Goal: Task Accomplishment & Management: Use online tool/utility

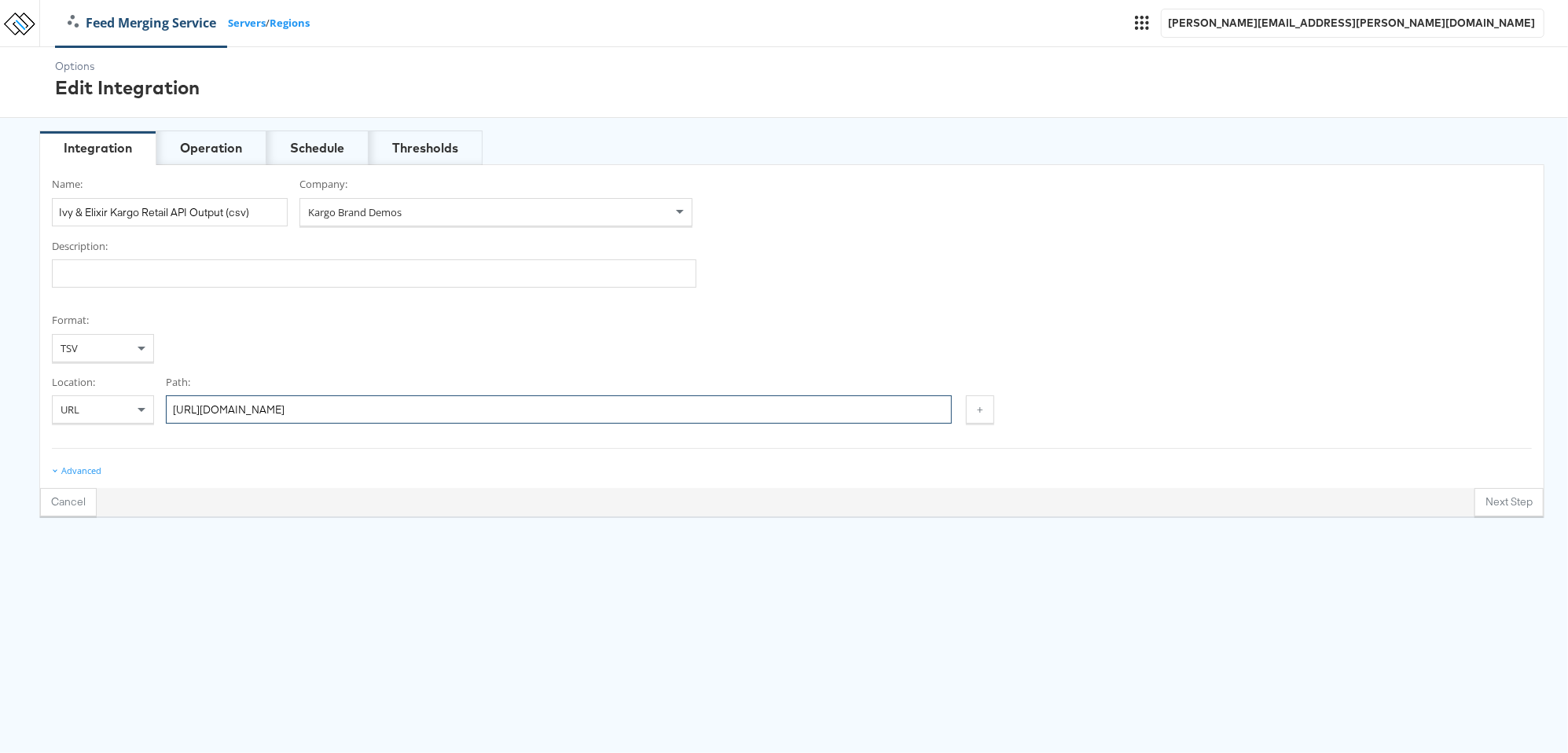
drag, startPoint x: 613, startPoint y: 408, endPoint x: 210, endPoint y: 401, distance: 403.1
click at [118, 415] on div "Location: URL Path: https://feeds.stitcherads.com/feeds/ff2cdb2f-c5bf-4580-b975…" at bounding box center [792, 399] width 1480 height 49
click at [224, 147] on div "Operation" at bounding box center [211, 147] width 62 height 18
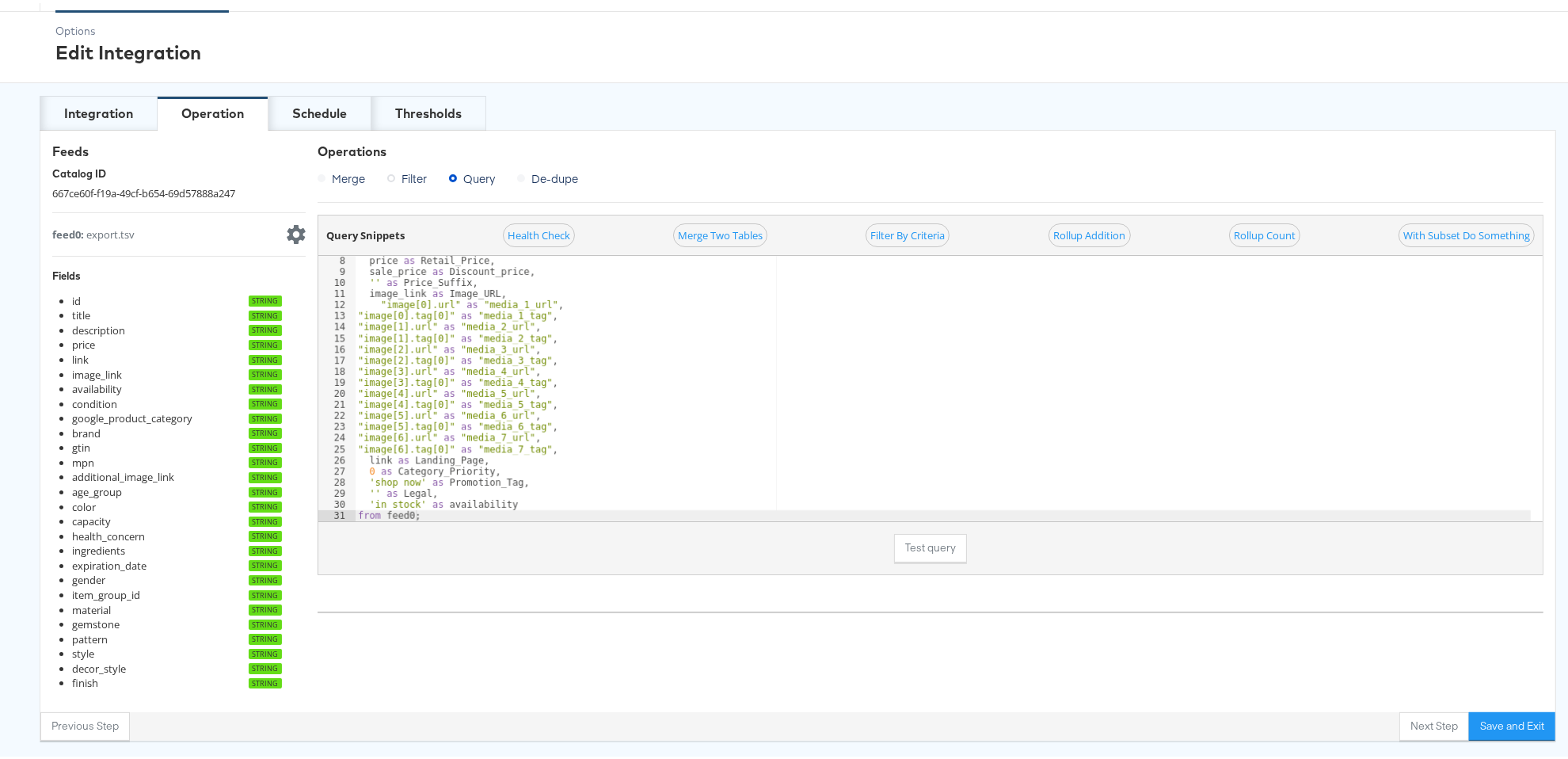
scroll to position [77, 0]
type textarea "link as Landing_Page,"
click at [571, 455] on div "price as Retail_Price , sale_price as Discount_price , ' ' as Price_Suffix , im…" at bounding box center [943, 395] width 1176 height 288
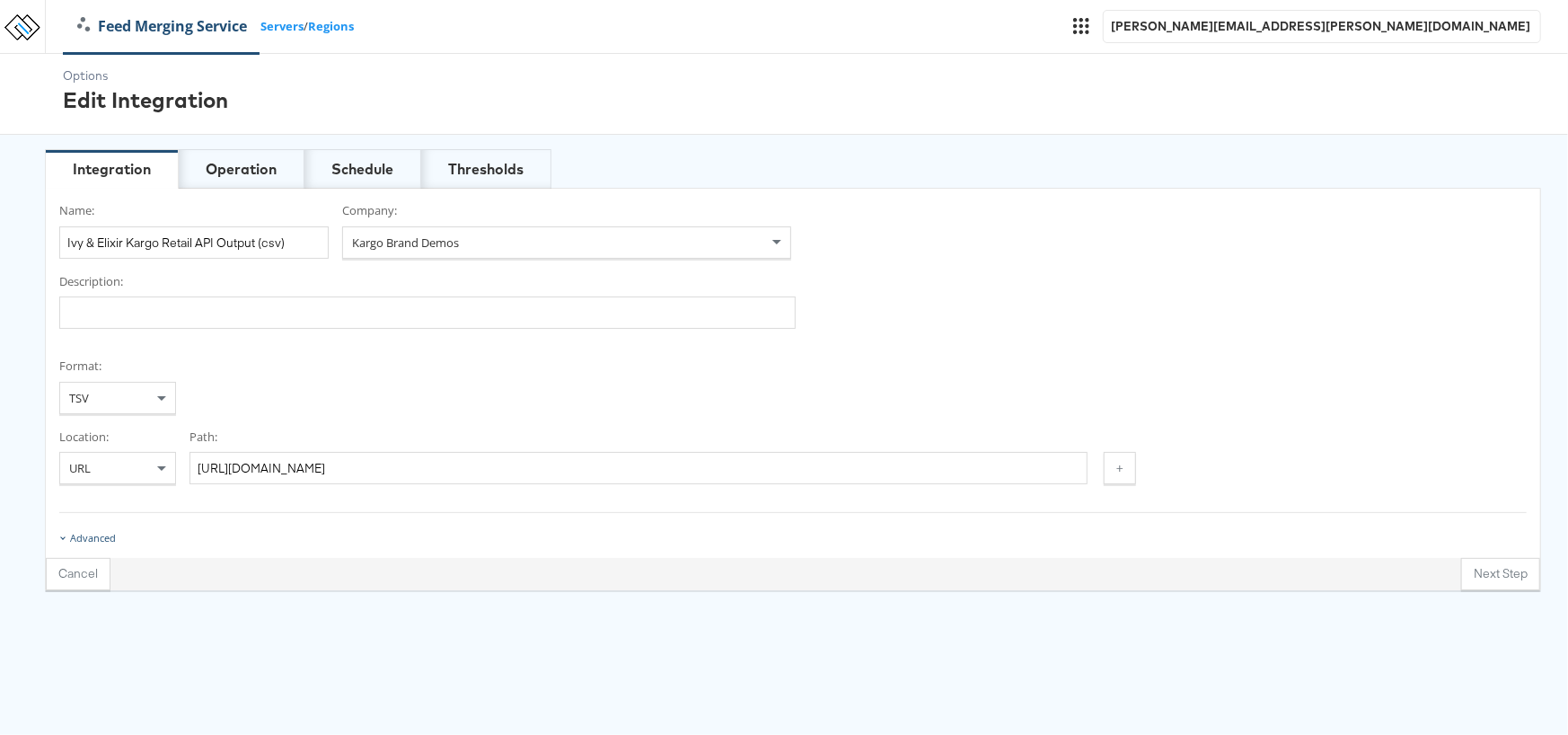
click at [90, 531] on div "Advanced" at bounding box center [92, 538] width 46 height 15
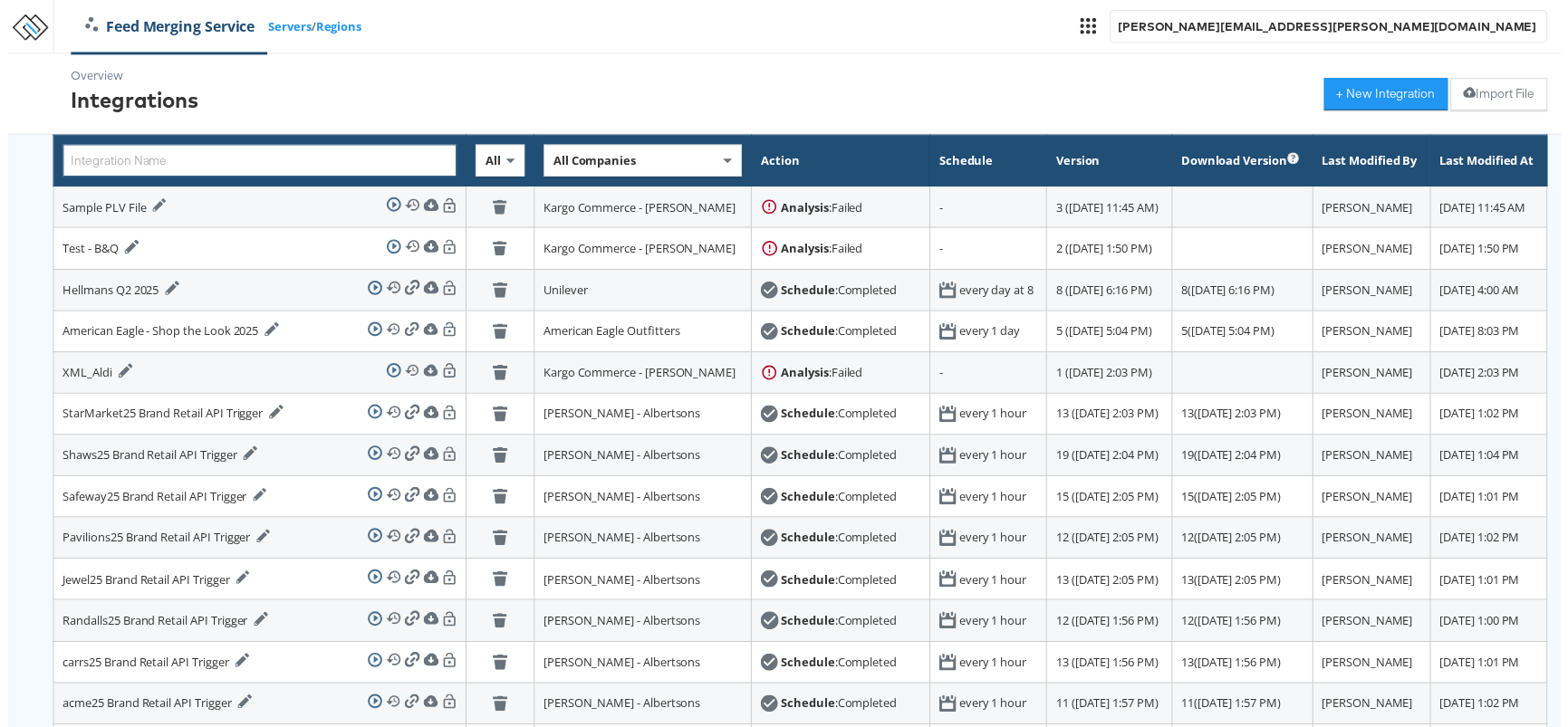
click at [277, 158] on input "text" at bounding box center [253, 163] width 397 height 33
type input "ivy"
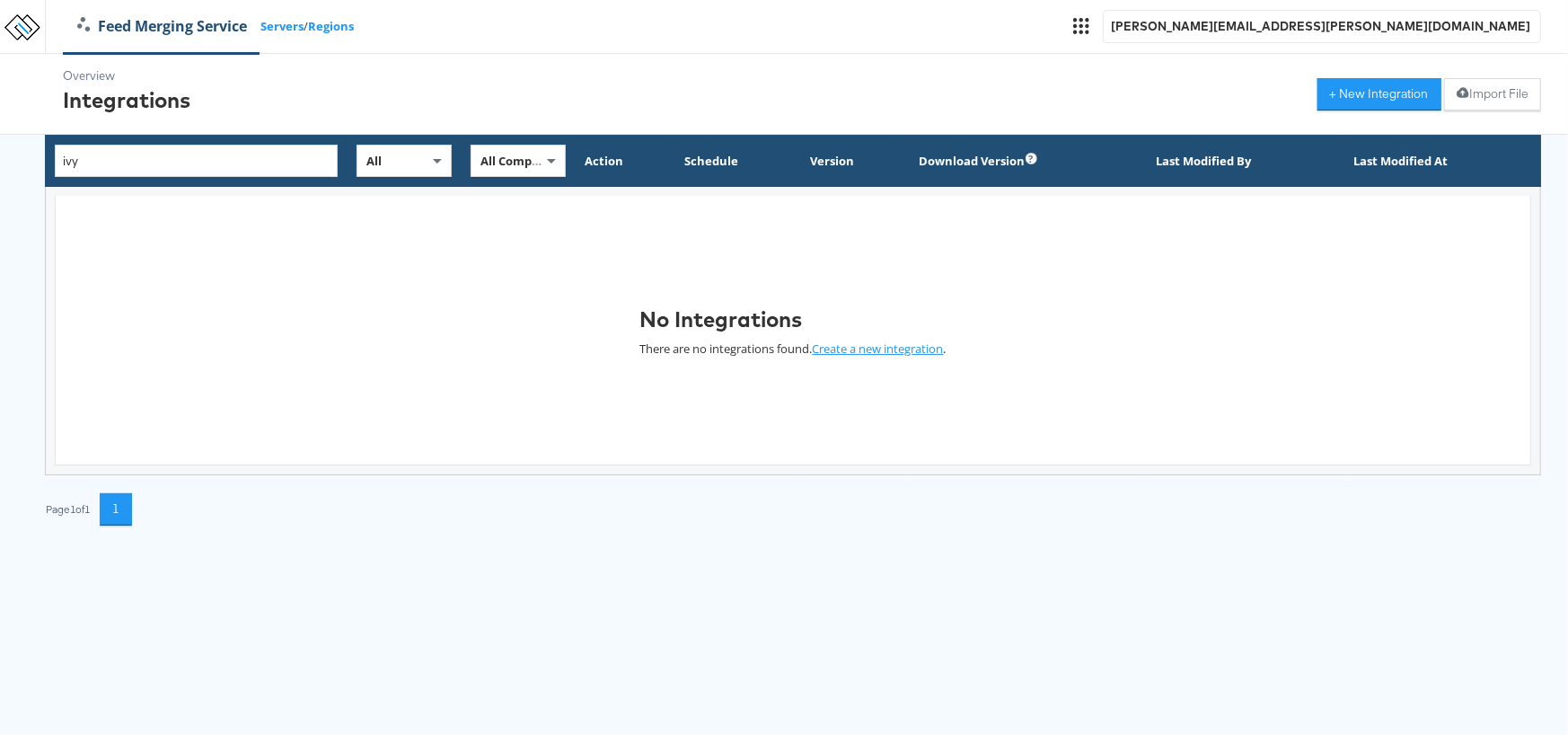
click at [269, 142] on th "ivy" at bounding box center [197, 161] width 302 height 51
drag, startPoint x: 260, startPoint y: 160, endPoint x: 0, endPoint y: 140, distance: 260.8
click at [0, 140] on div "Overview Integrations + New Integration Import File ivy All All Companies Actio…" at bounding box center [784, 289] width 1568 height 471
type input "Ivy"
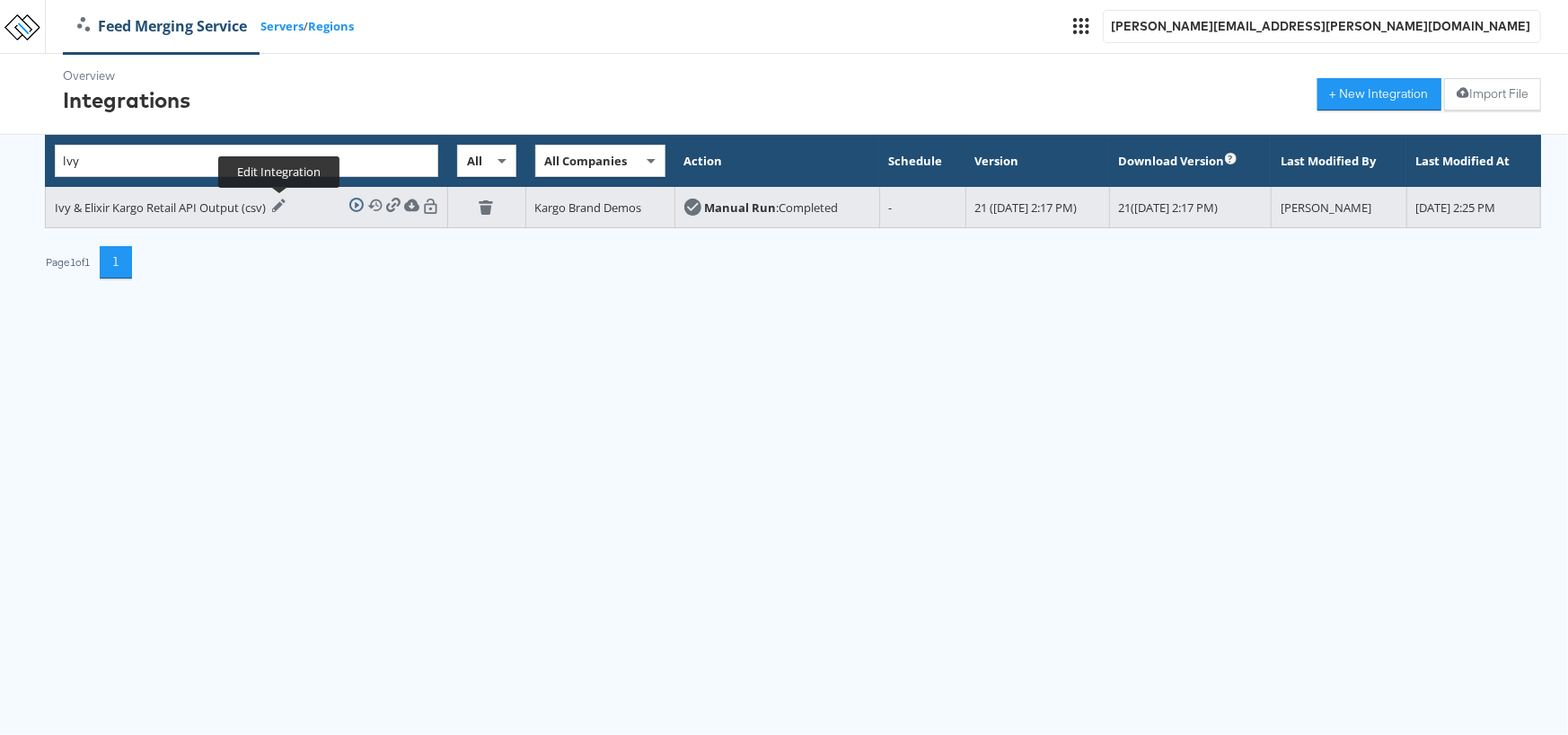
click at [283, 199] on icon at bounding box center [279, 206] width 14 height 15
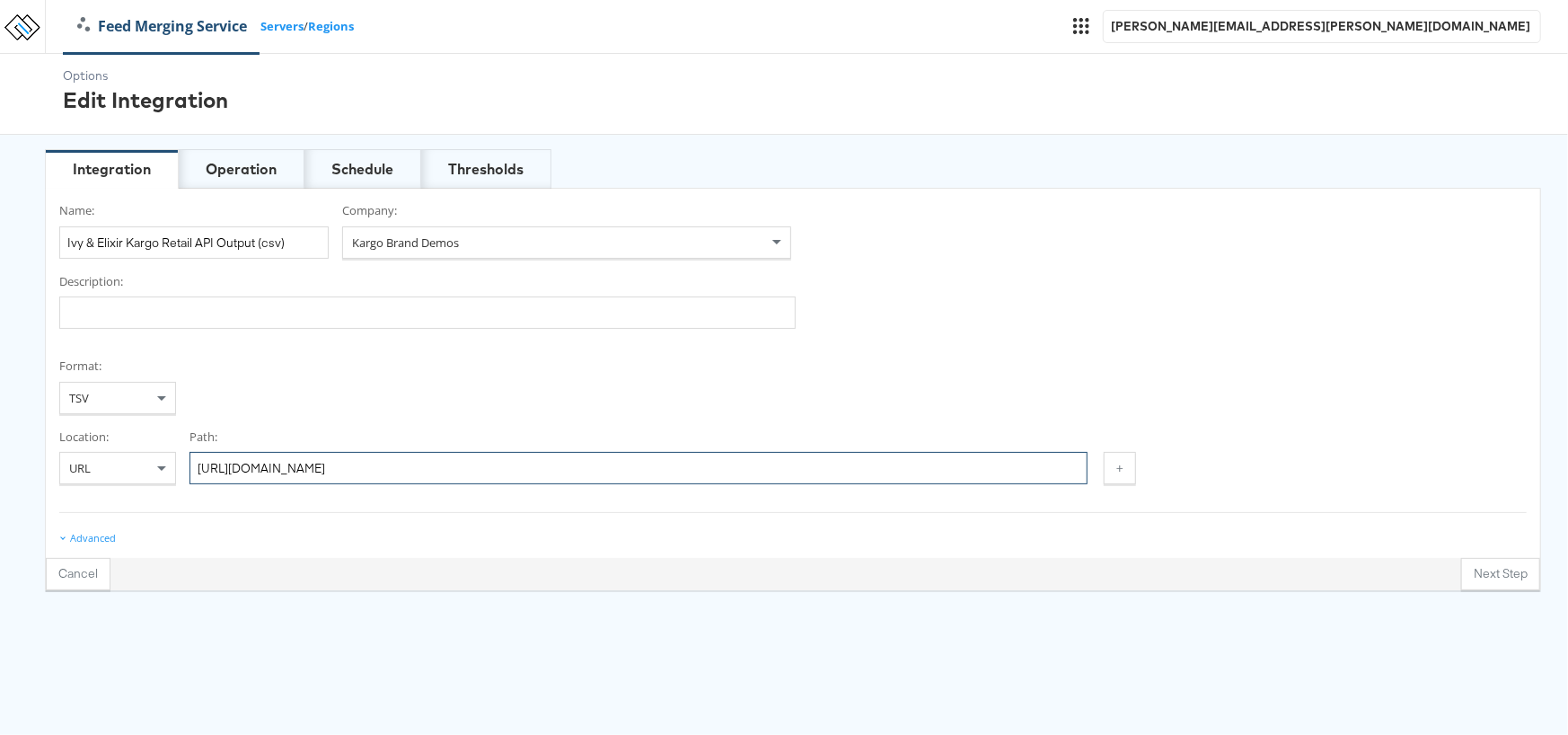
drag, startPoint x: 744, startPoint y: 464, endPoint x: 0, endPoint y: 436, distance: 744.5
click at [0, 436] on div "Options Edit Integration Integration Operation Schedule Thresholds Name: Ivy & …" at bounding box center [784, 322] width 1568 height 537
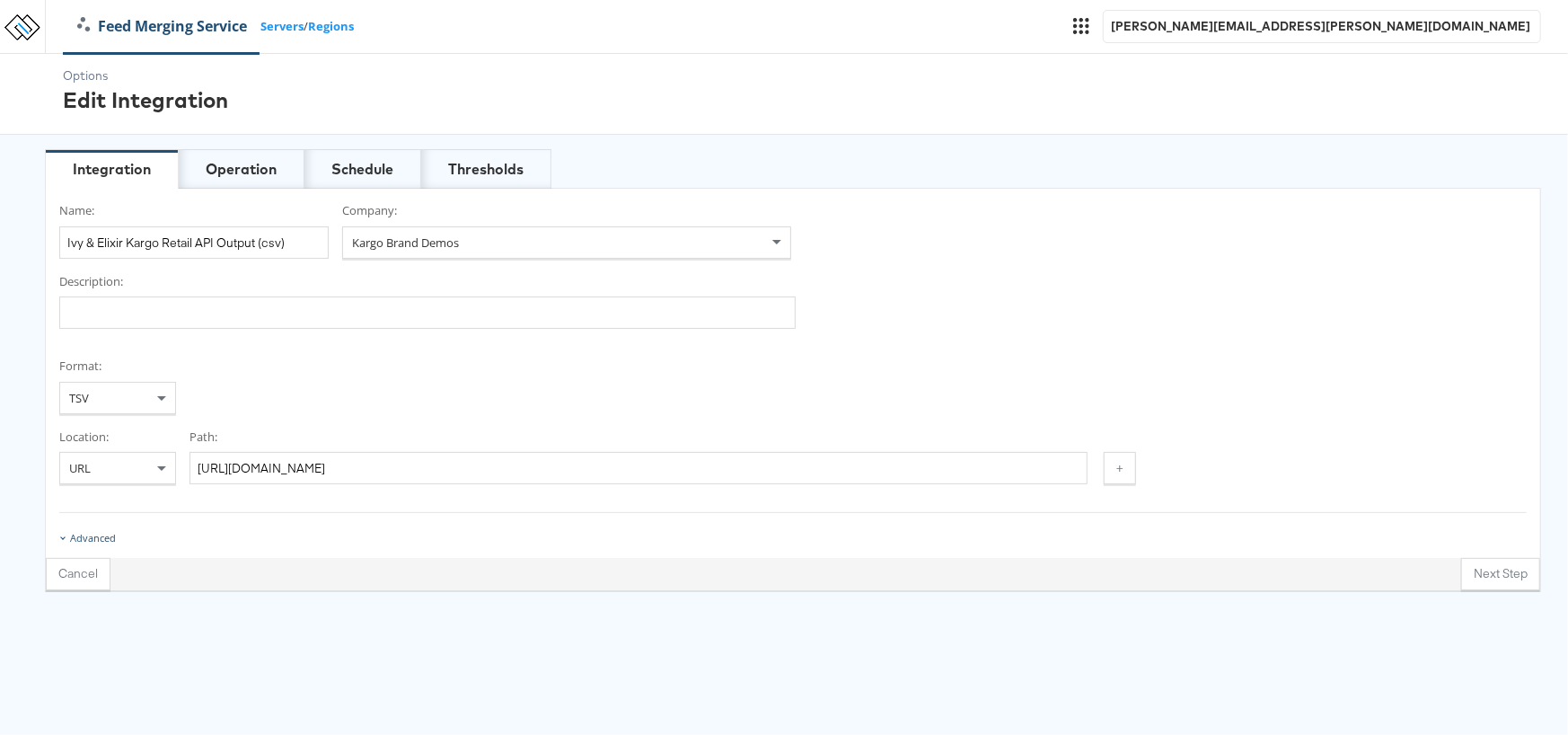
click at [76, 531] on div "Advanced" at bounding box center [92, 538] width 46 height 15
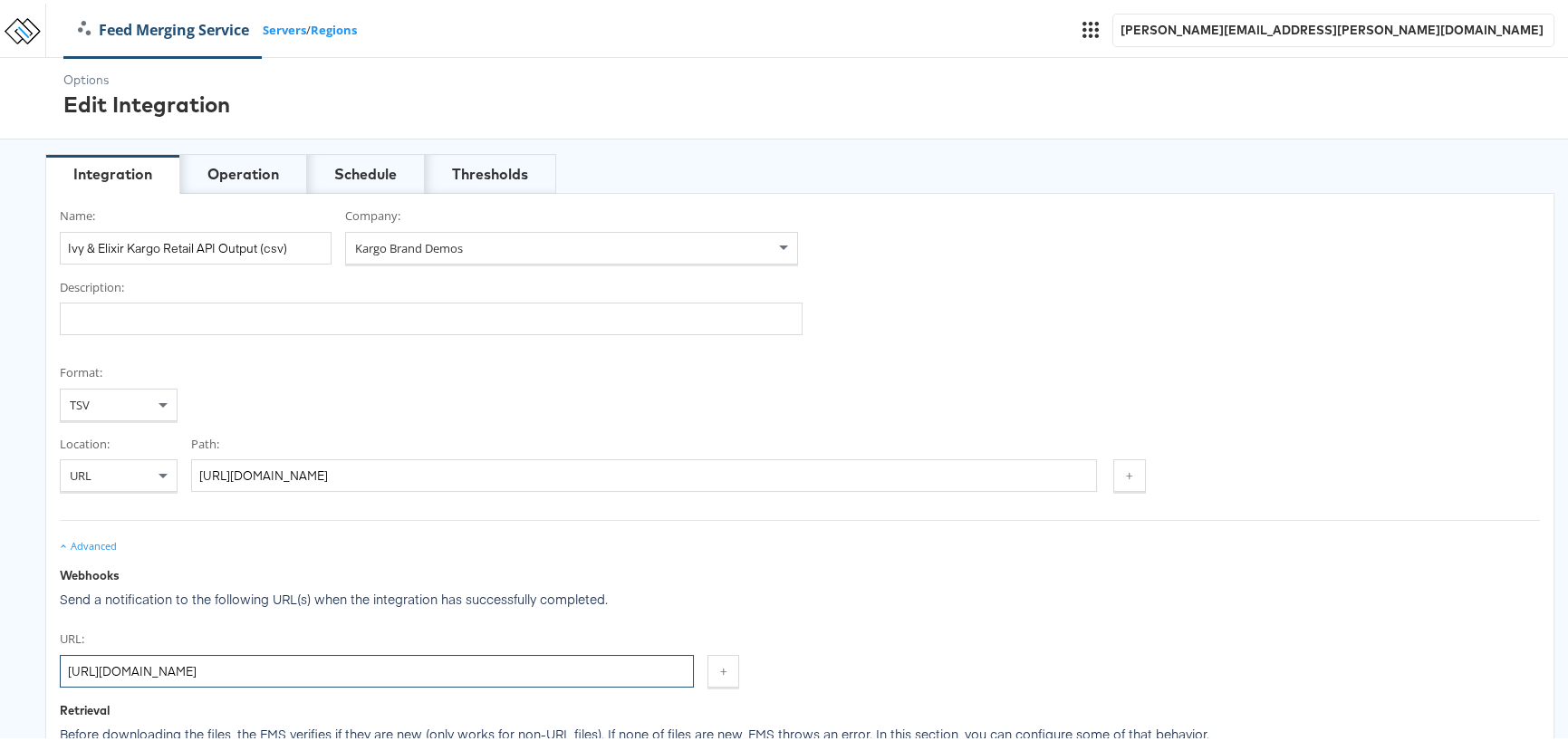
click at [344, 670] on input "https://retail-api-import.kargo.com/apip/v1/job/ivy-elixir-demo?apiKey=1f74290c…" at bounding box center [376, 668] width 634 height 33
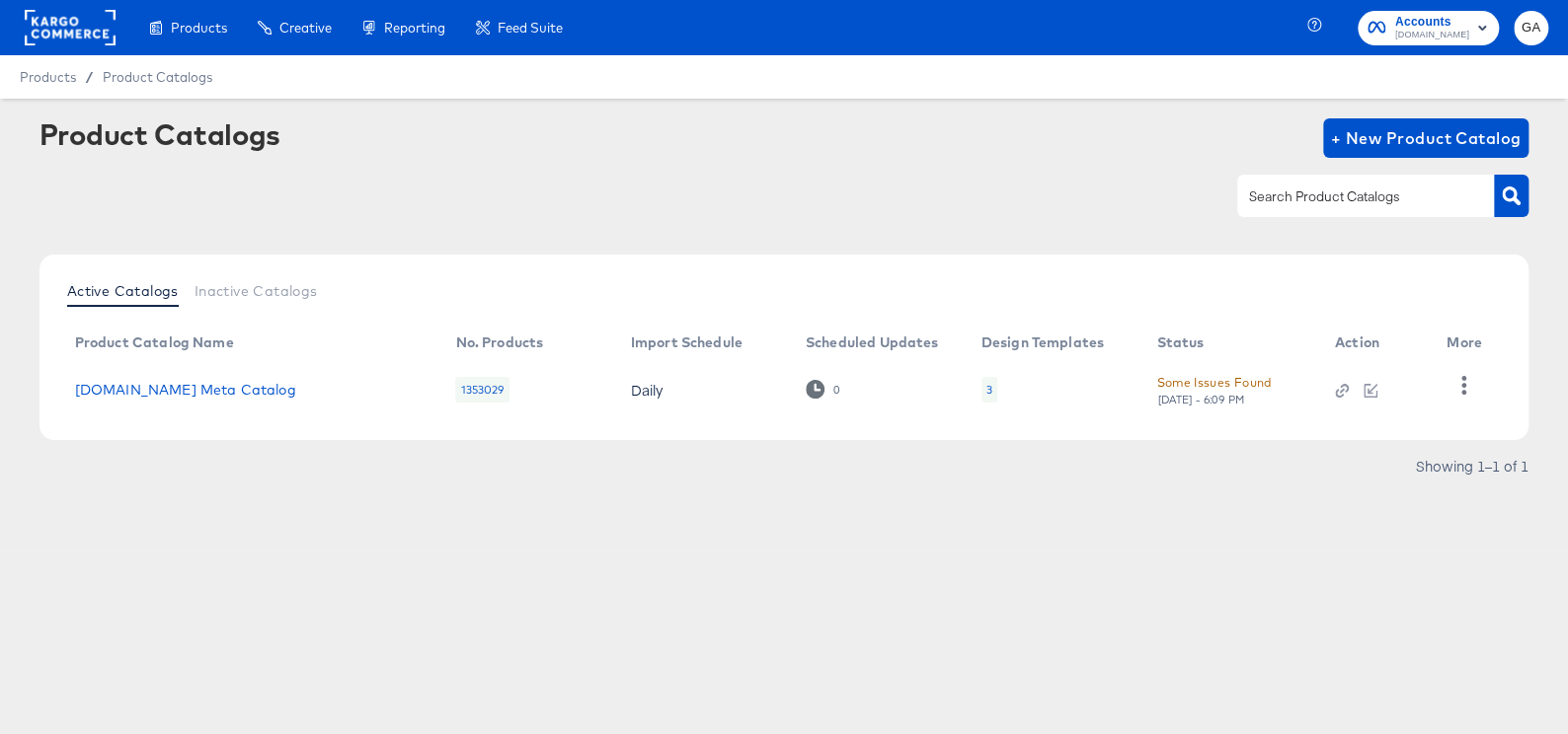
click at [89, 23] on rect at bounding box center [70, 28] width 91 height 36
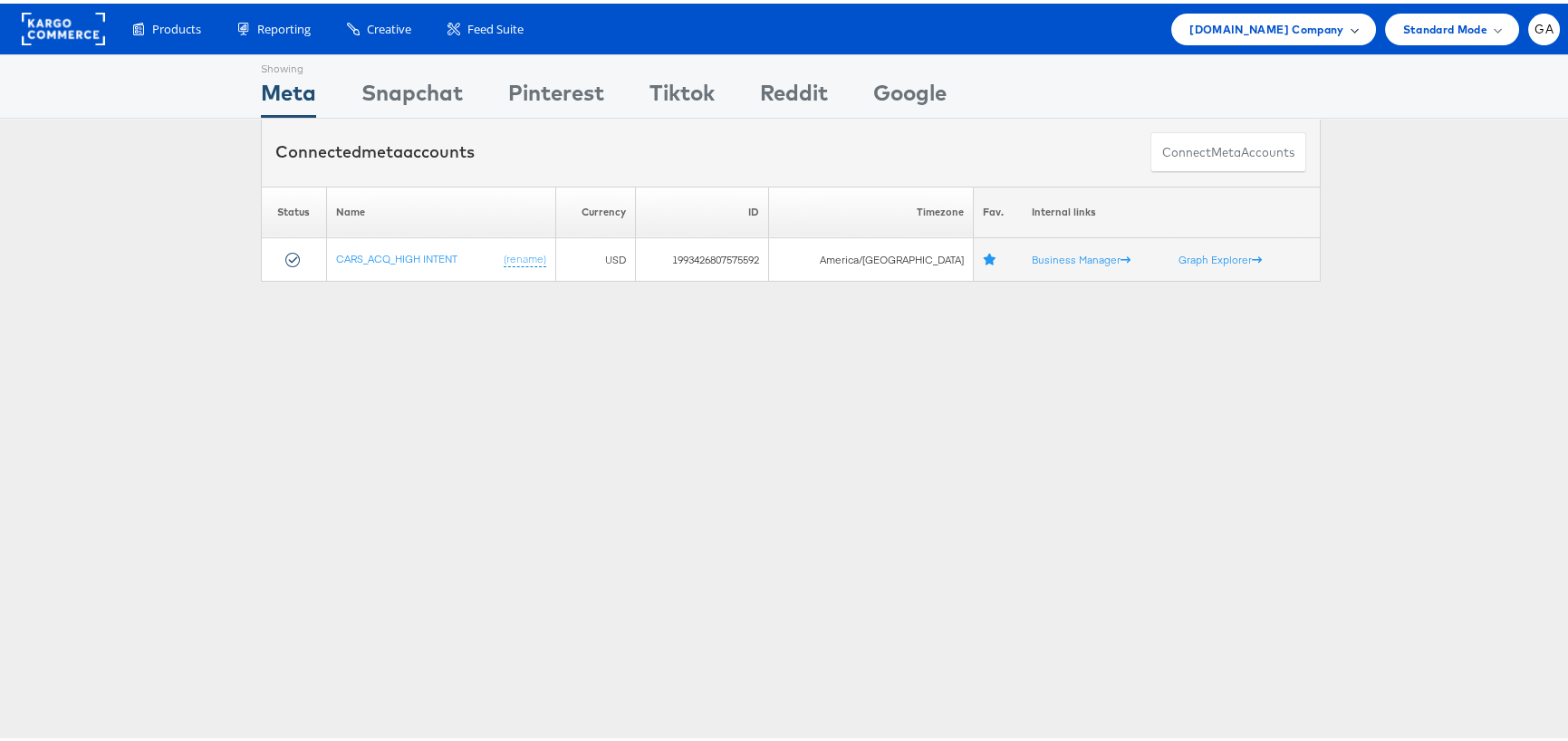
click at [1304, 24] on span "[DOMAIN_NAME] Company" at bounding box center [1266, 26] width 154 height 19
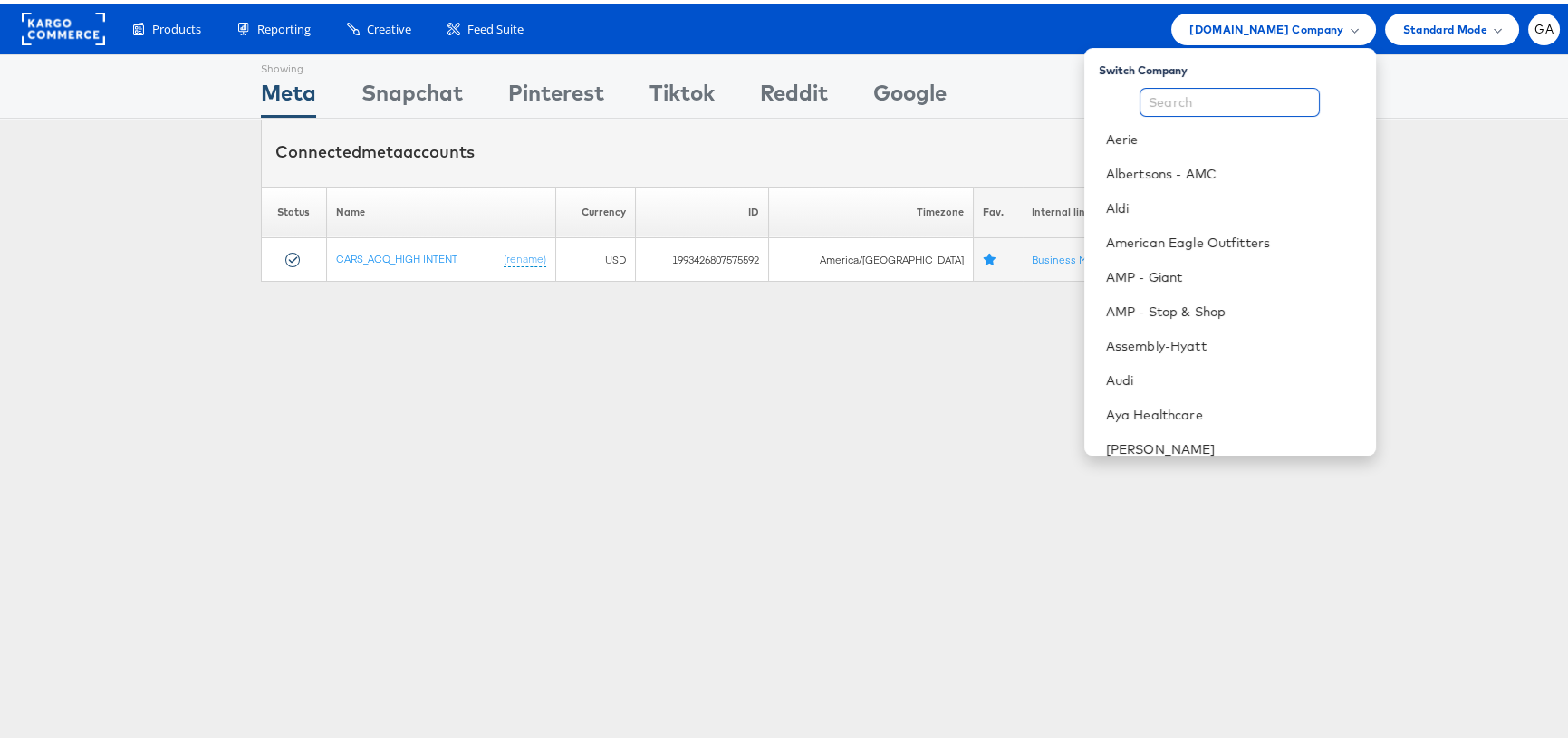
click at [1204, 94] on input "text" at bounding box center [1229, 99] width 180 height 29
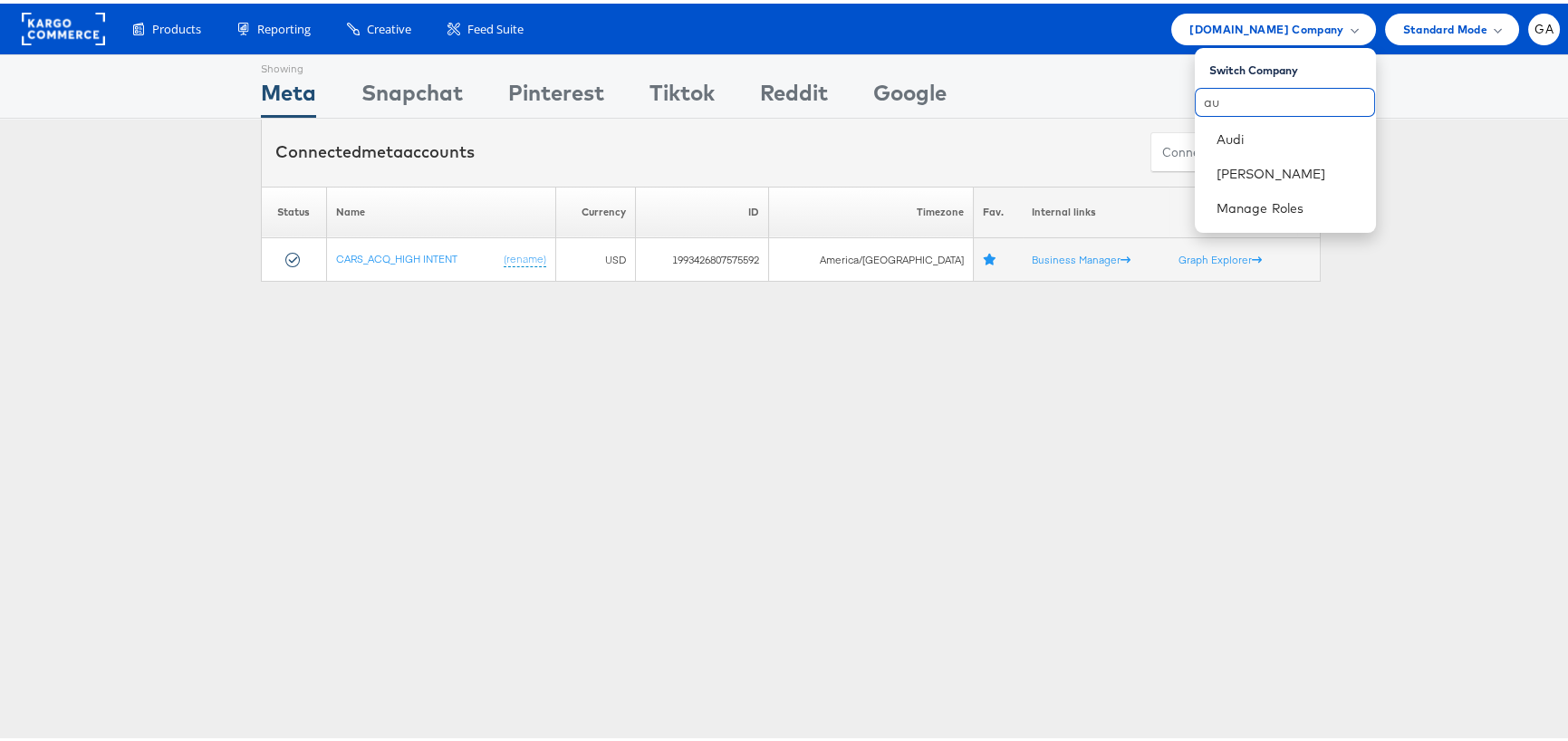
type input "a"
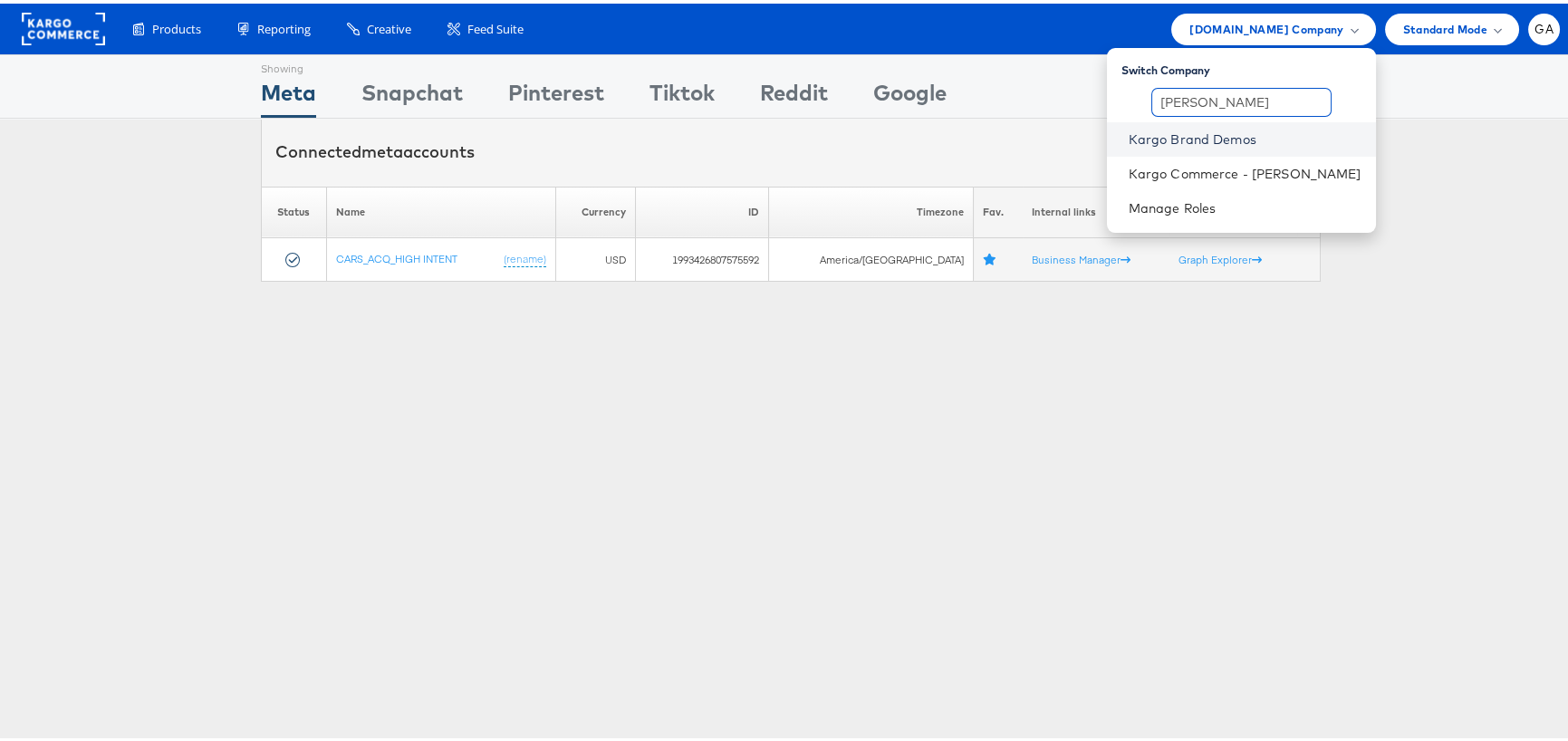
type input "[PERSON_NAME]"
click at [1198, 127] on link "Kargo Brand Demos" at bounding box center [1245, 136] width 233 height 18
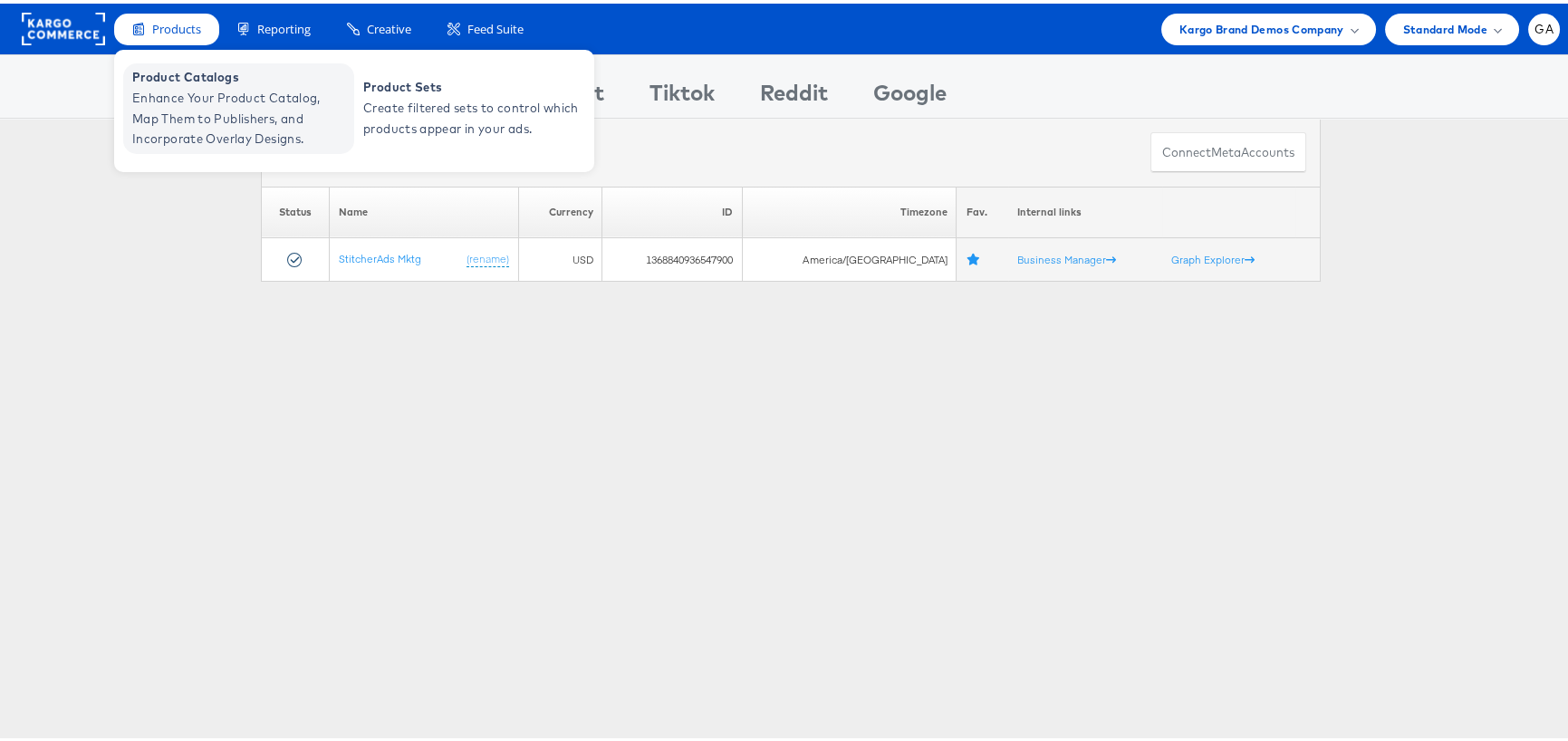
click at [164, 79] on span "Product Catalogs" at bounding box center [241, 73] width 217 height 21
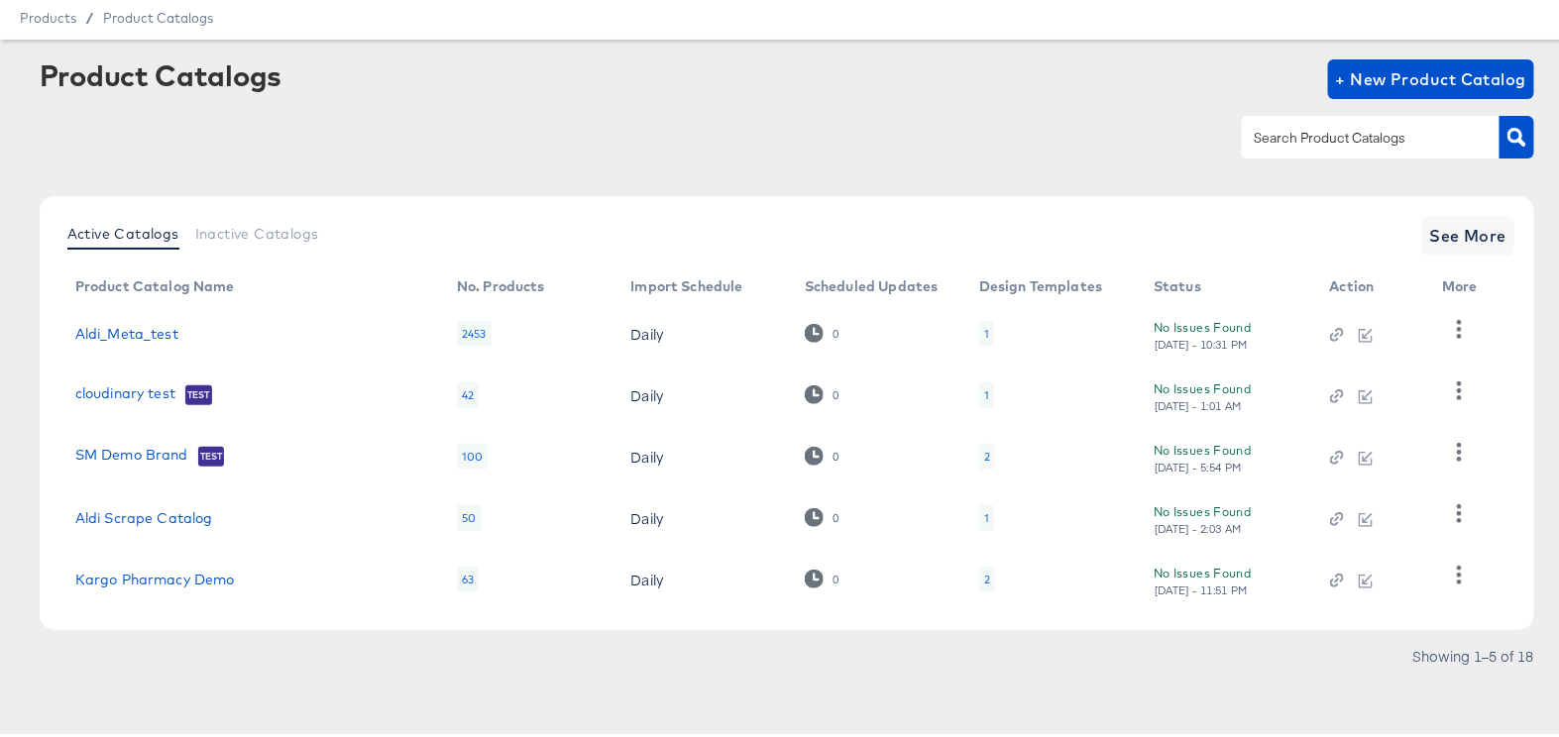
scroll to position [76, 0]
click at [1453, 219] on span "See More" at bounding box center [1468, 232] width 77 height 28
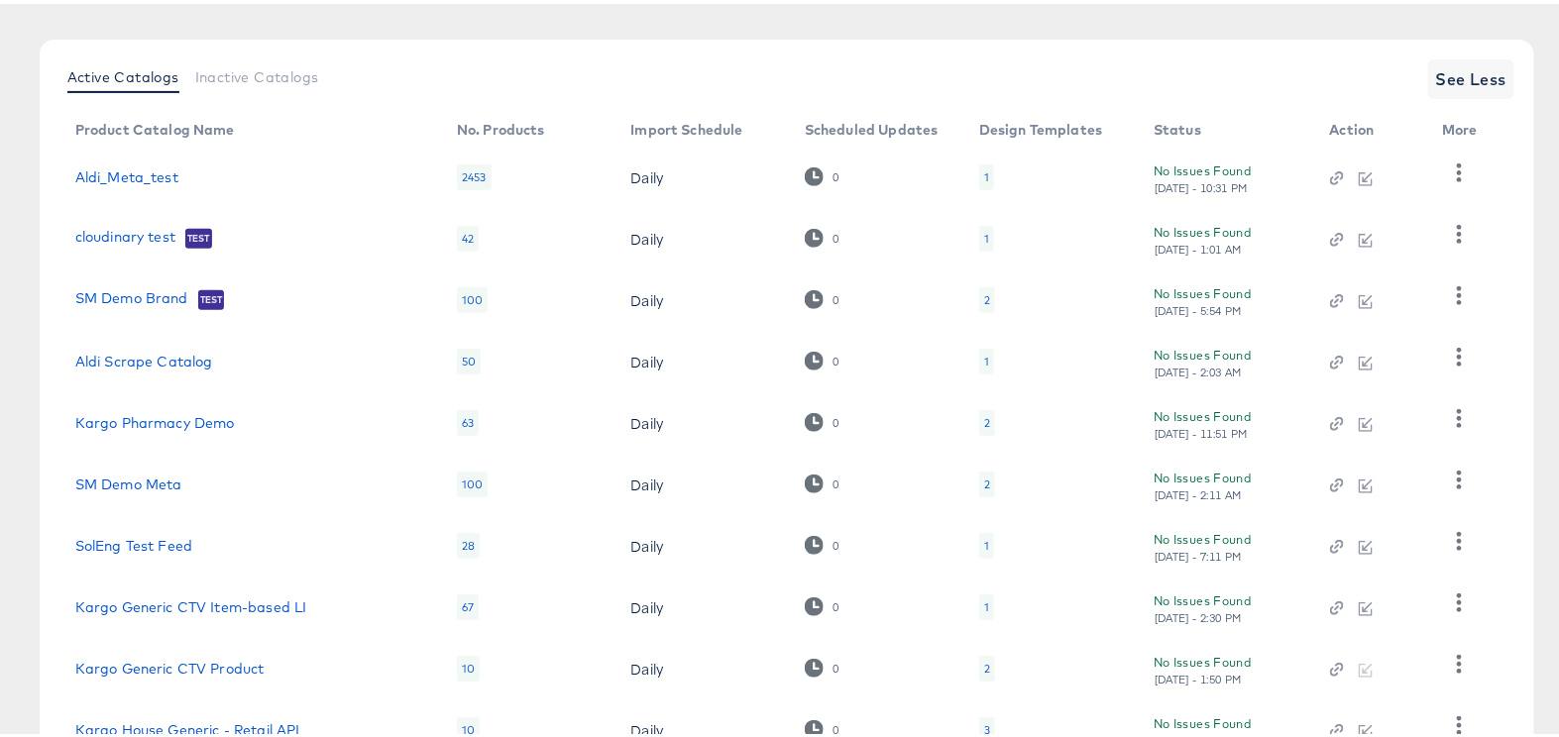
scroll to position [347, 0]
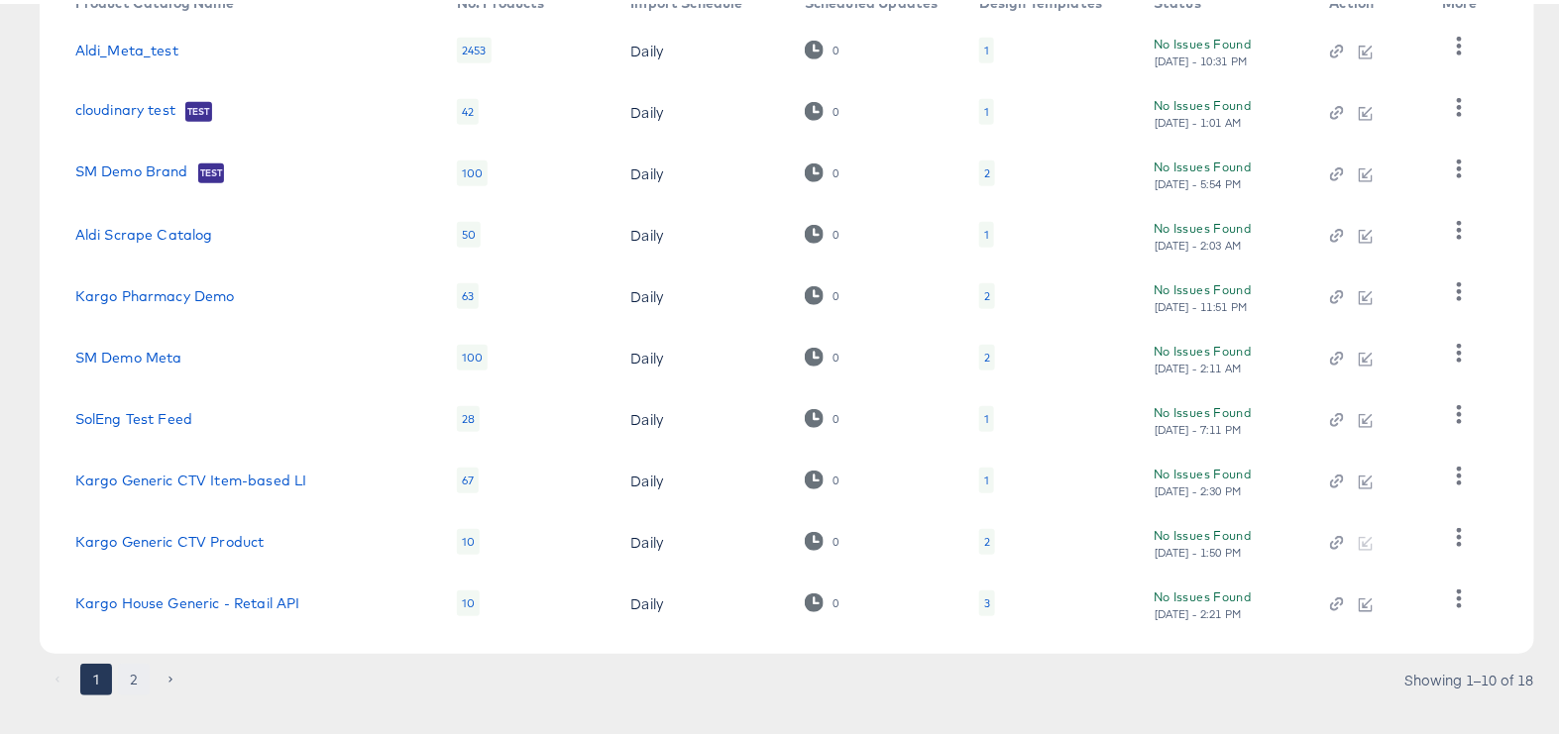
click at [140, 689] on button "2" at bounding box center [134, 676] width 32 height 32
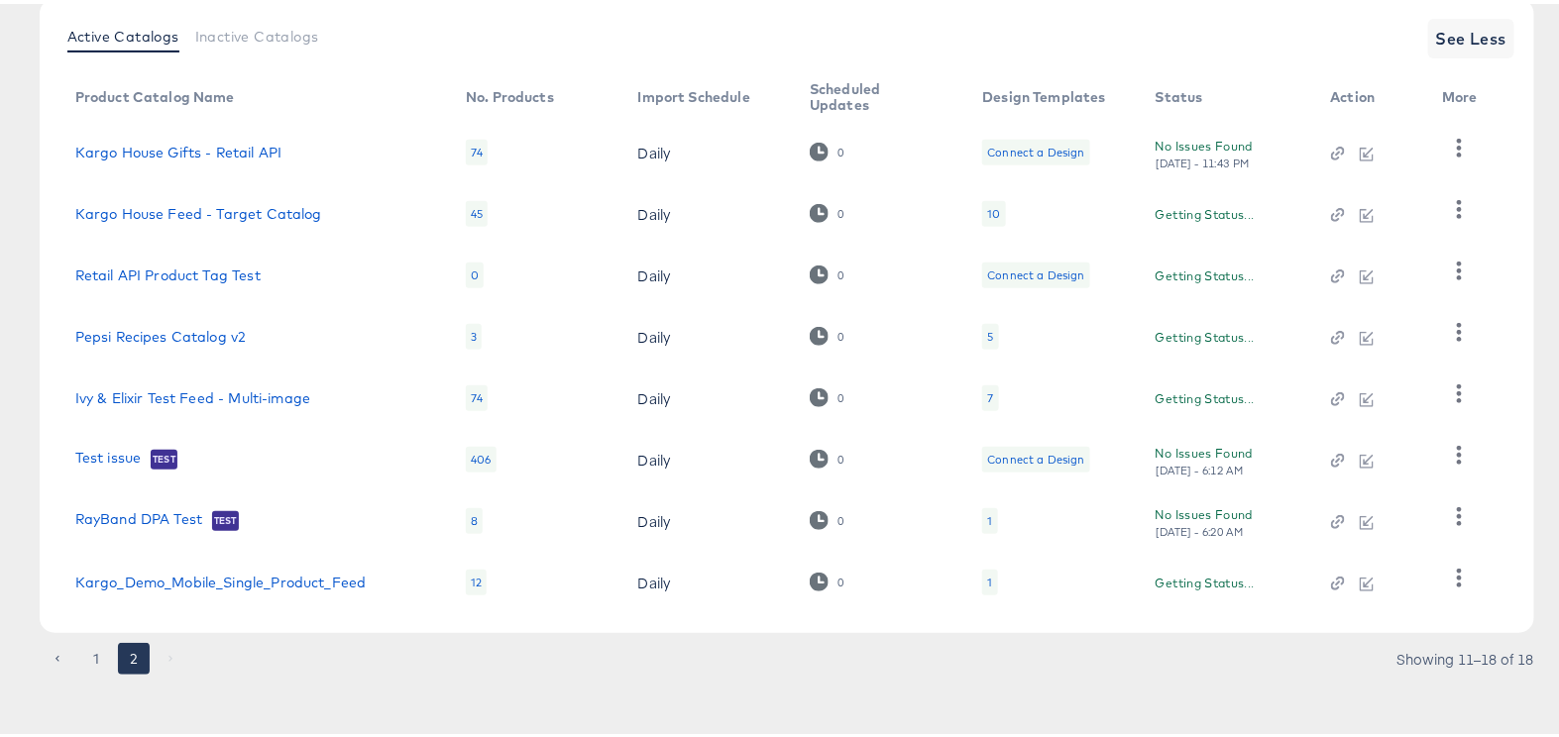
scroll to position [278, 0]
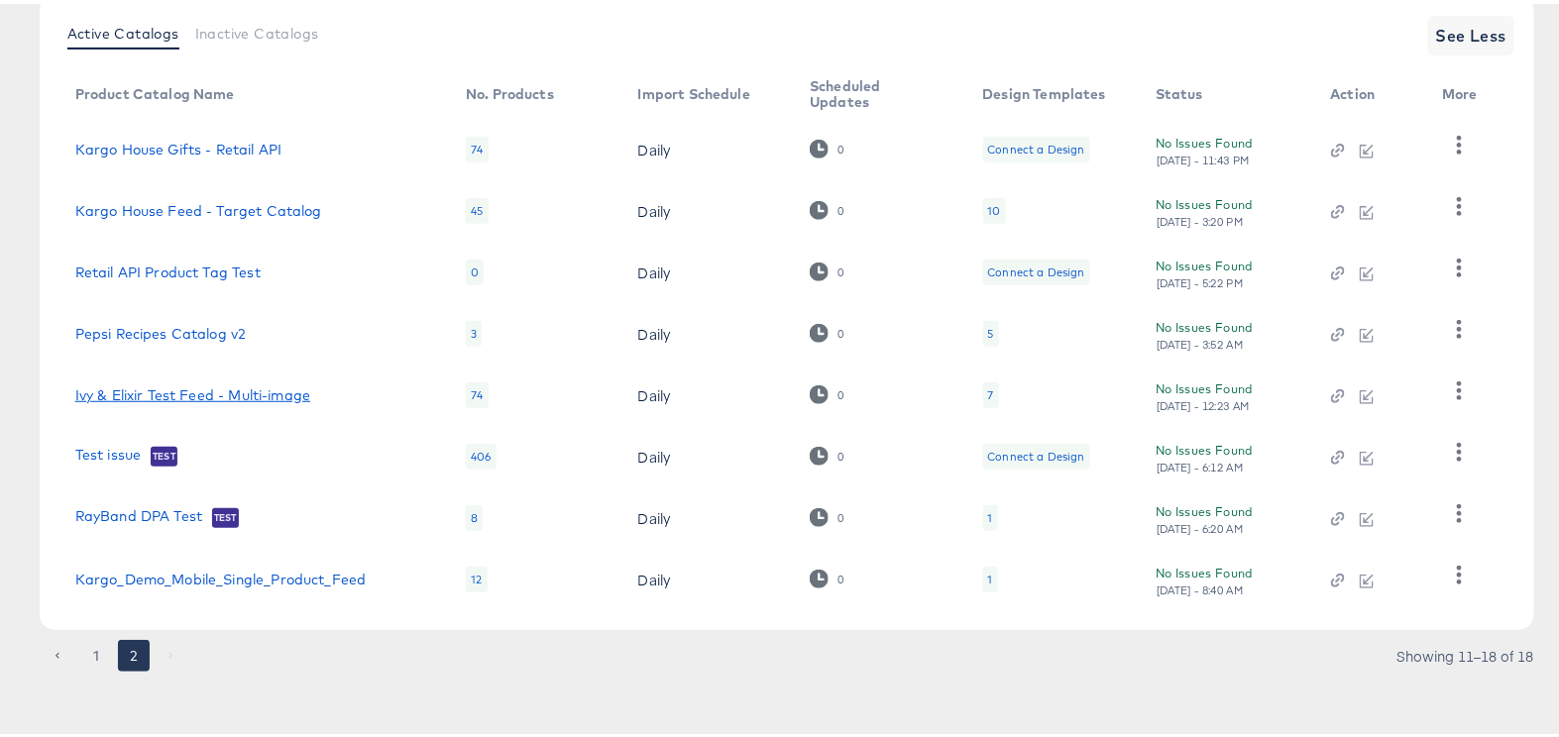
click at [277, 384] on link "Ivy & Elixir Test Feed - Multi-image" at bounding box center [192, 392] width 235 height 16
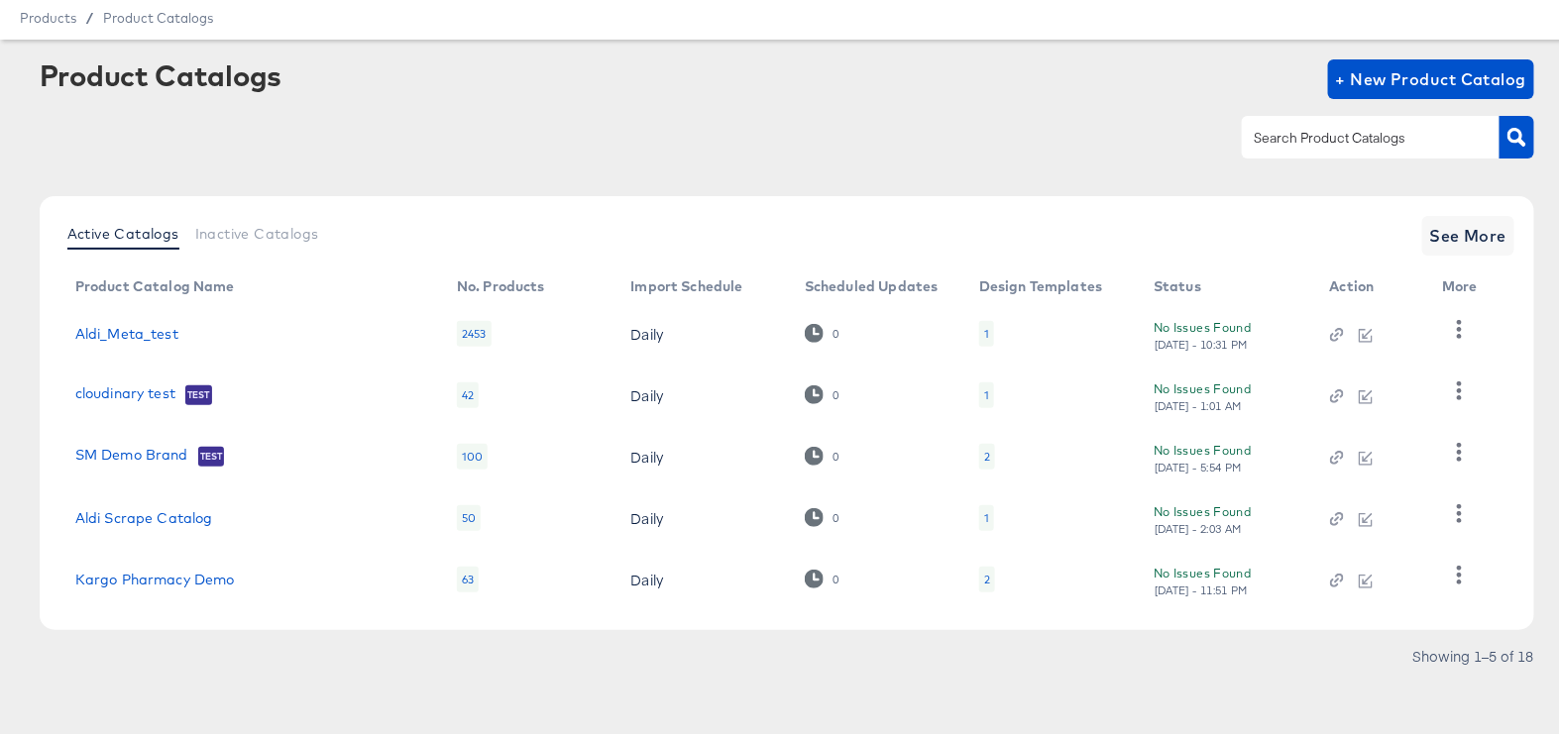
scroll to position [76, 0]
click at [1453, 218] on span "See More" at bounding box center [1468, 232] width 77 height 28
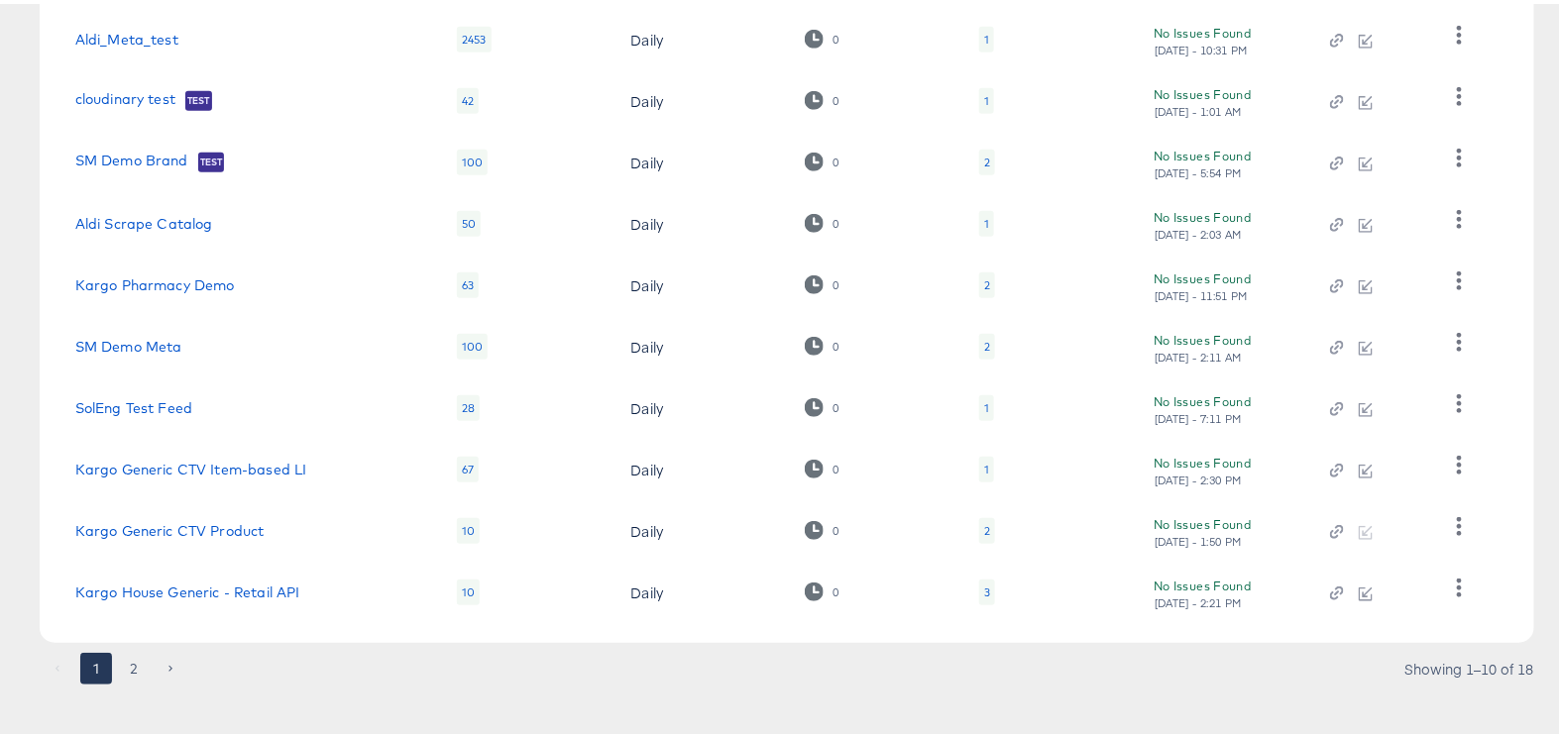
scroll to position [384, 0]
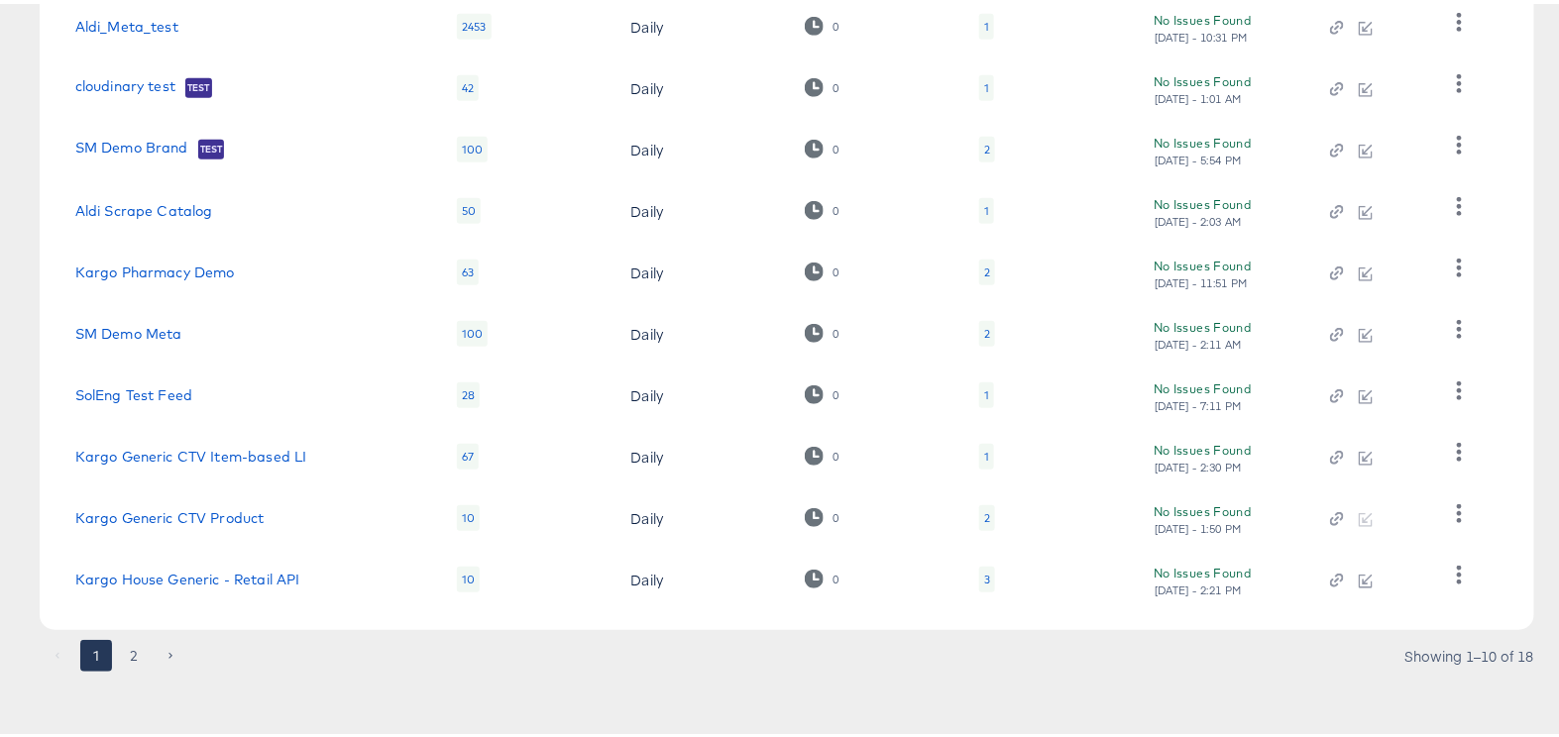
click at [128, 648] on button "2" at bounding box center [134, 652] width 32 height 32
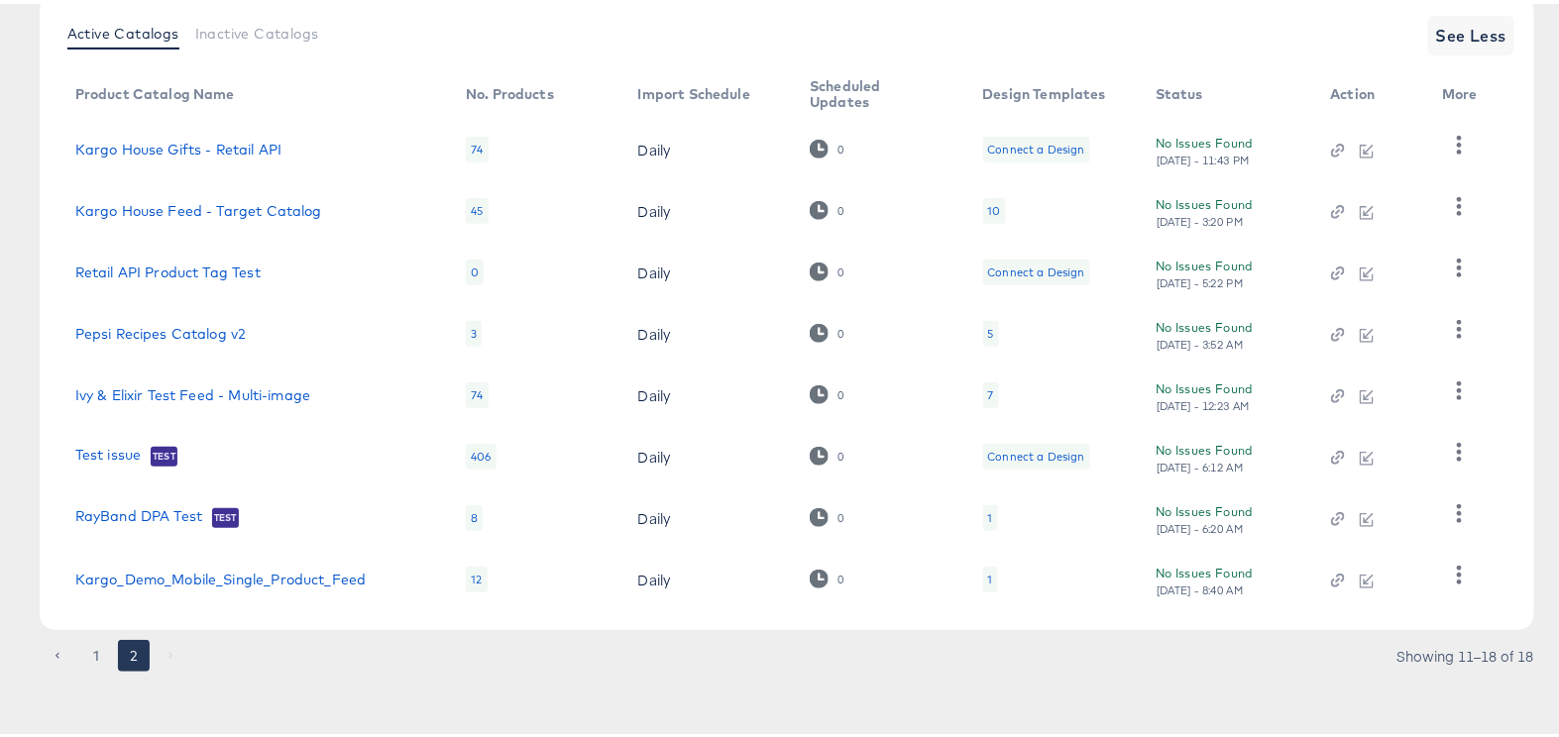
scroll to position [278, 0]
click at [1331, 386] on icon "button" at bounding box center [1338, 393] width 14 height 14
click at [122, 384] on link "Ivy & Elixir Test Feed - Multi-image" at bounding box center [192, 392] width 235 height 16
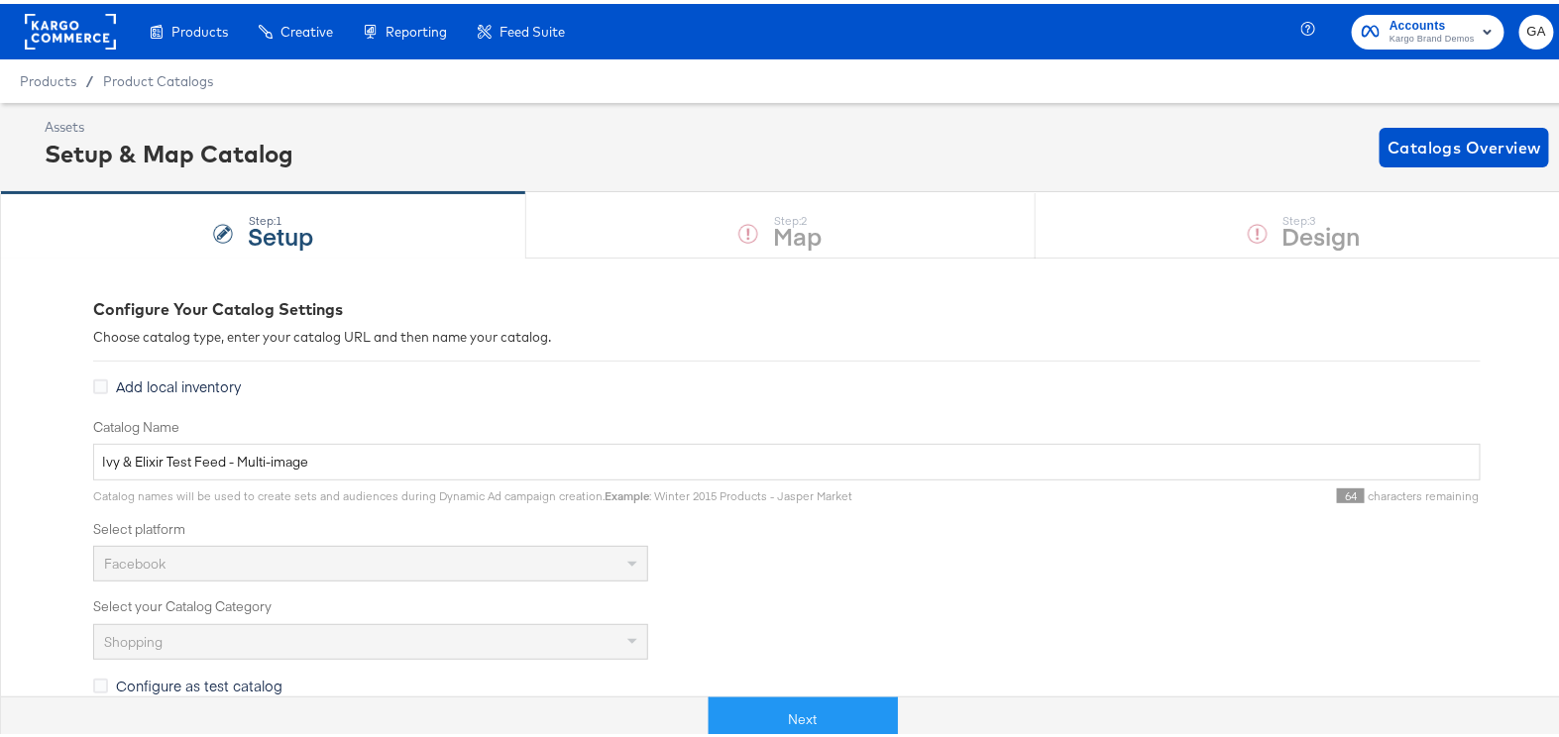
scroll to position [591, 0]
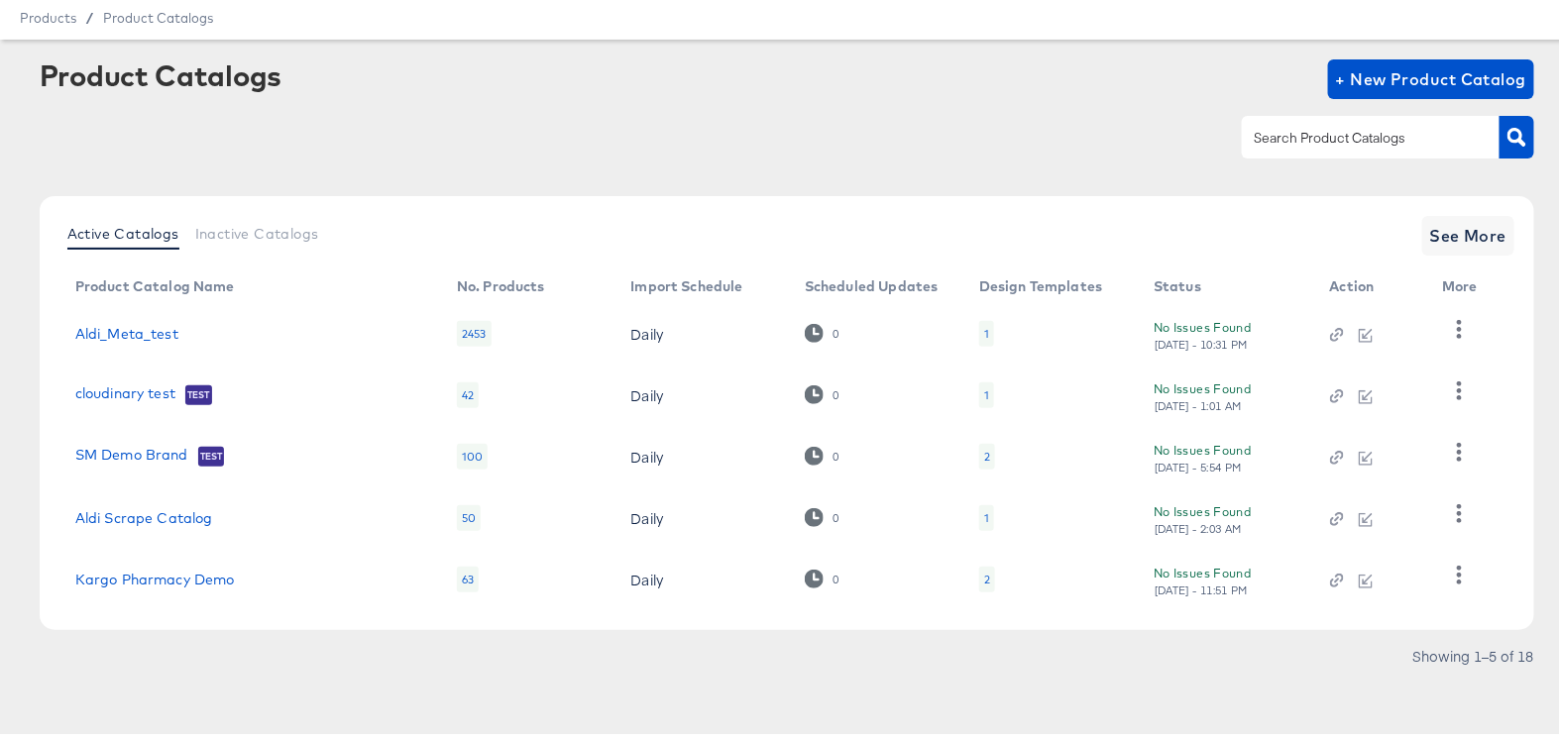
scroll to position [76, 0]
click at [1467, 223] on span "See More" at bounding box center [1468, 232] width 77 height 28
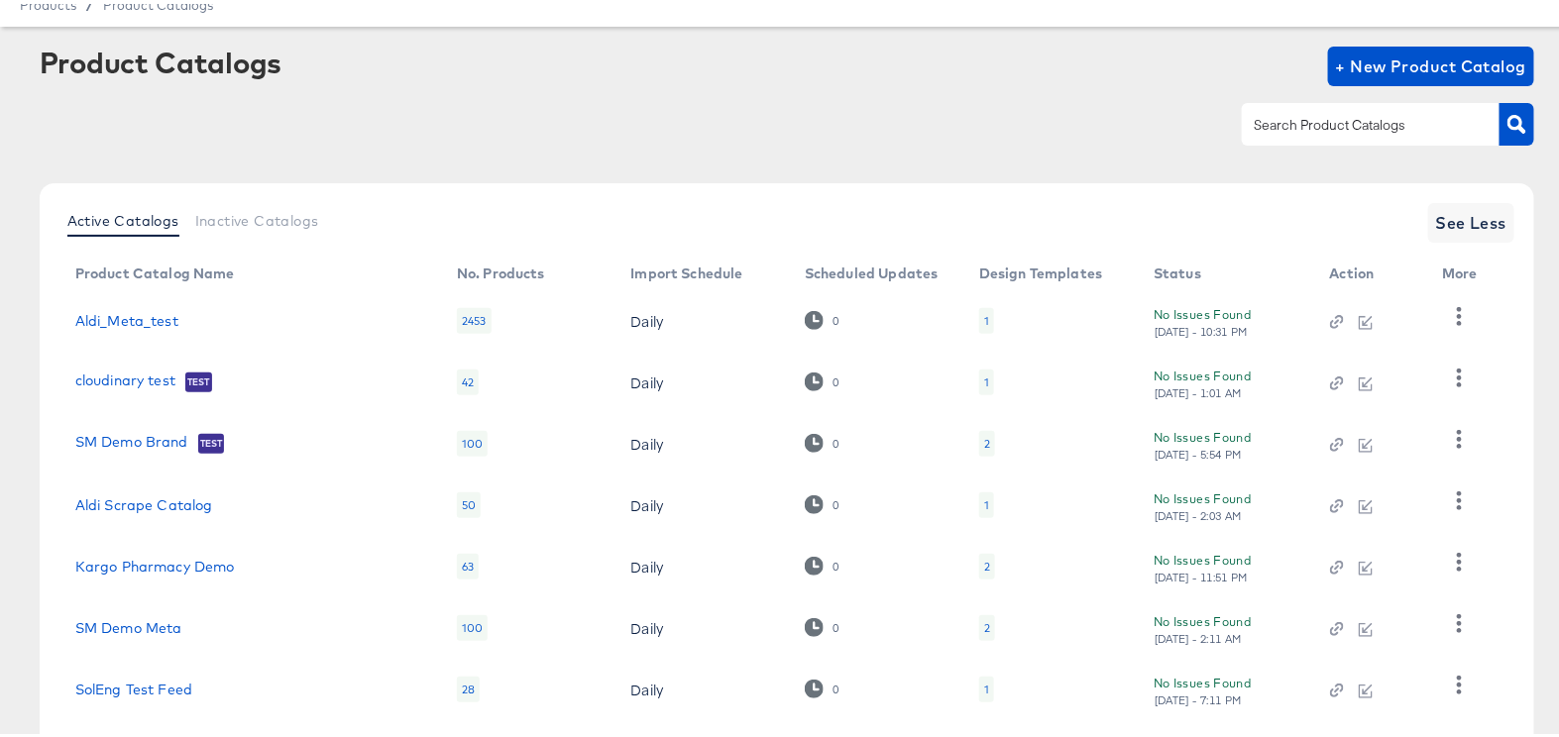
scroll to position [384, 0]
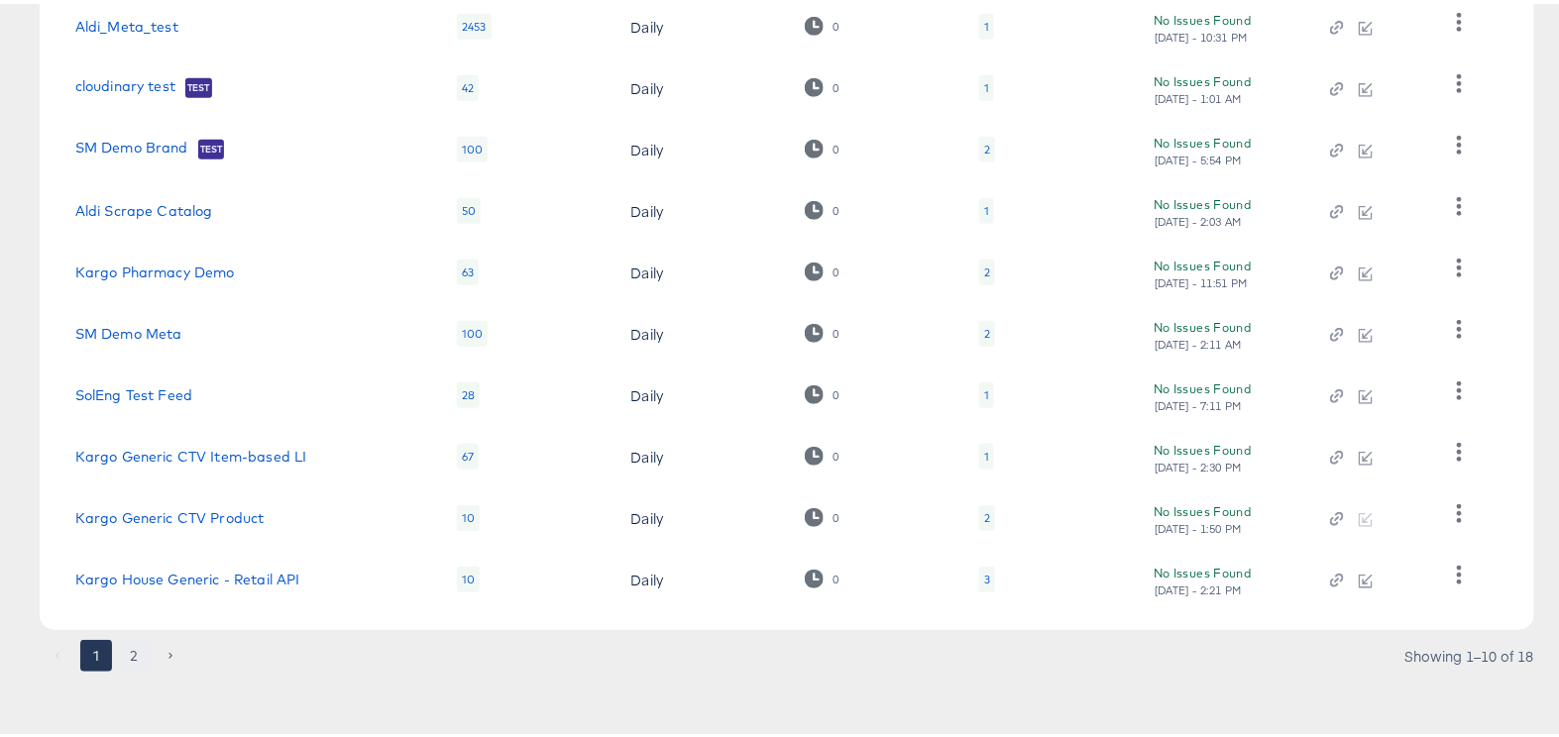
click at [133, 645] on button "2" at bounding box center [134, 652] width 32 height 32
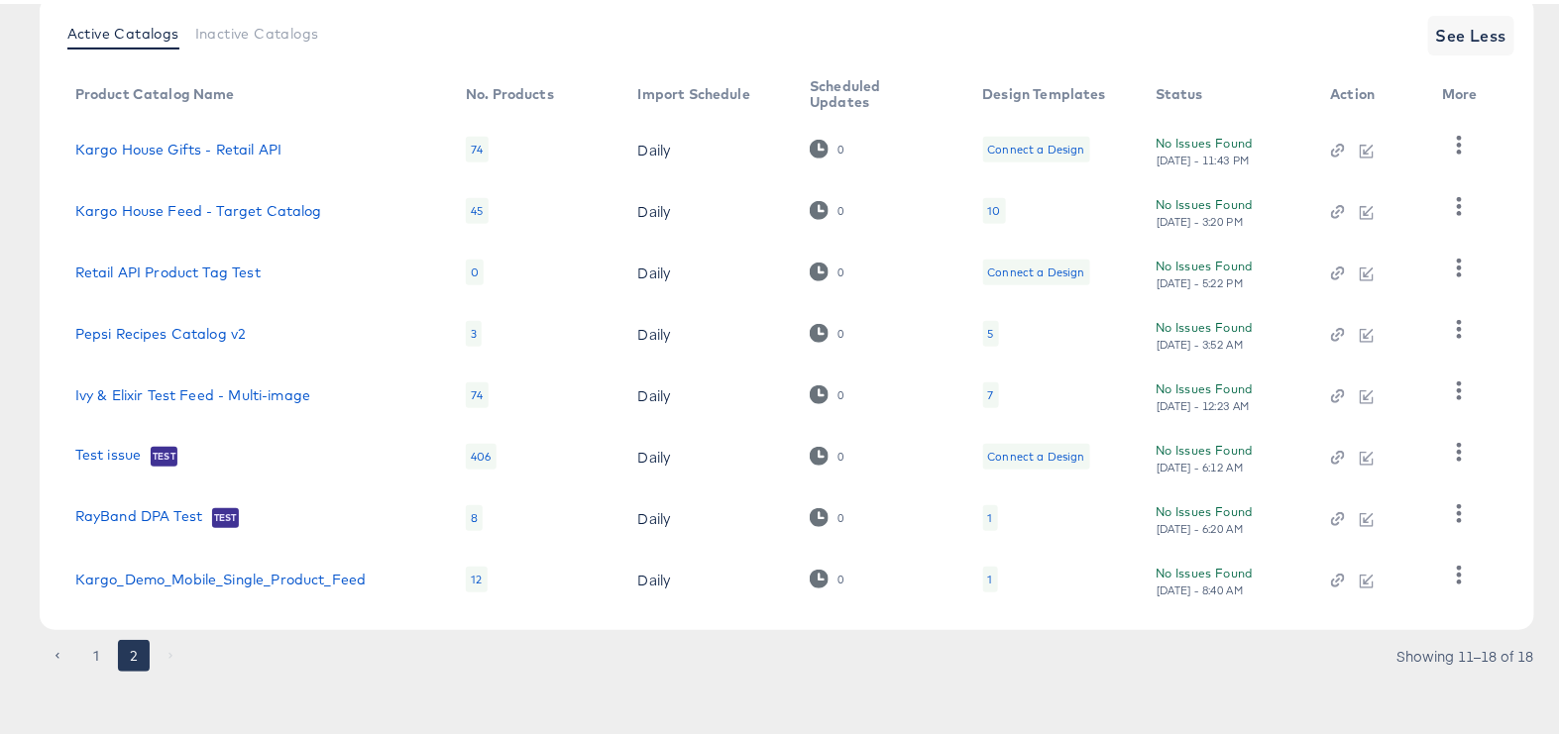
scroll to position [278, 0]
click at [1454, 378] on icon "button" at bounding box center [1459, 387] width 19 height 19
click at [1402, 444] on div "HUD Checks (Internal)" at bounding box center [1378, 460] width 198 height 32
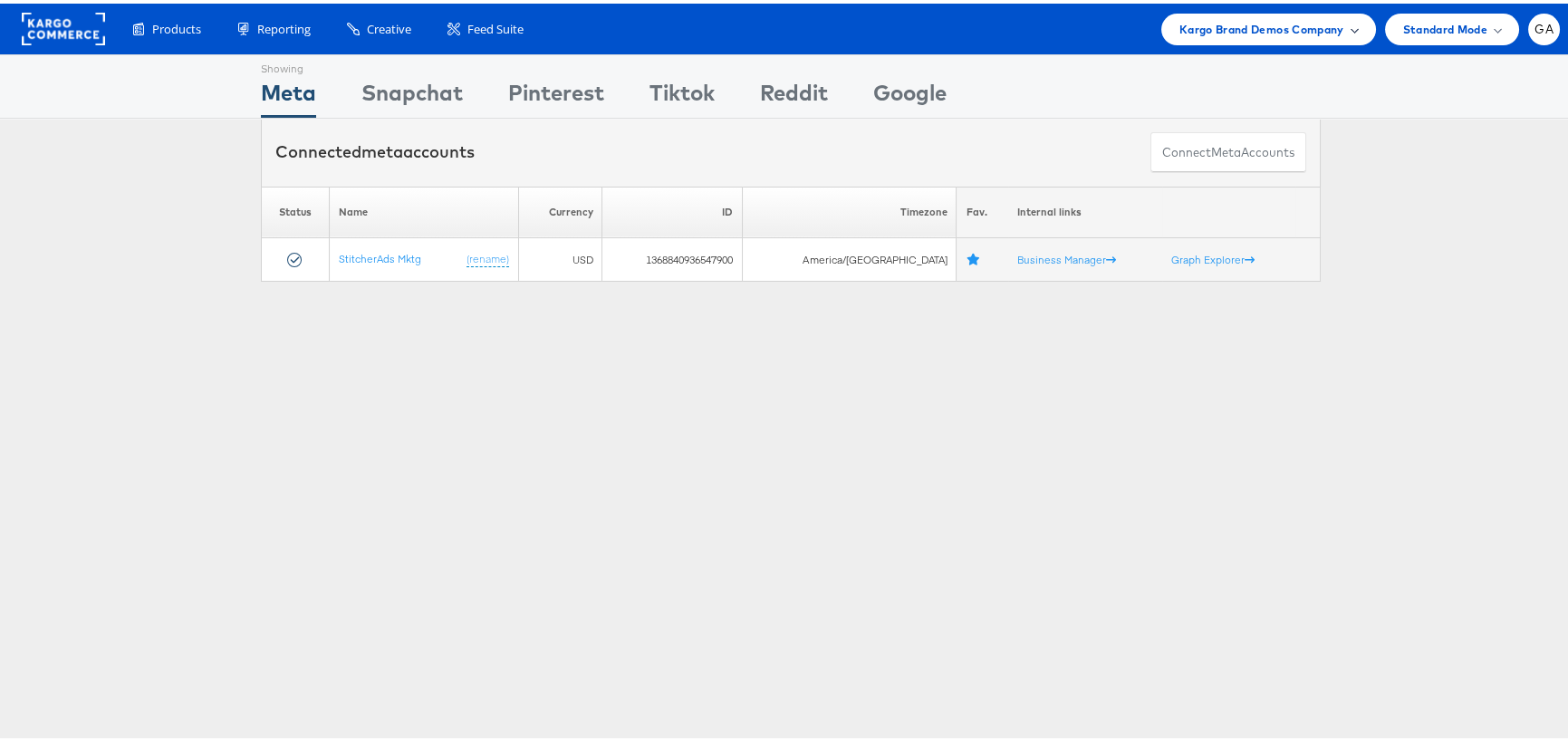
click at [1217, 10] on div "Kargo Brand Demos Company" at bounding box center [1268, 26] width 215 height 32
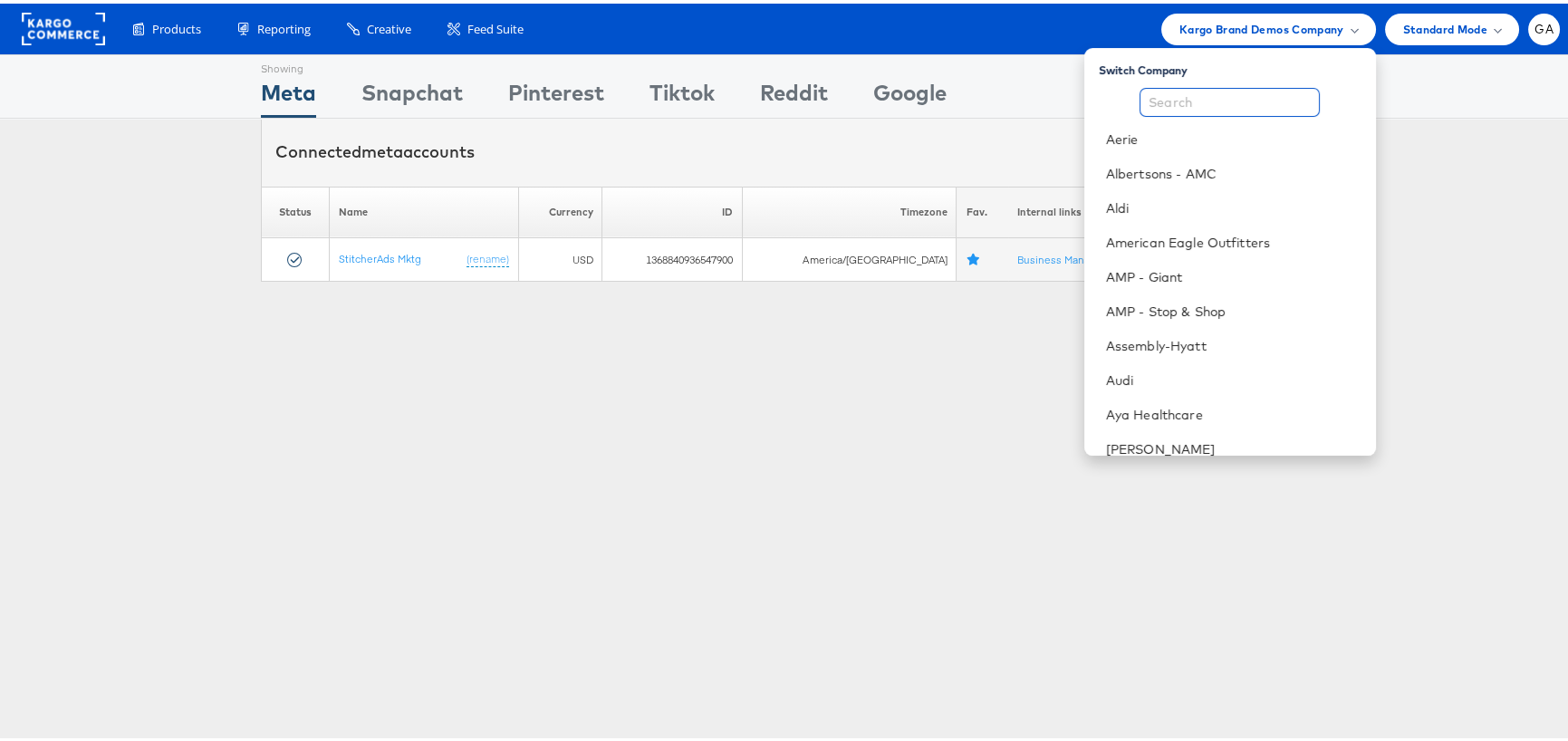
click at [1186, 85] on input "text" at bounding box center [1229, 99] width 180 height 29
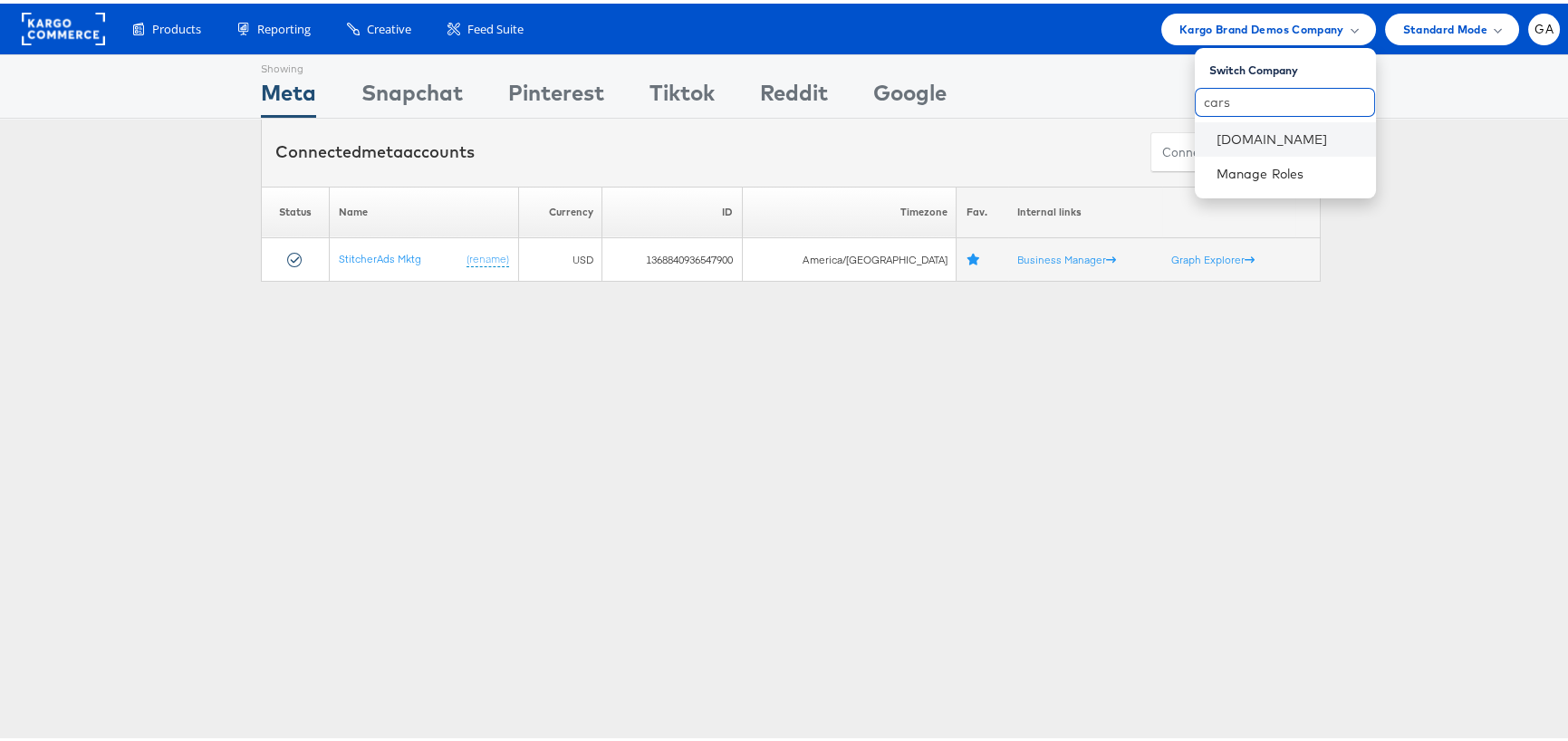
type input "cars"
click at [1236, 125] on li "Cars.com" at bounding box center [1285, 136] width 181 height 35
click at [1234, 139] on link "Cars.com" at bounding box center [1288, 136] width 145 height 18
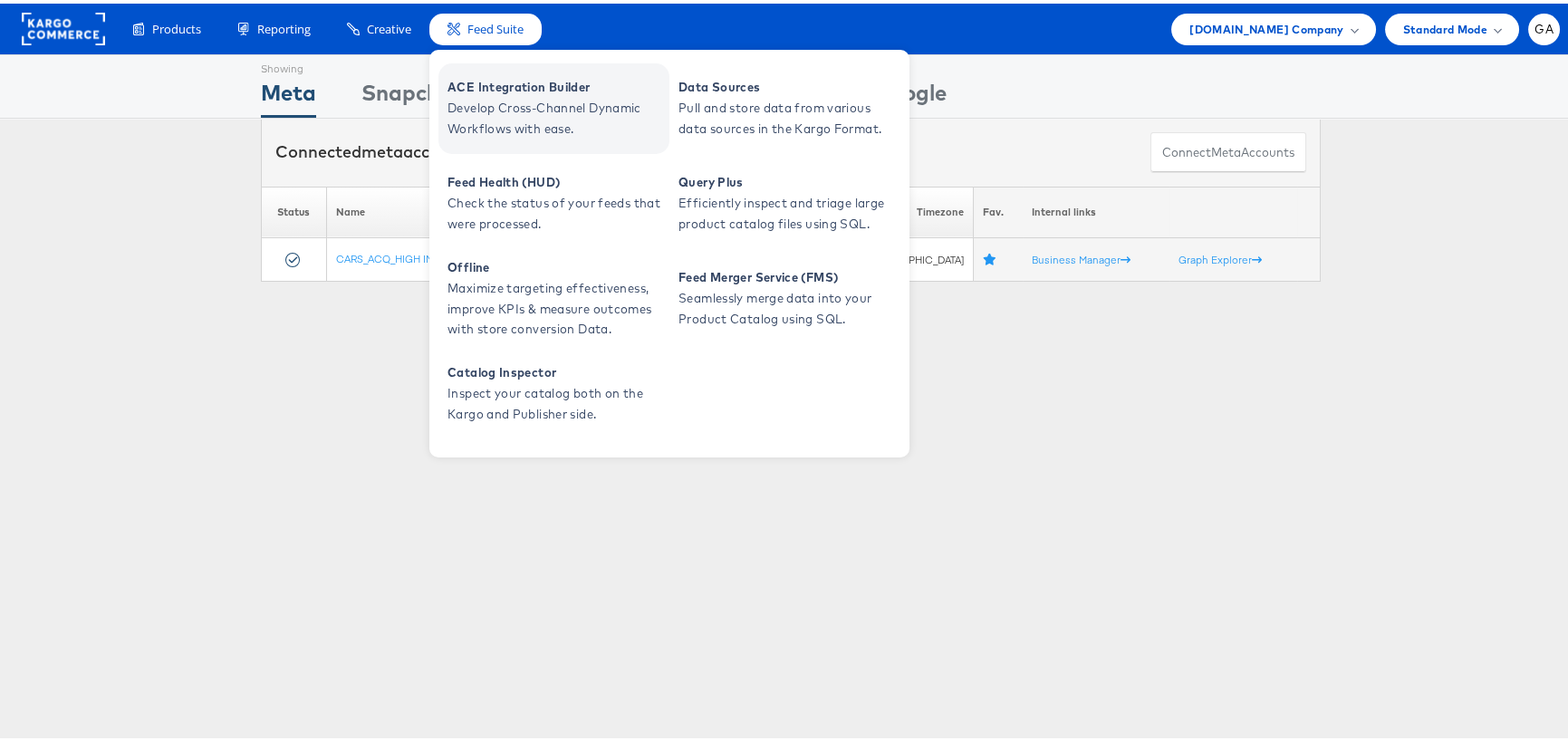
click at [512, 85] on span "ACE Integration Builder" at bounding box center [556, 83] width 217 height 21
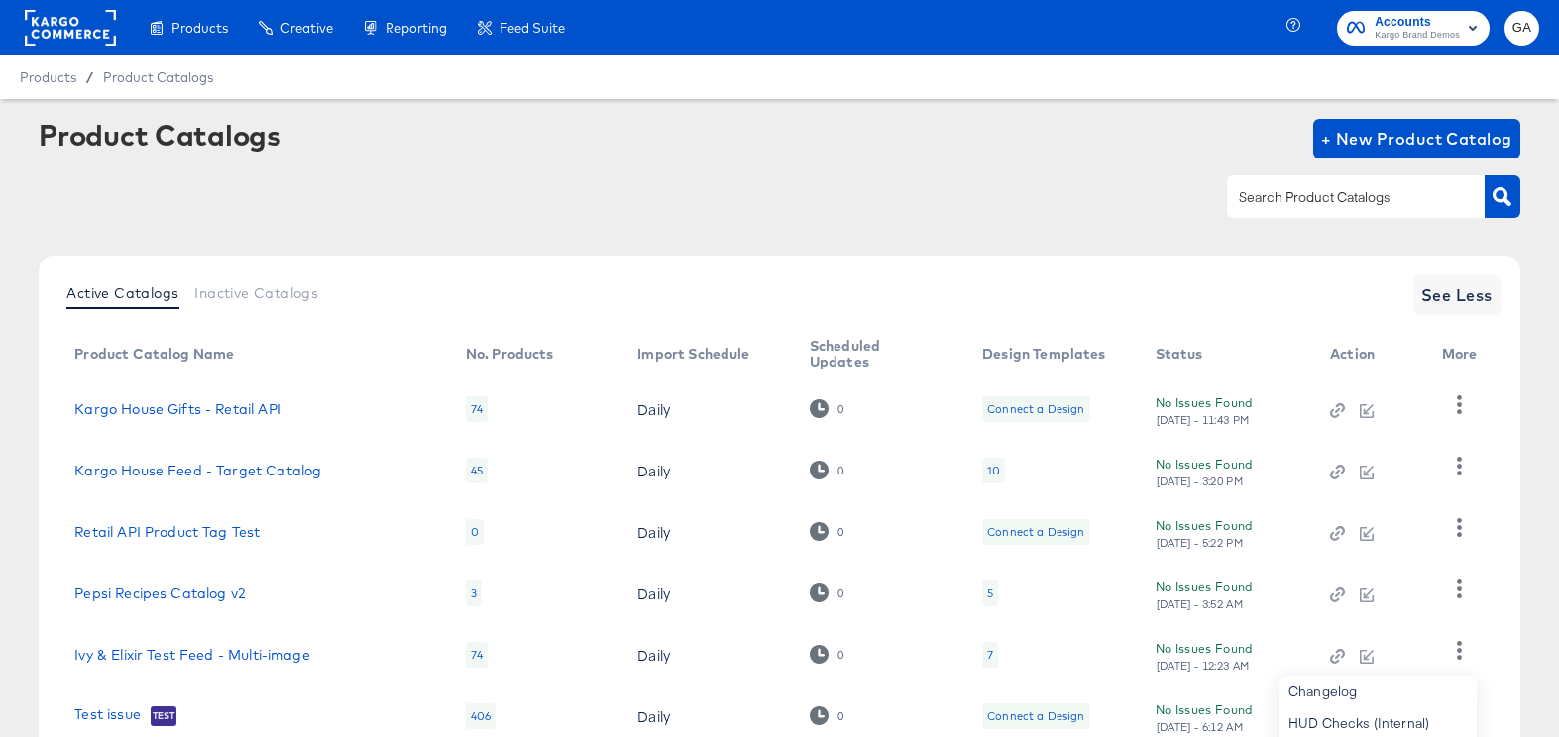
scroll to position [278, 0]
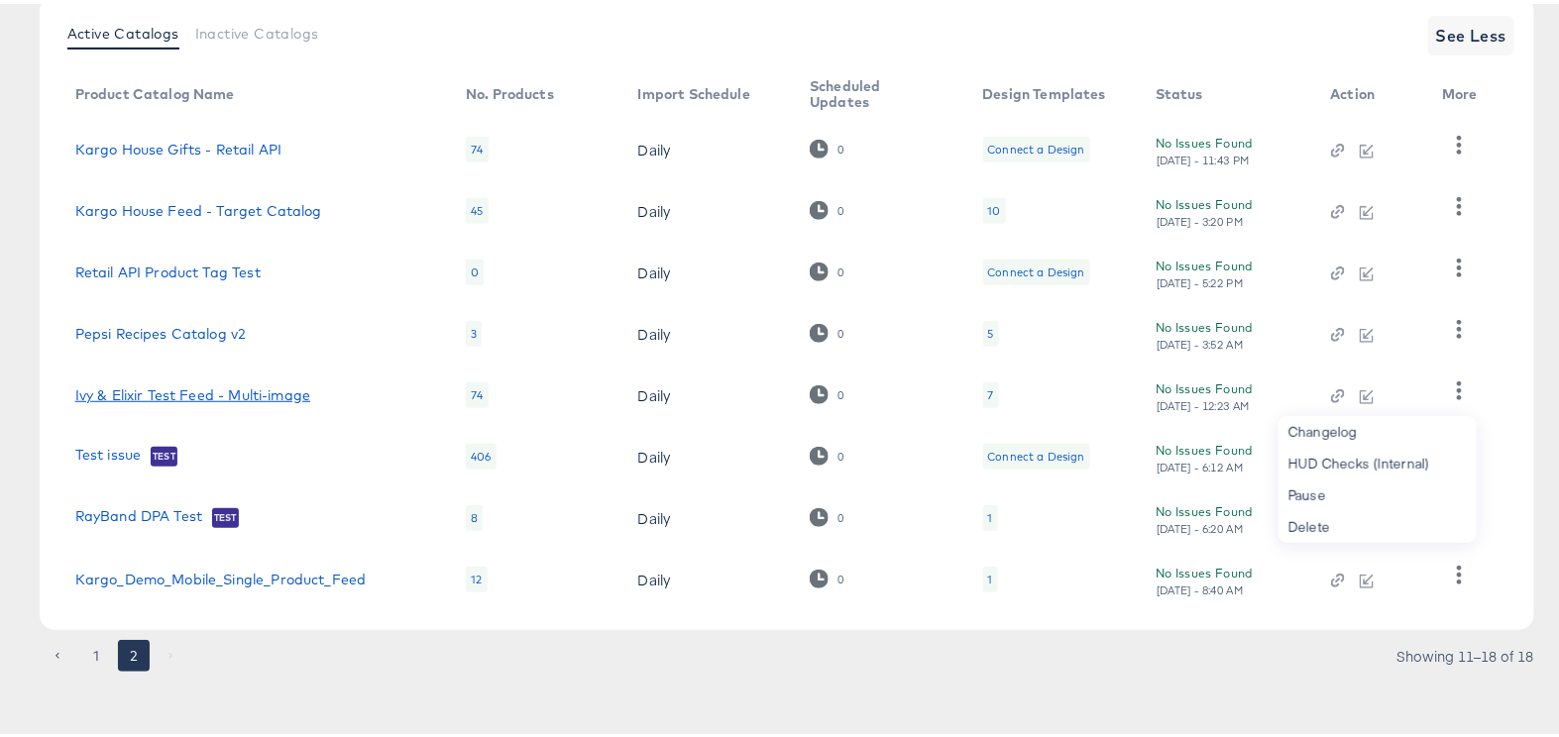
click at [264, 384] on link "Ivy & Elixir Test Feed - Multi-image" at bounding box center [192, 392] width 235 height 16
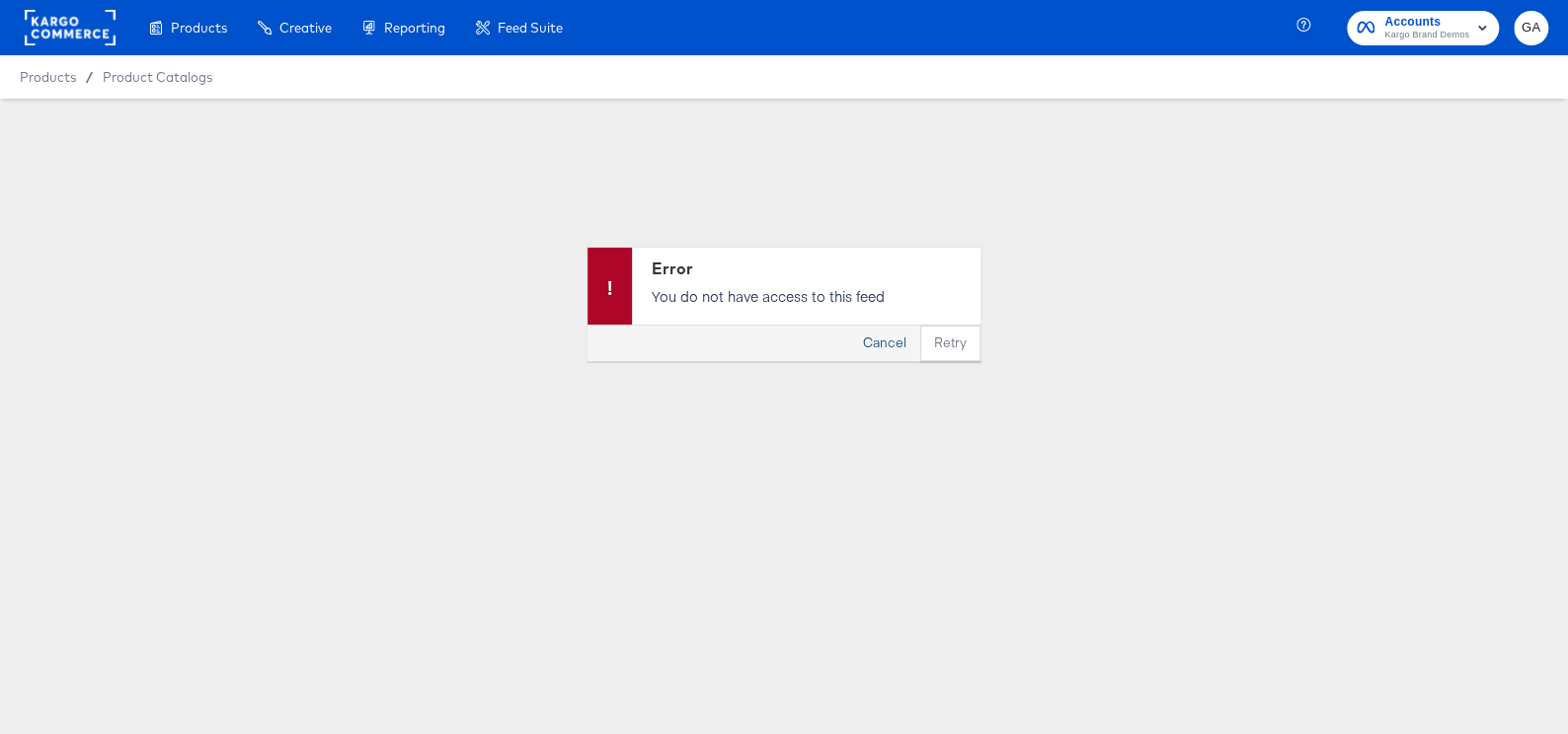
click at [876, 343] on button "Cancel" at bounding box center [884, 344] width 71 height 36
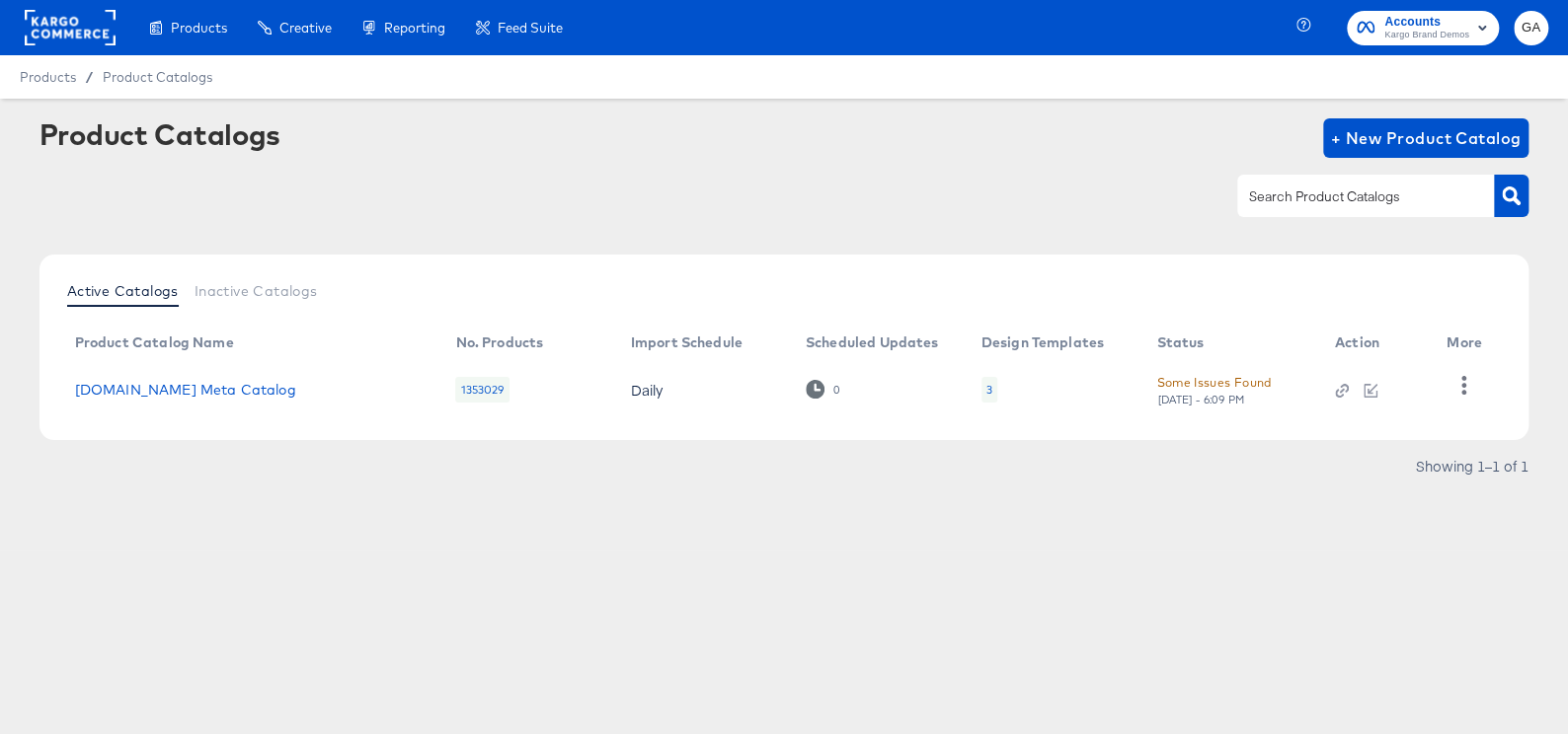
click at [61, 32] on rect at bounding box center [70, 28] width 91 height 36
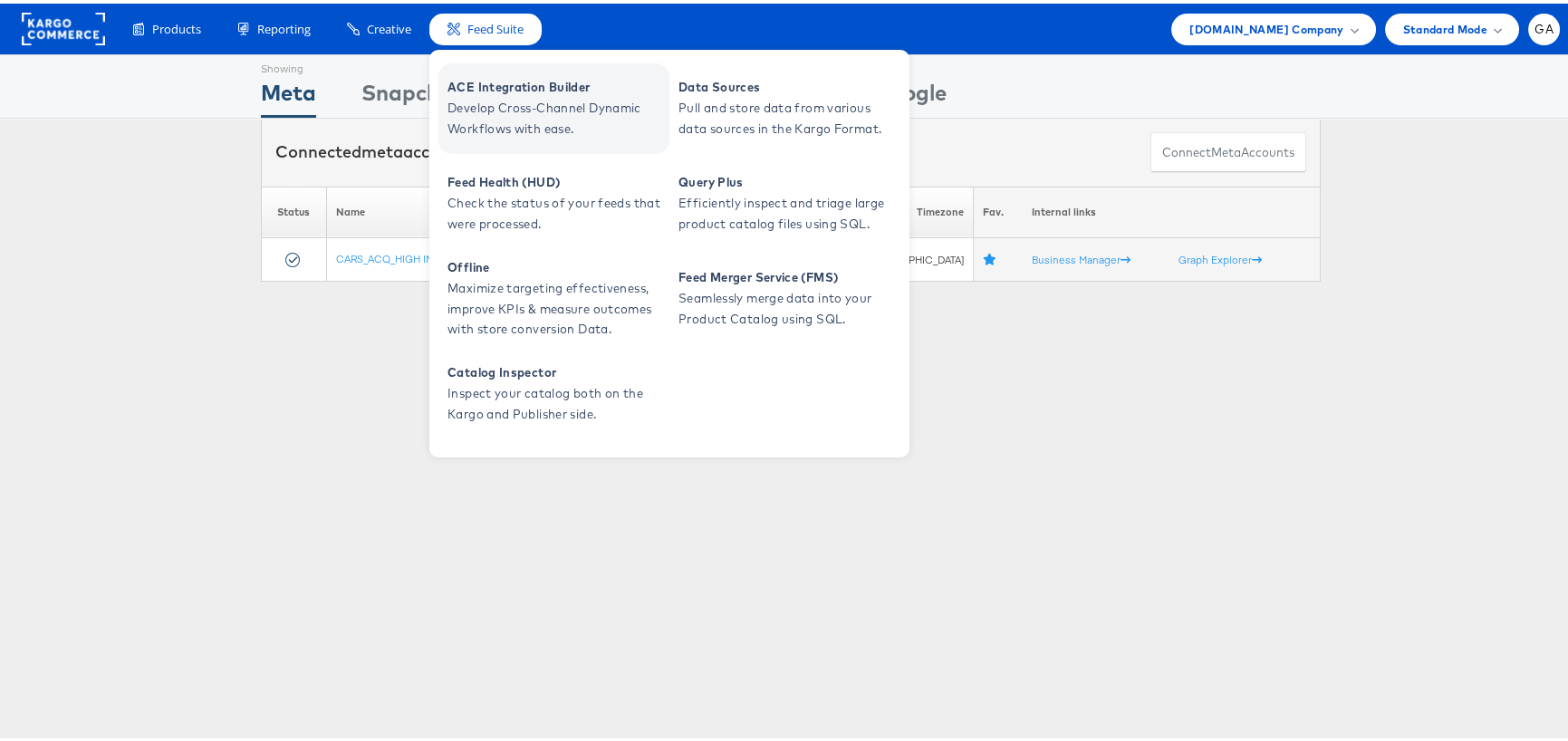
click at [519, 73] on span "ACE Integration Builder" at bounding box center [556, 83] width 217 height 21
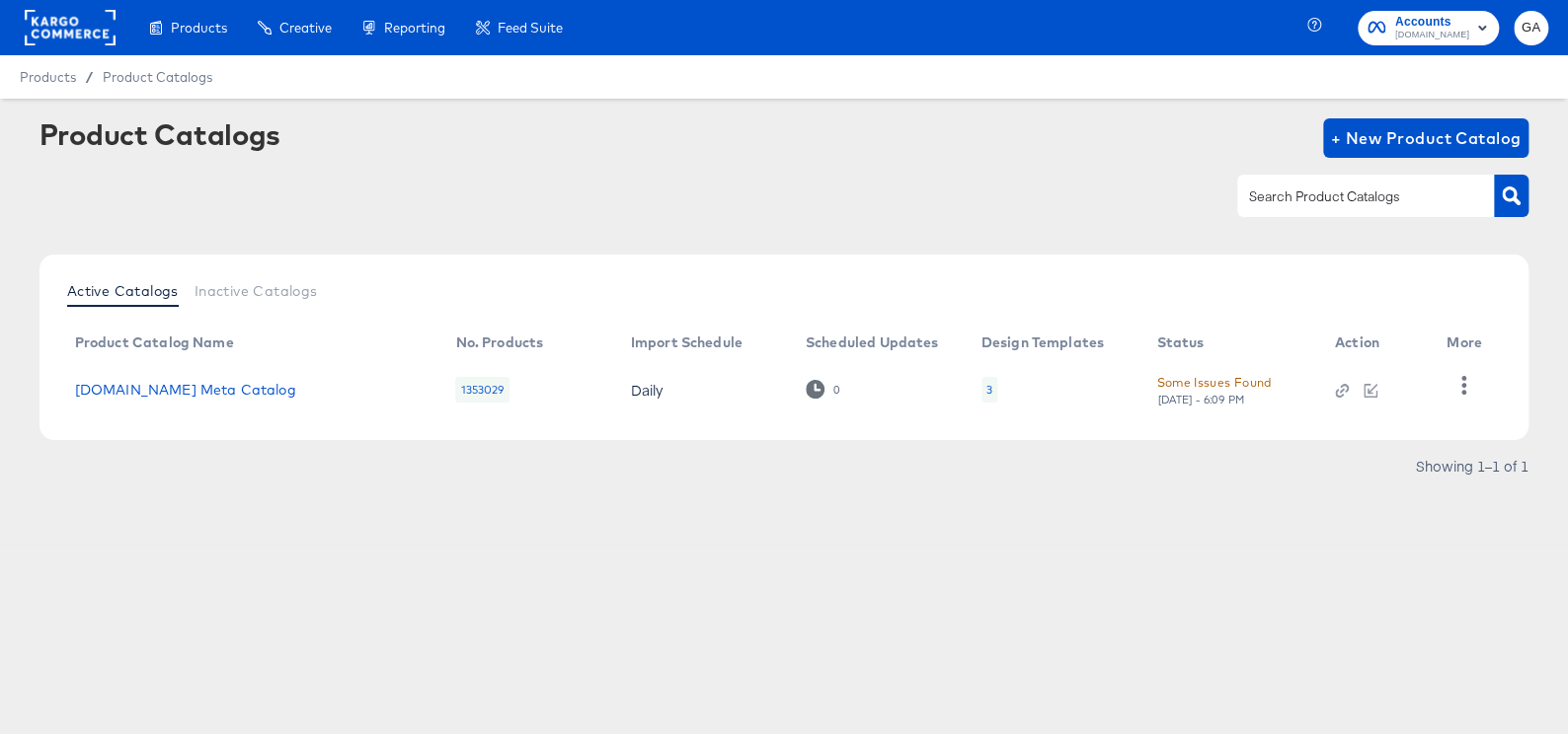
click at [1434, 30] on span "[DOMAIN_NAME]" at bounding box center [1433, 36] width 74 height 16
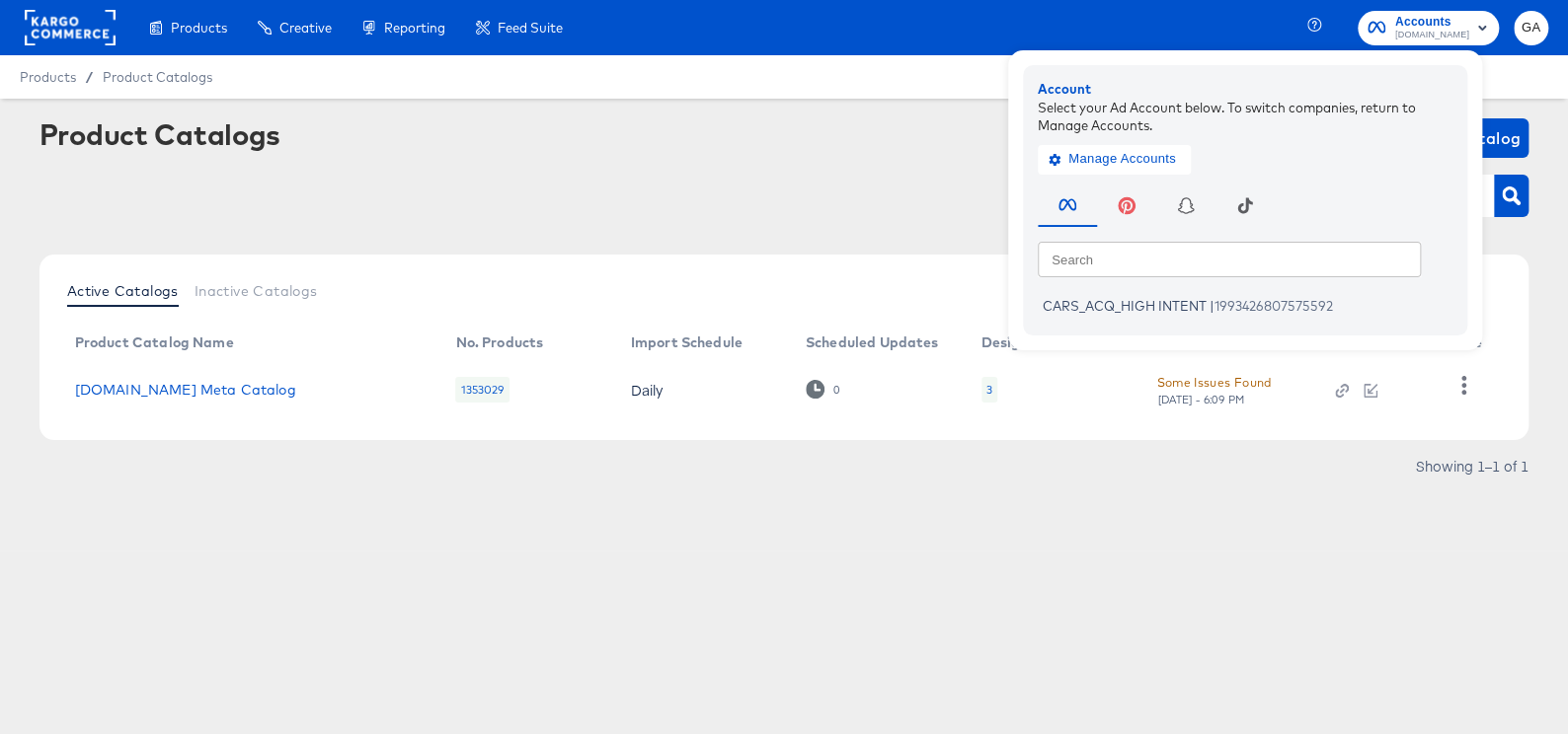
click at [99, 22] on rect at bounding box center [70, 28] width 91 height 36
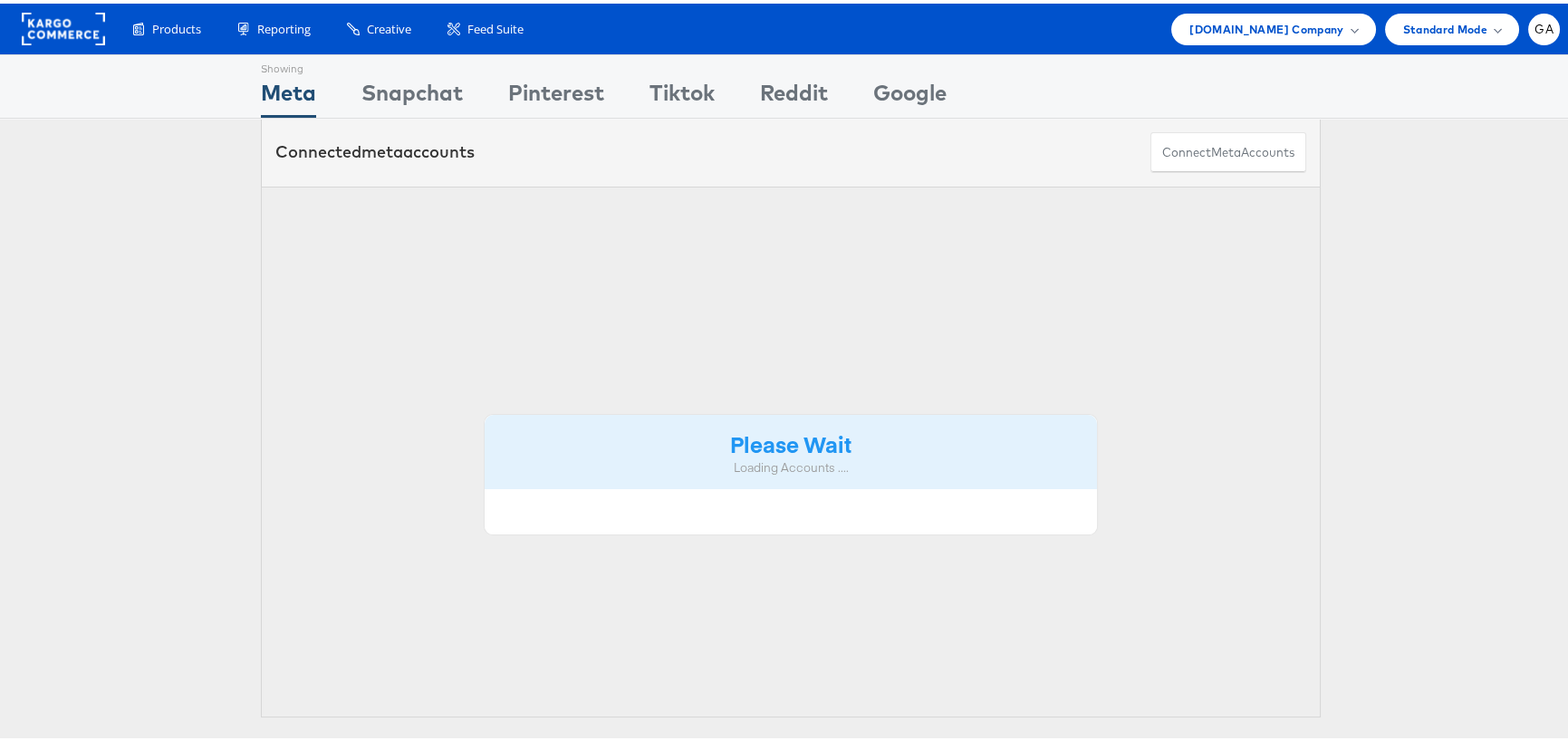
click at [1246, 32] on span "Cars.com Company" at bounding box center [1266, 26] width 154 height 19
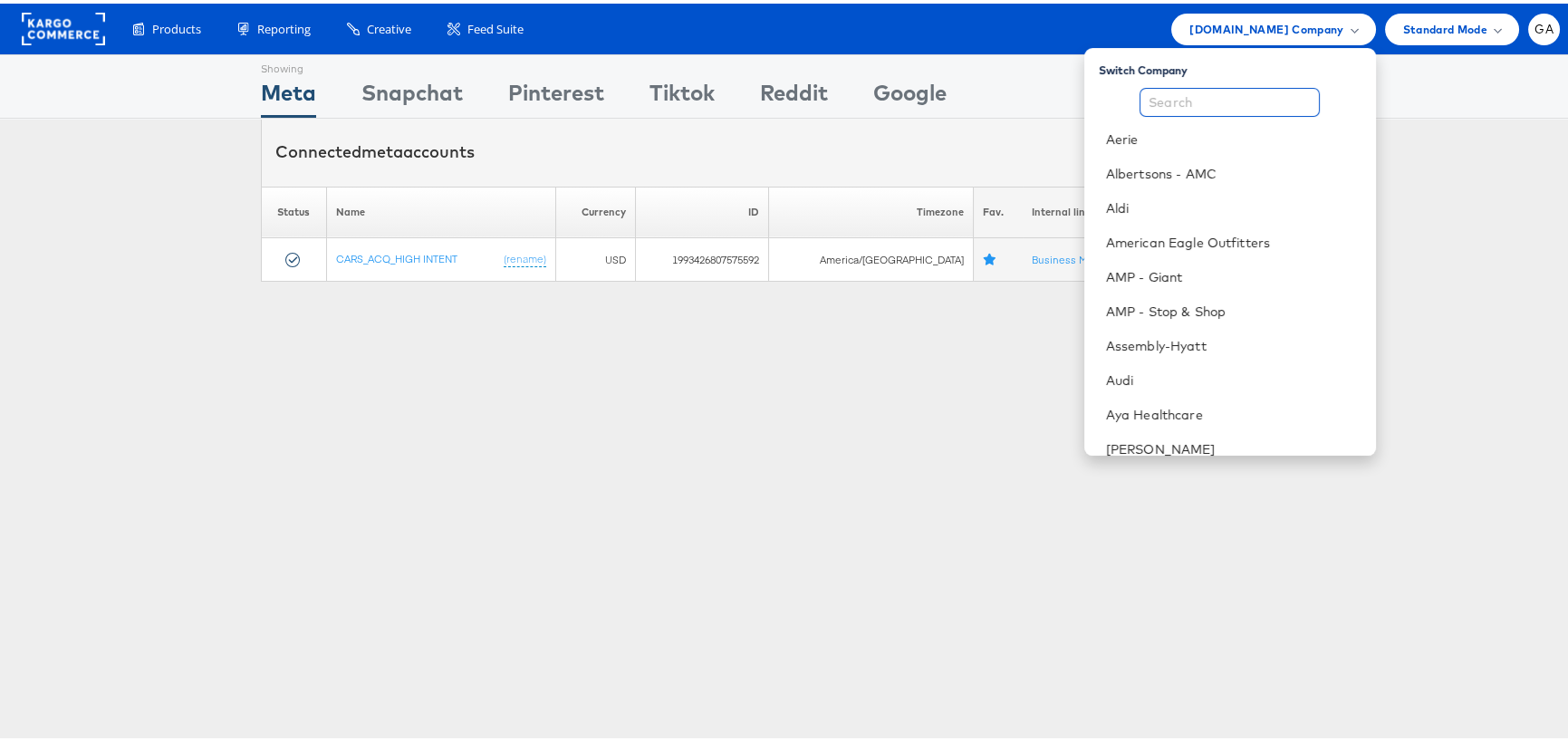
click at [1201, 92] on input "text" at bounding box center [1229, 99] width 180 height 29
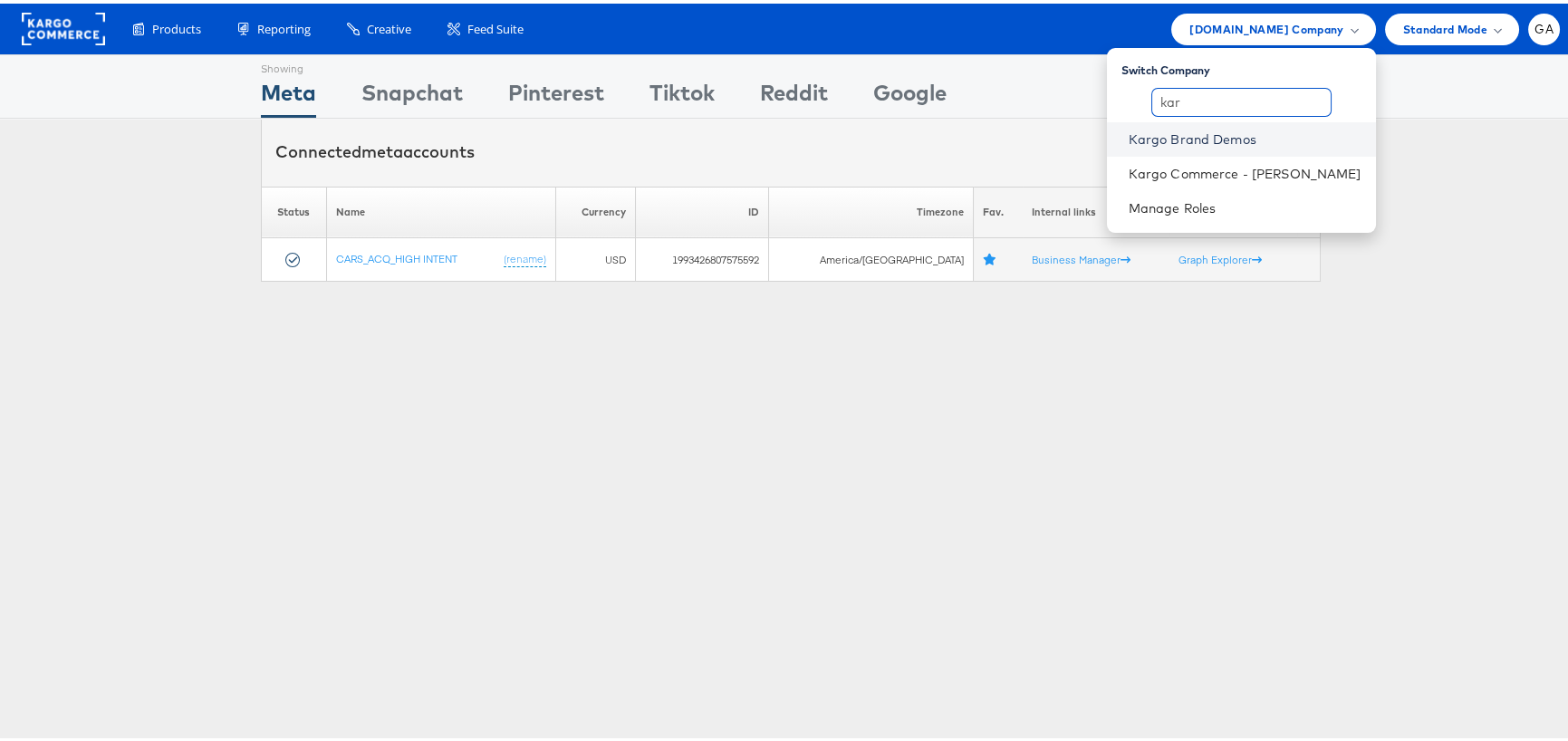
type input "kar"
click at [1179, 138] on link "Kargo Brand Demos" at bounding box center [1245, 136] width 233 height 18
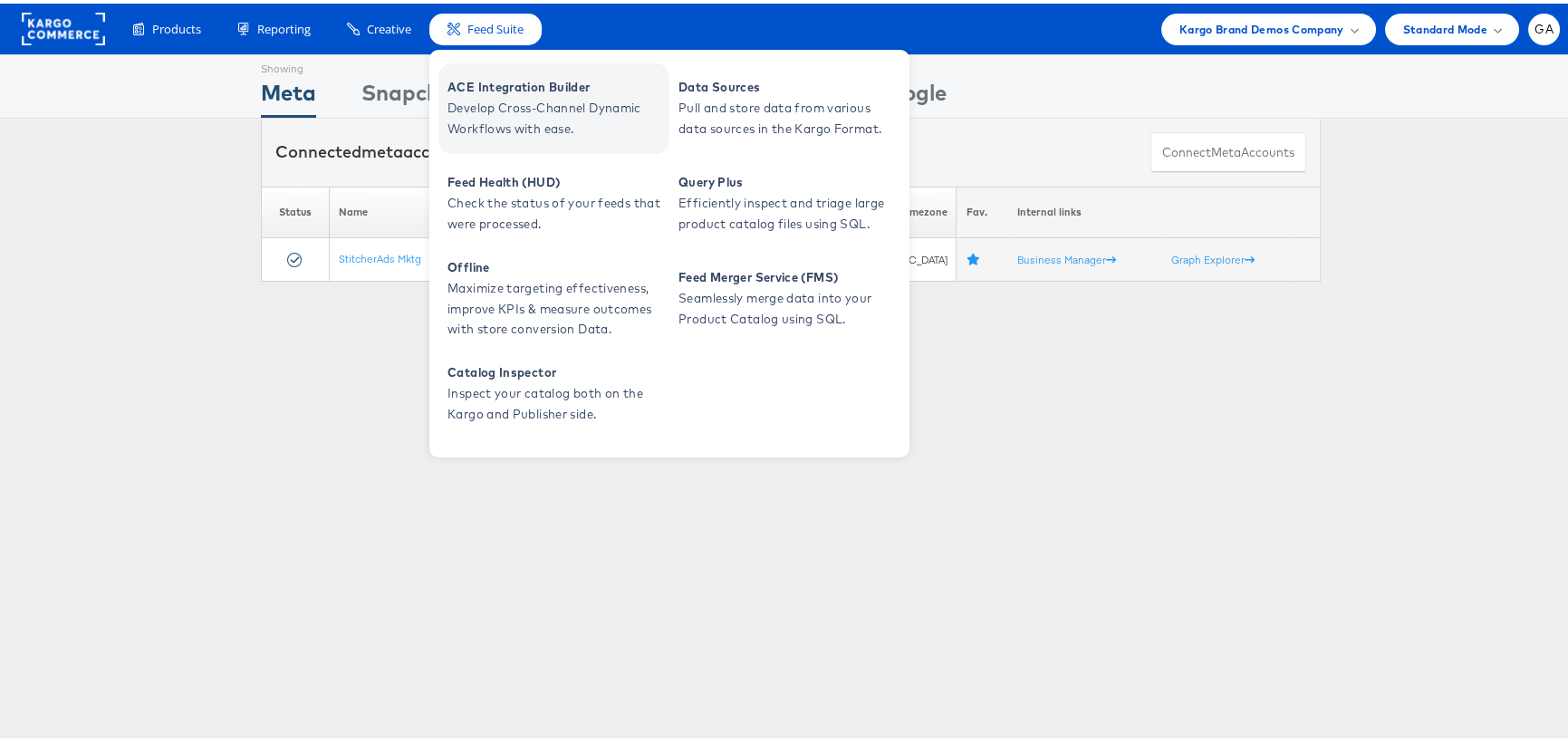
click at [524, 85] on span "ACE Integration Builder" at bounding box center [556, 83] width 217 height 21
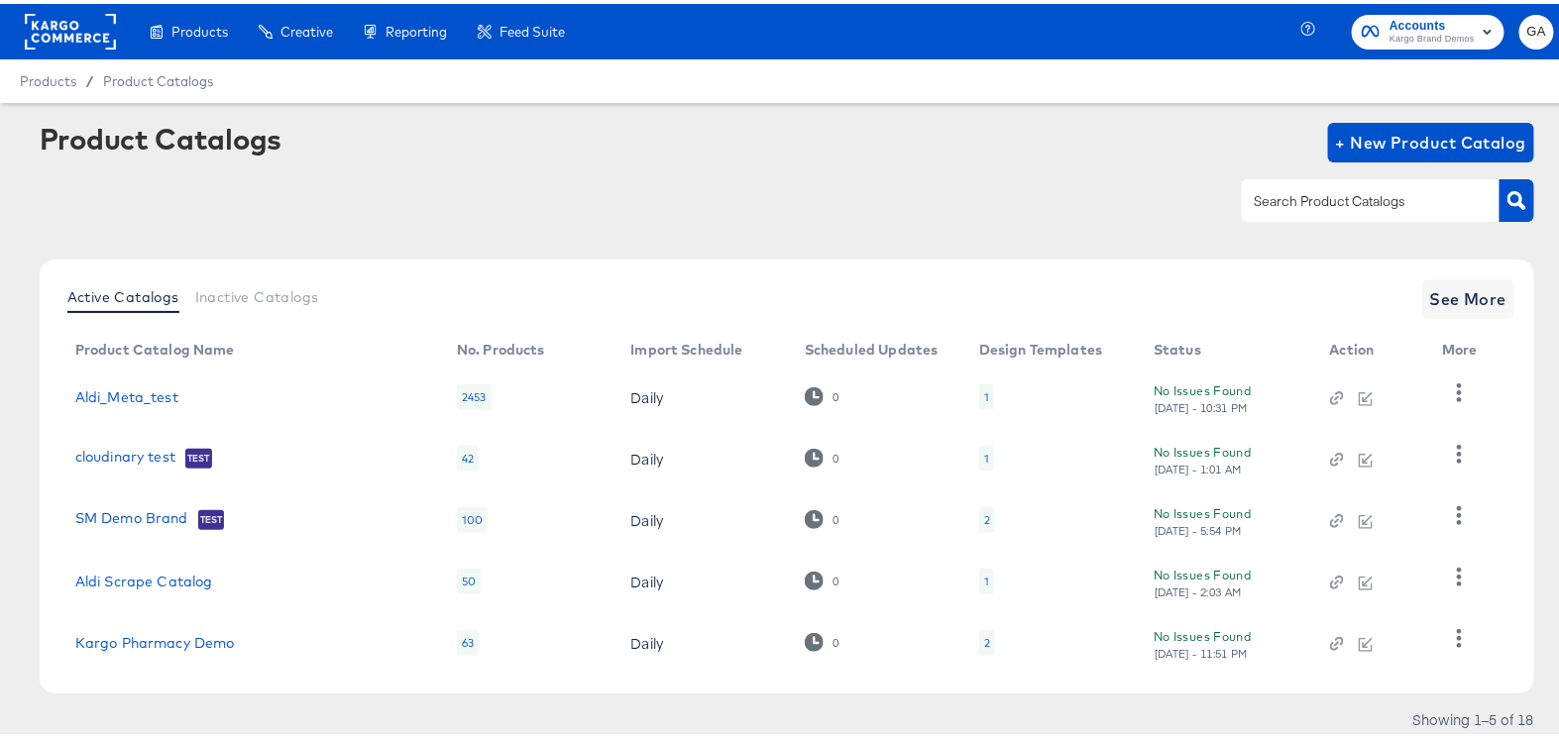
click at [1351, 183] on div at bounding box center [1371, 196] width 258 height 42
type input "ivy"
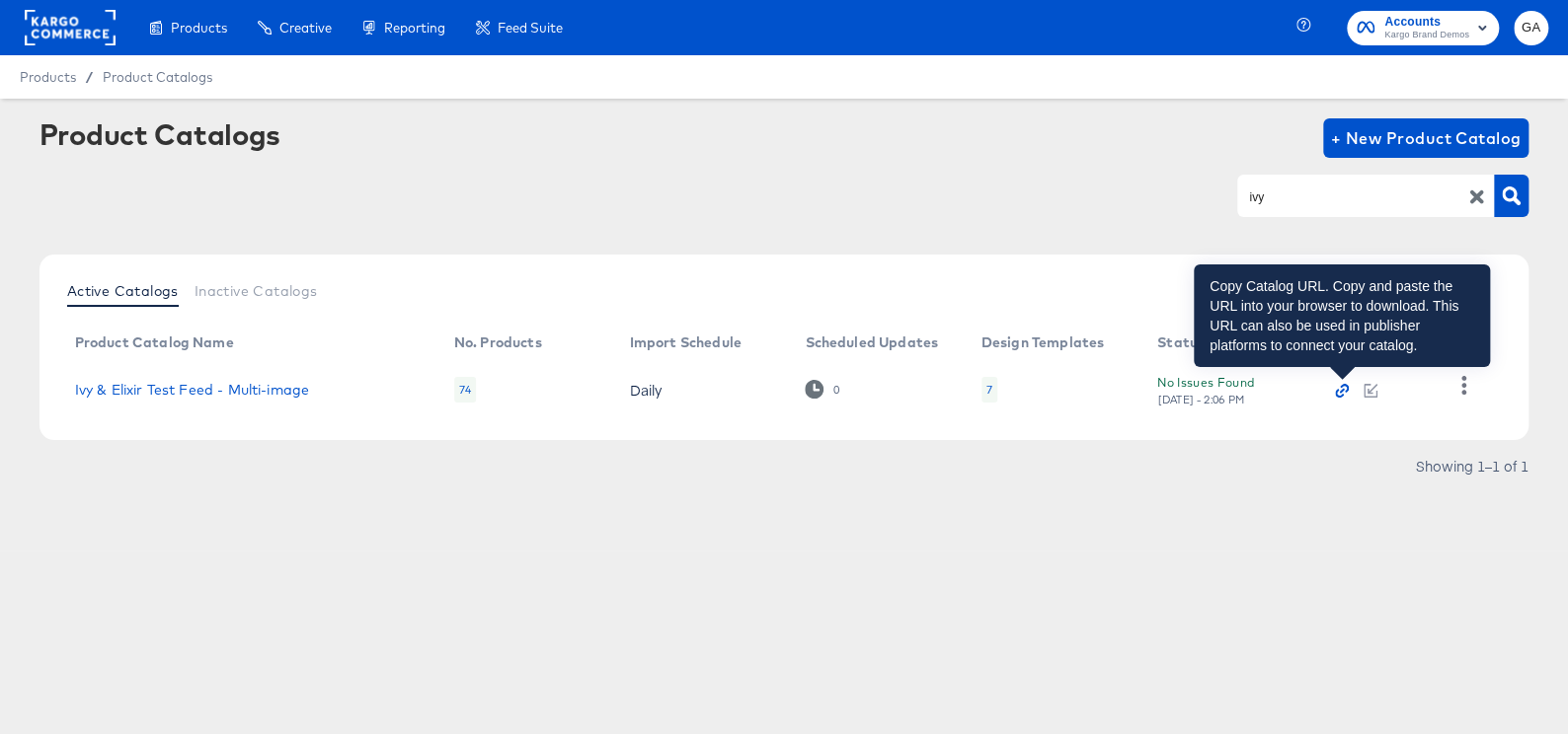
click at [1336, 393] on icon "button" at bounding box center [1339, 393] width 9 height 9
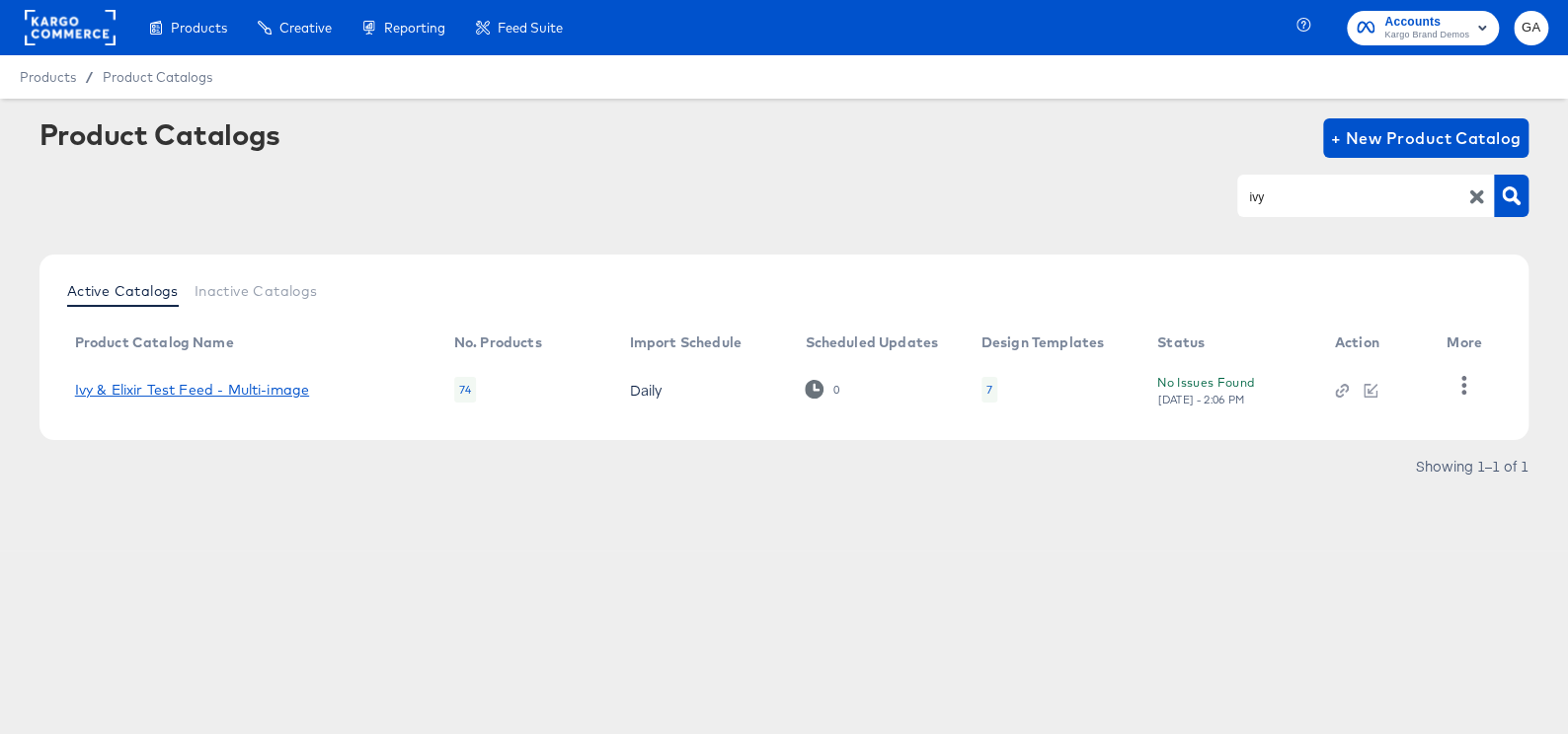
click at [247, 388] on link "Ivy & Elixir Test Feed - Multi-image" at bounding box center [191, 390] width 234 height 16
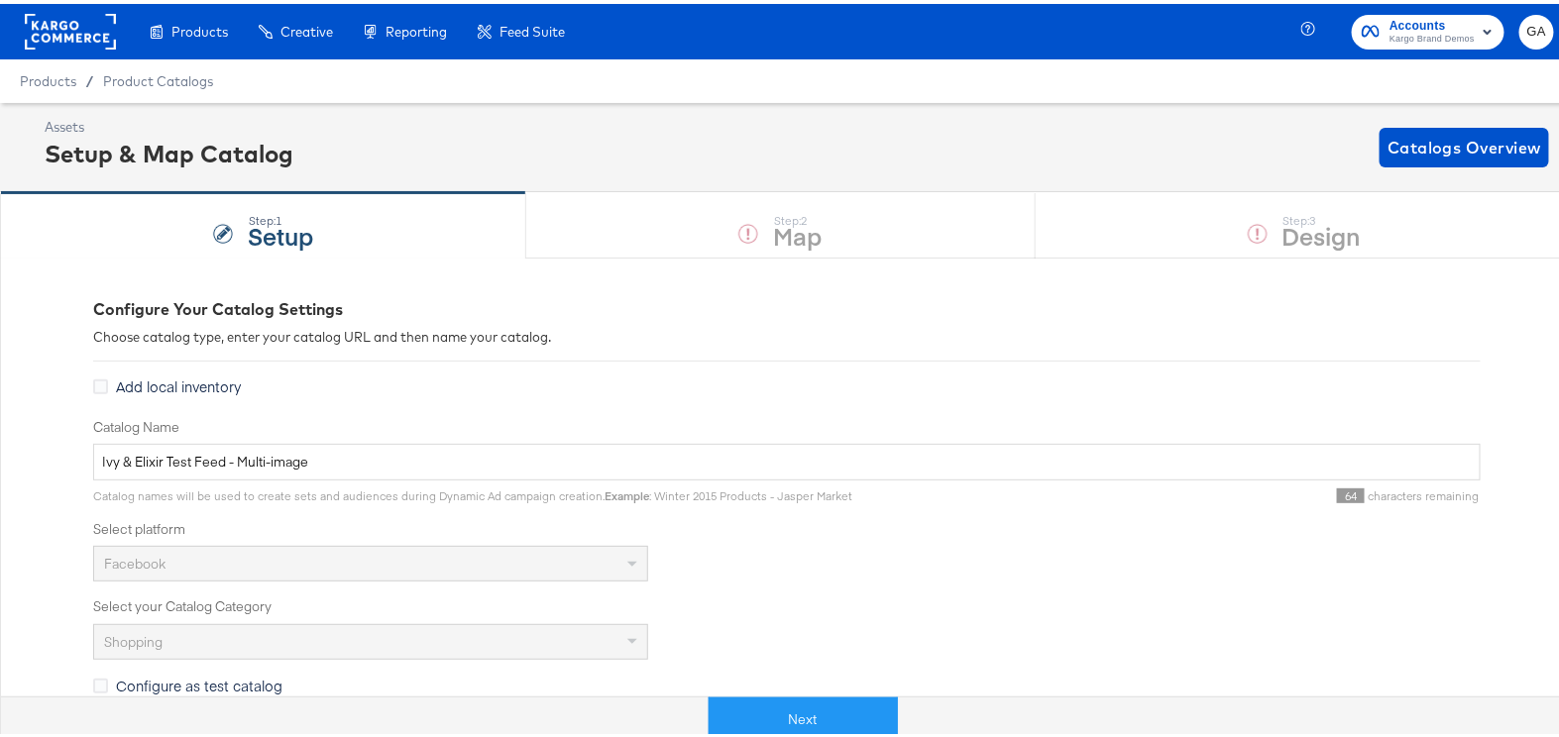
click at [1198, 215] on div "Step: 1 Setup Step: 2 Map Step: 3 Design" at bounding box center [787, 220] width 1574 height 65
click at [789, 715] on button "Next" at bounding box center [803, 716] width 189 height 45
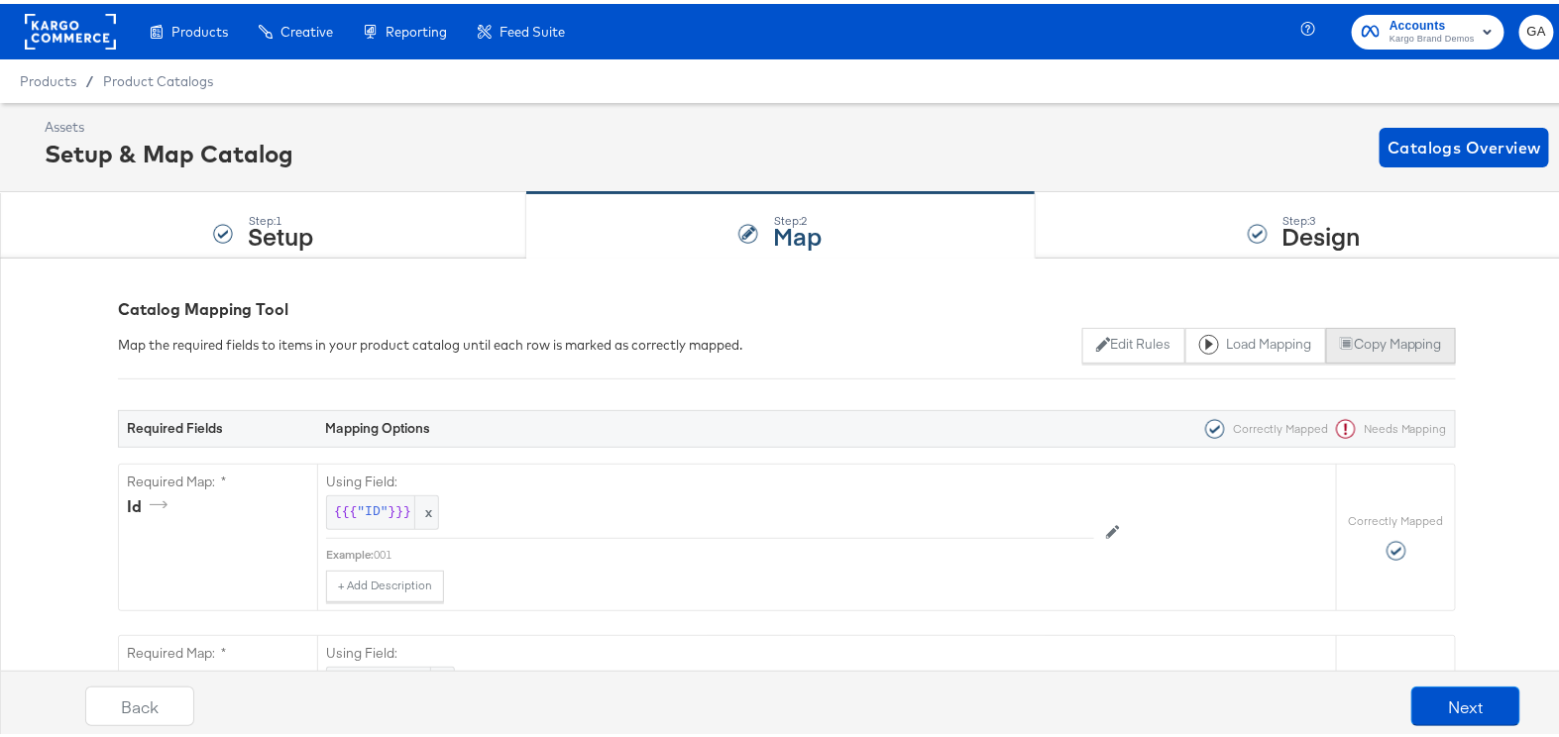
click at [1343, 342] on button "Copy Mapping" at bounding box center [1391, 342] width 130 height 36
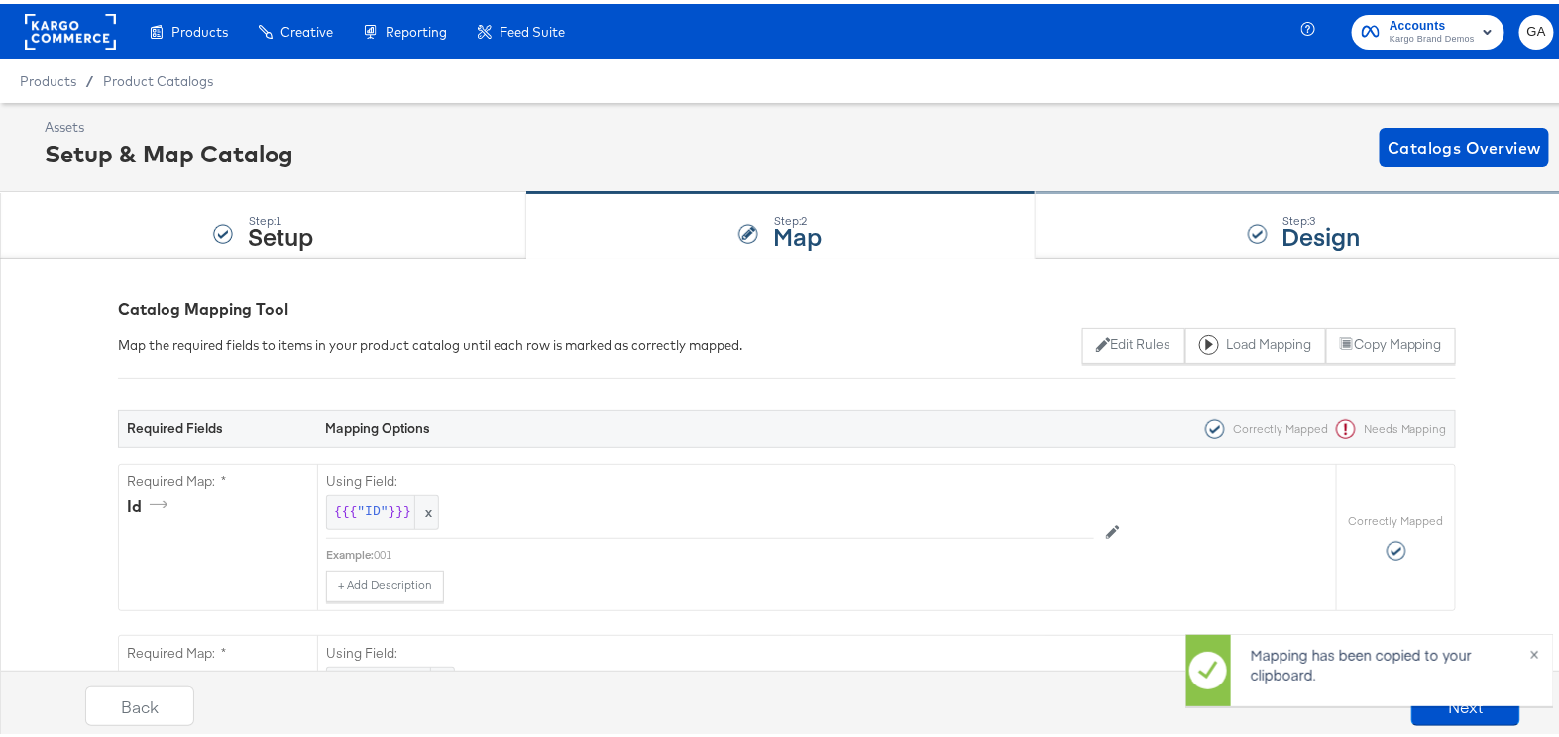
click at [1266, 214] on div "Step: 3 Design" at bounding box center [1305, 221] width 538 height 65
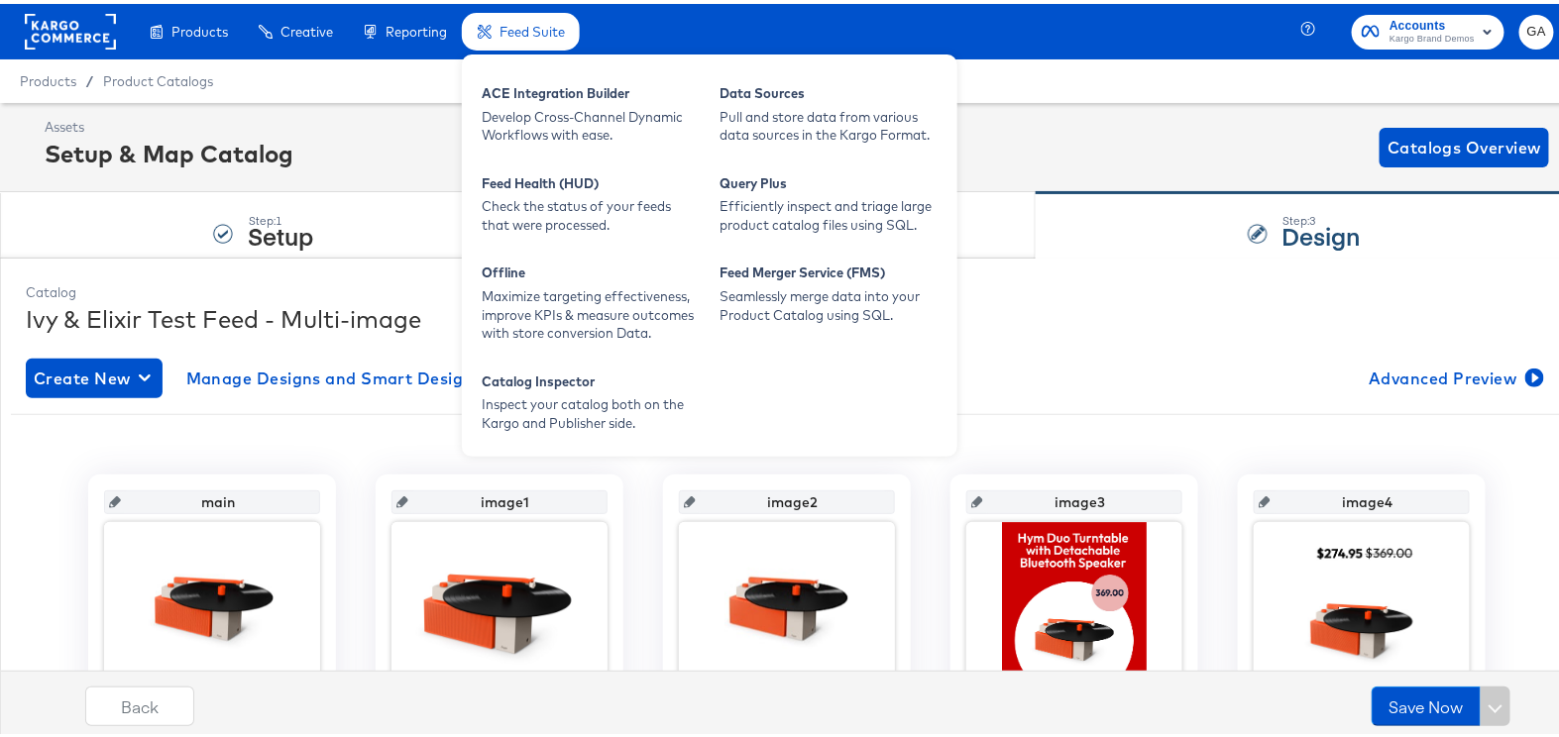
click at [559, 35] on span "Feed Suite" at bounding box center [532, 28] width 65 height 16
click at [517, 100] on div "ACE Integration Builder" at bounding box center [591, 92] width 218 height 24
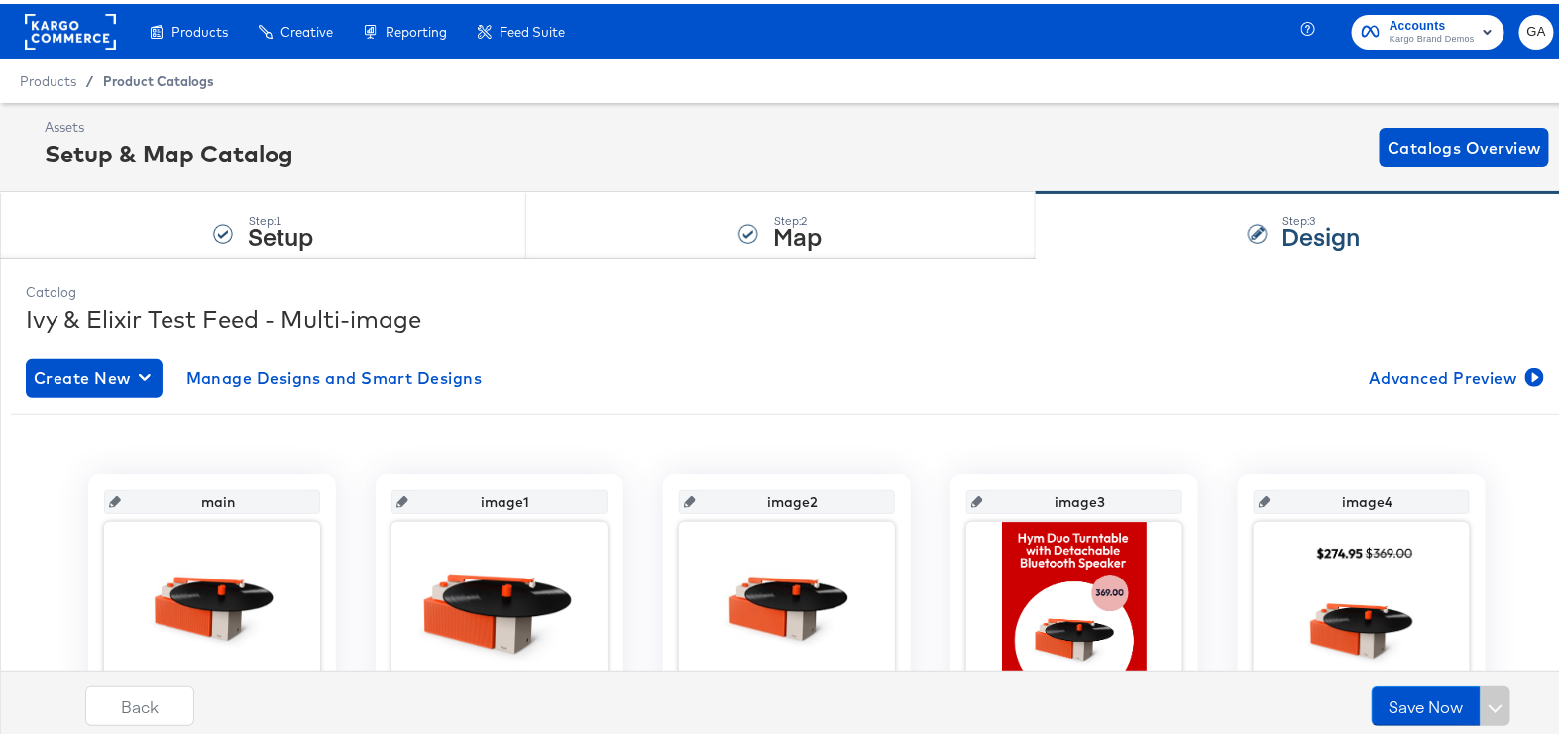
click at [127, 81] on span "Product Catalogs" at bounding box center [158, 77] width 111 height 16
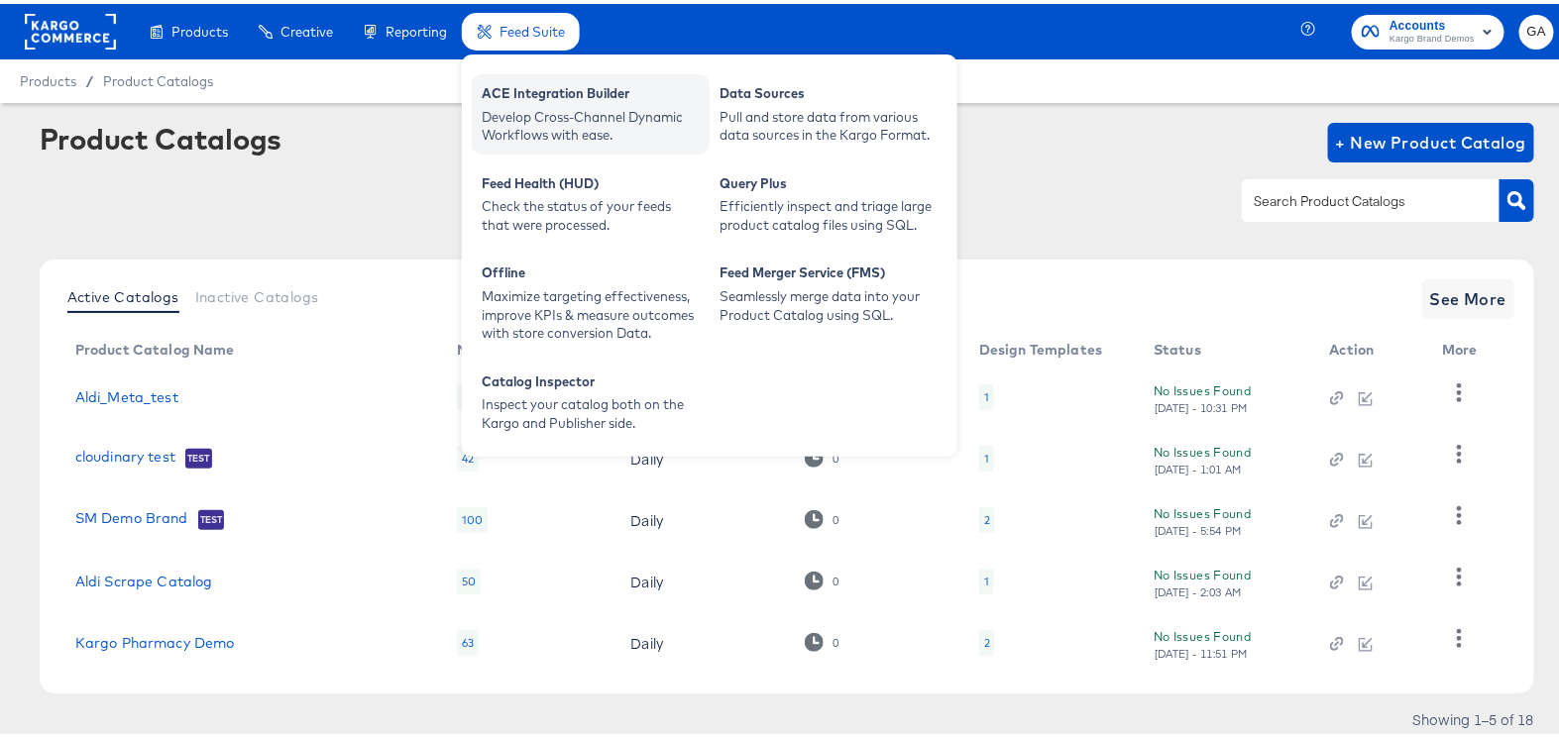
click at [571, 113] on div "Develop Cross-Channel Dynamic Workflows with ease." at bounding box center [591, 122] width 218 height 37
click at [529, 104] on div "Develop Cross-Channel Dynamic Workflows with ease." at bounding box center [591, 122] width 218 height 37
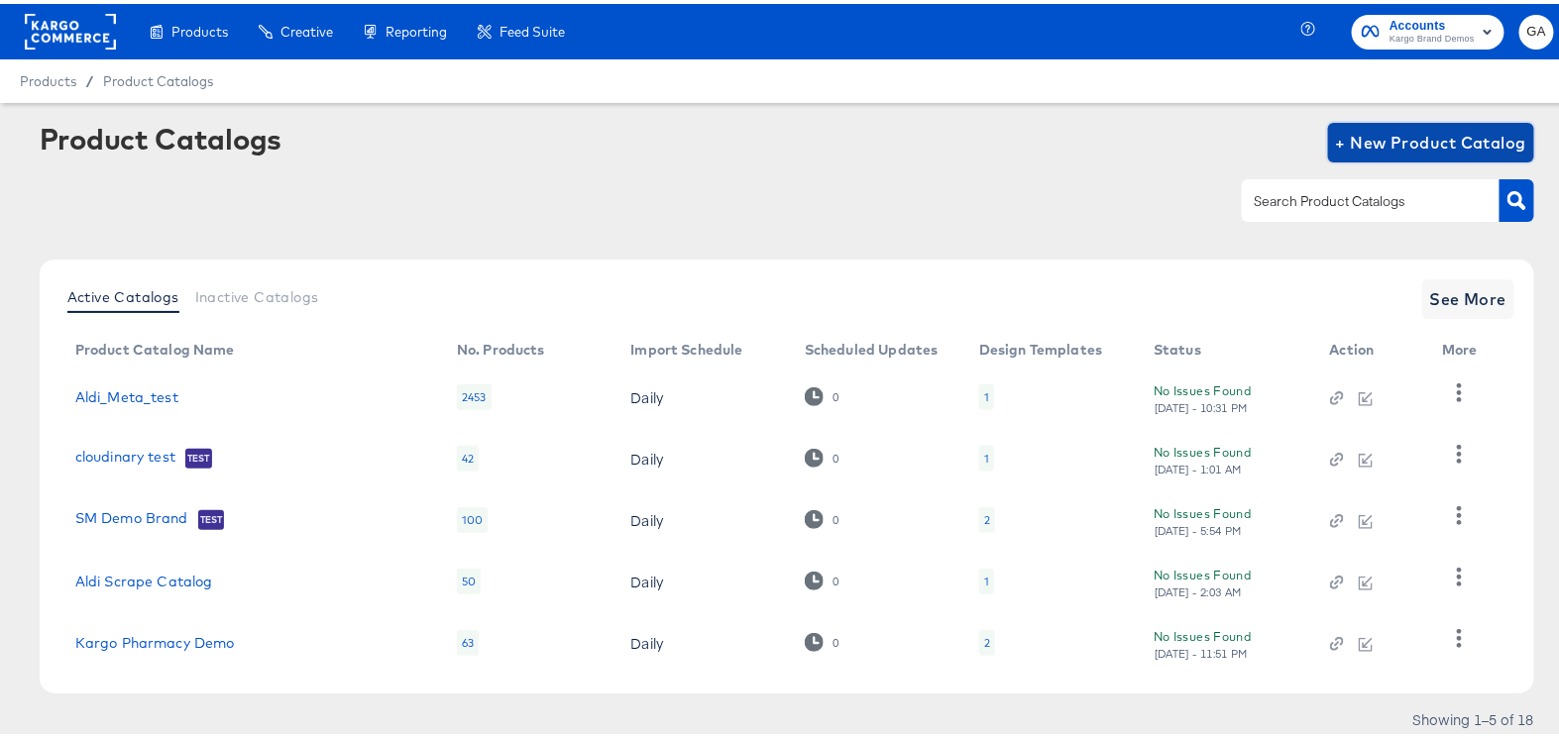
click at [1437, 137] on span "+ New Product Catalog" at bounding box center [1431, 139] width 191 height 28
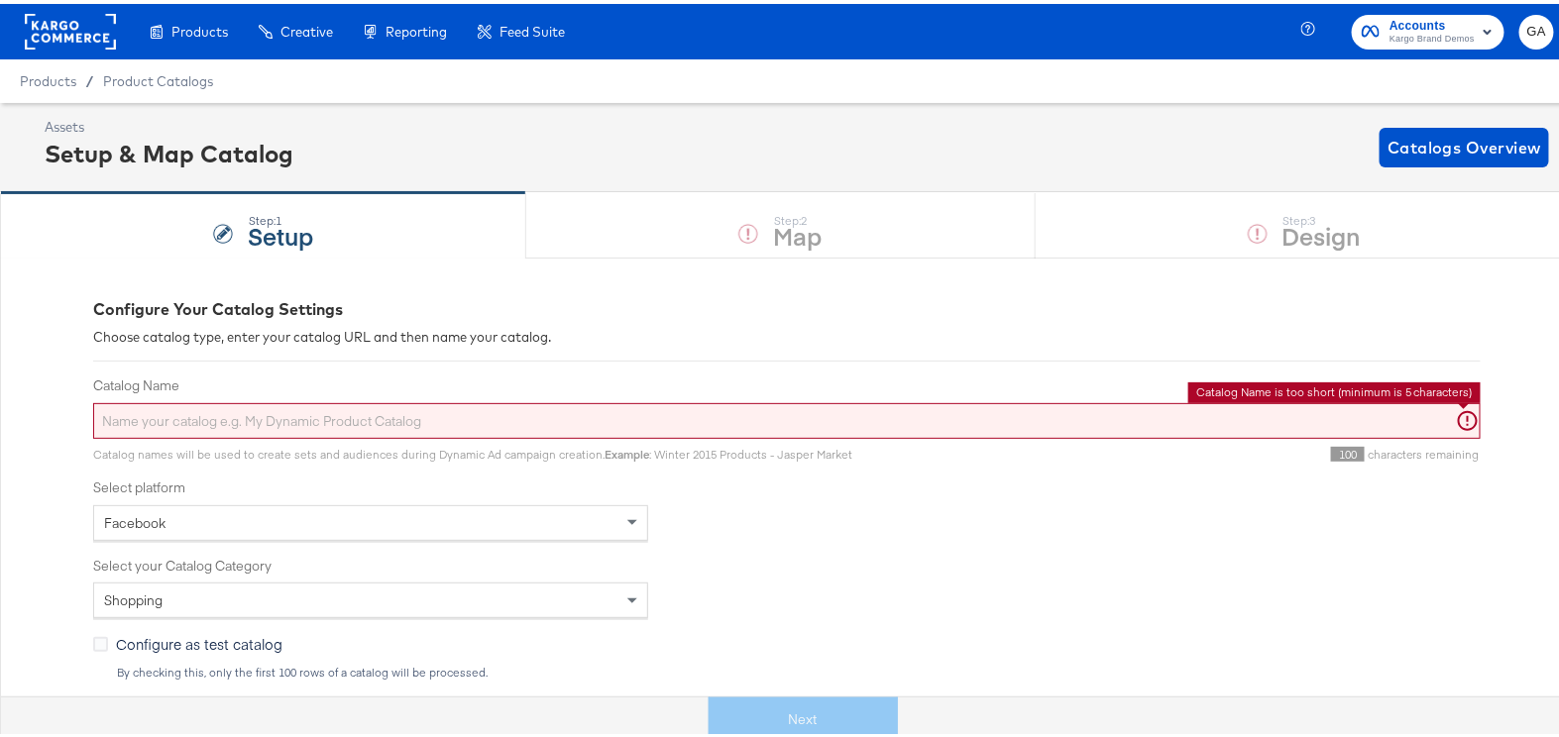
click at [161, 419] on input "Catalog Name" at bounding box center [787, 417] width 1388 height 37
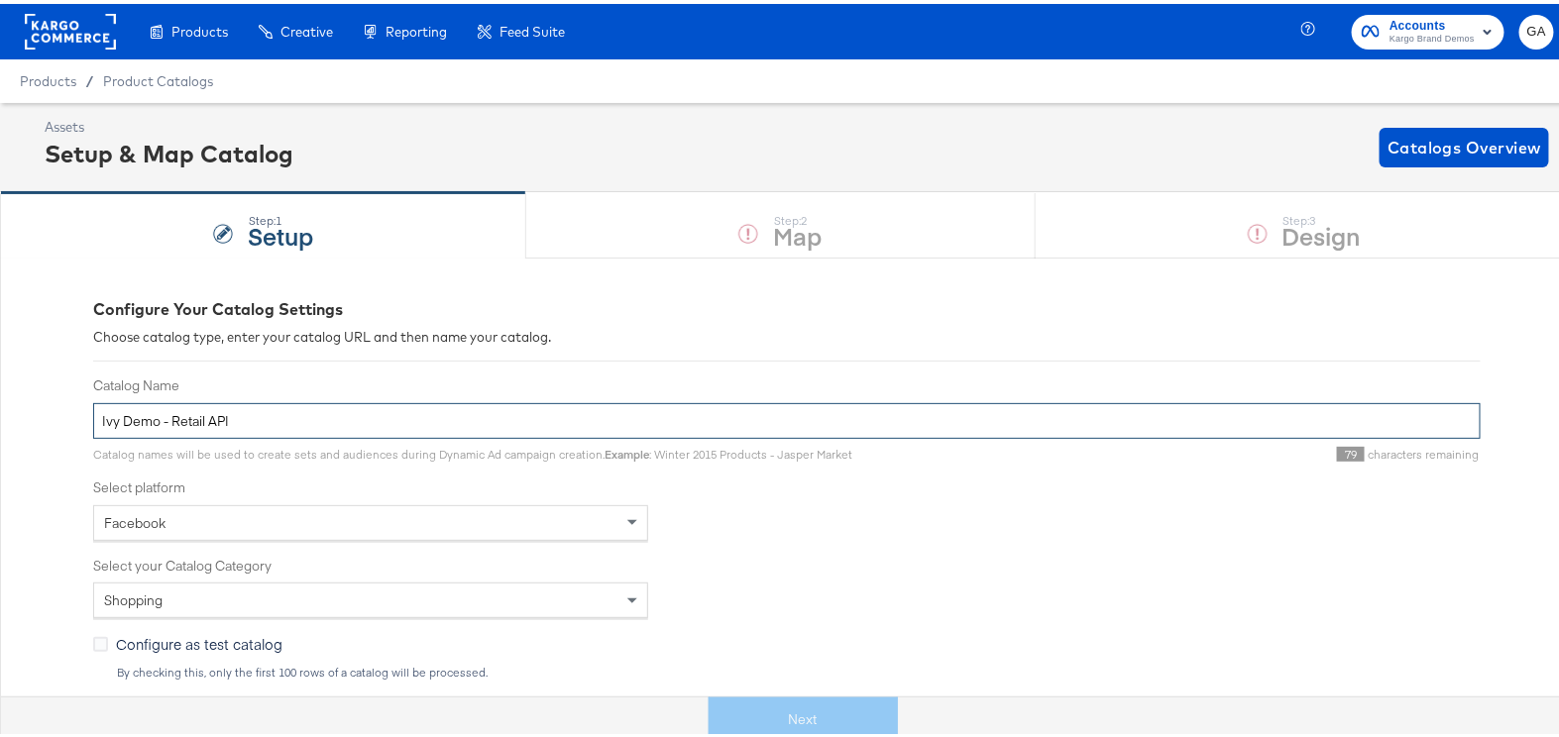
type input "Ivy Demo - Retail API"
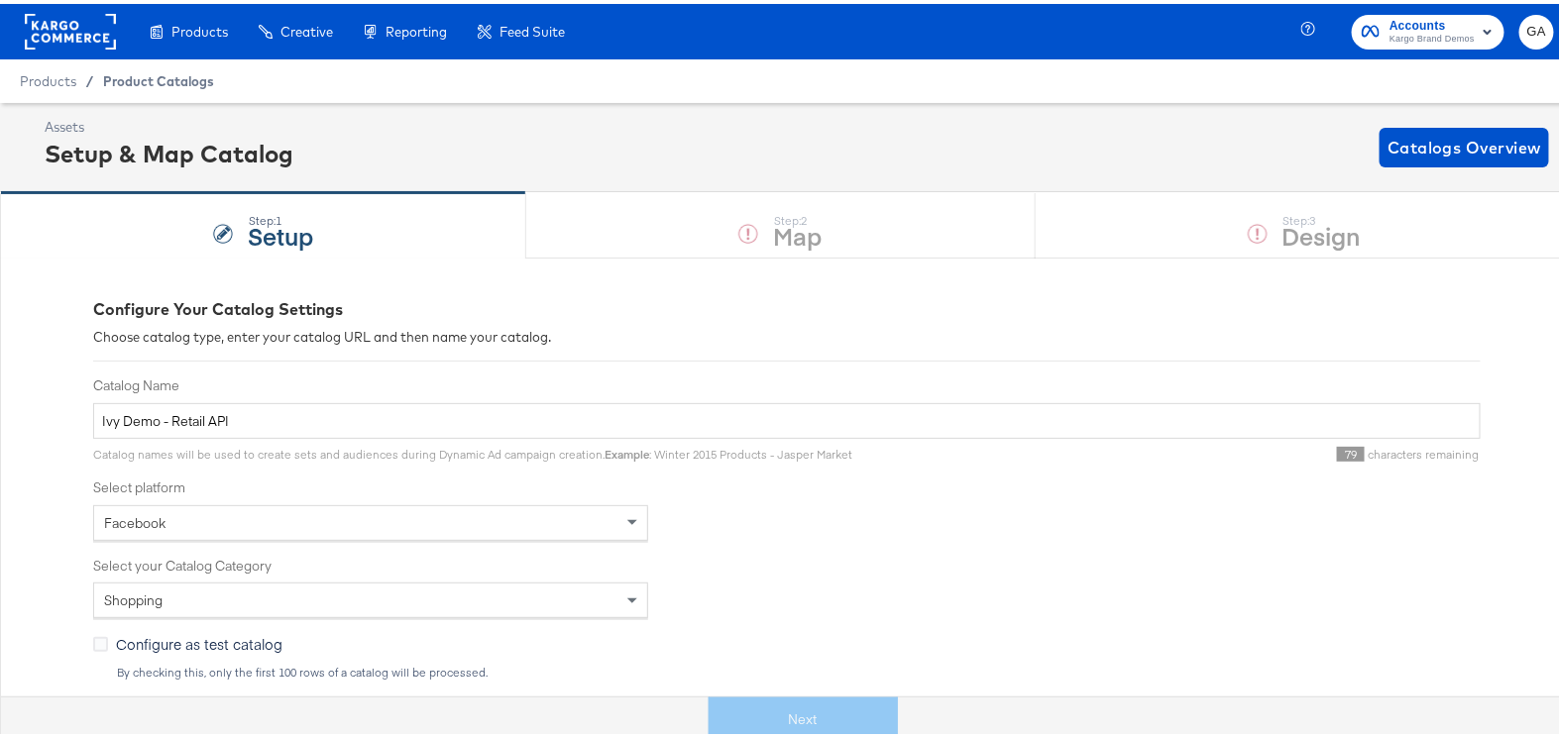
click at [152, 81] on span "Product Catalogs" at bounding box center [158, 77] width 111 height 16
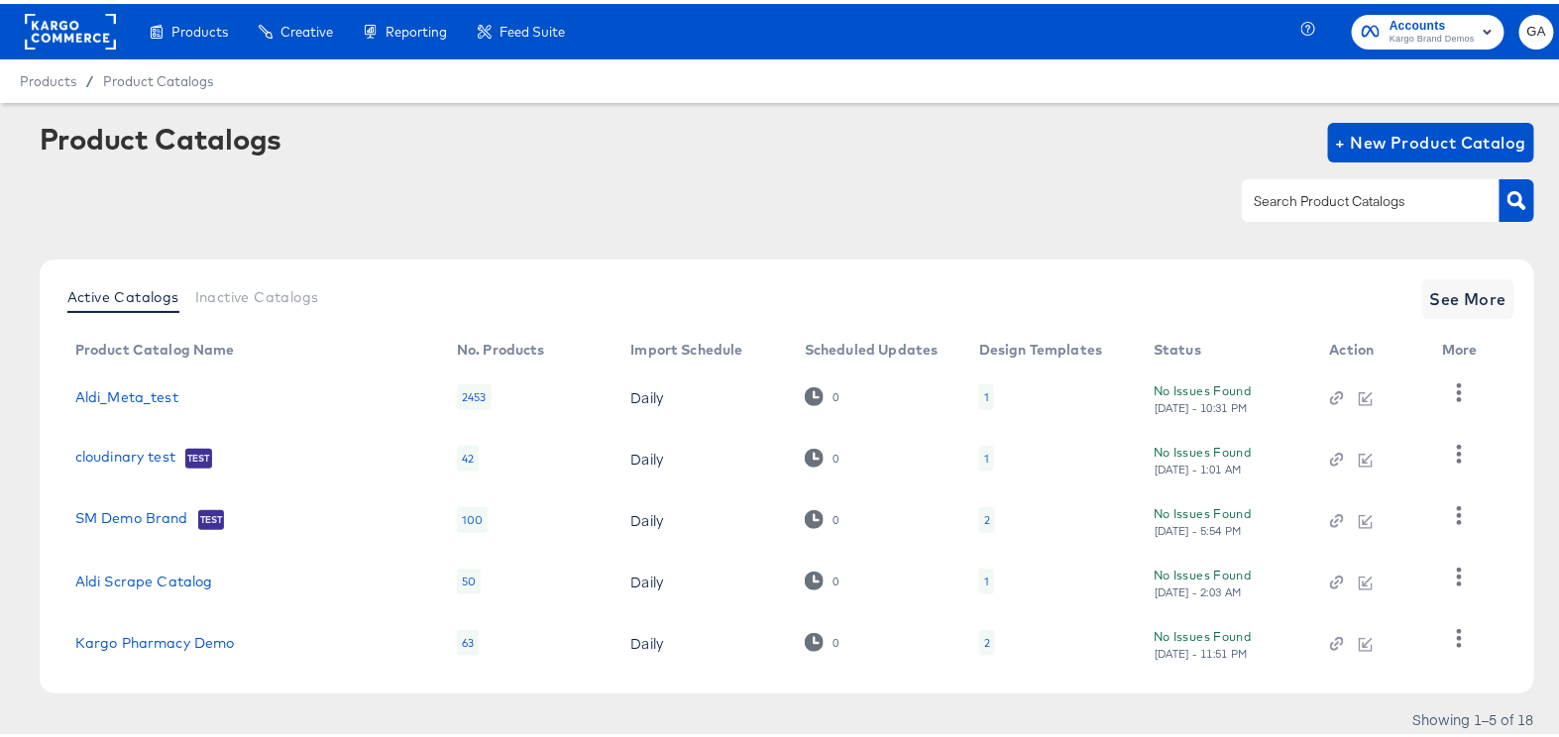
click at [1322, 198] on input "text" at bounding box center [1355, 197] width 211 height 23
type input "ivy"
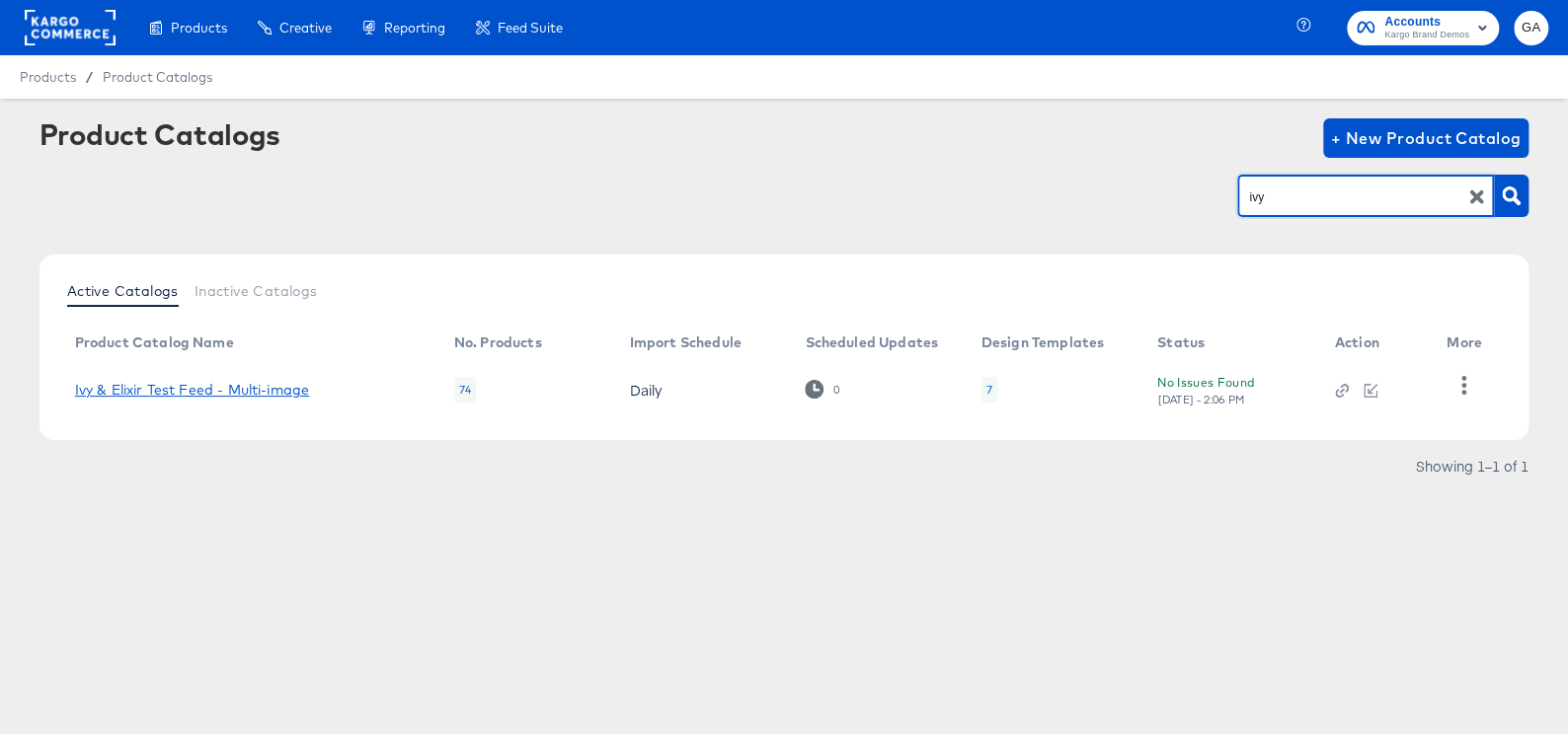
click at [285, 394] on link "Ivy & Elixir Test Feed - Multi-image" at bounding box center [191, 390] width 234 height 16
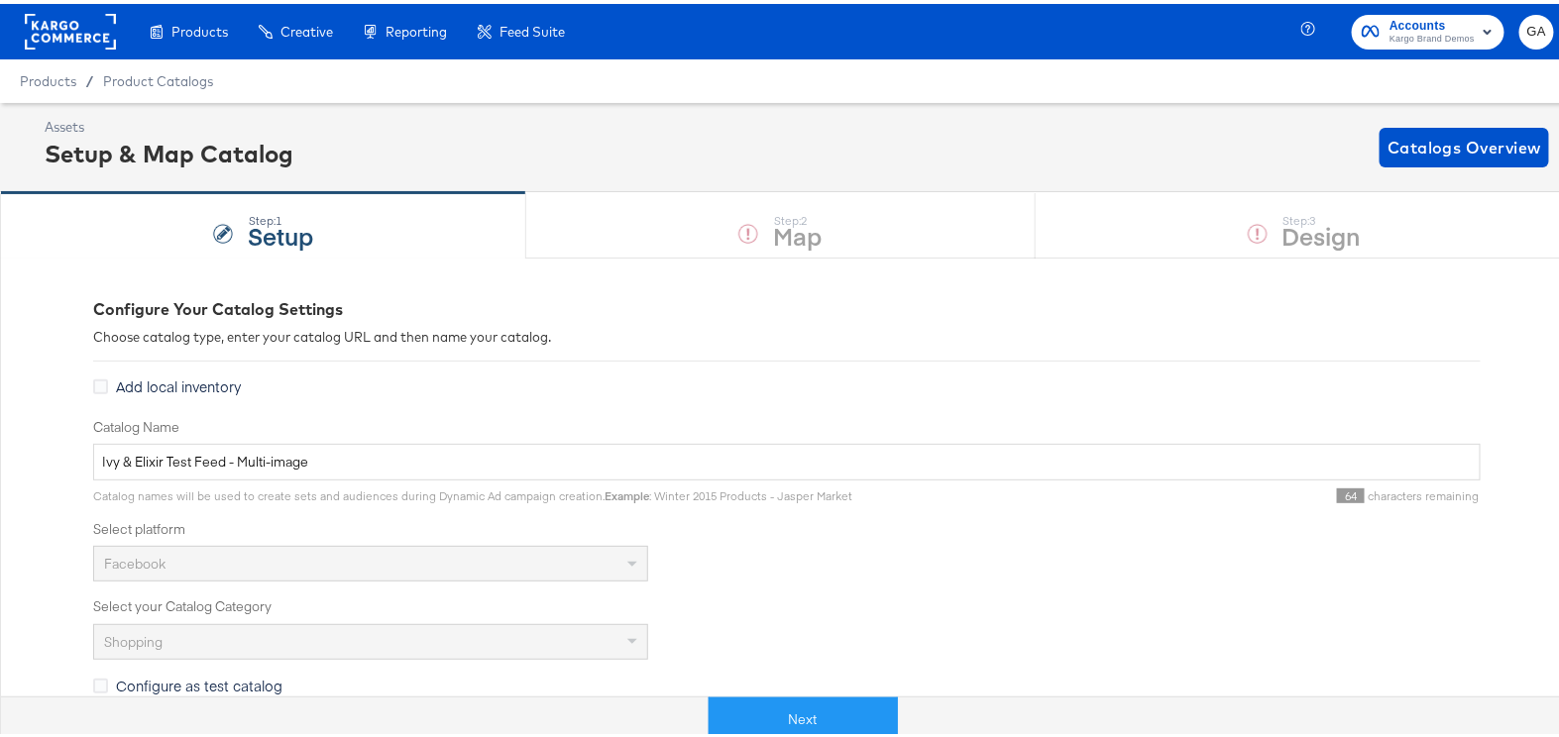
click at [822, 690] on div "Next" at bounding box center [803, 707] width 1574 height 59
click at [823, 714] on button "Next" at bounding box center [803, 716] width 189 height 45
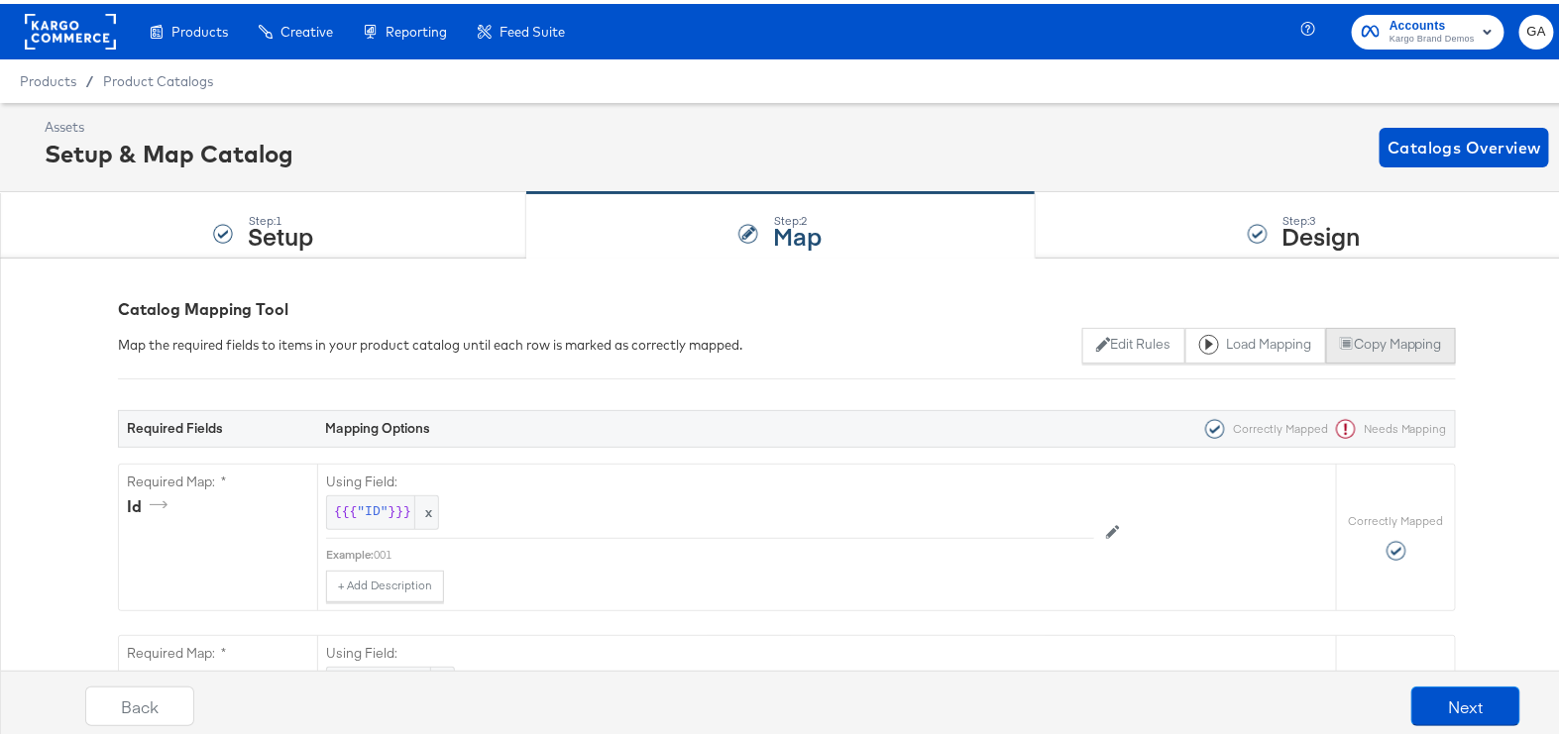
click at [1345, 337] on button "Copy Mapping" at bounding box center [1391, 342] width 130 height 36
click at [163, 76] on span "Product Catalogs" at bounding box center [158, 77] width 111 height 16
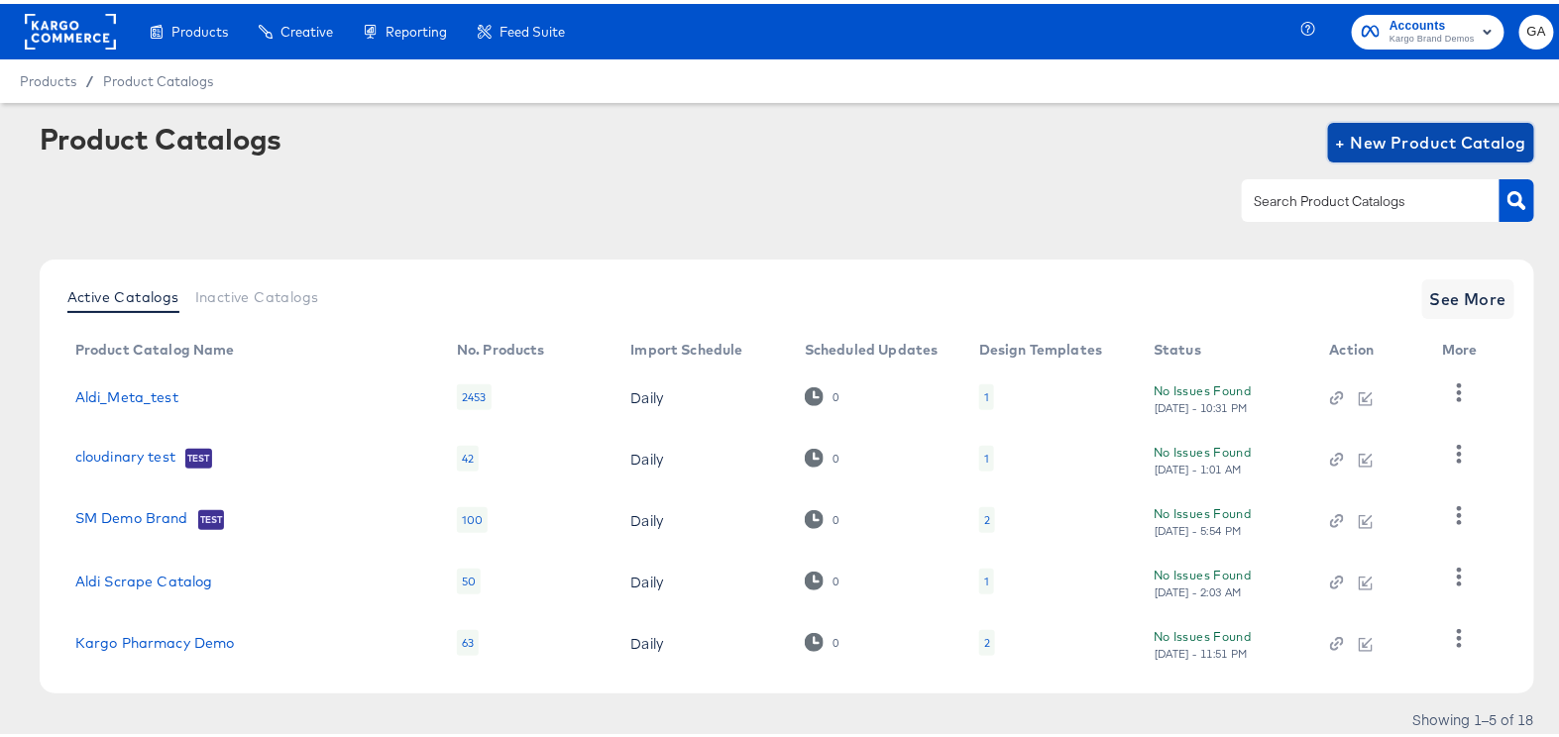
click at [1357, 139] on span "+ New Product Catalog" at bounding box center [1431, 139] width 191 height 28
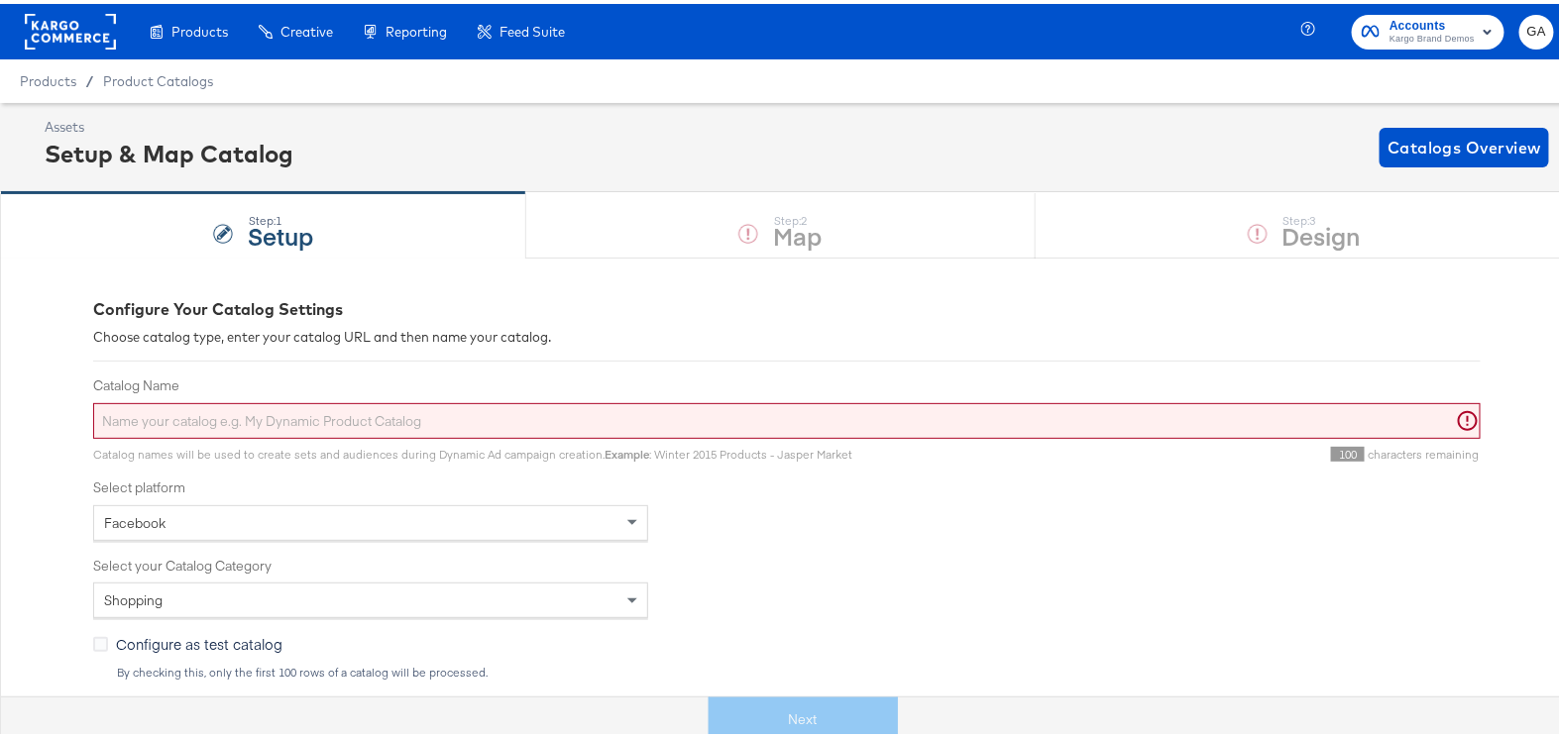
click at [557, 405] on input "Catalog Name" at bounding box center [787, 417] width 1388 height 37
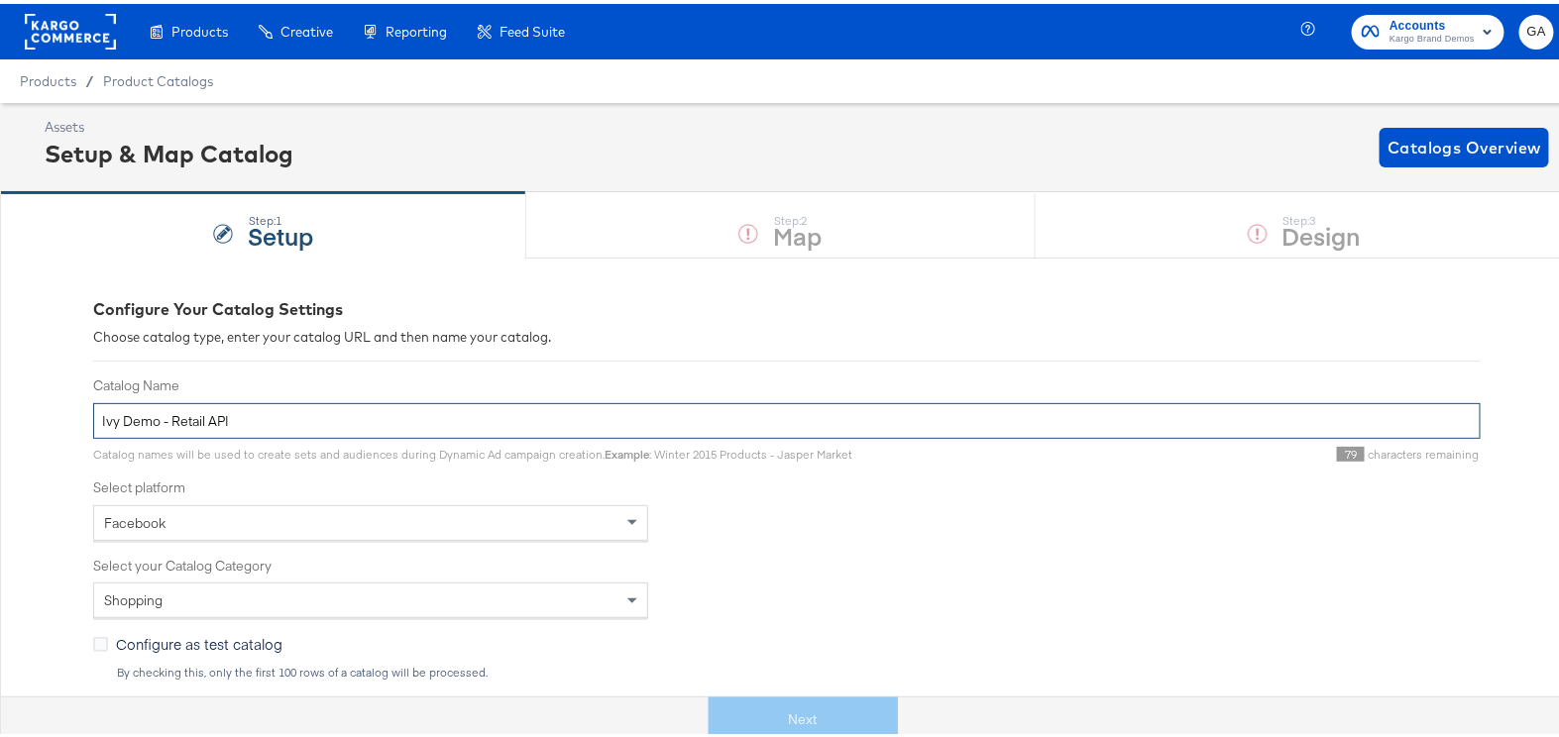
type input "Ivy Demo - Retail API"
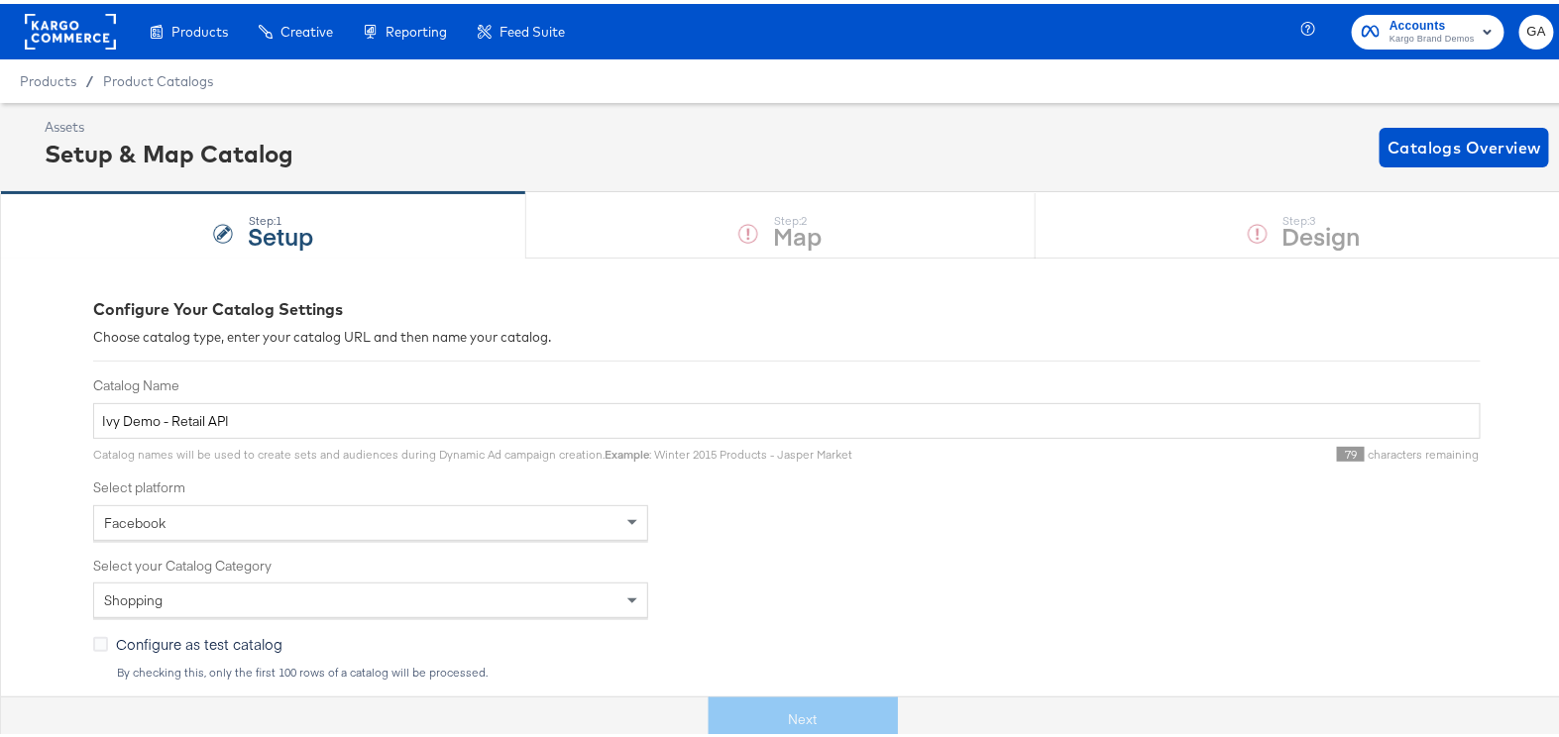
click at [503, 521] on div "Facebook" at bounding box center [370, 520] width 553 height 34
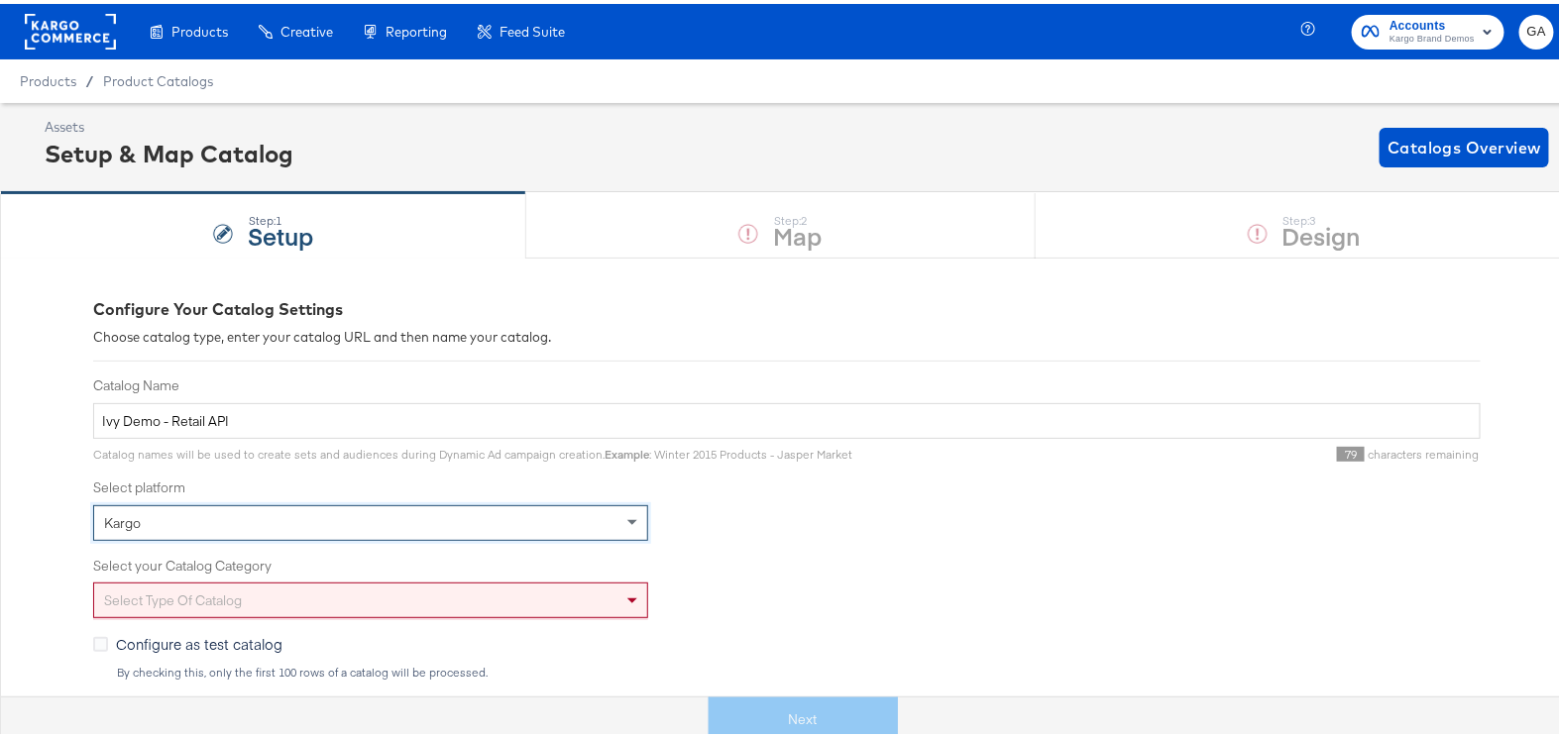
scroll to position [14, 0]
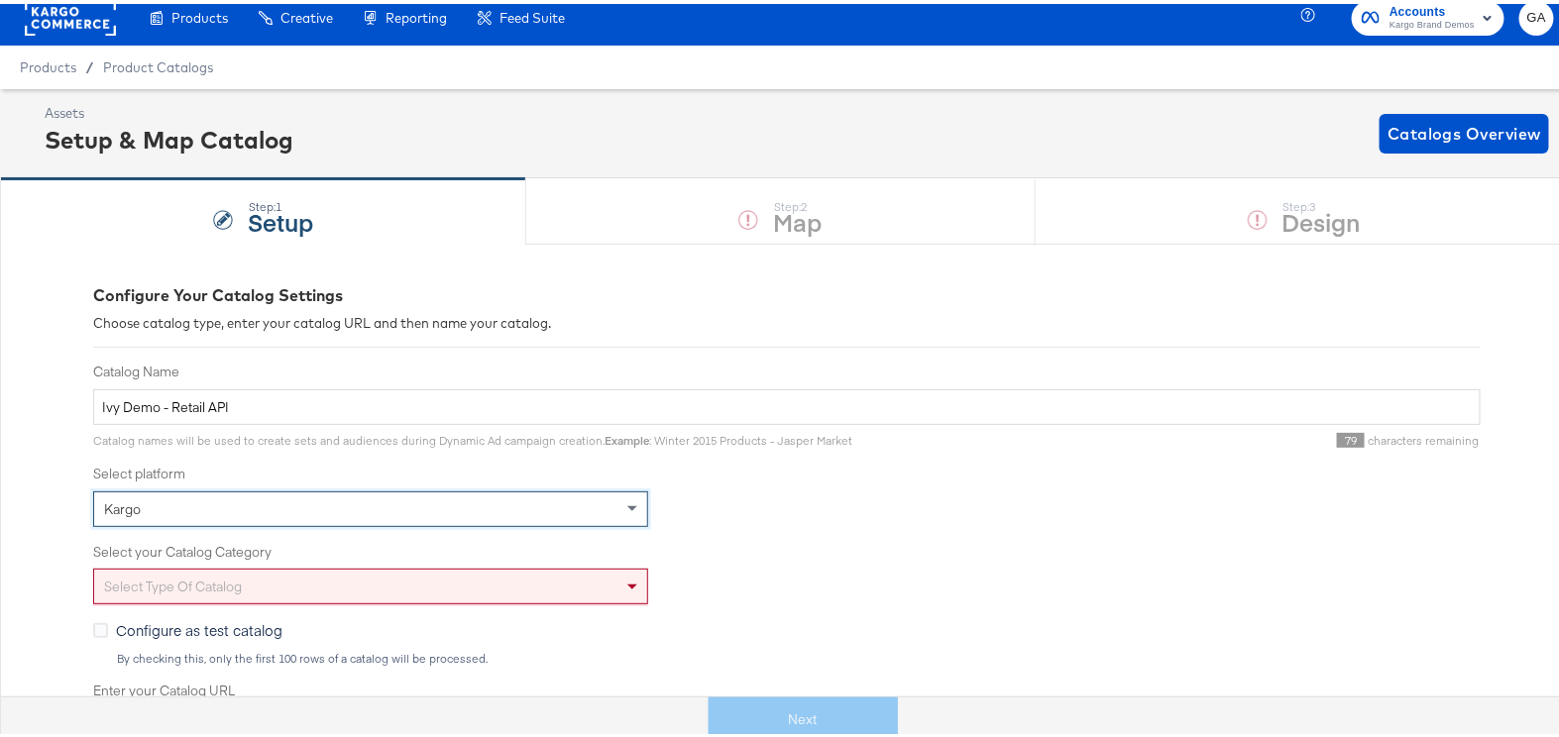
click at [202, 601] on div "Select type of catalog" at bounding box center [370, 583] width 555 height 36
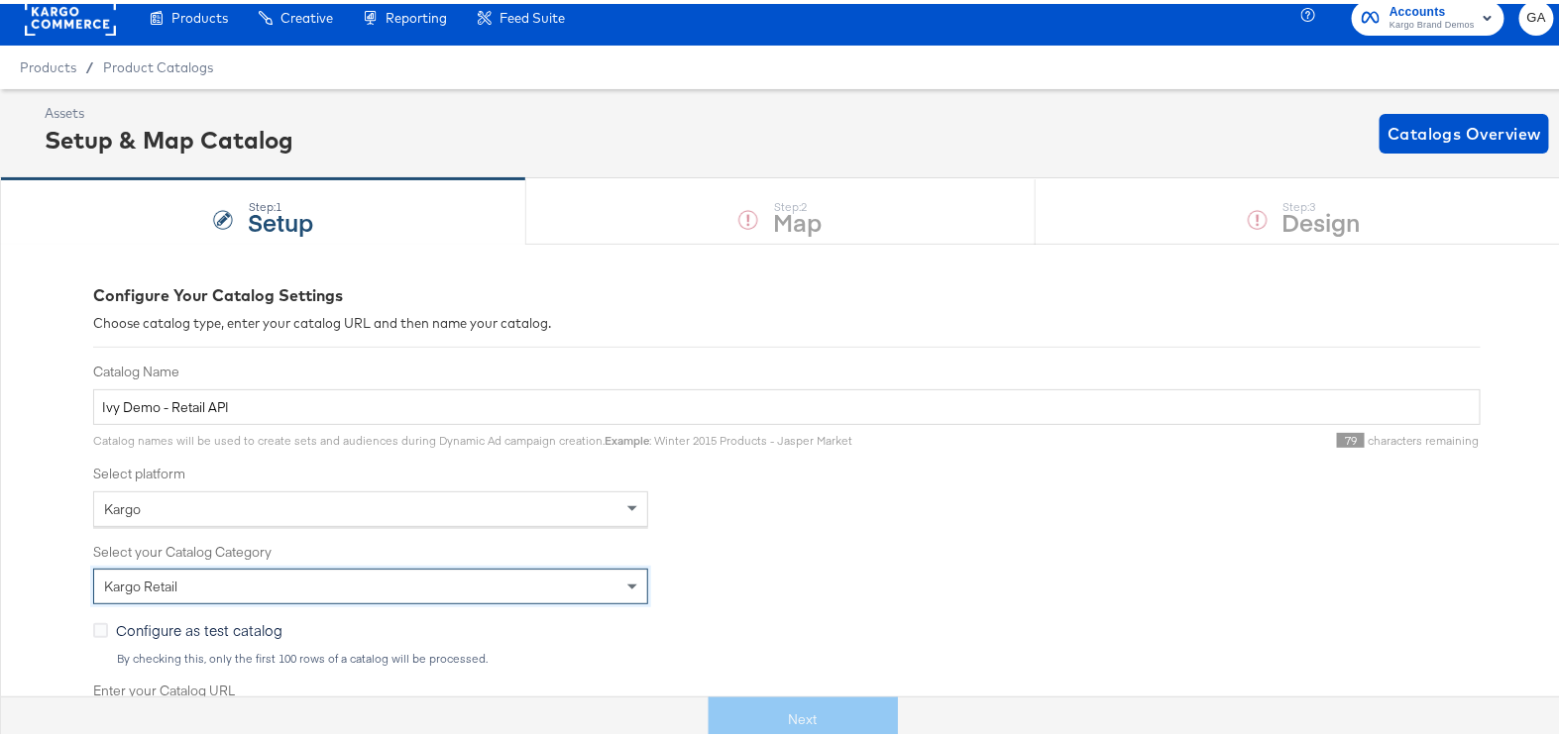
scroll to position [464, 0]
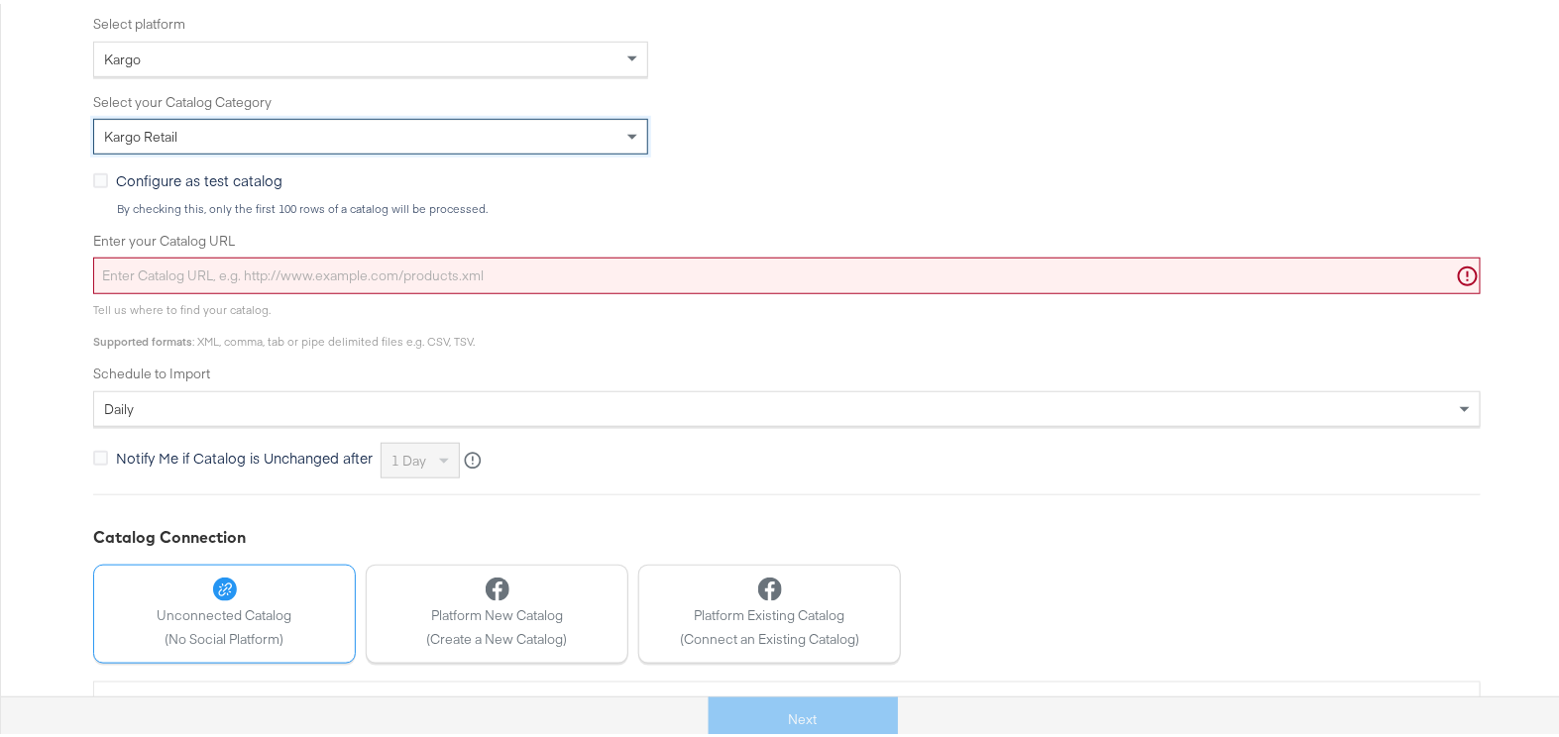
click at [792, 710] on div "Next" at bounding box center [803, 716] width 1604 height 45
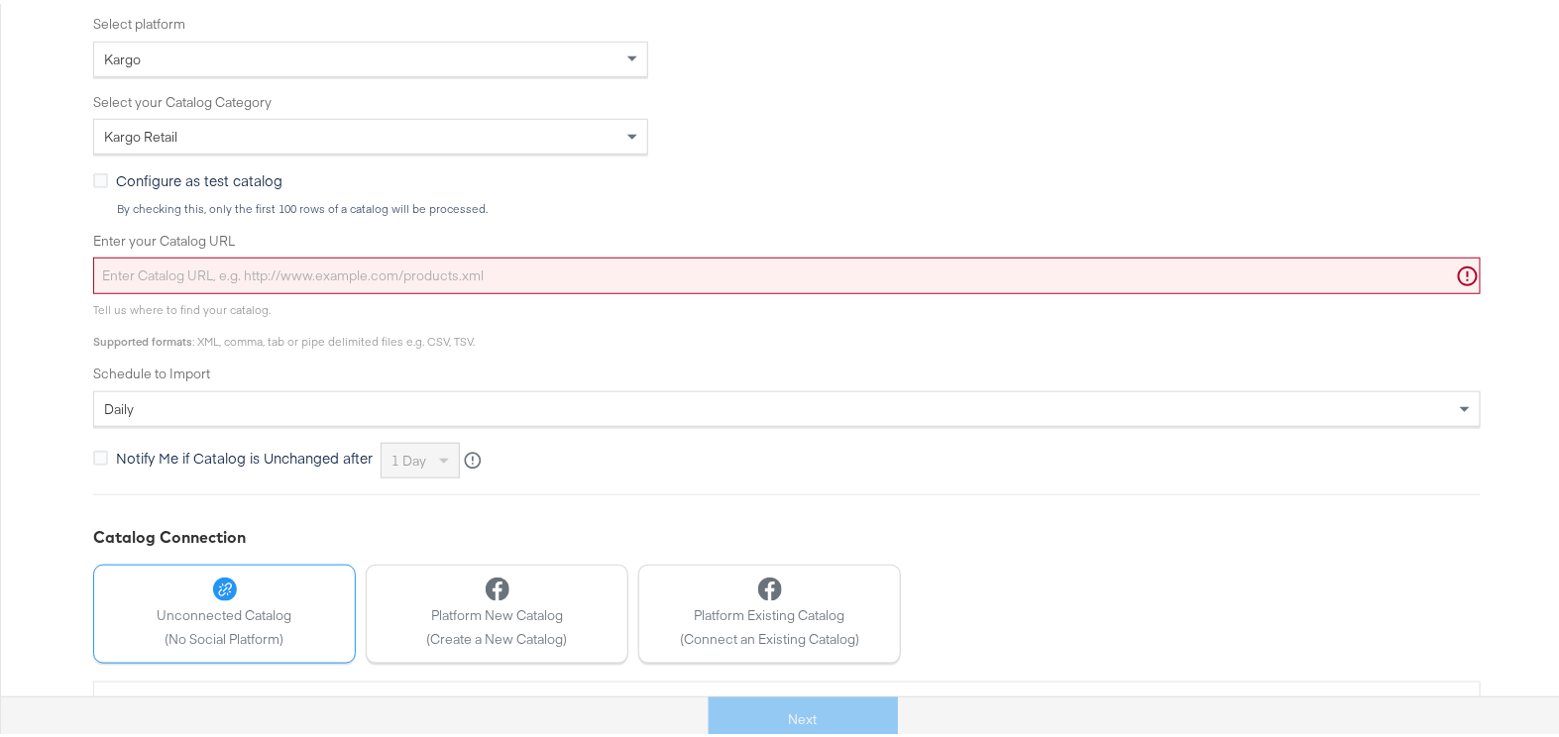
click at [440, 282] on input "Enter your Catalog URL" at bounding box center [787, 272] width 1388 height 37
click at [480, 280] on input "Enter your Catalog URL" at bounding box center [787, 272] width 1388 height 37
paste input "https://ace.stitcherads.com/exports/271/universal/none/export.tsv.gz"
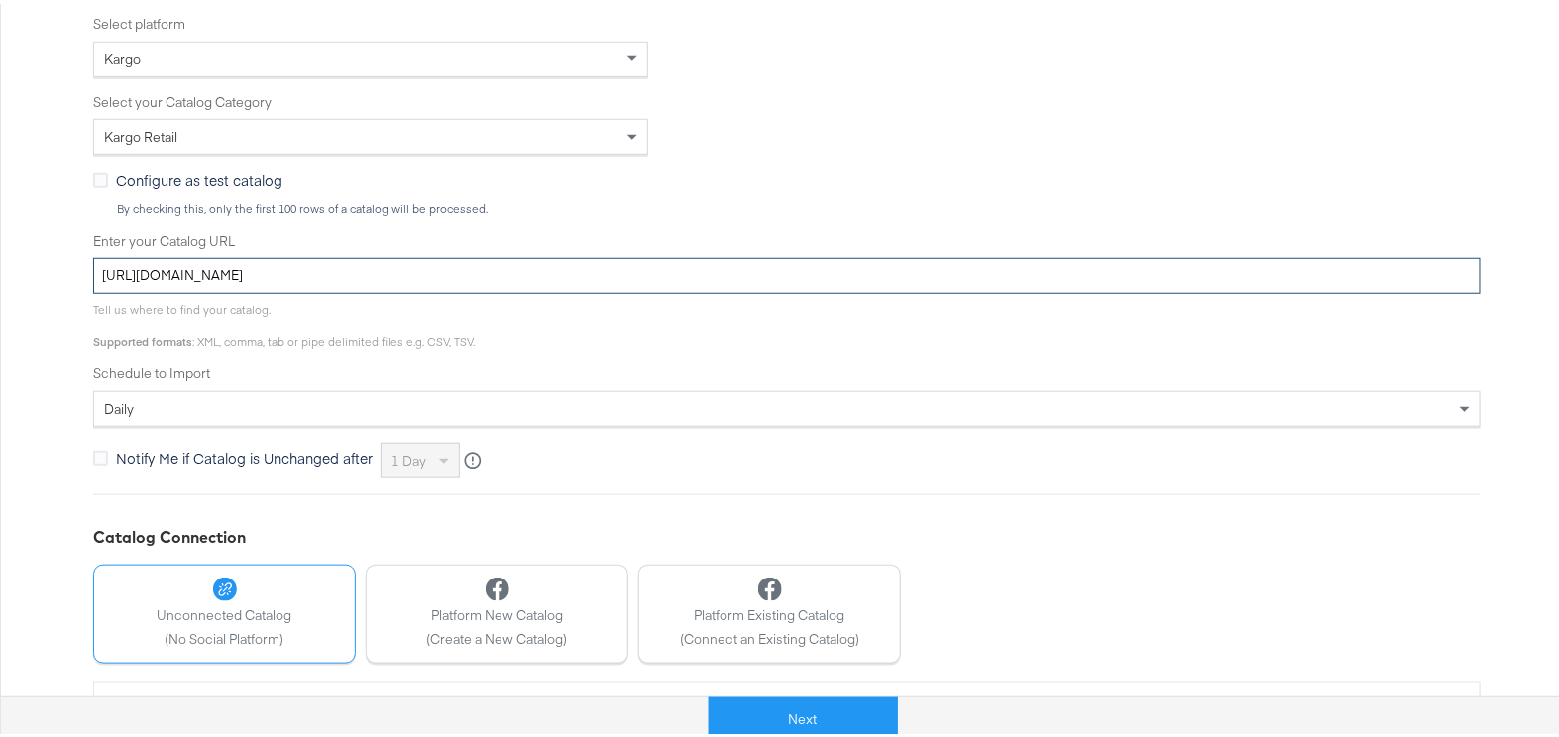
type input "https://ace.stitcherads.com/exports/271/universal/none/export.tsv.gz"
click at [803, 703] on button "Next" at bounding box center [803, 716] width 189 height 45
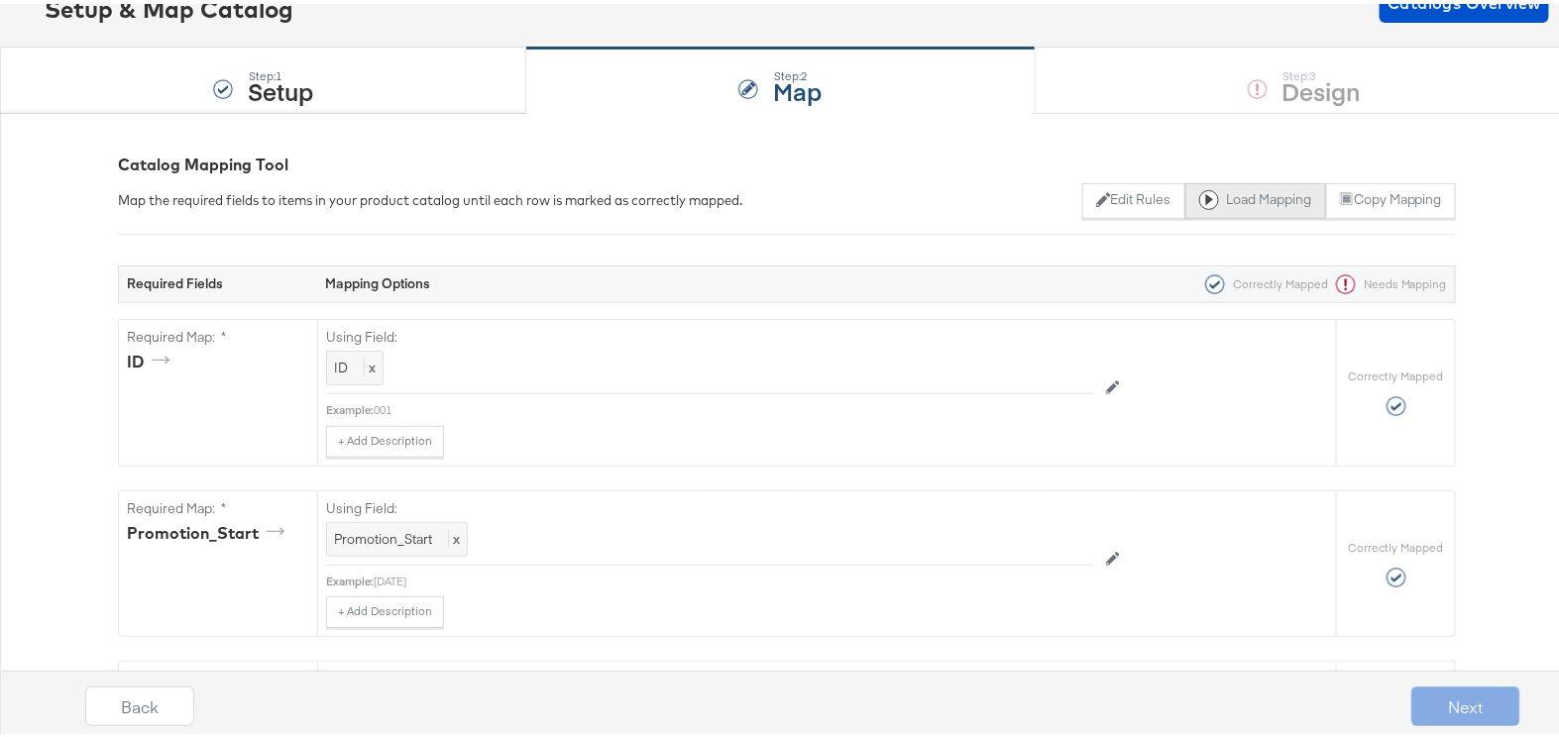
scroll to position [0, 0]
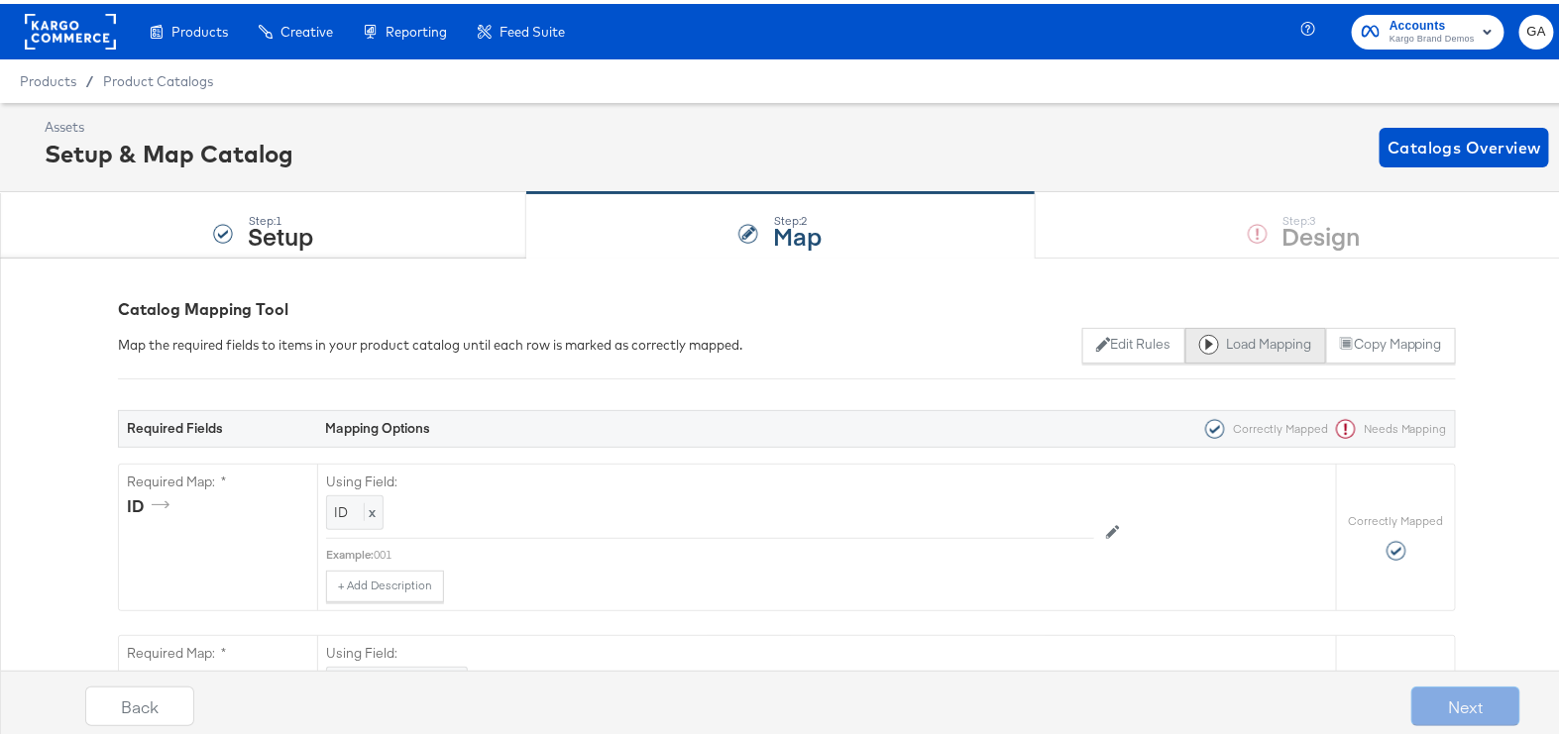
click at [1217, 344] on button "Load Mapping" at bounding box center [1255, 342] width 141 height 36
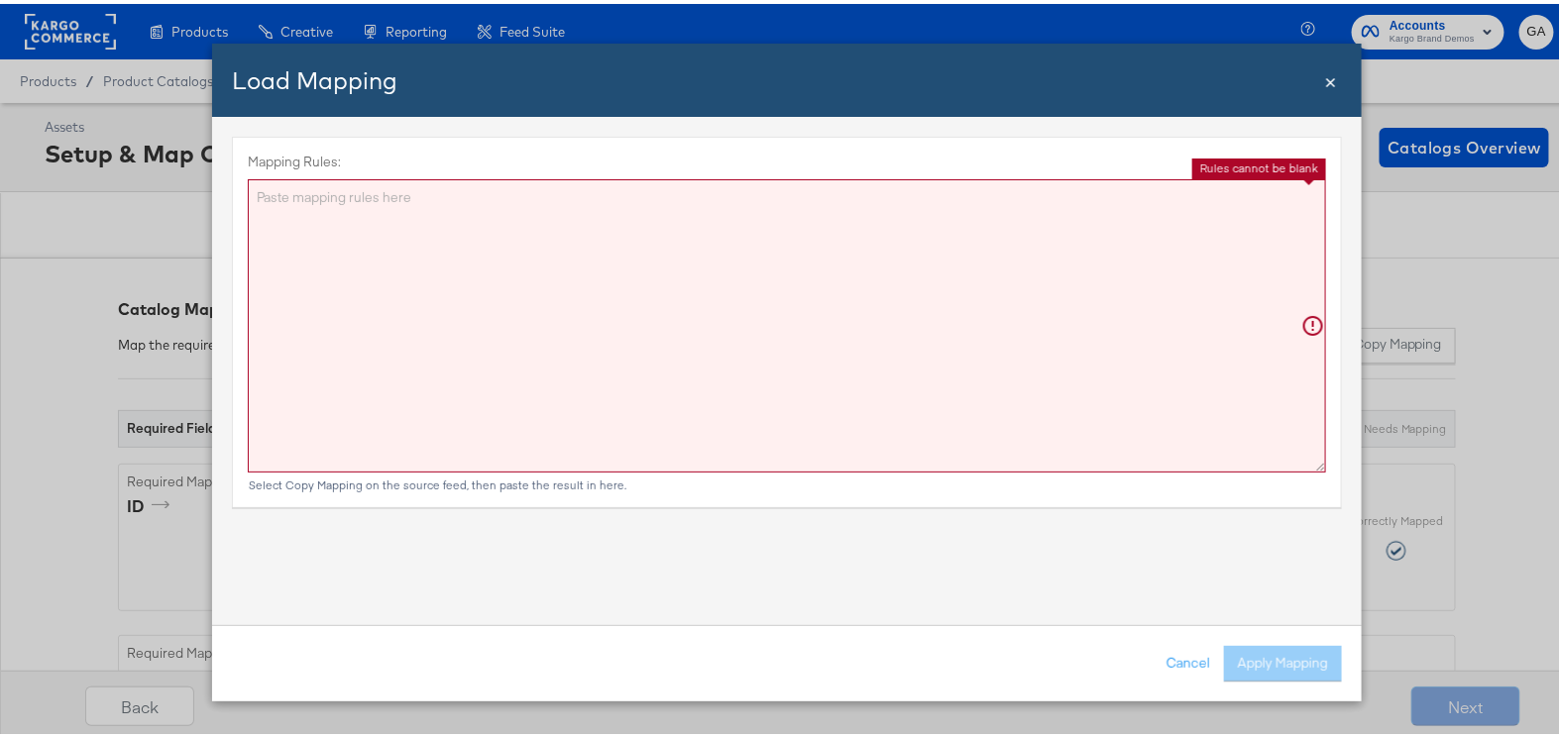
click at [706, 283] on textarea "Mapping Rules:" at bounding box center [787, 321] width 1078 height 293
paste textarea "{"id":"{{{\"ID\"}}}","title":"{{{\"Name\"}}}","description":"{{{\"Detail\"}}}",…"
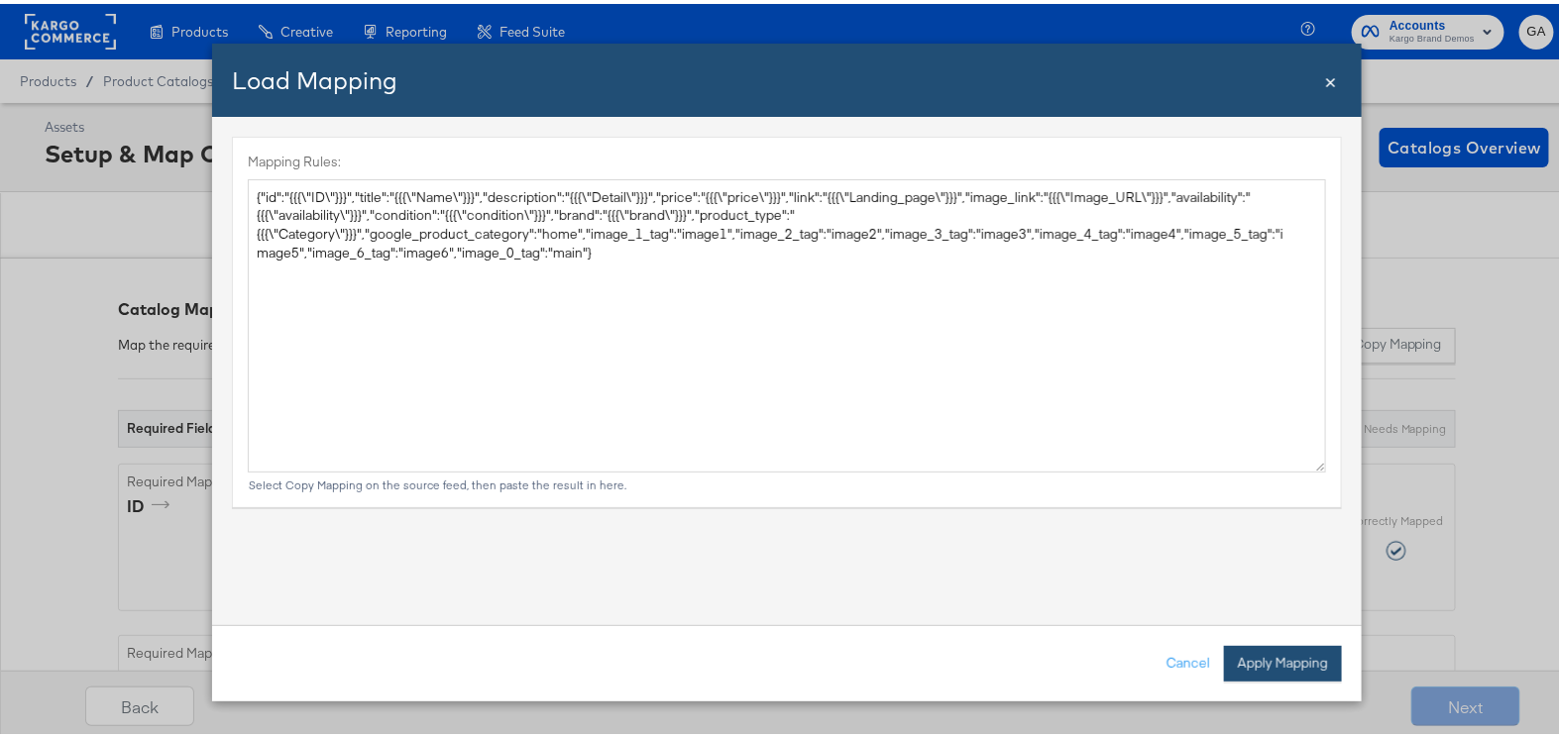
type textarea "{ "id": "{{{\"ID\"}}}", "title": "{{{\"Name\"}}}", "description": "{{{\"Detail\…"
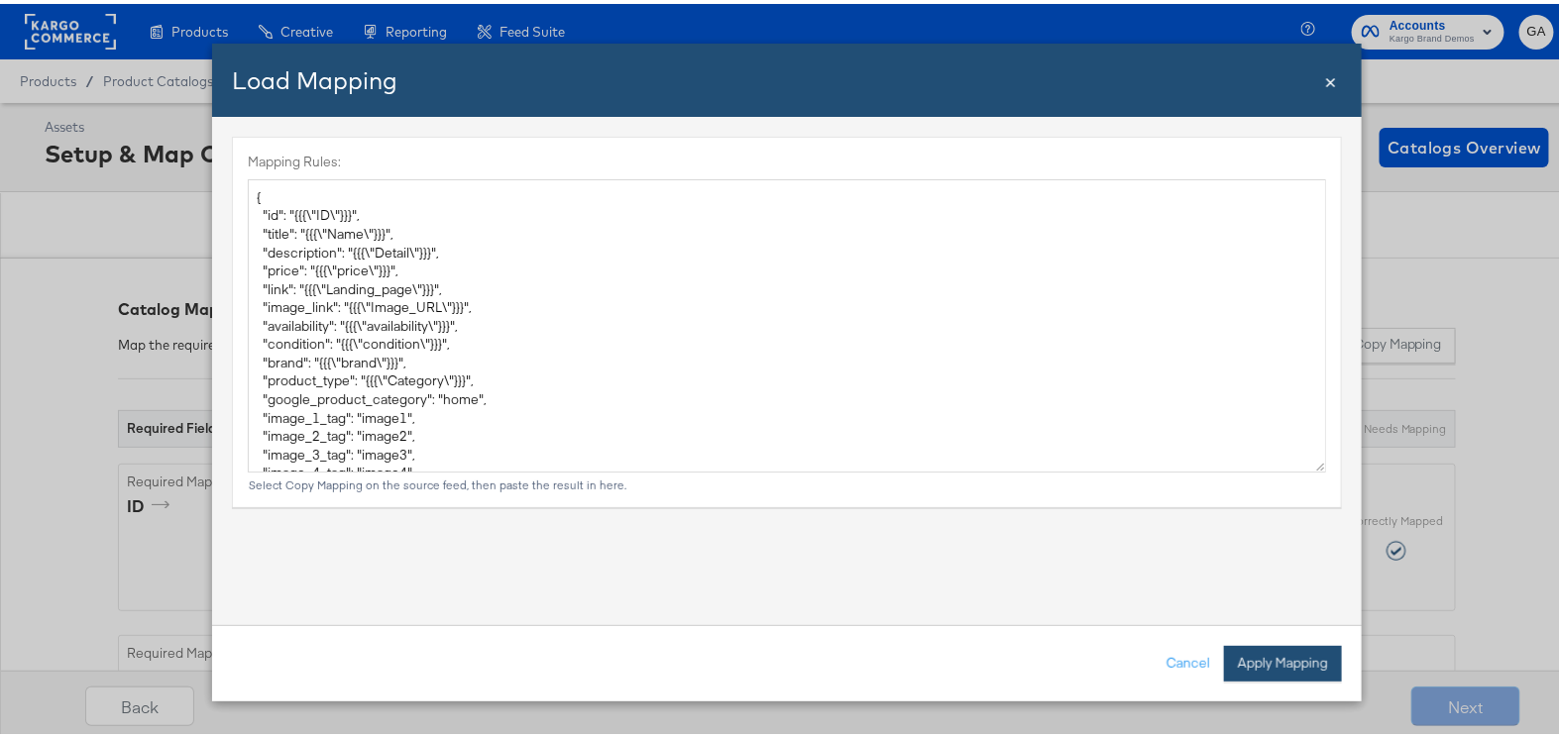
click at [1281, 658] on button "Apply Mapping" at bounding box center [1283, 660] width 118 height 36
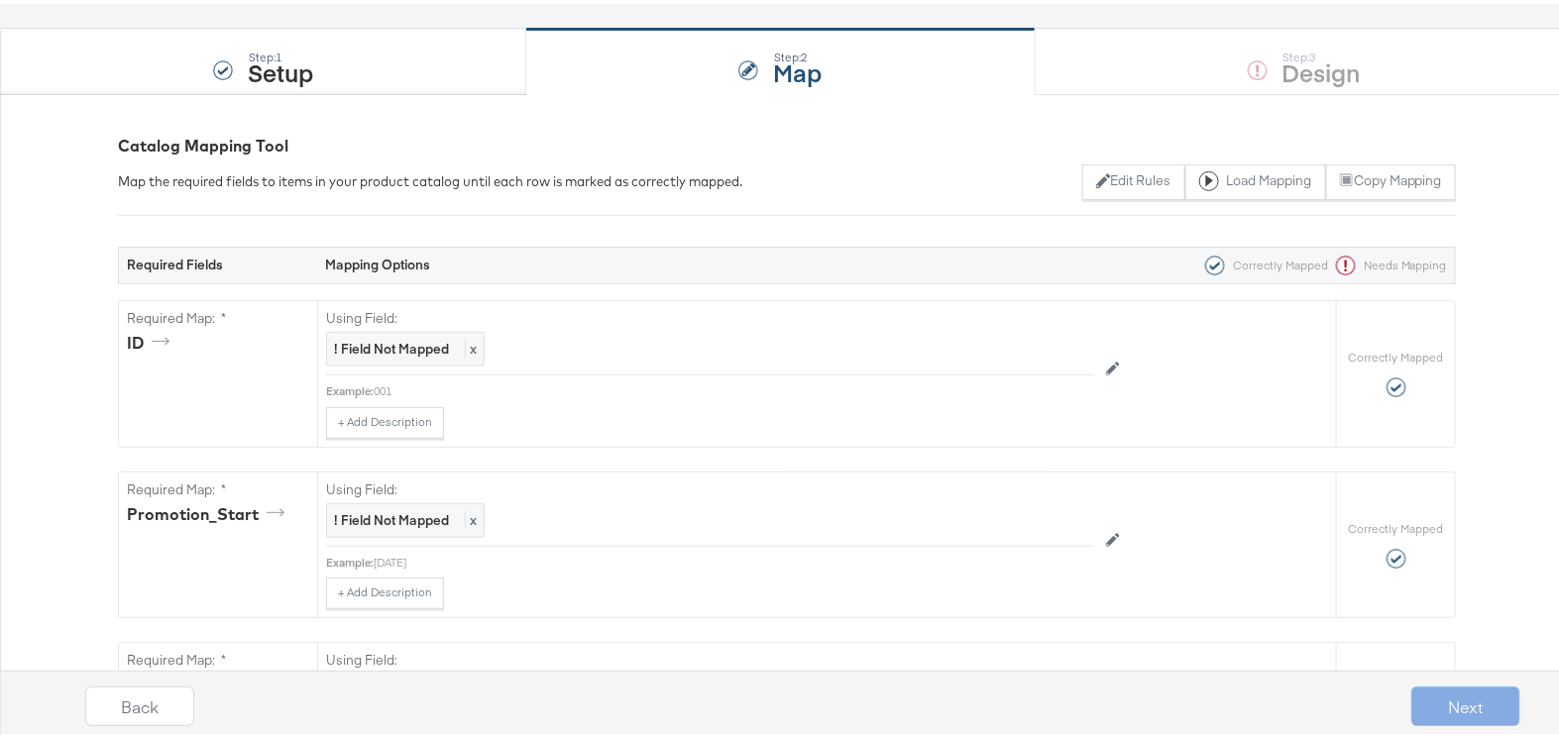
scroll to position [93, 0]
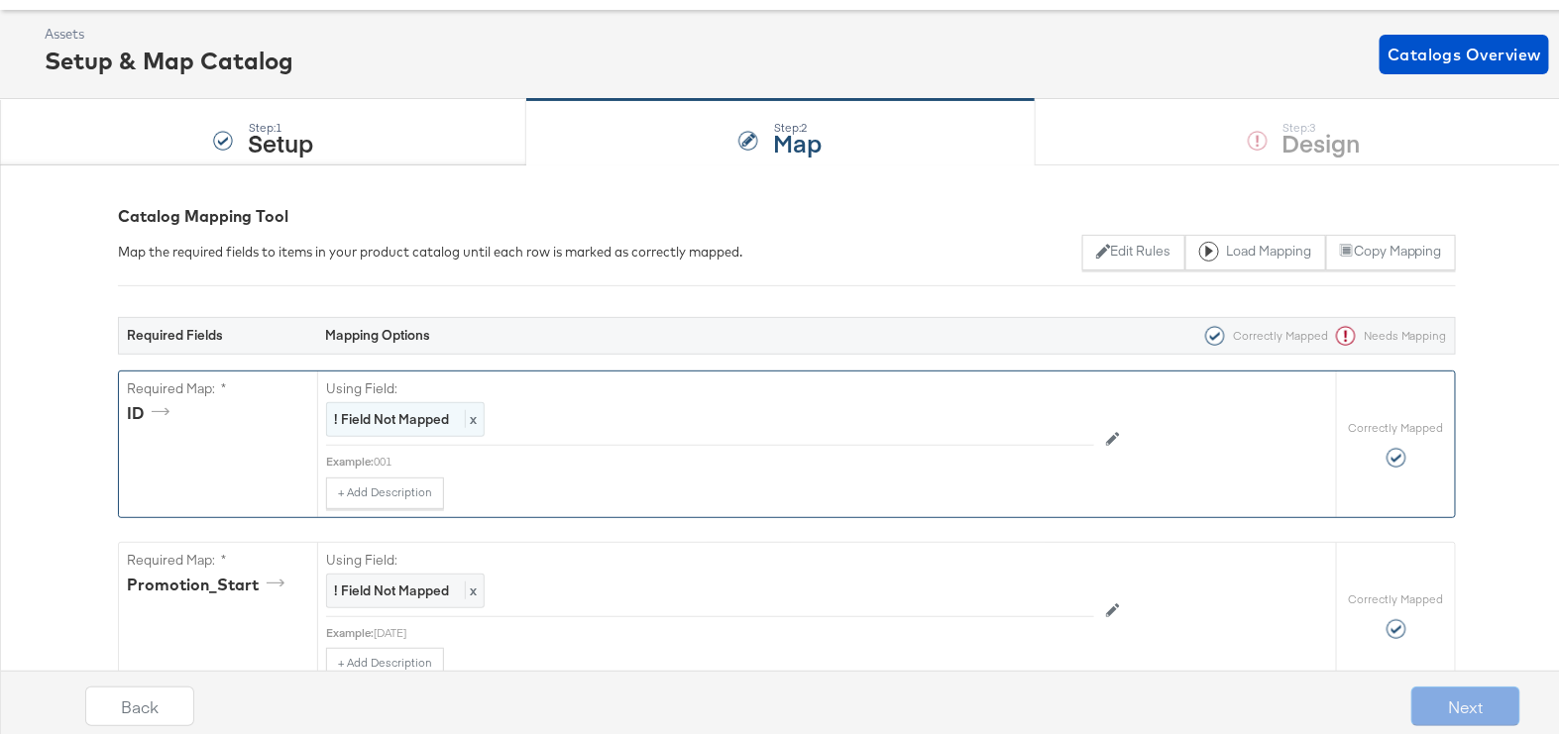
click at [377, 409] on strong "! Field Not Mapped" at bounding box center [391, 415] width 115 height 18
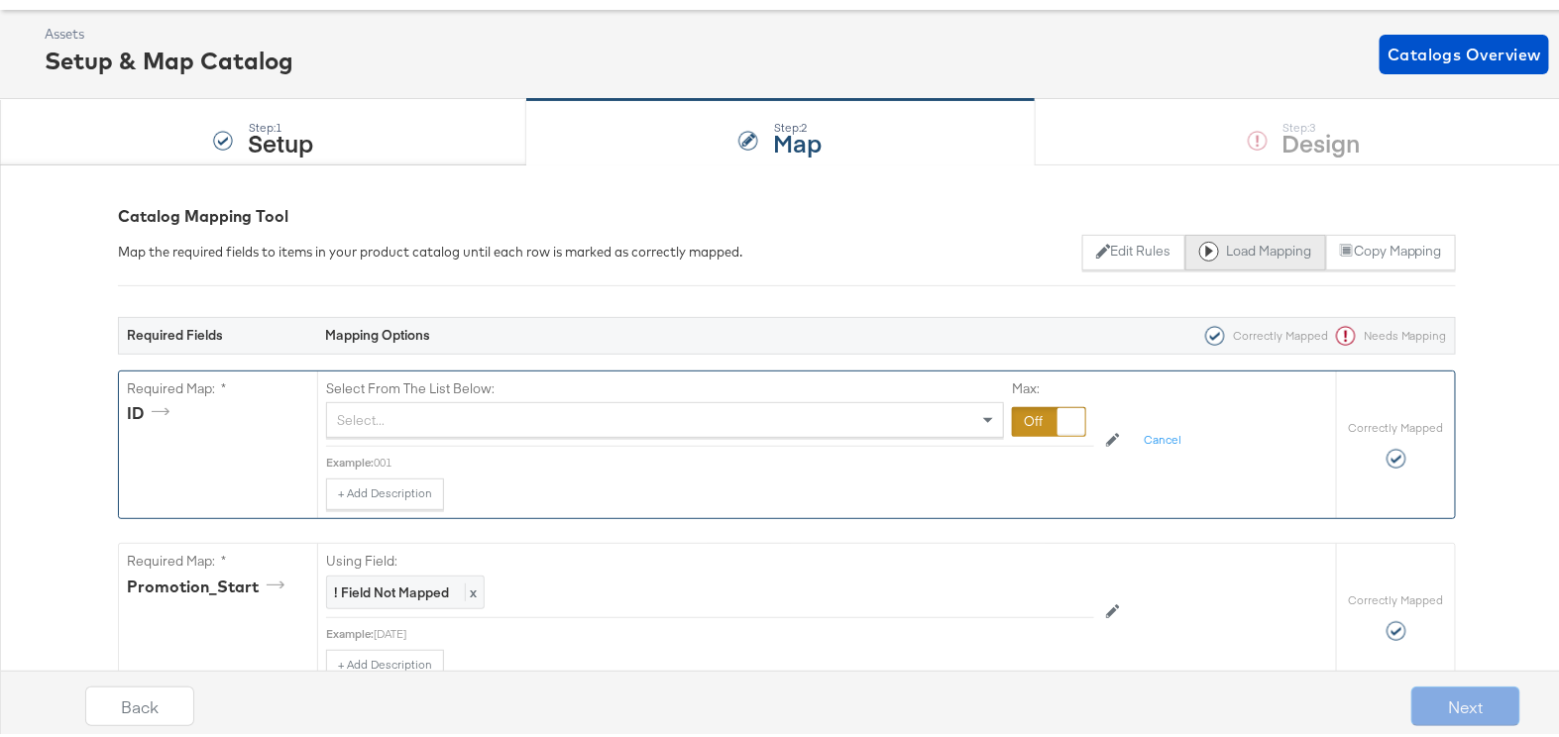
click at [1231, 240] on button "Load Mapping" at bounding box center [1255, 249] width 141 height 36
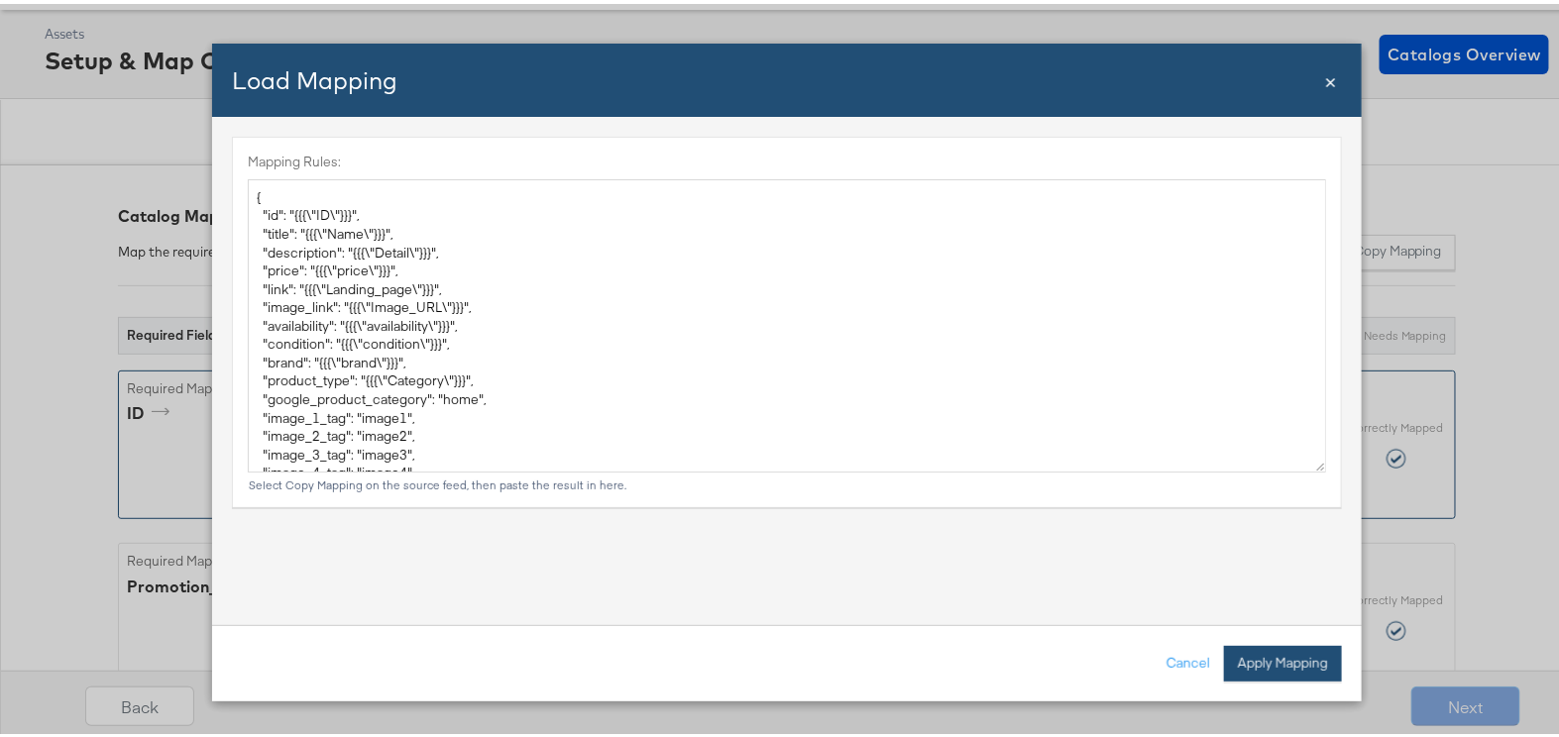
click at [1250, 660] on button "Apply Mapping" at bounding box center [1283, 660] width 118 height 36
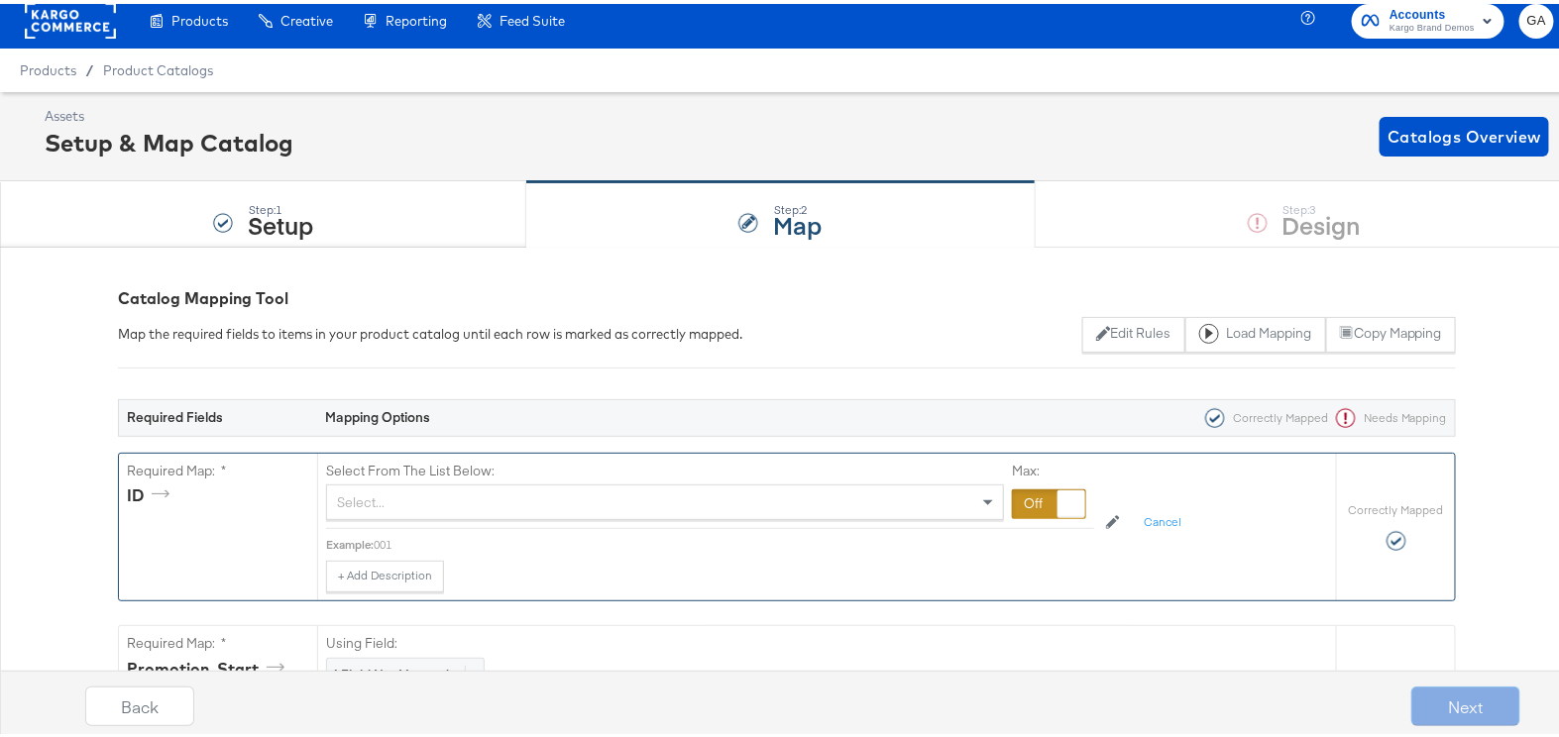
scroll to position [0, 0]
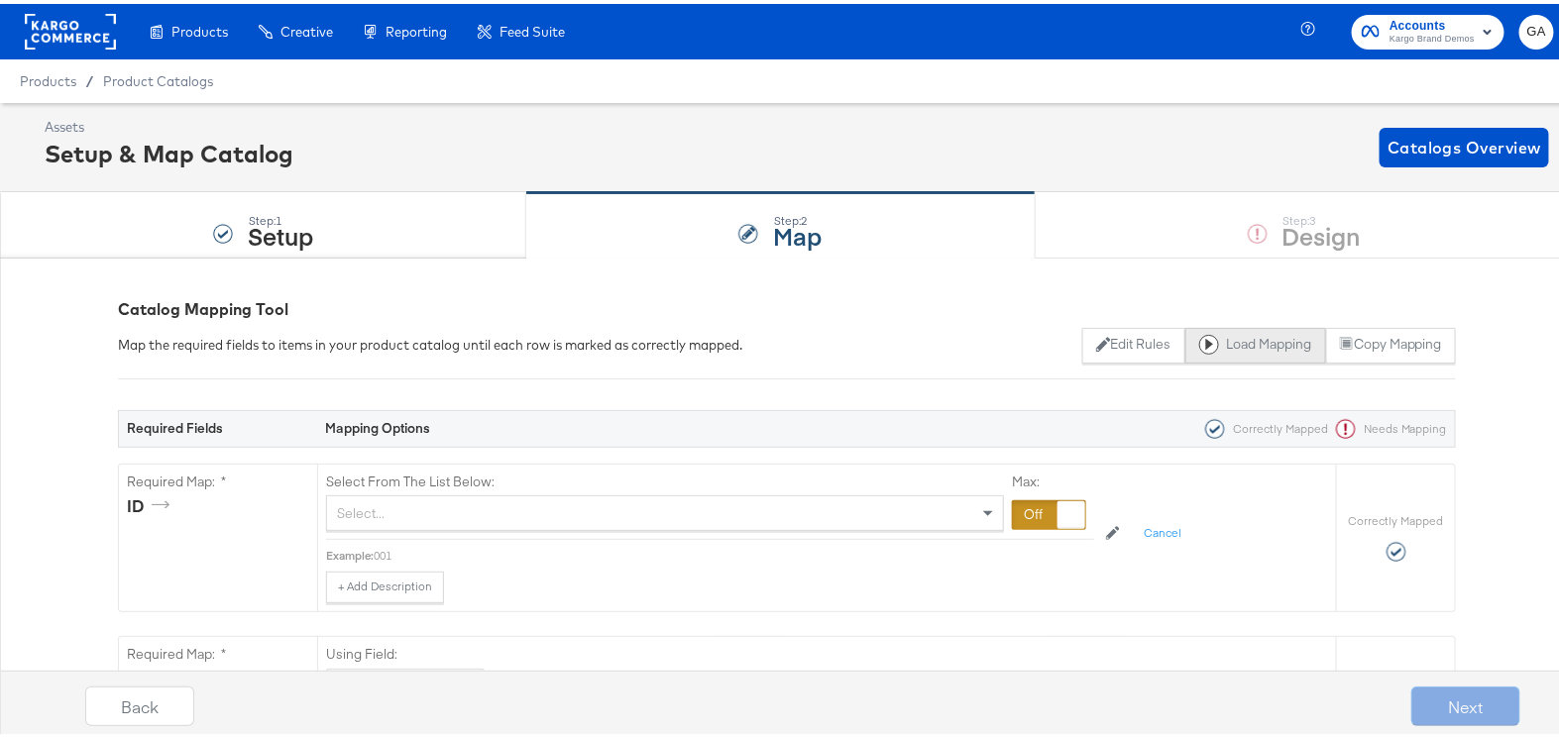
click at [1252, 335] on button "Load Mapping" at bounding box center [1255, 342] width 141 height 36
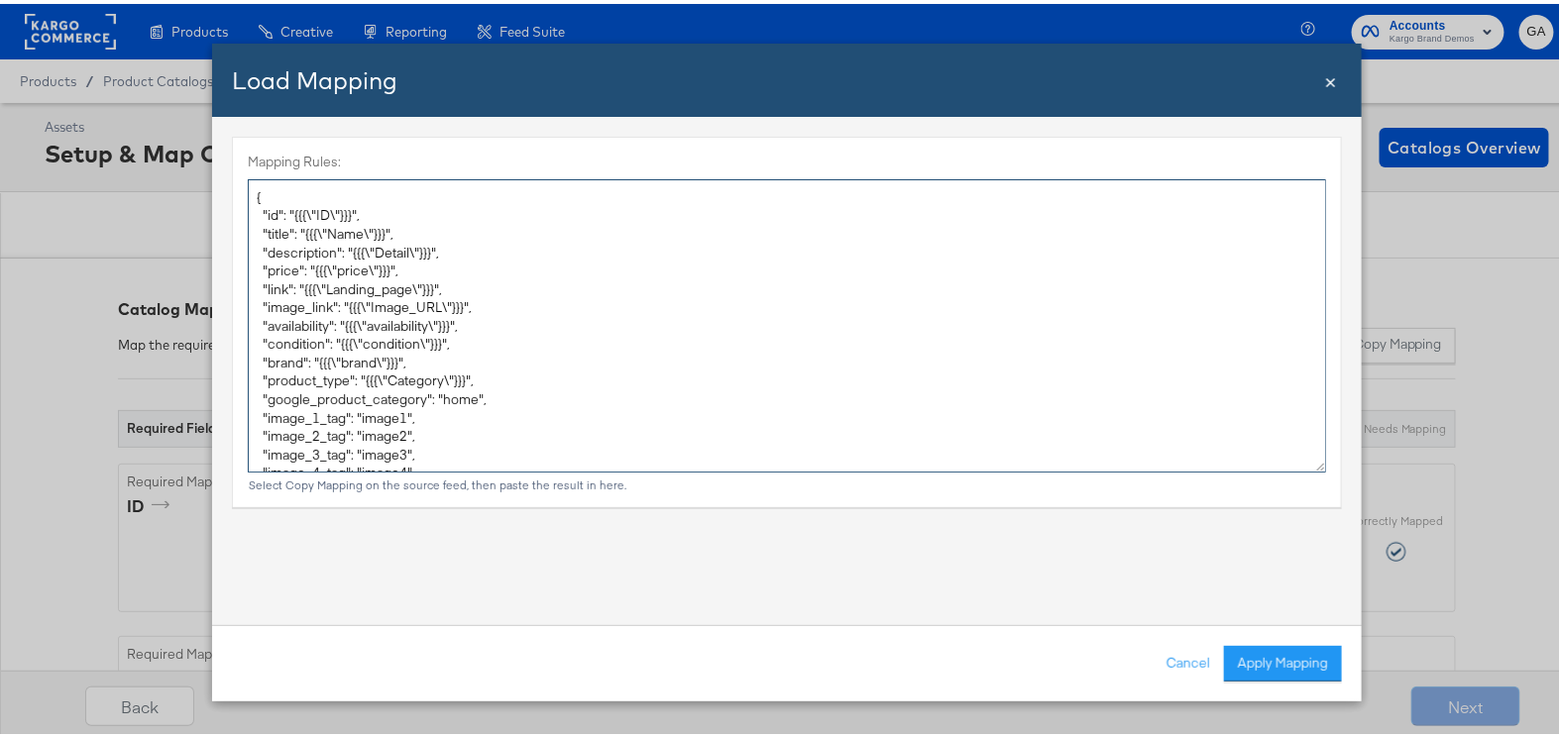
click at [962, 344] on textarea "{ "id": "{{{\"ID\"}}}", "title": "{{{\"Name\"}}}", "description": "{{{\"Detail\…" at bounding box center [787, 321] width 1078 height 293
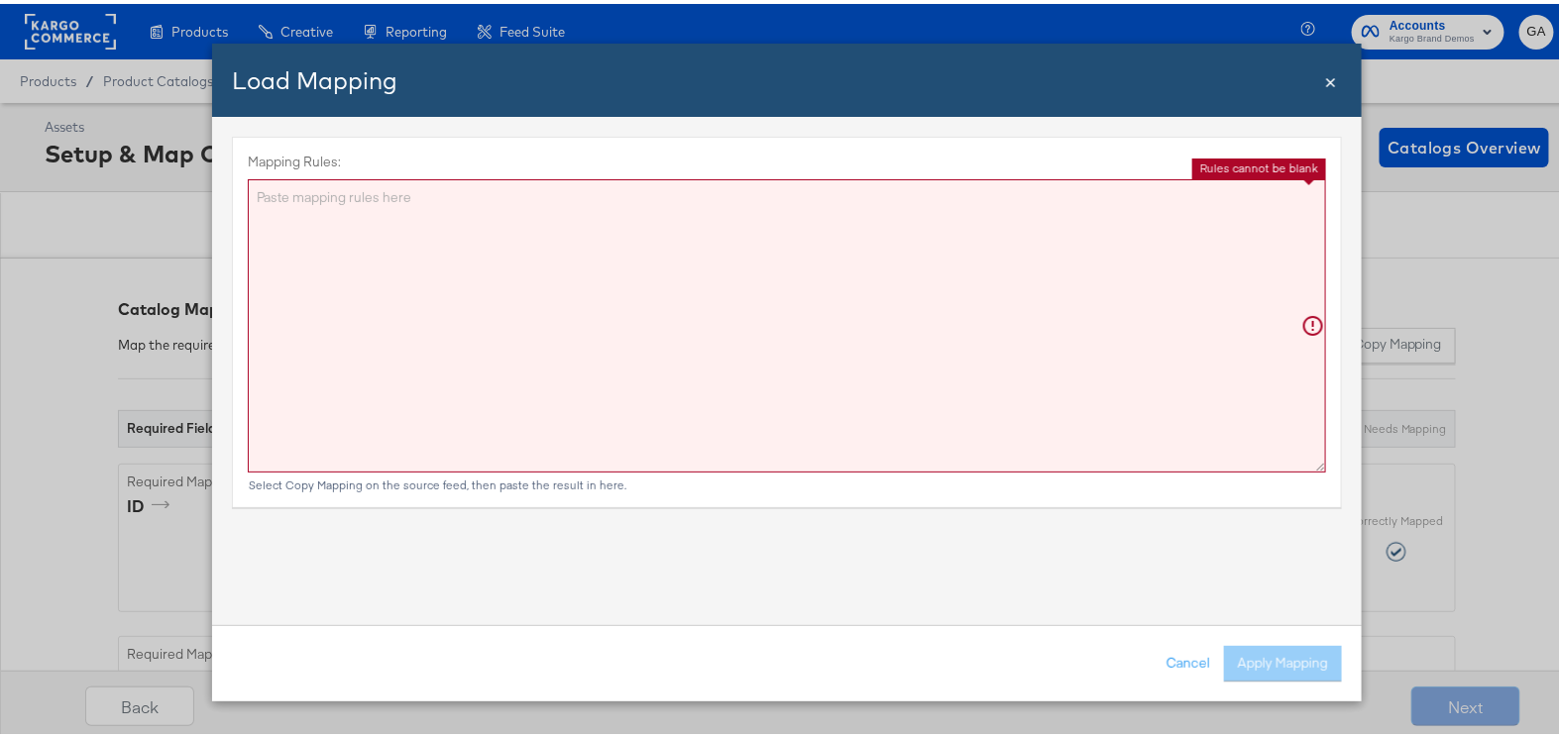
click at [1140, 358] on textarea "Mapping Rules:" at bounding box center [787, 321] width 1078 height 293
click at [1094, 438] on textarea "Mapping Rules:" at bounding box center [787, 321] width 1078 height 293
click at [953, 519] on div "Mapping Rules: Rules cannot be blank Select Copy Mapping on the source feed, th…" at bounding box center [787, 367] width 1150 height 508
click at [1325, 76] on span "×" at bounding box center [1331, 75] width 12 height 27
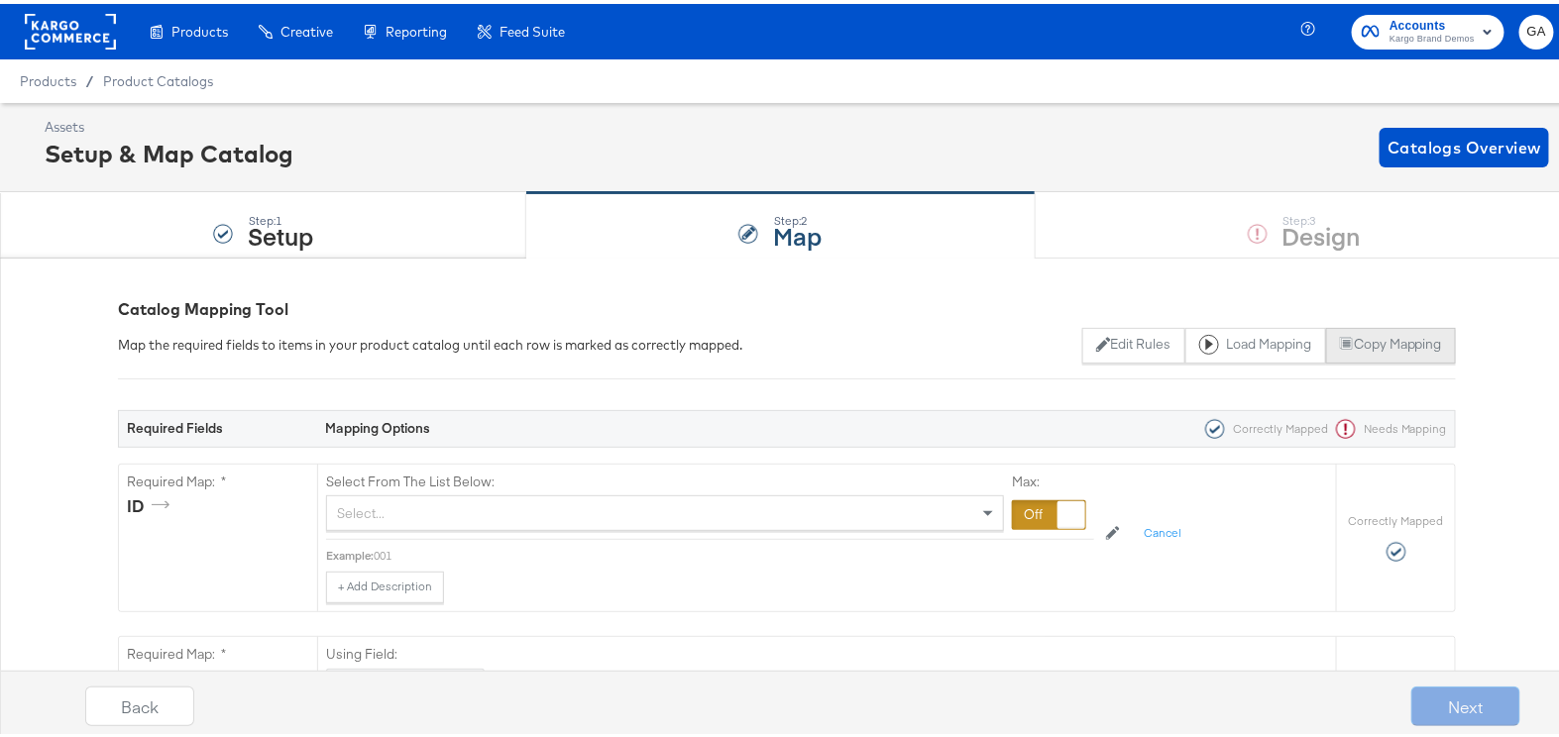
click at [1344, 338] on button "Copy Mapping" at bounding box center [1391, 342] width 130 height 36
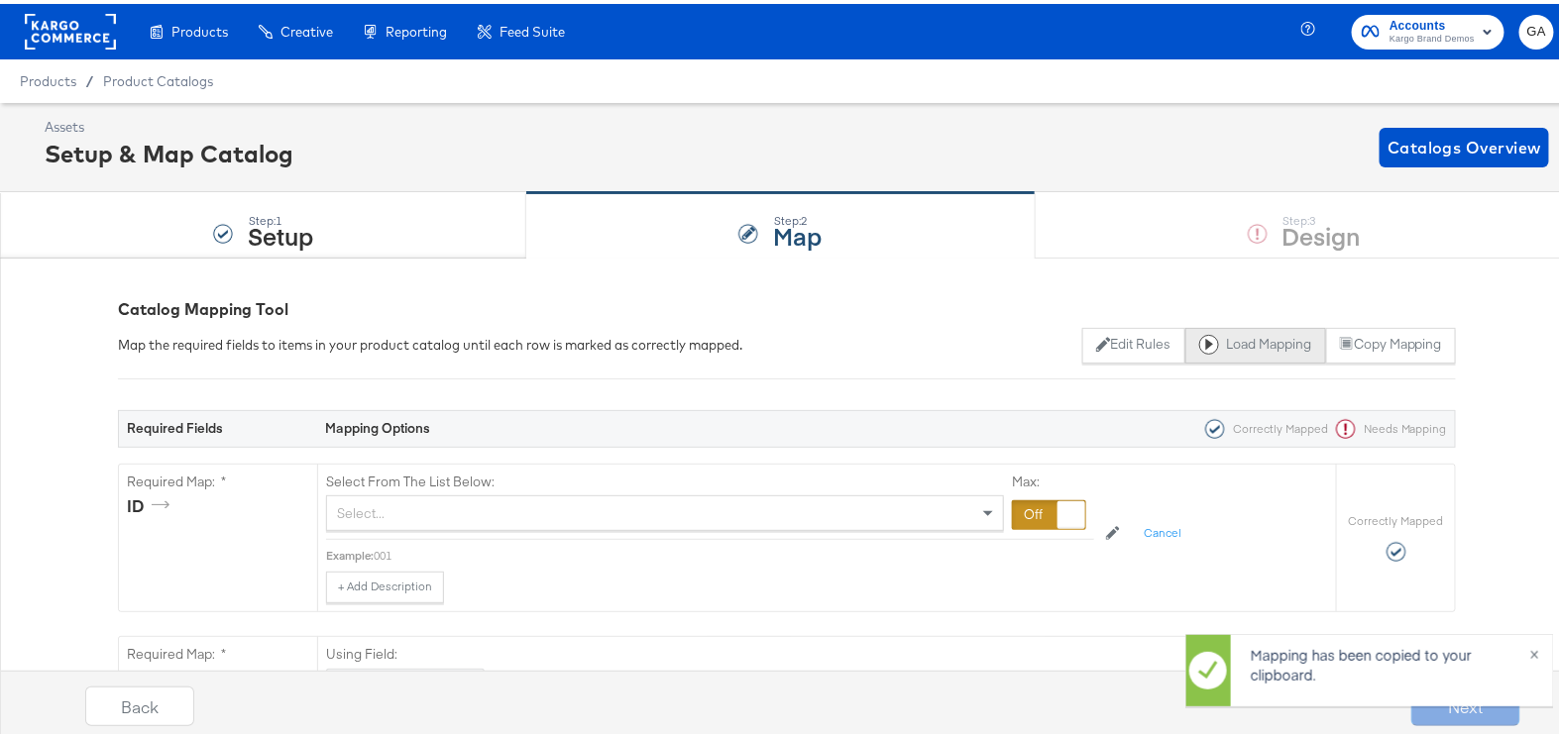
click at [1276, 332] on button "Load Mapping" at bounding box center [1255, 342] width 141 height 36
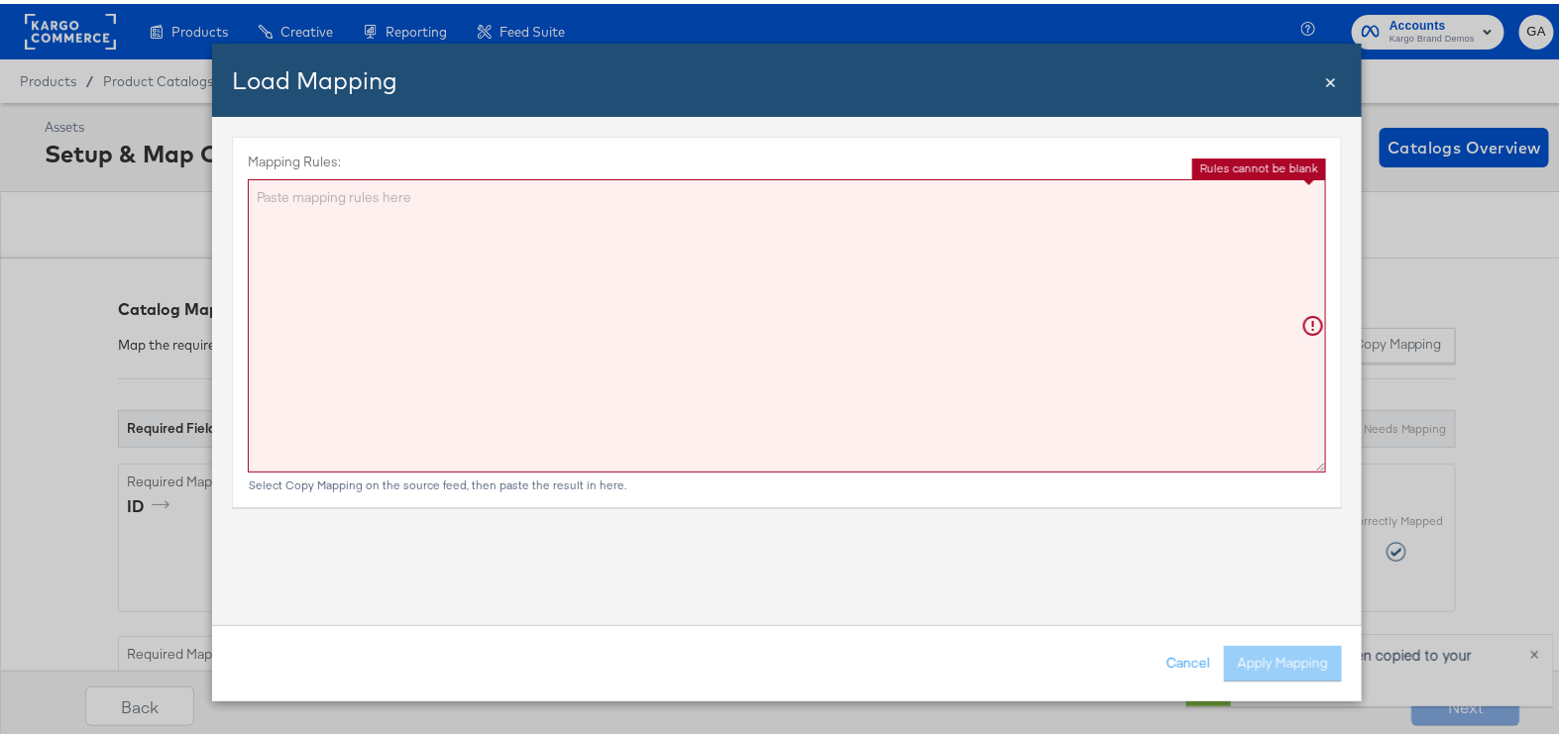
click at [1066, 325] on textarea "Mapping Rules:" at bounding box center [787, 321] width 1078 height 293
paste textarea "{"id":"{{{\"ID\"}}}","title":"{{{\"Name\"}}}","description":"{{{\"Detail\"}}}",…"
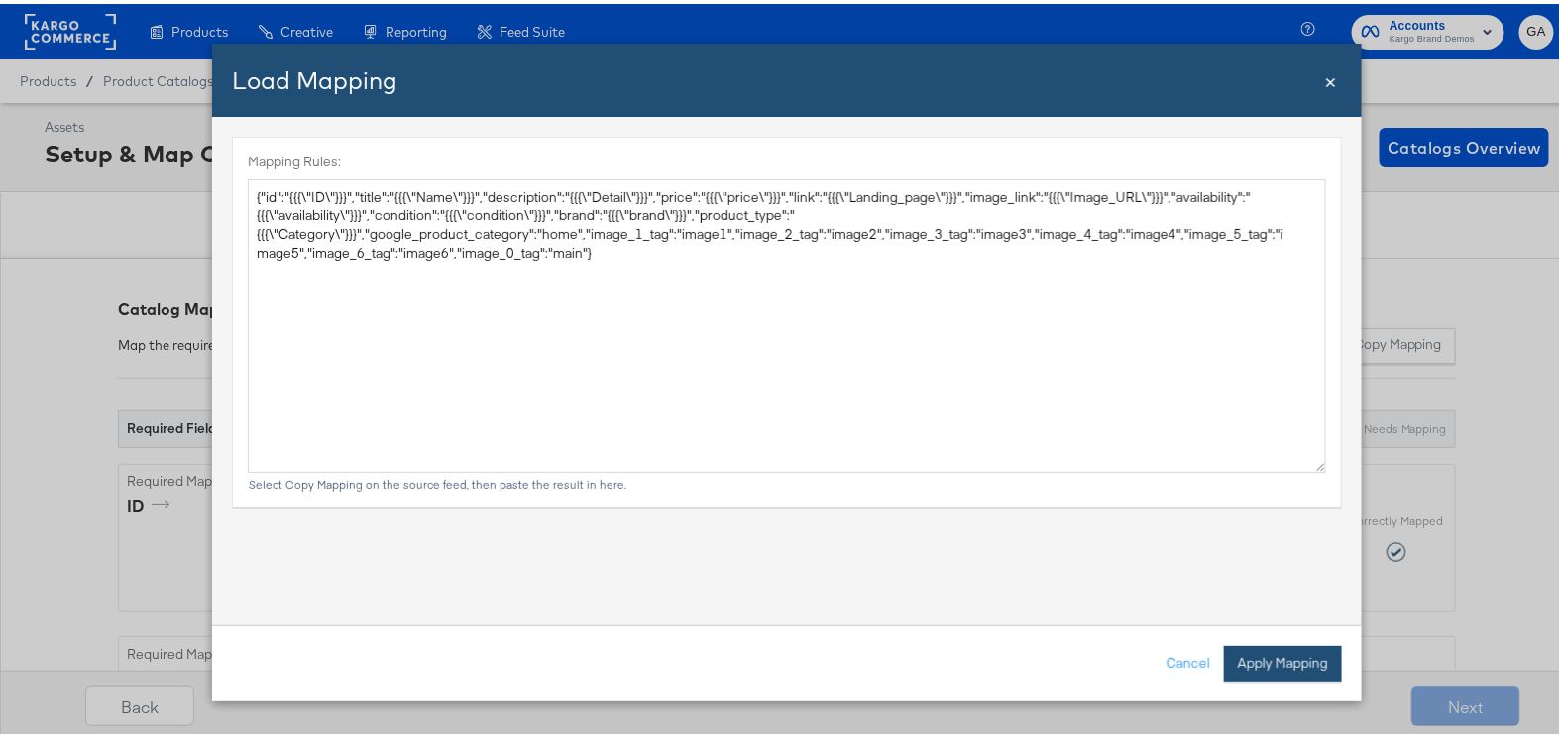
type textarea "{ "id": "{{{\"ID\"}}}", "title": "{{{\"Name\"}}}", "description": "{{{\"Detail\…"
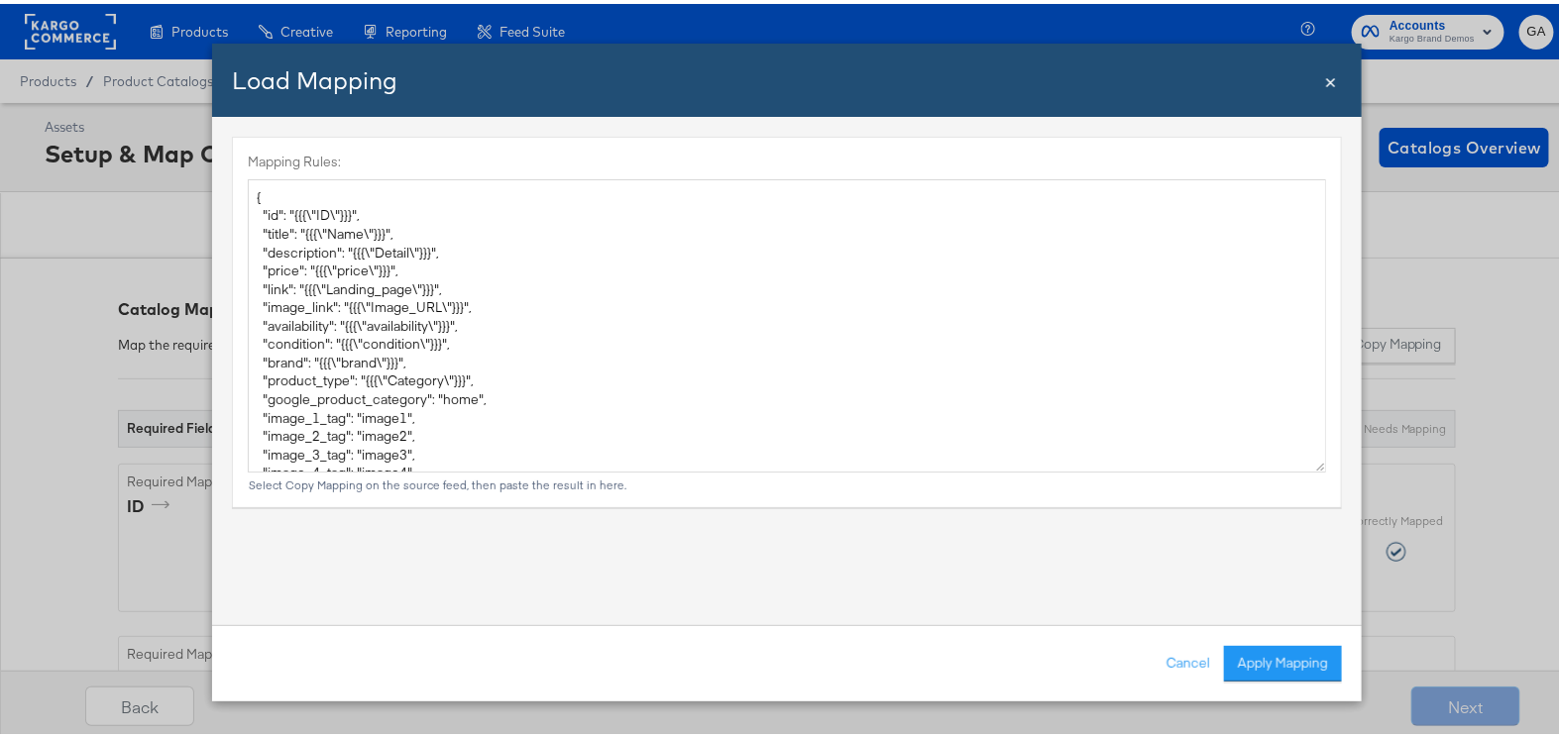
click at [1260, 669] on button "Apply Mapping" at bounding box center [1283, 660] width 118 height 36
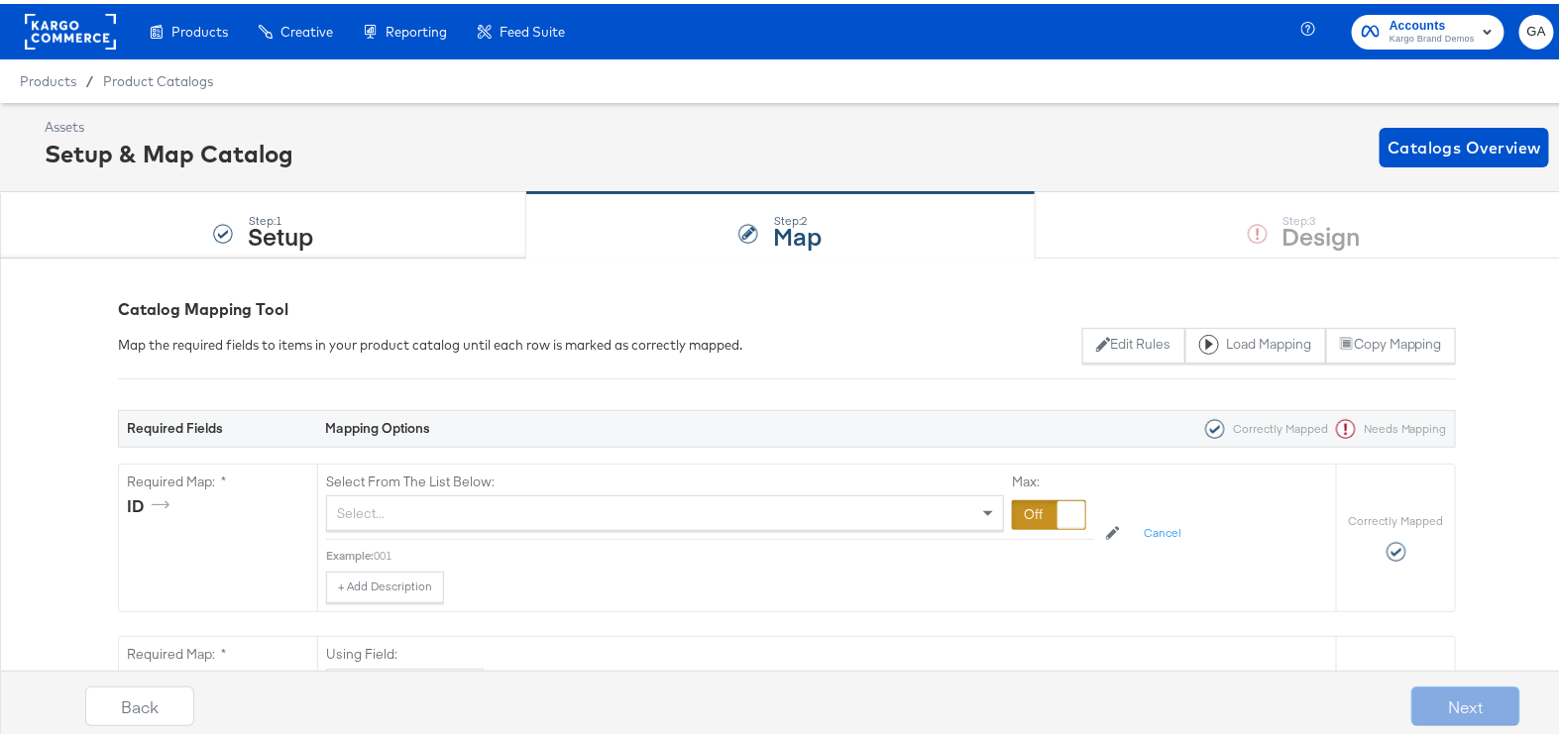
click at [369, 519] on div "Select..." at bounding box center [665, 510] width 676 height 34
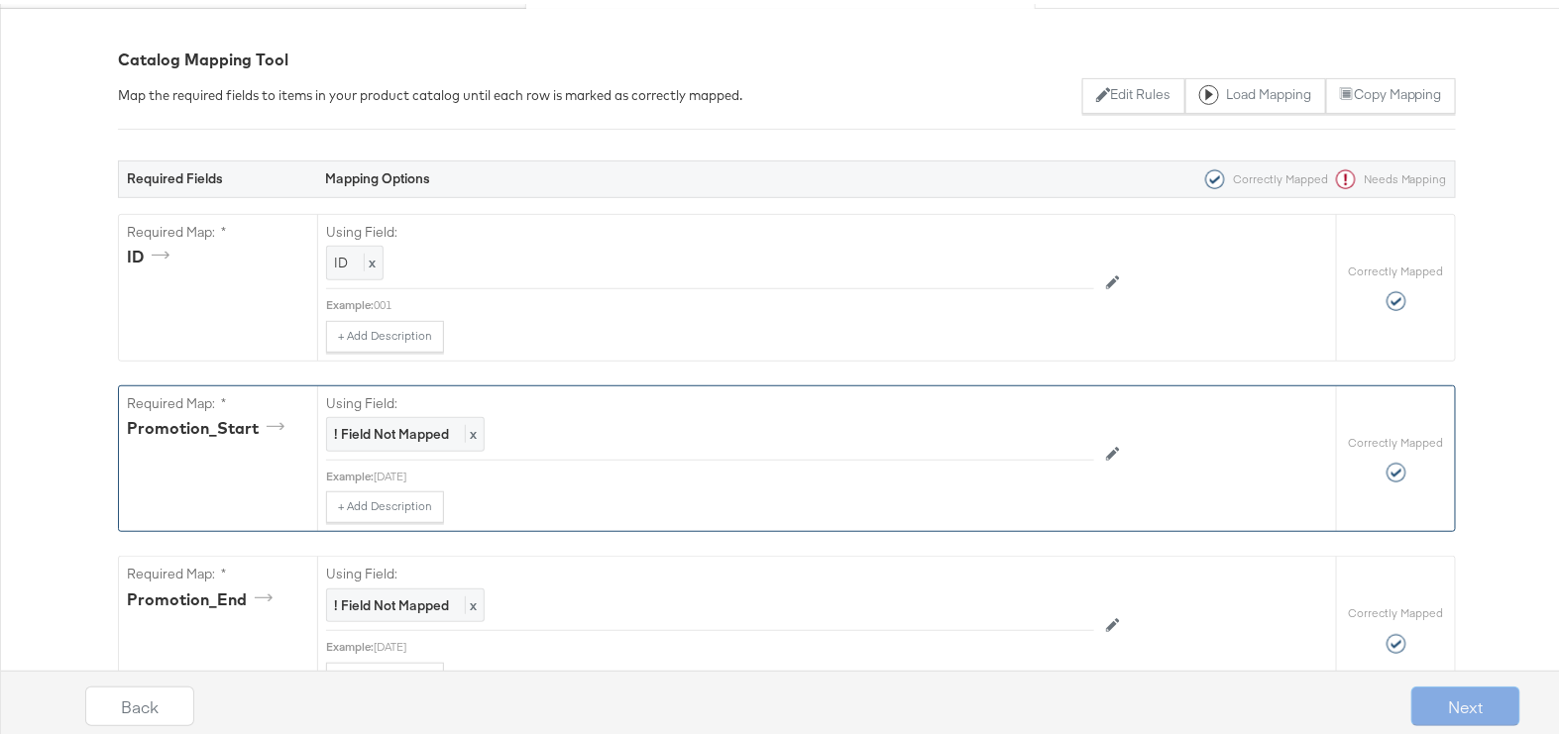
scroll to position [270, 0]
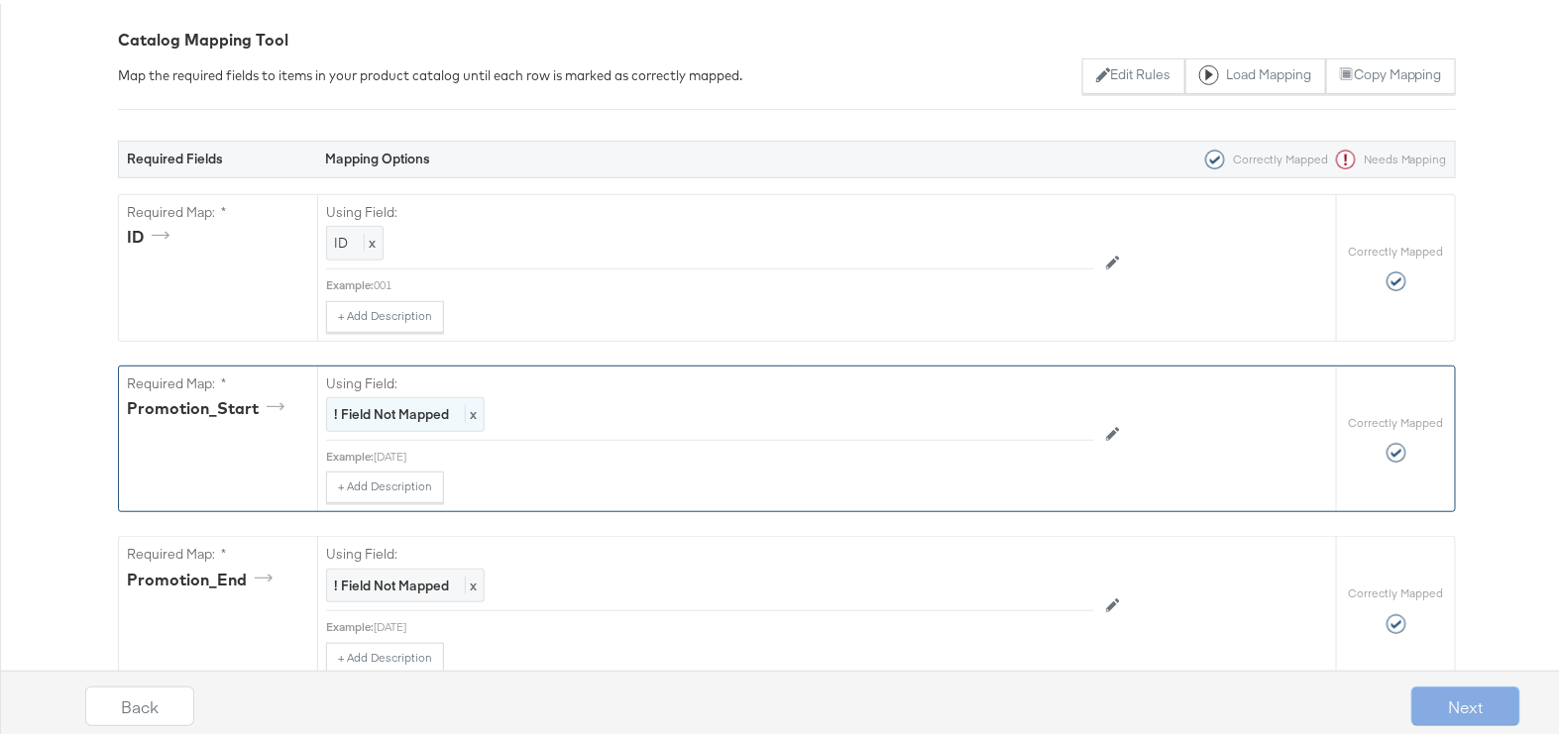
click at [430, 407] on strong "! Field Not Mapped" at bounding box center [391, 410] width 115 height 18
click at [430, 407] on div "Select..." at bounding box center [665, 412] width 676 height 34
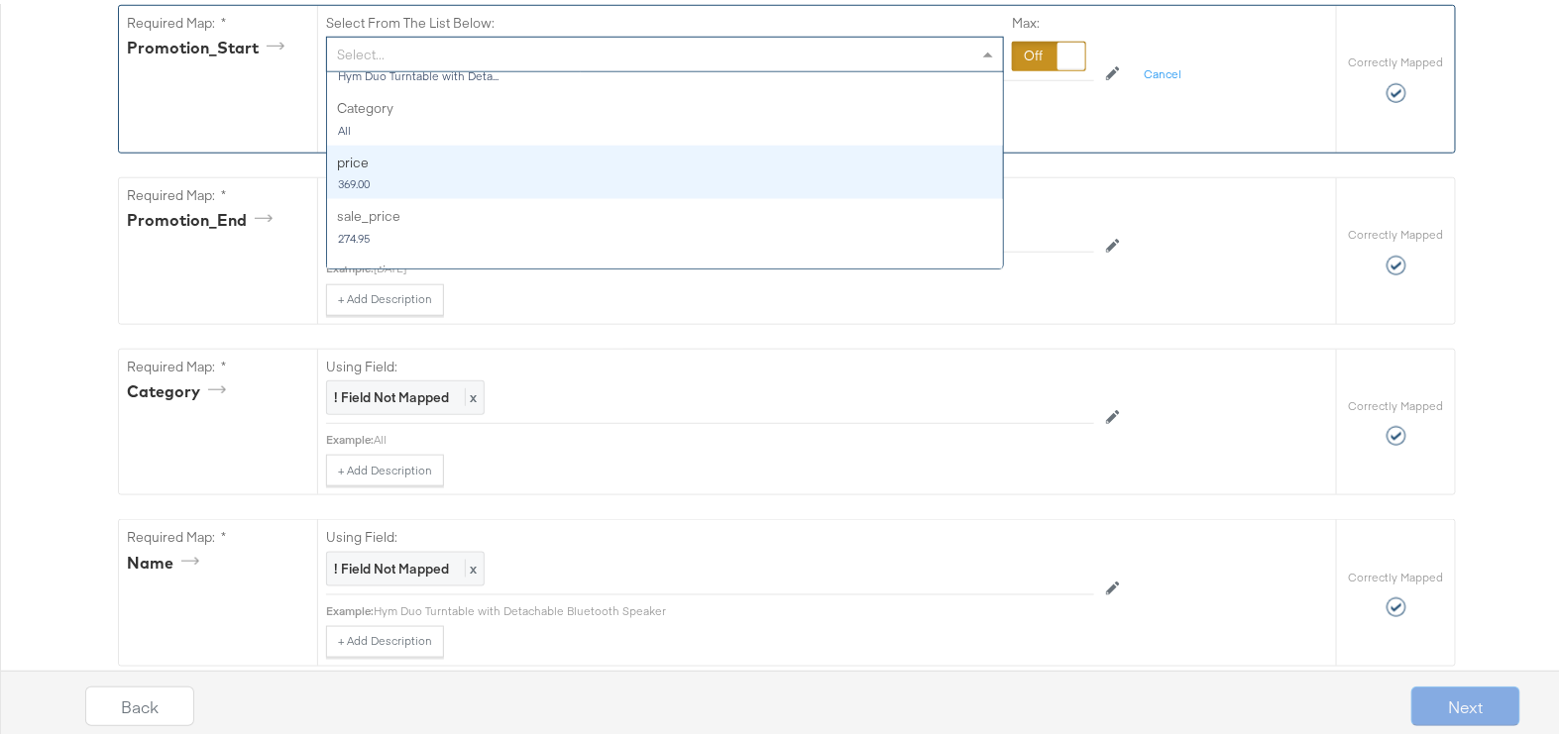
scroll to position [0, 0]
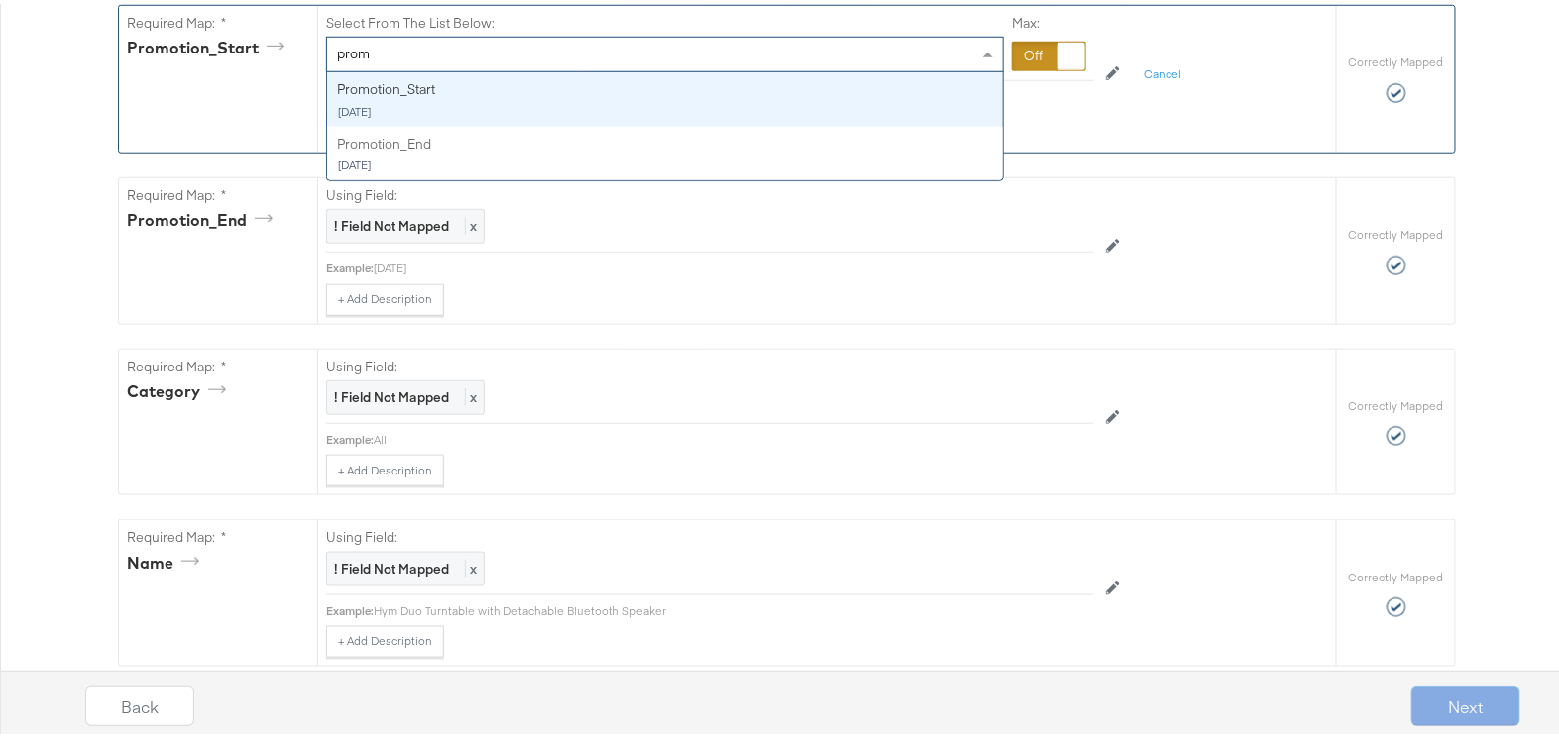
type input "promo"
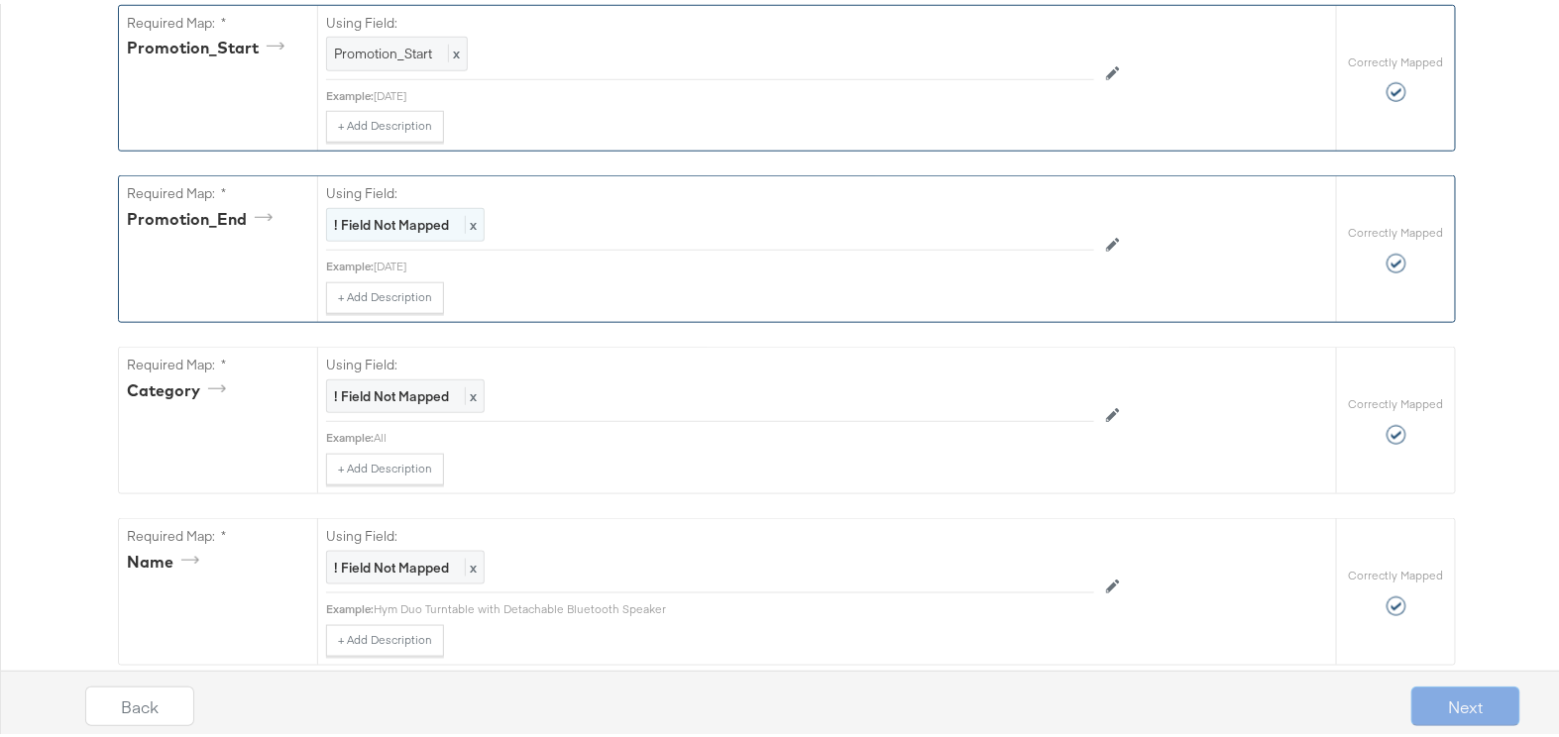
click at [414, 212] on strong "! Field Not Mapped" at bounding box center [391, 221] width 115 height 18
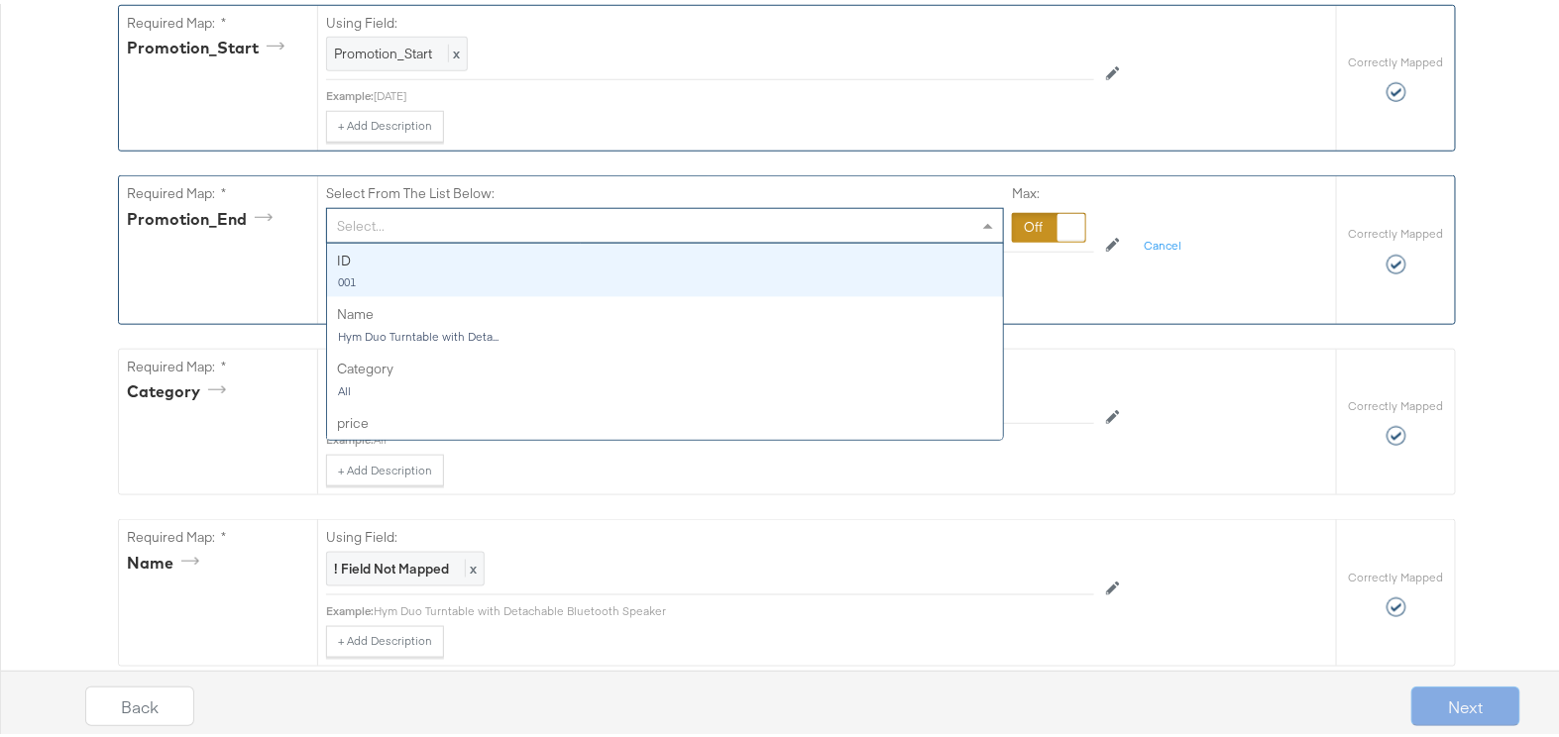
click at [415, 215] on div "Select..." at bounding box center [665, 222] width 676 height 34
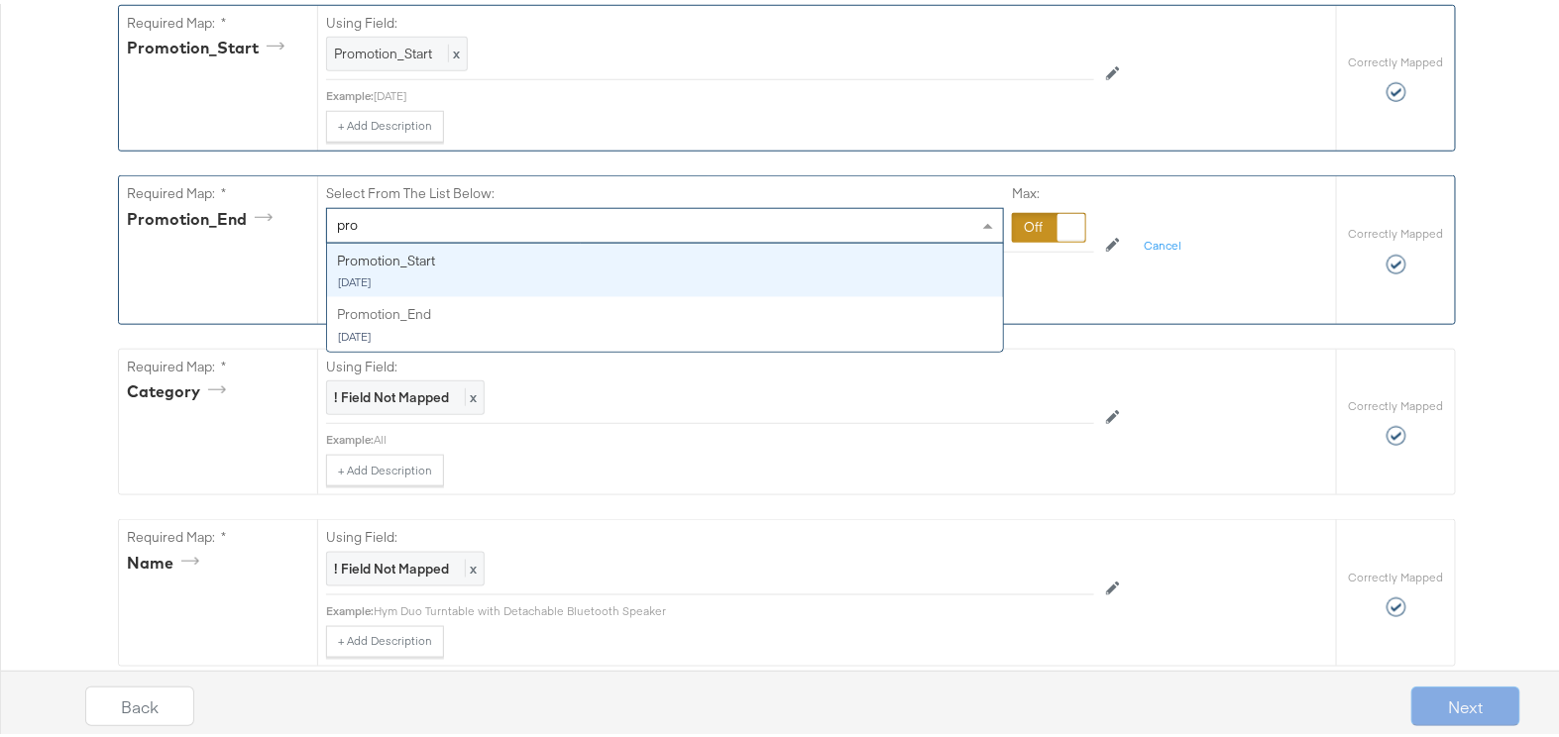
type input "prom"
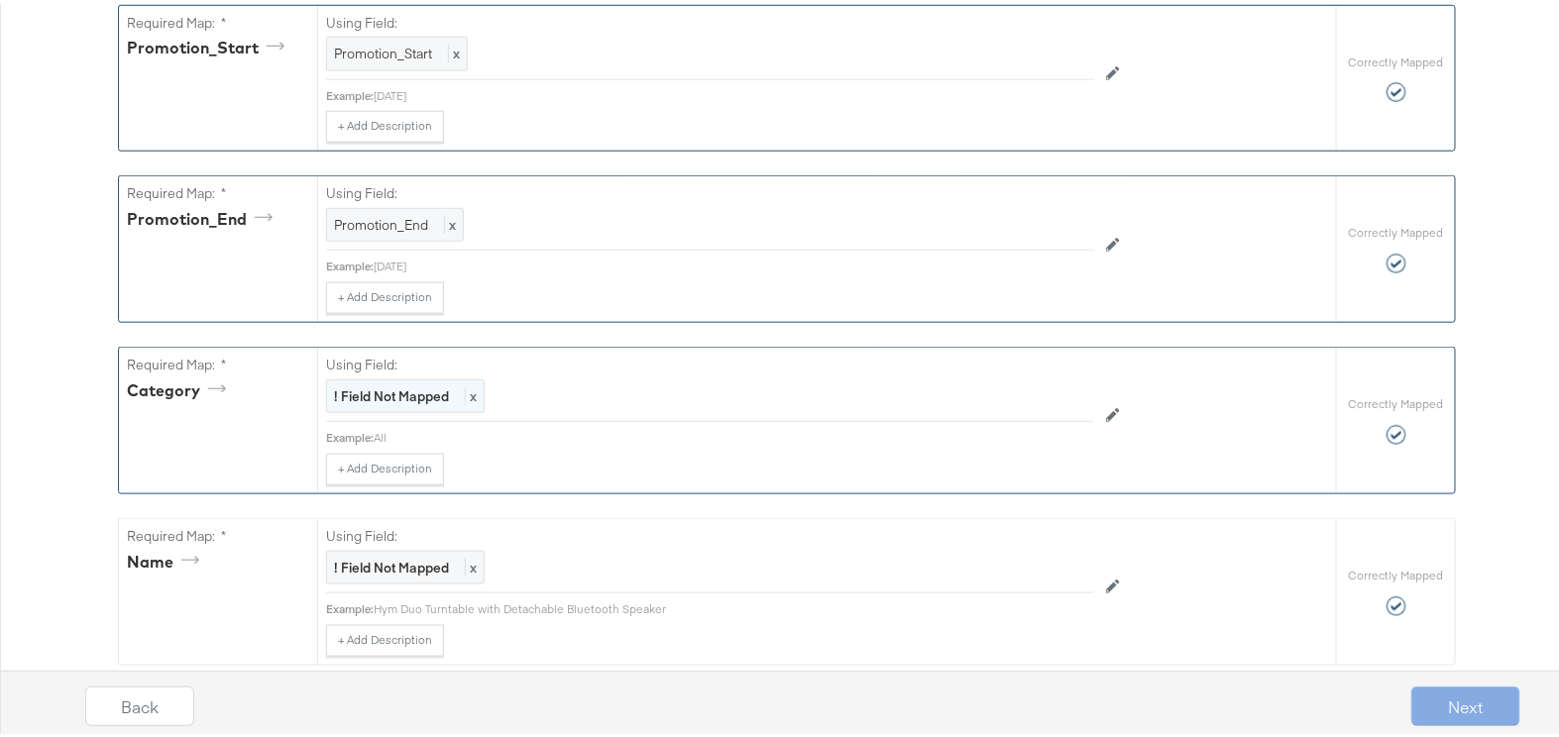
click at [395, 384] on strong "! Field Not Mapped" at bounding box center [391, 393] width 115 height 18
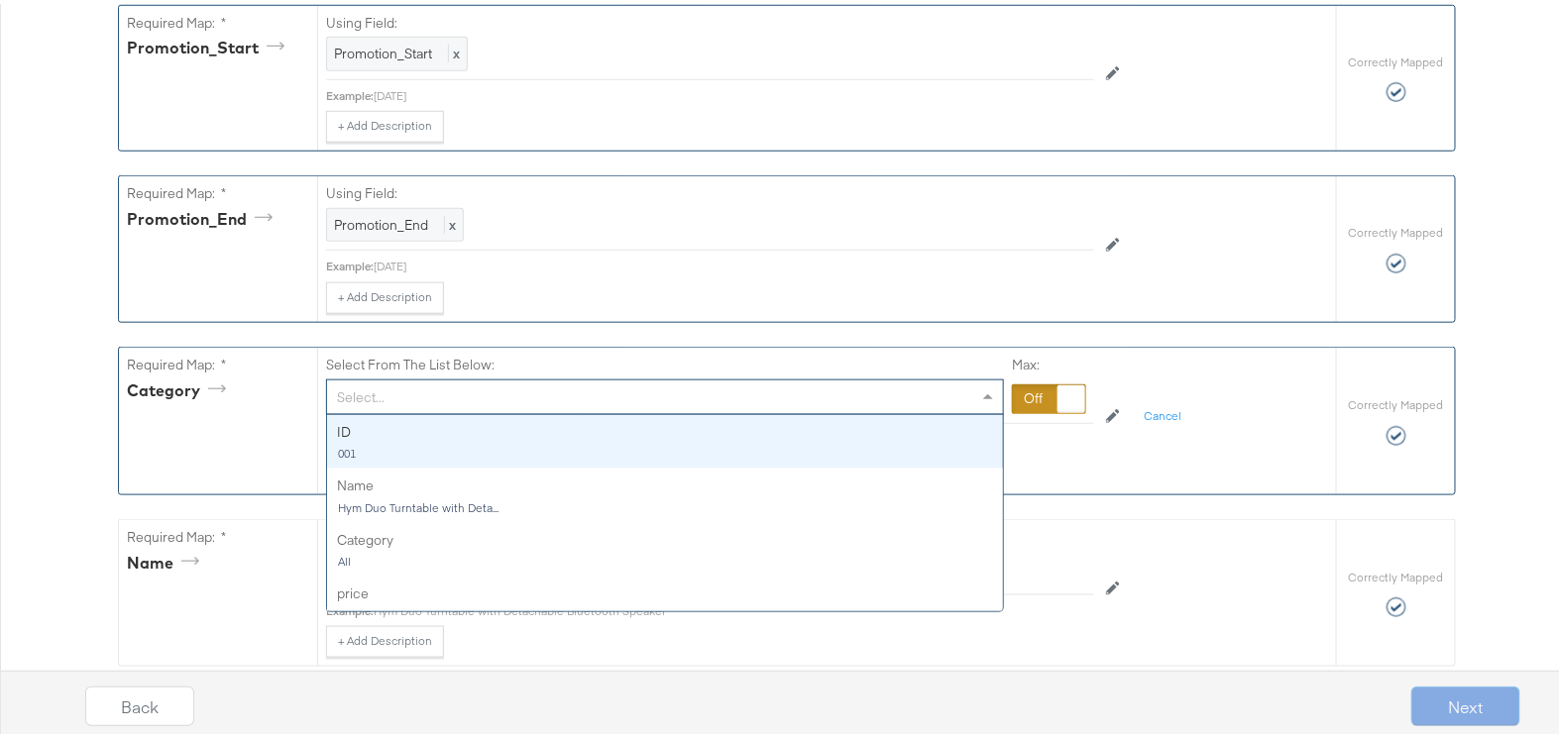
click at [395, 385] on div "Select..." at bounding box center [665, 394] width 676 height 34
type input "cat"
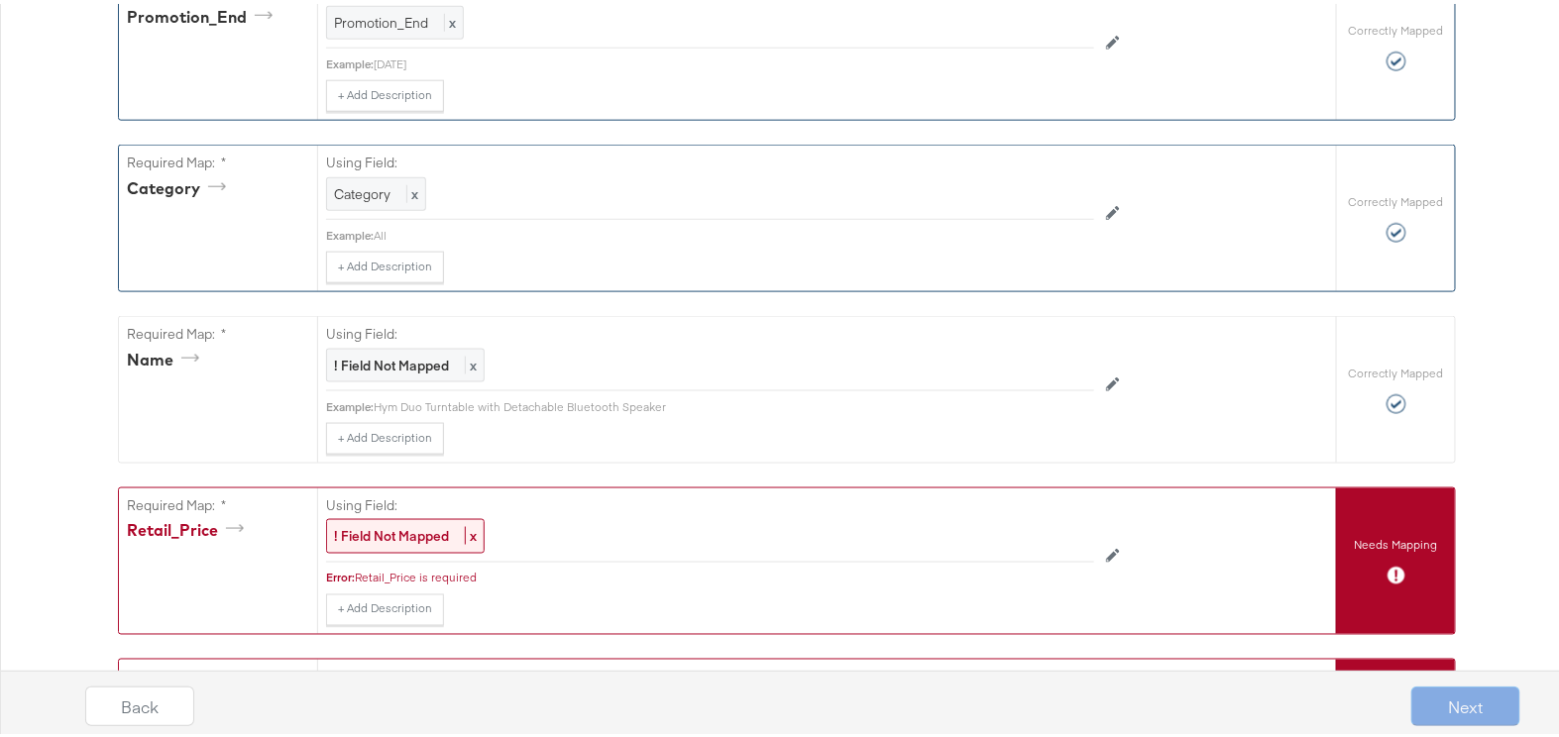
scroll to position [901, 0]
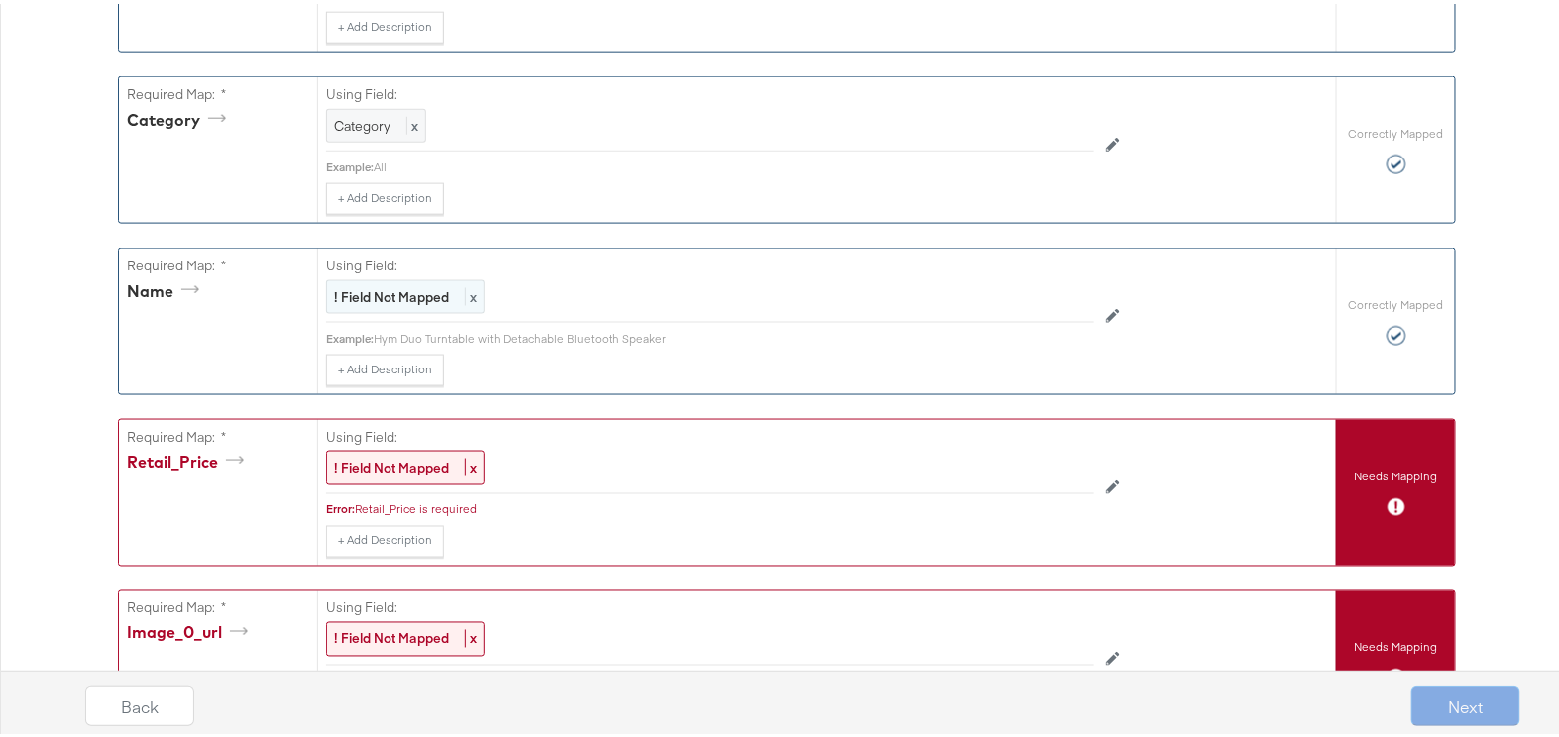
click at [378, 291] on strong "! Field Not Mapped" at bounding box center [391, 293] width 115 height 18
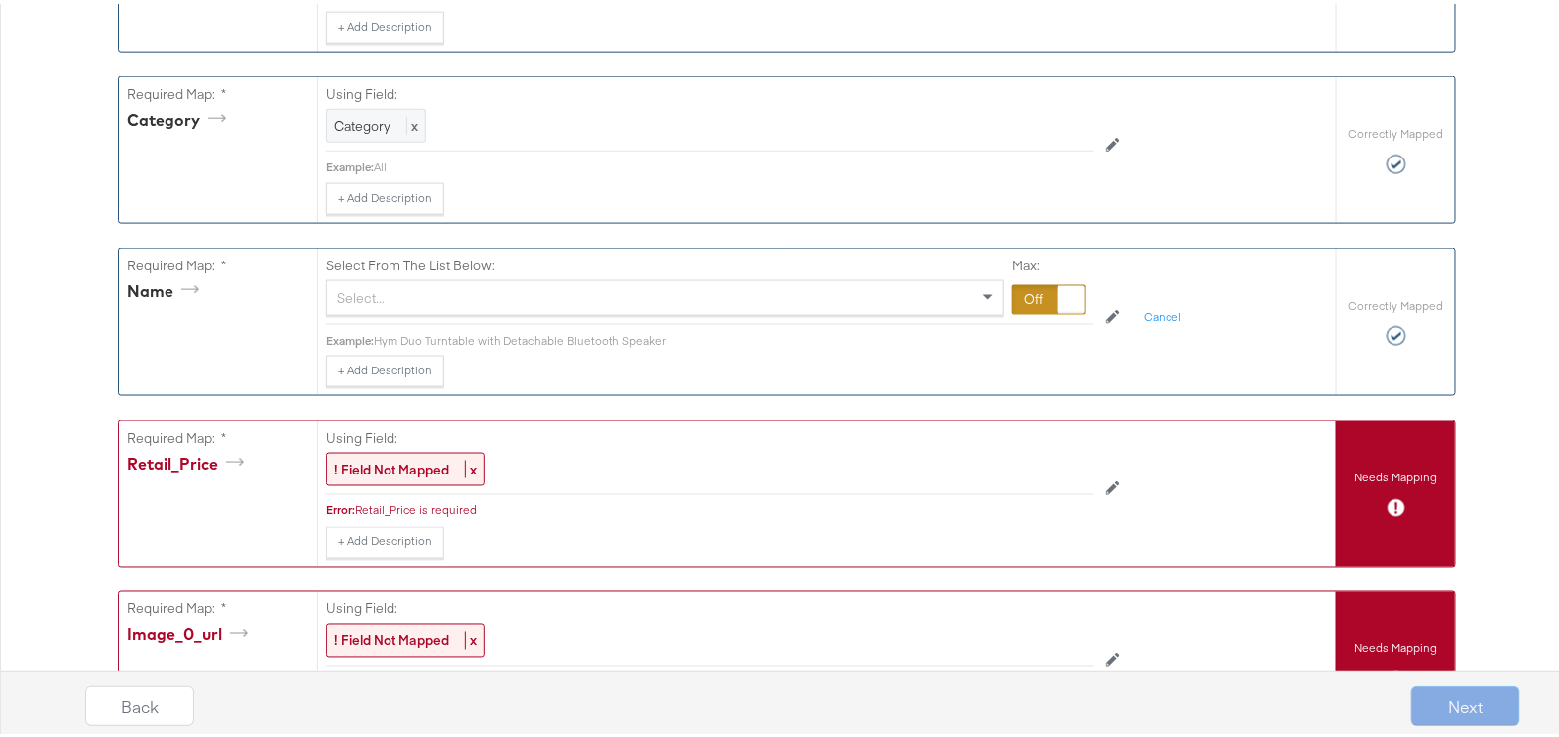
click at [378, 286] on div "Select..." at bounding box center [665, 295] width 676 height 34
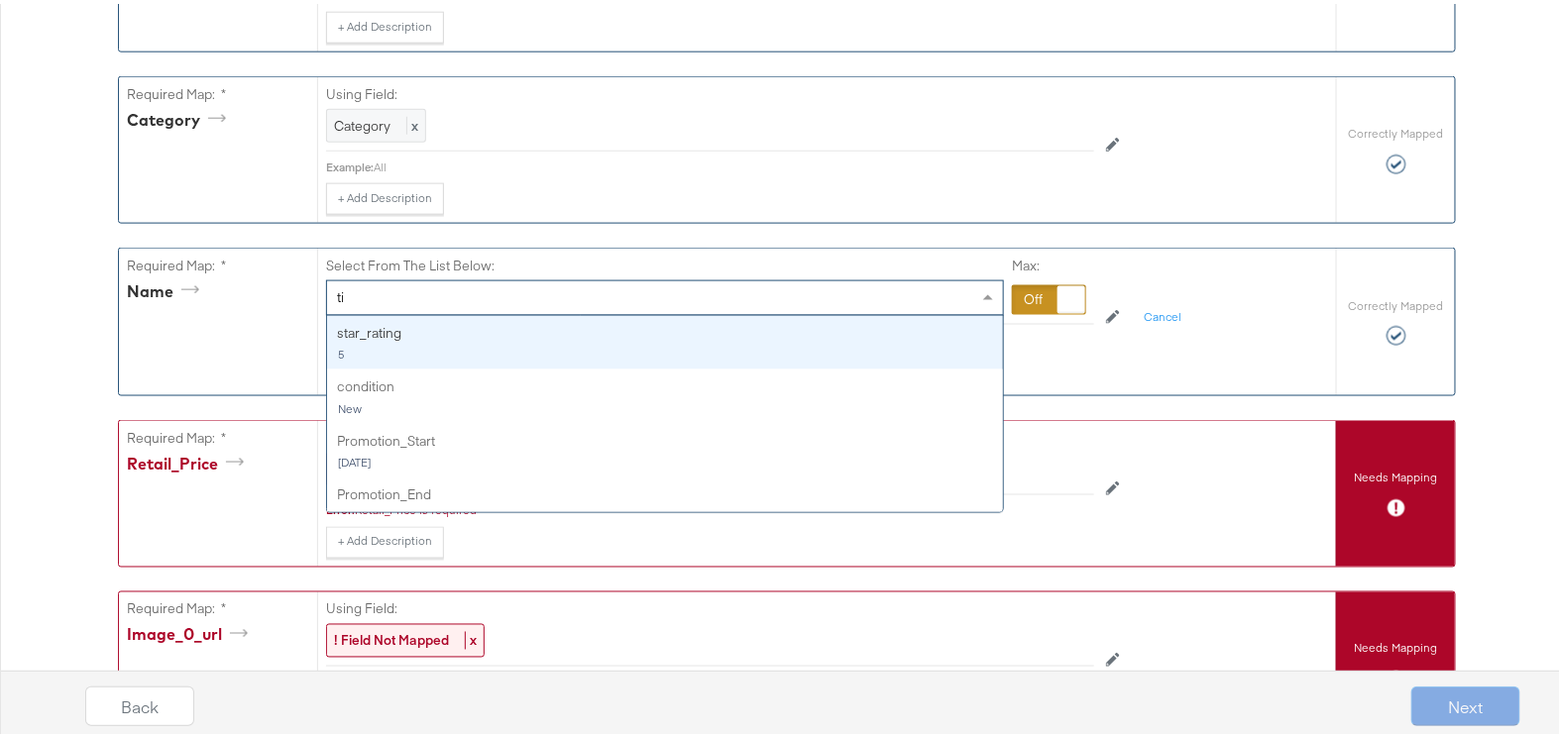
type input "t"
type input "Na"
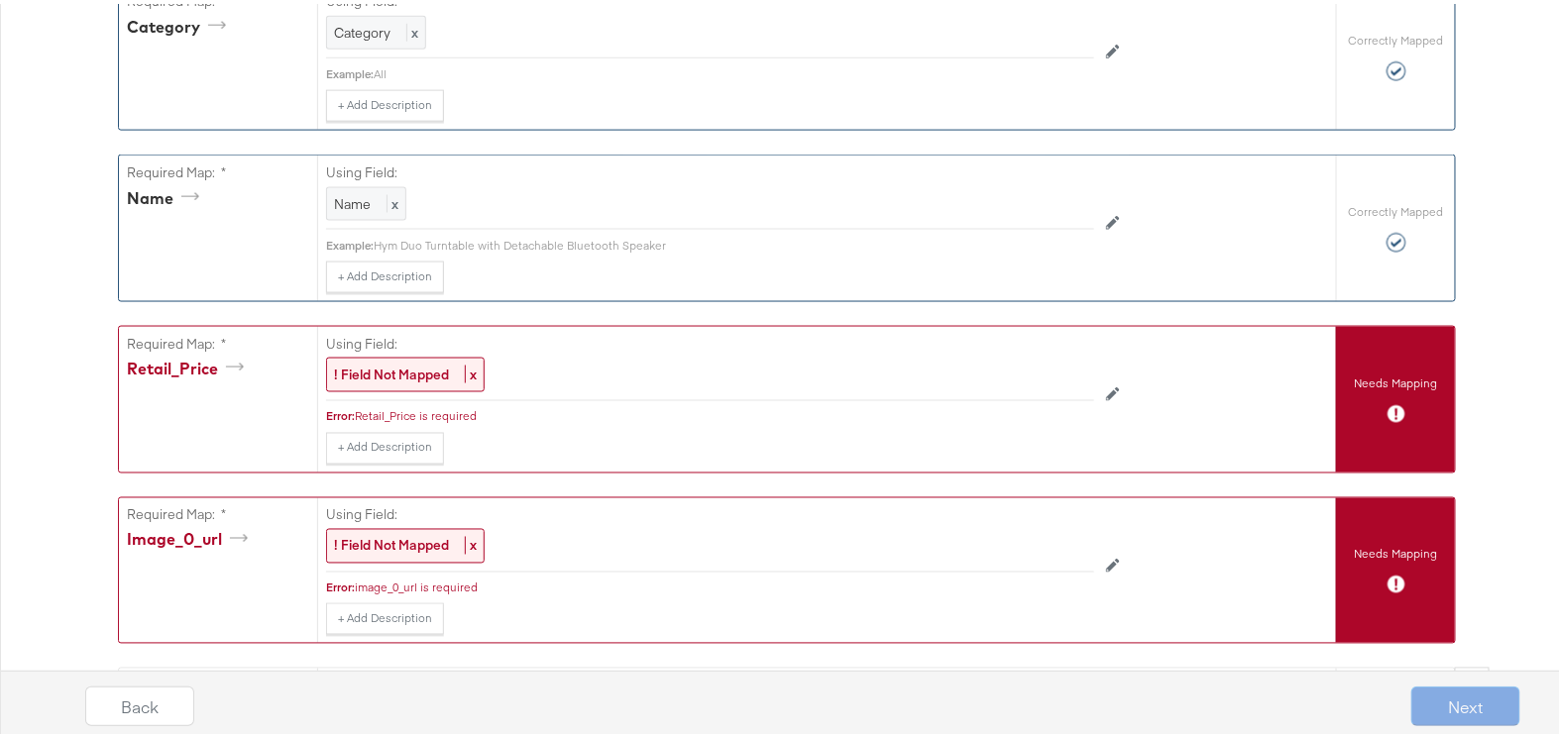
scroll to position [1080, 0]
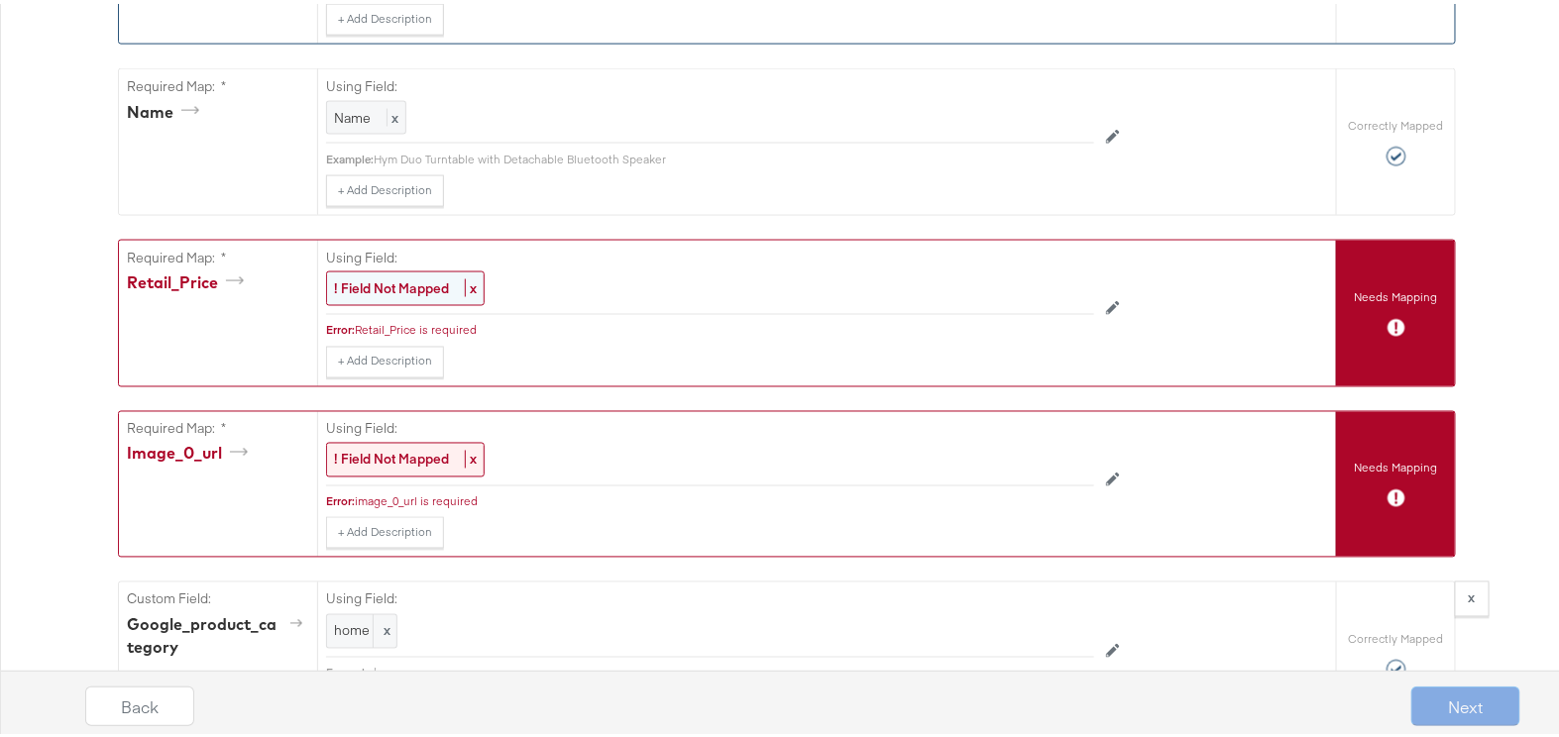
click at [354, 288] on div "! Field Not Mapped x" at bounding box center [405, 285] width 159 height 35
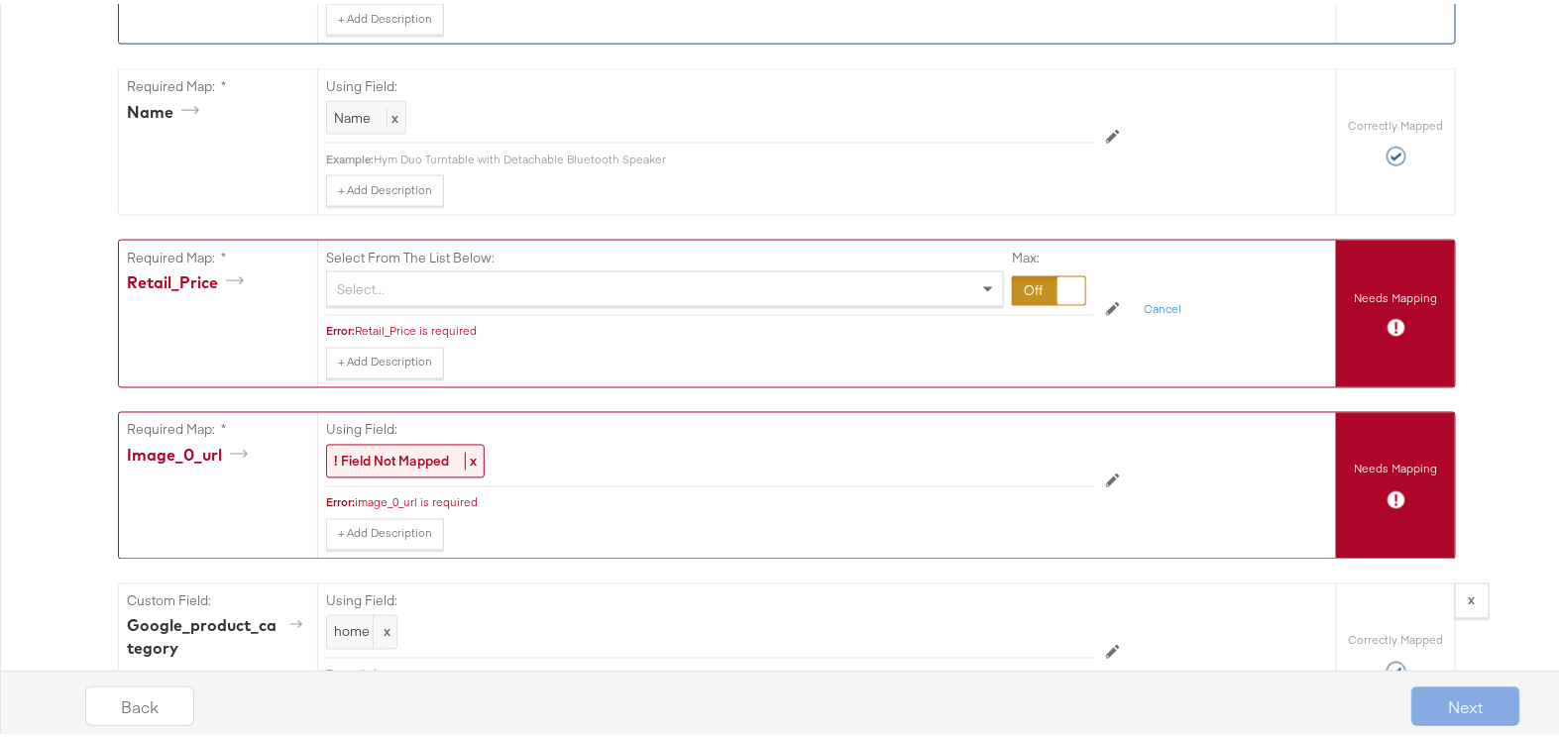
click at [357, 281] on div "Select..." at bounding box center [665, 286] width 676 height 34
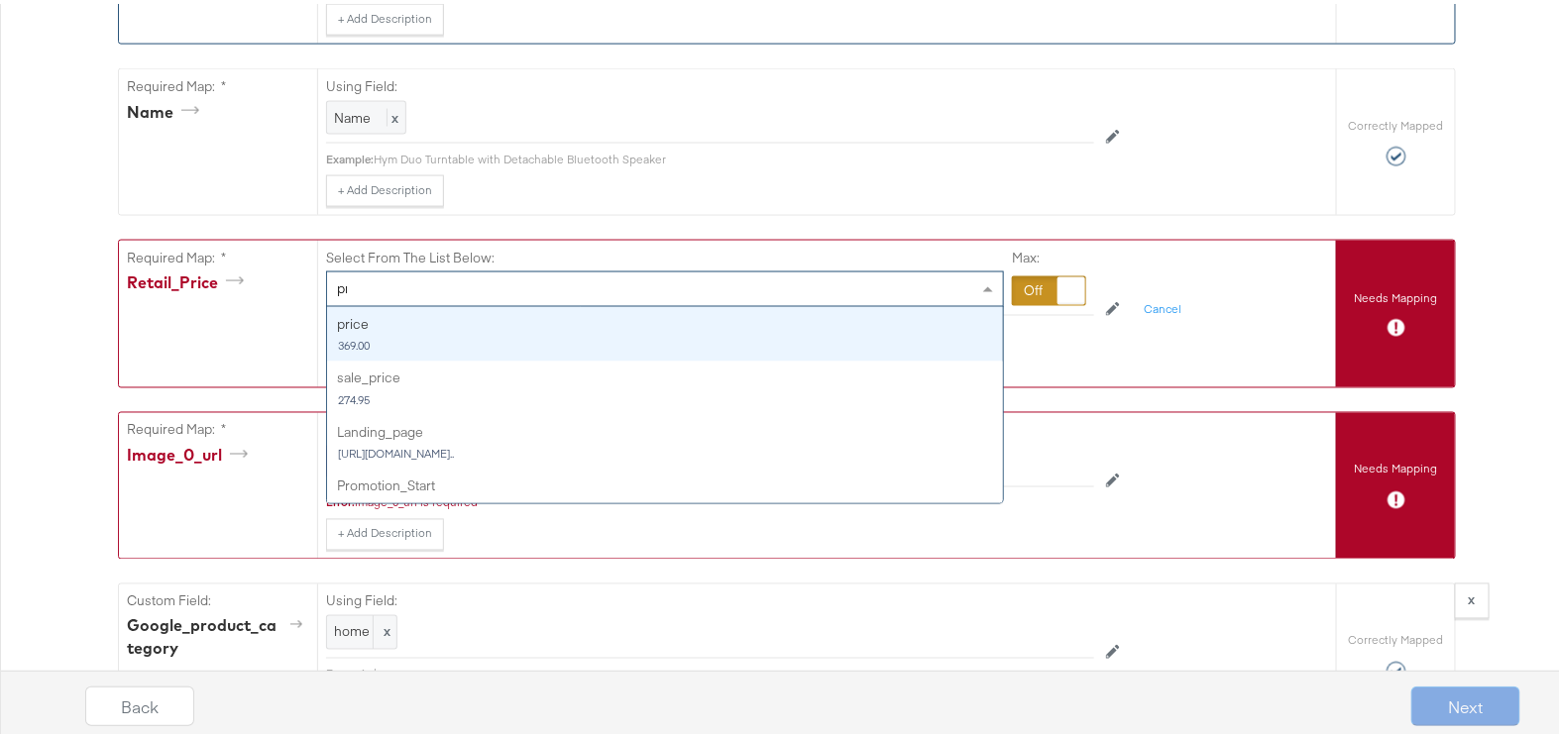
type input "pri"
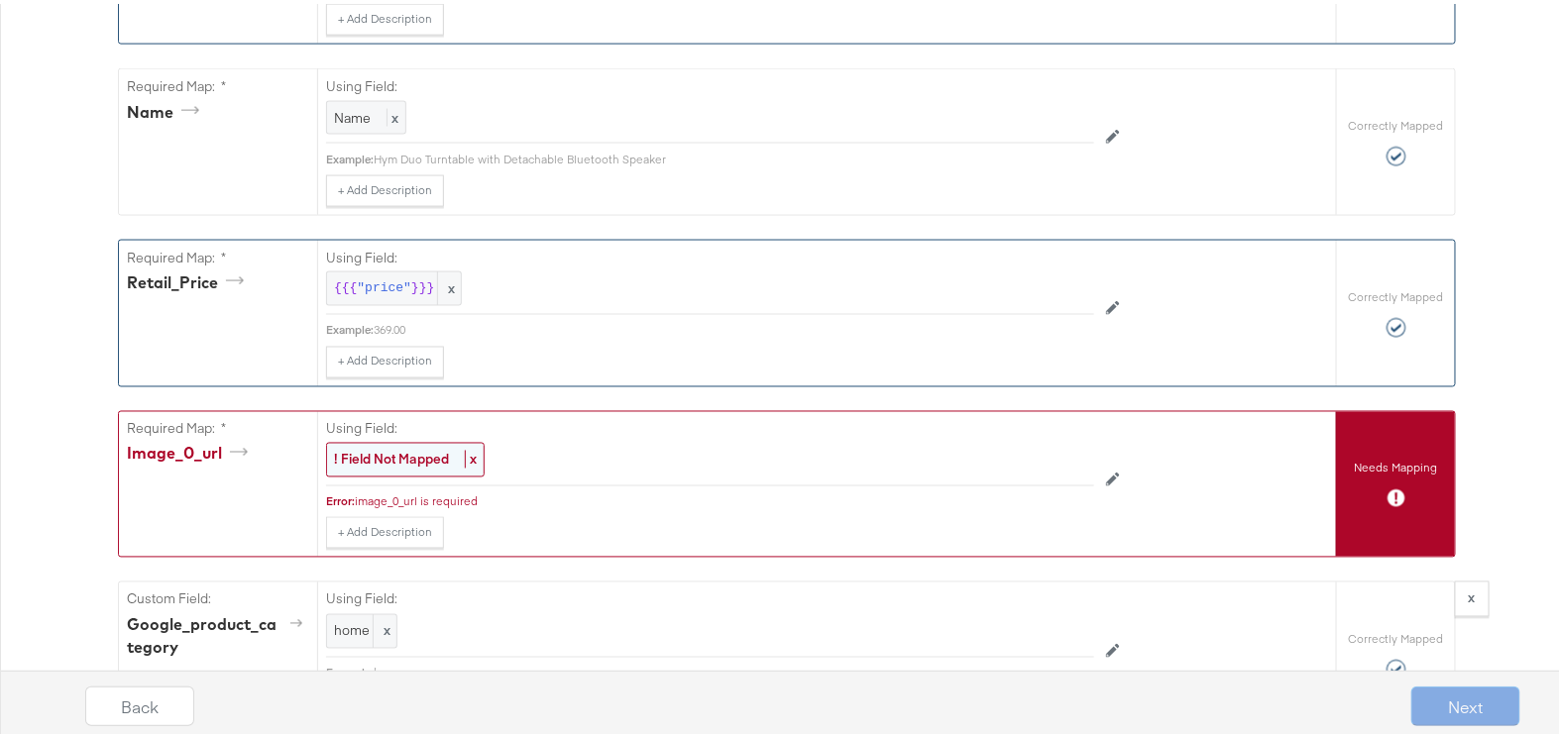
click at [395, 447] on strong "! Field Not Mapped" at bounding box center [391, 456] width 115 height 18
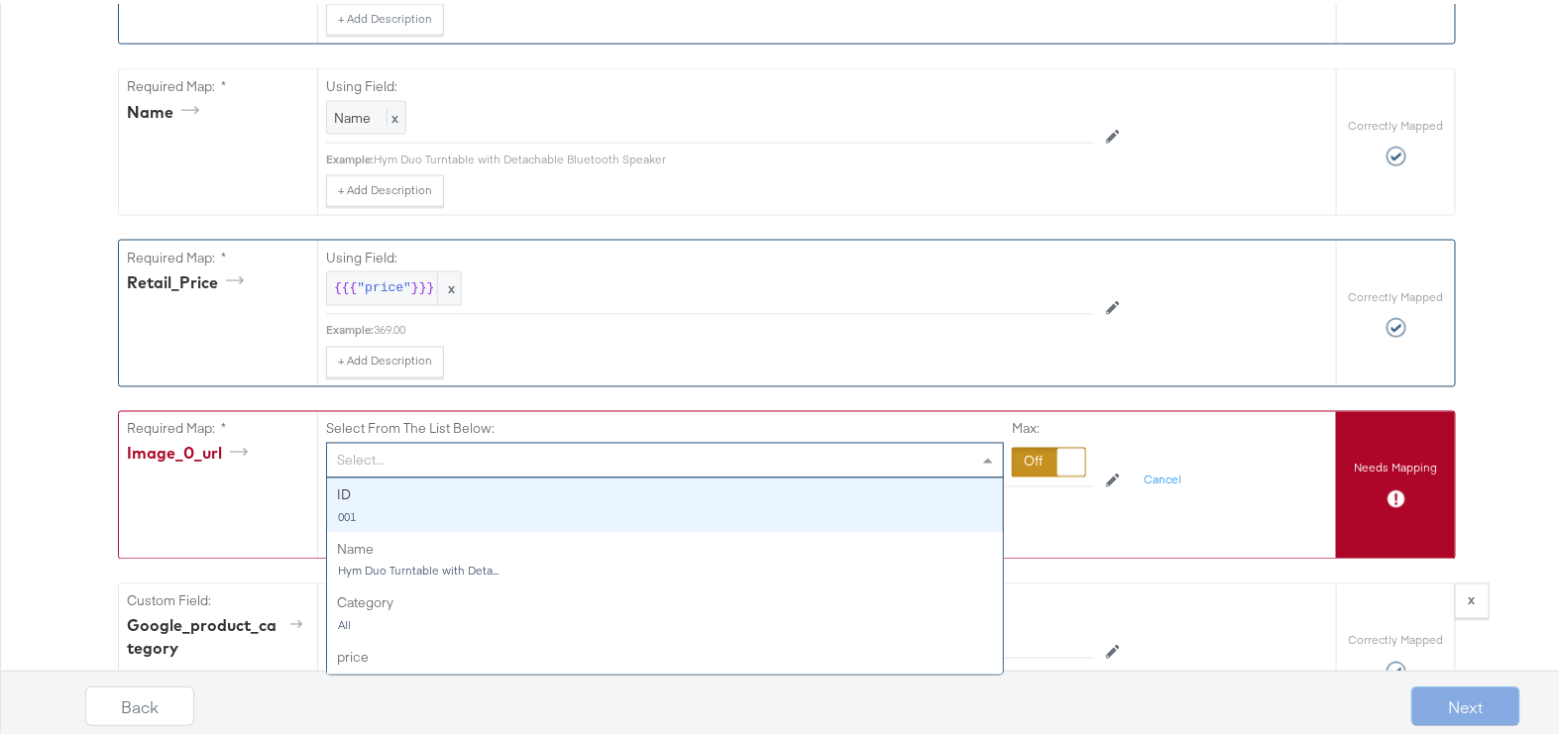
click at [395, 444] on div "Select..." at bounding box center [665, 457] width 676 height 34
type input "o"
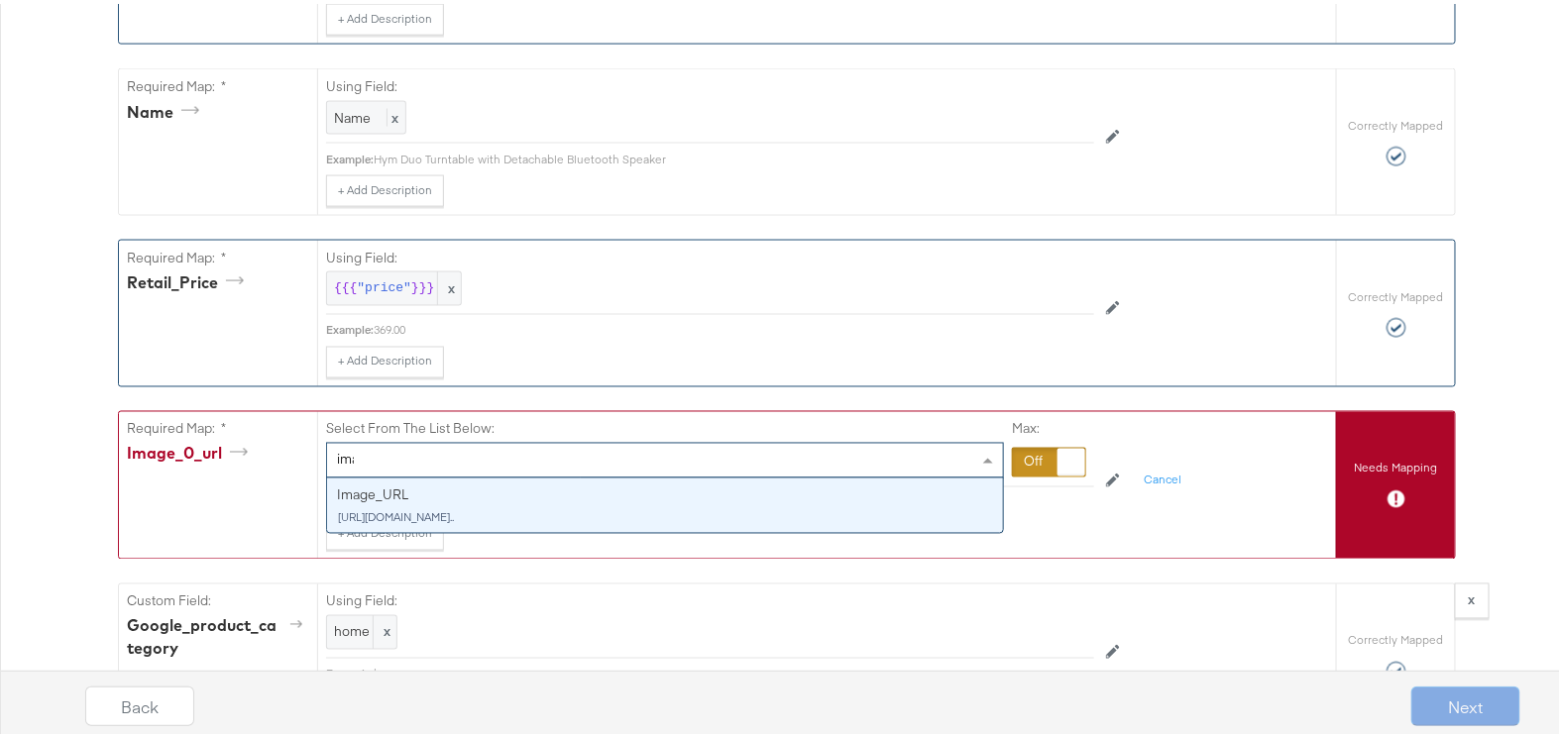
type input "image"
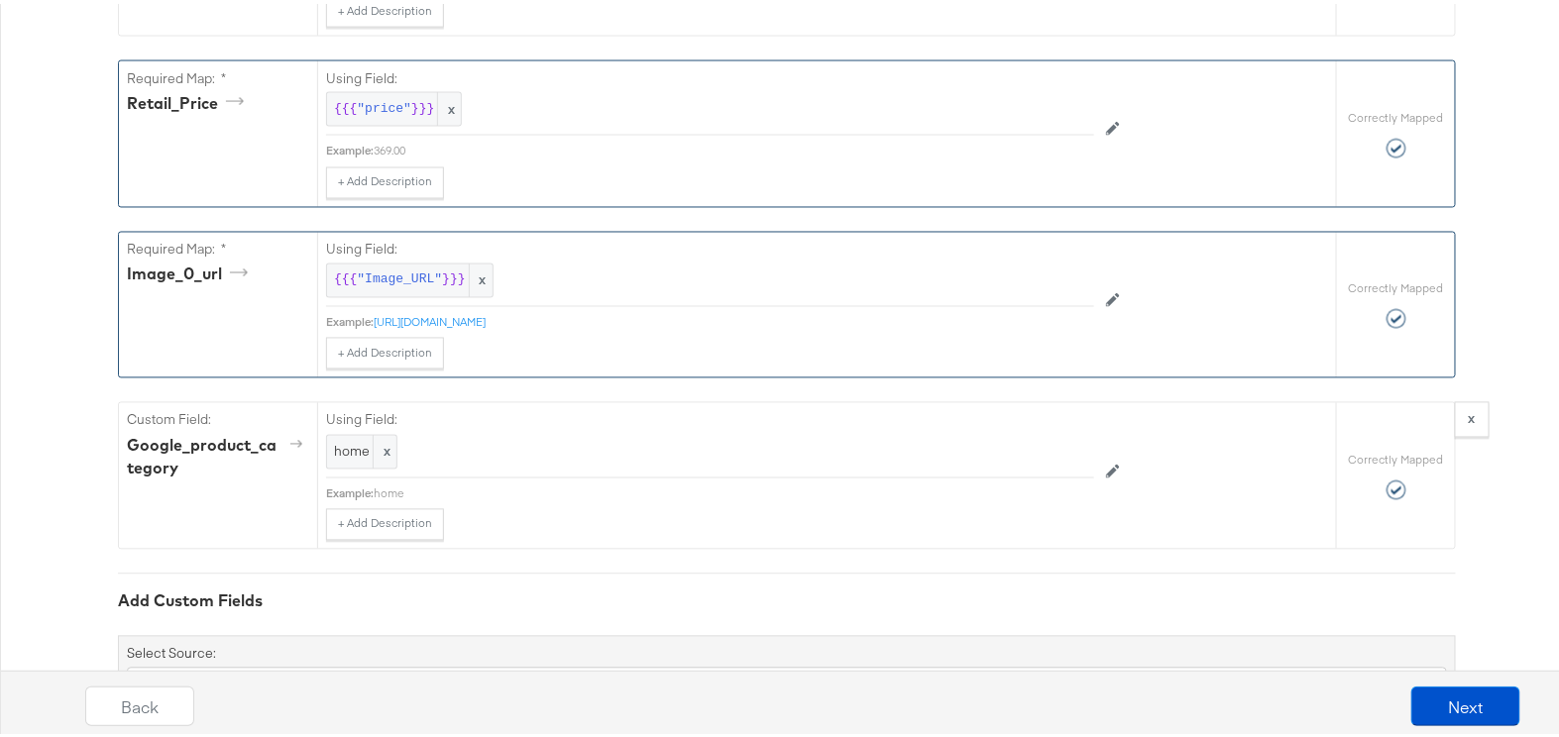
scroll to position [1354, 0]
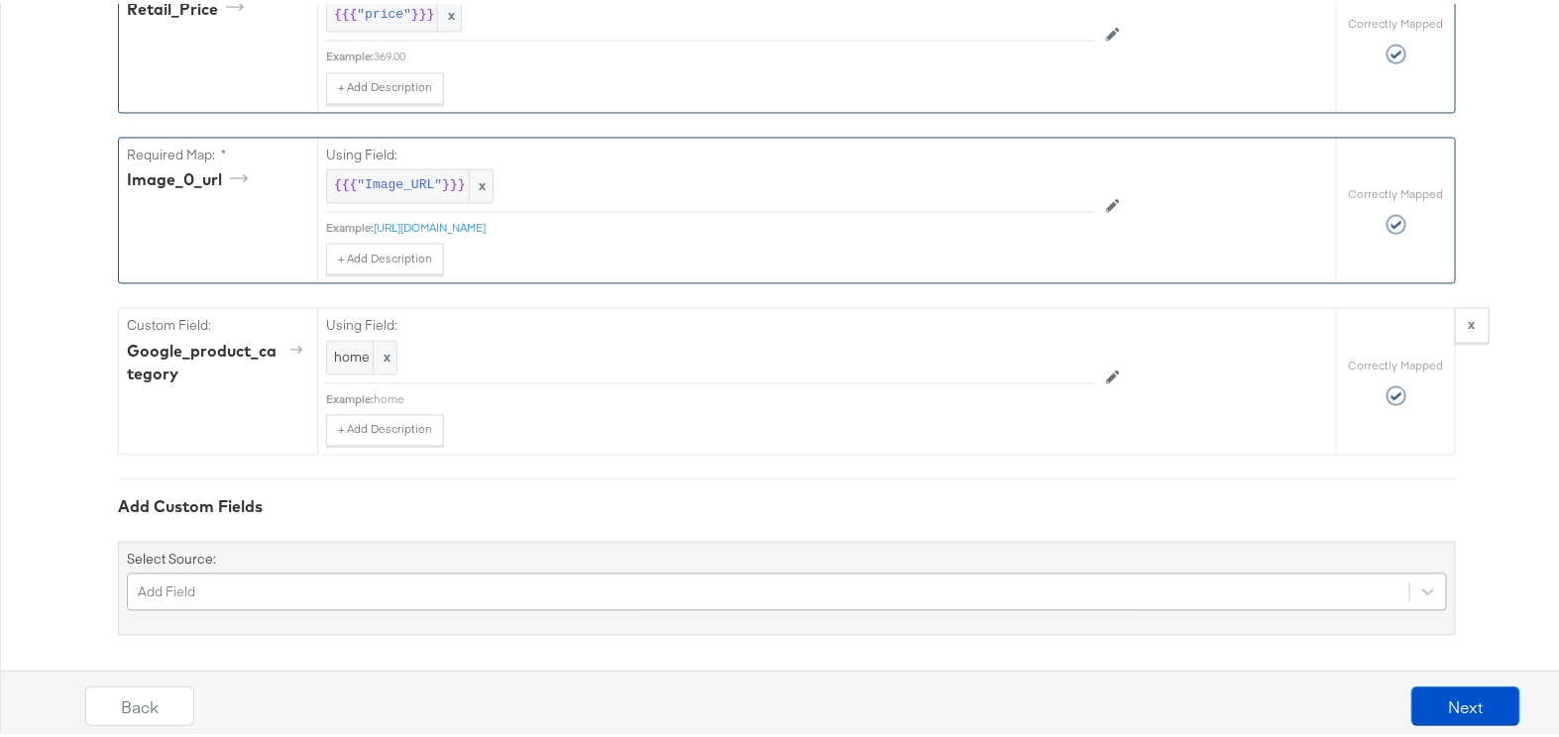
click at [217, 597] on div "Add Field" at bounding box center [787, 589] width 1320 height 38
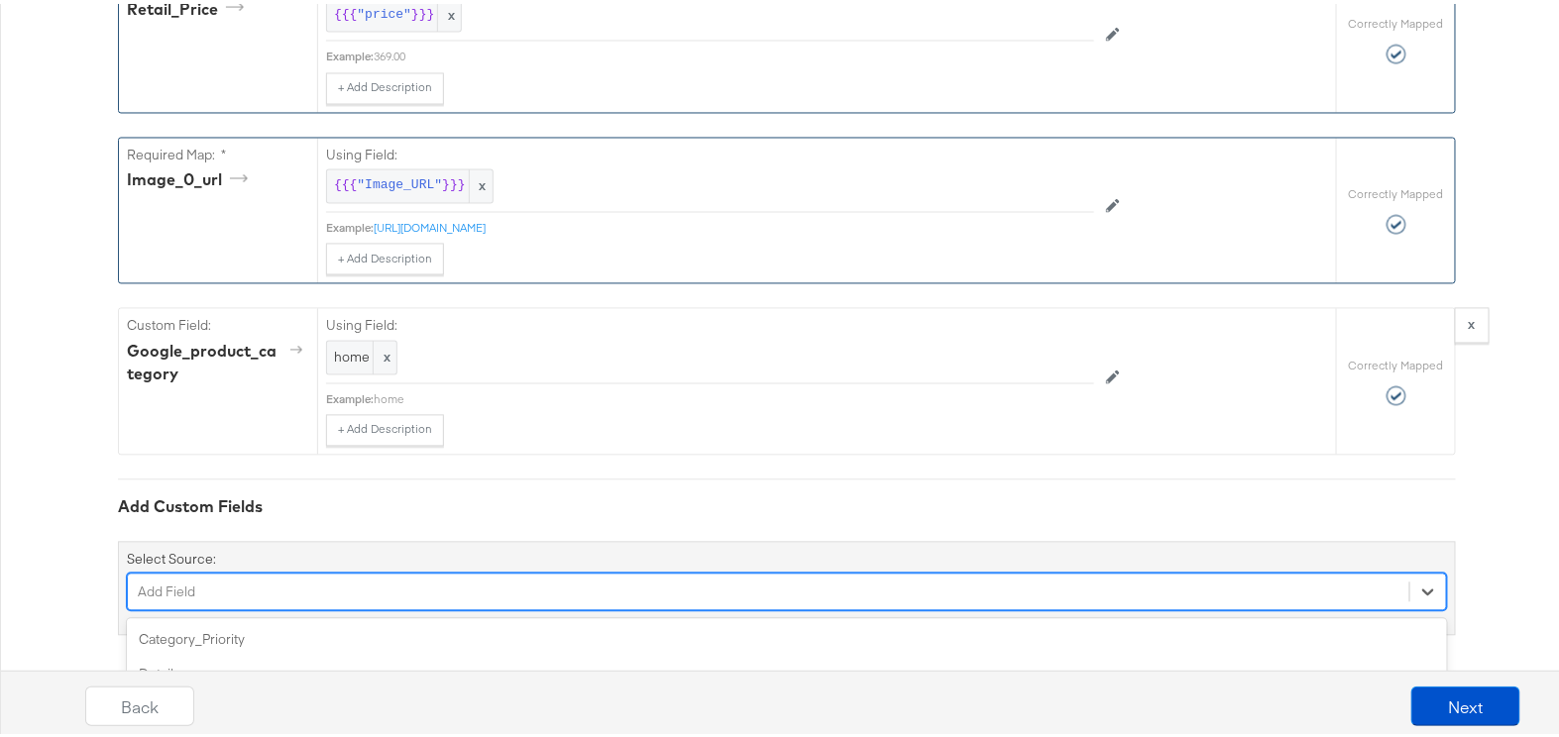
scroll to position [1534, 0]
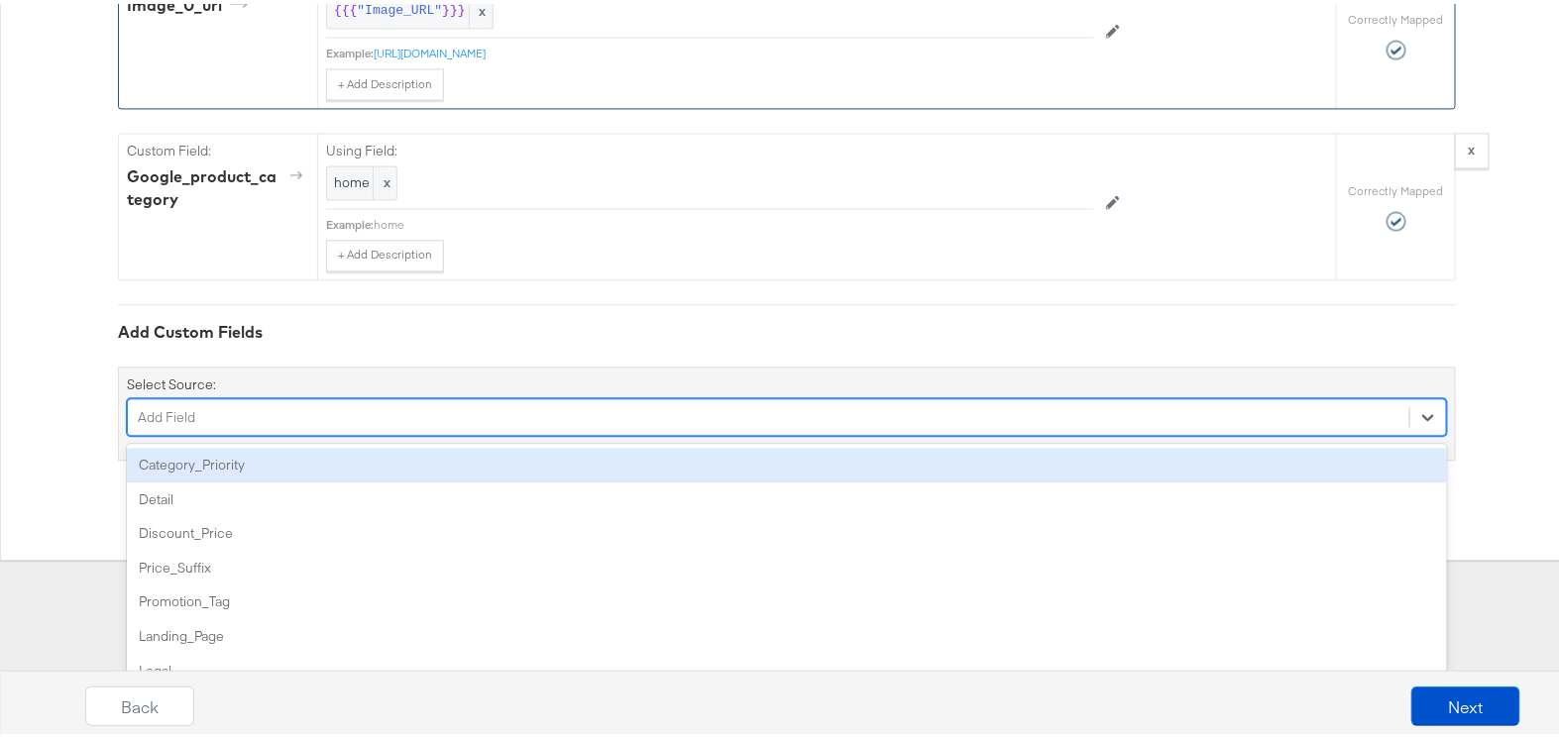
click at [236, 457] on div "Category_Priority" at bounding box center [787, 461] width 1320 height 35
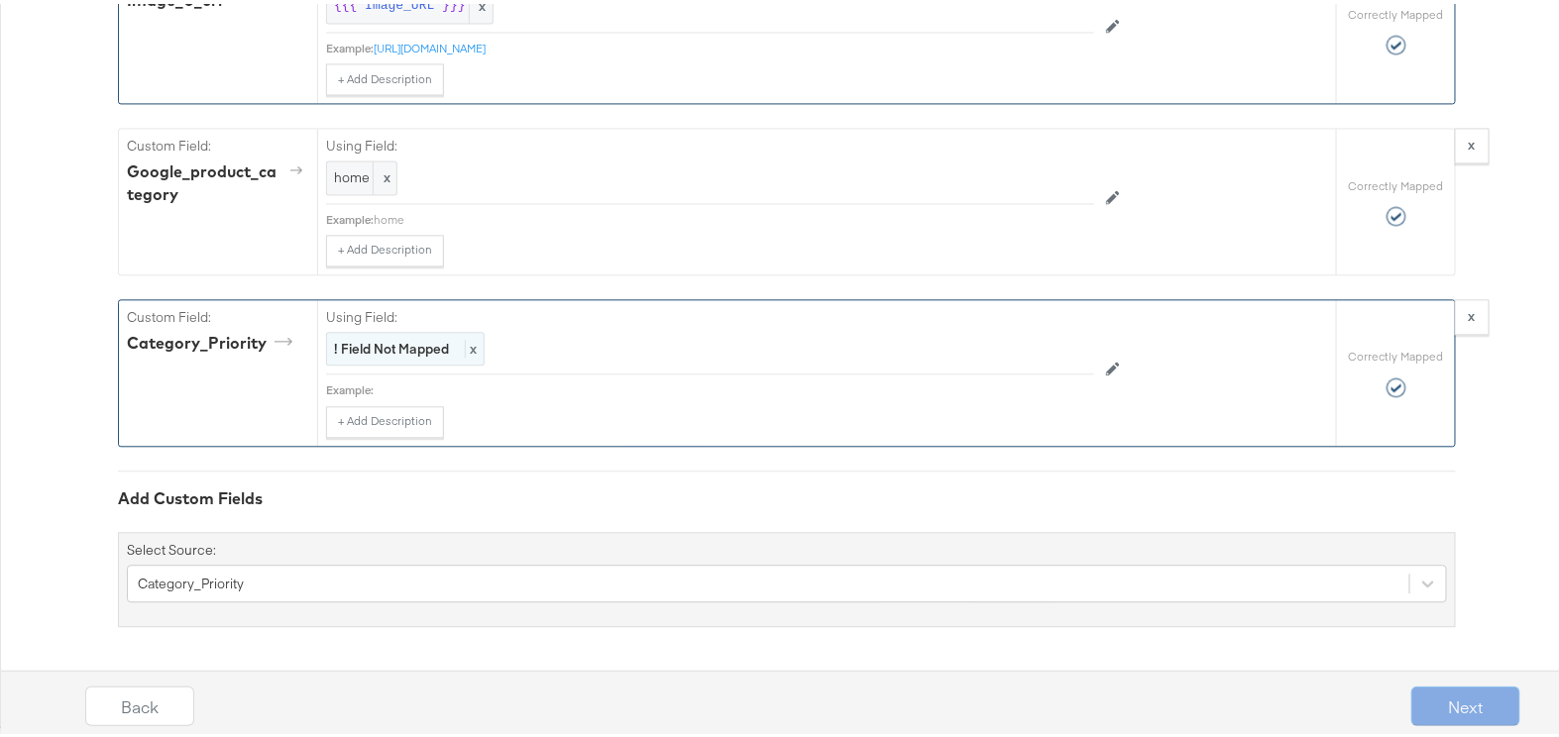
click at [377, 348] on strong "! Field Not Mapped" at bounding box center [391, 345] width 115 height 18
click at [377, 348] on div "Select..." at bounding box center [665, 346] width 676 height 34
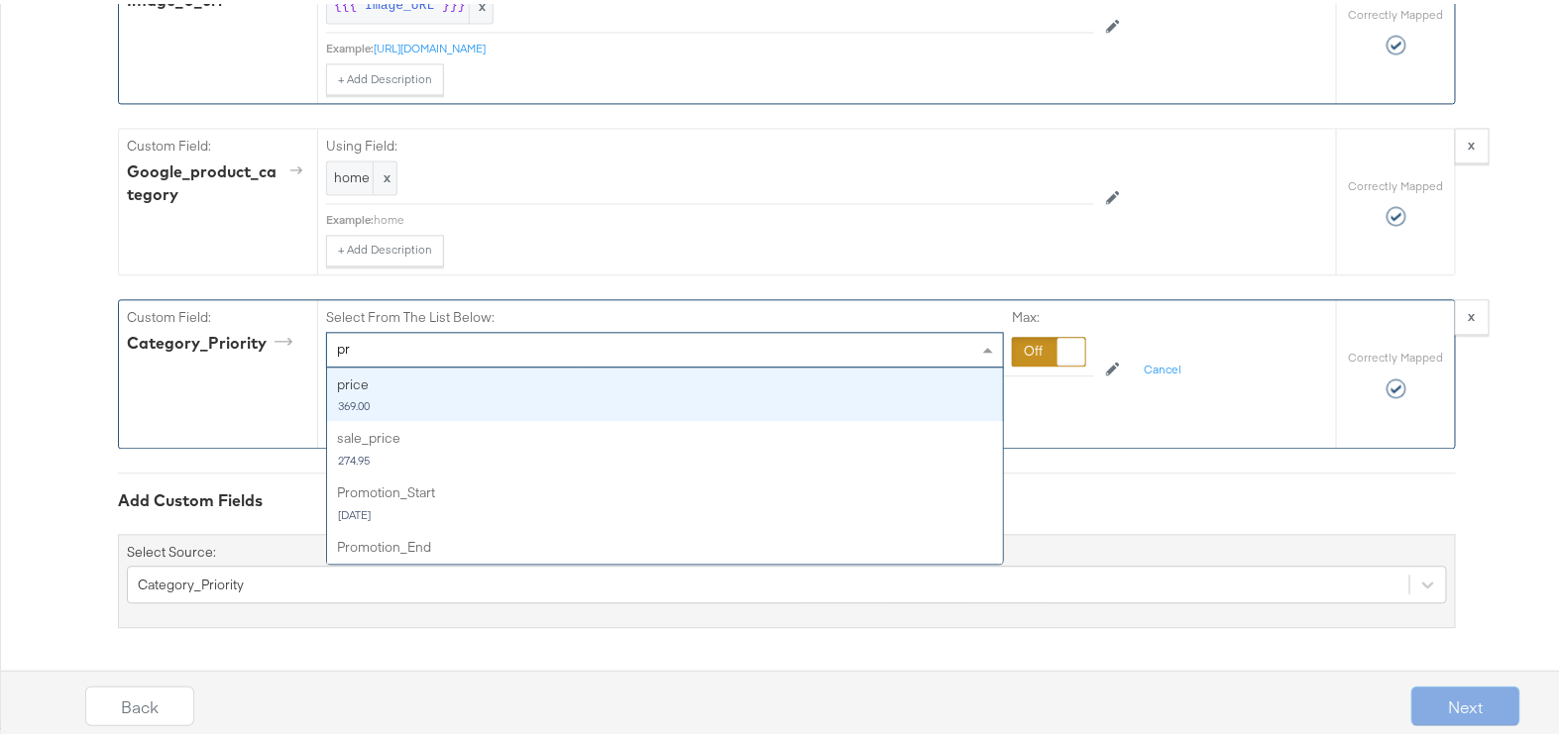
type input "p"
type input "c"
type input "a"
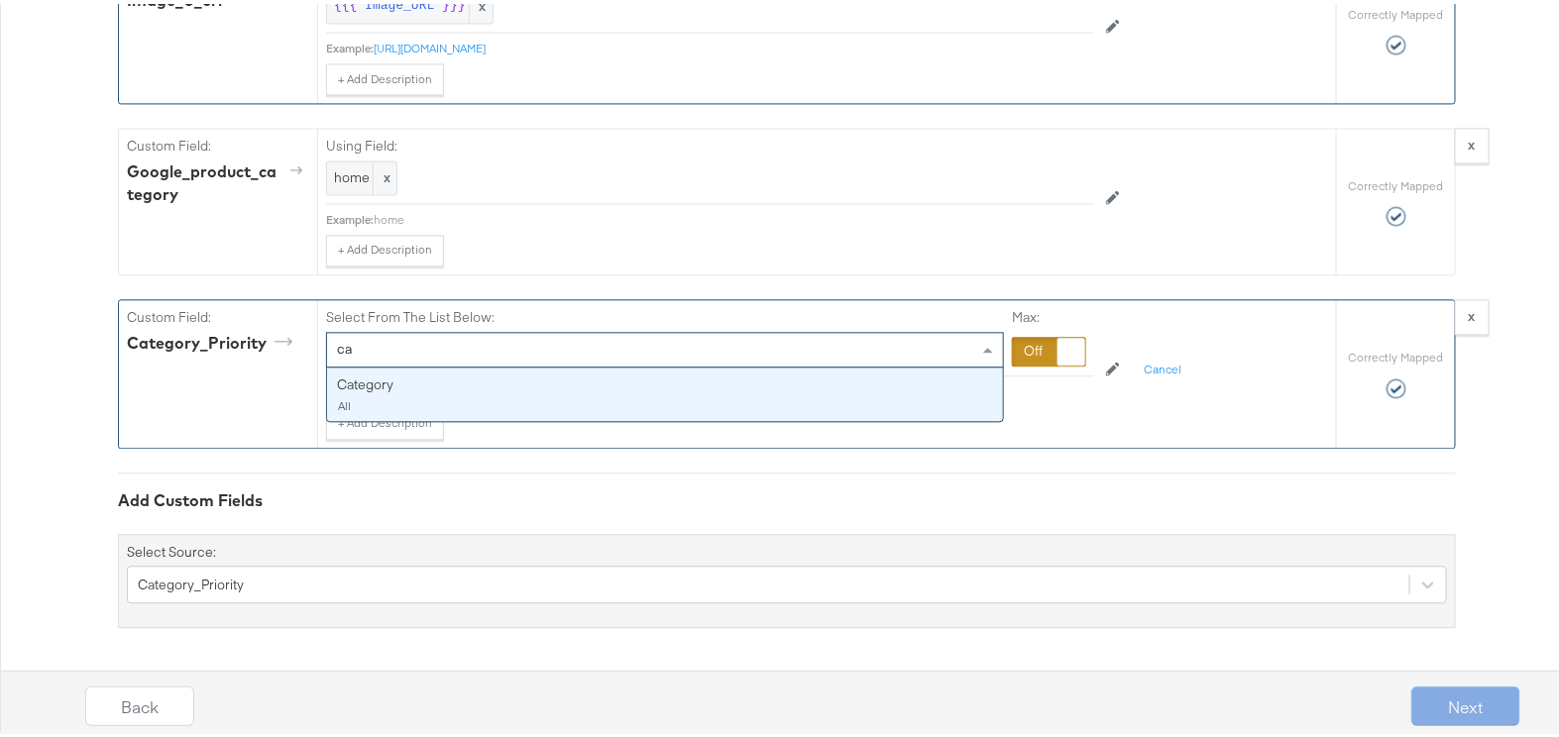
type input "c"
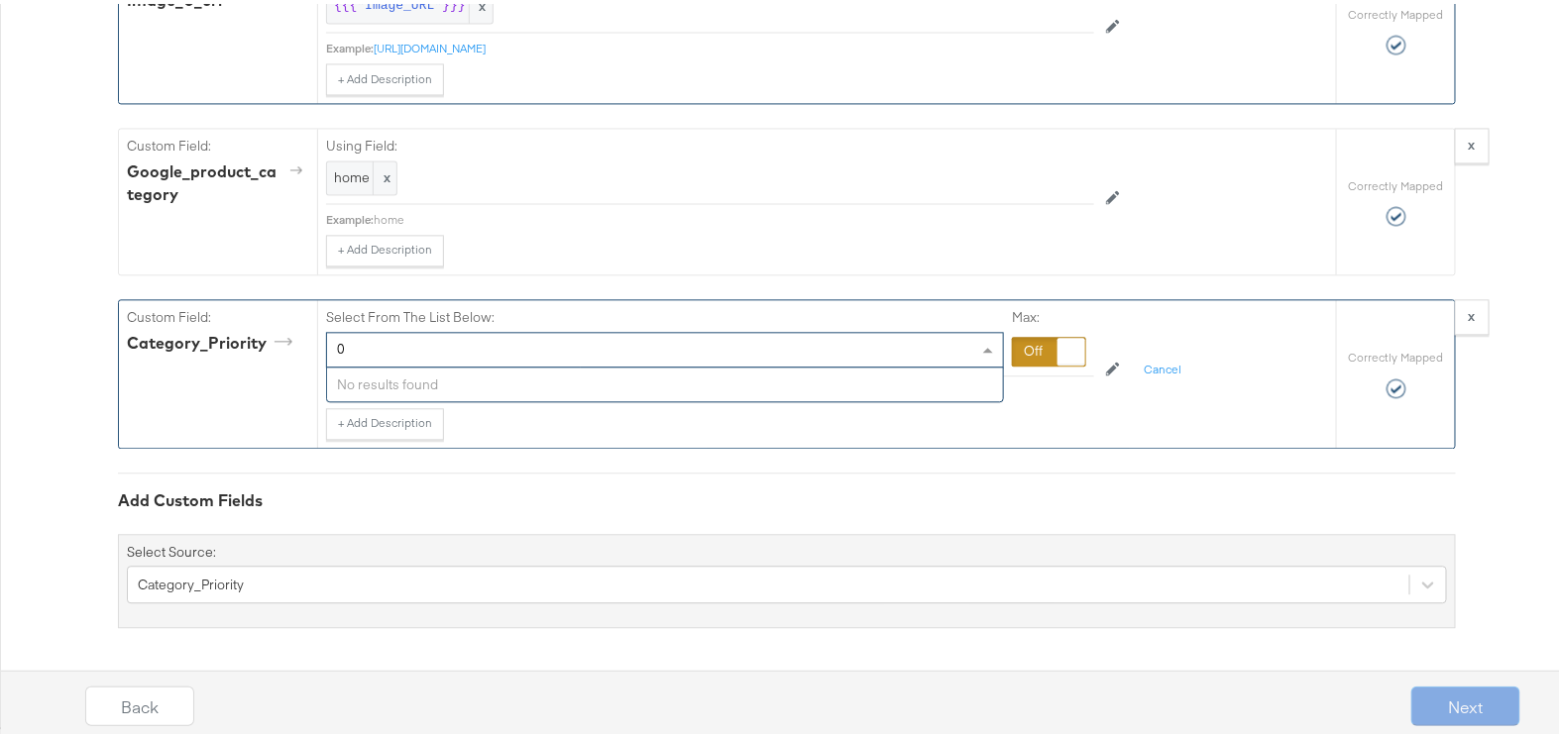
type input "0"
click at [255, 377] on div "Custom Field: Category_Priority" at bounding box center [218, 369] width 198 height 147
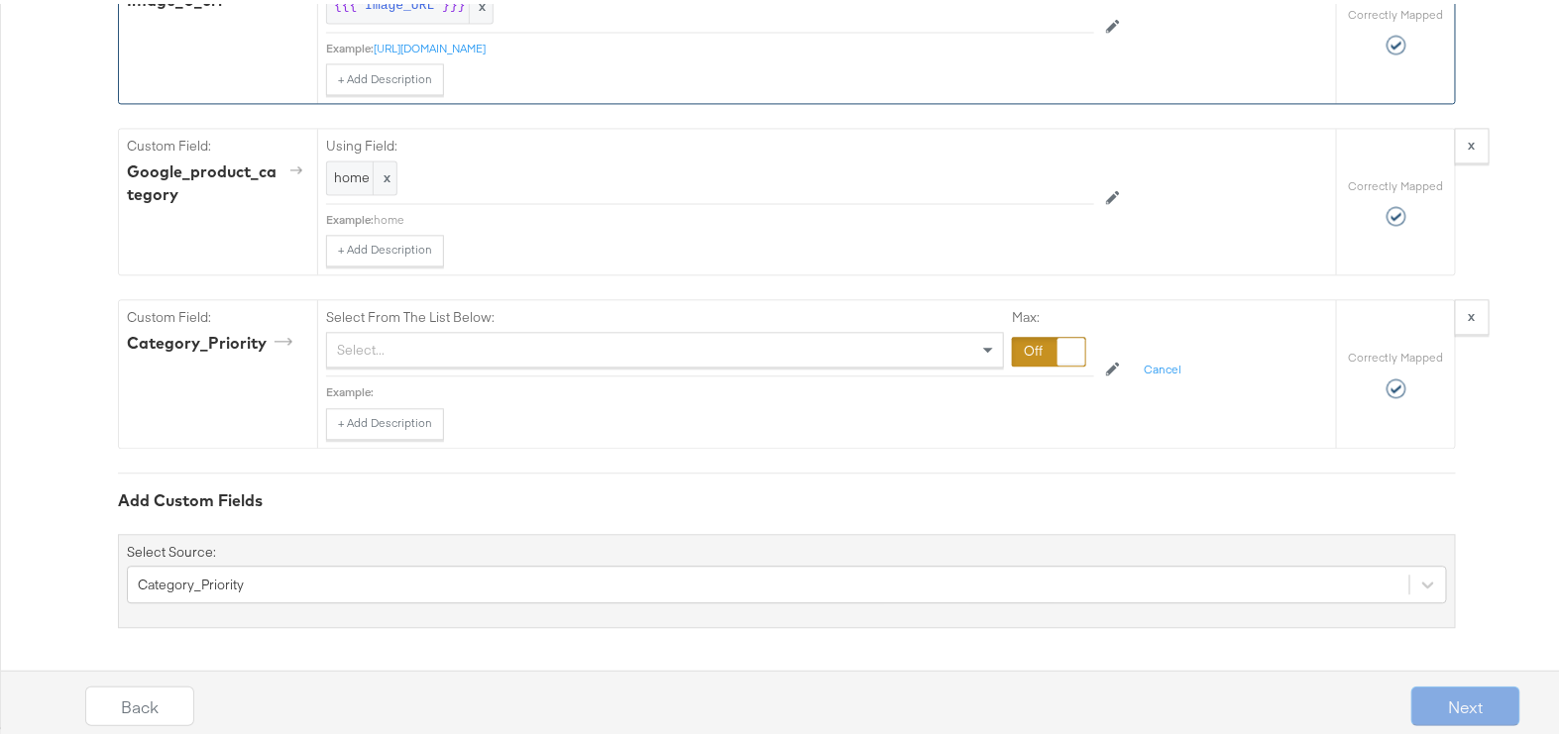
click at [1039, 339] on div at bounding box center [1049, 348] width 74 height 30
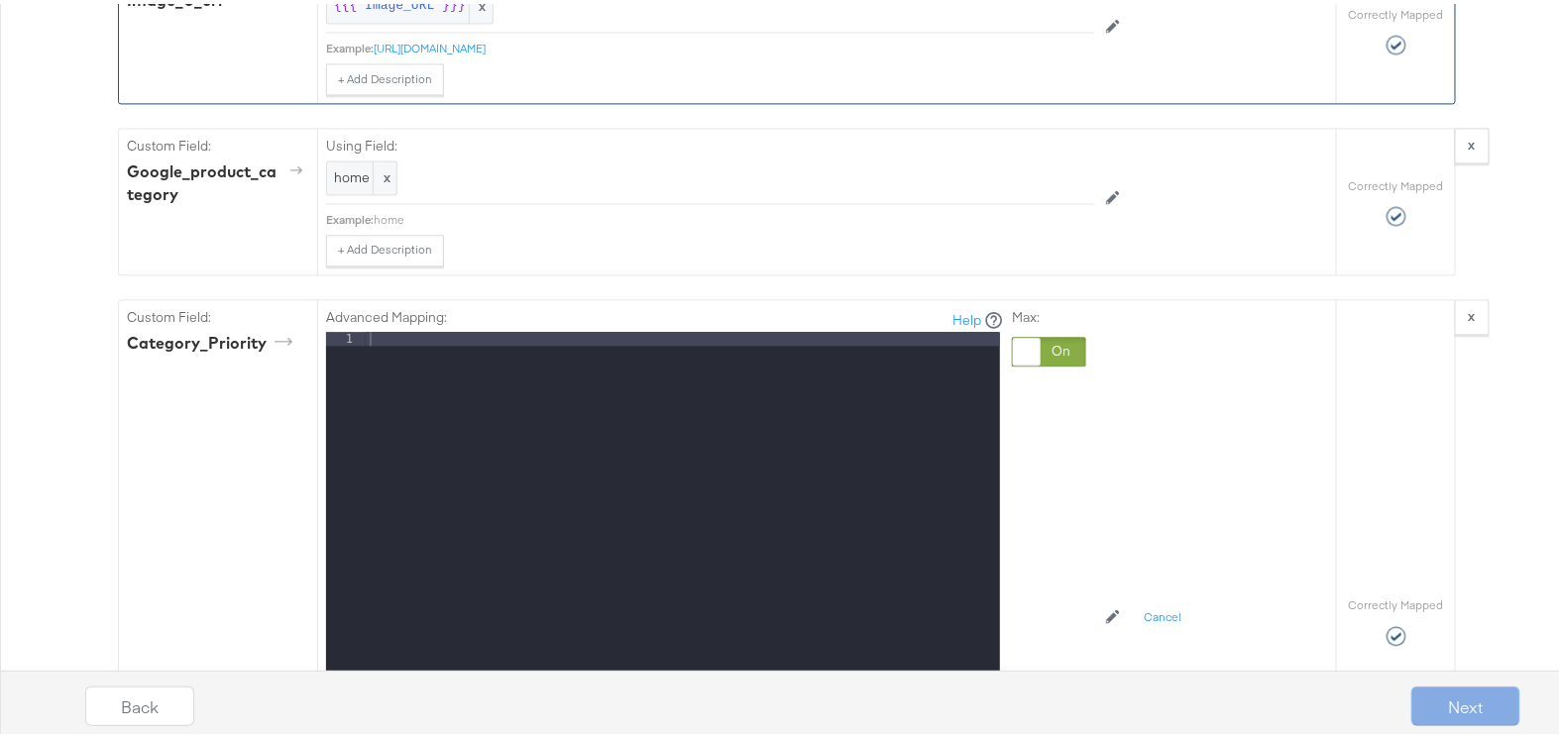
click at [848, 344] on div at bounding box center [683, 589] width 634 height 523
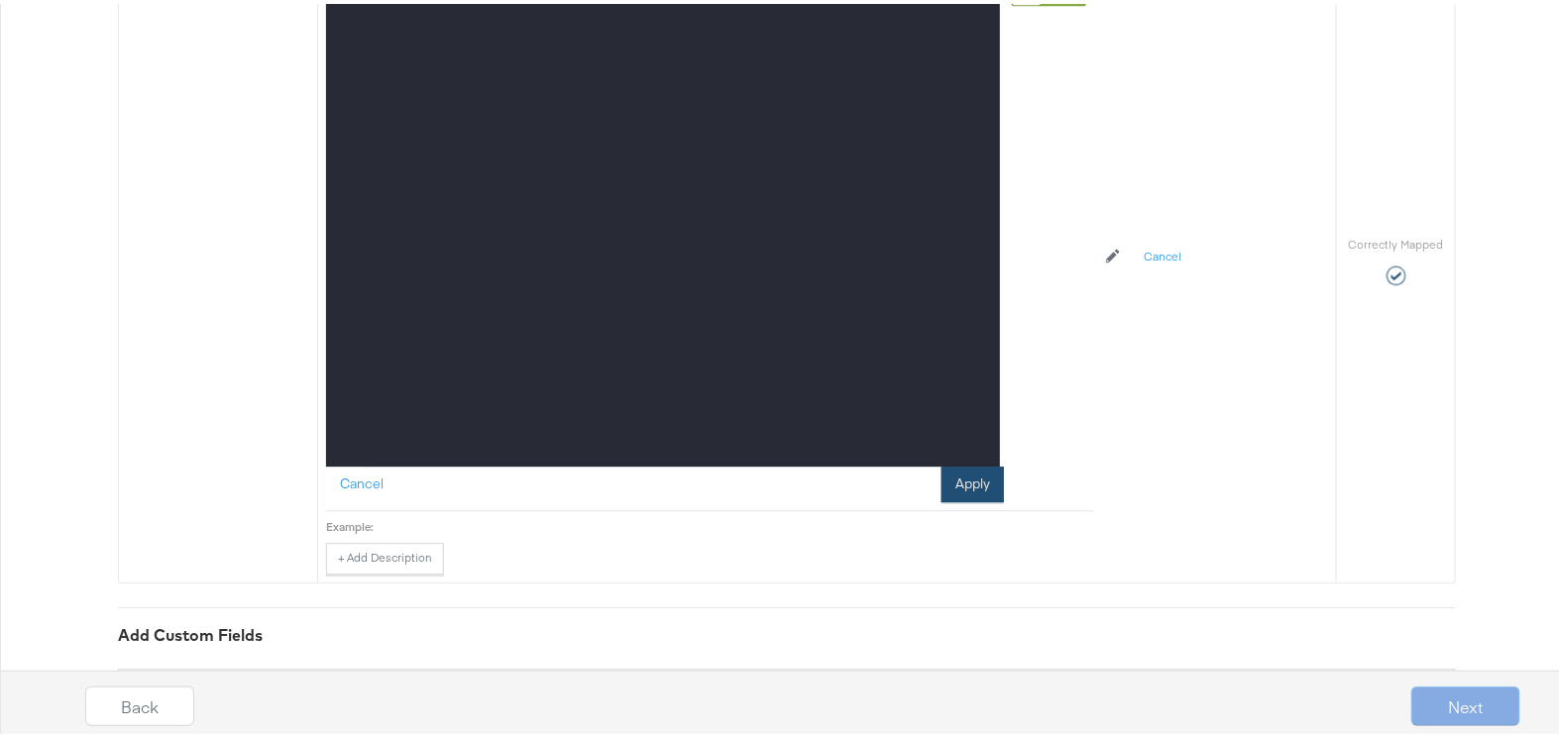
click at [949, 492] on button "Apply" at bounding box center [973, 481] width 62 height 36
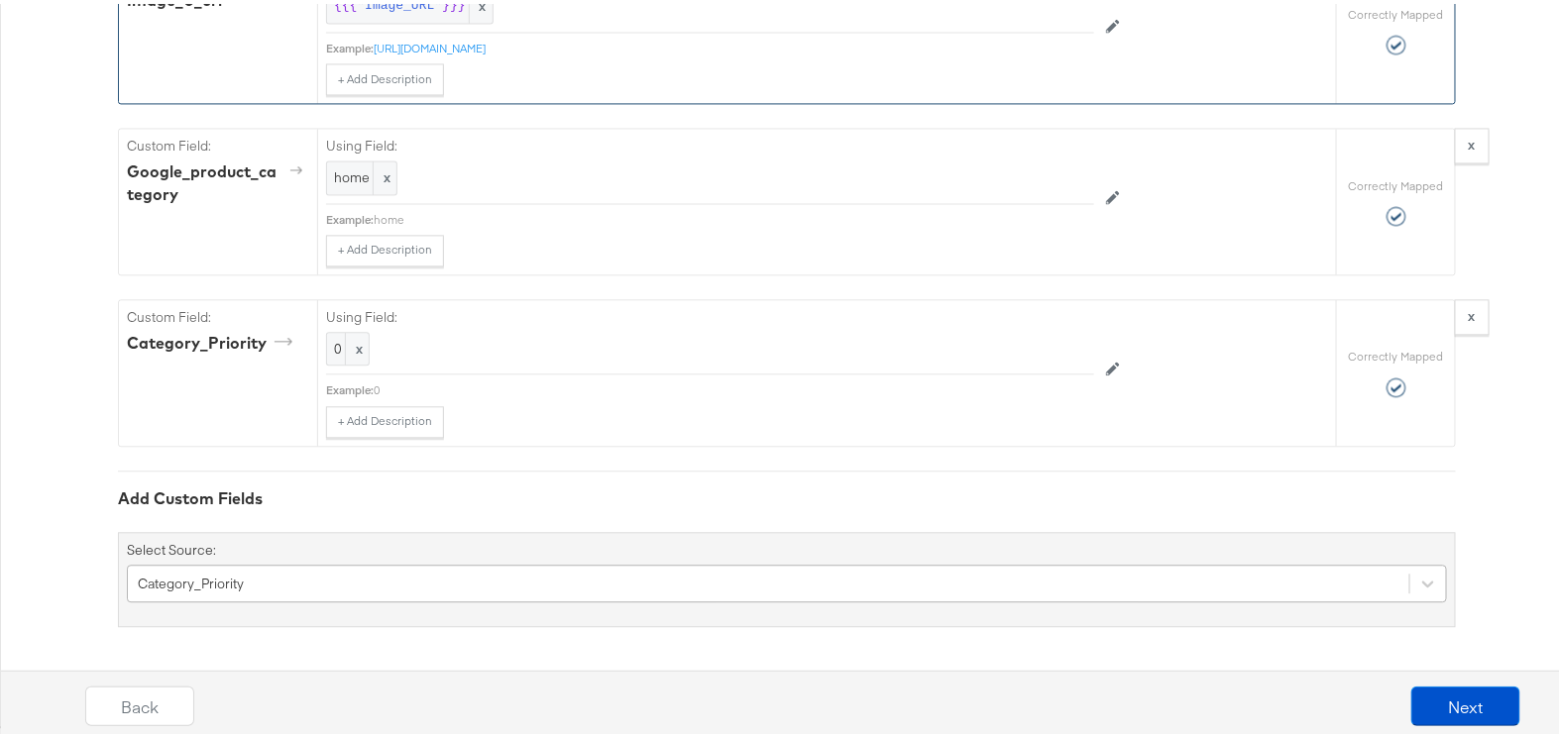
scroll to position [1706, 0]
click at [290, 581] on div "Category_Priority" at bounding box center [787, 580] width 1320 height 38
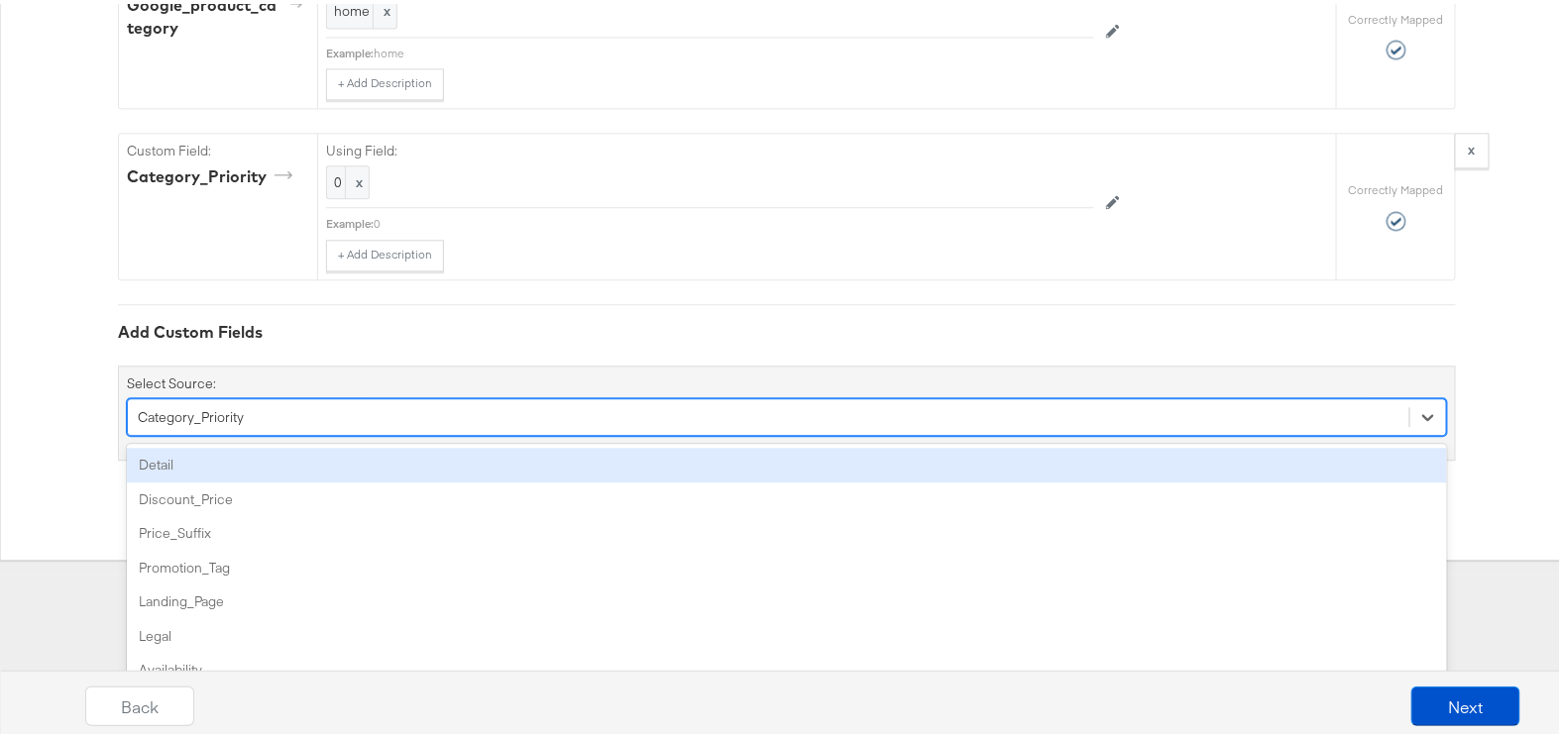
click at [274, 463] on div "Detail" at bounding box center [787, 461] width 1320 height 35
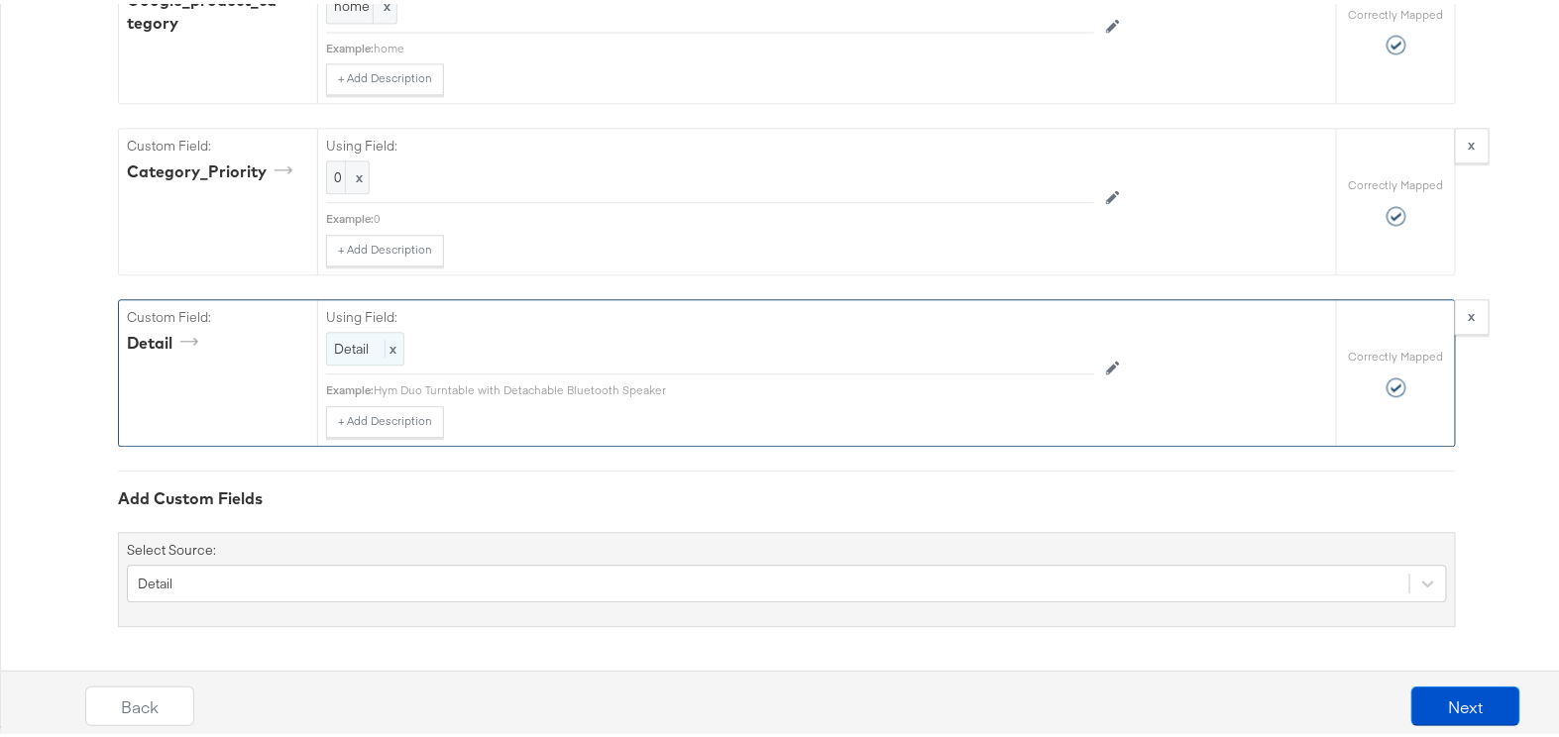
click at [372, 348] on div "Detail x" at bounding box center [365, 345] width 78 height 35
click at [372, 348] on div "Detail" at bounding box center [665, 346] width 676 height 34
click at [277, 588] on div "Detail" at bounding box center [787, 580] width 1320 height 38
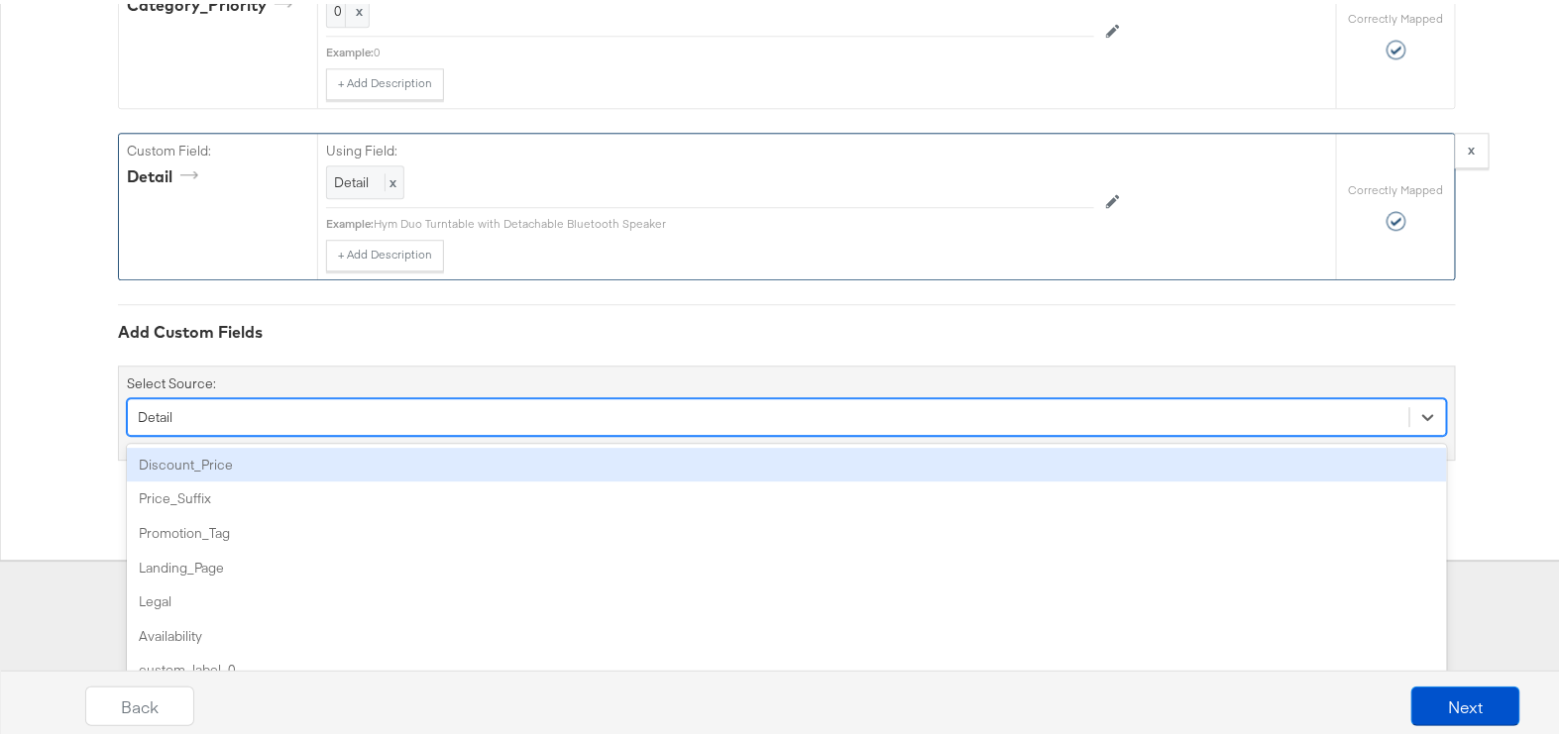
click at [219, 465] on div "Discount_Price" at bounding box center [787, 461] width 1320 height 35
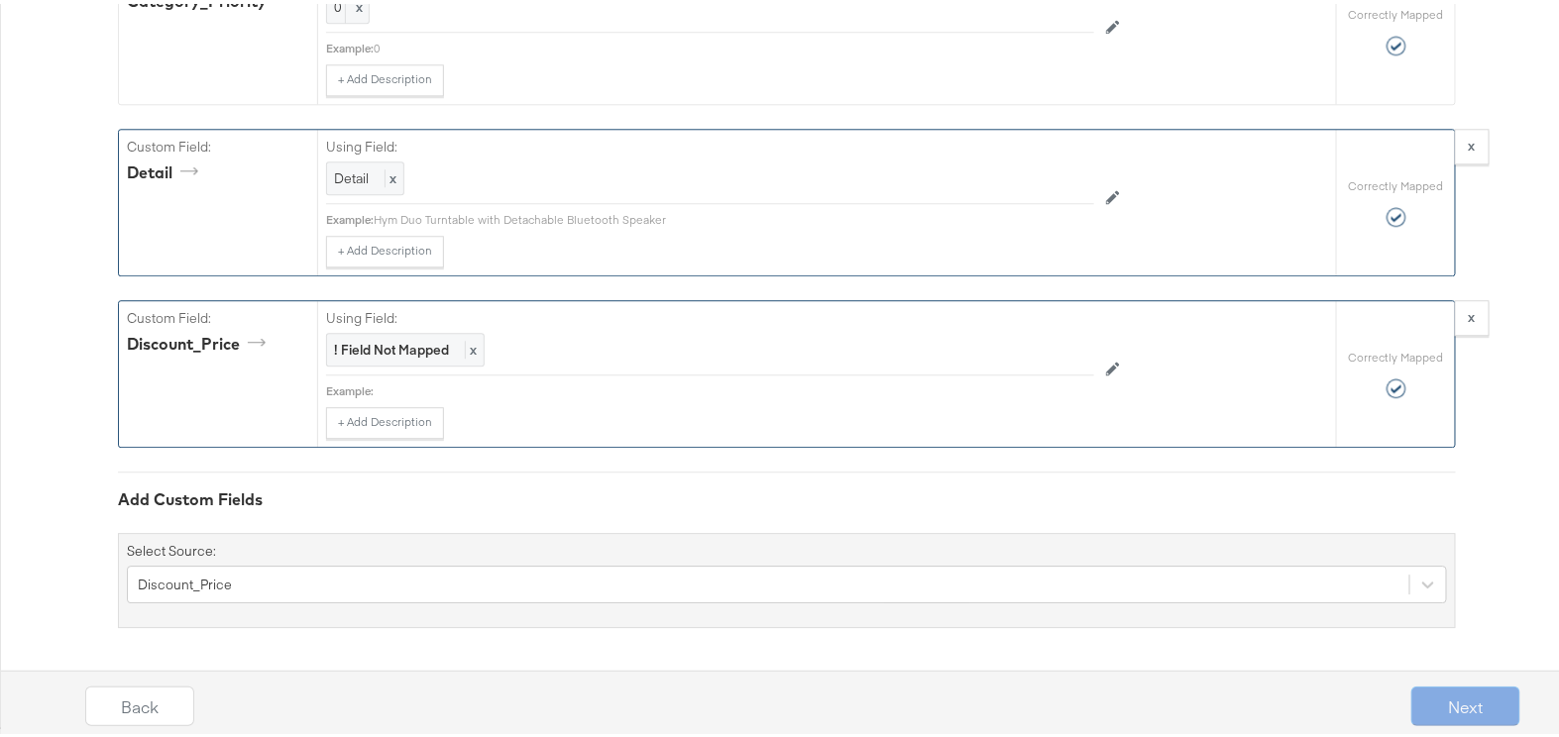
click at [382, 330] on div "Using Field: ! Field Not Mapped x" at bounding box center [710, 334] width 768 height 74
click at [384, 345] on strong "! Field Not Mapped" at bounding box center [391, 346] width 115 height 18
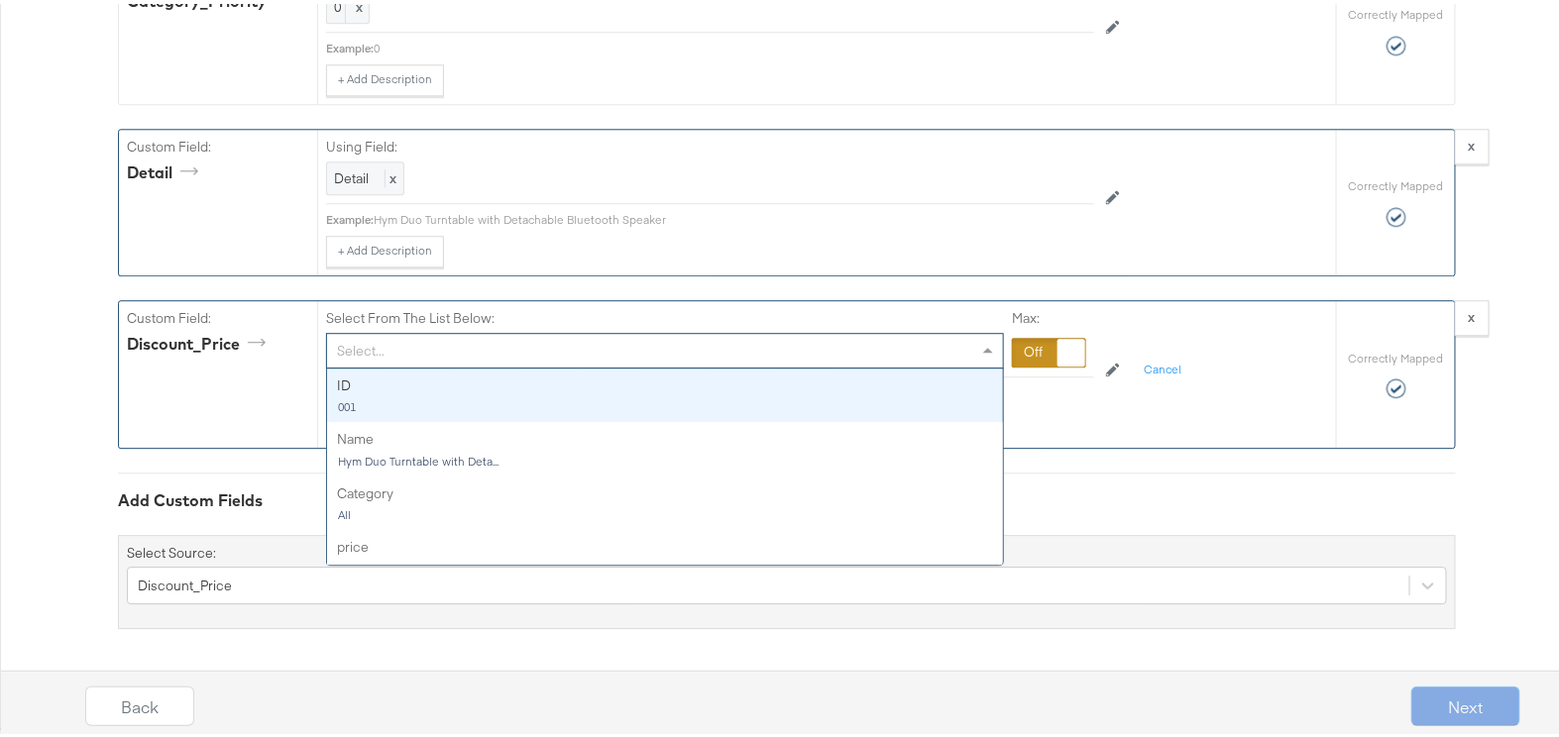
click at [384, 345] on div "Select..." at bounding box center [665, 347] width 676 height 34
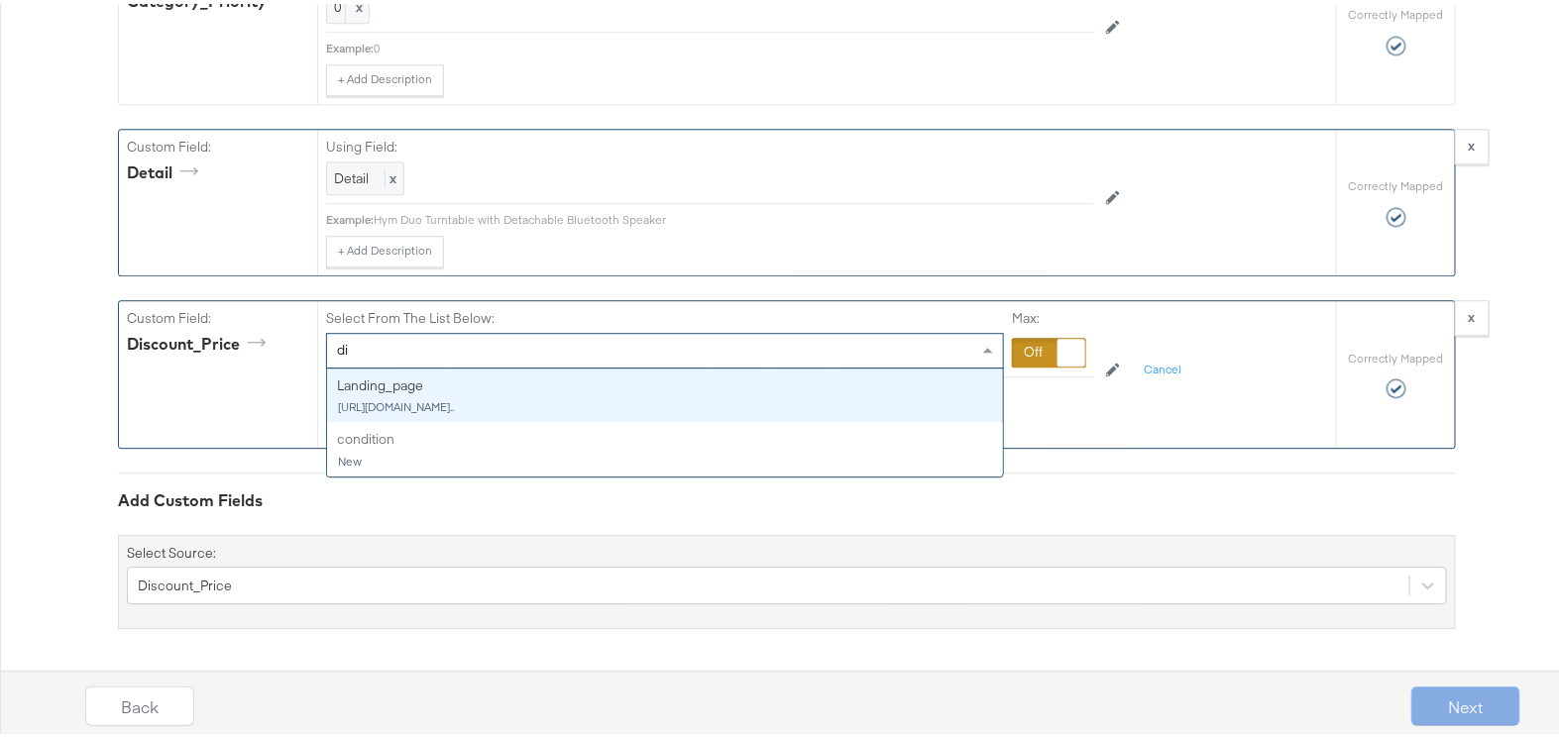
type input "d"
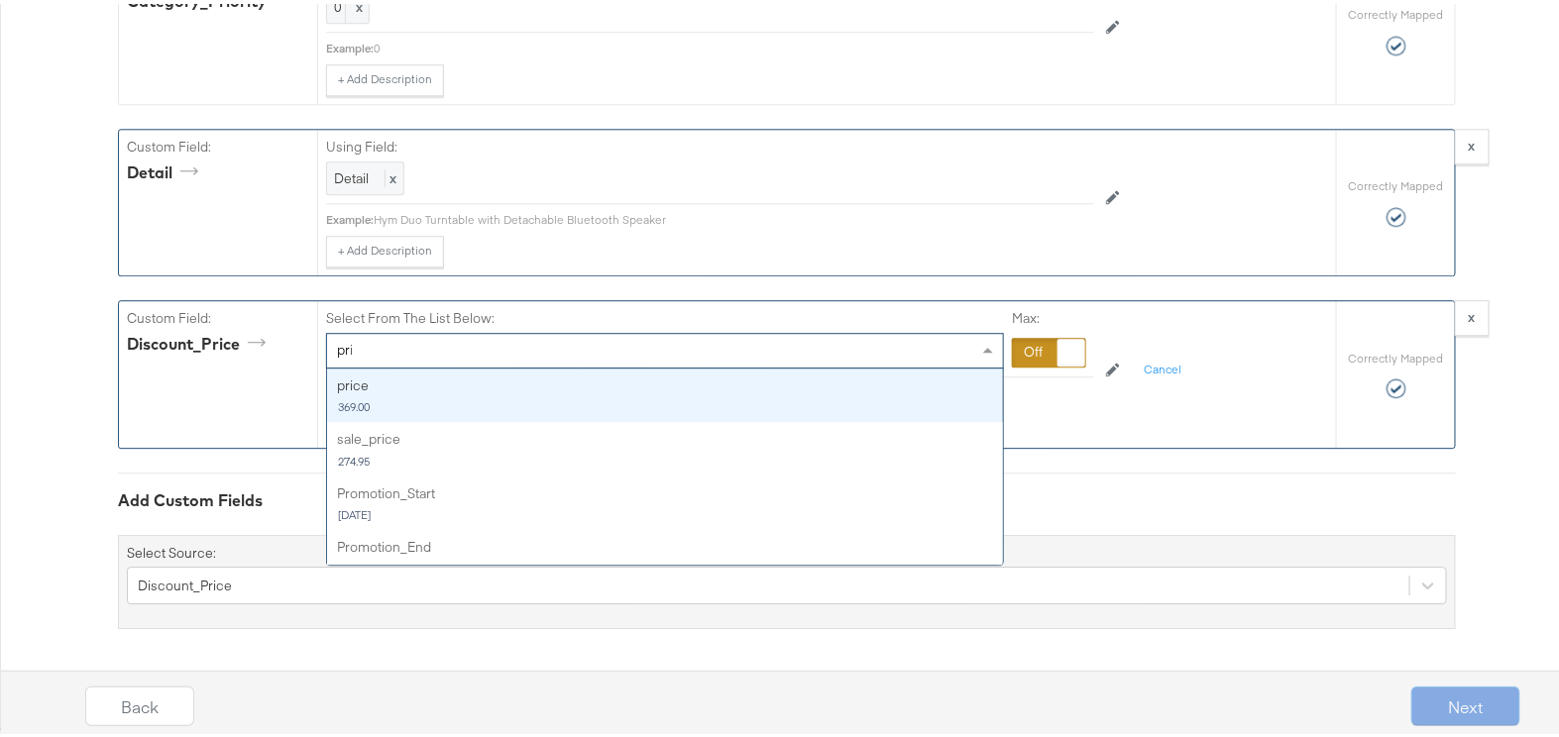
type input "pric"
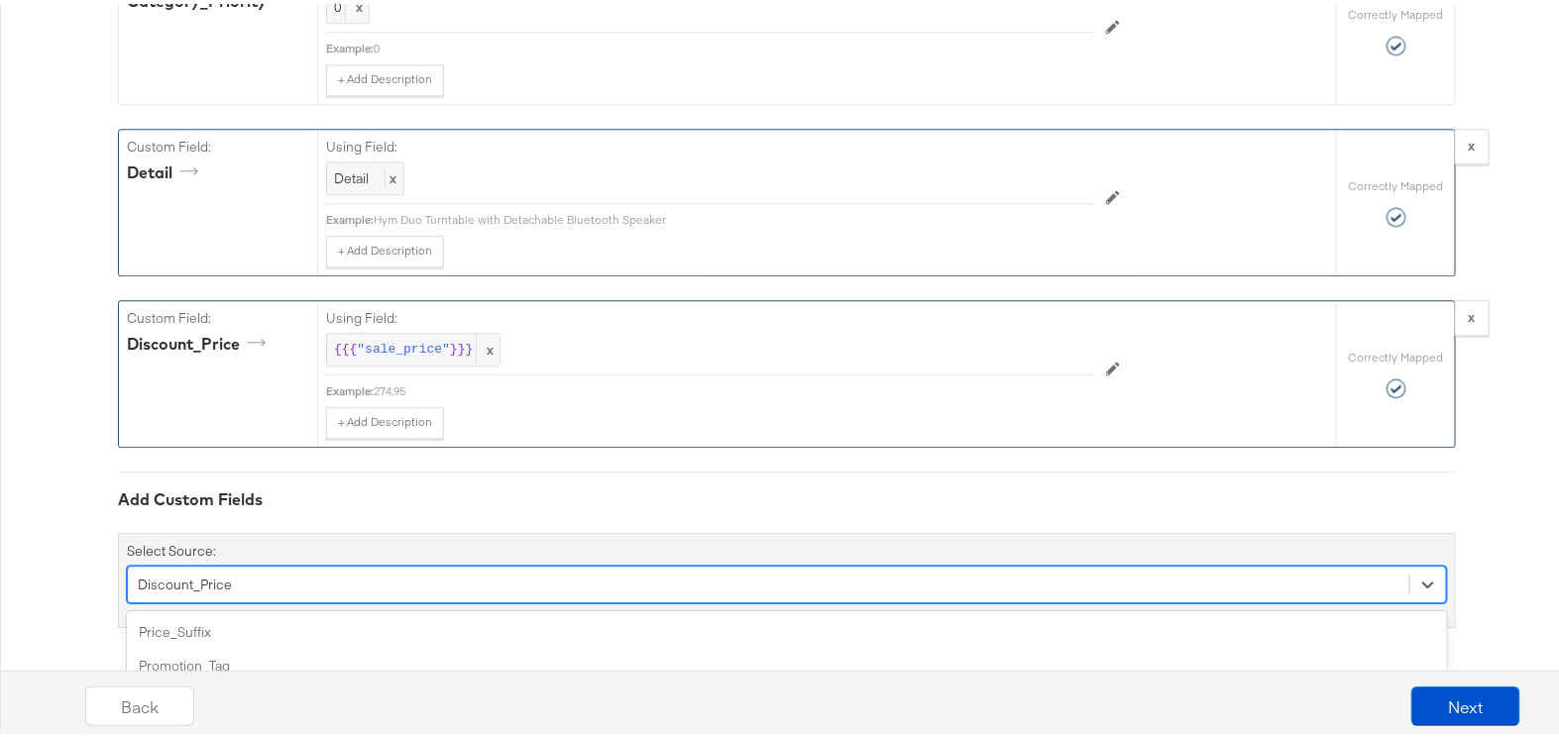
click at [241, 589] on div "option Discount_Price, selected. option Availability focused, 5 of 91. 91 resul…" at bounding box center [787, 581] width 1320 height 38
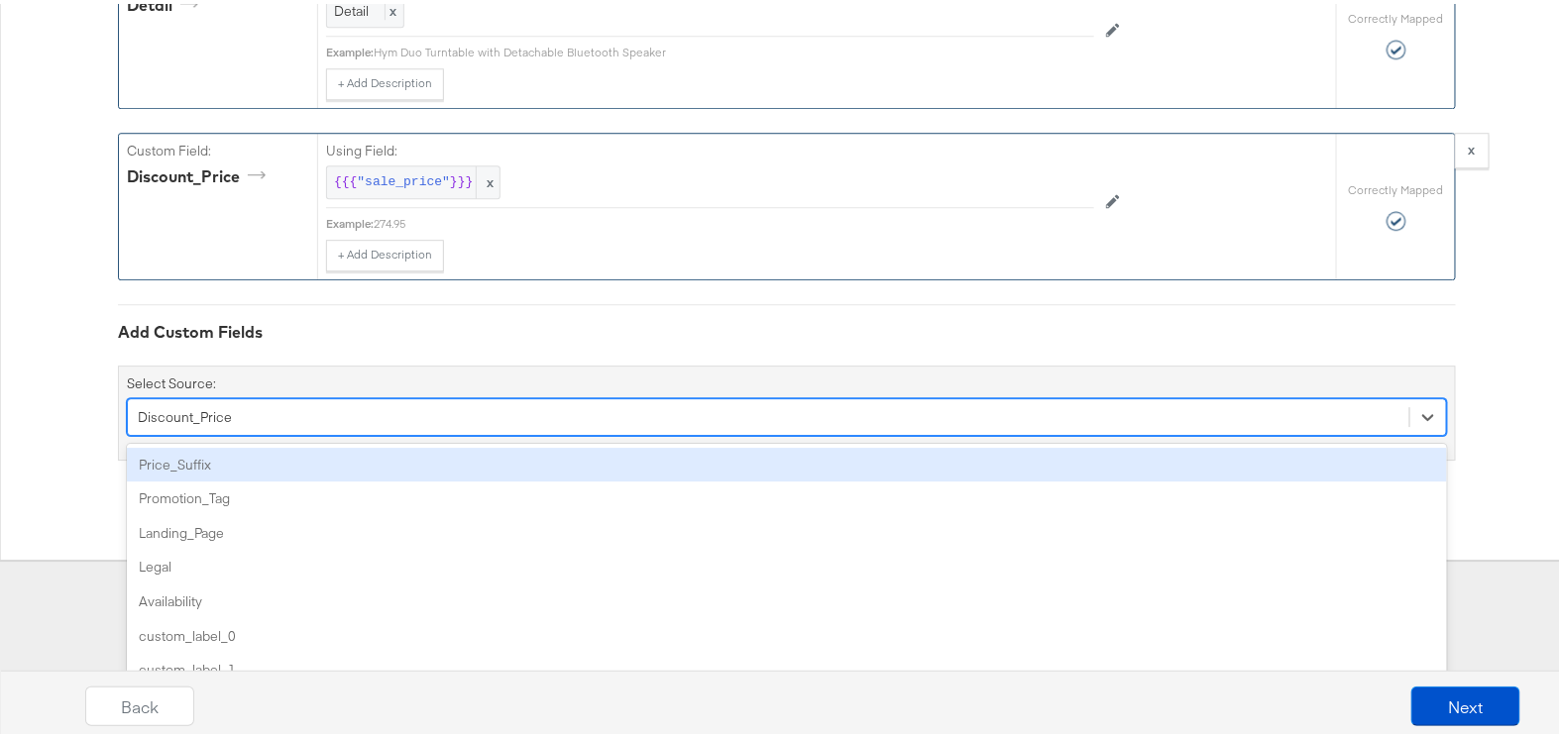
click at [231, 466] on div "Price_Suffix" at bounding box center [787, 461] width 1320 height 35
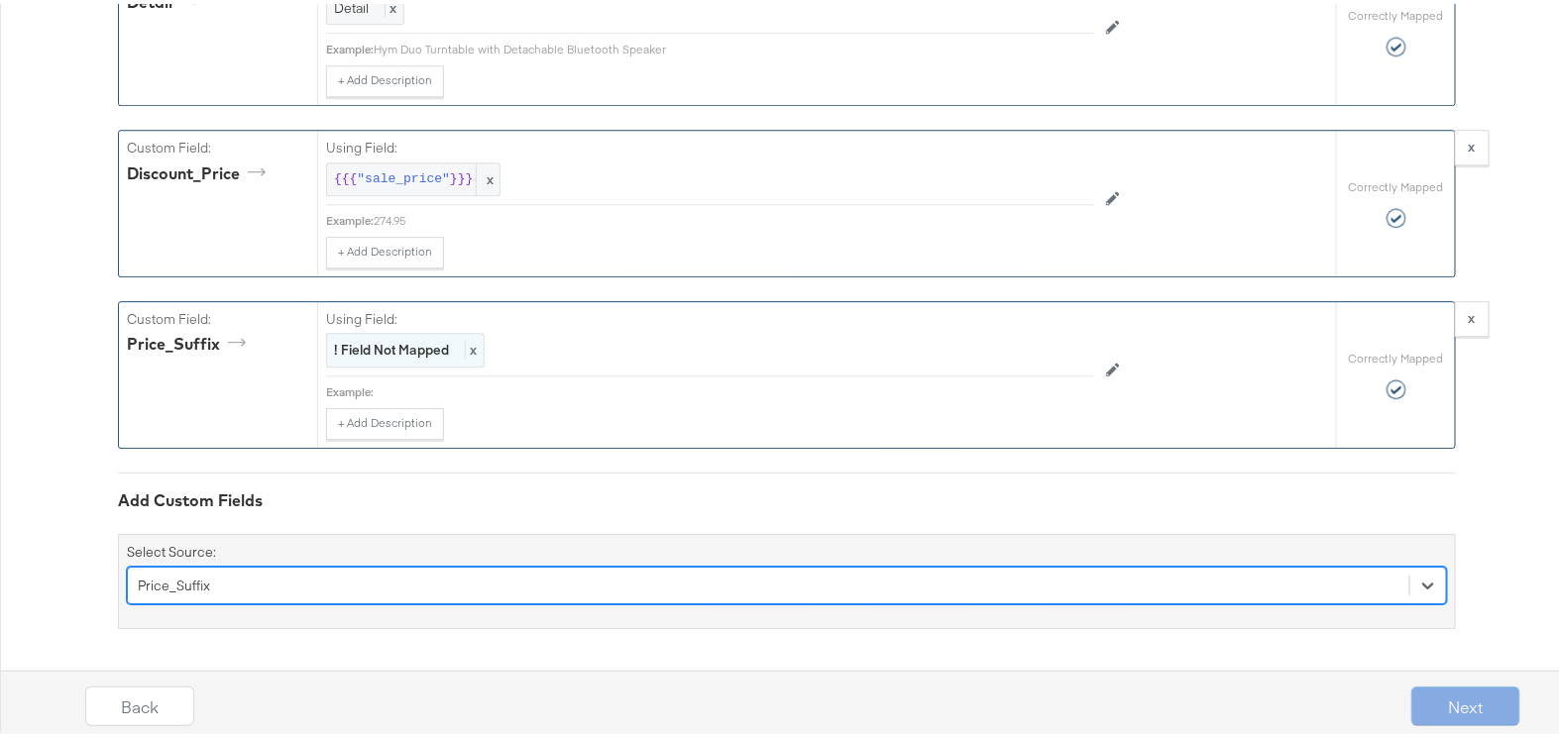
click at [353, 344] on strong "! Field Not Mapped" at bounding box center [391, 346] width 115 height 18
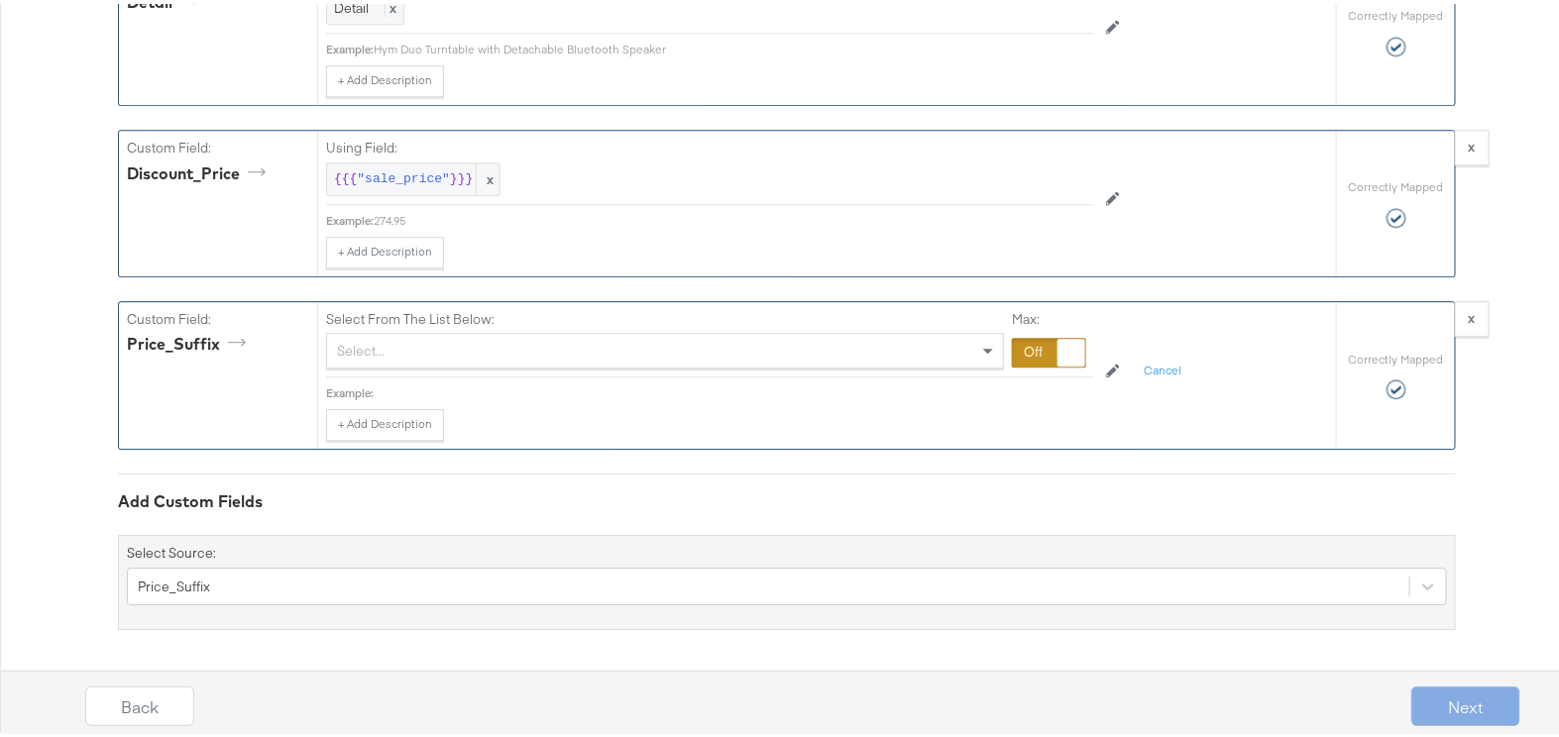
click at [374, 353] on div "Select..." at bounding box center [665, 347] width 676 height 34
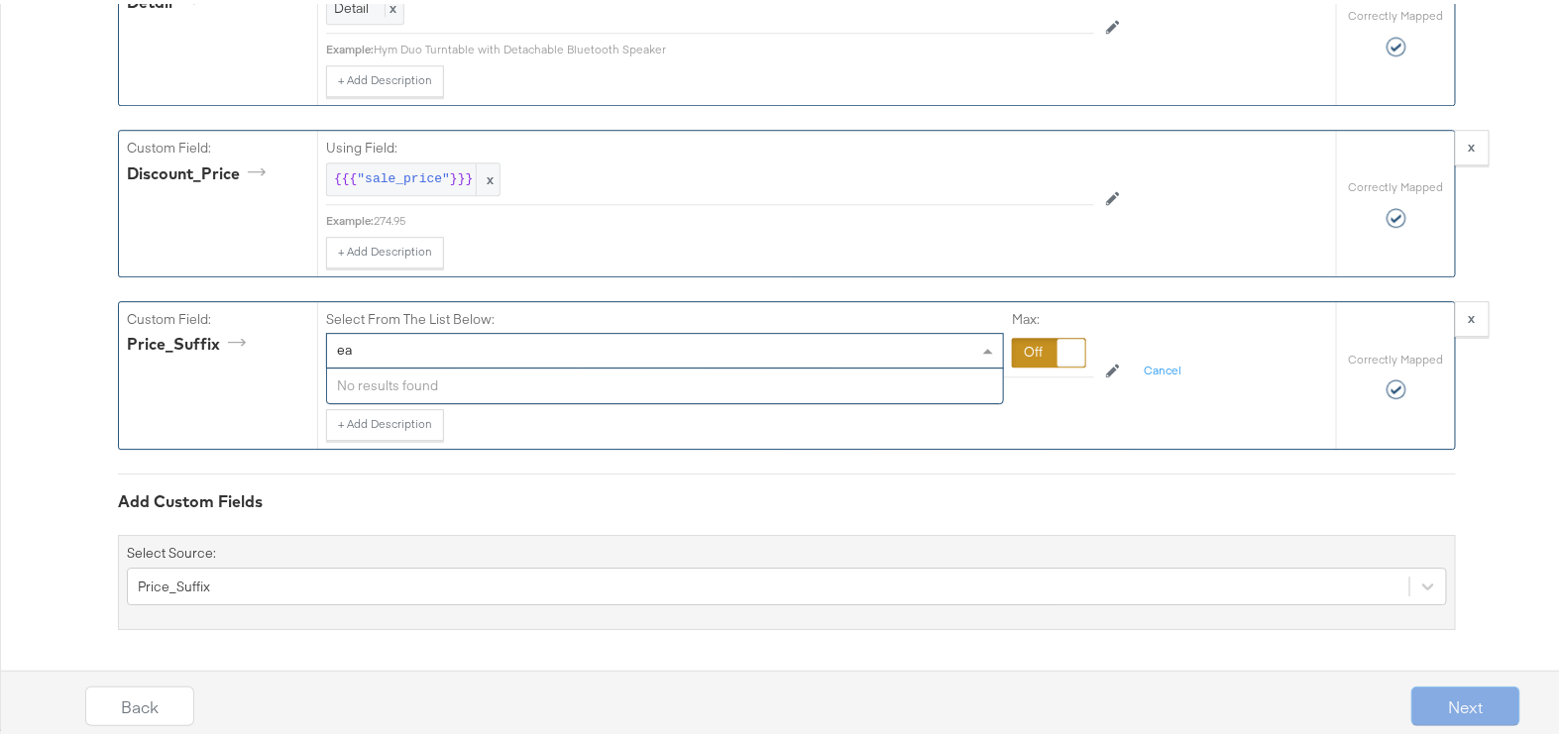
type input "ea"
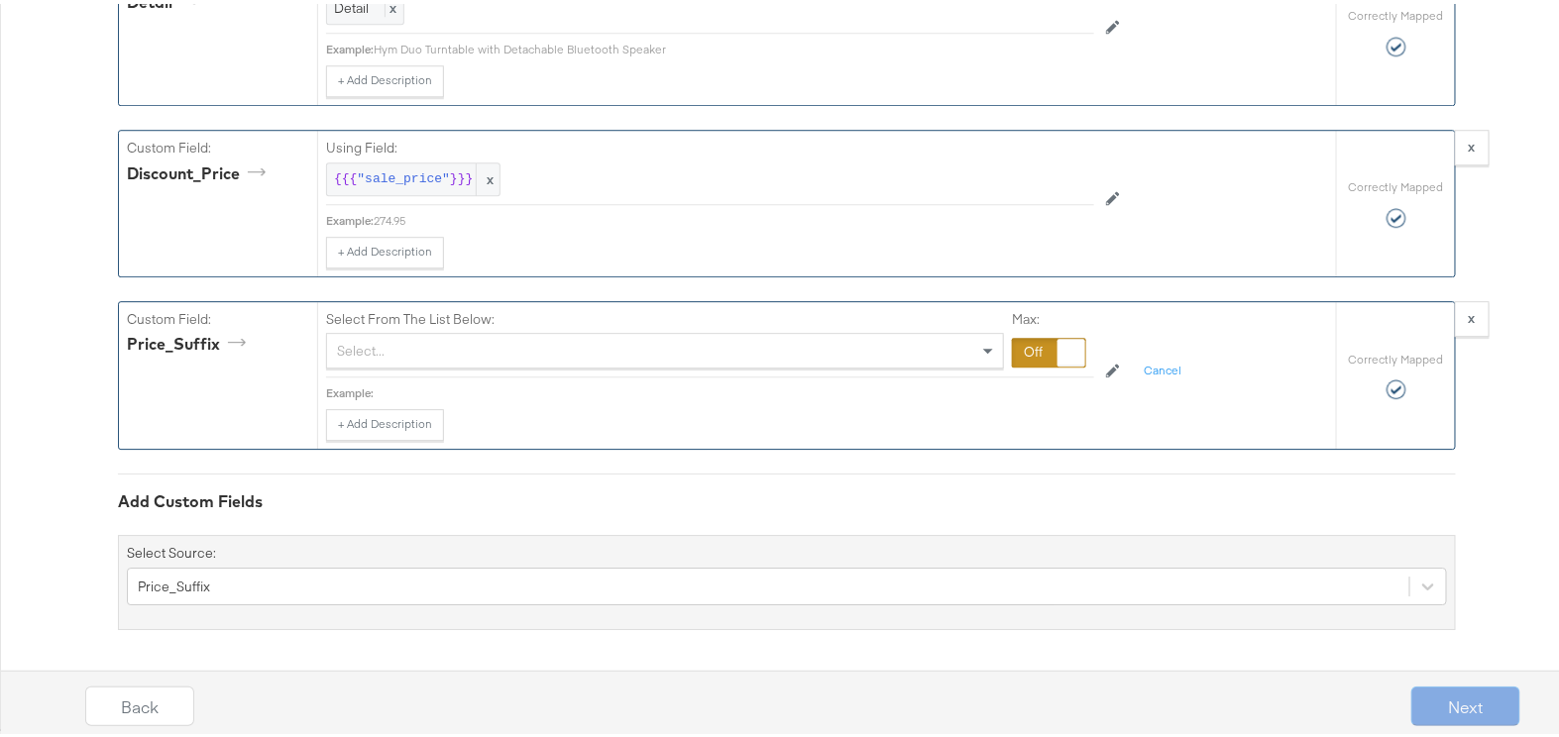
click at [1058, 344] on div at bounding box center [1072, 349] width 28 height 28
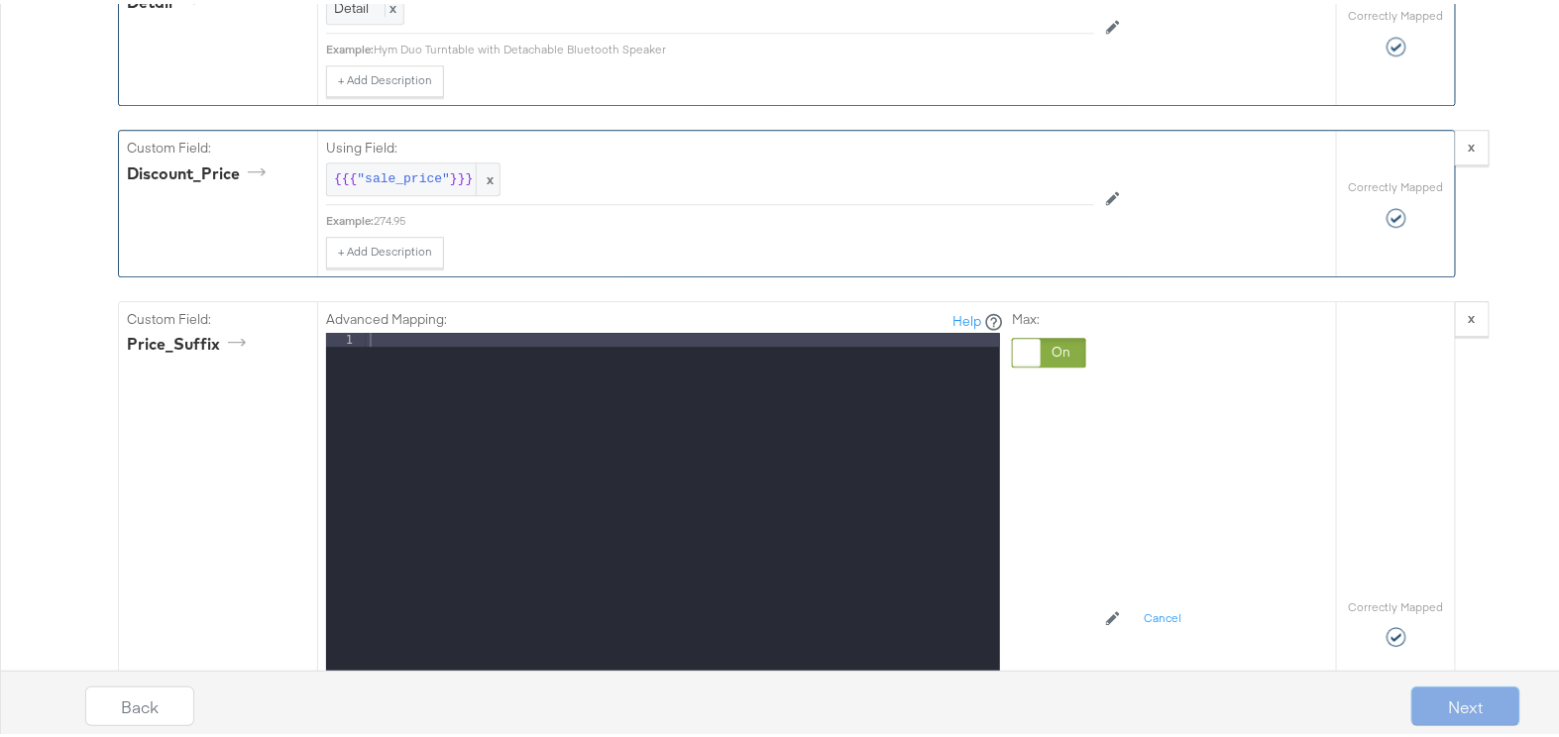
click at [634, 360] on div at bounding box center [683, 590] width 634 height 523
drag, startPoint x: 174, startPoint y: 417, endPoint x: 249, endPoint y: 398, distance: 76.7
click at [177, 417] on div "Custom Field: Price_Suffix" at bounding box center [218, 619] width 198 height 642
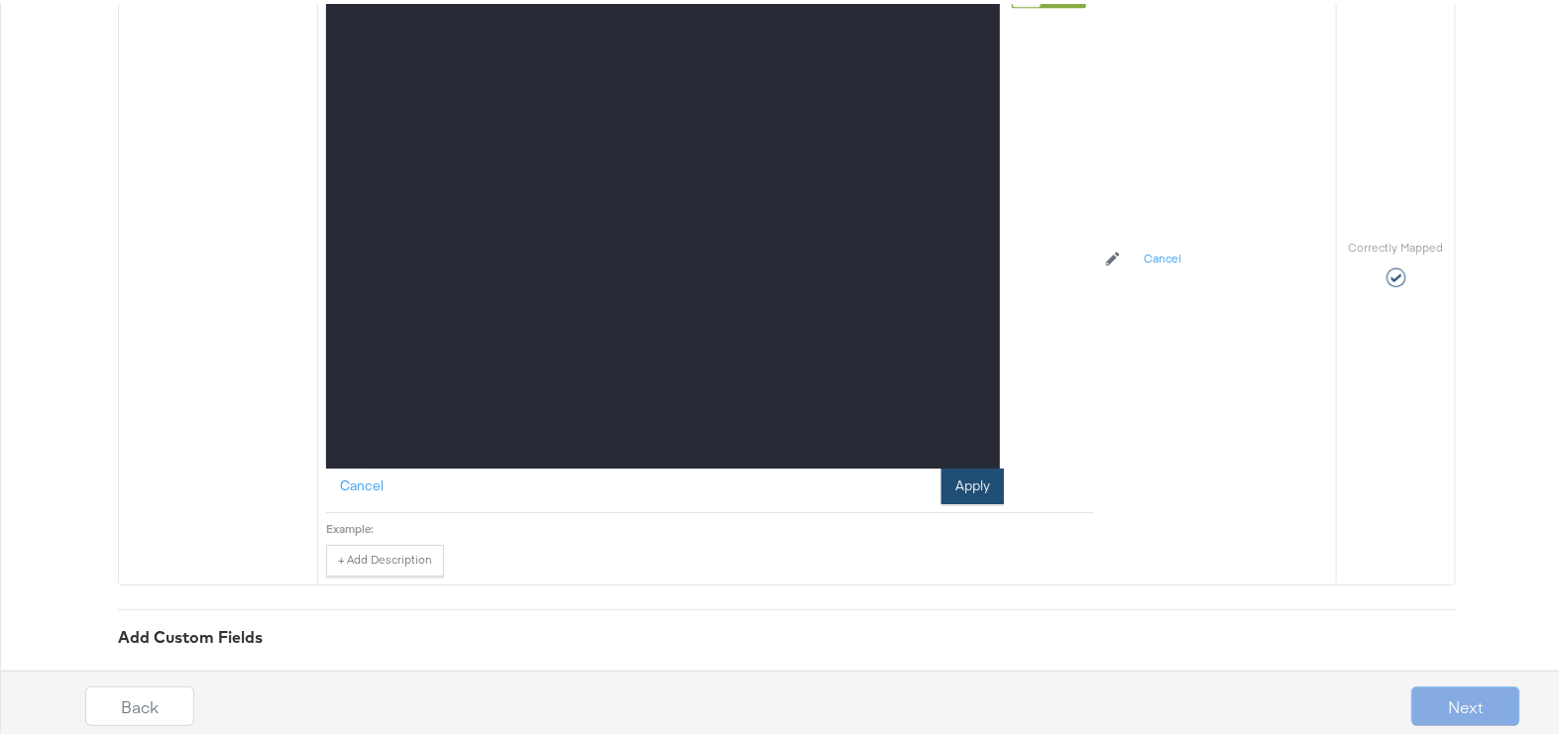
click at [964, 493] on button "Apply" at bounding box center [973, 483] width 62 height 36
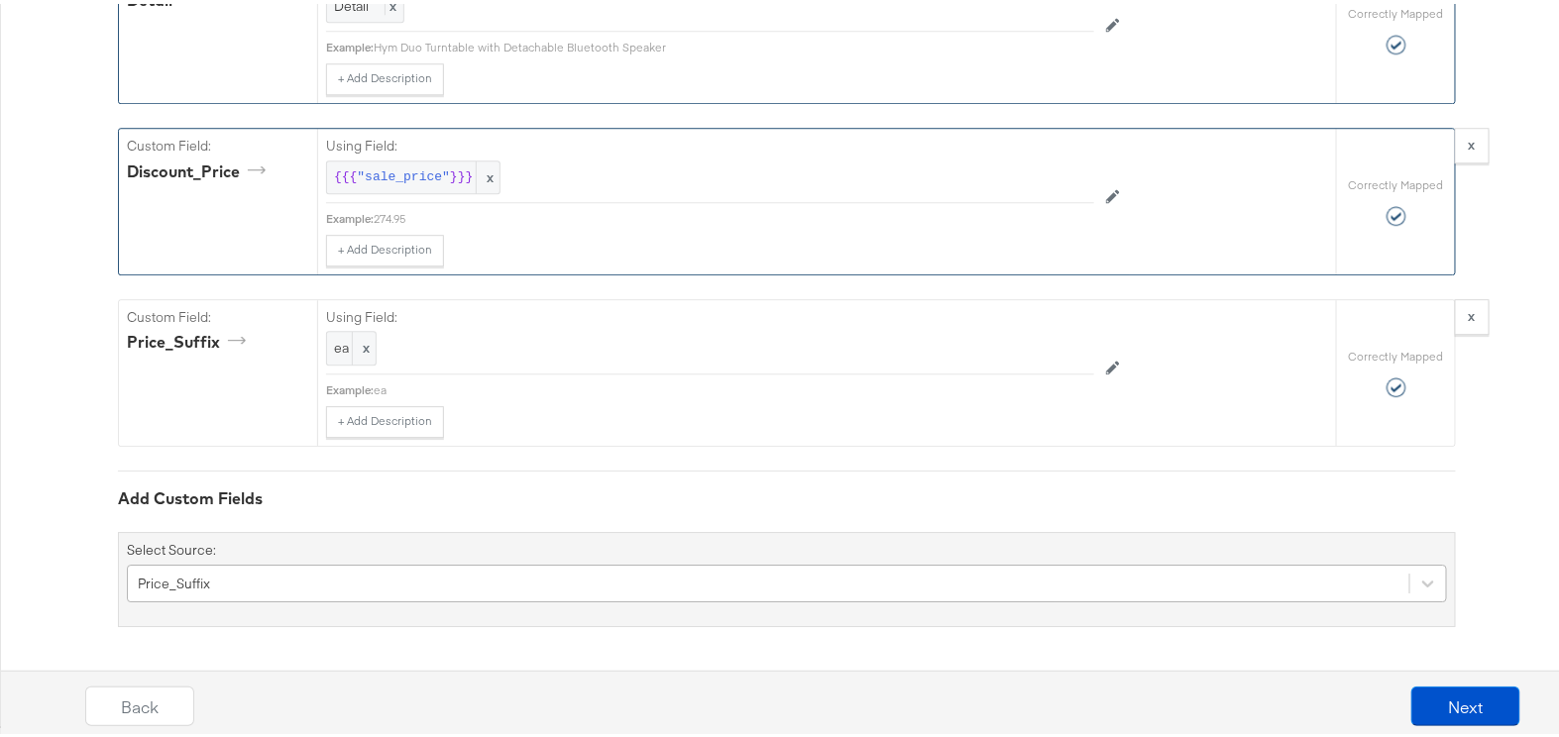
scroll to position [2217, 0]
click at [322, 579] on div "Price_Suffix" at bounding box center [787, 580] width 1320 height 38
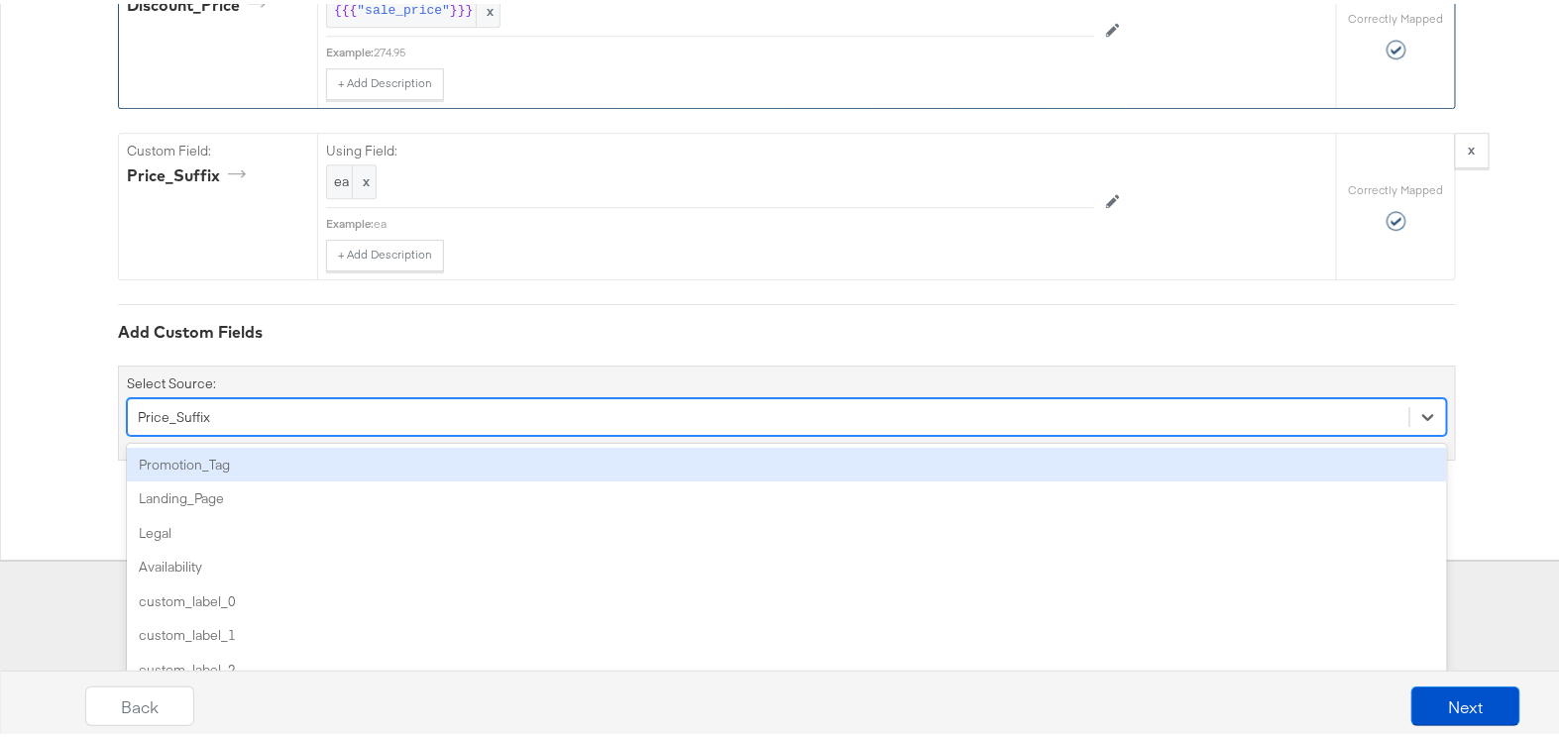
click at [286, 469] on div "Promotion_Tag" at bounding box center [787, 461] width 1320 height 35
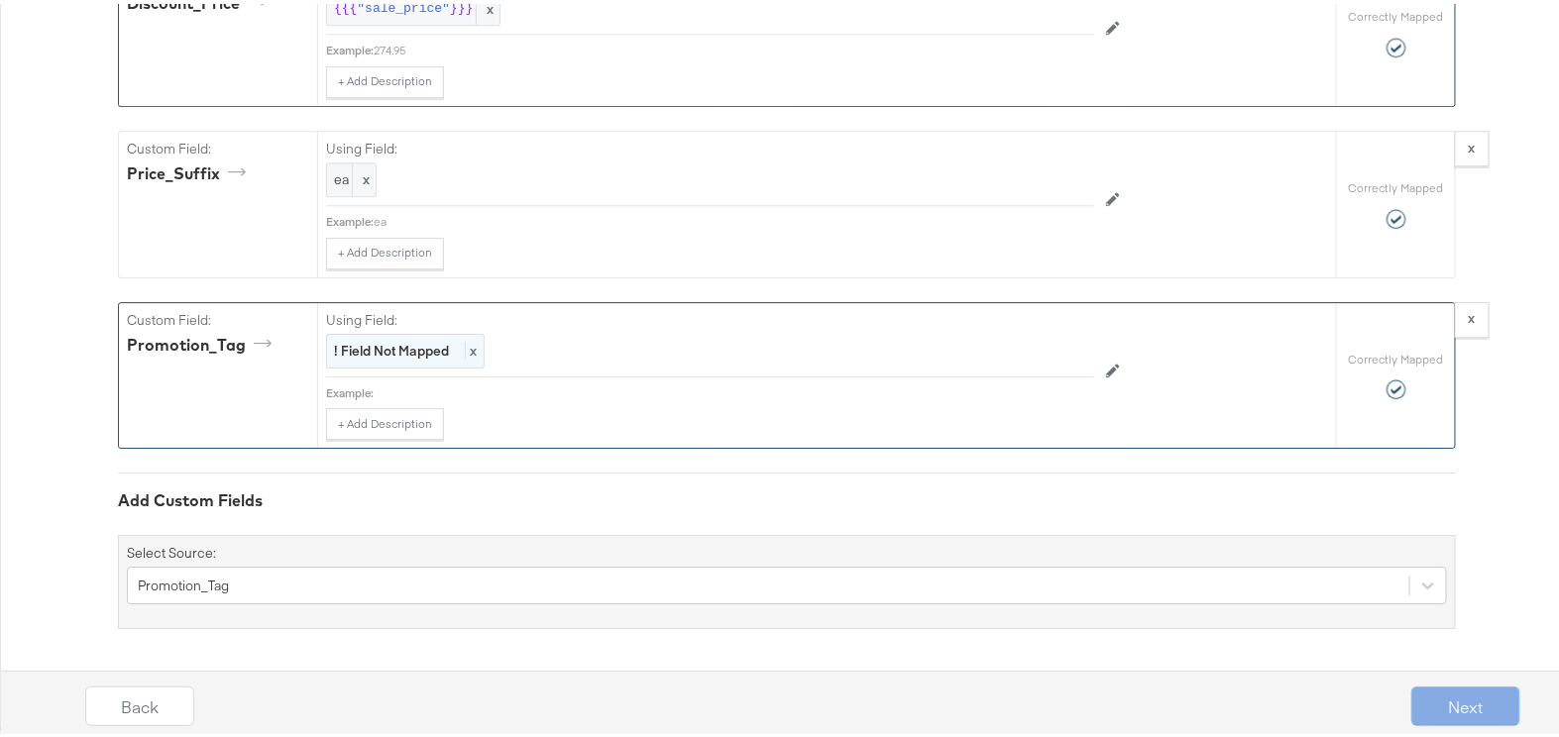
click at [434, 353] on strong "! Field Not Mapped" at bounding box center [391, 347] width 115 height 18
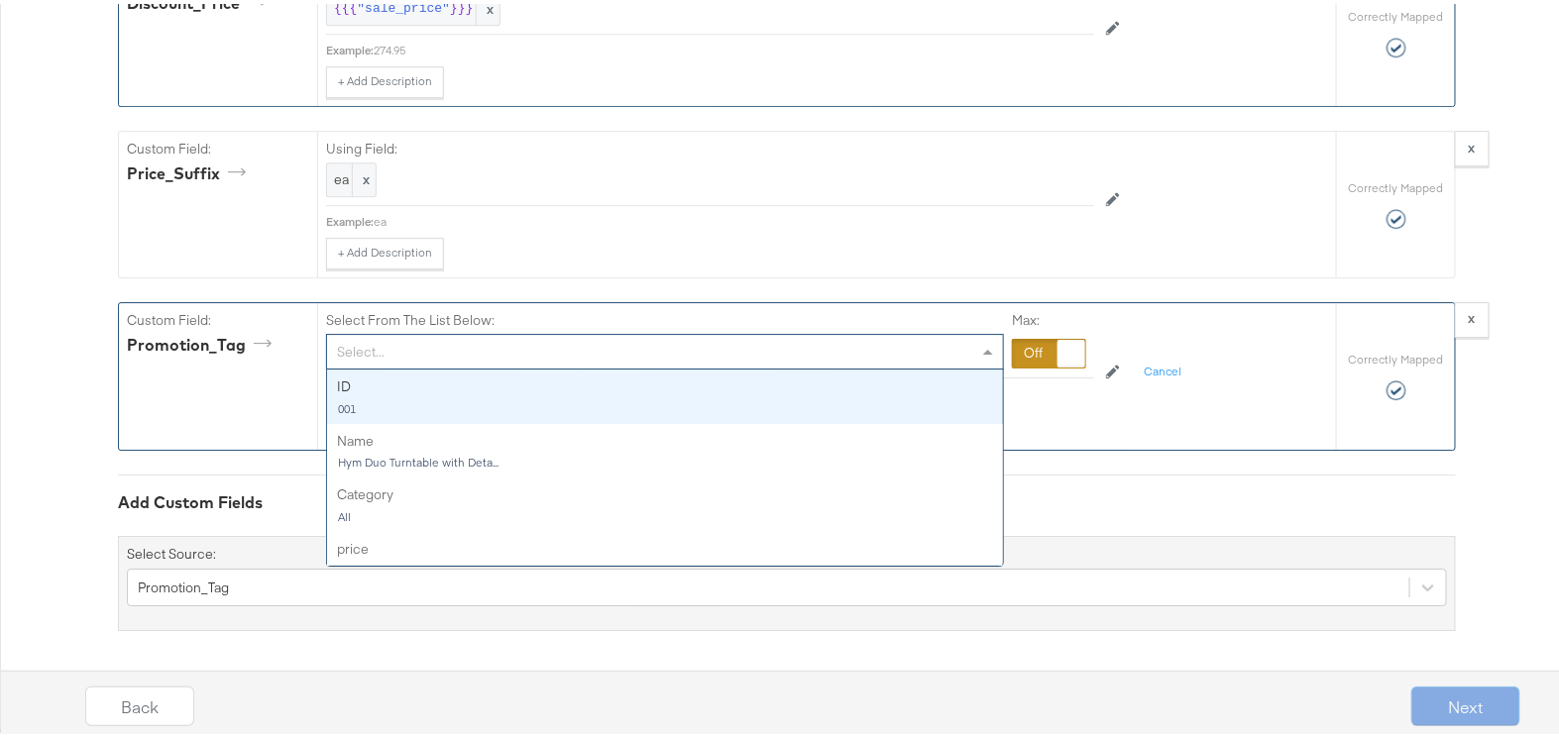
click at [547, 350] on div "Select..." at bounding box center [665, 348] width 676 height 34
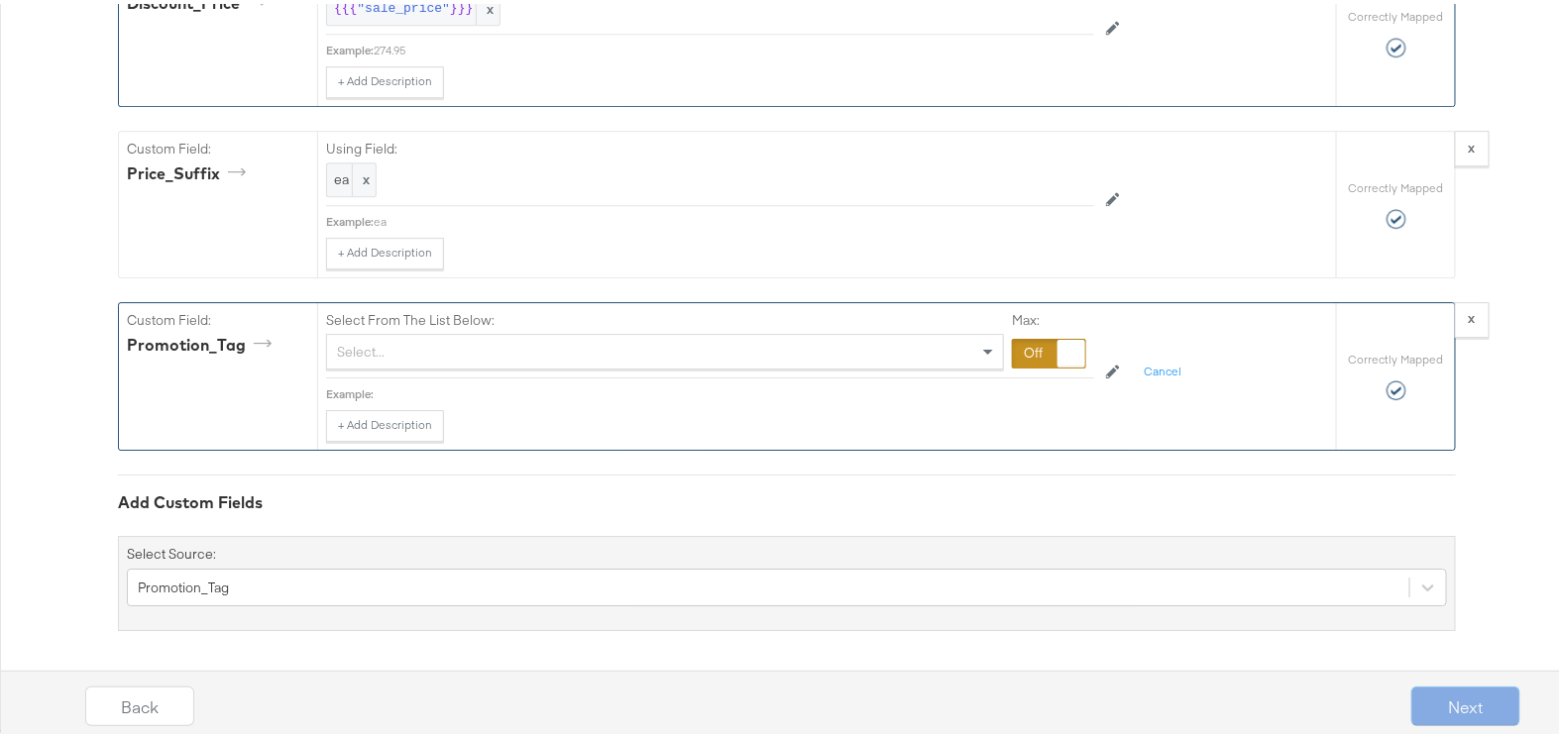
click at [1000, 358] on div "Select From The List Below: Select... Max:" at bounding box center [710, 337] width 768 height 76
click at [1027, 348] on div at bounding box center [1049, 350] width 74 height 30
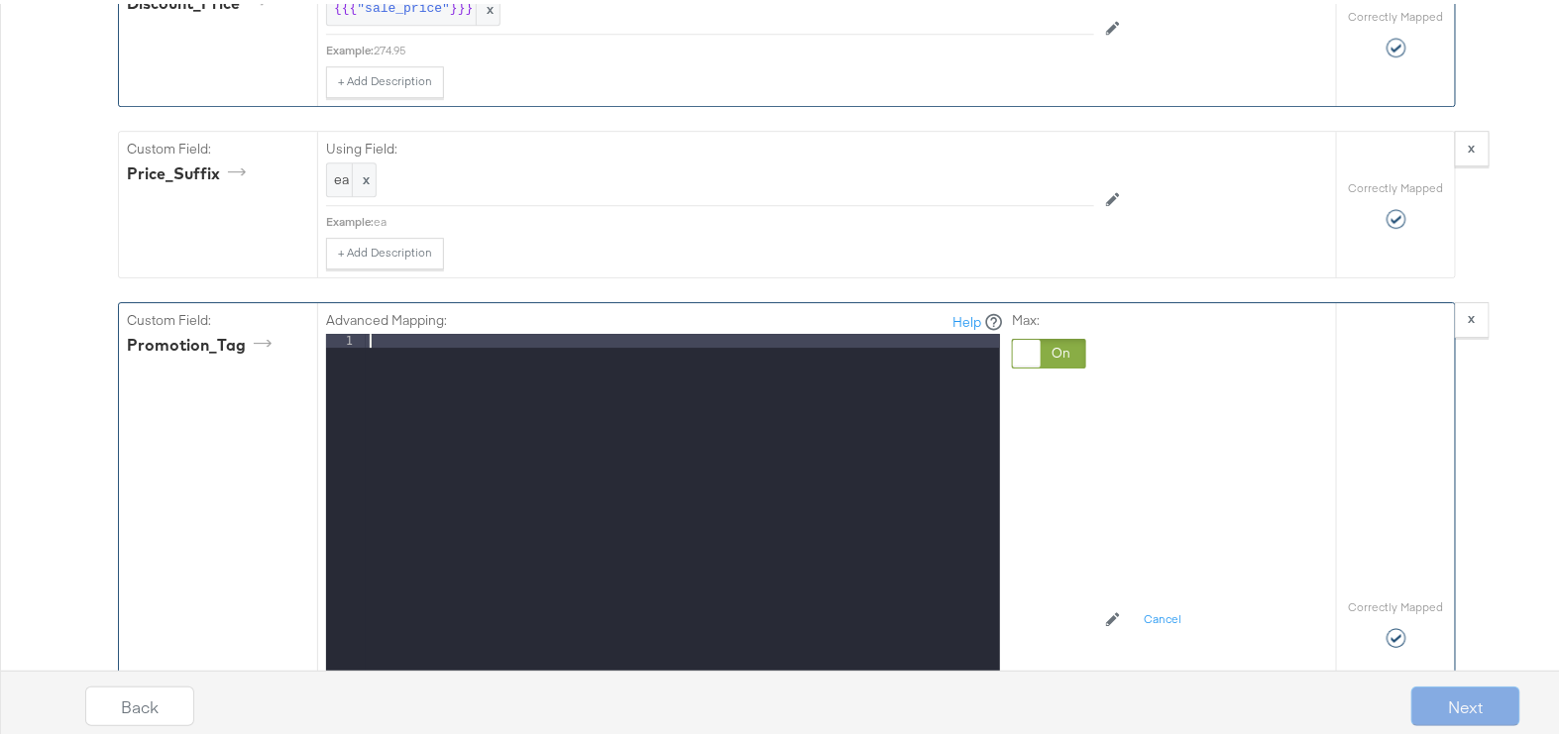
click at [795, 369] on div at bounding box center [683, 591] width 634 height 523
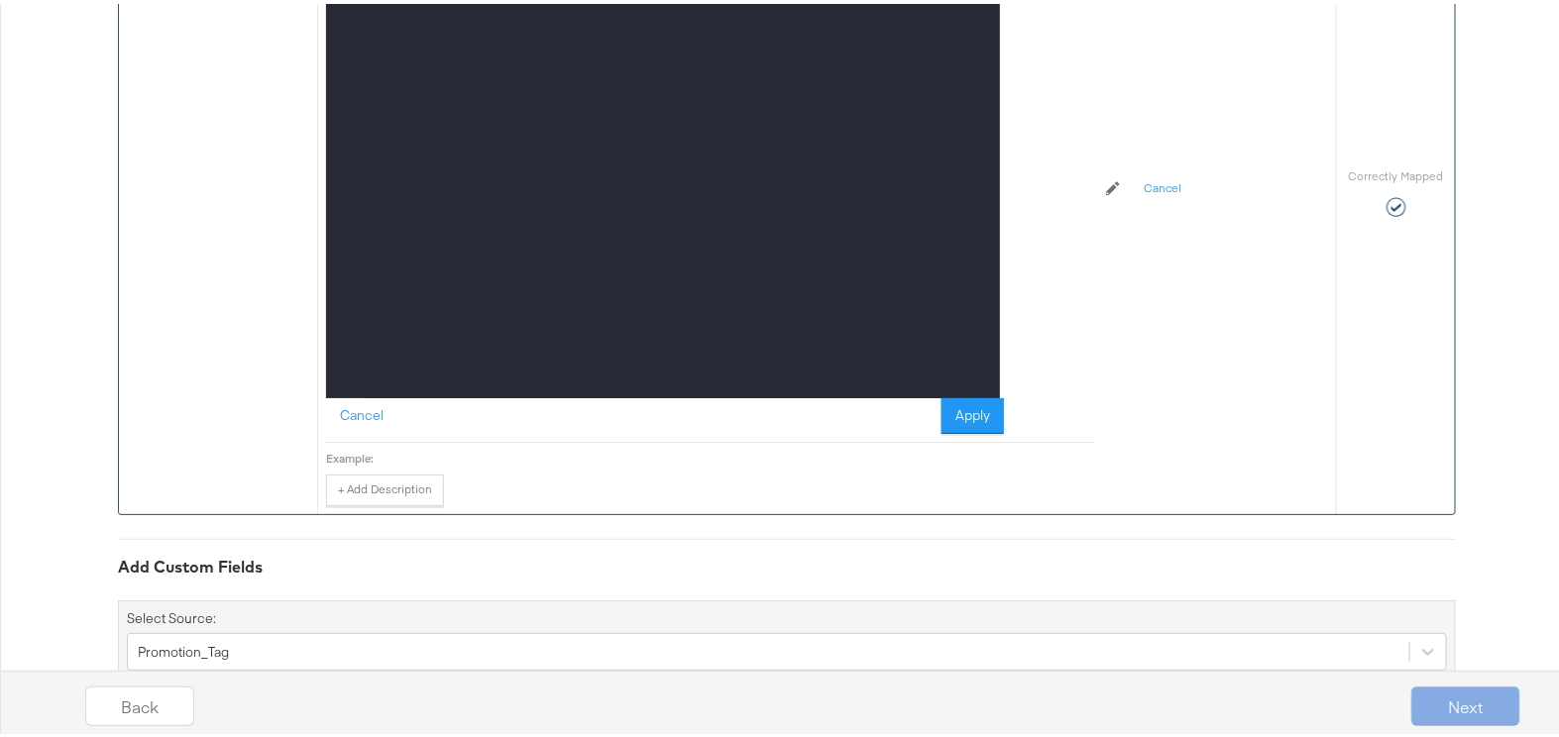
scroll to position [2667, 0]
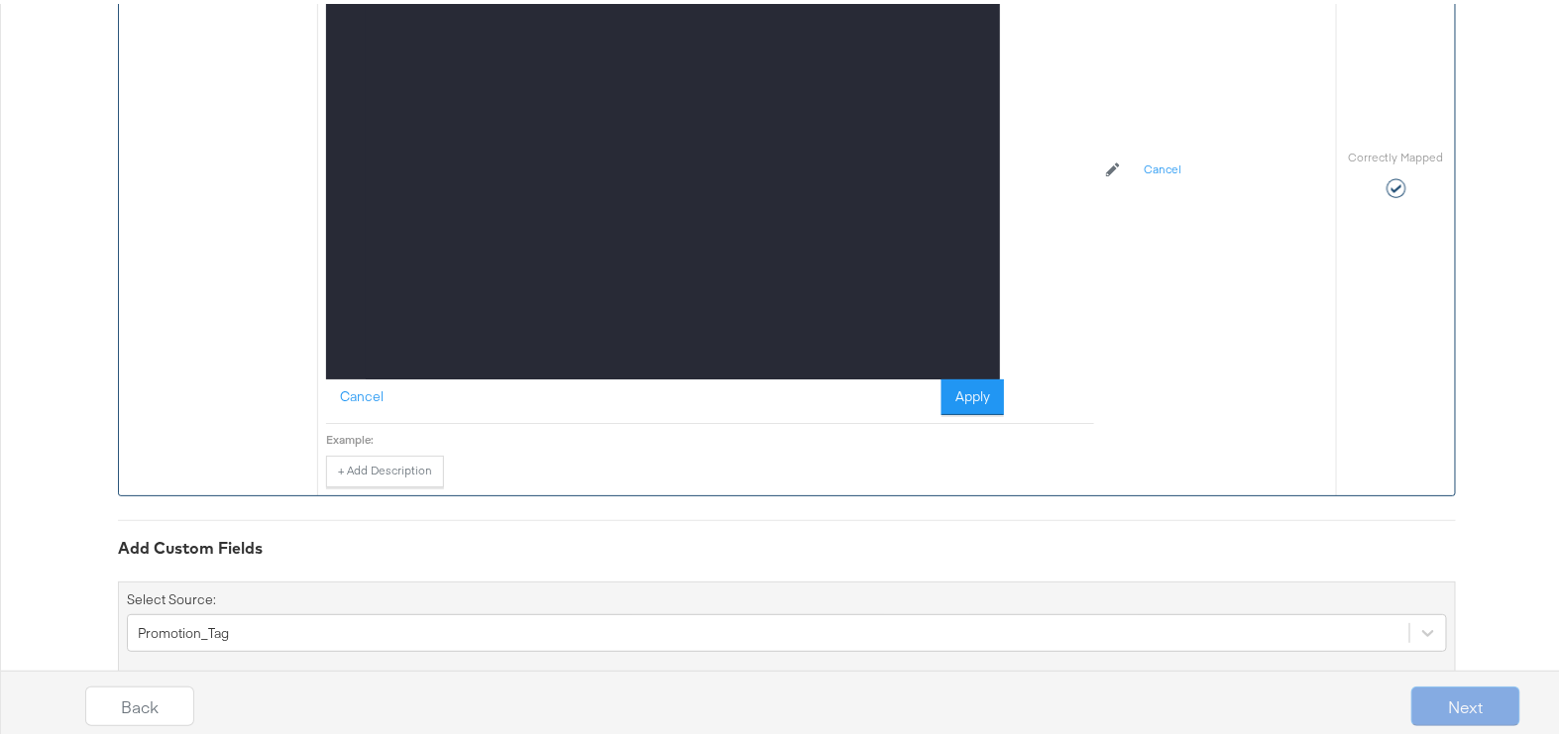
click at [996, 392] on div "Advanced Mapping: Help 1 promo tag XXXXXXXXXXXXXXXXXXXXXXXXXXXXXXXXXXXXXXXXXXXX…" at bounding box center [710, 135] width 768 height 572
click at [961, 395] on button "Apply" at bounding box center [973, 394] width 62 height 36
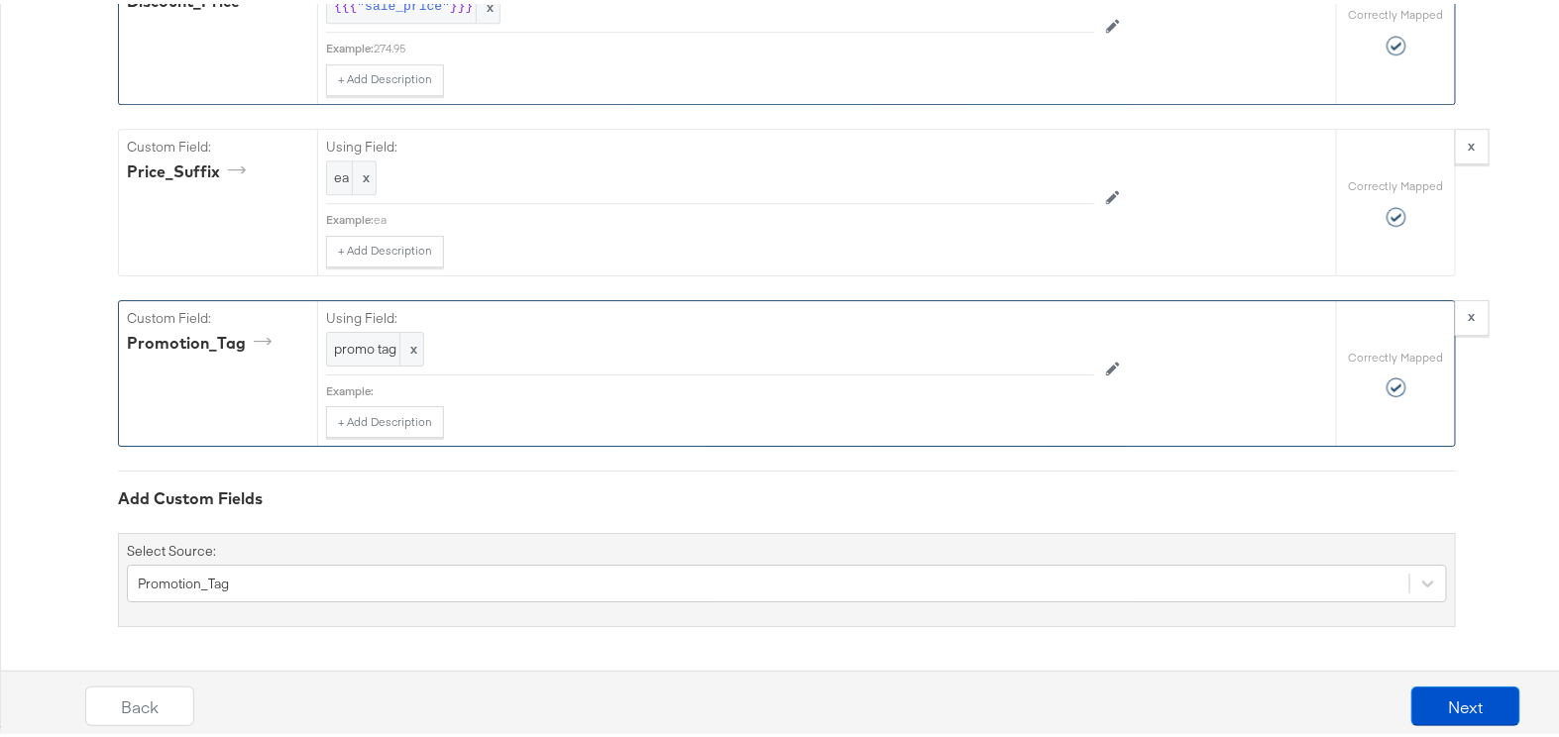
scroll to position [2220, 0]
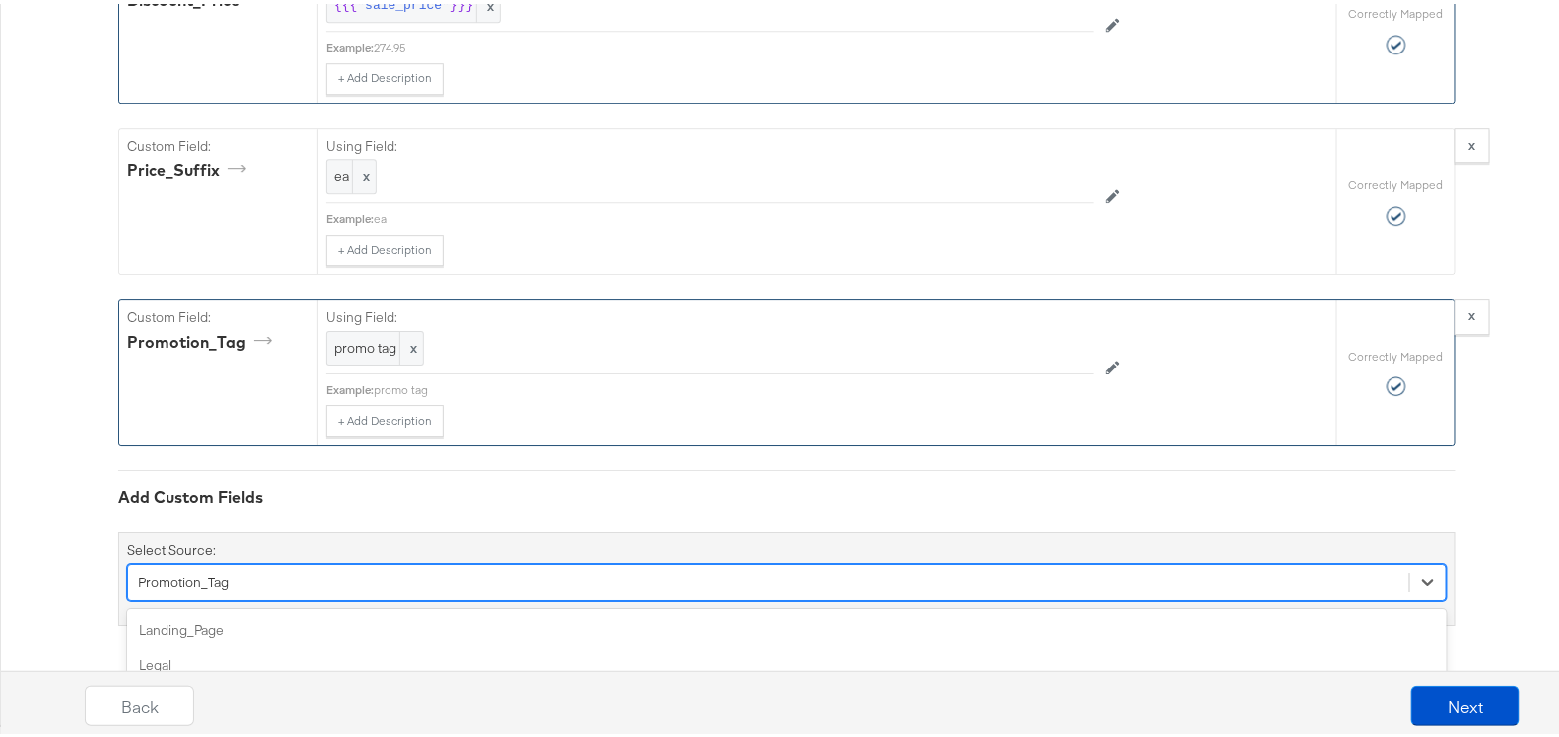
click at [323, 572] on div "option Promotion_Tag, selected. option custom_label_0 focused, 4 of 89. 89 resu…" at bounding box center [787, 579] width 1320 height 38
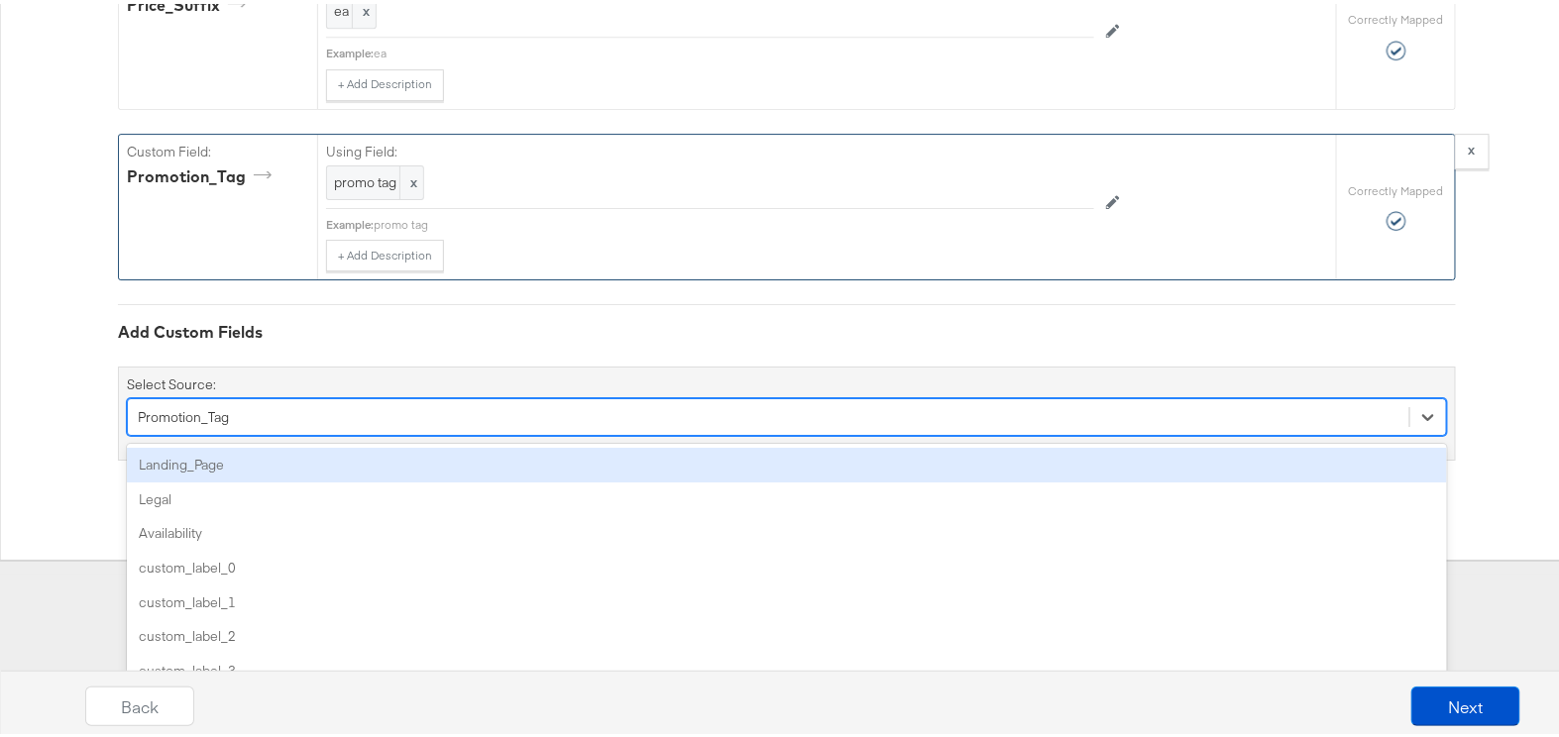
click at [304, 454] on div "Landing_Page" at bounding box center [787, 461] width 1320 height 35
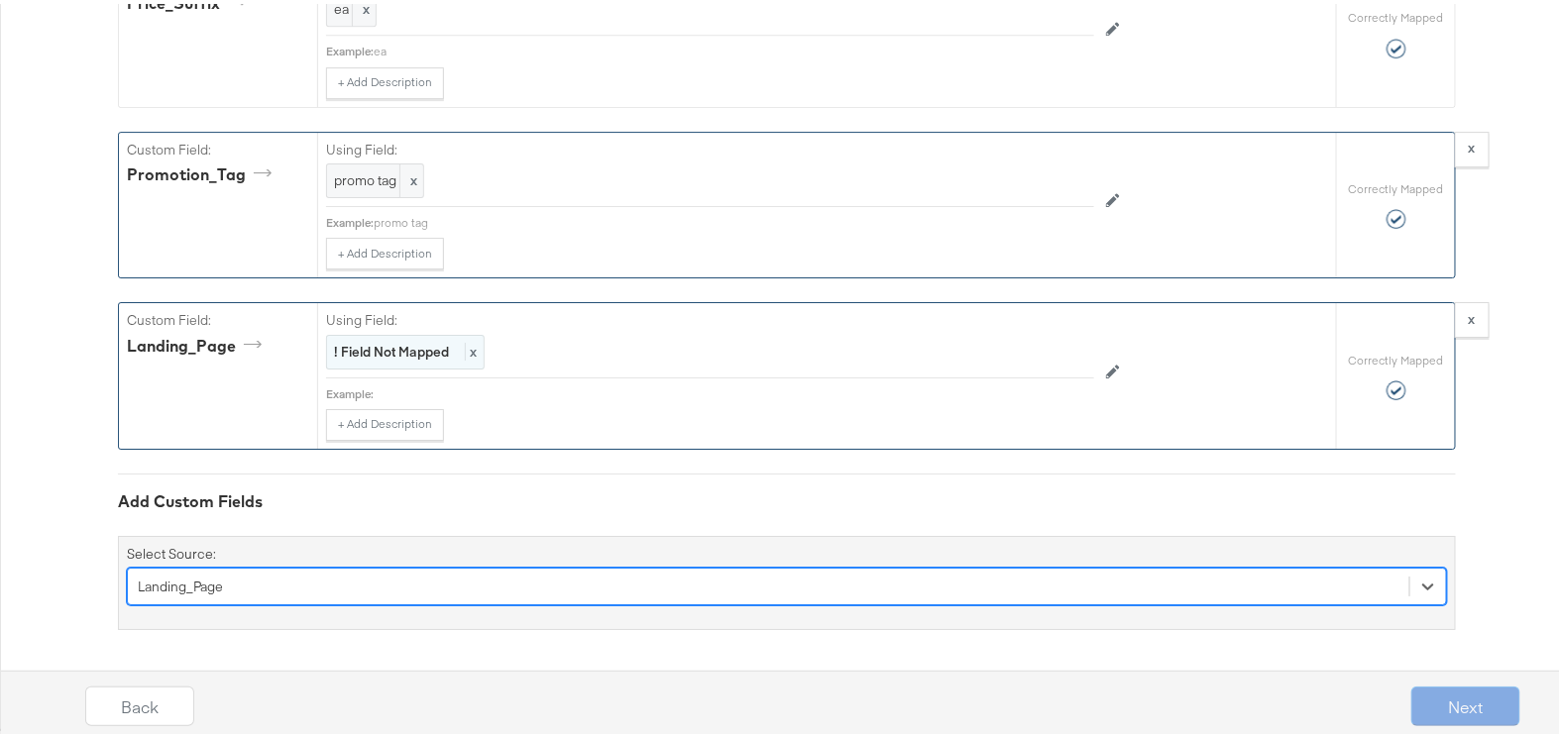
click at [408, 350] on strong "! Field Not Mapped" at bounding box center [391, 348] width 115 height 18
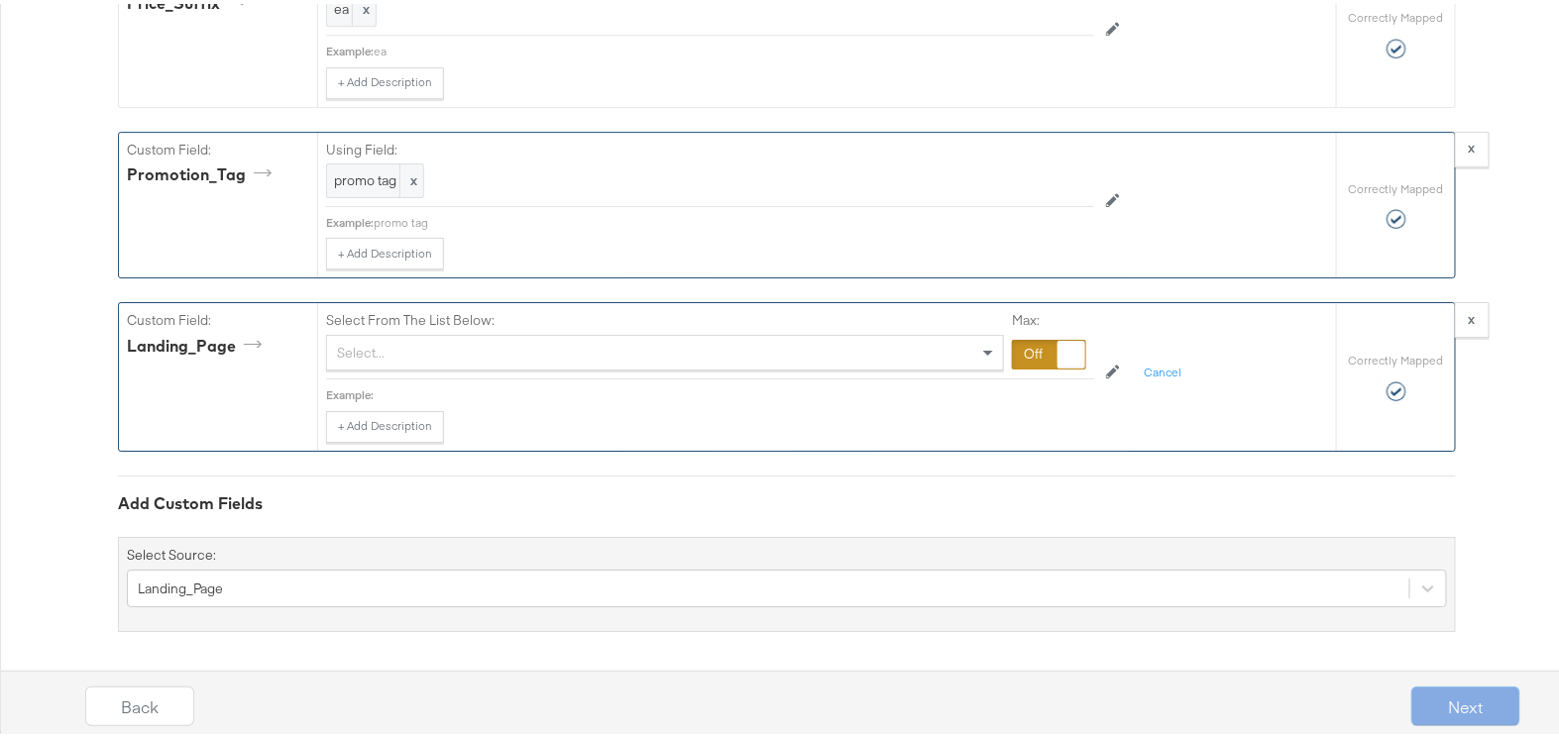
click at [412, 348] on div "Select..." at bounding box center [665, 349] width 676 height 34
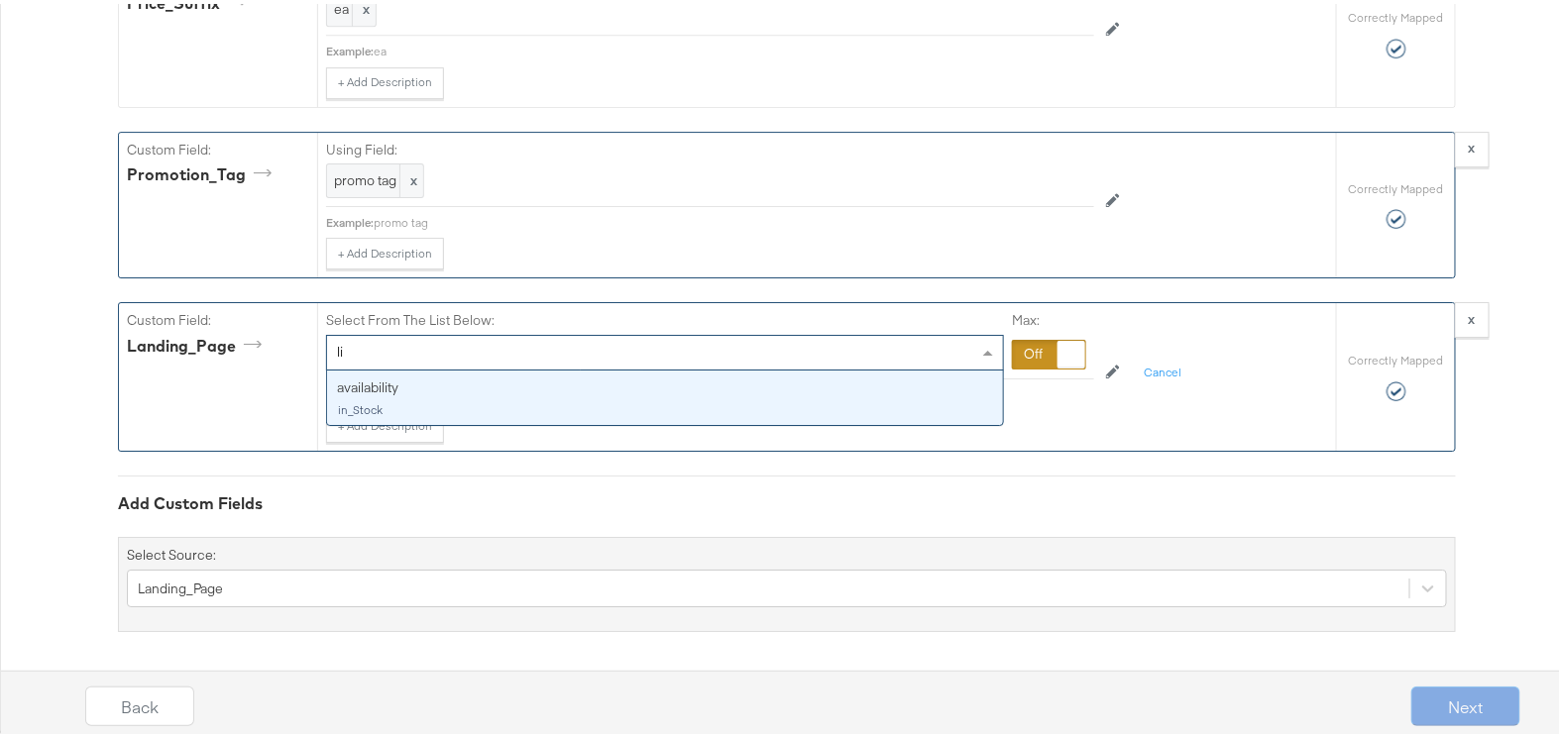
type input "l"
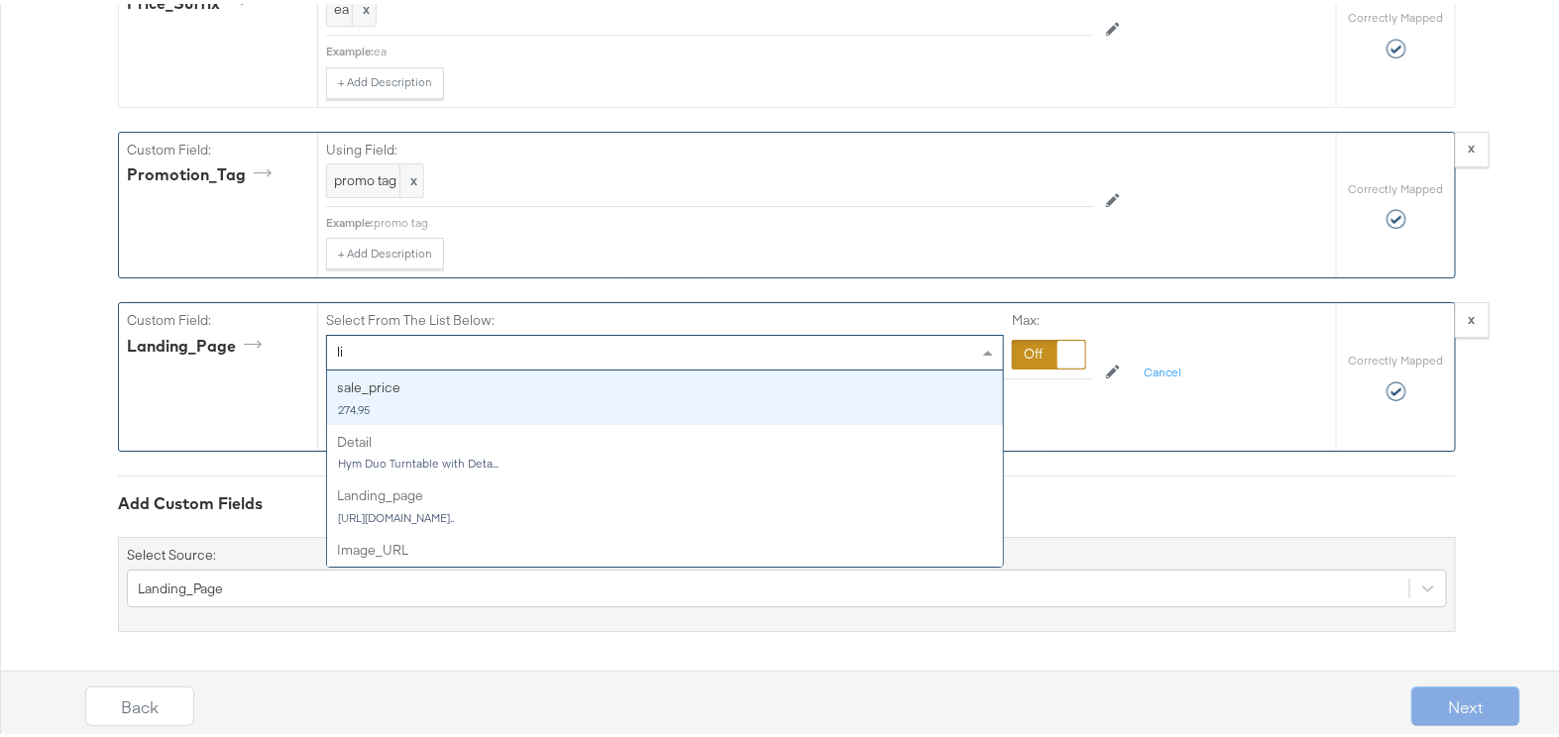
type input "l"
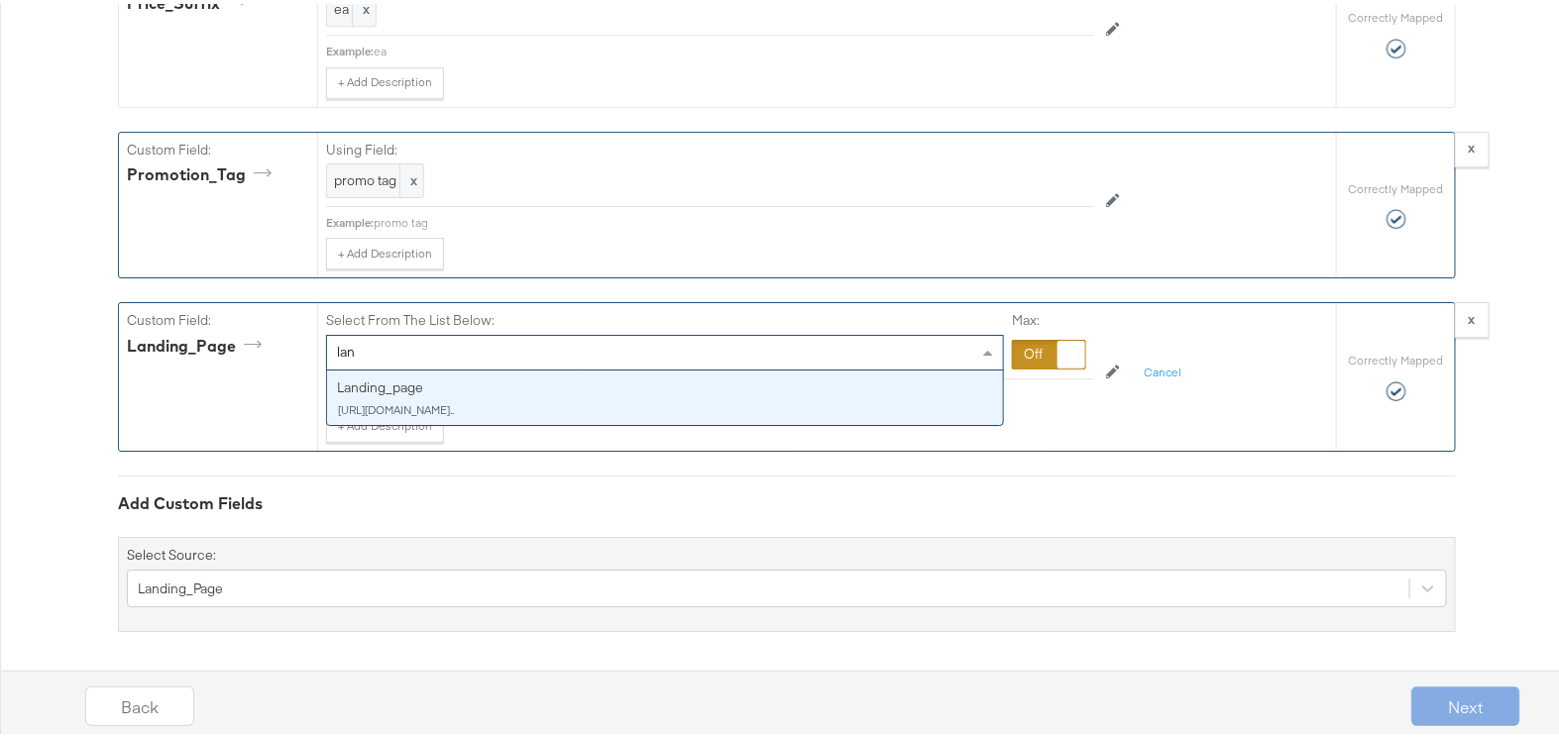
type input "land"
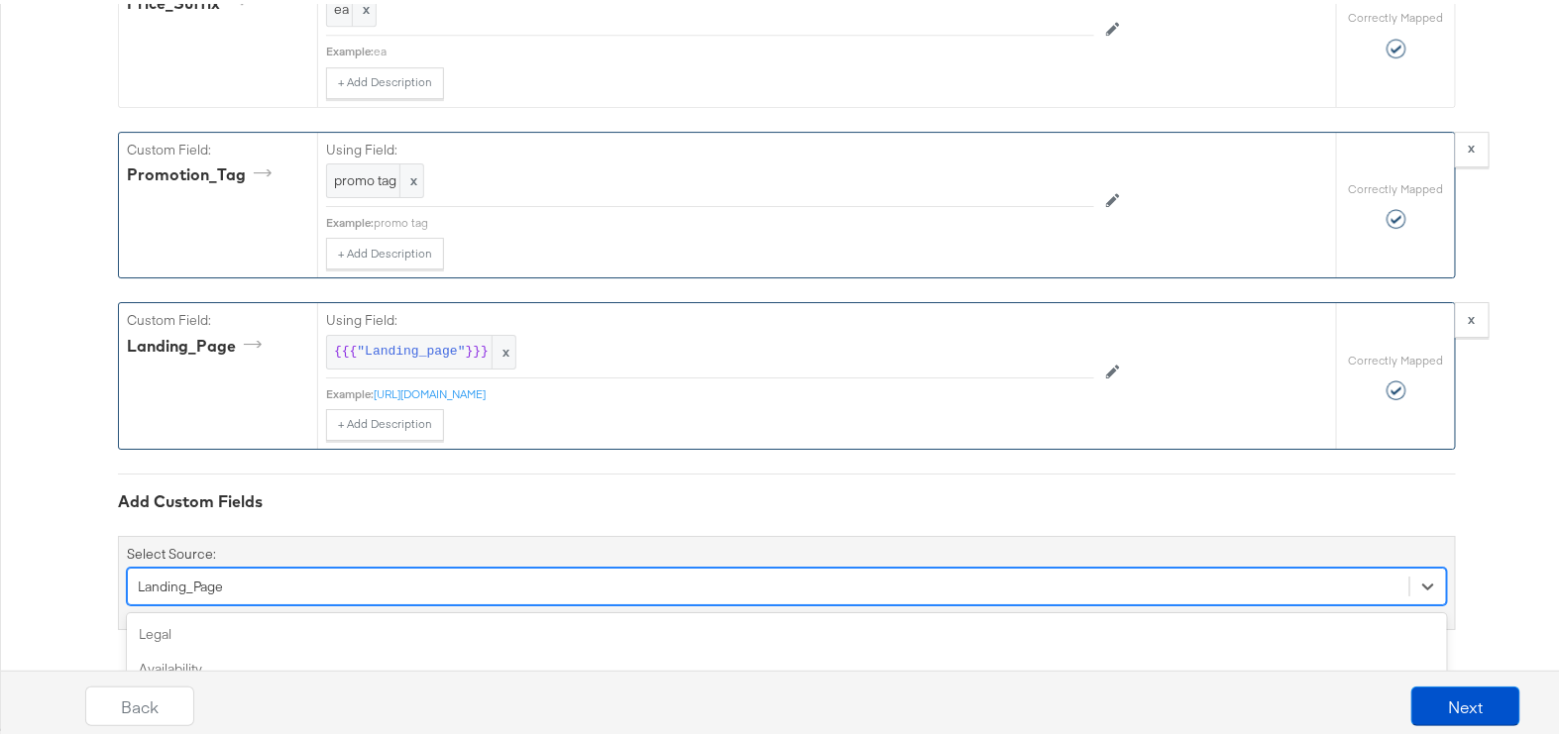
click at [417, 586] on div "option Landing_Page, selected. option custom_label_2 focused, 5 of 88. 88 resul…" at bounding box center [787, 583] width 1320 height 38
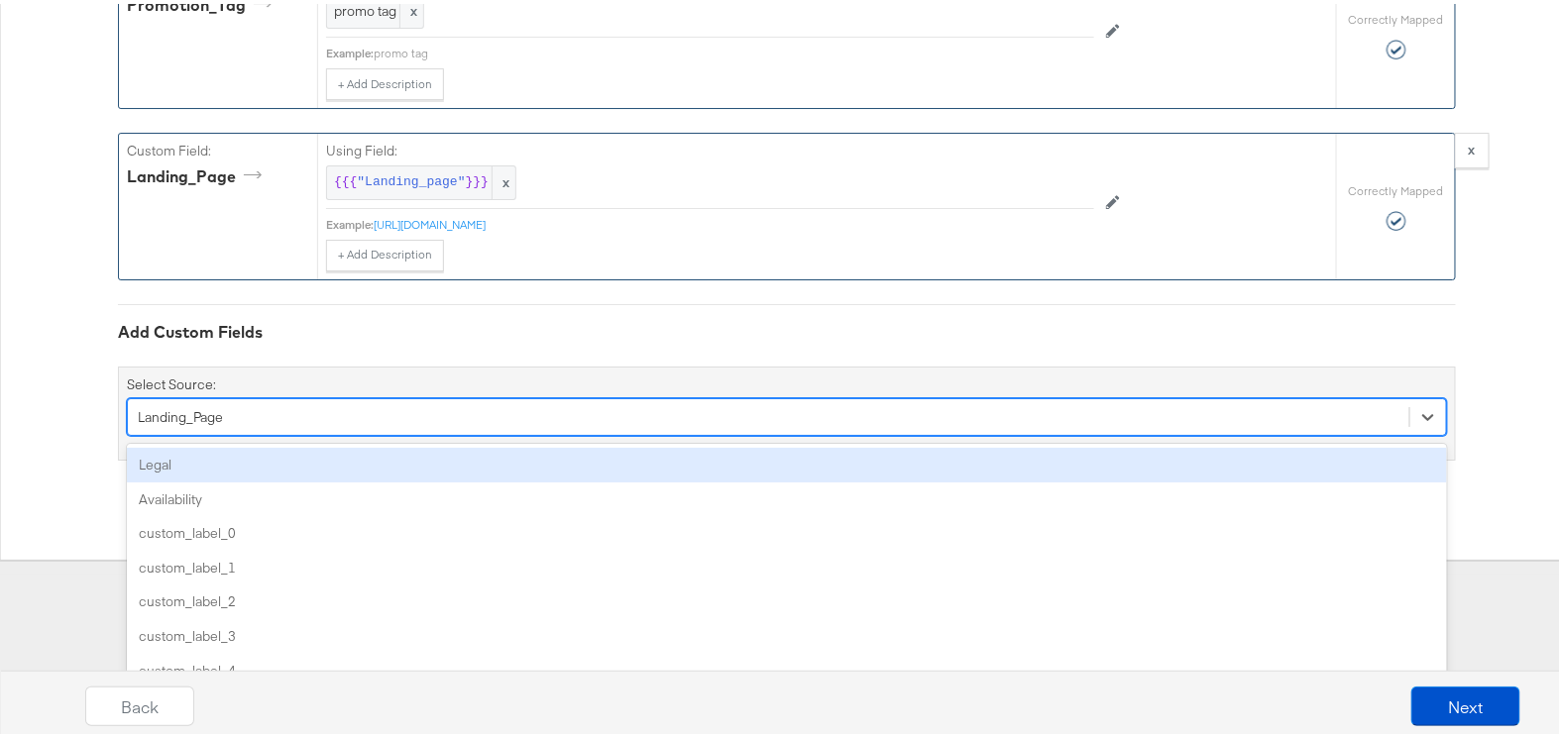
click at [320, 468] on div "Legal" at bounding box center [787, 461] width 1320 height 35
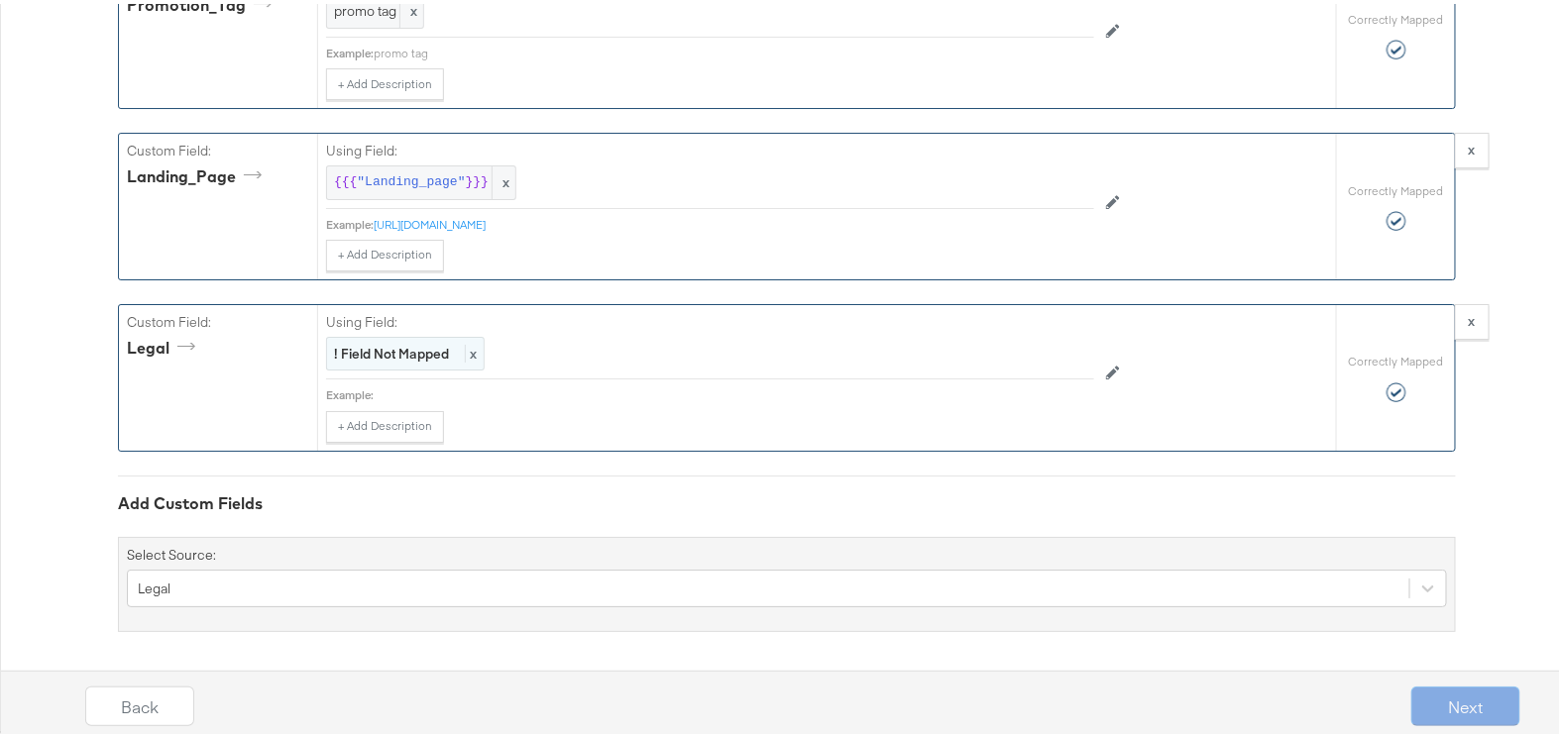
click at [427, 358] on div "! Field Not Mapped x" at bounding box center [405, 350] width 159 height 35
click at [1015, 351] on div at bounding box center [1049, 353] width 74 height 30
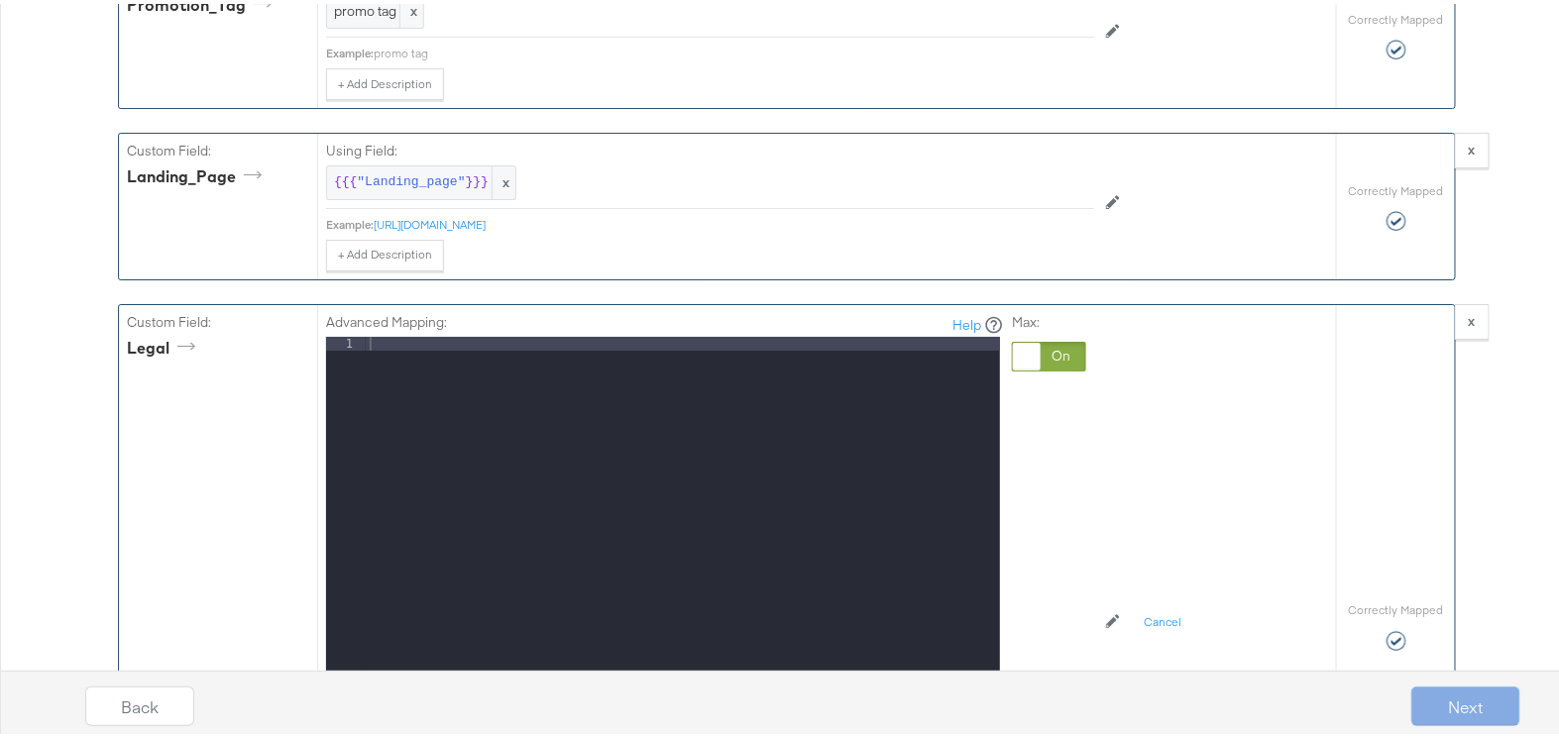
click at [701, 352] on div at bounding box center [683, 594] width 634 height 523
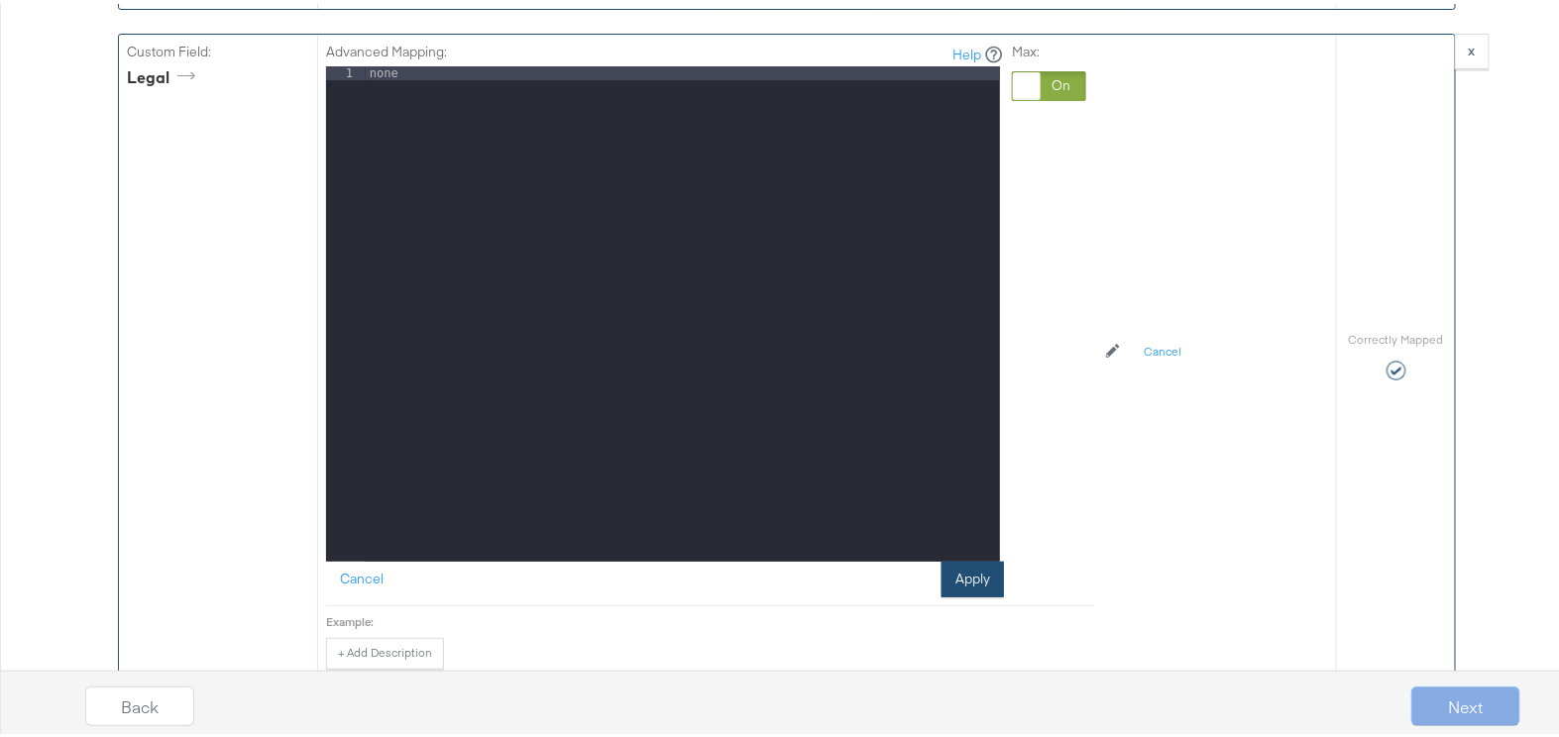
click at [971, 569] on button "Apply" at bounding box center [973, 576] width 62 height 36
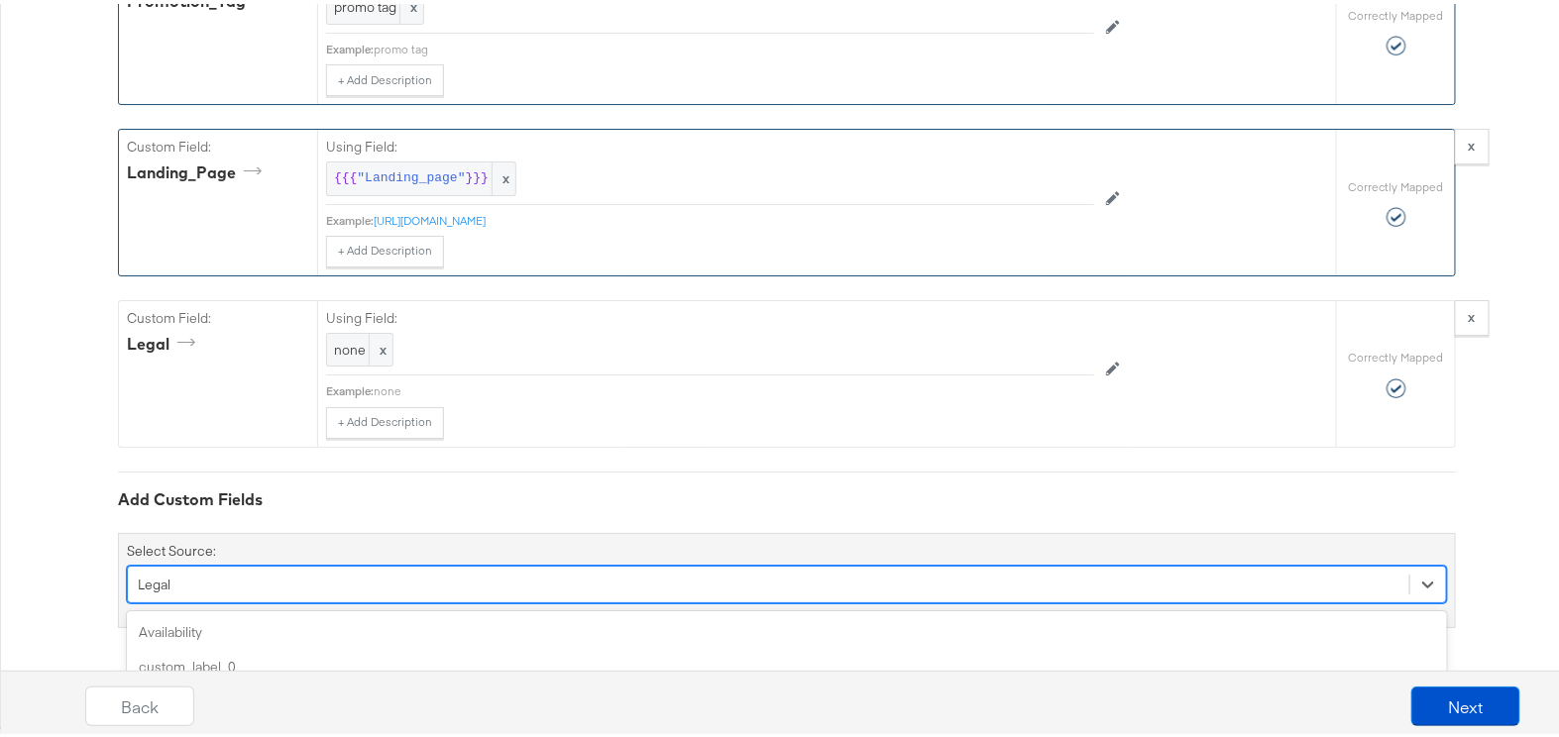
click at [345, 579] on div "option Legal, selected. option custom_label_2 focused, 4 of 87. 87 results avai…" at bounding box center [787, 581] width 1320 height 38
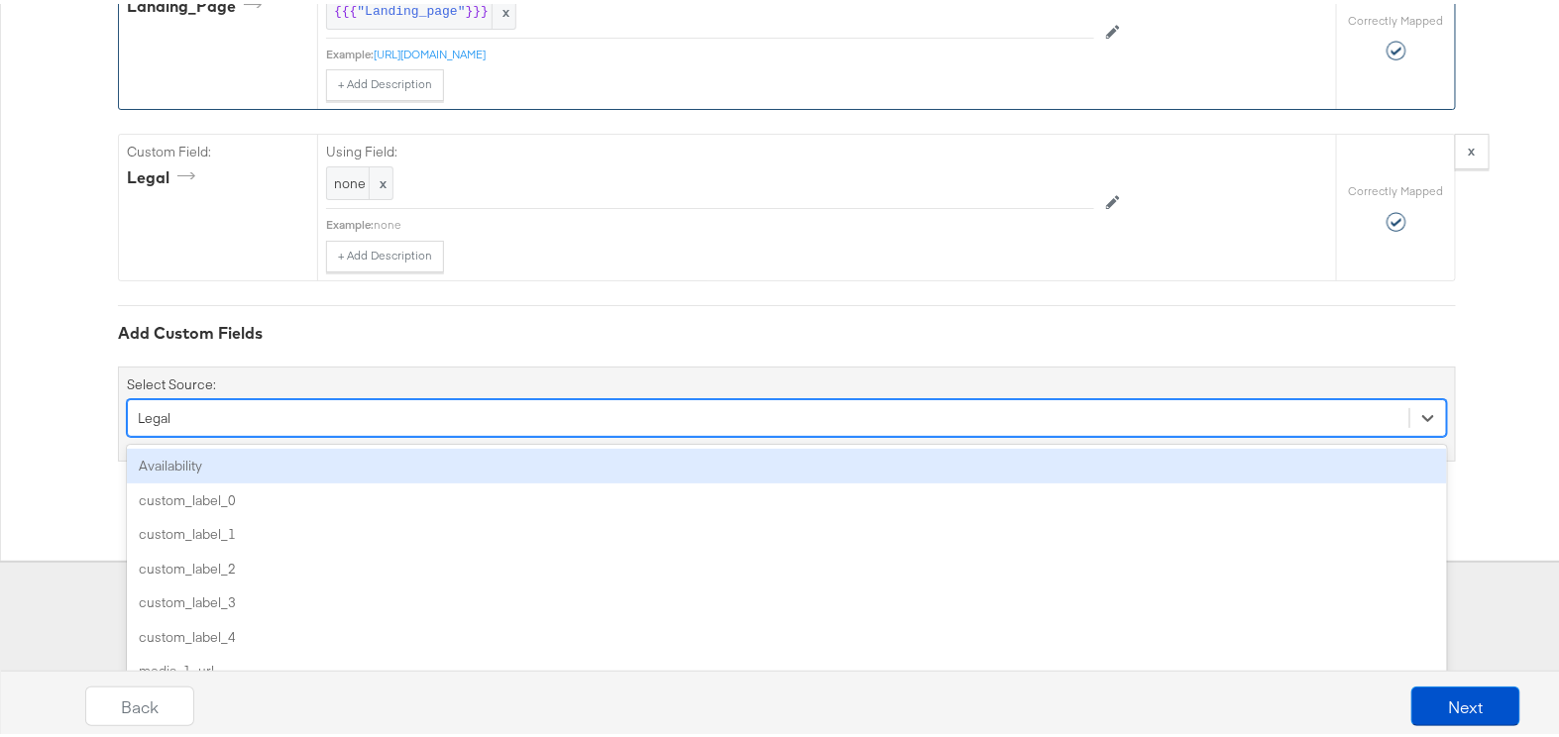
click at [305, 457] on div "Availability" at bounding box center [787, 462] width 1320 height 35
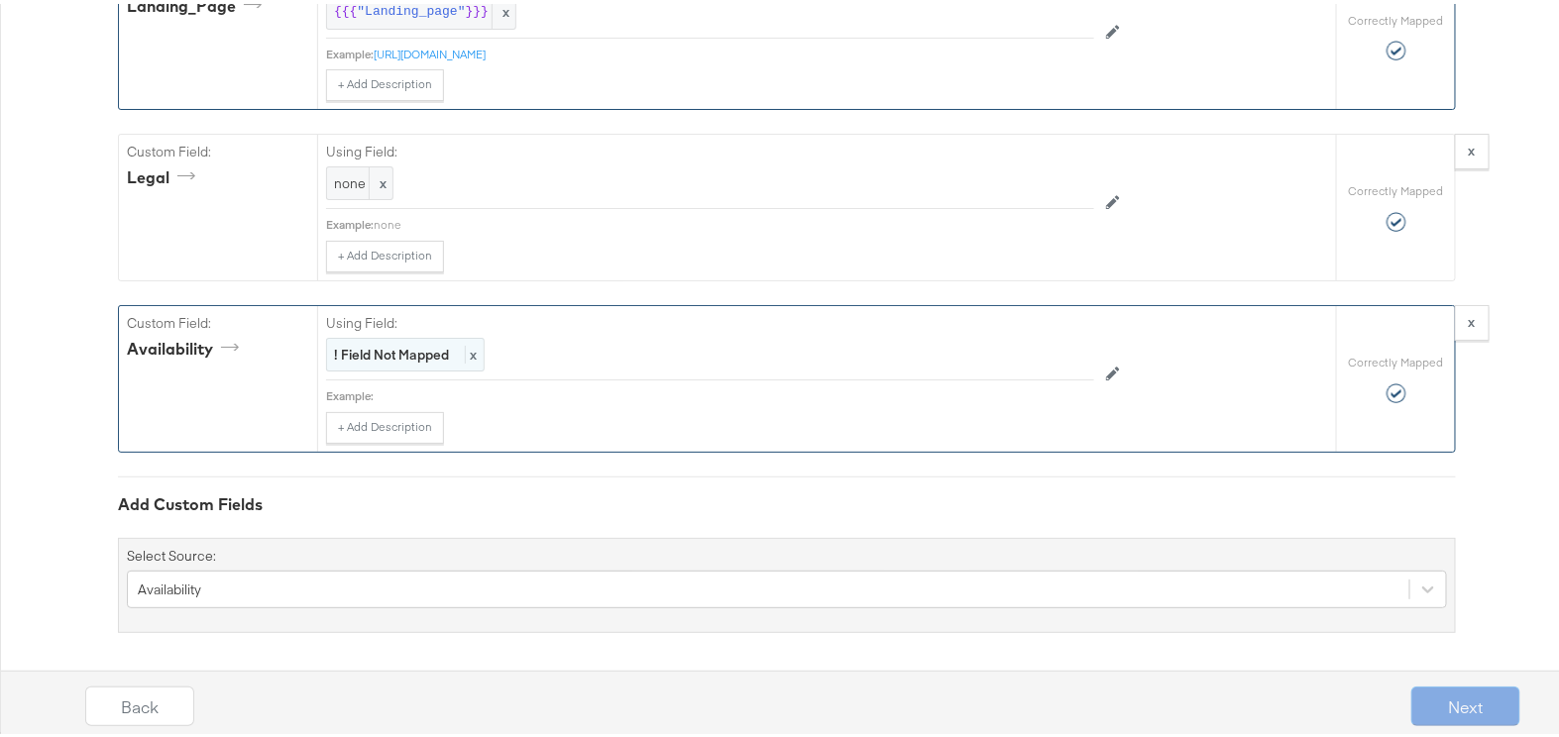
click at [417, 348] on strong "! Field Not Mapped" at bounding box center [391, 351] width 115 height 18
click at [431, 348] on div "Select..." at bounding box center [665, 352] width 676 height 34
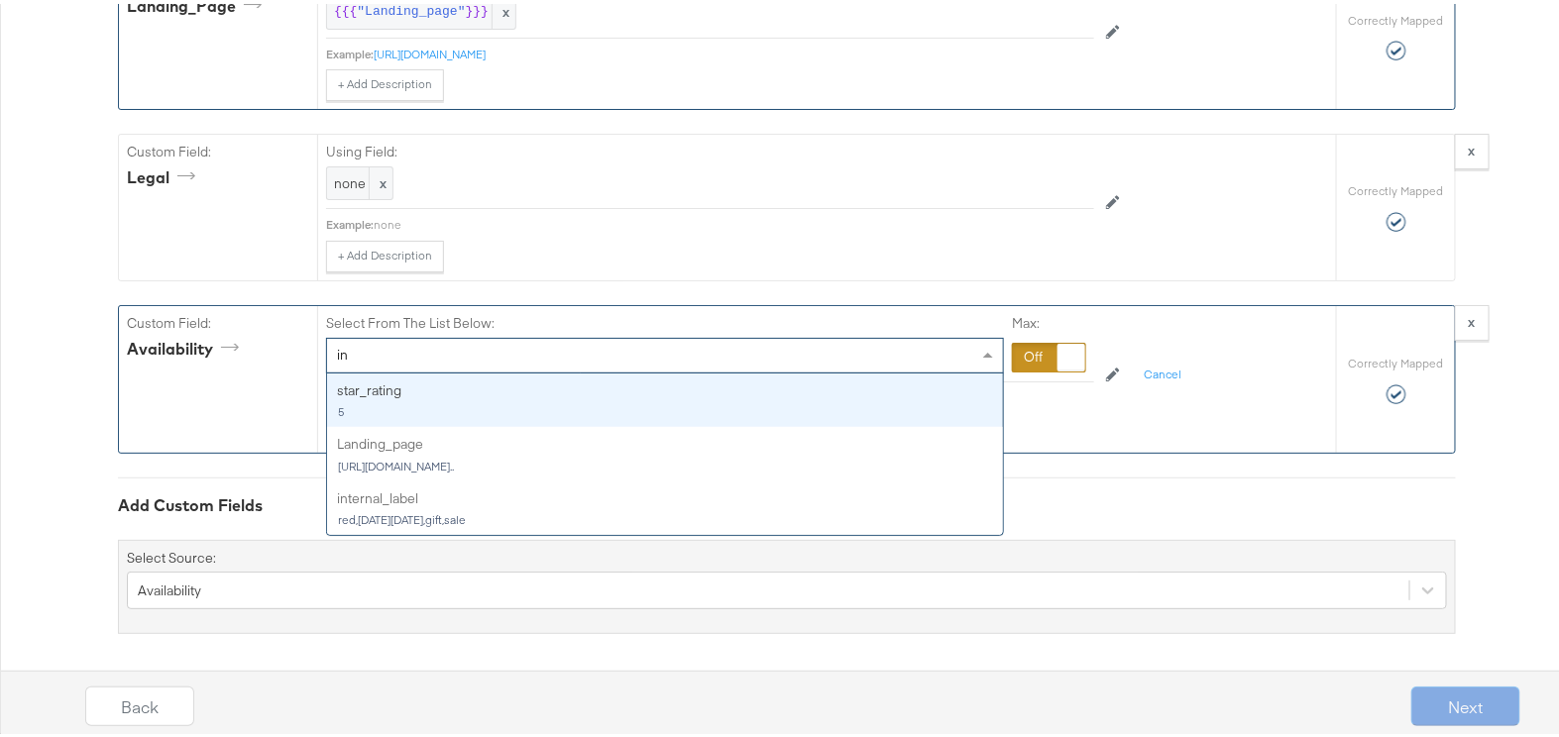
type input "i"
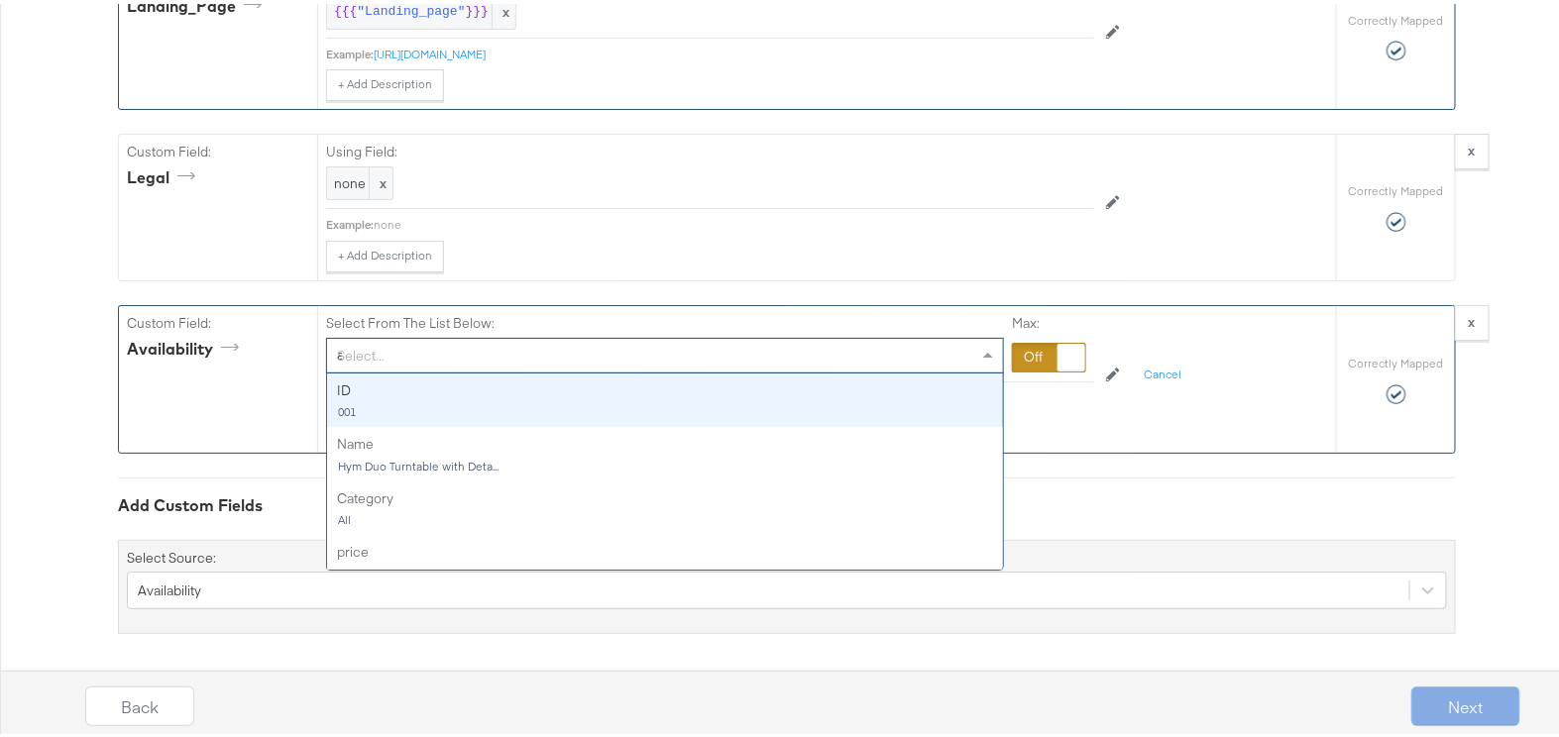
type input "av"
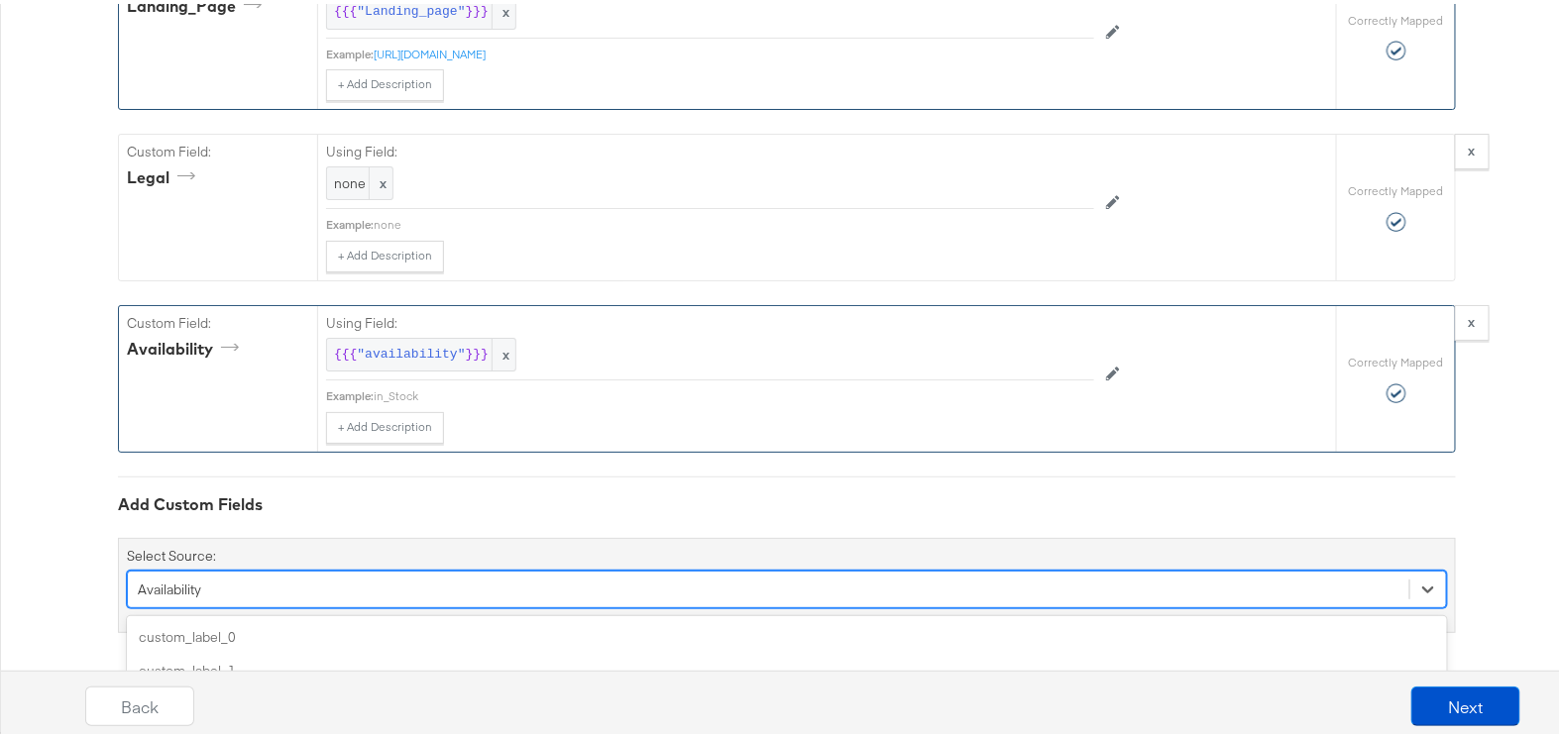
click at [462, 582] on div "option Availability, selected. option custom_label_4 focused, 5 of 86. 86 resul…" at bounding box center [787, 586] width 1320 height 38
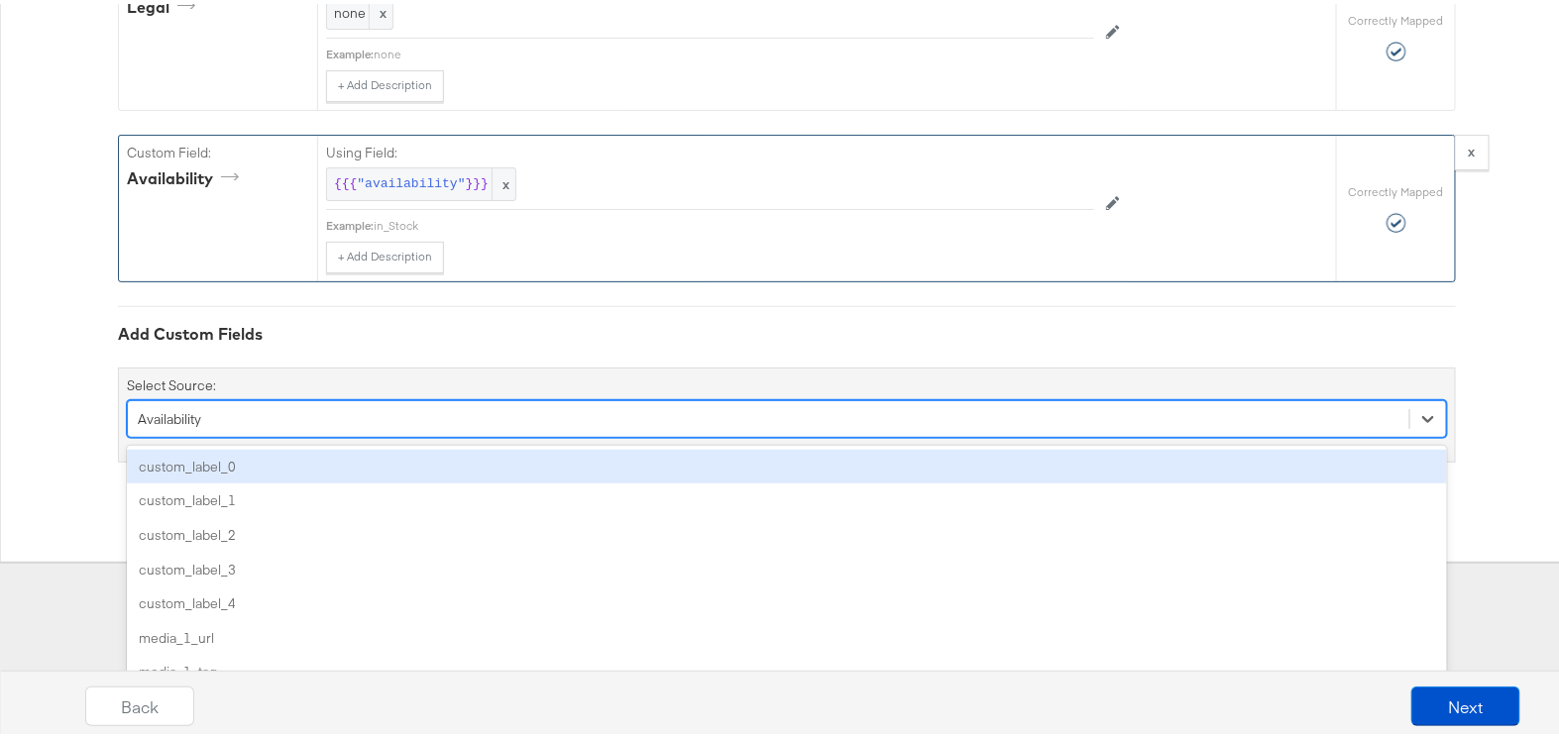
scroll to position [2732, 0]
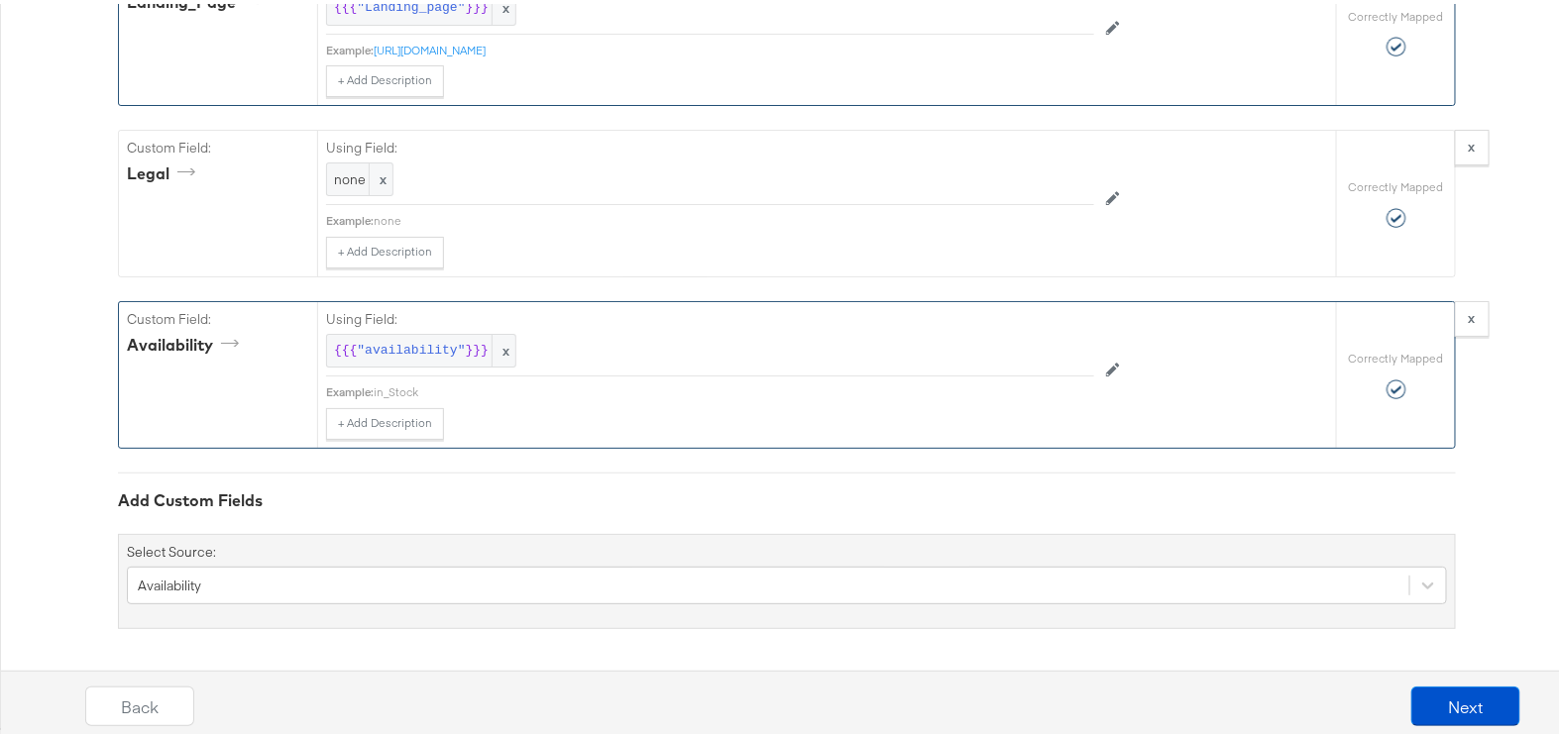
click at [374, 579] on div "Availability" at bounding box center [787, 580] width 1320 height 38
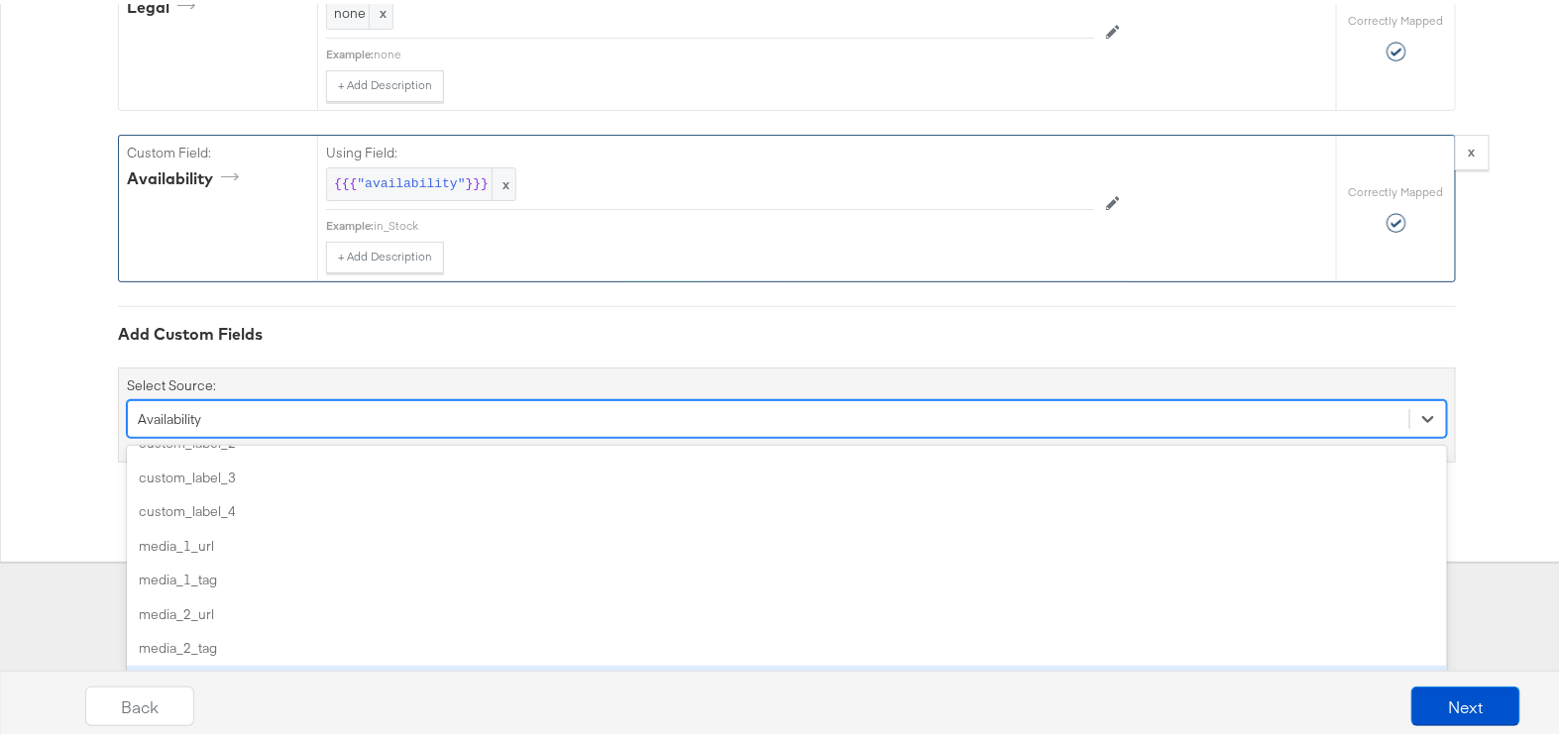
scroll to position [89, 0]
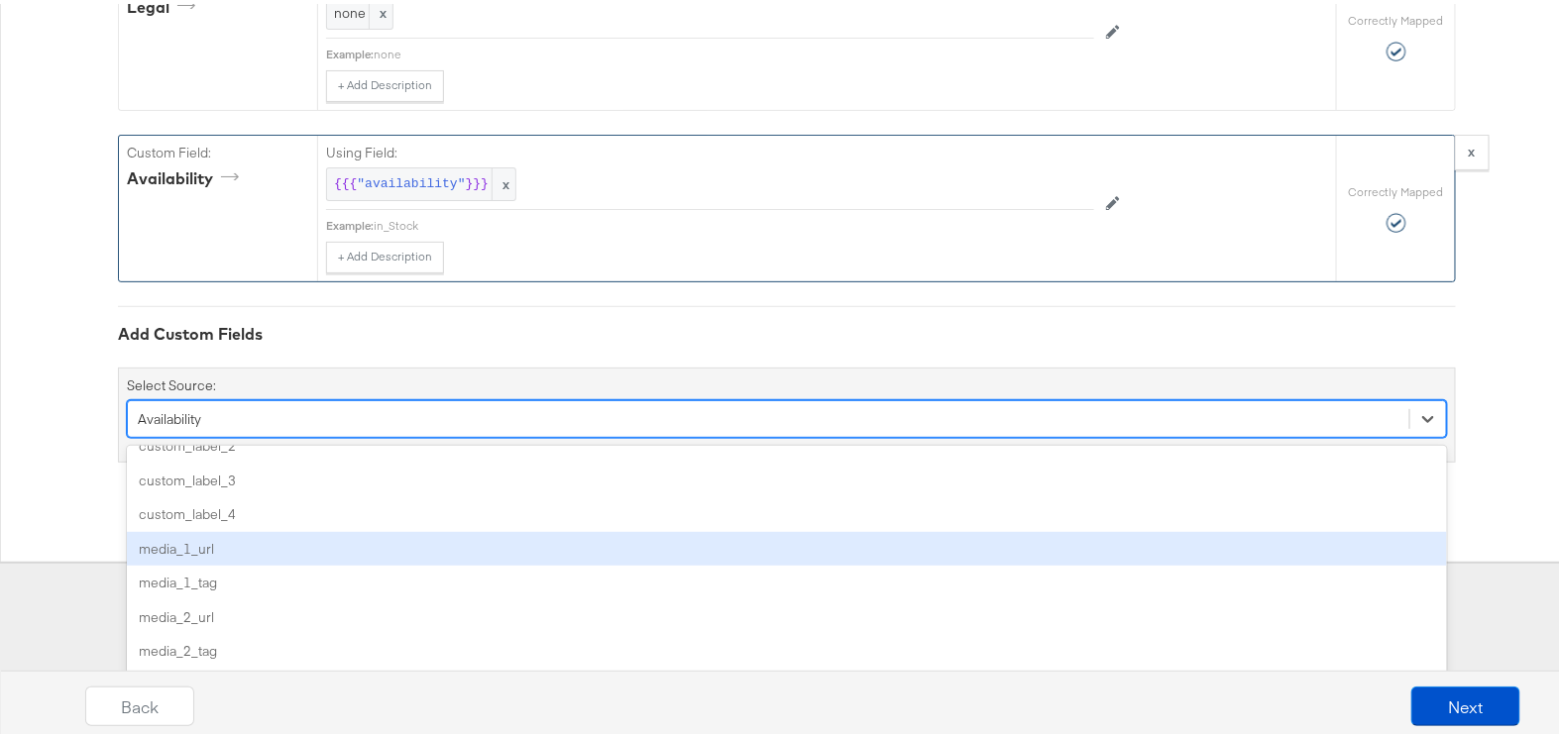
click at [286, 534] on div "media_1_url" at bounding box center [787, 545] width 1320 height 35
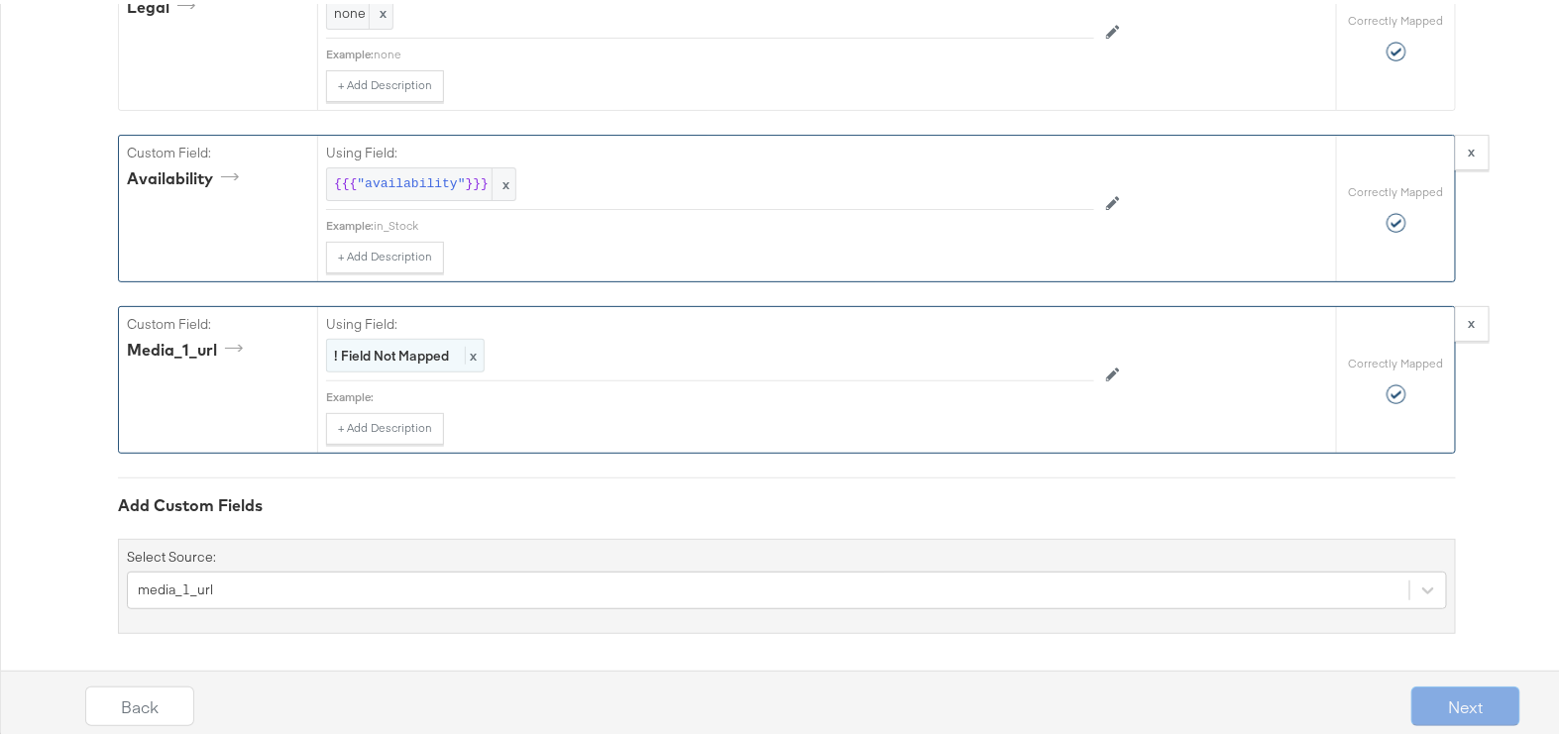
click at [411, 355] on strong "! Field Not Mapped" at bounding box center [391, 352] width 115 height 18
click at [411, 353] on div "Select..." at bounding box center [665, 353] width 676 height 34
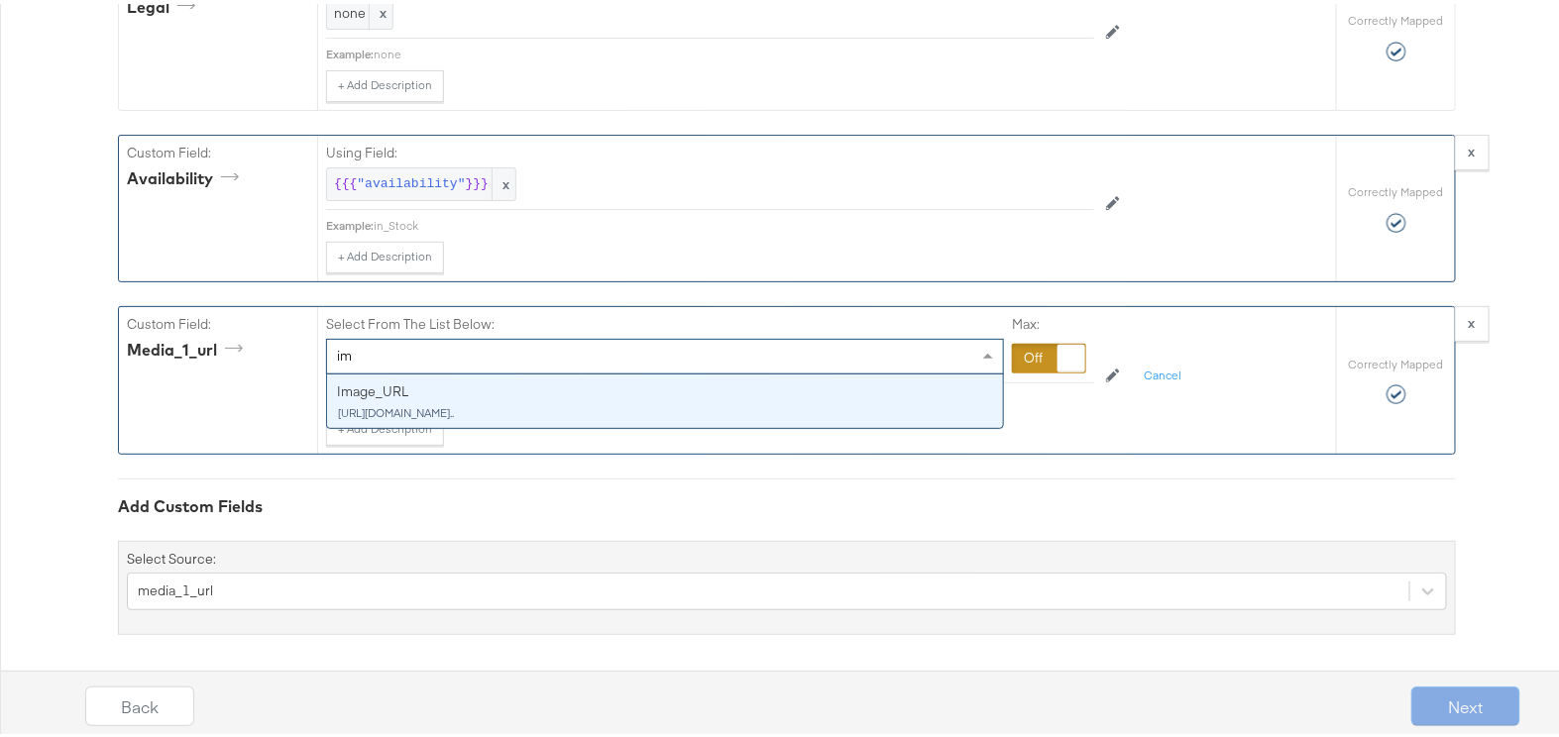
type input "i"
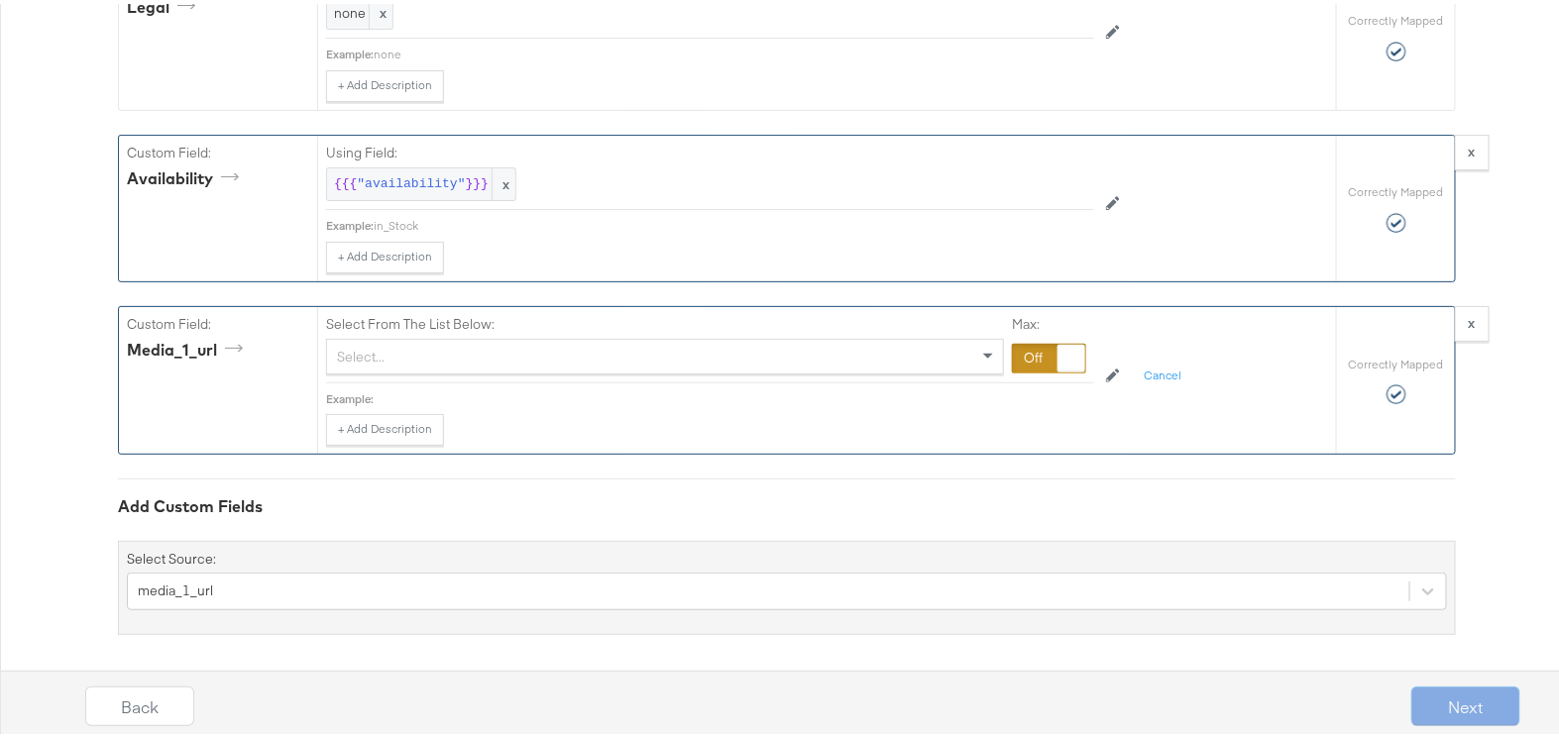
click at [211, 369] on div "Custom Field: media_1_url" at bounding box center [218, 376] width 198 height 147
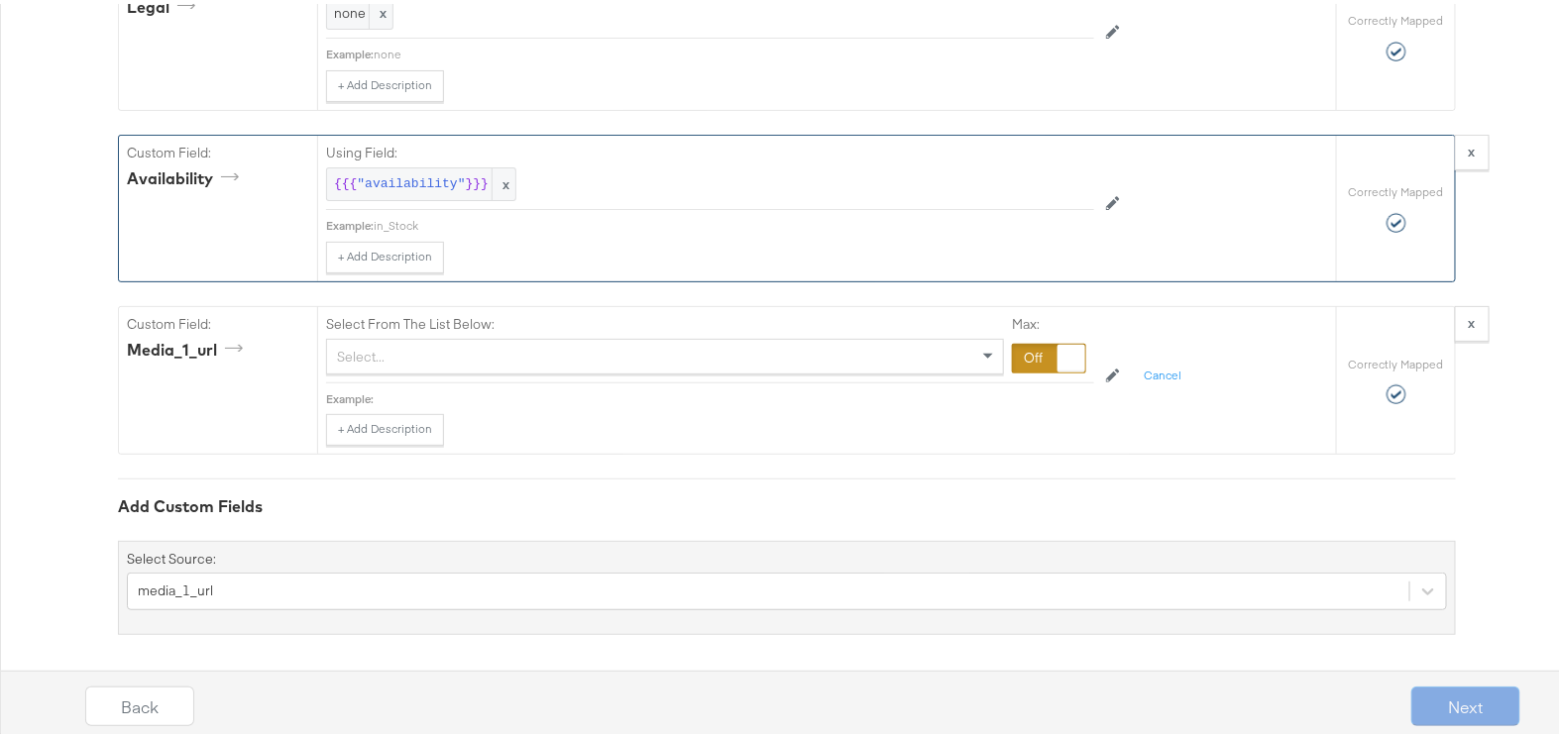
click at [414, 353] on div "Select..." at bounding box center [665, 353] width 676 height 34
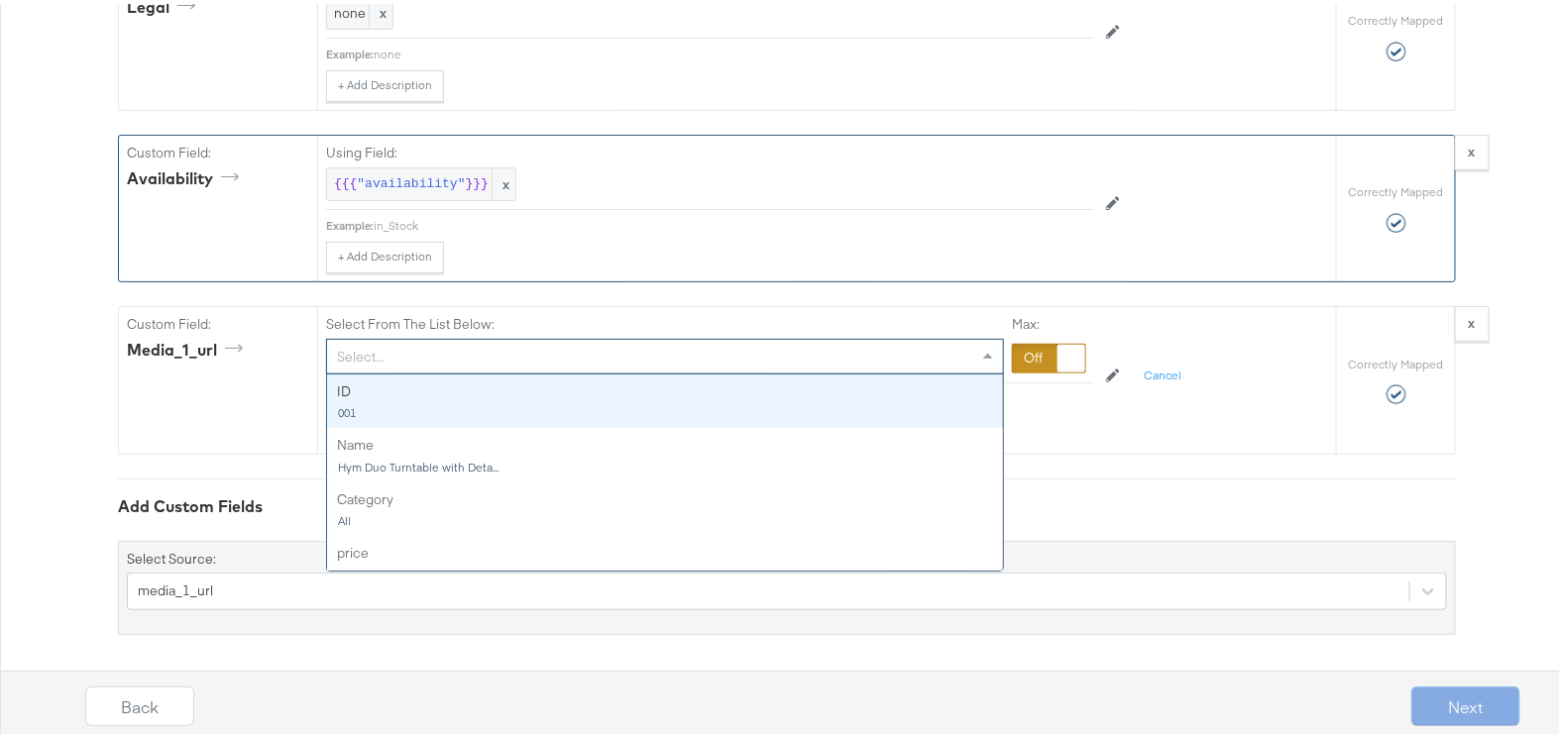
click at [1214, 408] on div "Select From The List Below: Select... ID 001 Name Hym Duo Turntable with Deta..…" at bounding box center [826, 376] width 1019 height 147
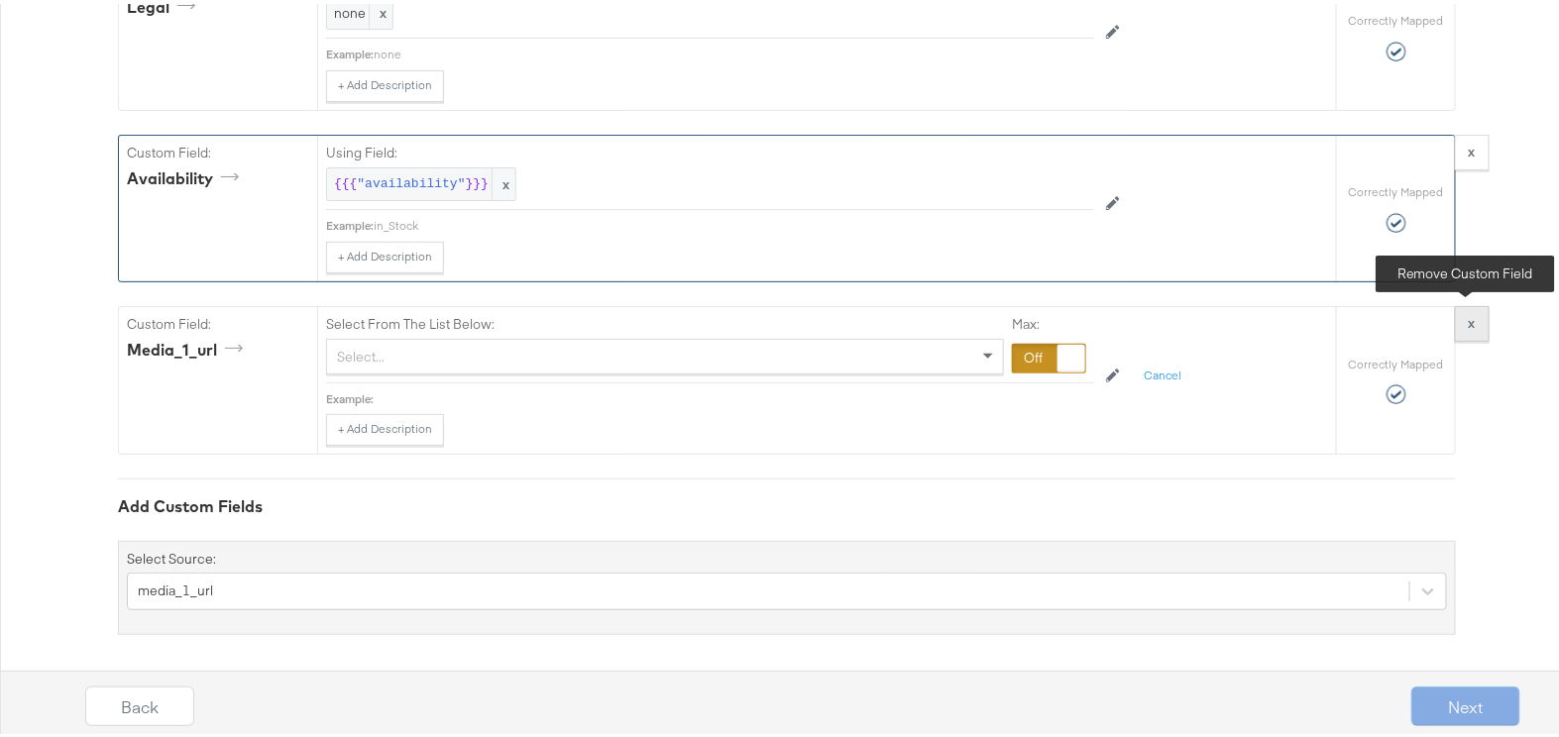
click at [1460, 315] on button "x" at bounding box center [1472, 320] width 35 height 36
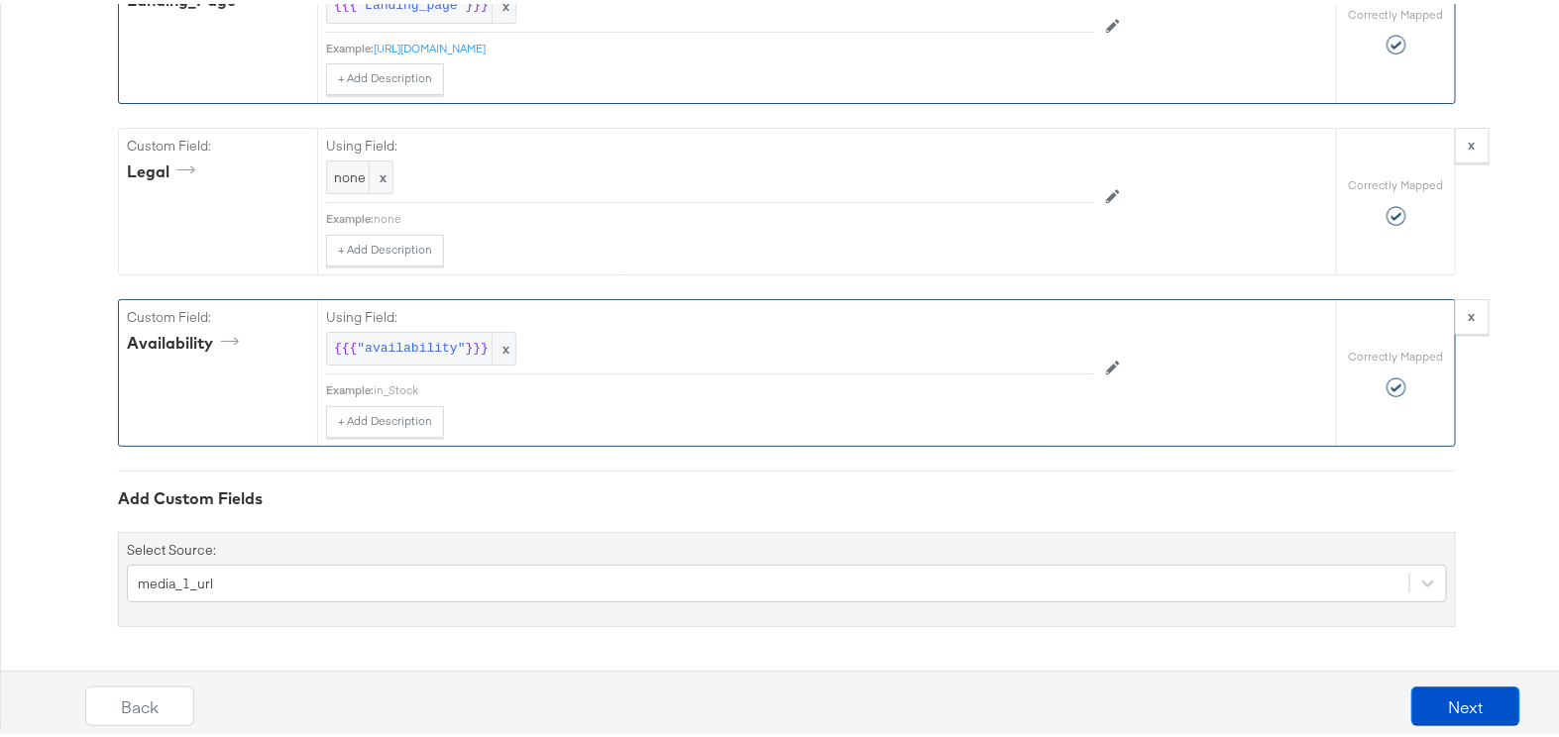
scroll to position [2732, 0]
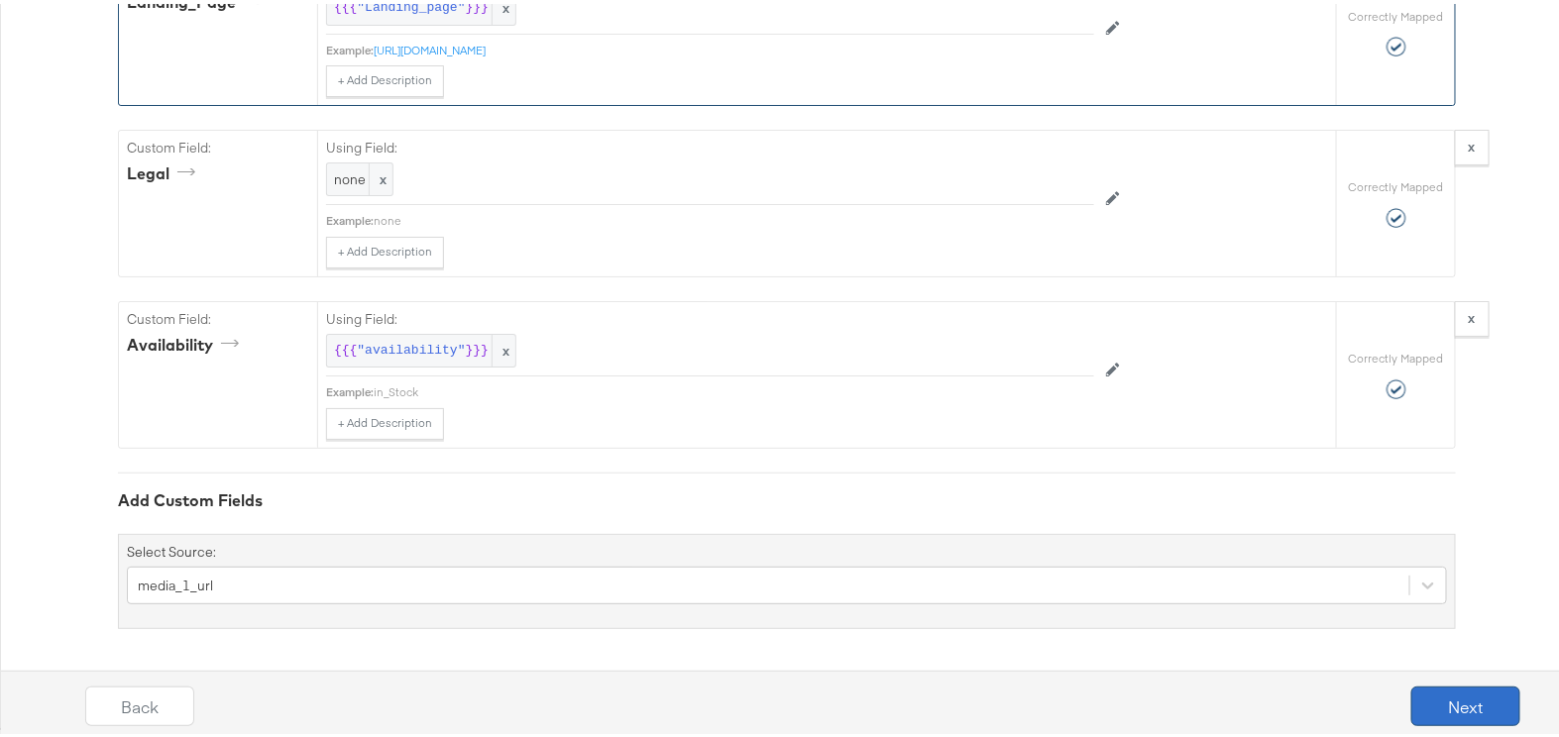
click at [1431, 698] on button "Next" at bounding box center [1465, 703] width 109 height 40
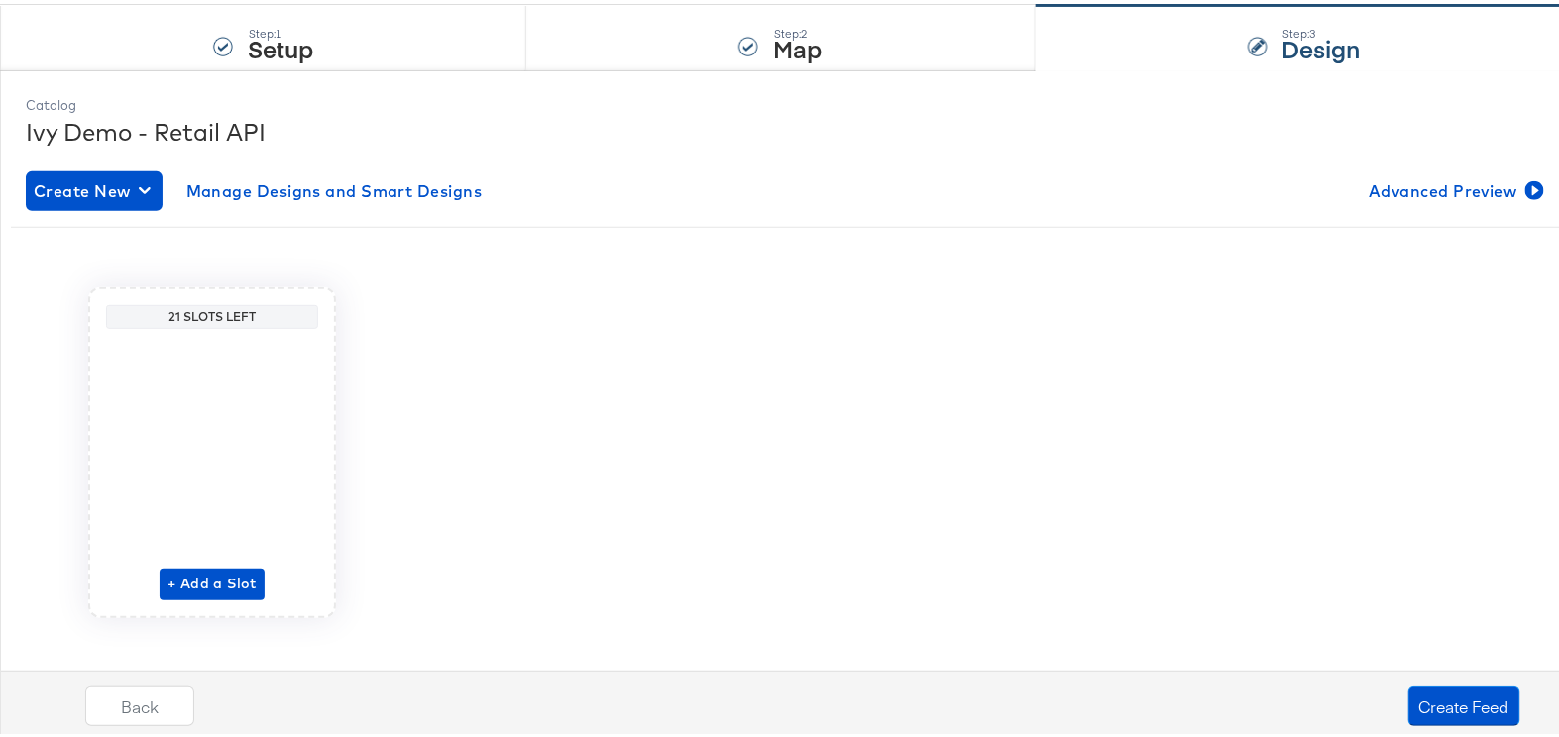
scroll to position [207, 0]
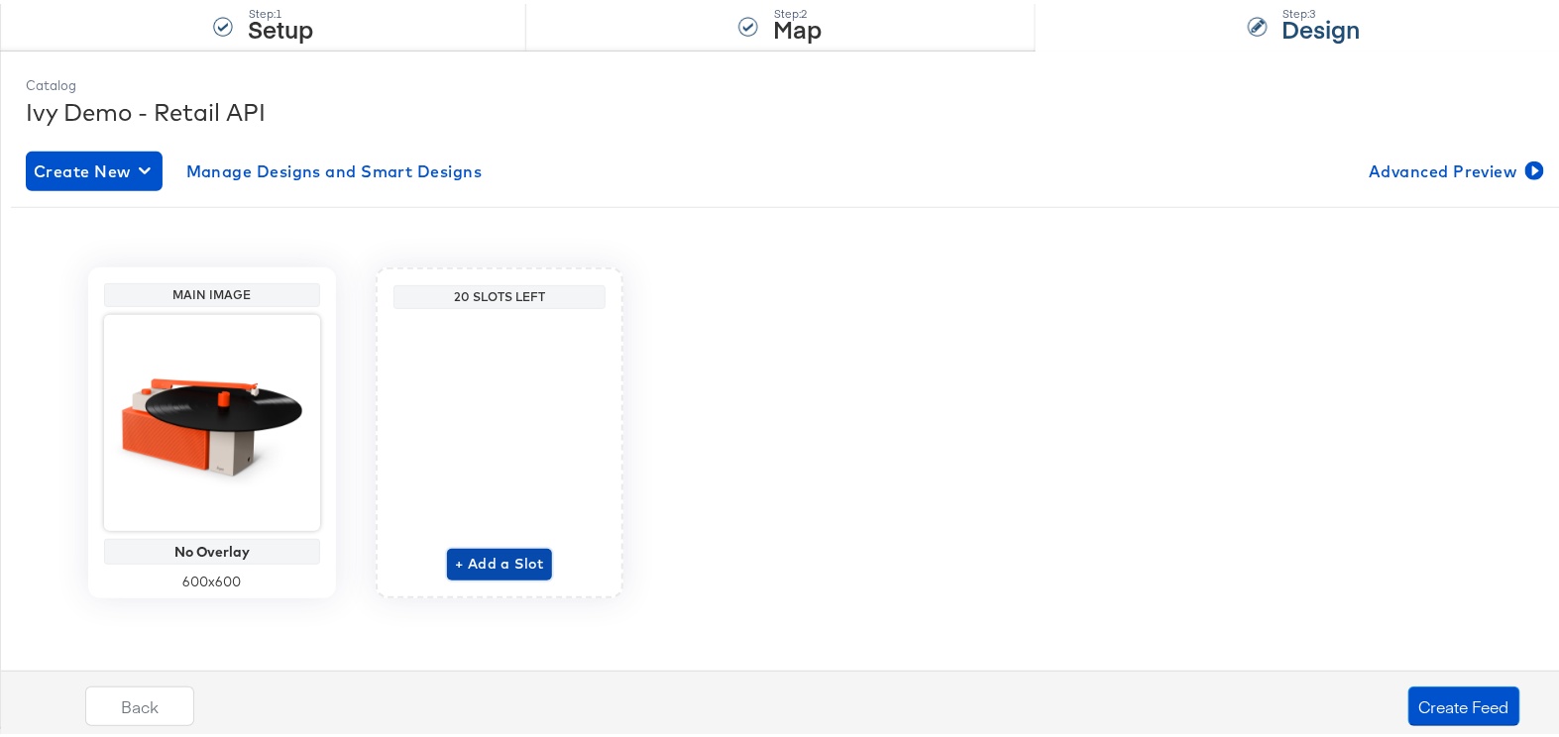
click at [466, 553] on span "+ Add a Slot" at bounding box center [499, 560] width 89 height 25
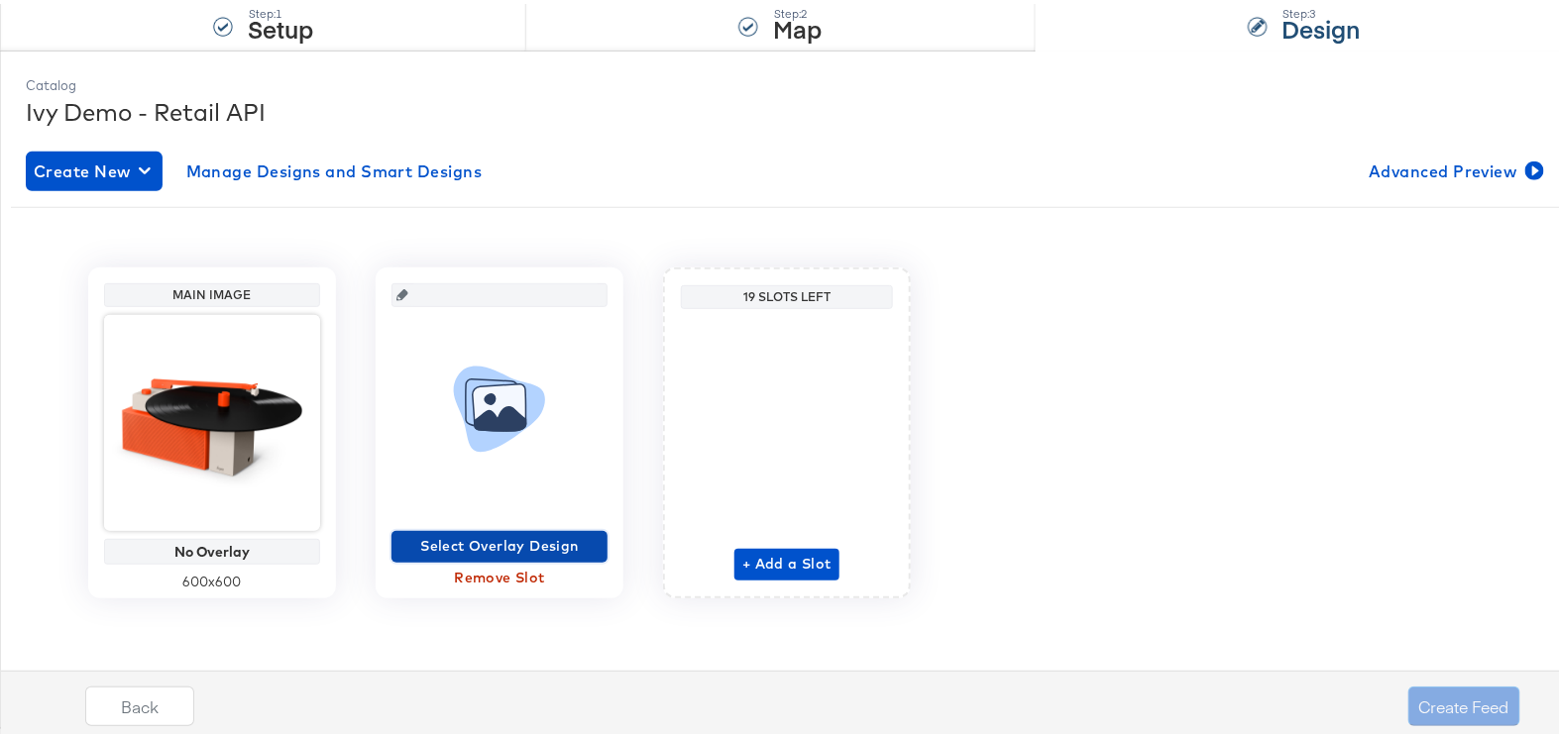
click at [467, 533] on span "Select Overlay Design" at bounding box center [499, 542] width 200 height 25
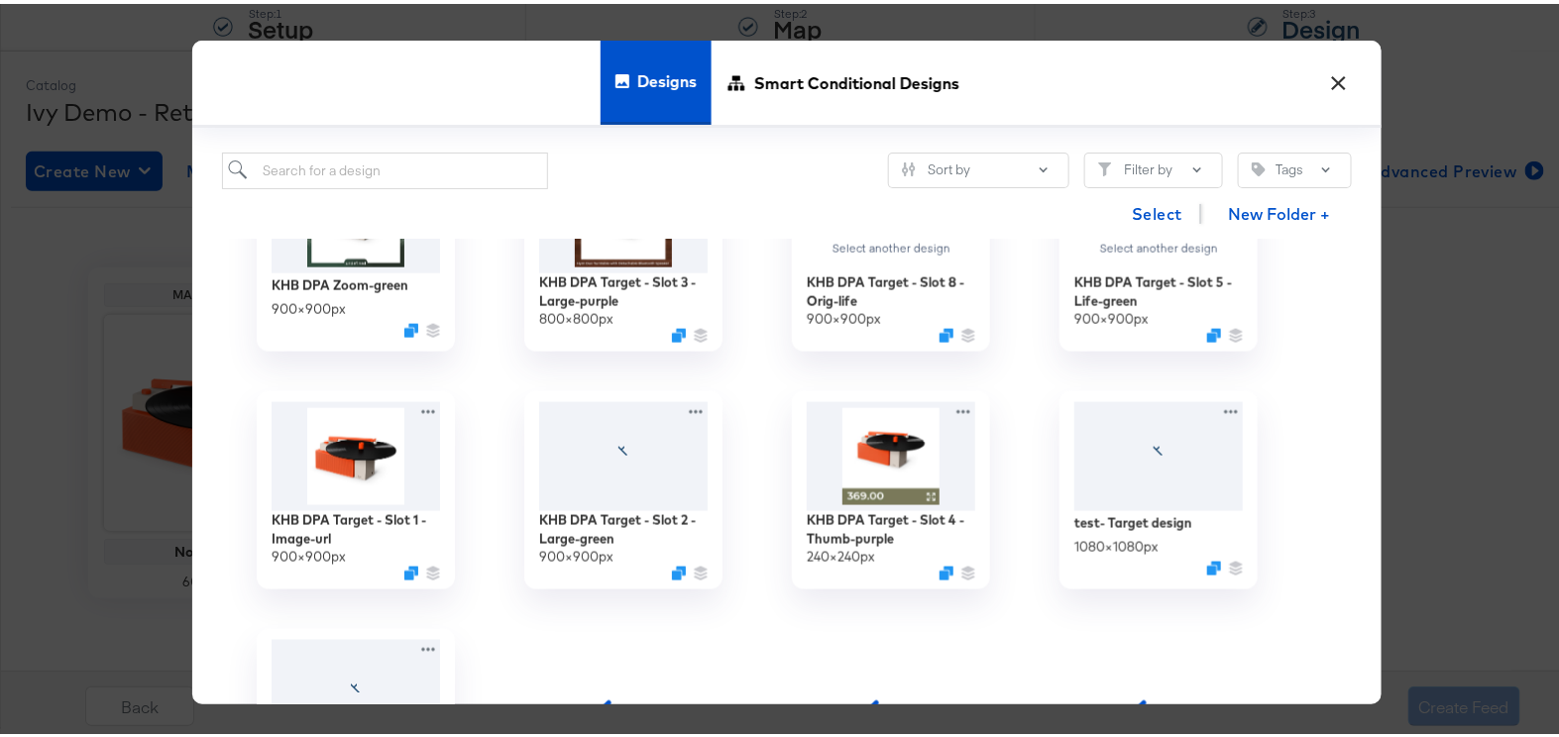
scroll to position [1080, 0]
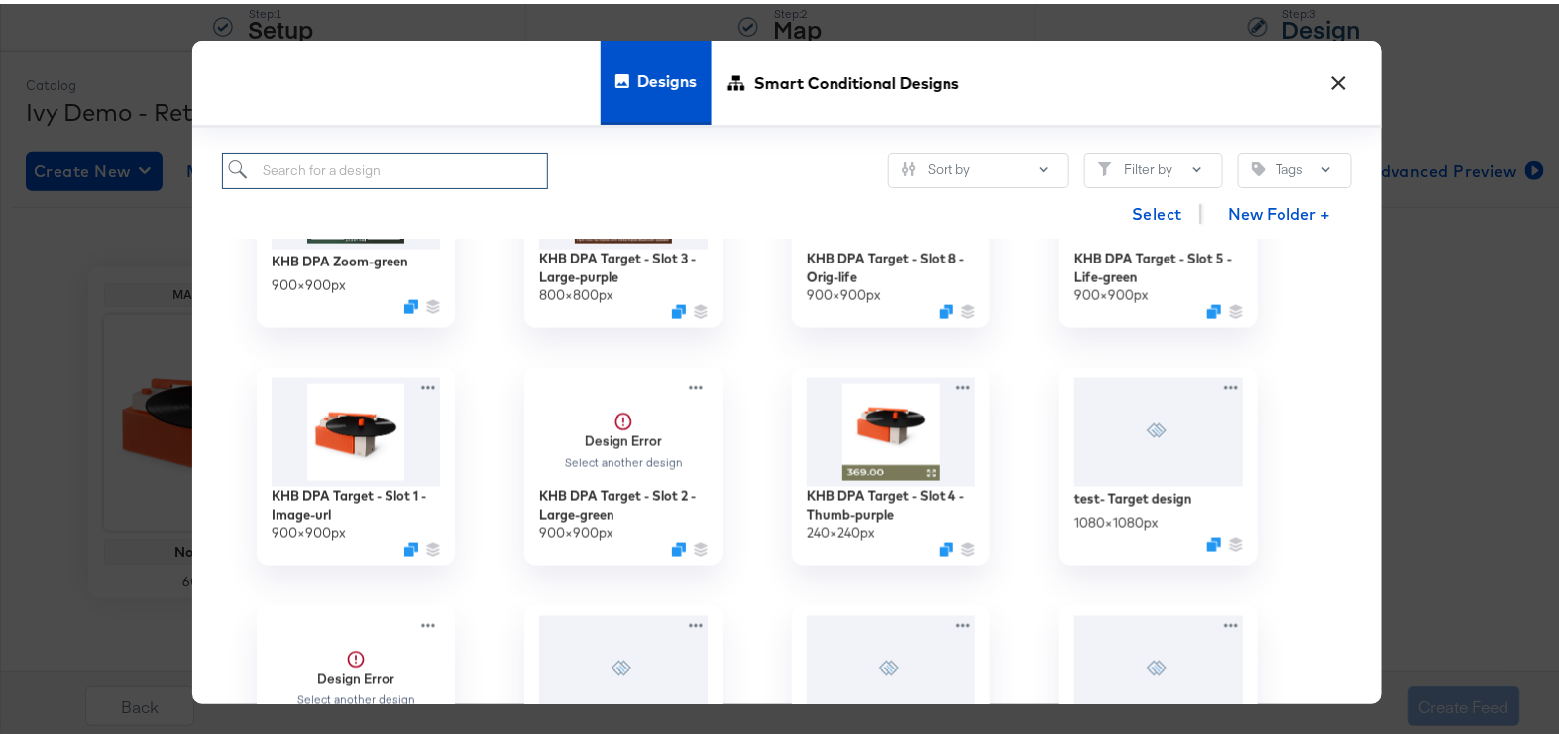
click at [362, 165] on input "search" at bounding box center [385, 167] width 326 height 37
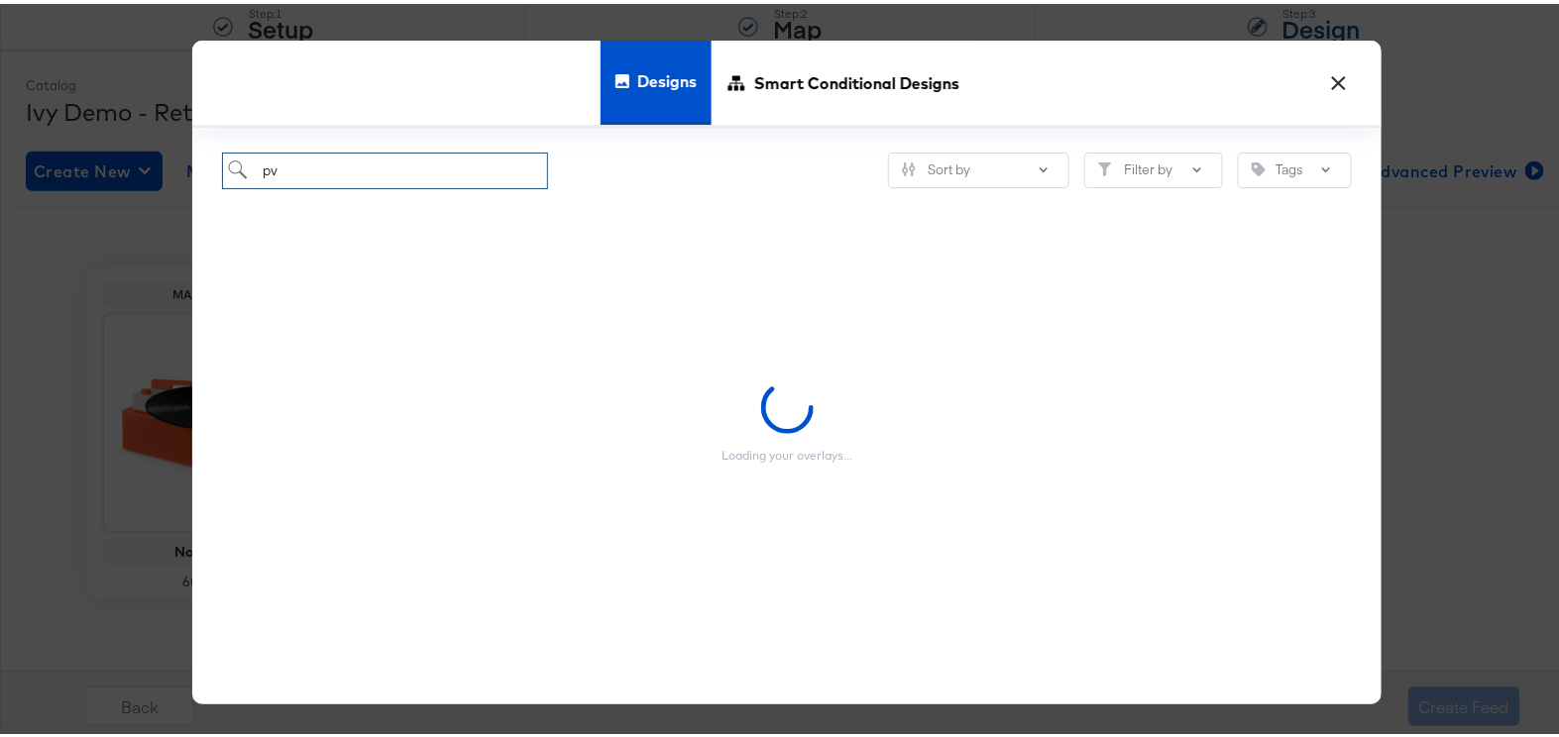
type input "p"
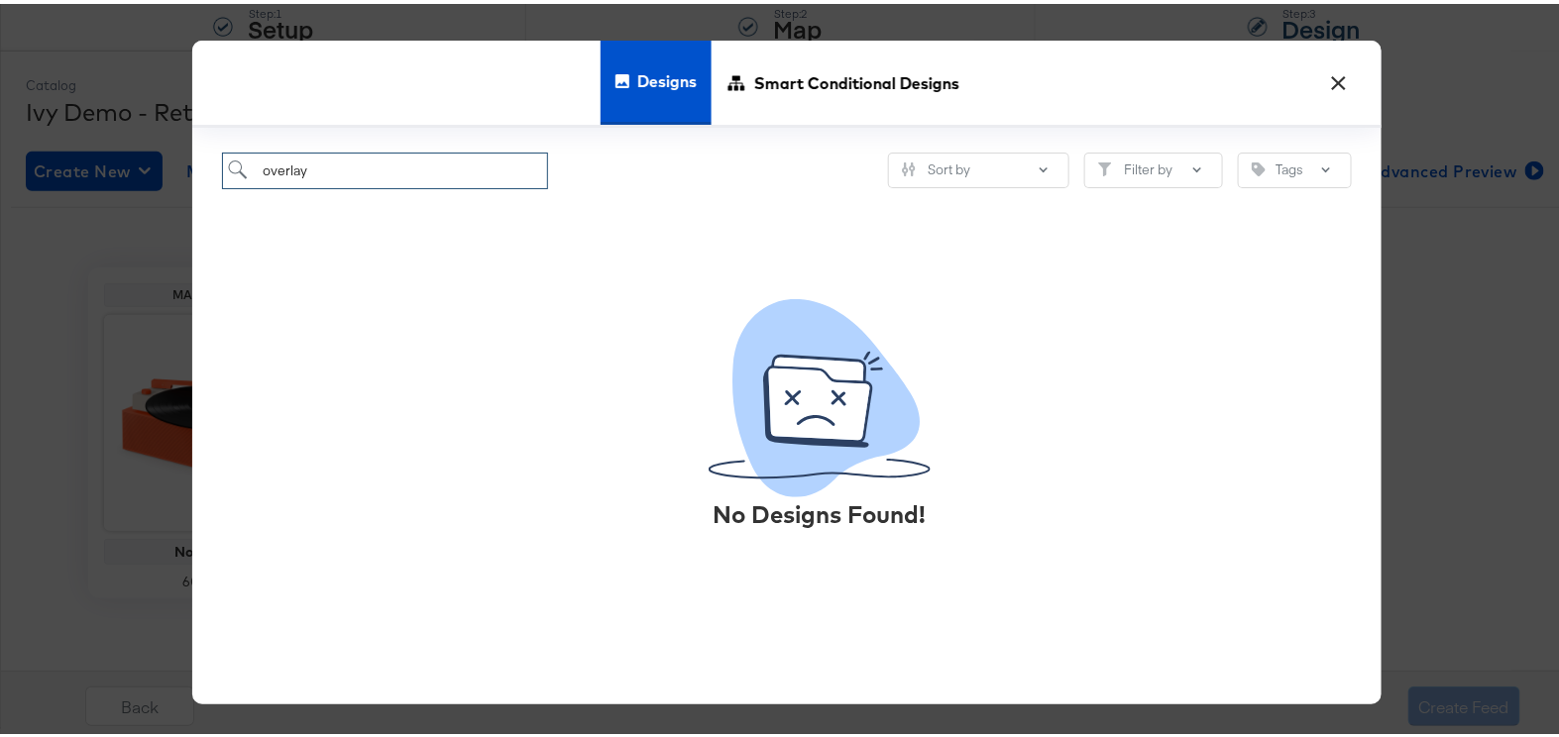
type input "overlay"
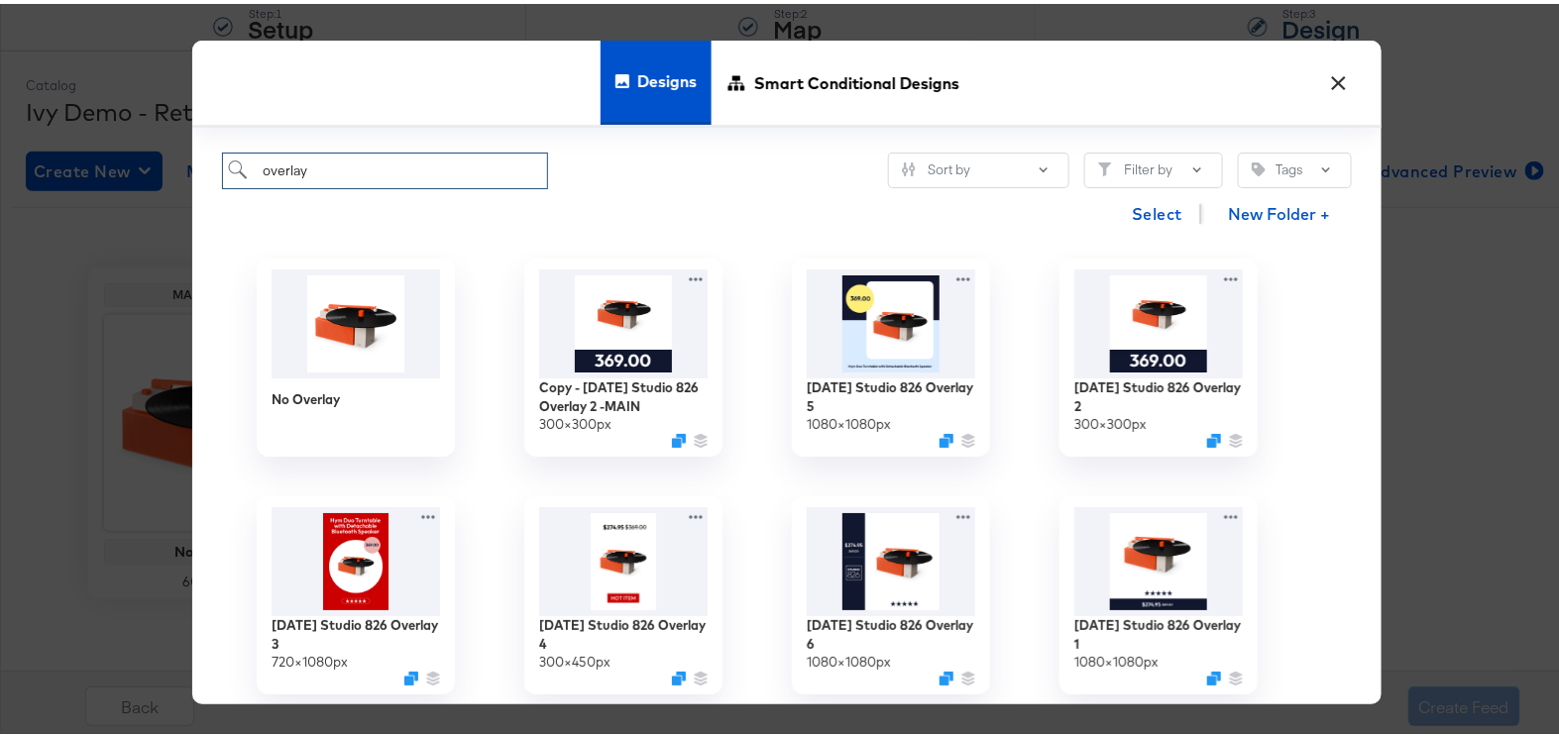
scroll to position [58, 0]
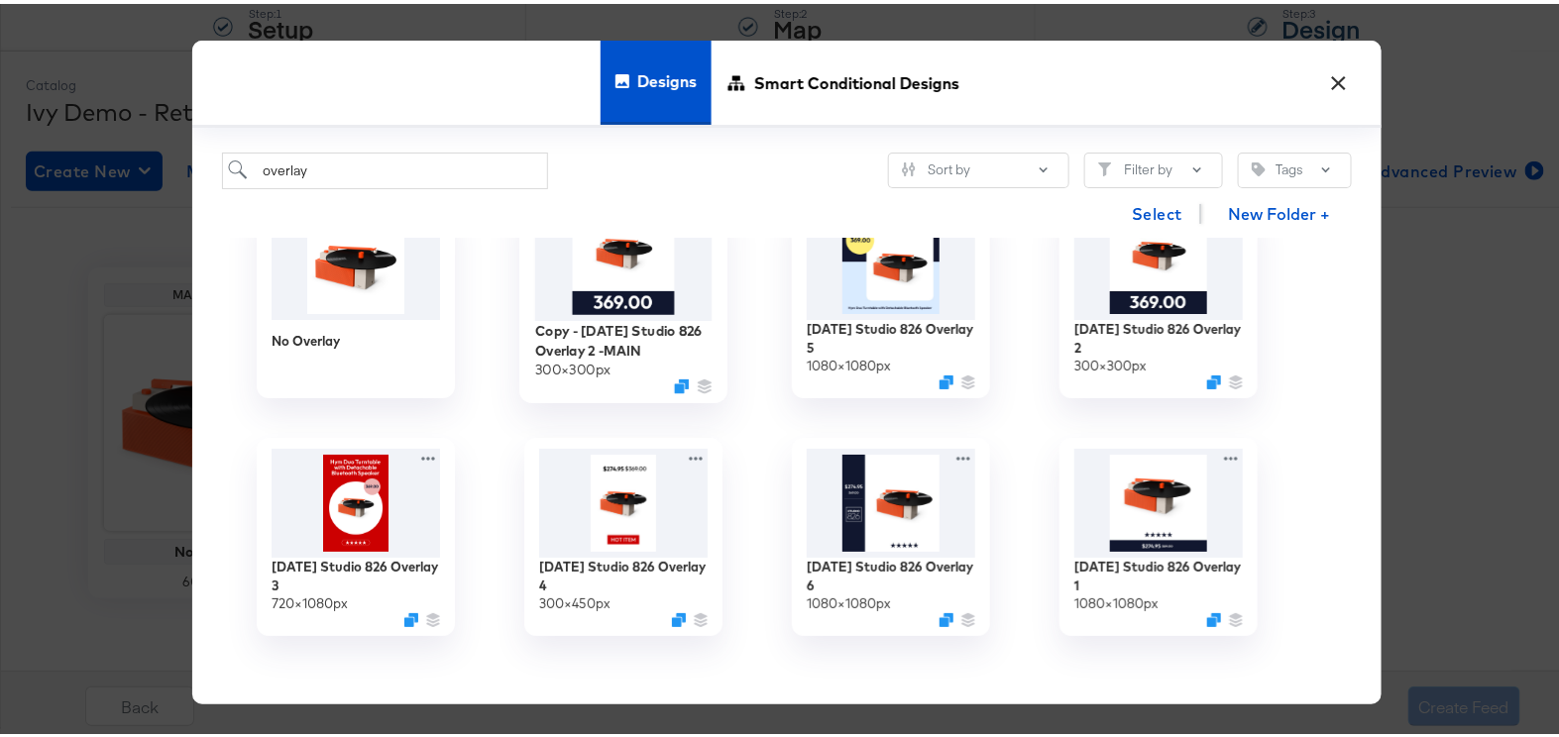
click at [617, 291] on img at bounding box center [623, 260] width 177 height 114
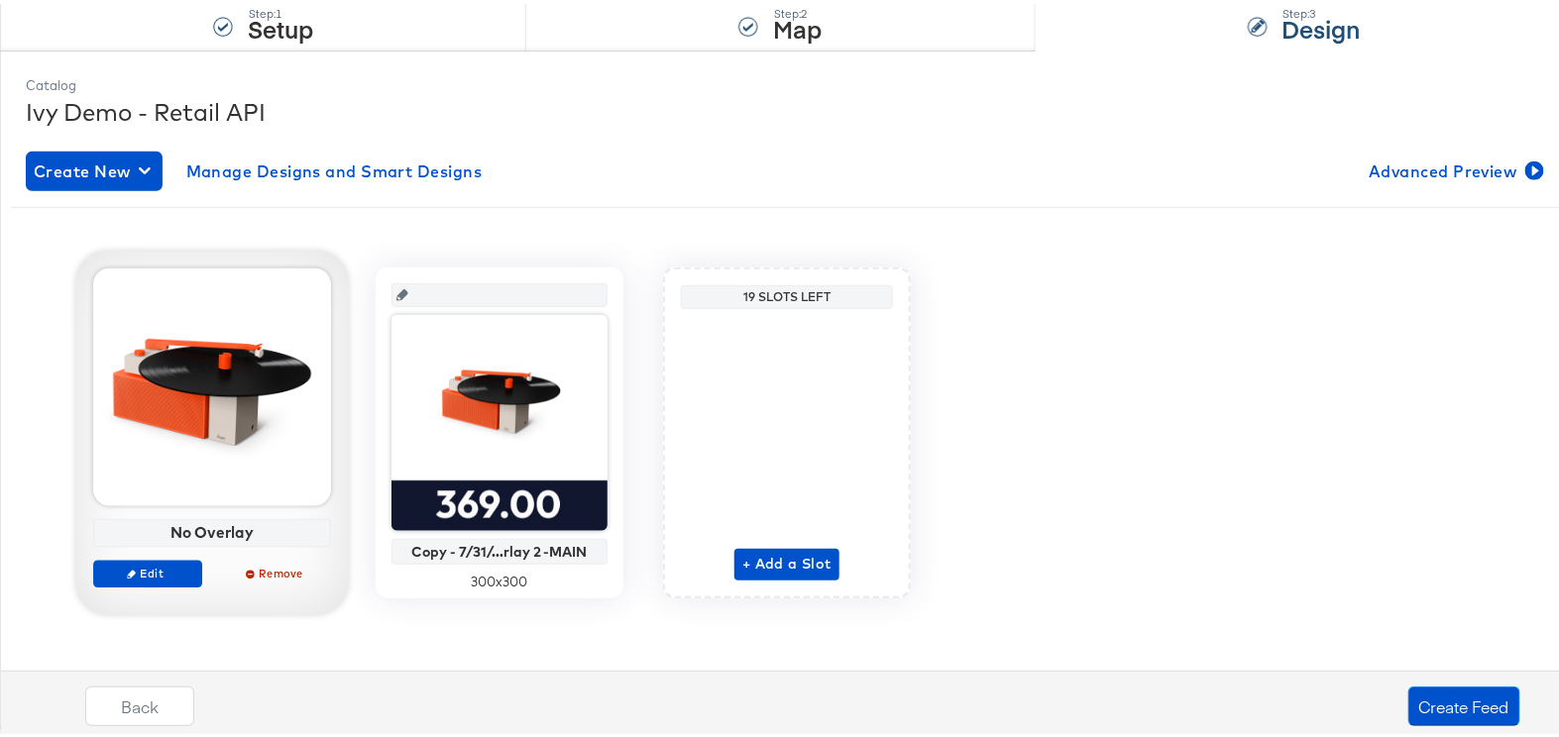
click at [201, 399] on div at bounding box center [212, 384] width 238 height 238
click at [169, 529] on div "No Overlay" at bounding box center [212, 529] width 227 height 18
click at [169, 517] on div "No Overlay" at bounding box center [212, 529] width 238 height 29
click at [171, 513] on div "No Overlay Edit Remove" at bounding box center [212, 433] width 238 height 337
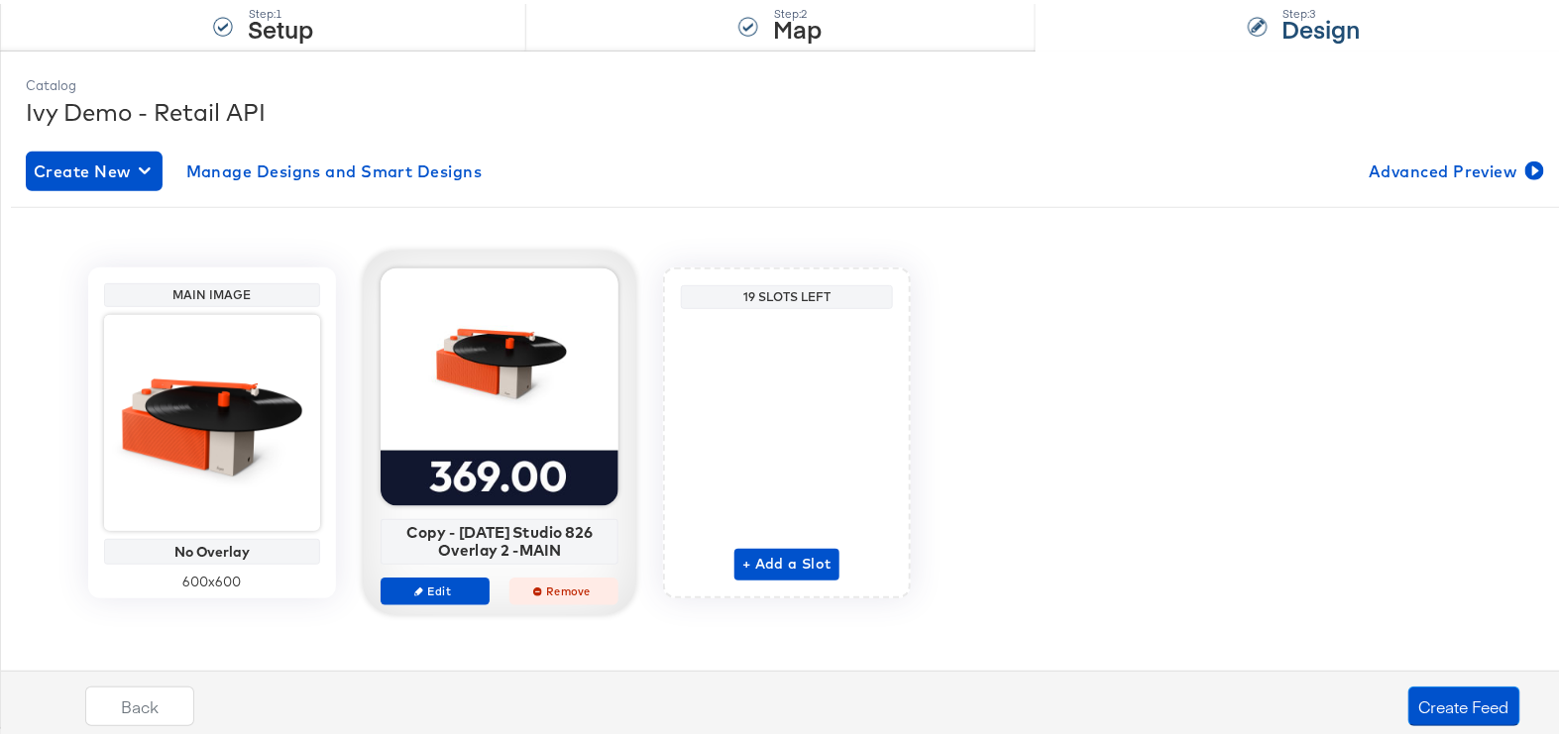
click at [533, 584] on icon "button" at bounding box center [537, 587] width 9 height 9
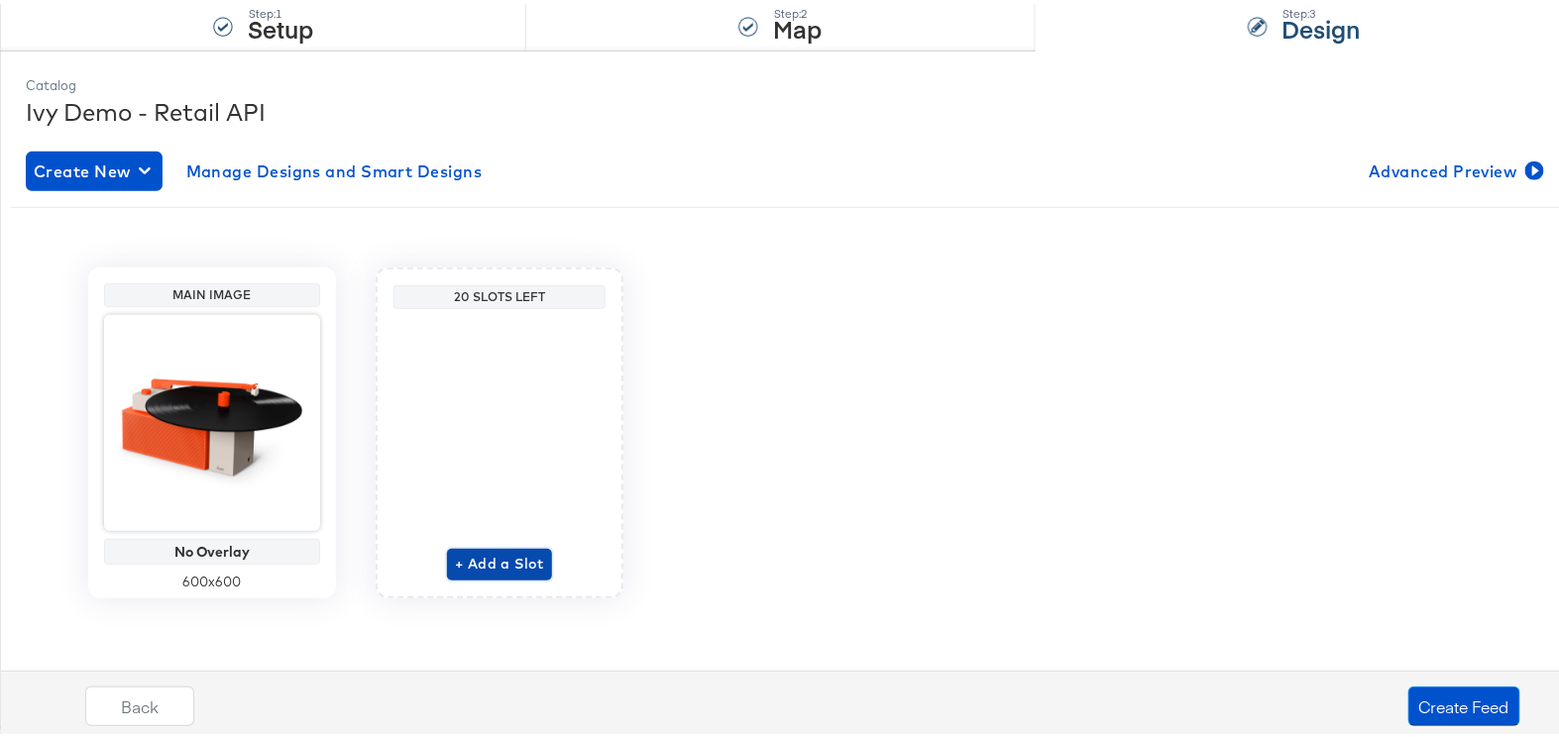
click at [483, 548] on span "+ Add a Slot" at bounding box center [499, 560] width 89 height 25
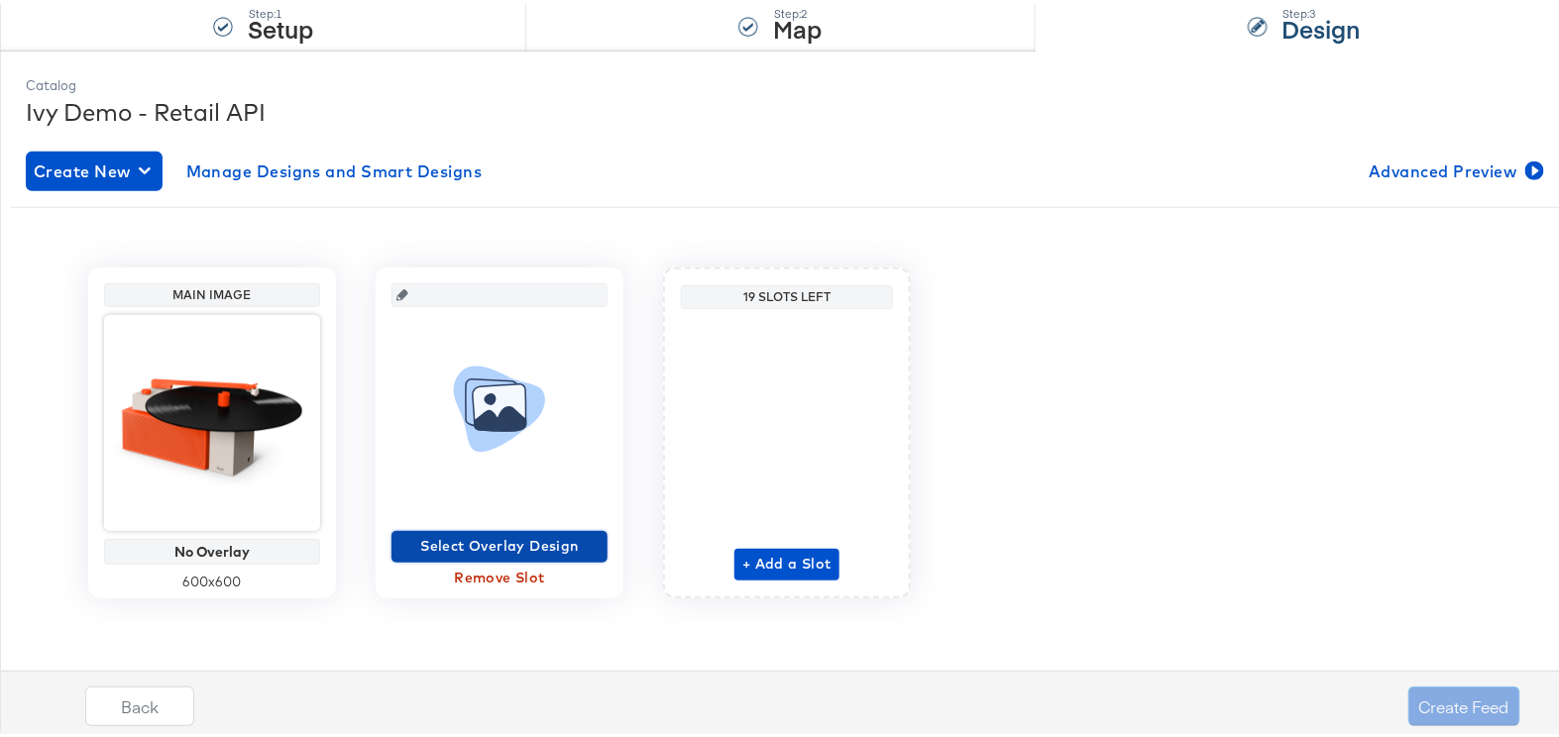
click at [471, 527] on button "Select Overlay Design" at bounding box center [500, 543] width 216 height 32
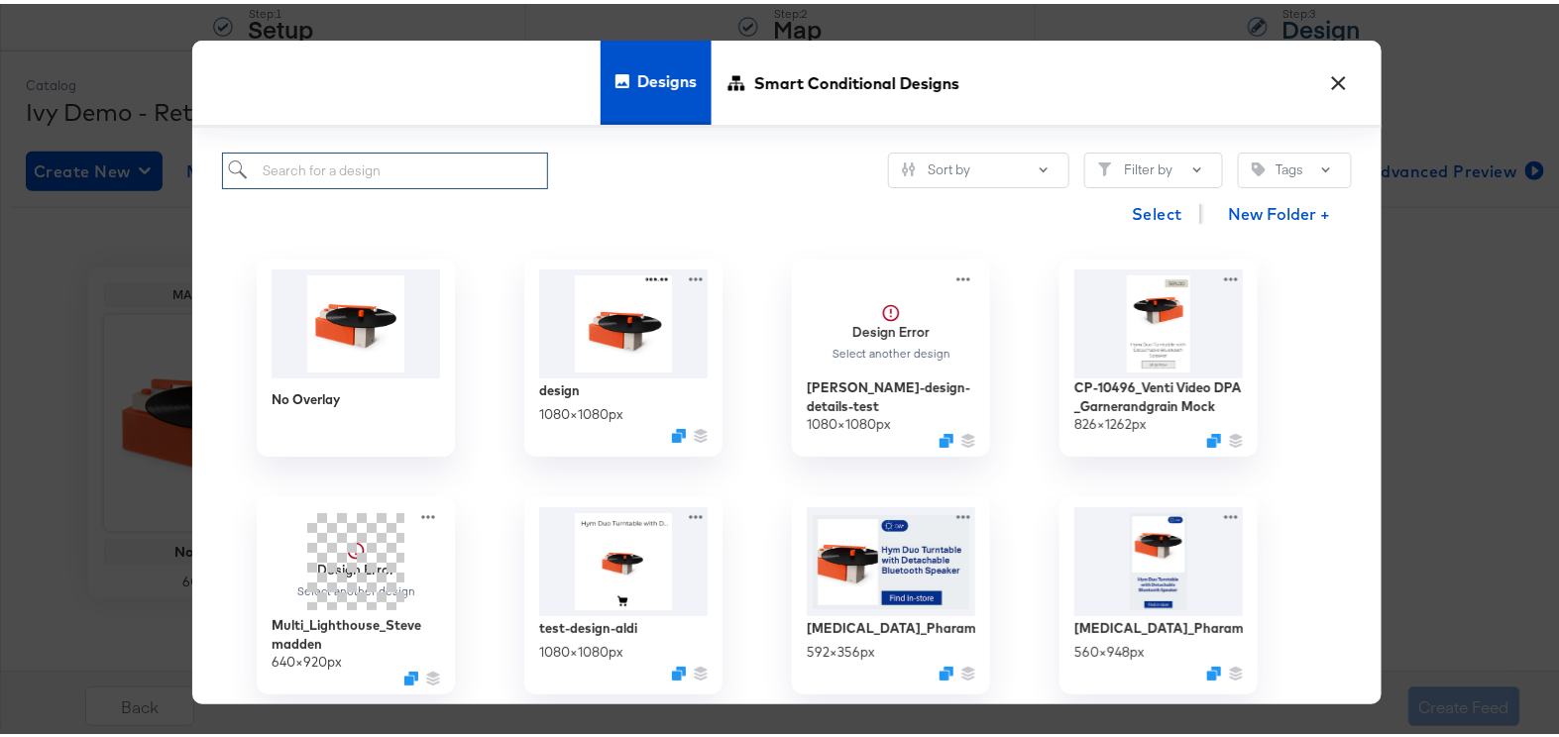
click at [368, 159] on input "search" at bounding box center [385, 167] width 326 height 37
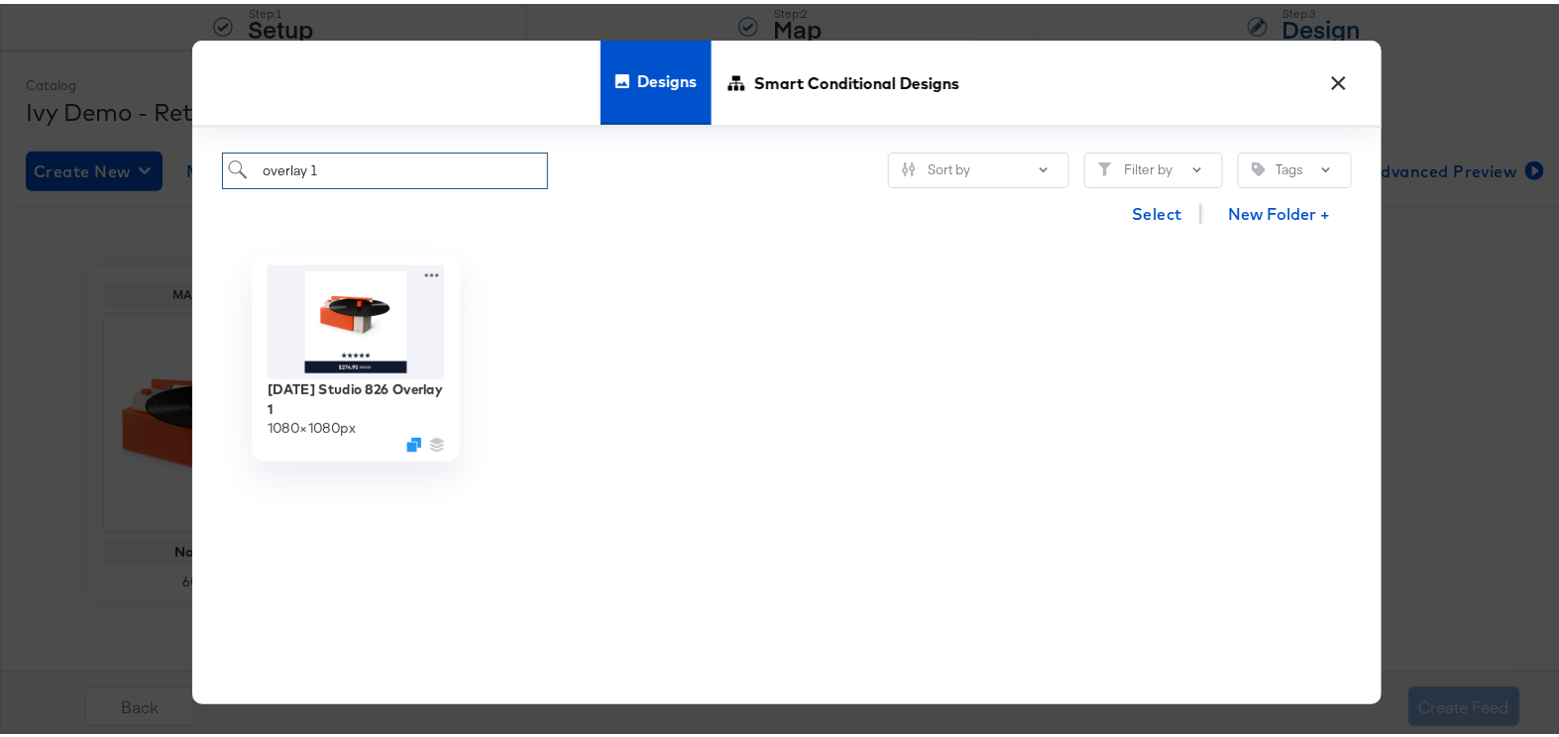
type input "overlay 1"
click at [331, 389] on div "7/31/24 Studio 826 Overlay 1" at bounding box center [356, 396] width 177 height 39
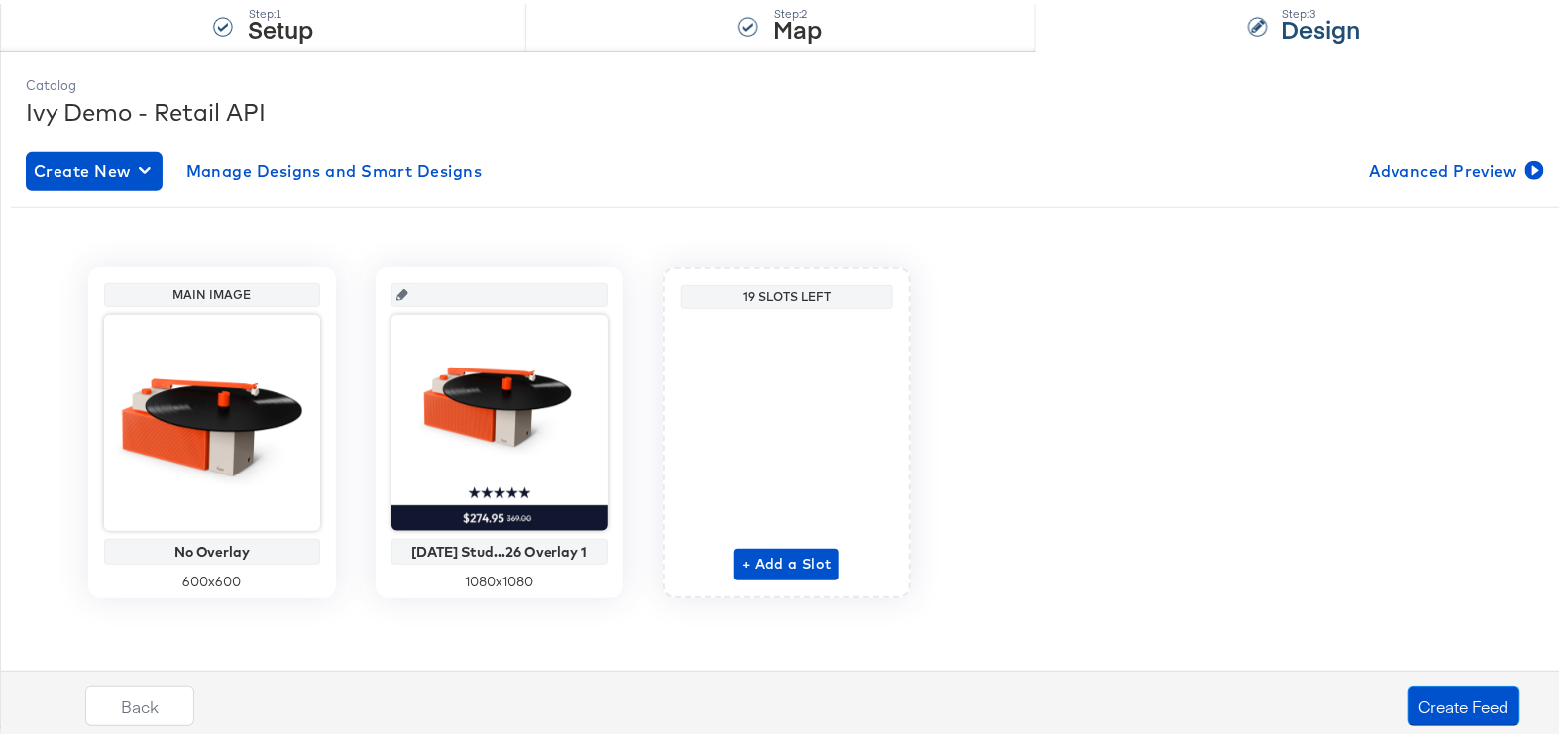
click at [500, 293] on input "text" at bounding box center [505, 284] width 194 height 54
type input "image1"
click at [770, 565] on div "+ Add a Slot" at bounding box center [786, 445] width 105 height 264
click at [754, 548] on span "+ Add a Slot" at bounding box center [786, 560] width 89 height 25
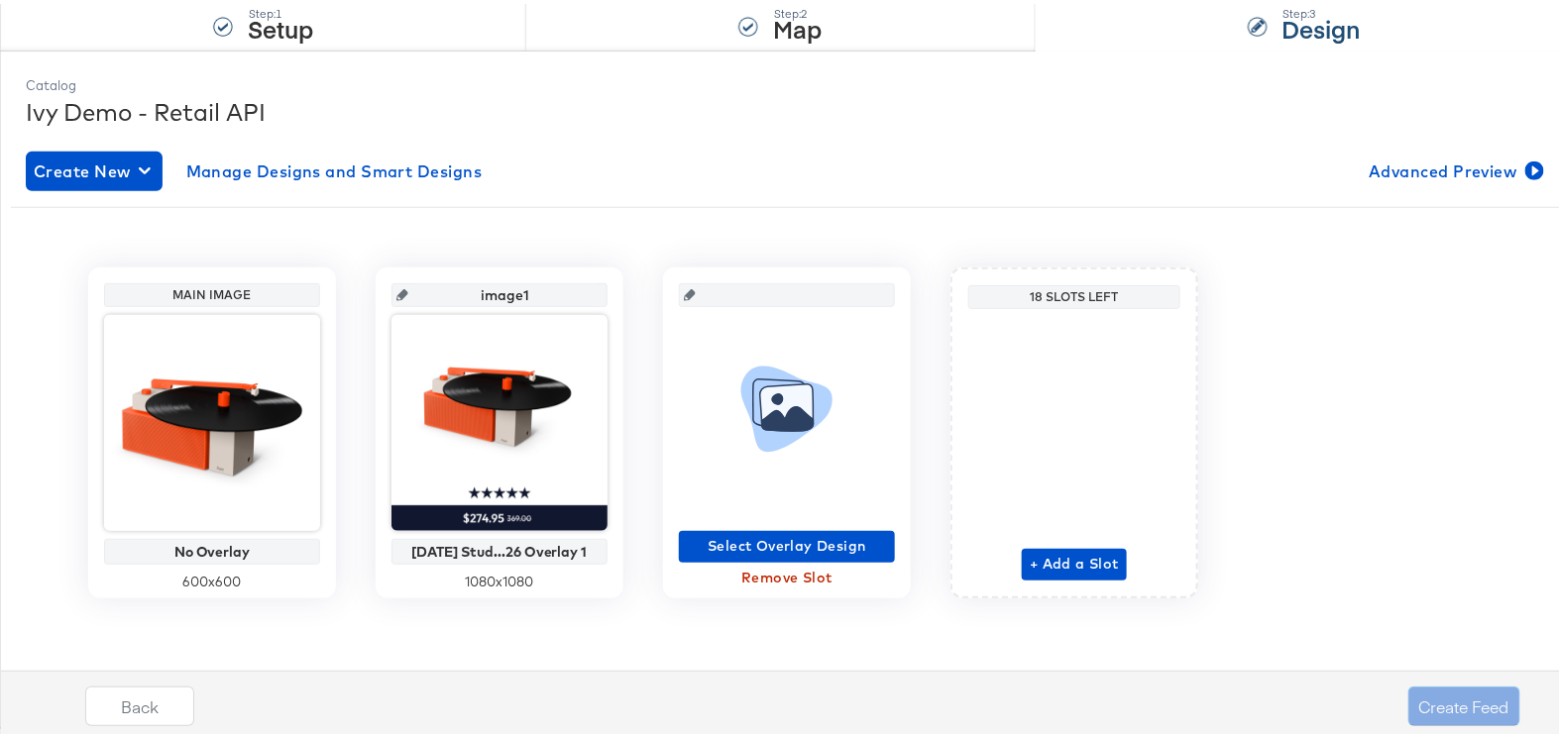
click at [748, 291] on input "text" at bounding box center [793, 284] width 194 height 54
click at [834, 537] on span "Select Overlay Design" at bounding box center [787, 542] width 200 height 25
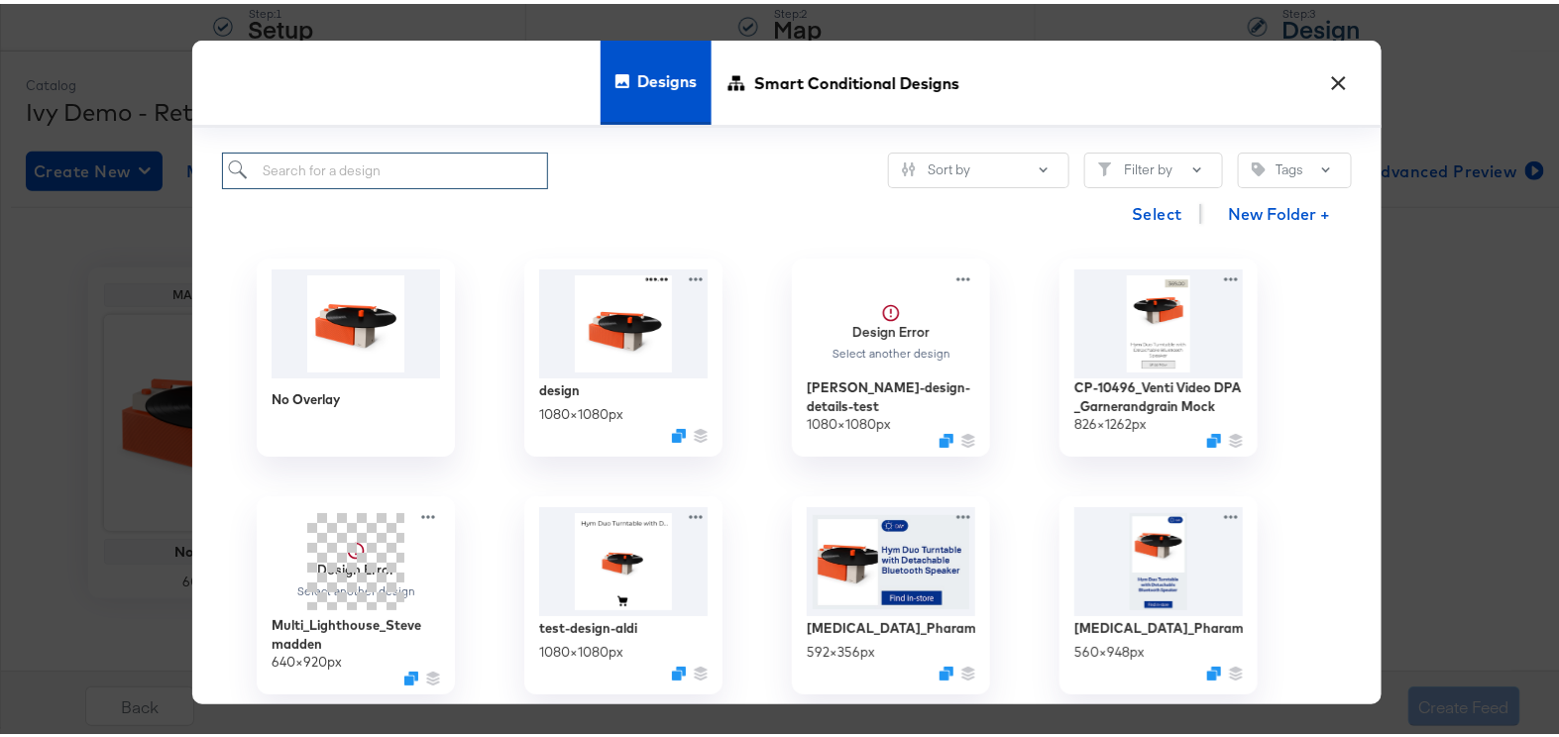
click at [427, 164] on input "search" at bounding box center [385, 167] width 326 height 37
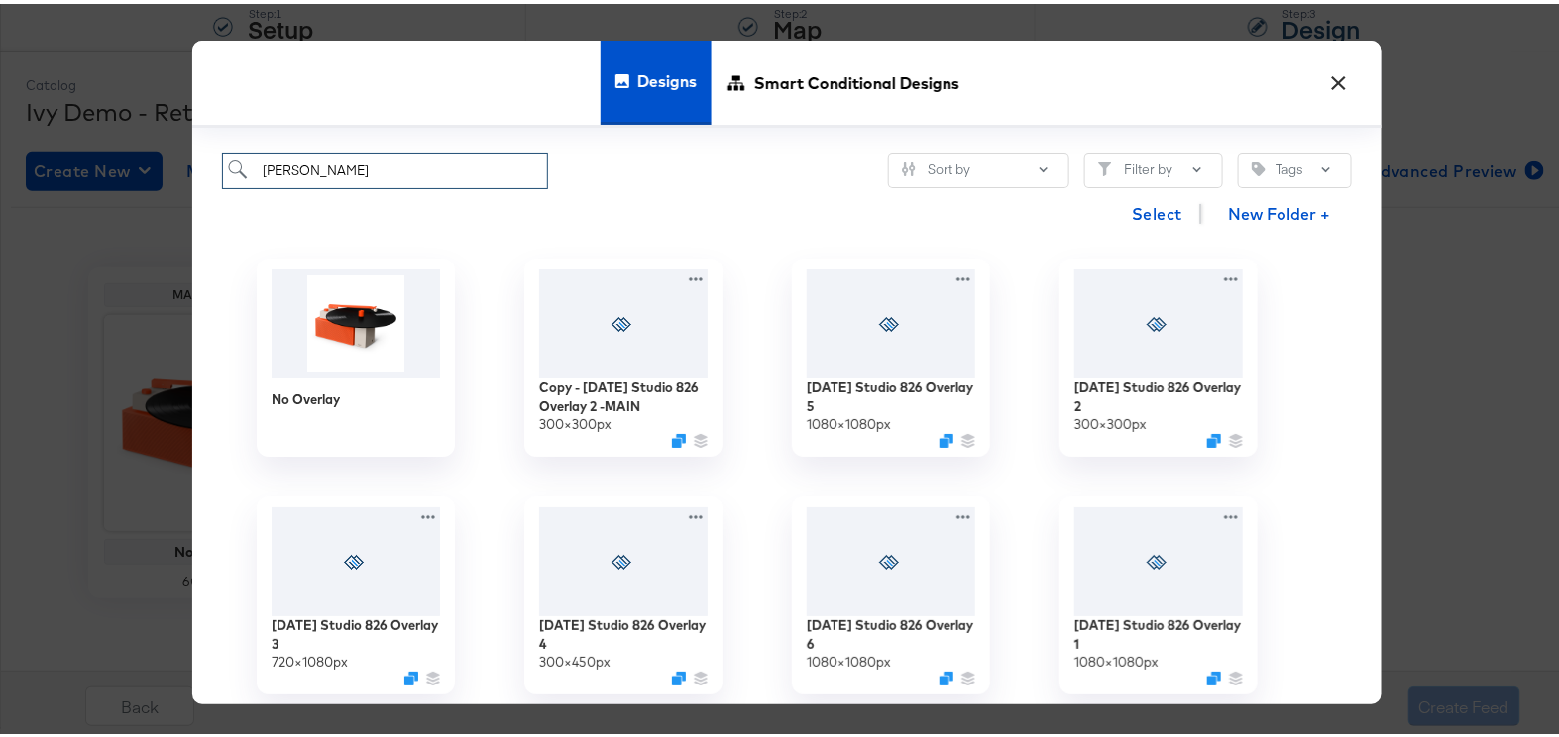
type input "overlay"
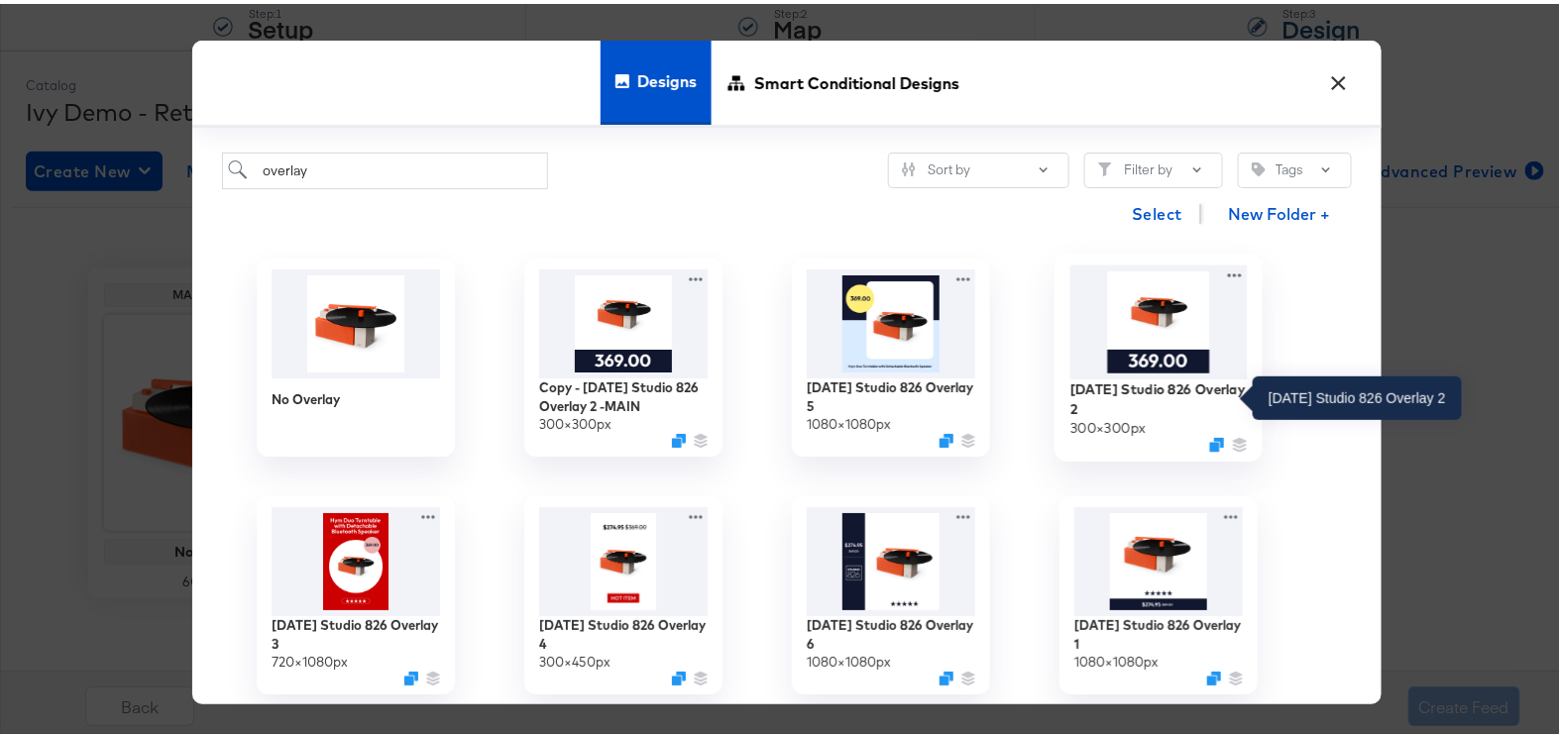
click at [1105, 404] on div "7/31/24 Studio 826 Overlay 2" at bounding box center [1159, 396] width 177 height 39
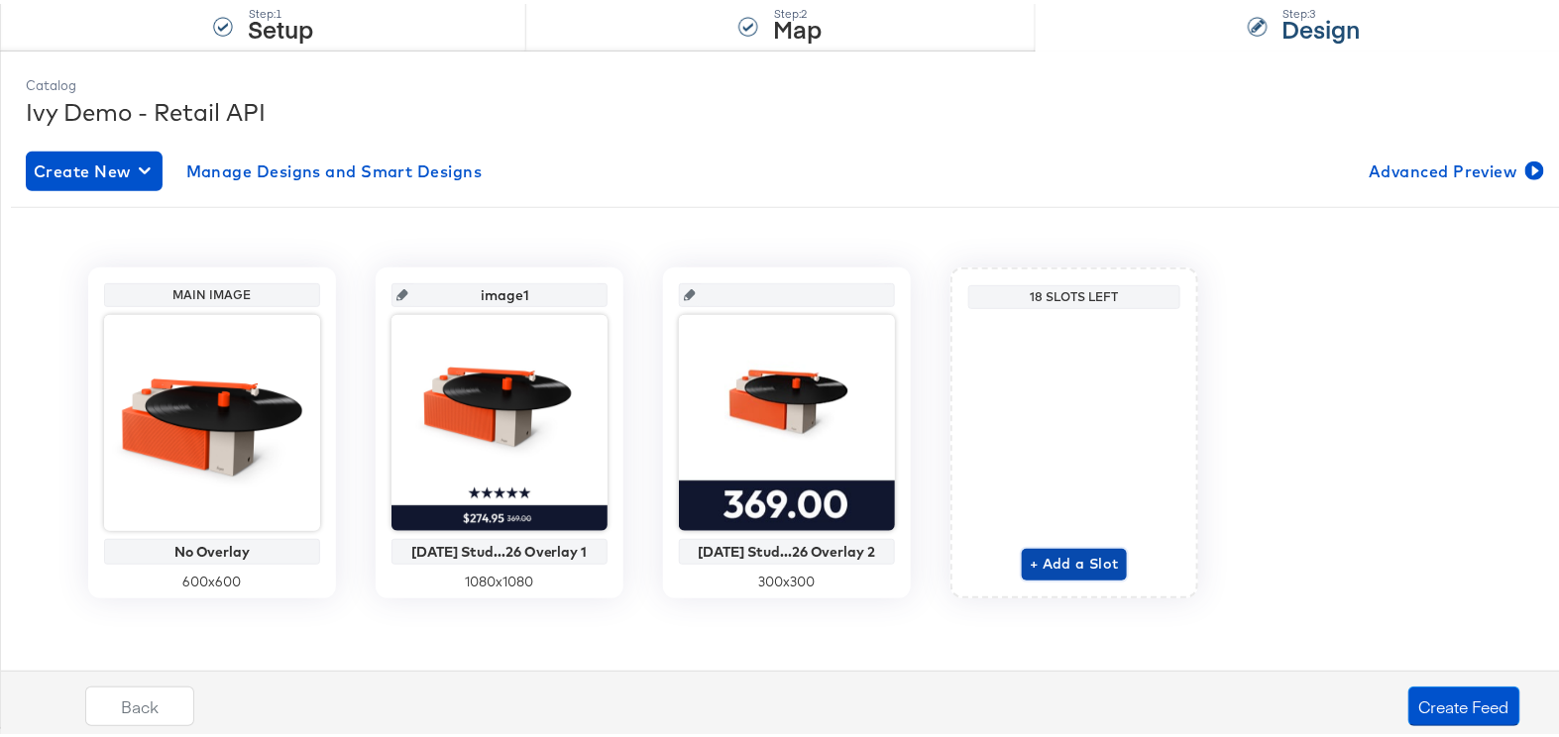
click at [1090, 562] on span "+ Add a Slot" at bounding box center [1074, 560] width 89 height 25
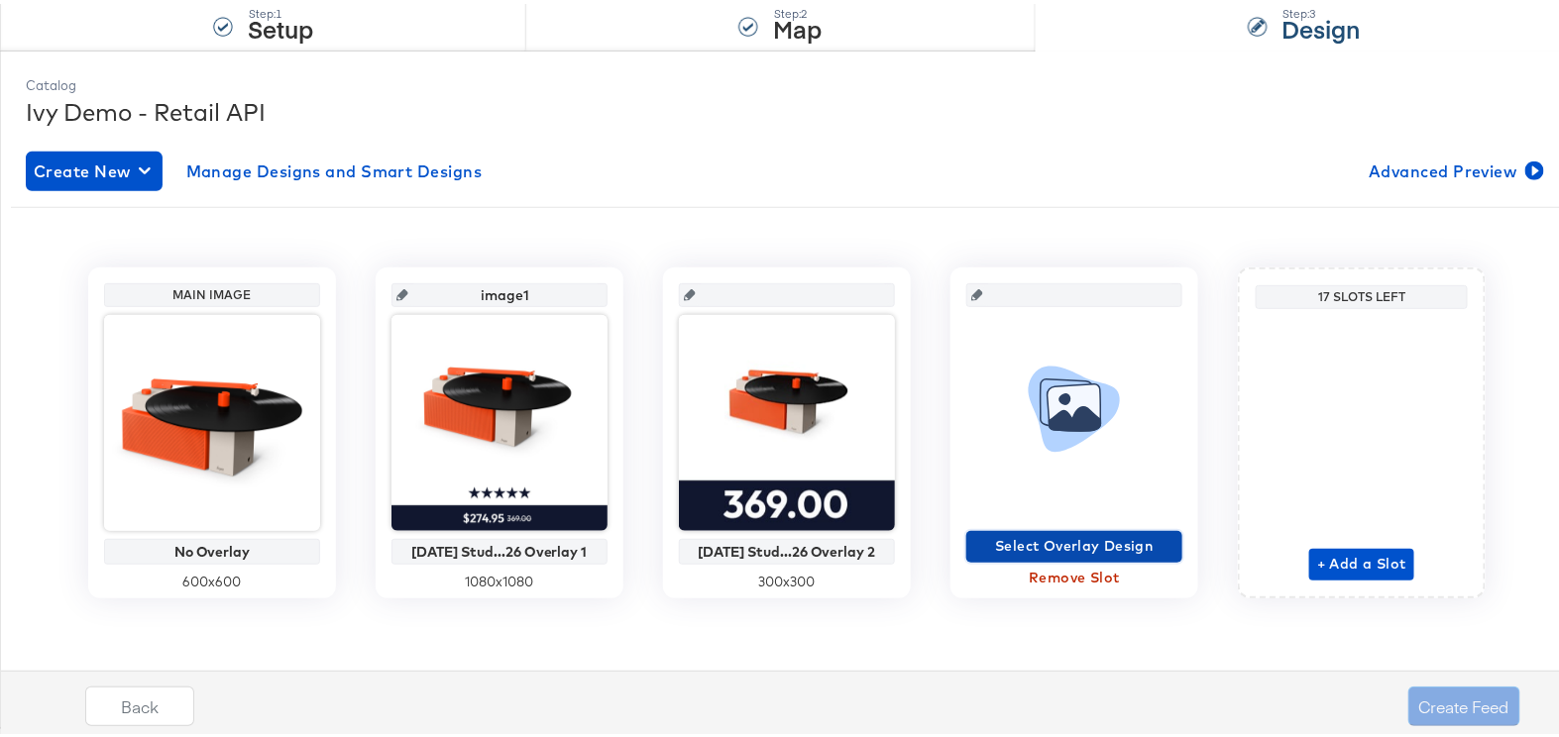
click at [1068, 544] on span "Select Overlay Design" at bounding box center [1074, 542] width 200 height 25
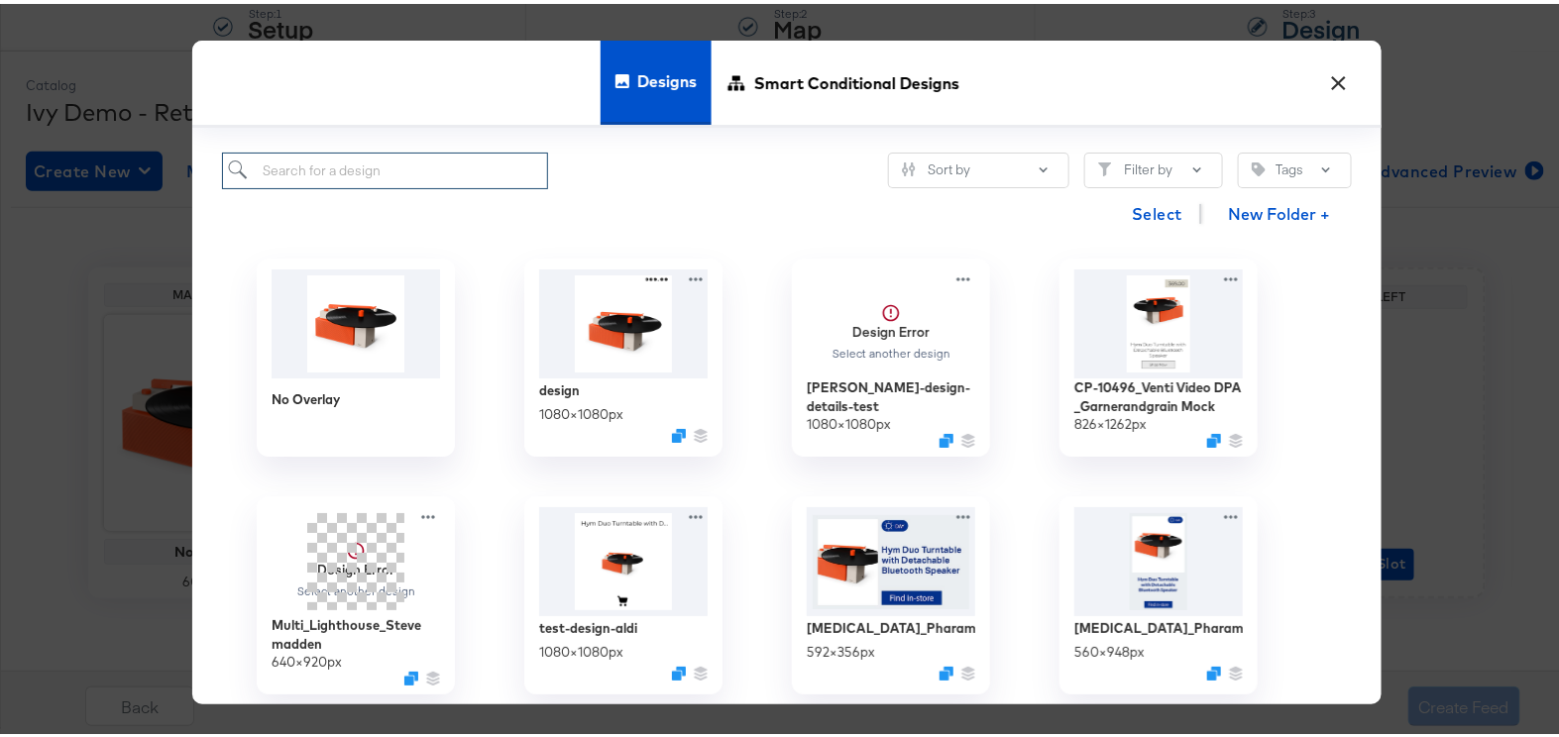
click at [439, 176] on input "search" at bounding box center [385, 167] width 326 height 37
type input "overlay"
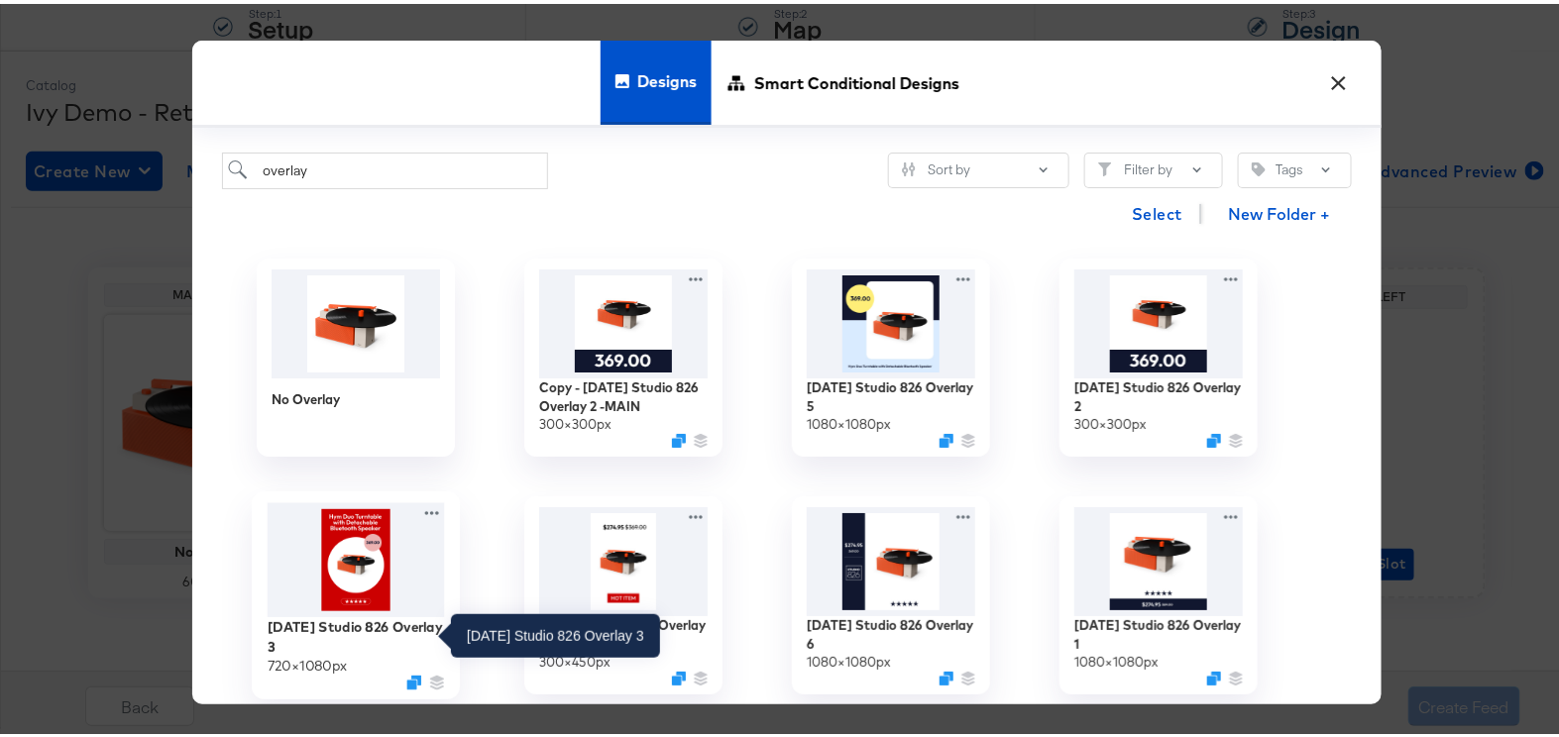
click at [360, 626] on div "7/31/24 Studio 826 Overlay 3" at bounding box center [356, 634] width 177 height 39
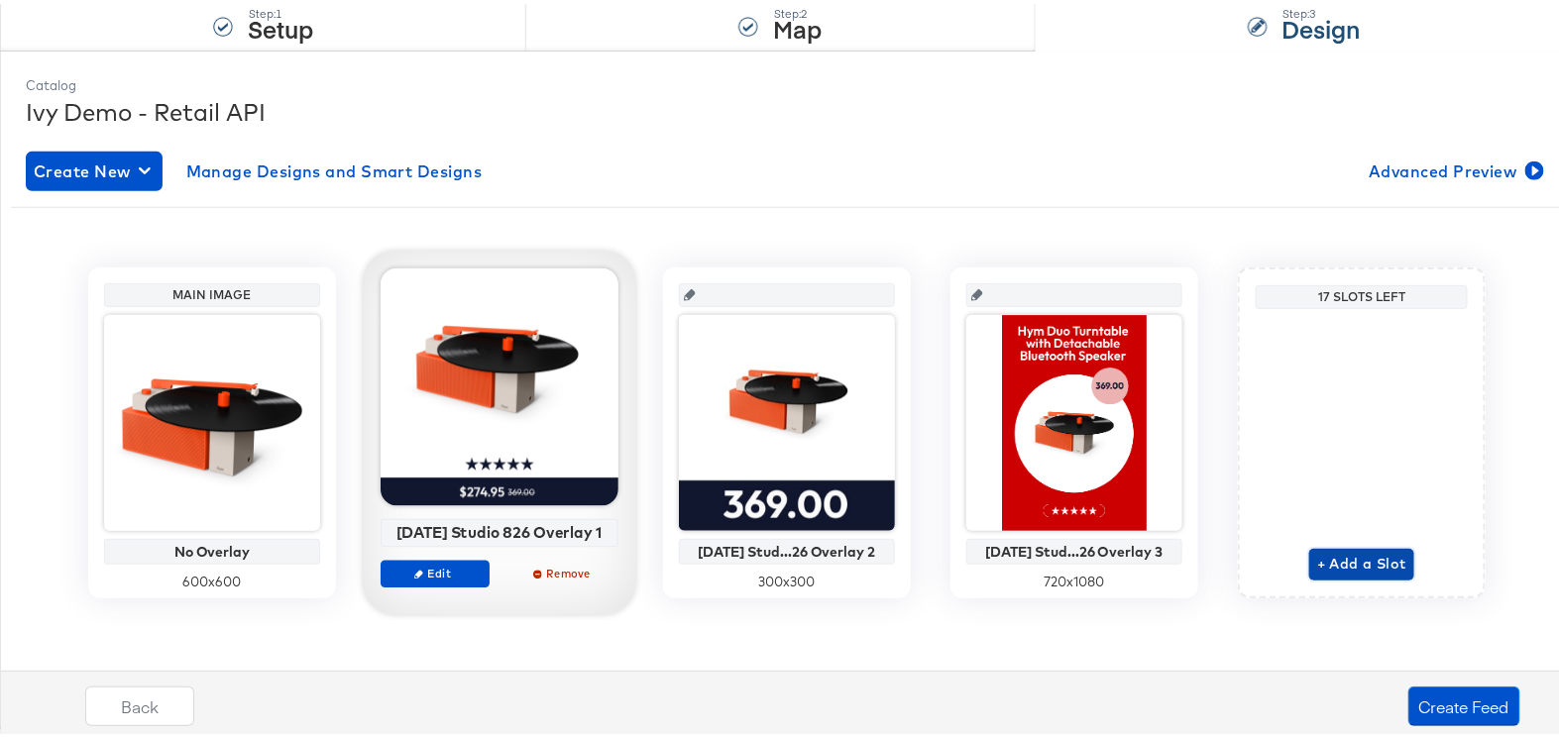
click at [1350, 556] on span "+ Add a Slot" at bounding box center [1361, 560] width 89 height 25
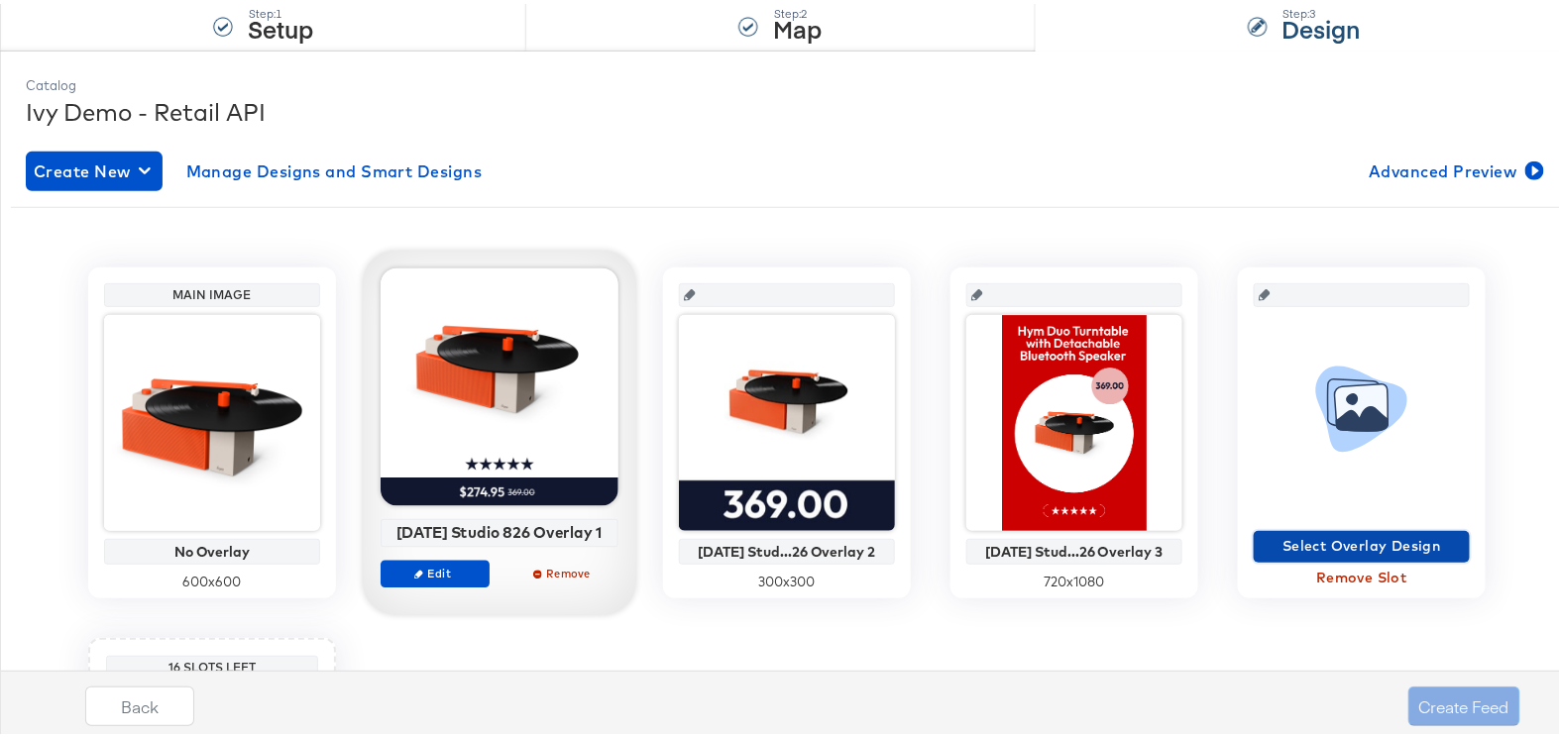
click at [1323, 540] on span "Select Overlay Design" at bounding box center [1362, 542] width 200 height 25
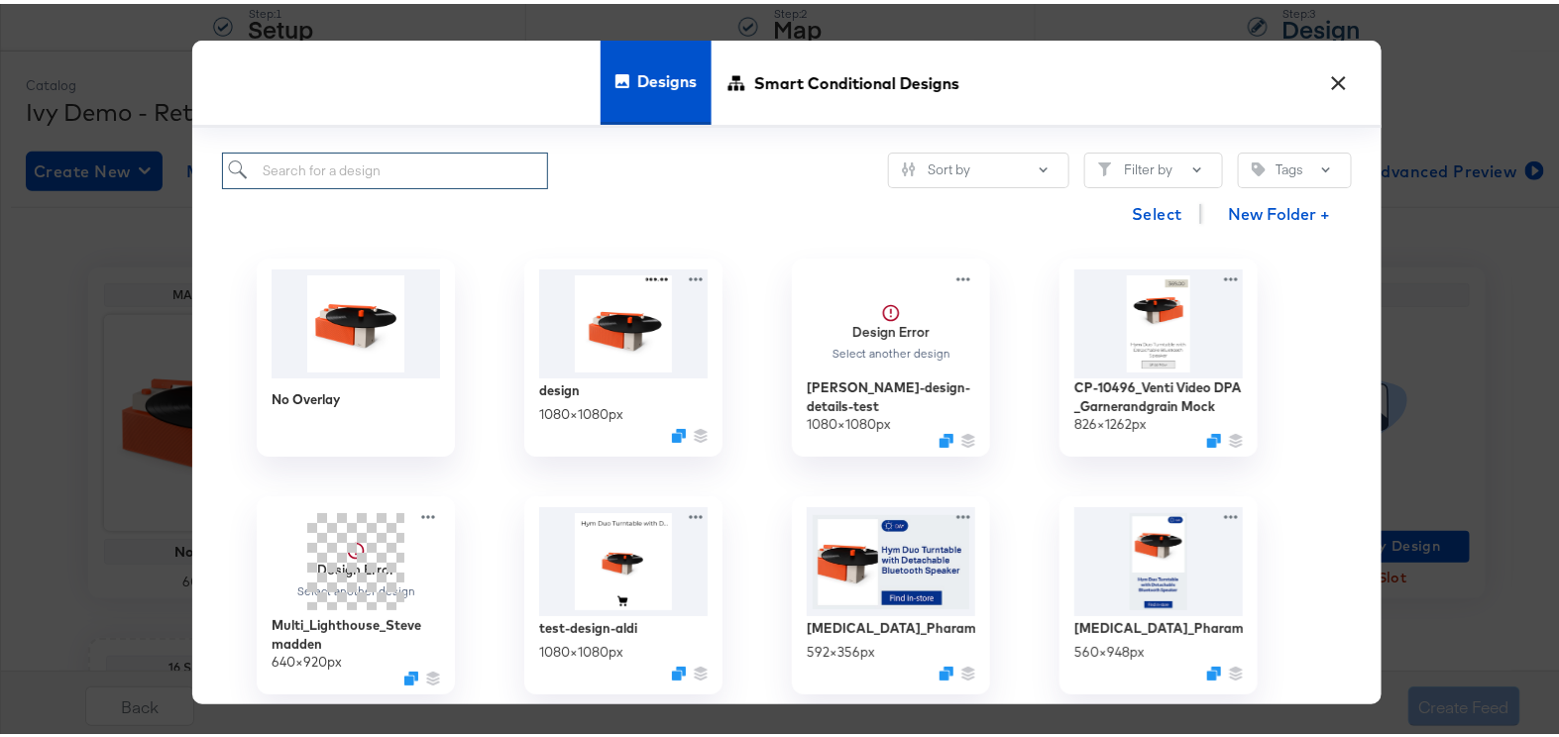
click at [382, 157] on input "search" at bounding box center [385, 167] width 326 height 37
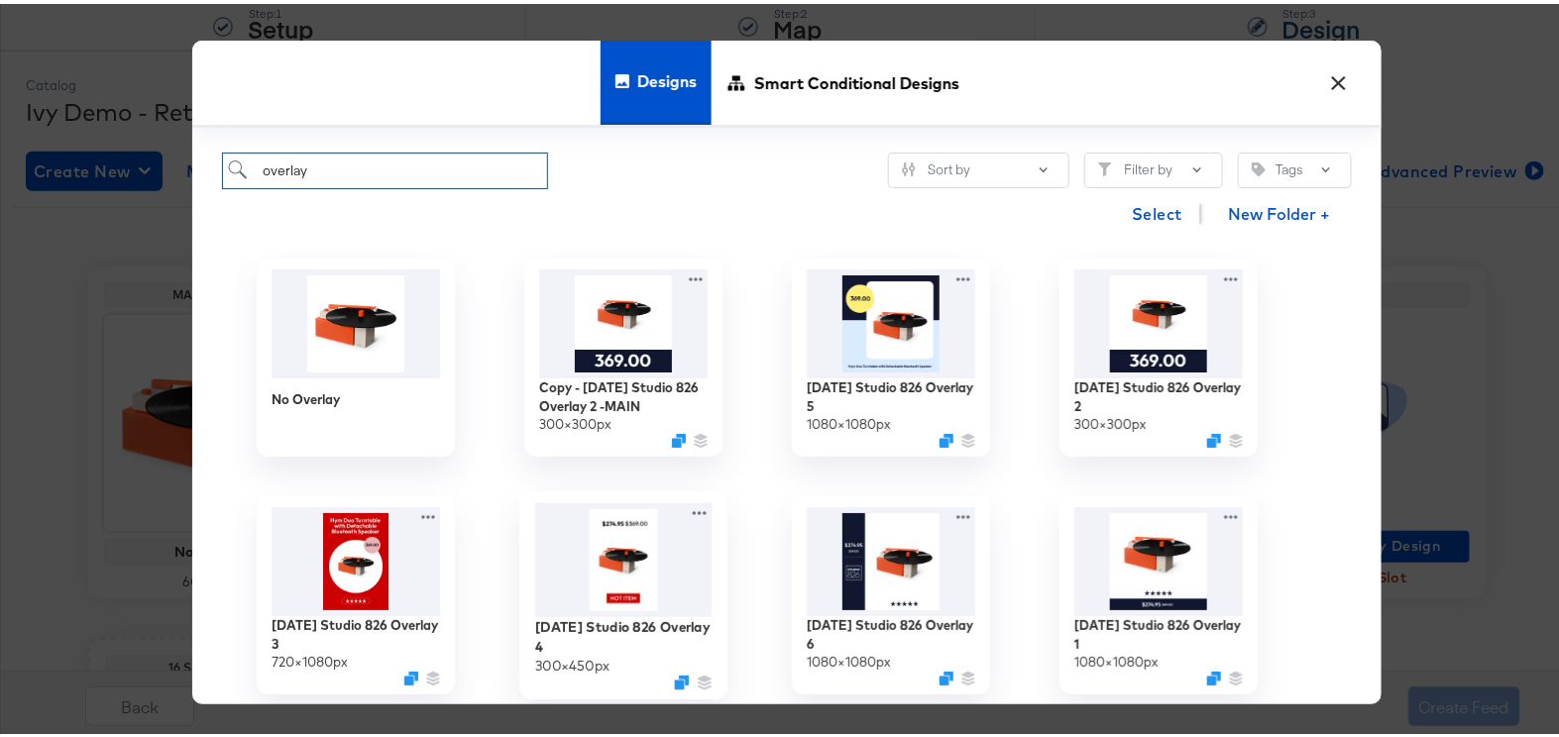
type input "overlay"
click at [611, 536] on img at bounding box center [623, 557] width 177 height 114
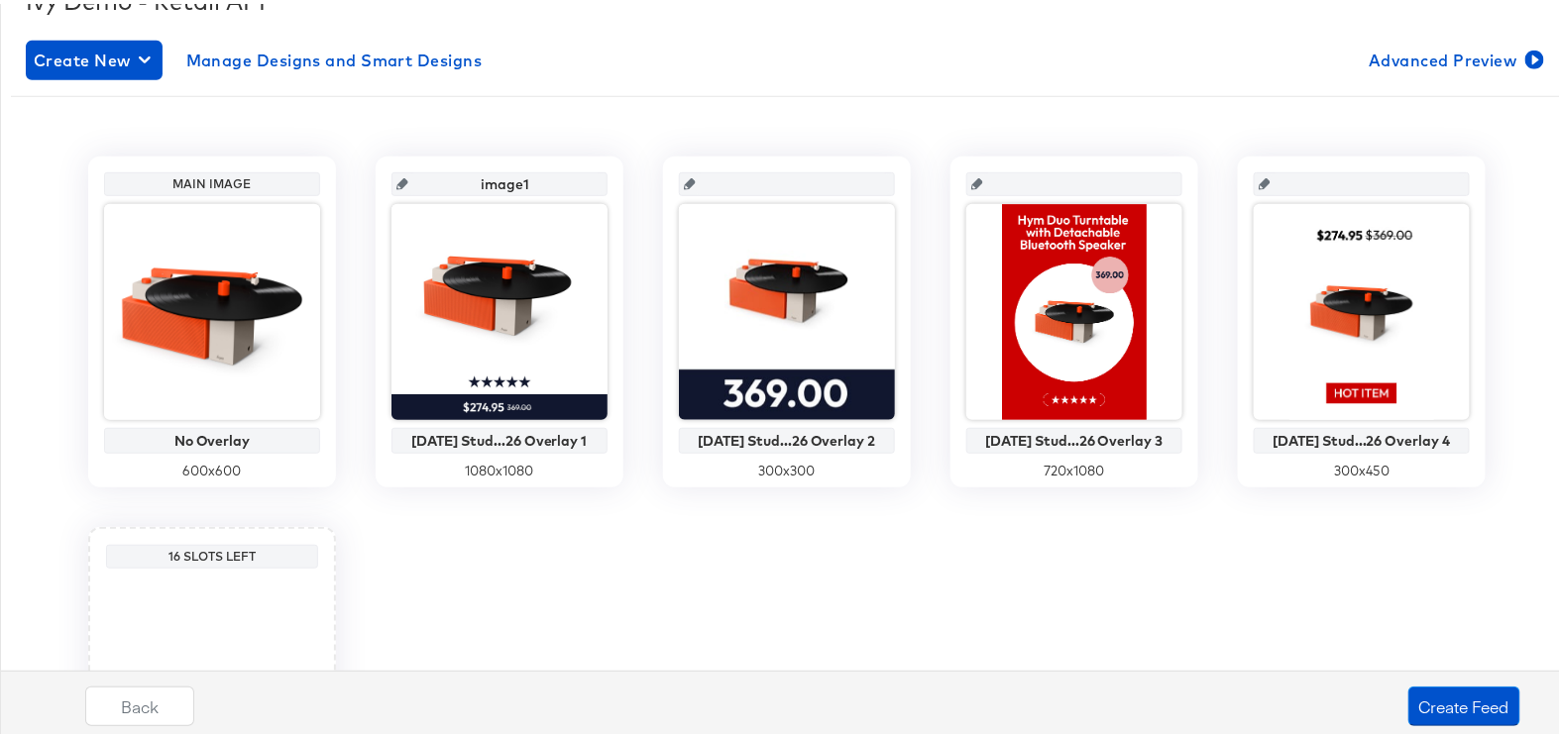
scroll to position [567, 0]
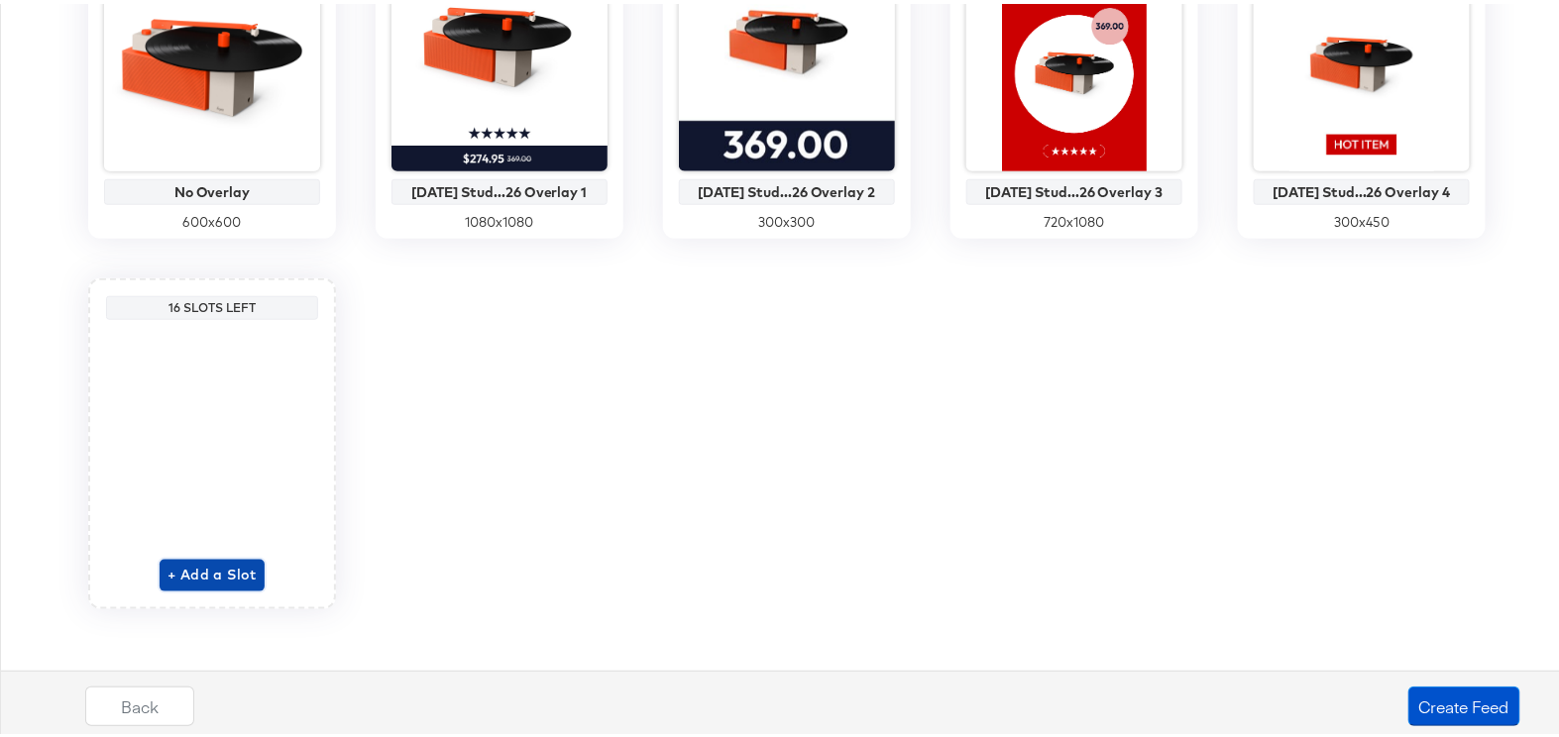
click at [191, 564] on span "+ Add a Slot" at bounding box center [212, 571] width 89 height 25
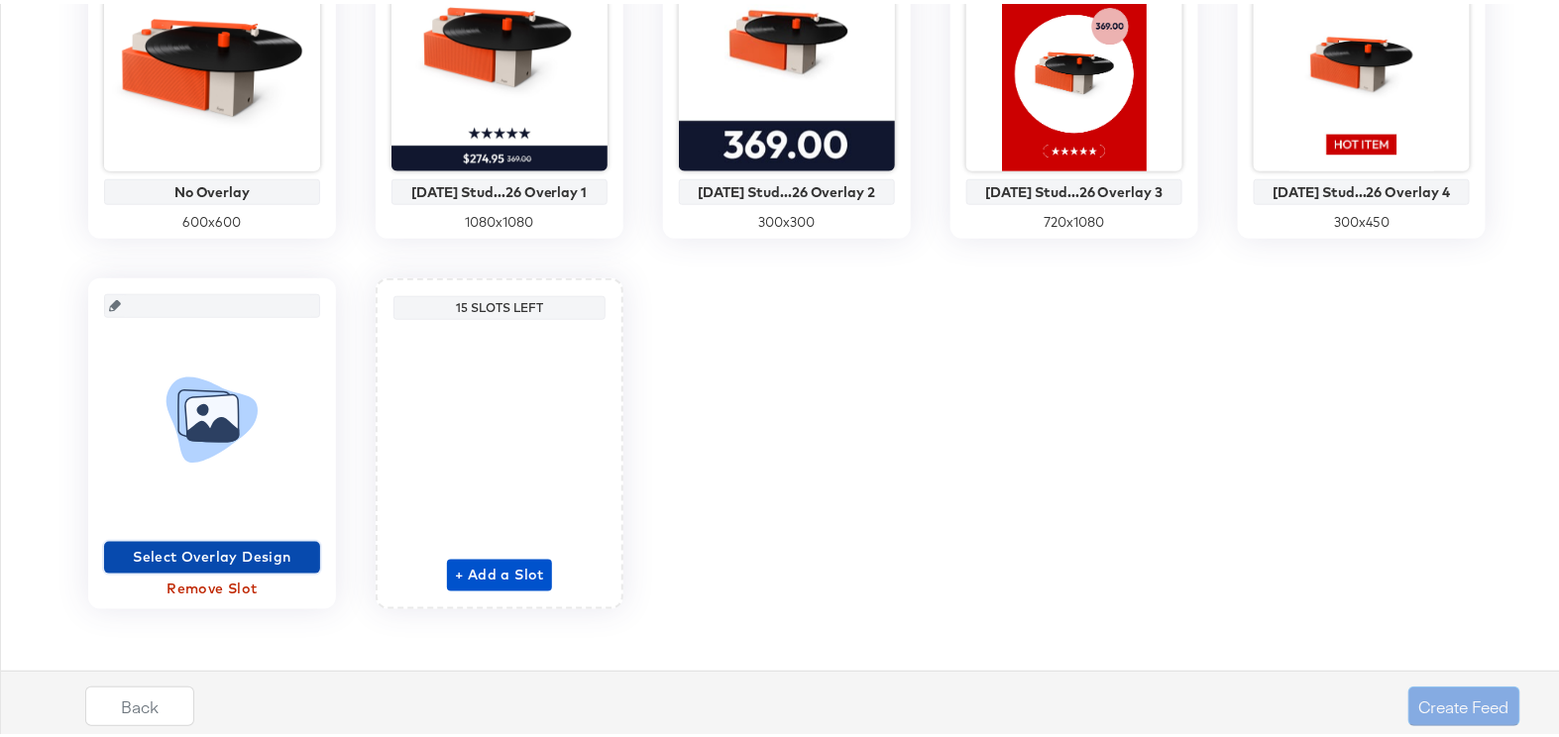
click at [188, 554] on span "Select Overlay Design" at bounding box center [212, 553] width 200 height 25
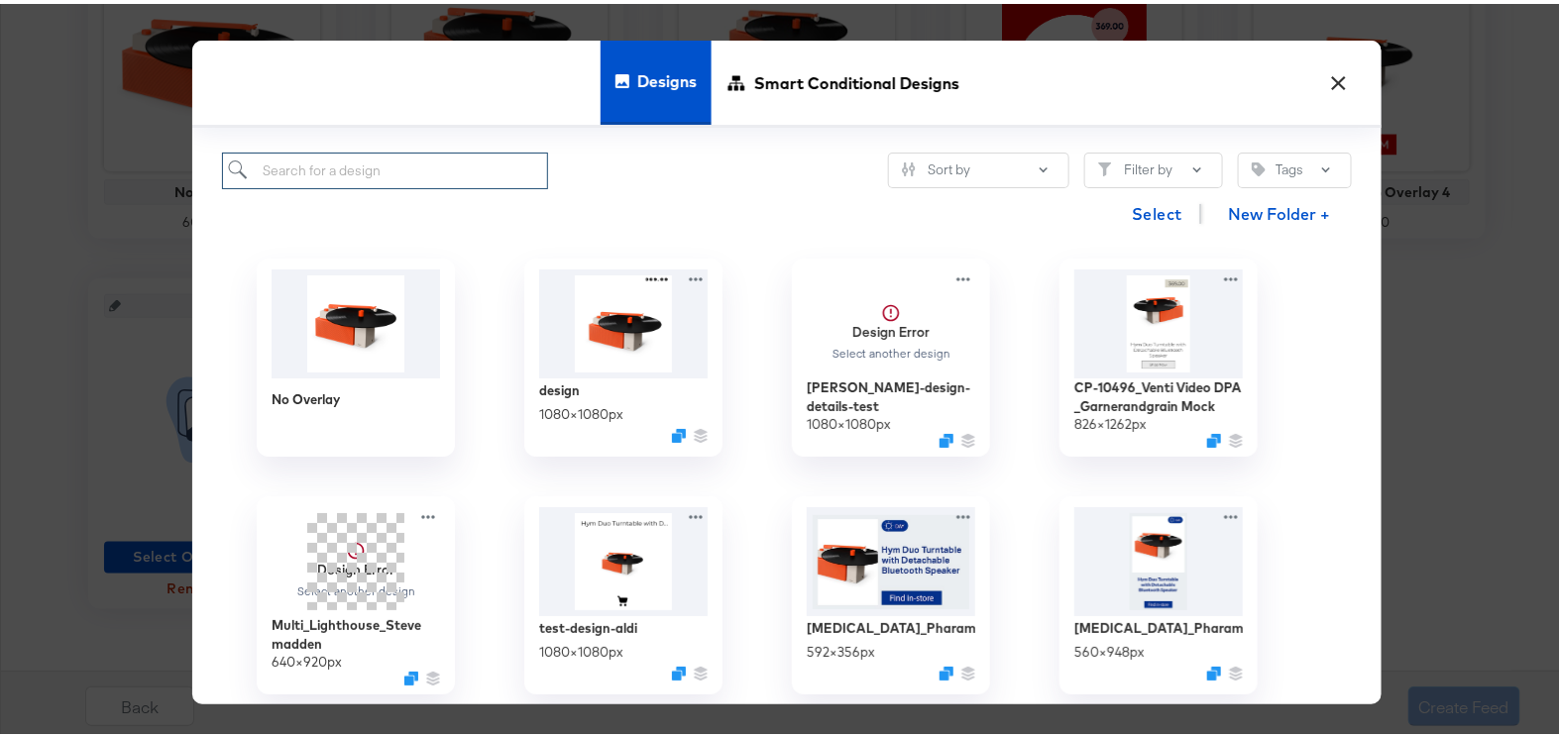
click at [353, 174] on input "search" at bounding box center [385, 167] width 326 height 37
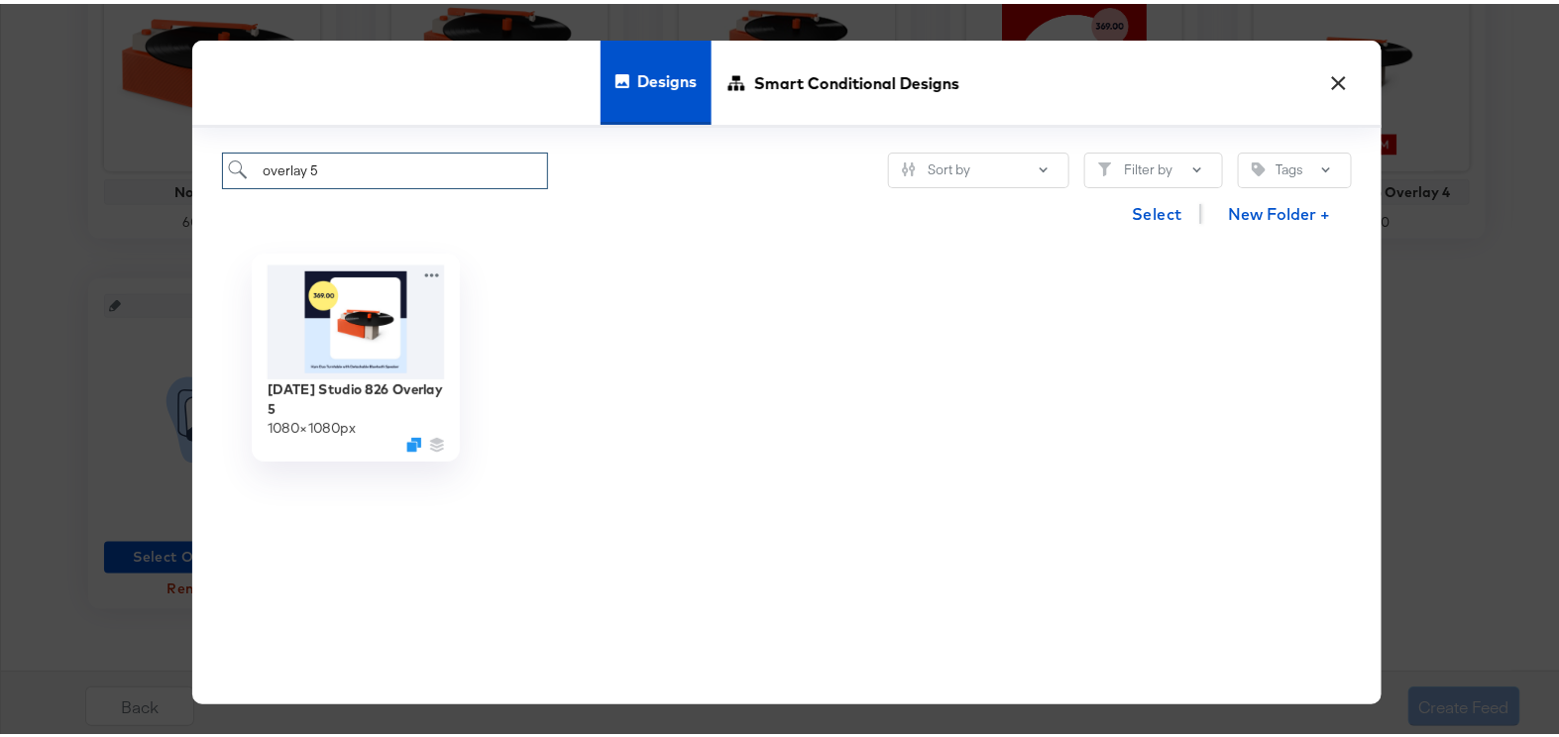
type input "overlay 5"
click at [293, 362] on img at bounding box center [356, 319] width 177 height 114
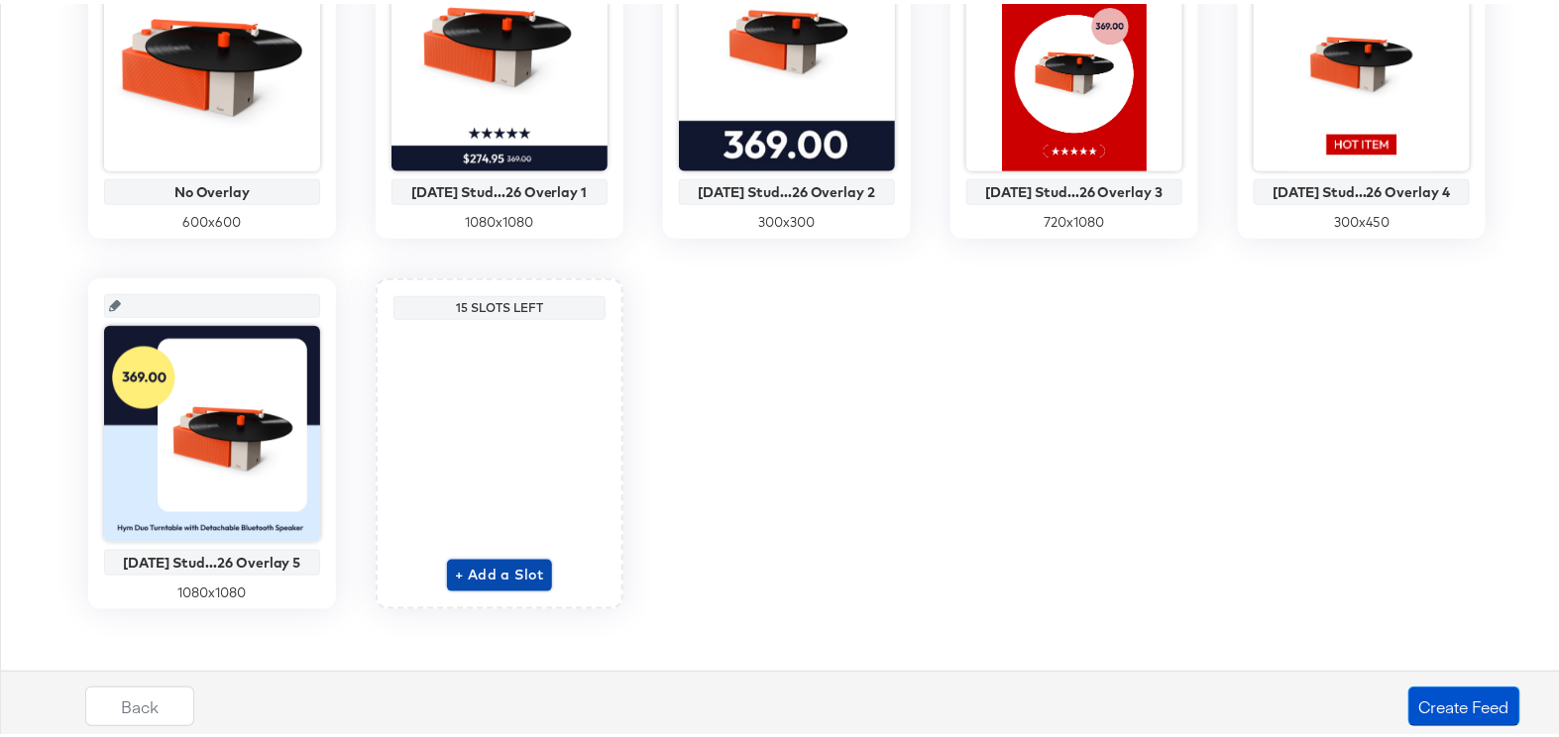
click at [491, 570] on span "+ Add a Slot" at bounding box center [499, 571] width 89 height 25
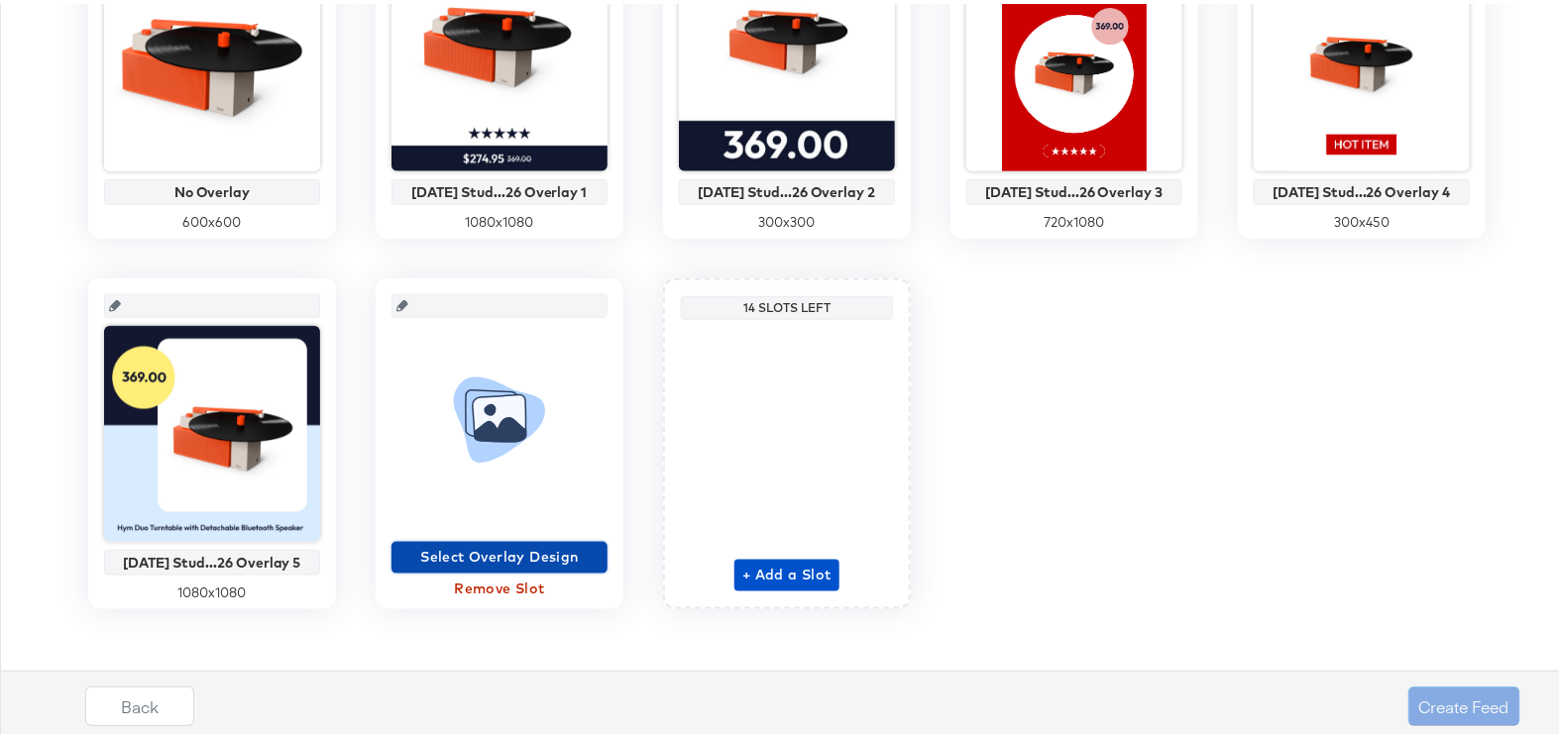
click at [534, 553] on span "Select Overlay Design" at bounding box center [499, 553] width 200 height 25
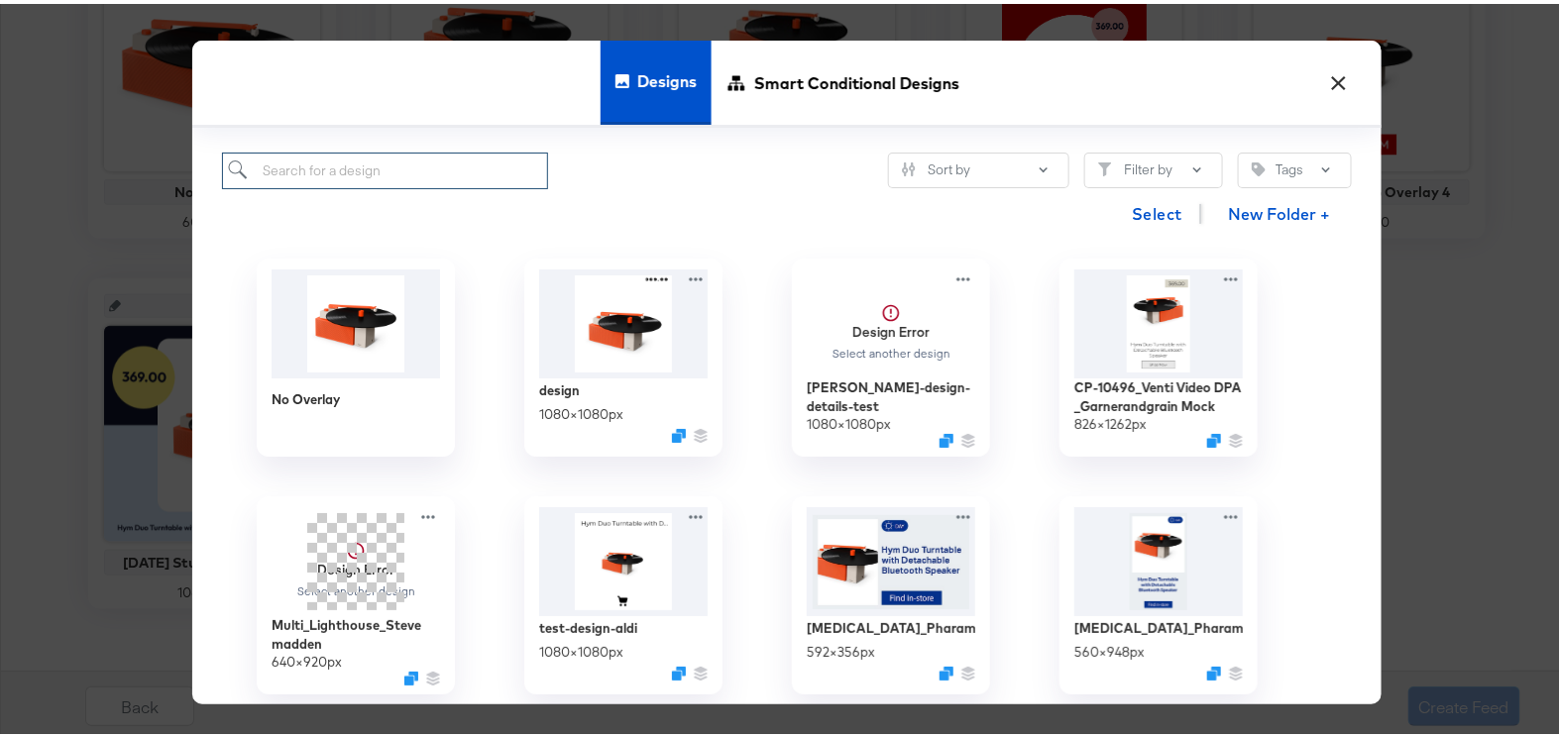
click at [377, 166] on input "search" at bounding box center [385, 167] width 326 height 37
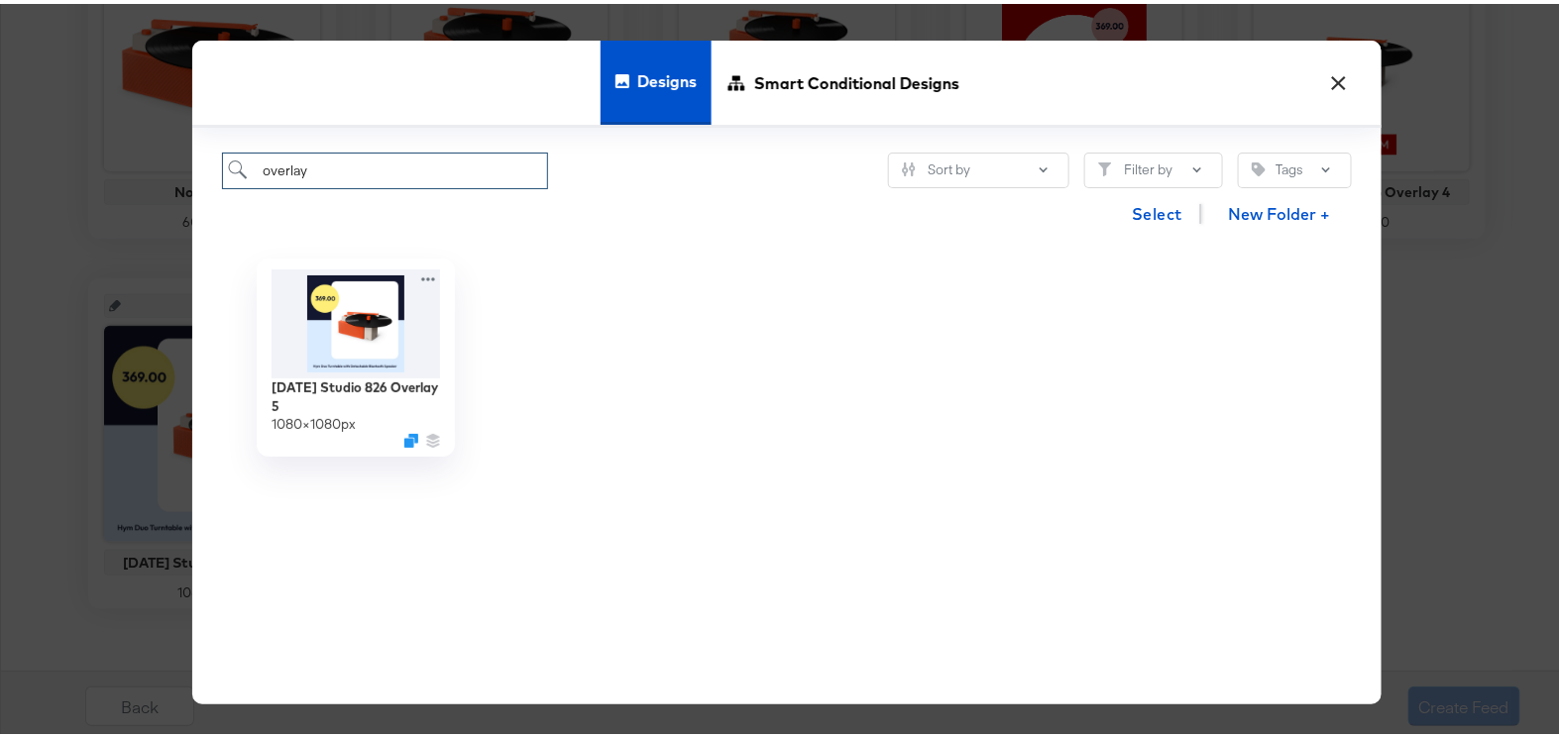
type input "overlay 6"
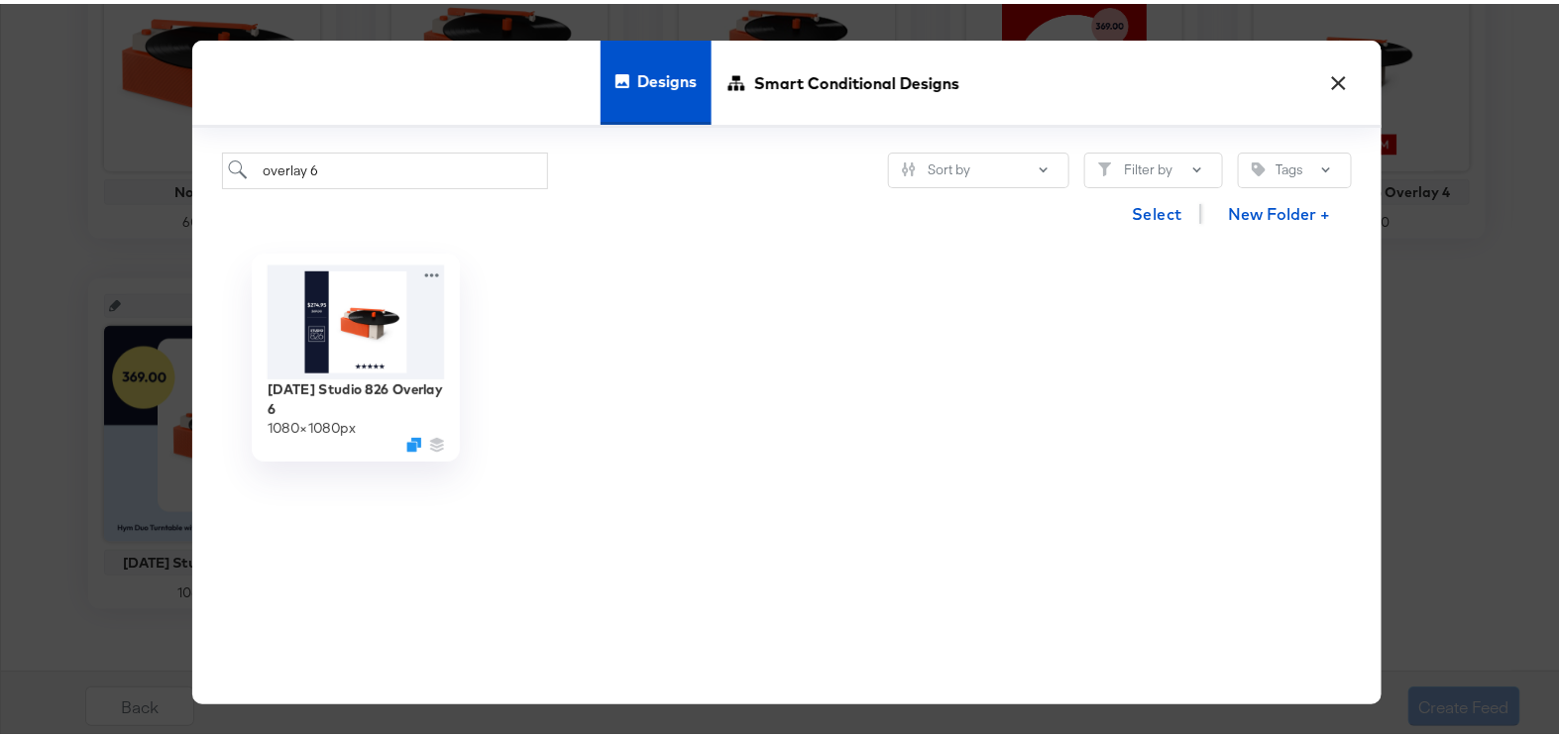
click at [346, 356] on img at bounding box center [356, 319] width 177 height 114
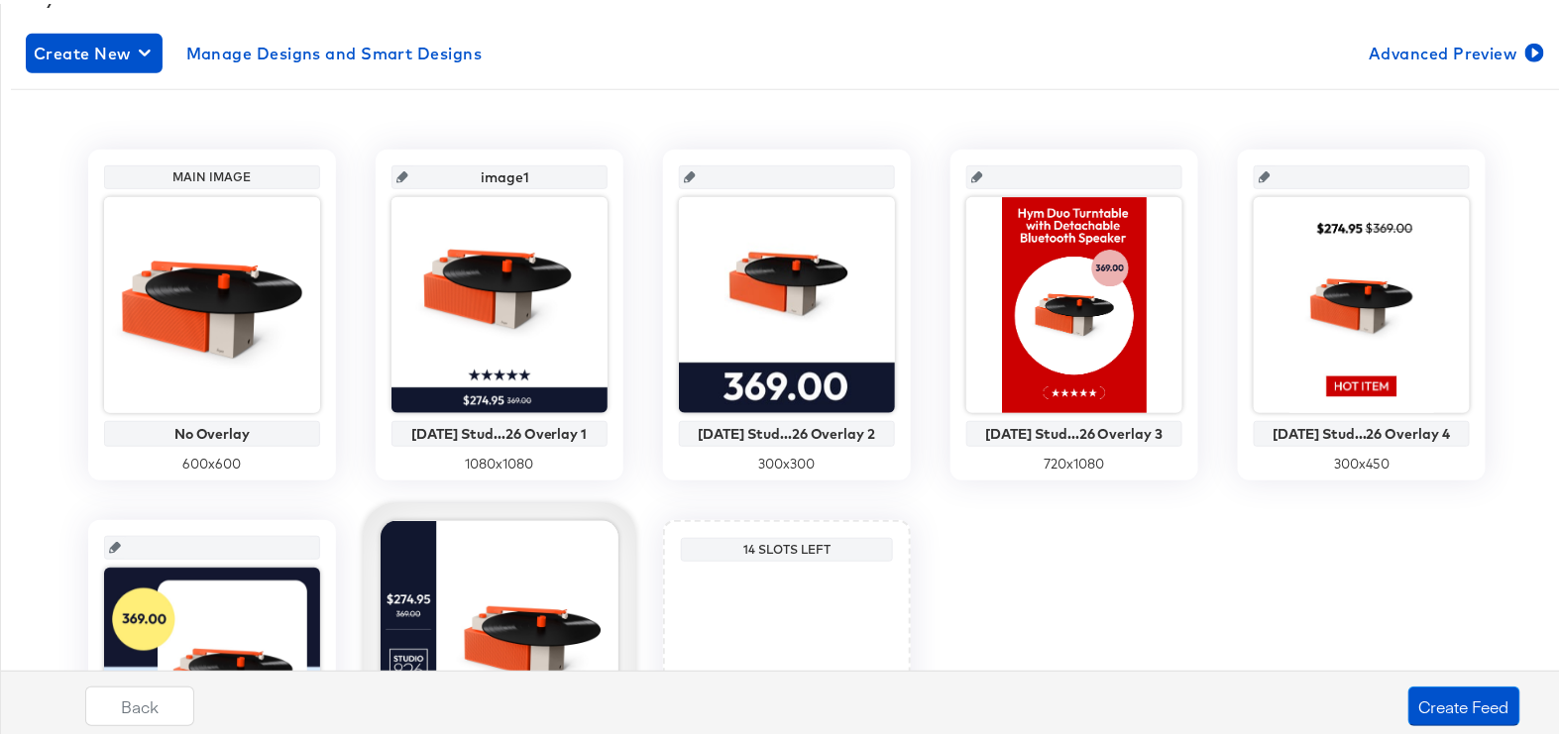
scroll to position [207, 0]
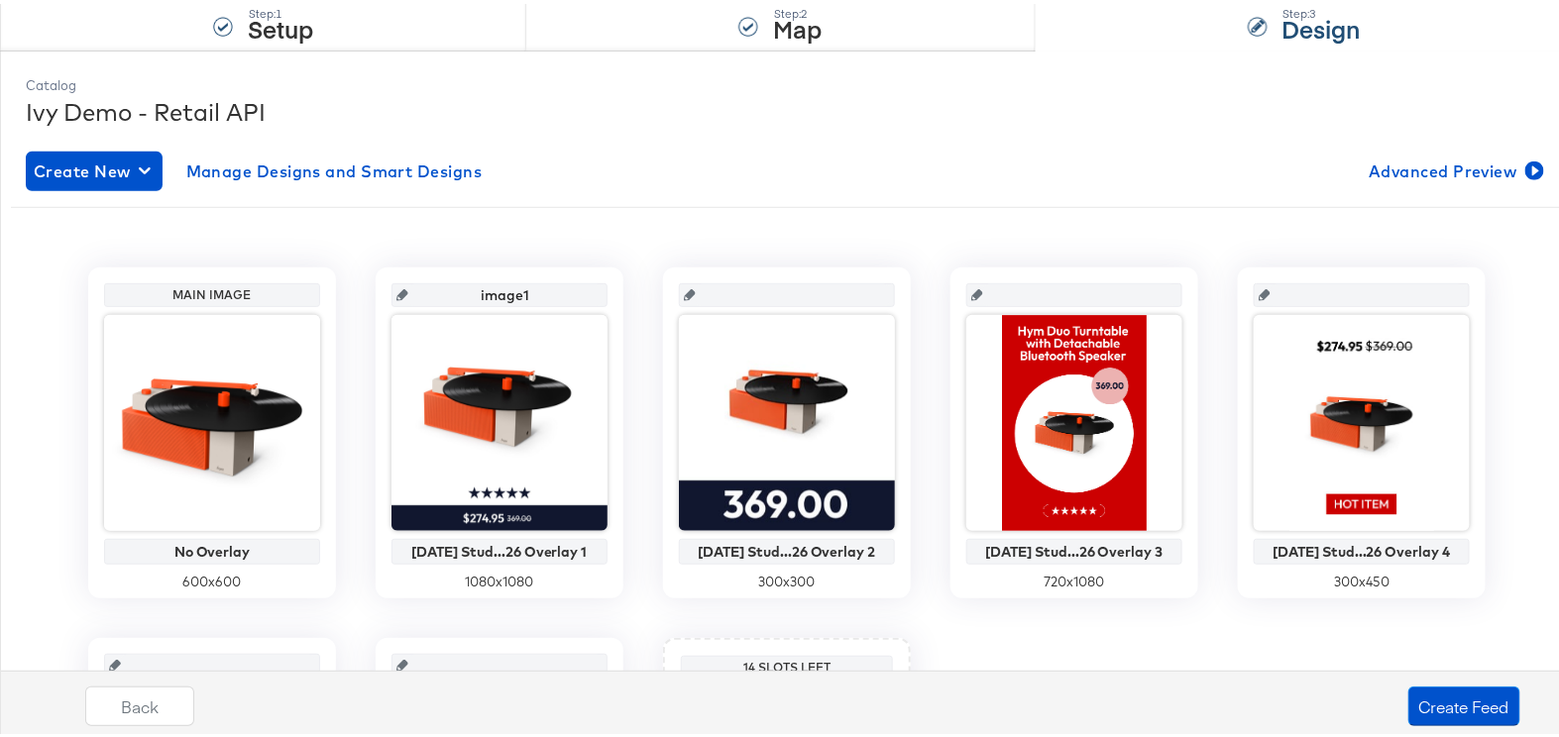
click at [805, 291] on input "text" at bounding box center [793, 284] width 194 height 54
type input "image"
click at [1072, 290] on input "text" at bounding box center [1080, 284] width 194 height 54
type input "image"
click at [1290, 279] on input "text" at bounding box center [1368, 284] width 194 height 54
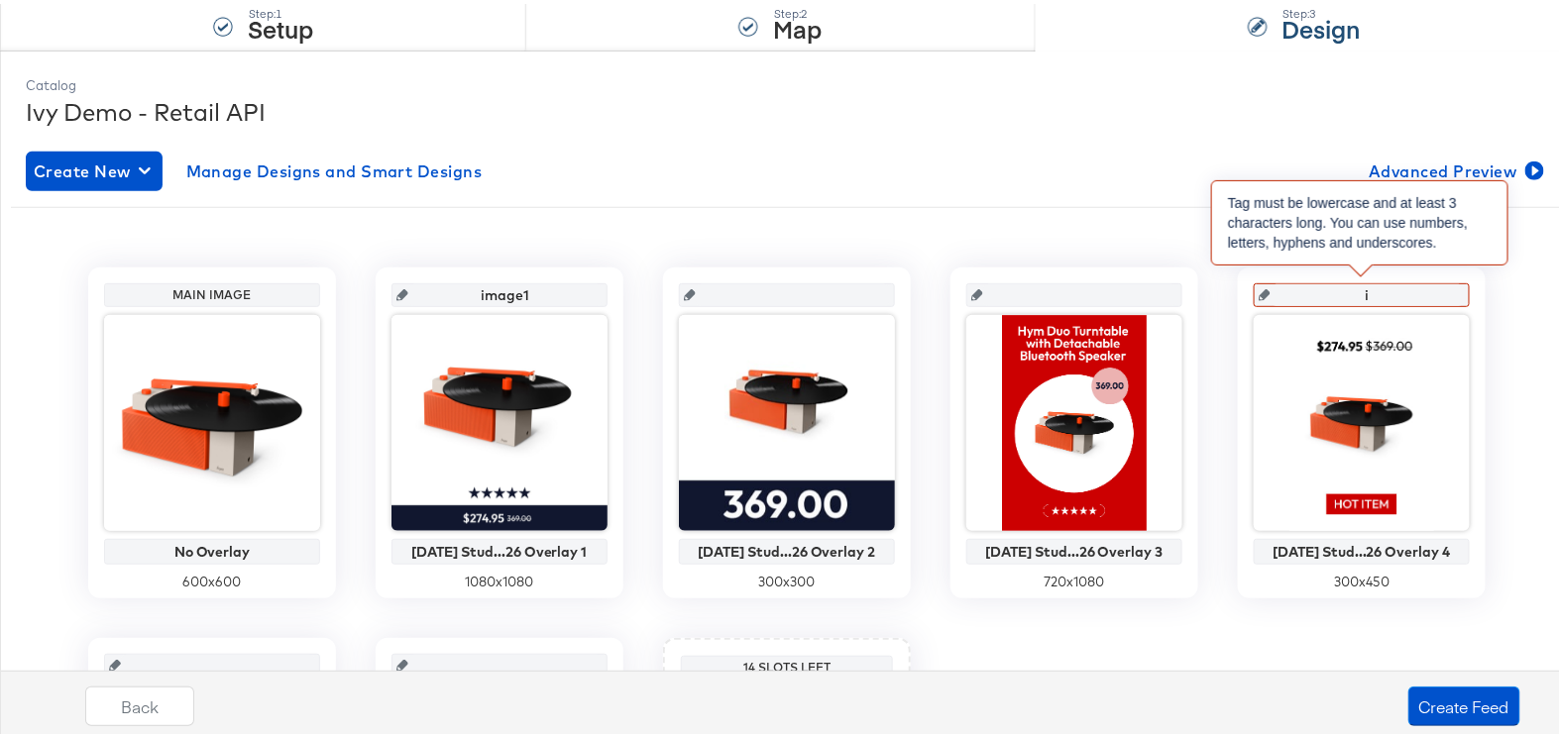
type input "im"
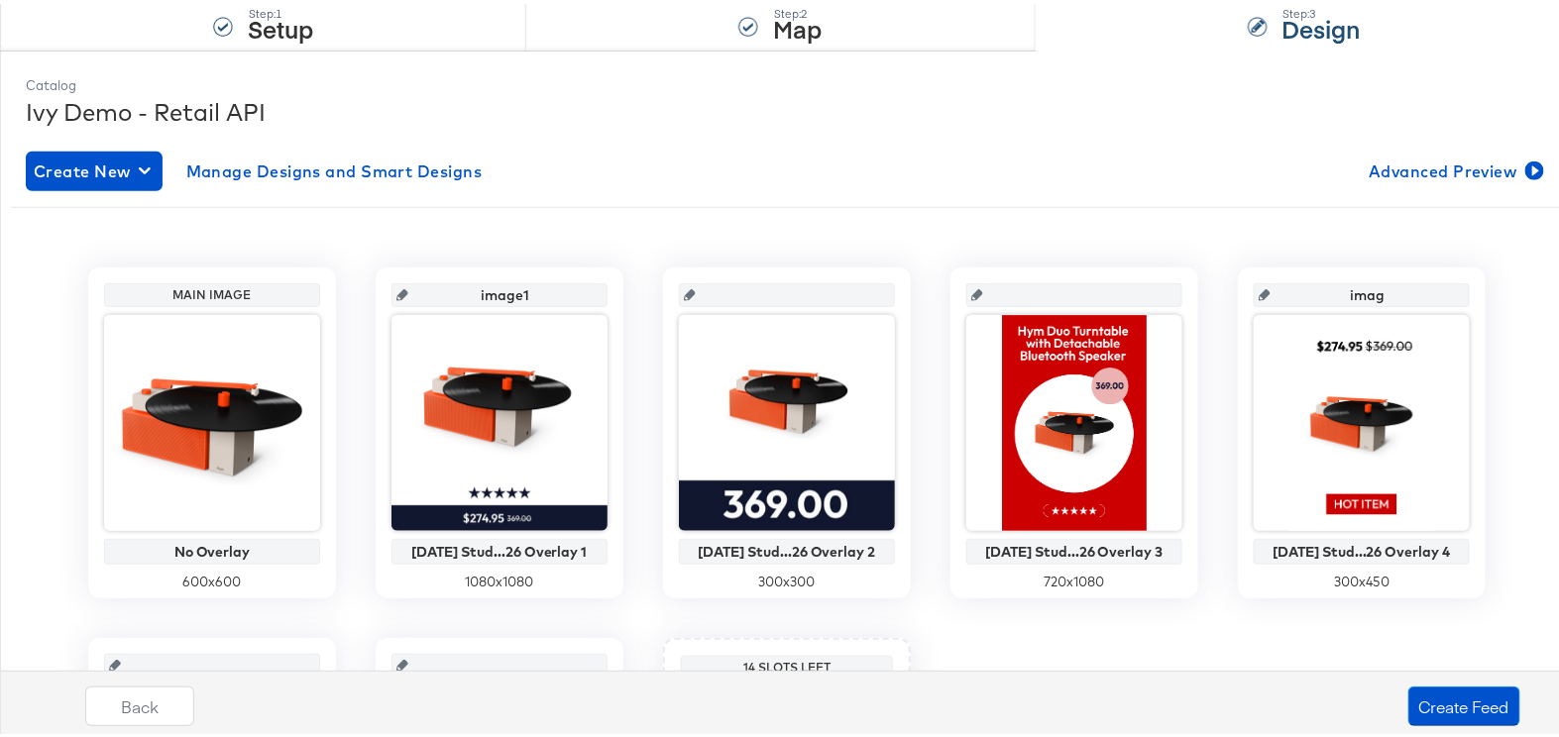
type input "image"
click at [793, 222] on div "Main Image No Overlay 600 x 600 image1 7/31/24 Stud...26 Overlay 1 1080 x 1080 …" at bounding box center [787, 607] width 1523 height 776
click at [750, 294] on input "text" at bounding box center [793, 284] width 194 height 54
type input "im"
type input "image"
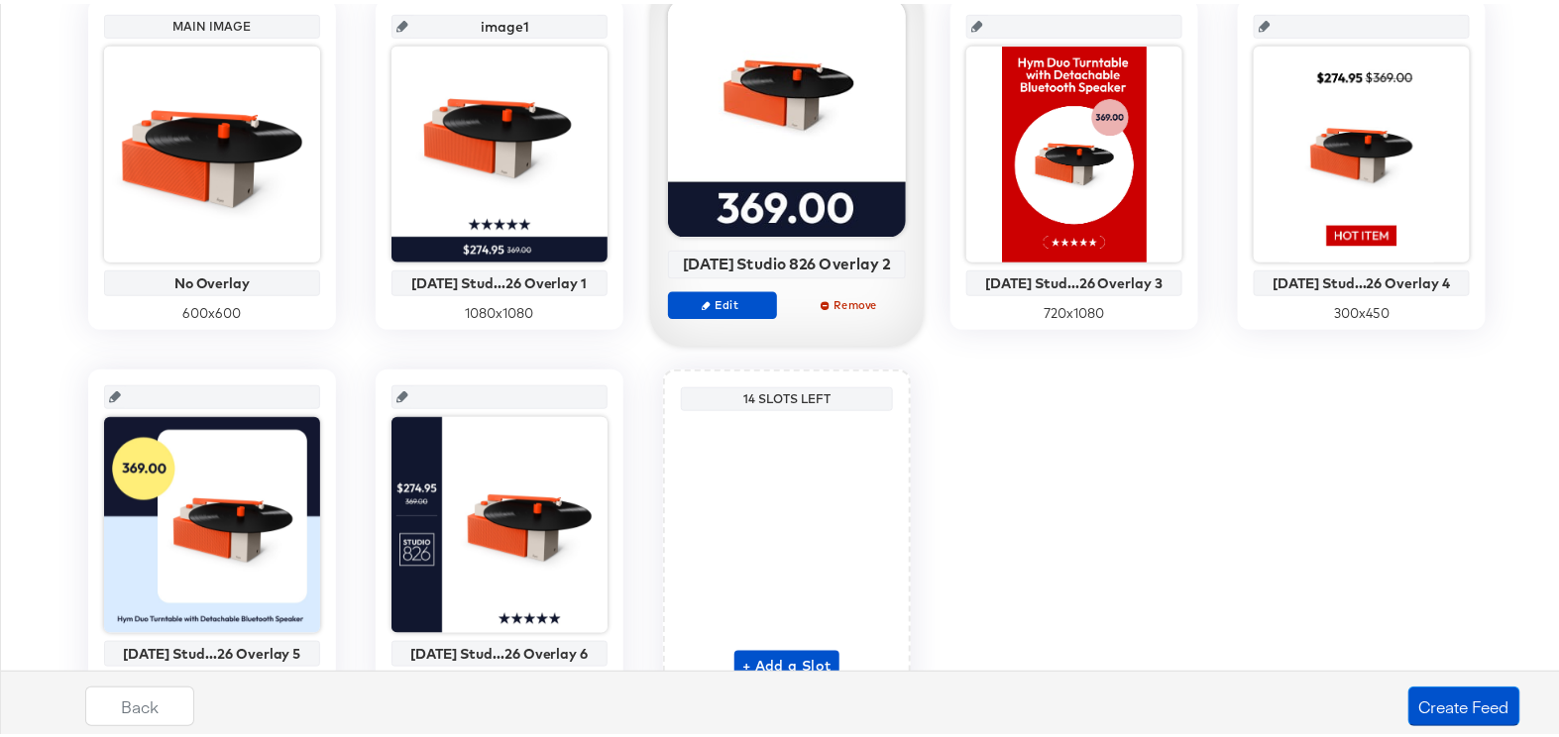
scroll to position [477, 0]
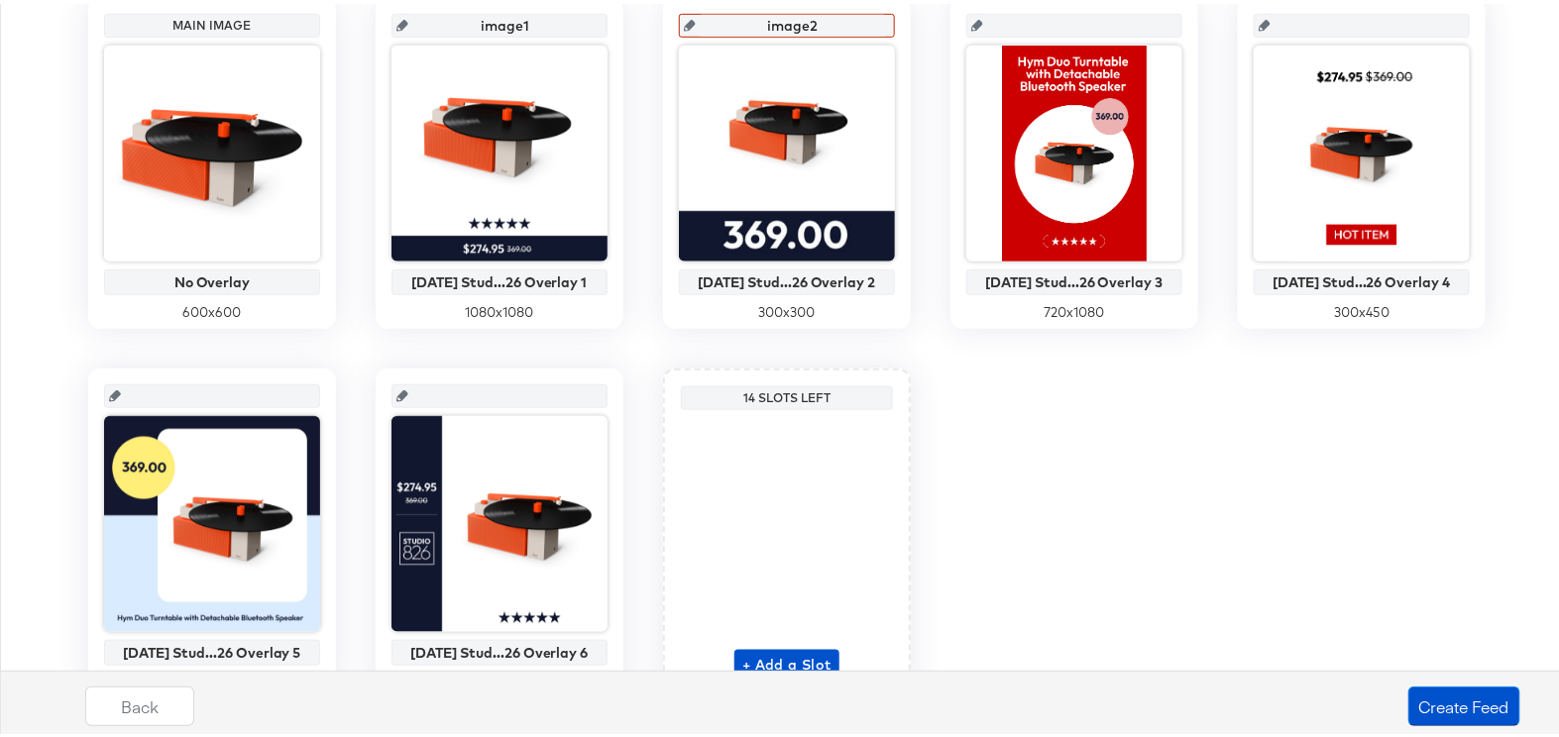
click at [1043, 439] on div "Main Image No Overlay 600 x 600 image1 7/31/24 Stud...26 Overlay 1 1080 x 1080 …" at bounding box center [787, 345] width 1552 height 702
click at [1449, 703] on button "Create Feed" at bounding box center [1465, 703] width 112 height 40
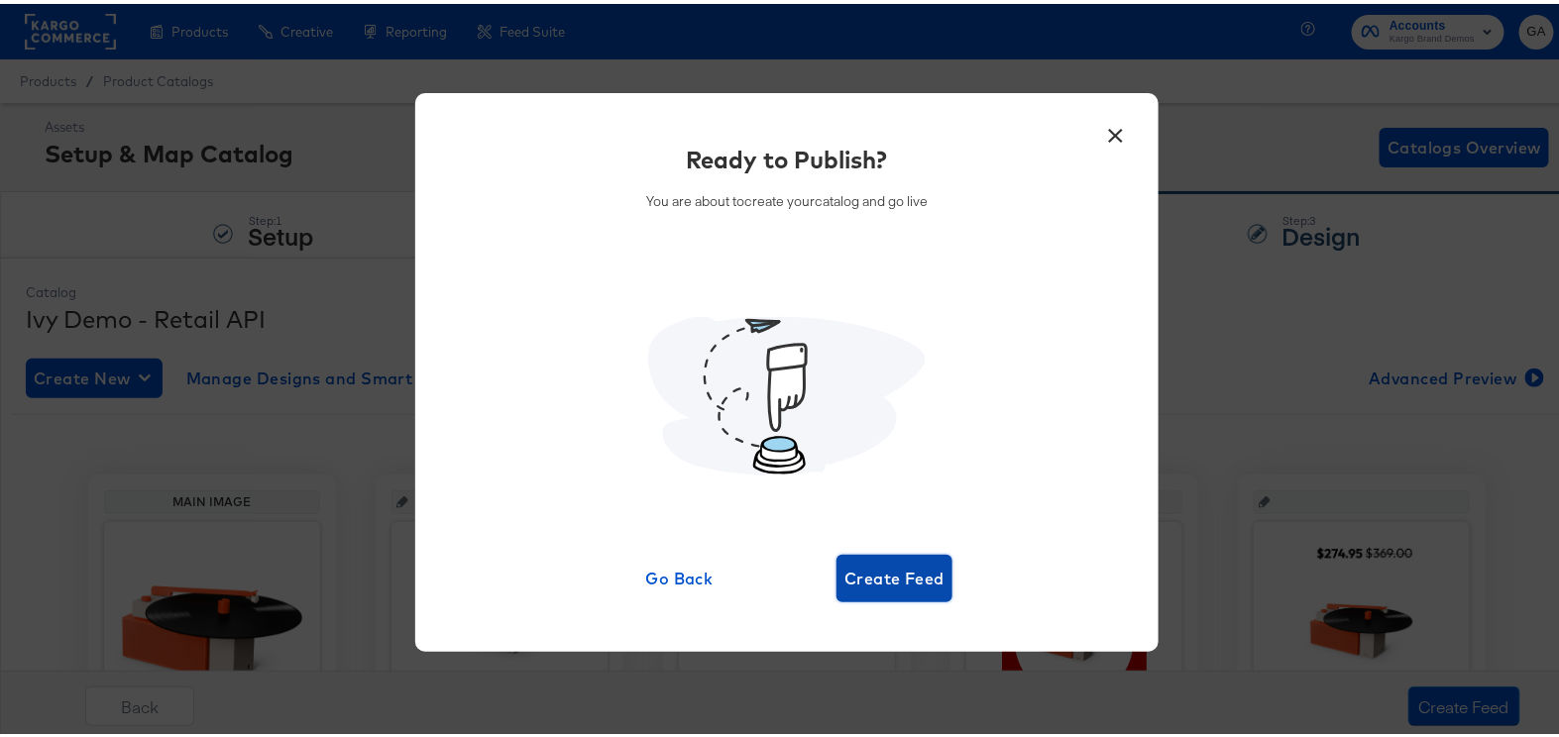
click at [890, 581] on span "Create Feed" at bounding box center [895, 575] width 100 height 28
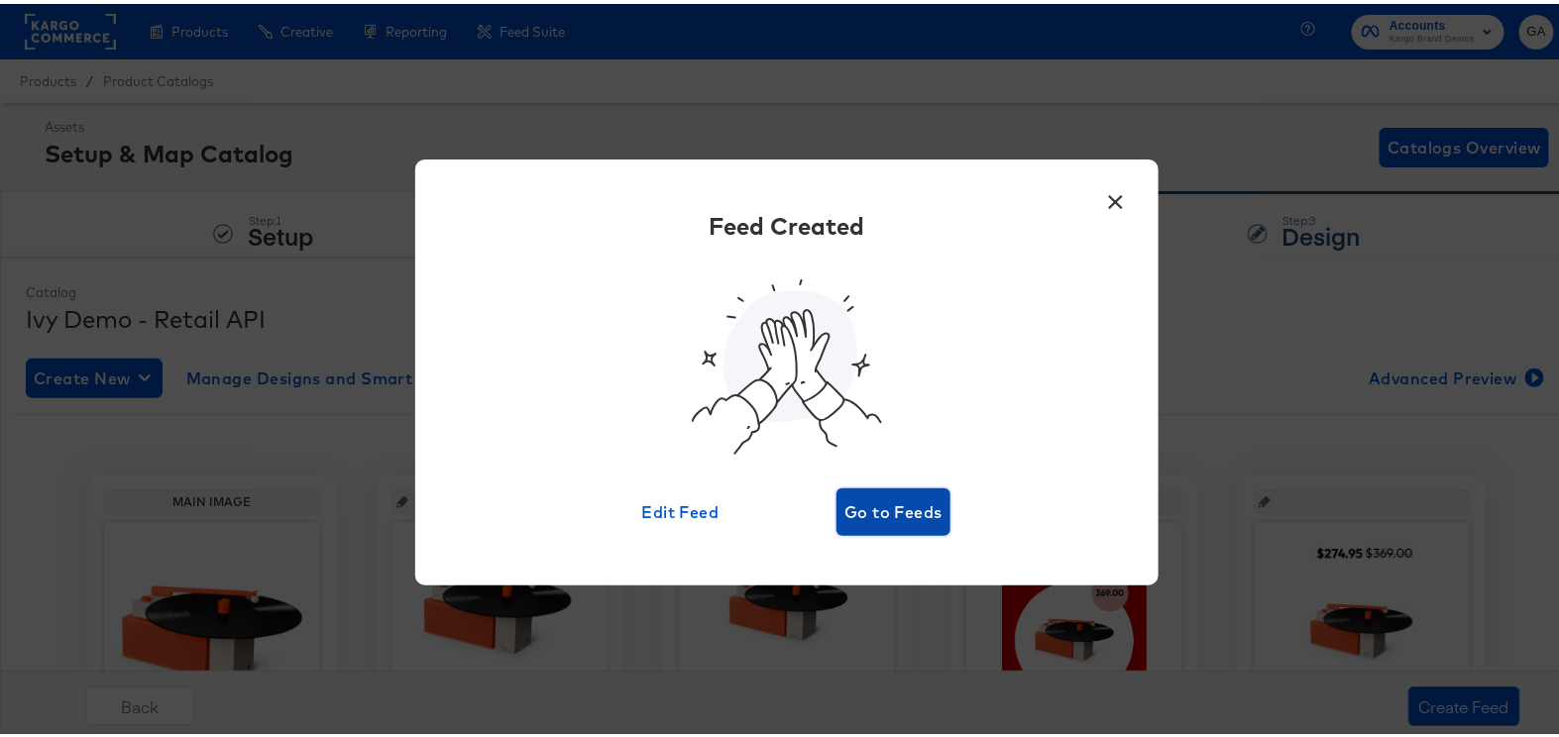
click at [902, 508] on span "Go to Feeds" at bounding box center [894, 509] width 98 height 28
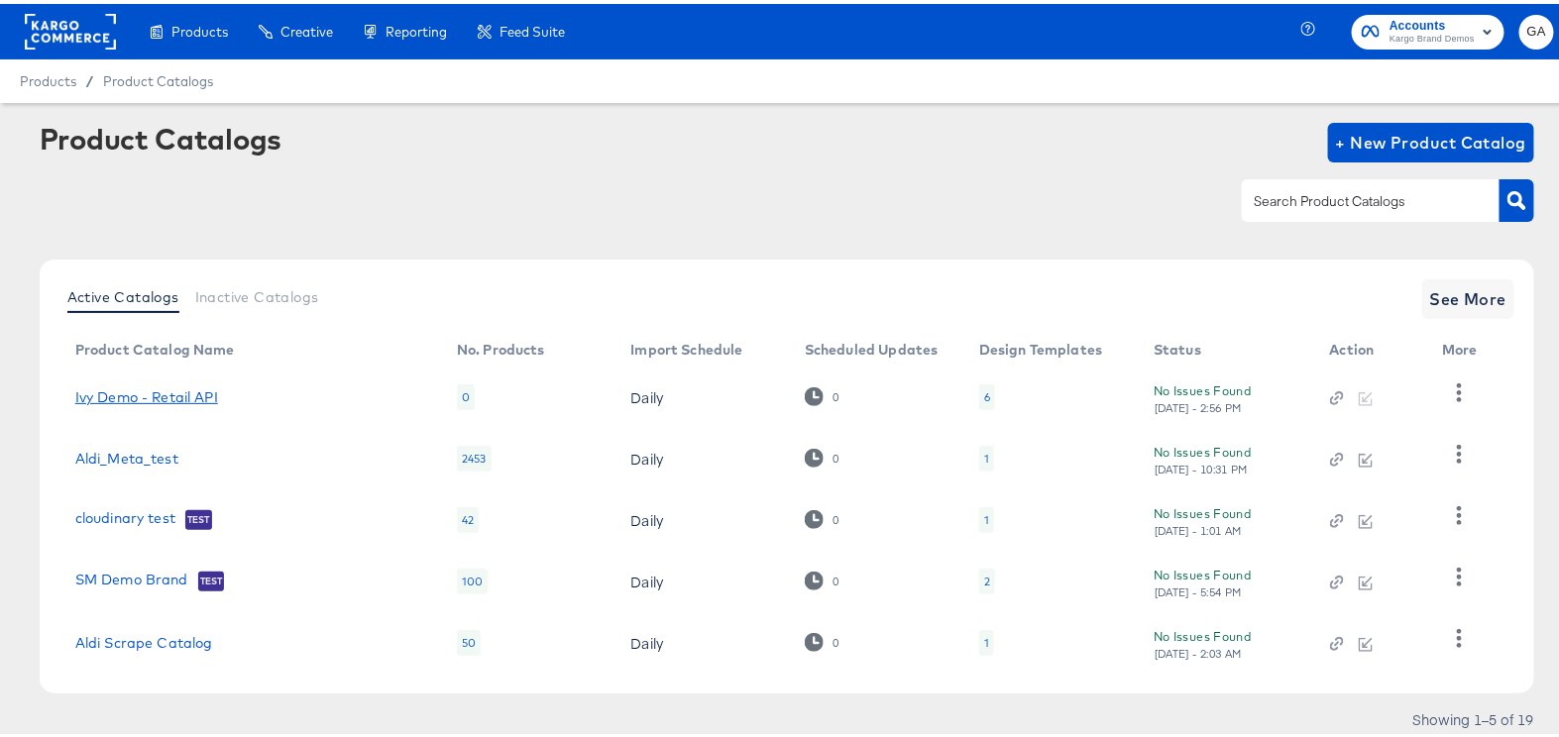
click at [135, 388] on link "Ivy Demo - Retail API" at bounding box center [146, 394] width 143 height 16
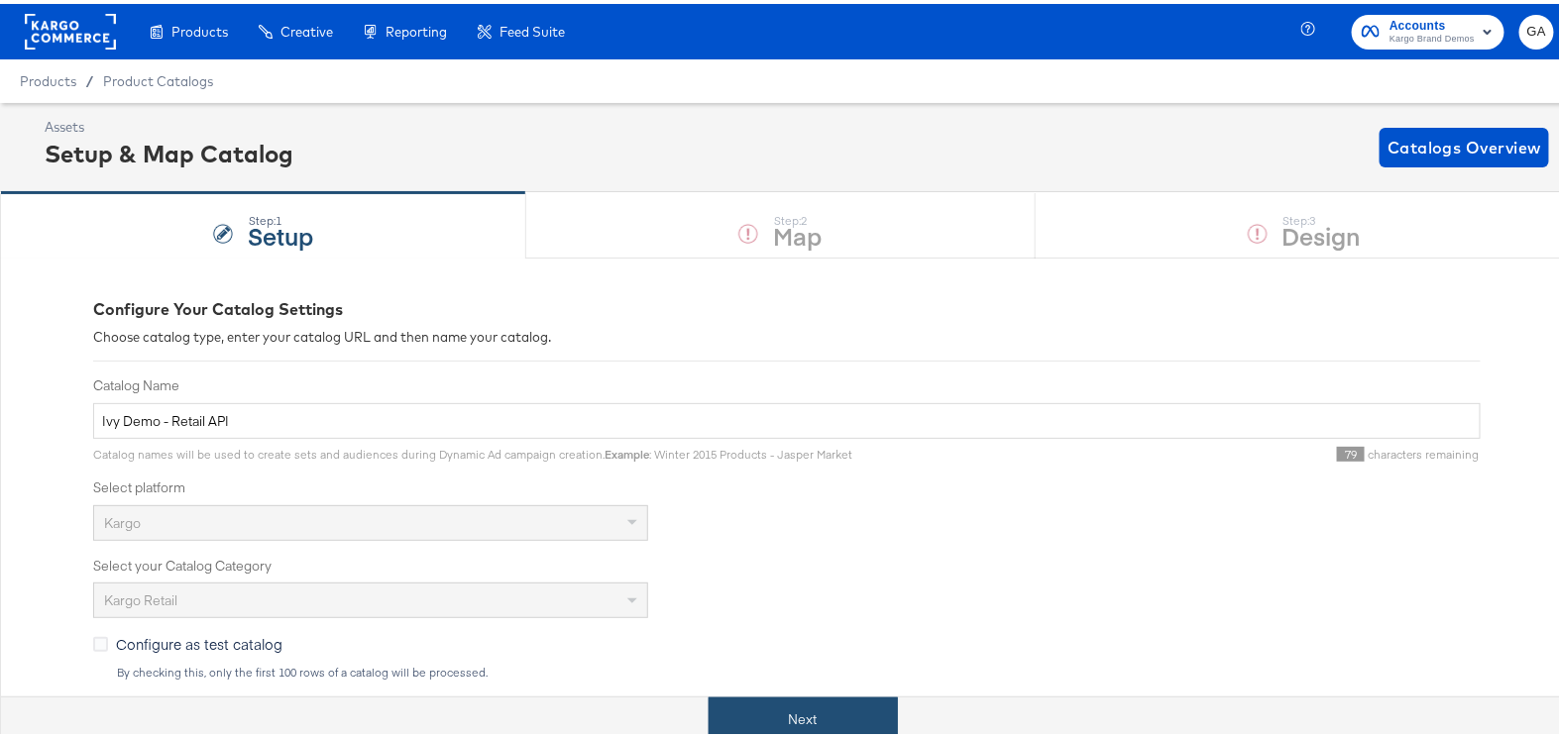
click at [814, 704] on button "Next" at bounding box center [803, 716] width 189 height 45
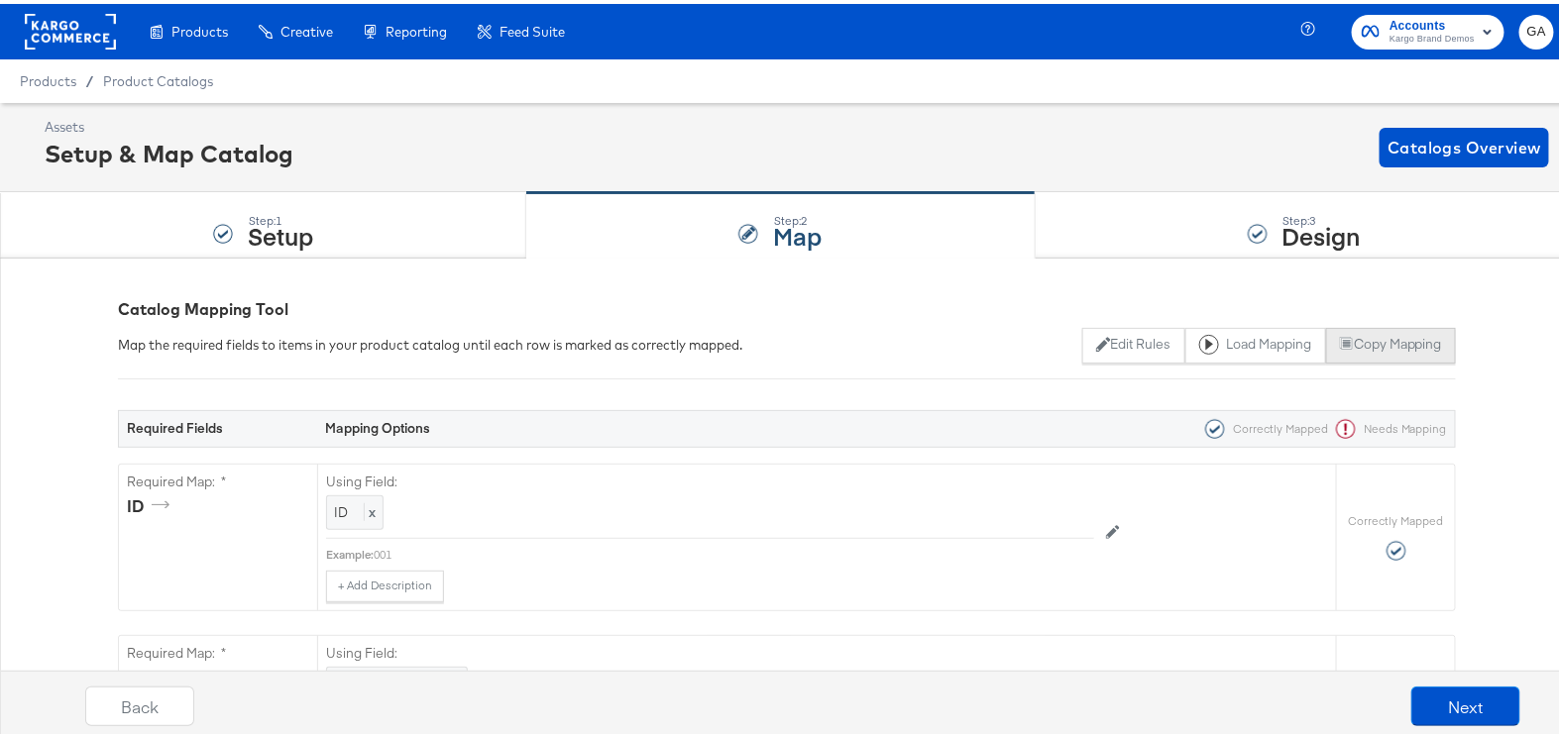
click at [1347, 339] on button "Copy Mapping" at bounding box center [1391, 342] width 130 height 36
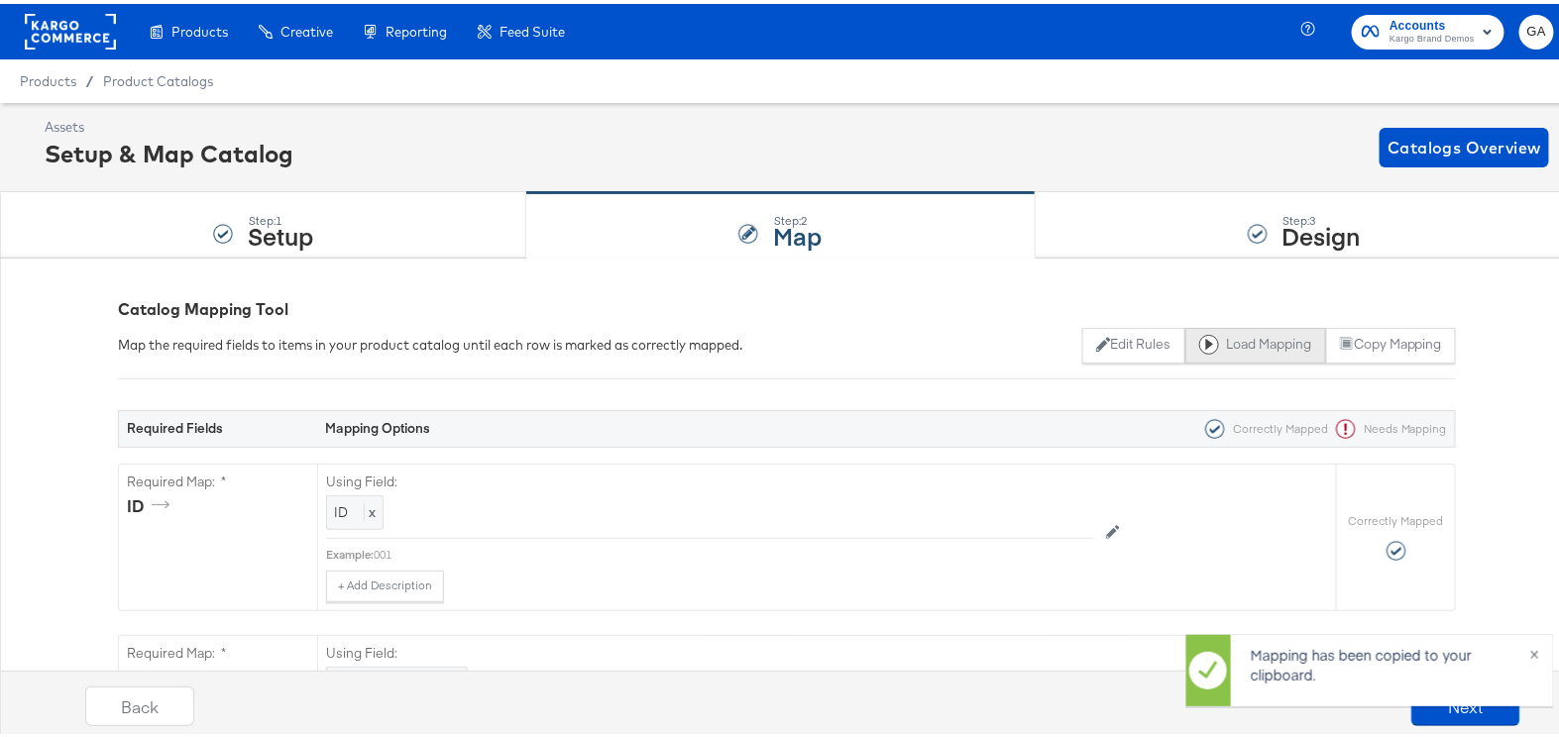
click at [1241, 331] on button "Load Mapping" at bounding box center [1255, 342] width 141 height 36
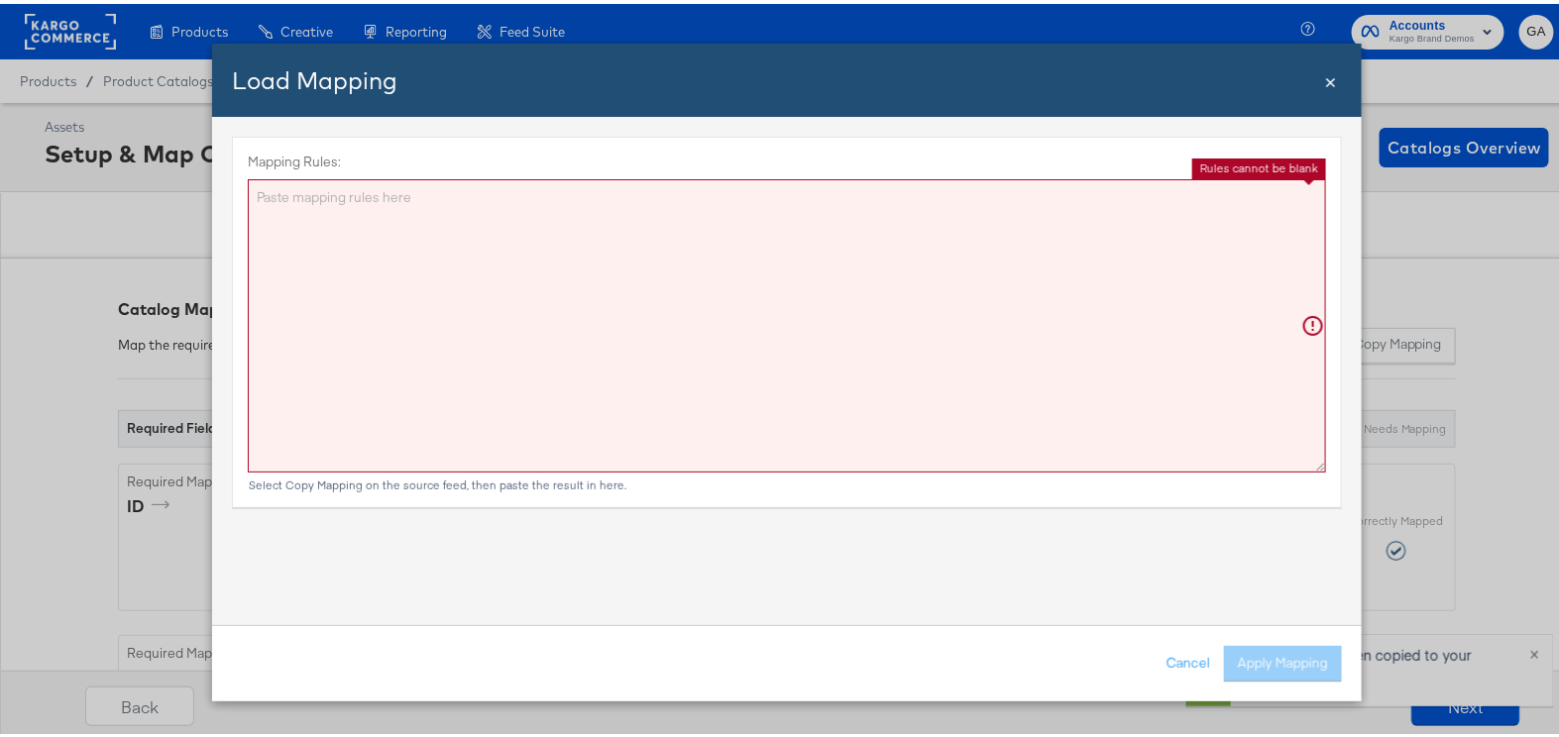
click at [1043, 302] on textarea "Mapping Rules:" at bounding box center [787, 321] width 1078 height 293
paste textarea "{"id":"{{{\"ID\"}}}","title":"{{{\"Name\"}}}","description":"{{{\"Detail\"}}}",…"
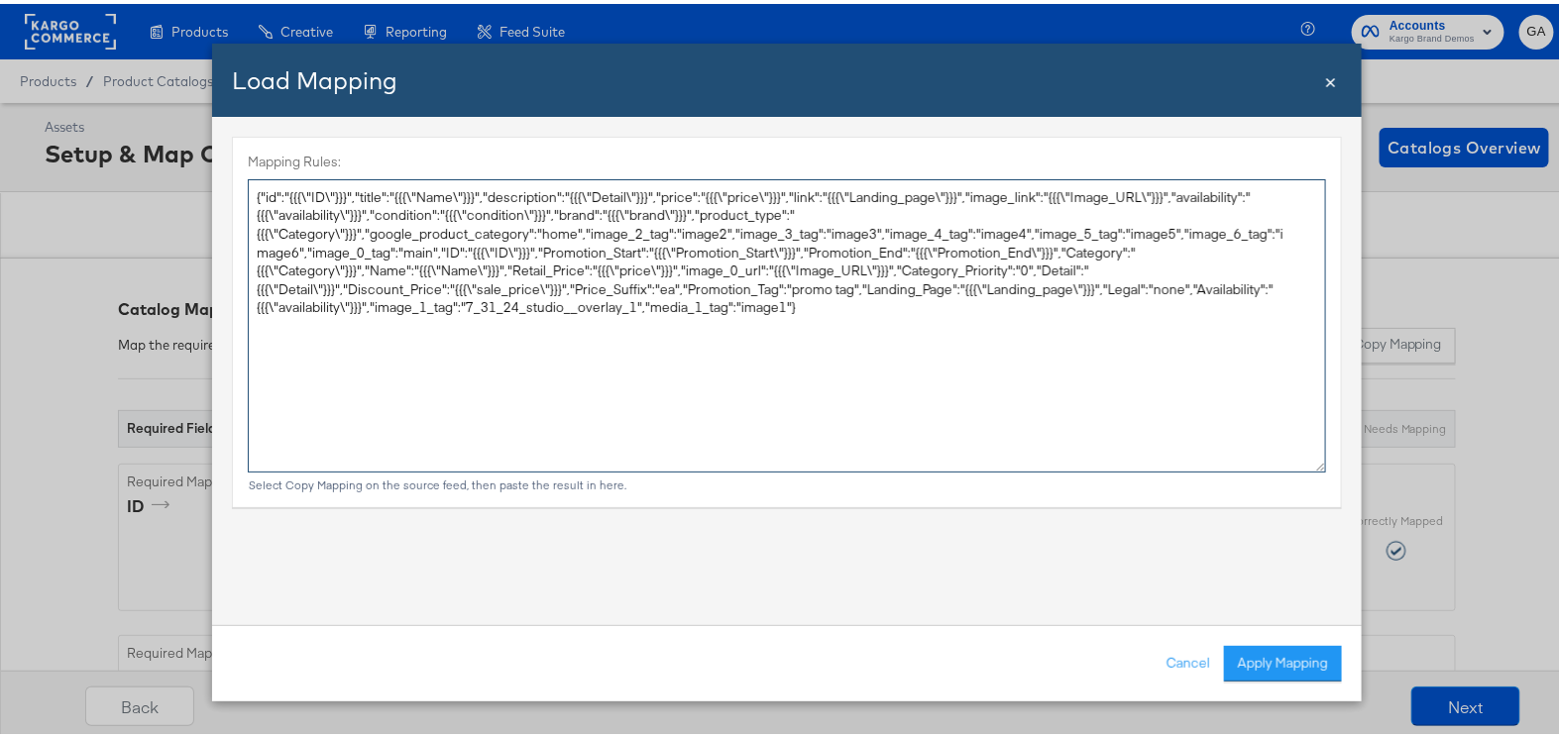
drag, startPoint x: 436, startPoint y: 247, endPoint x: 234, endPoint y: 185, distance: 211.3
click at [234, 185] on div "Mapping Rules: Select Copy Mapping on the source feed, then paste the result in…" at bounding box center [787, 318] width 1110 height 371
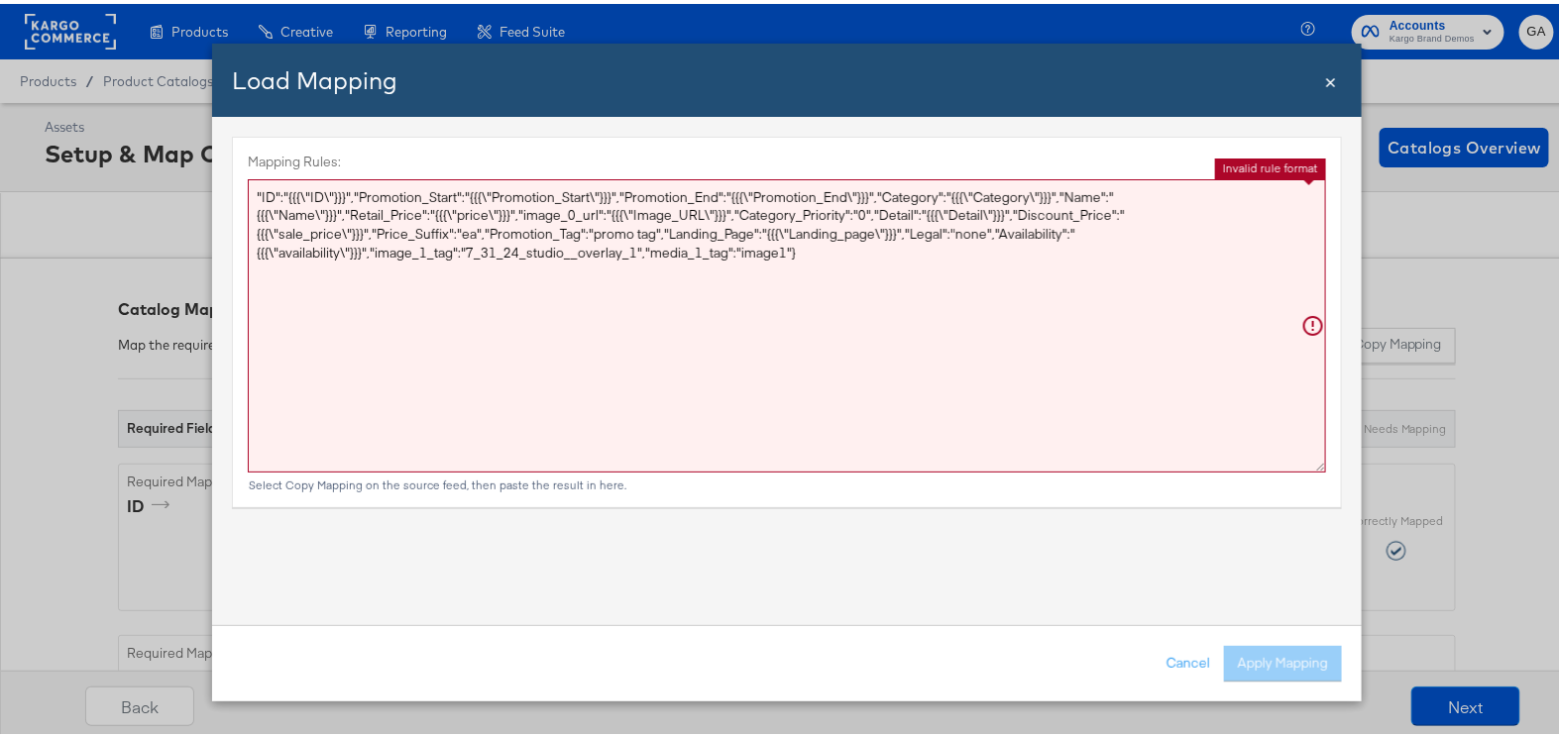
click at [1066, 288] on textarea ""ID":"{{{\"ID\"}}}","Promotion_Start":"{{{\"Promotion_Start\"}}}","Promotion_En…" at bounding box center [787, 321] width 1078 height 293
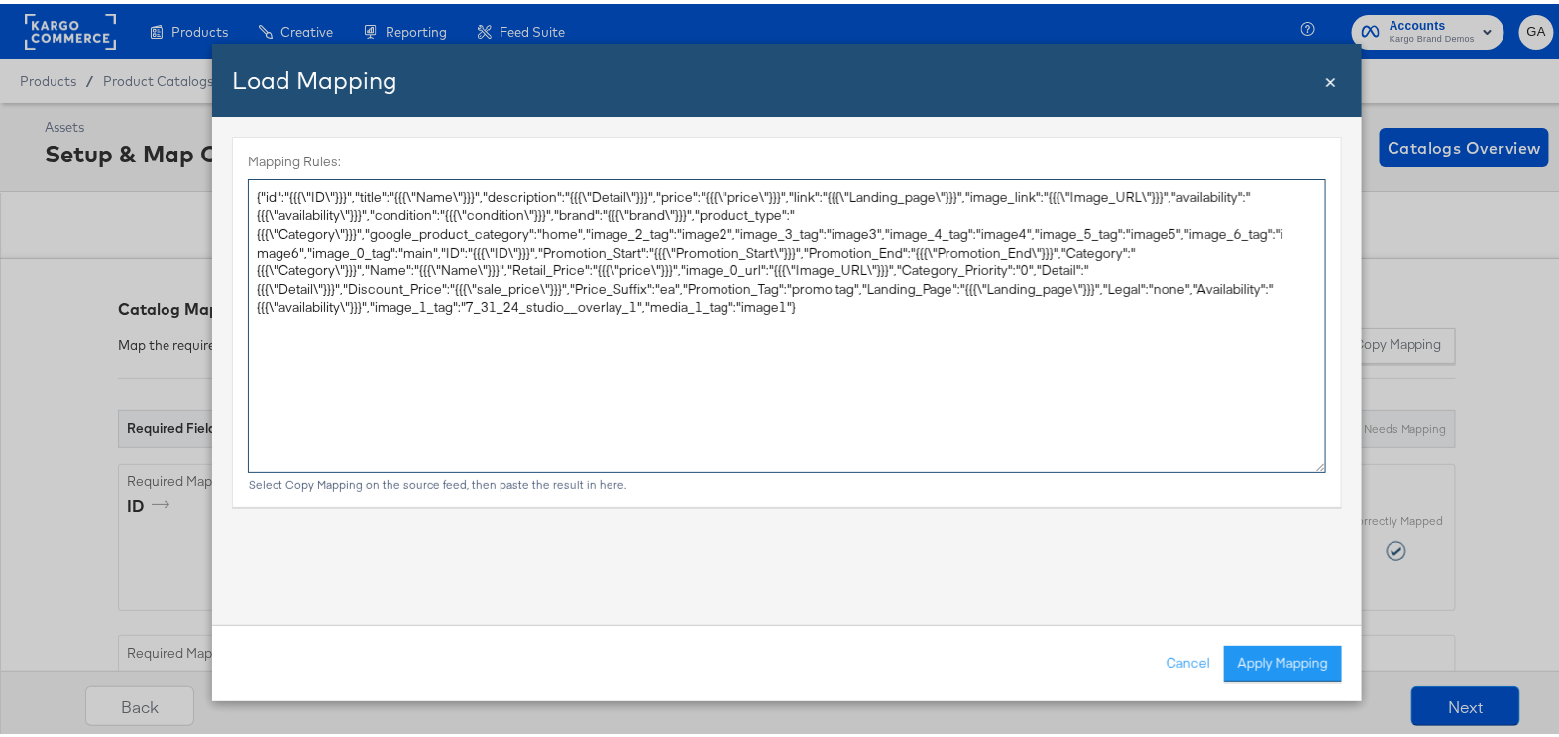
click at [395, 207] on textarea "{"id":"{{{\"ID\"}}}","title":"{{{\"Name\"}}}","description":"{{{\"Detail\"}}}",…" at bounding box center [787, 321] width 1078 height 293
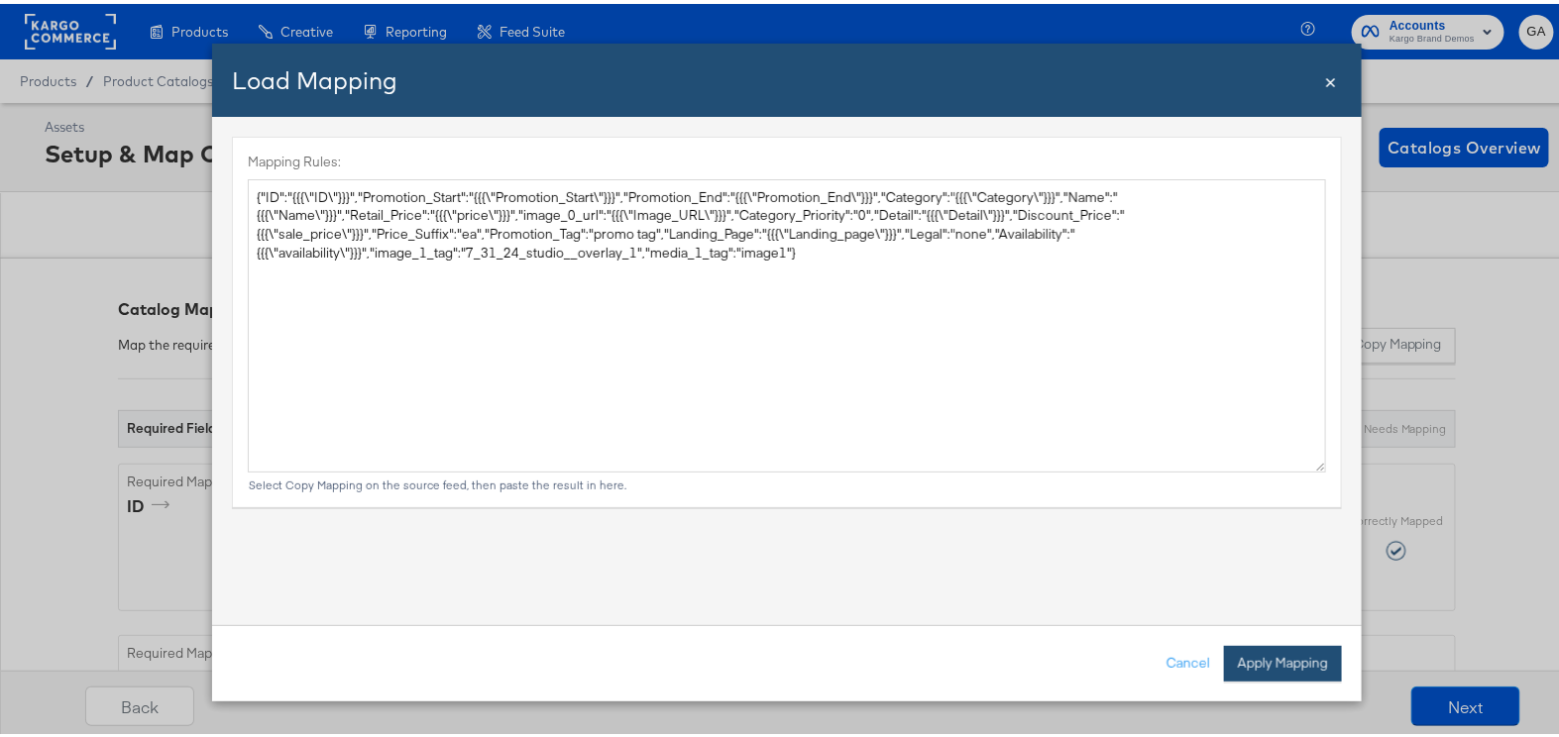
type textarea "{ "ID": "{{{\"ID\"}}}", "Promotion_Start": "{{{\"Promotion_Start\"}}}", "Promot…"
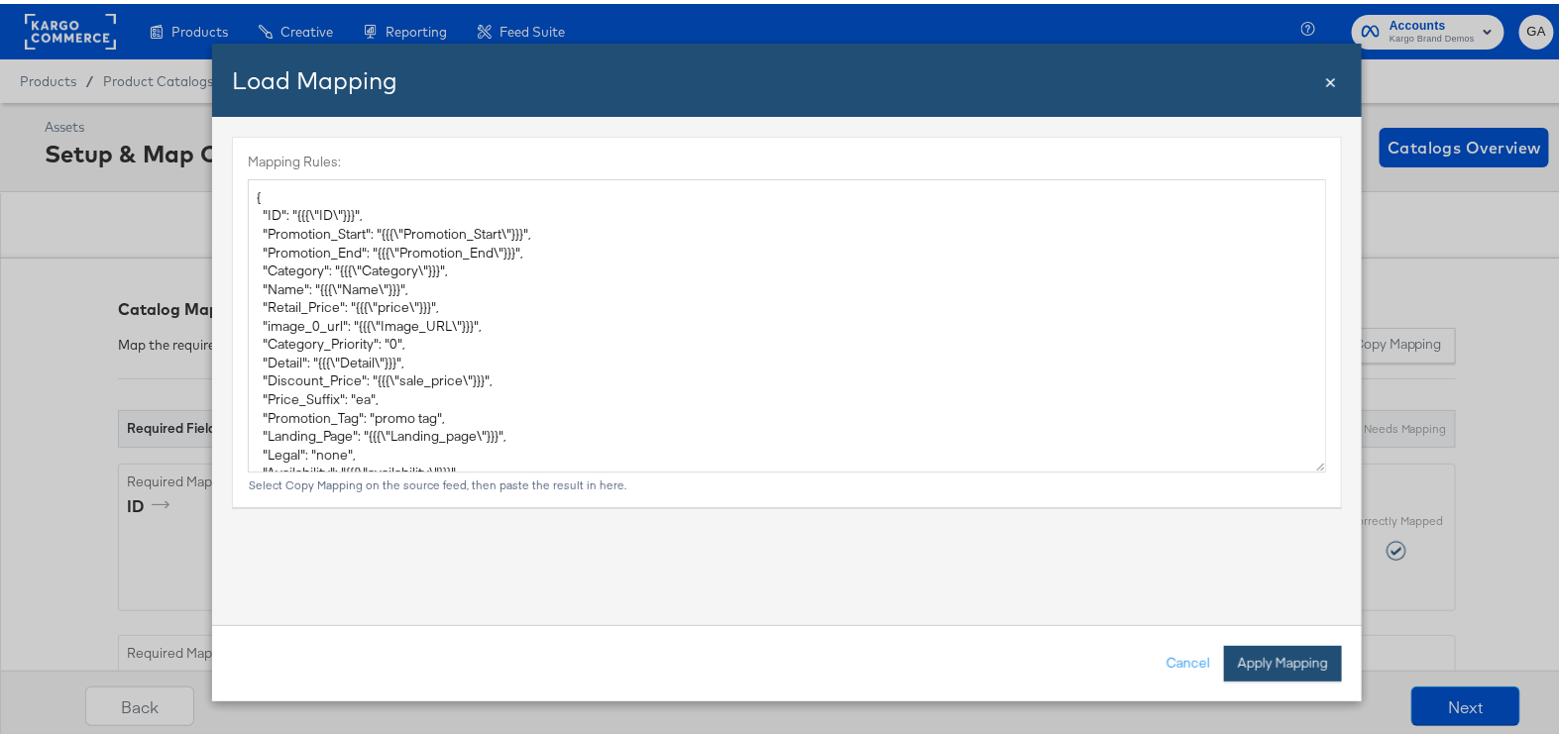
click at [1246, 642] on button "Apply Mapping" at bounding box center [1283, 660] width 118 height 36
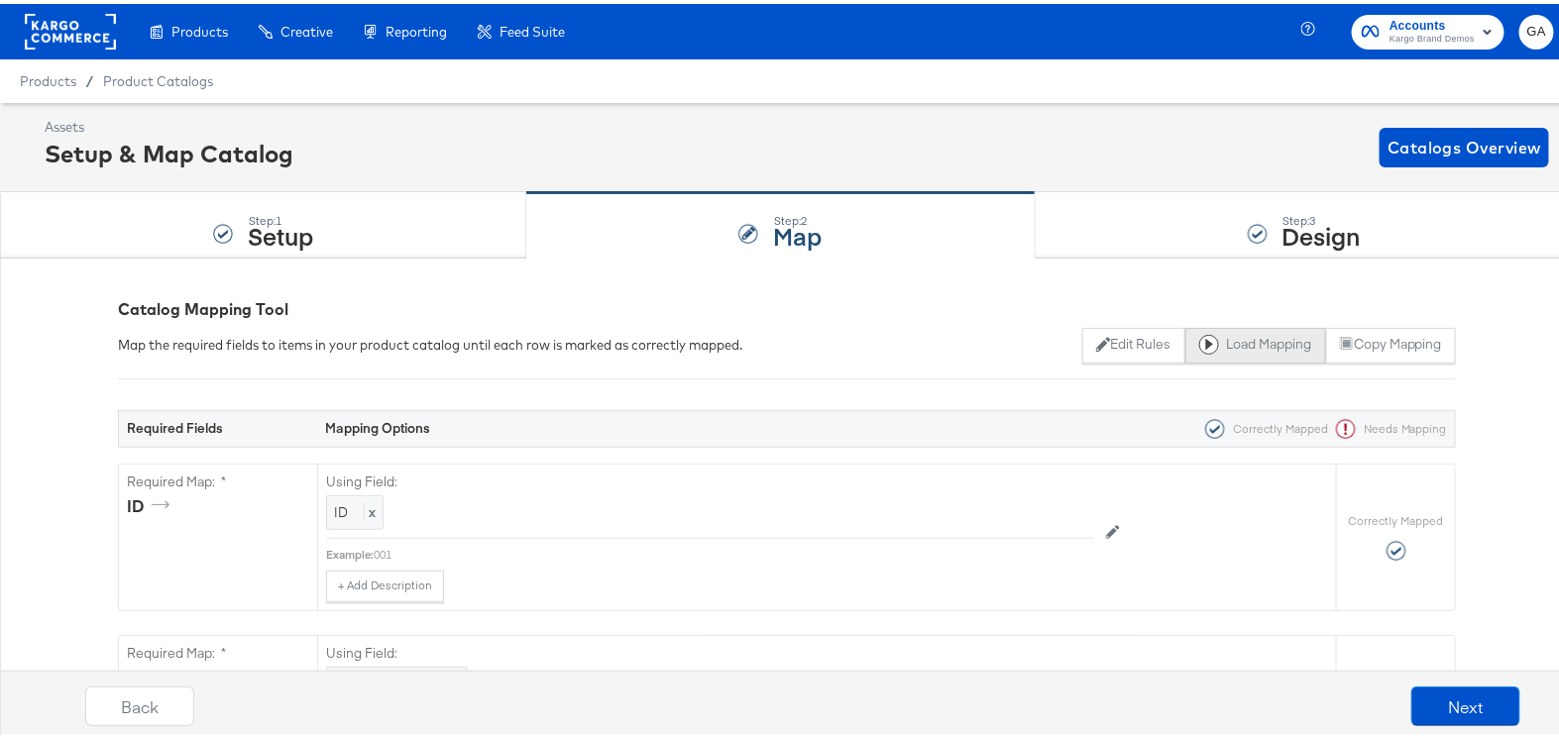
click at [1253, 339] on button "Load Mapping" at bounding box center [1255, 342] width 141 height 36
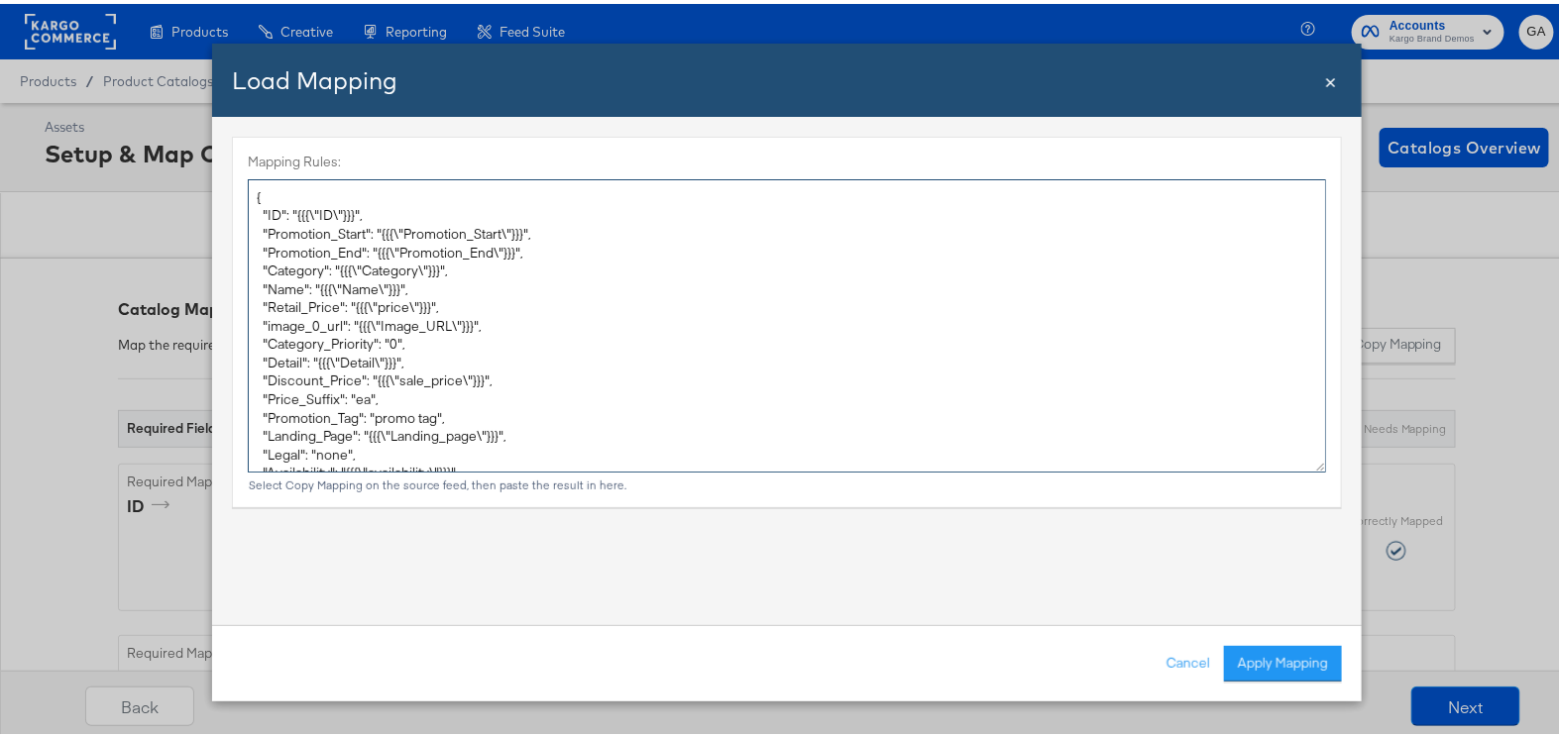
click at [729, 313] on textarea "{ "ID": "{{{\"ID\"}}}", "Promotion_Start": "{{{\"Promotion_Start\"}}}", "Promot…" at bounding box center [787, 321] width 1078 height 293
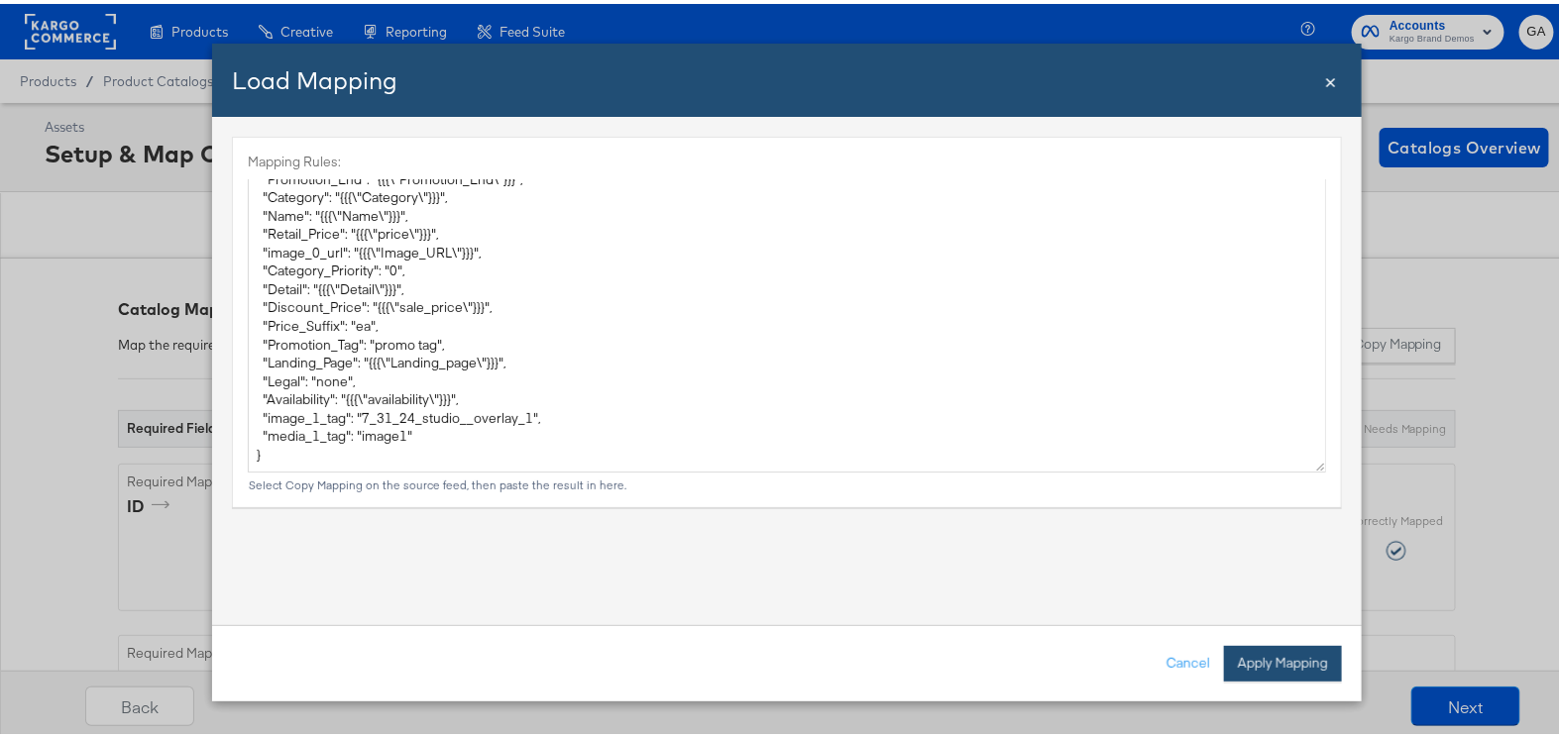
click at [1291, 656] on button "Apply Mapping" at bounding box center [1283, 660] width 118 height 36
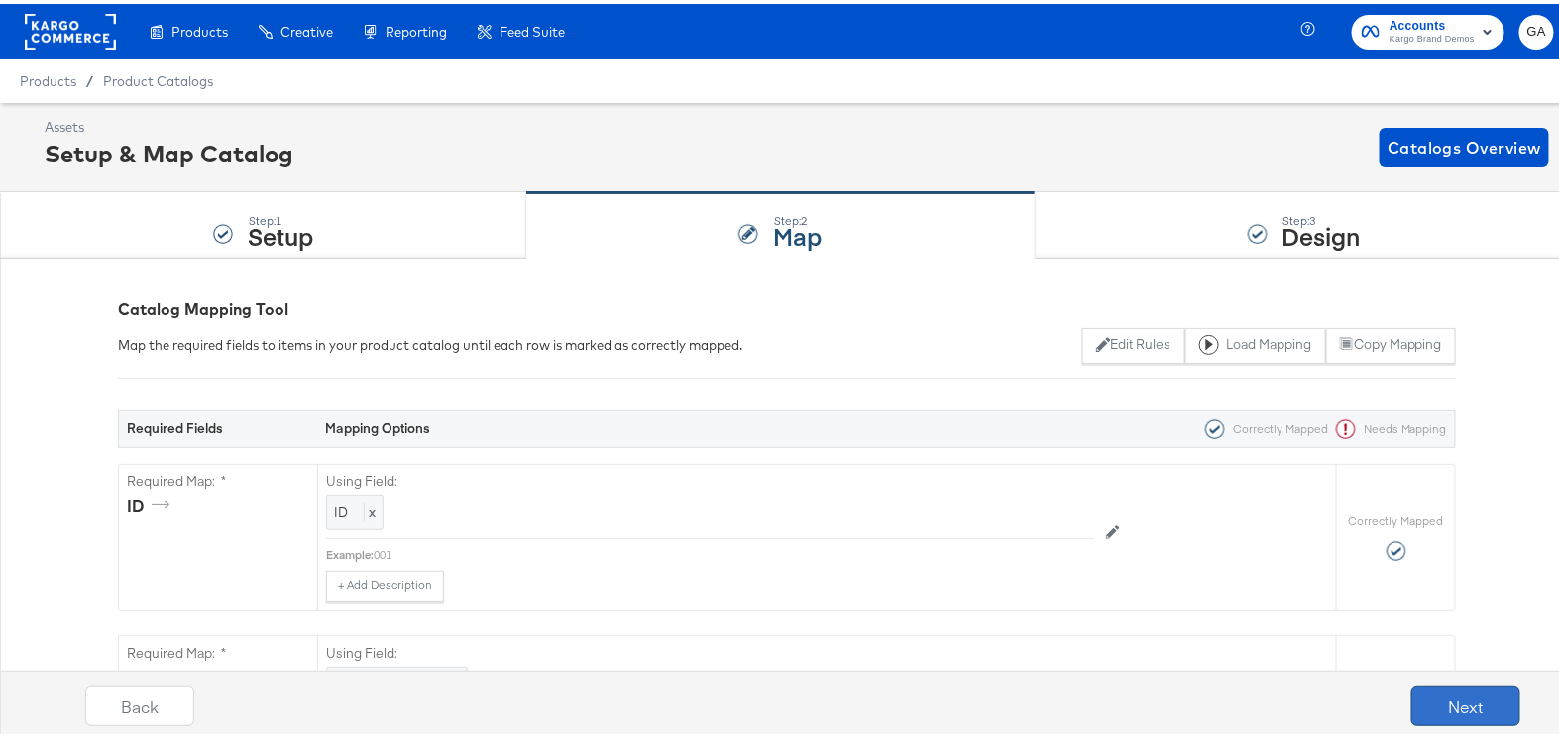
click at [1450, 708] on button "Next" at bounding box center [1465, 703] width 109 height 40
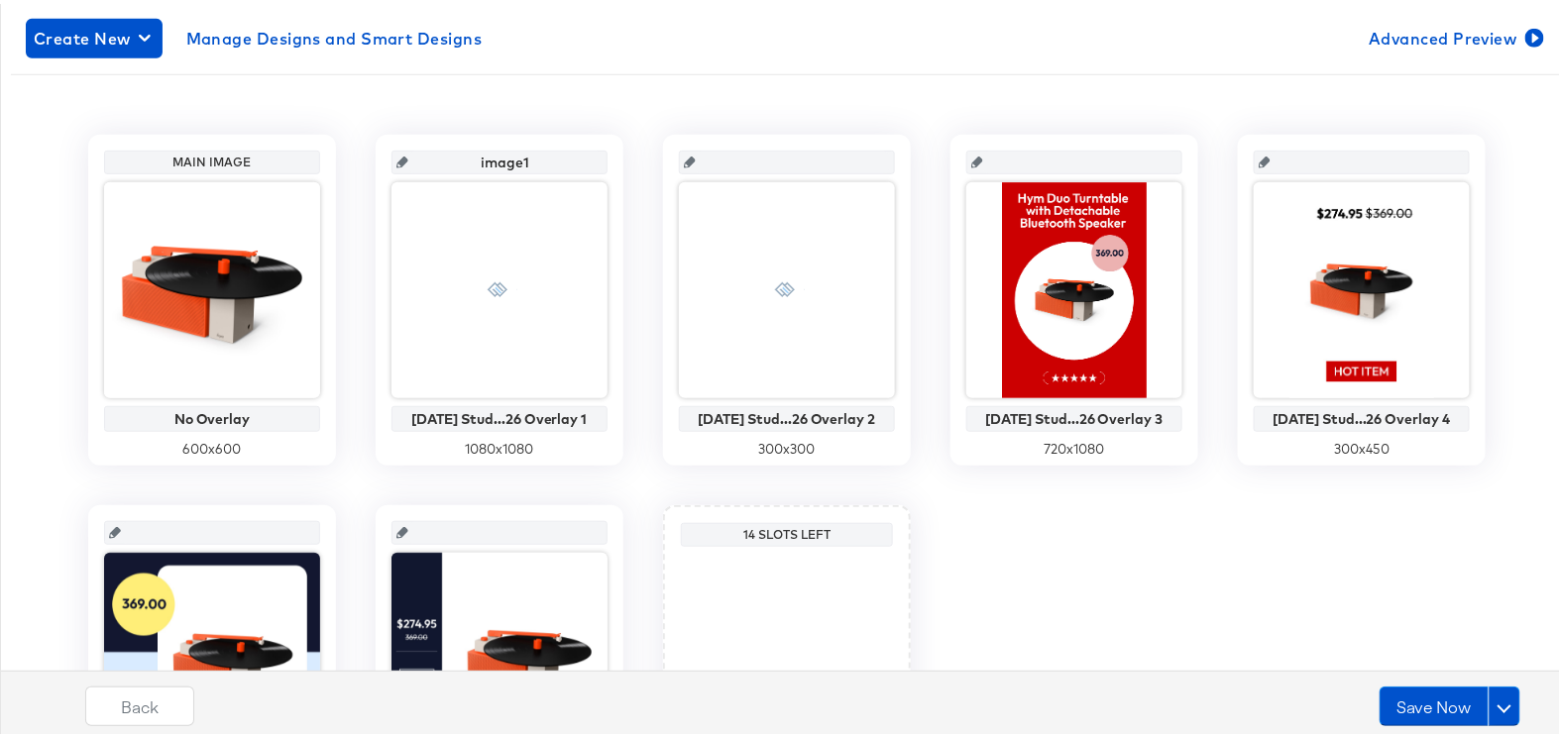
scroll to position [360, 0]
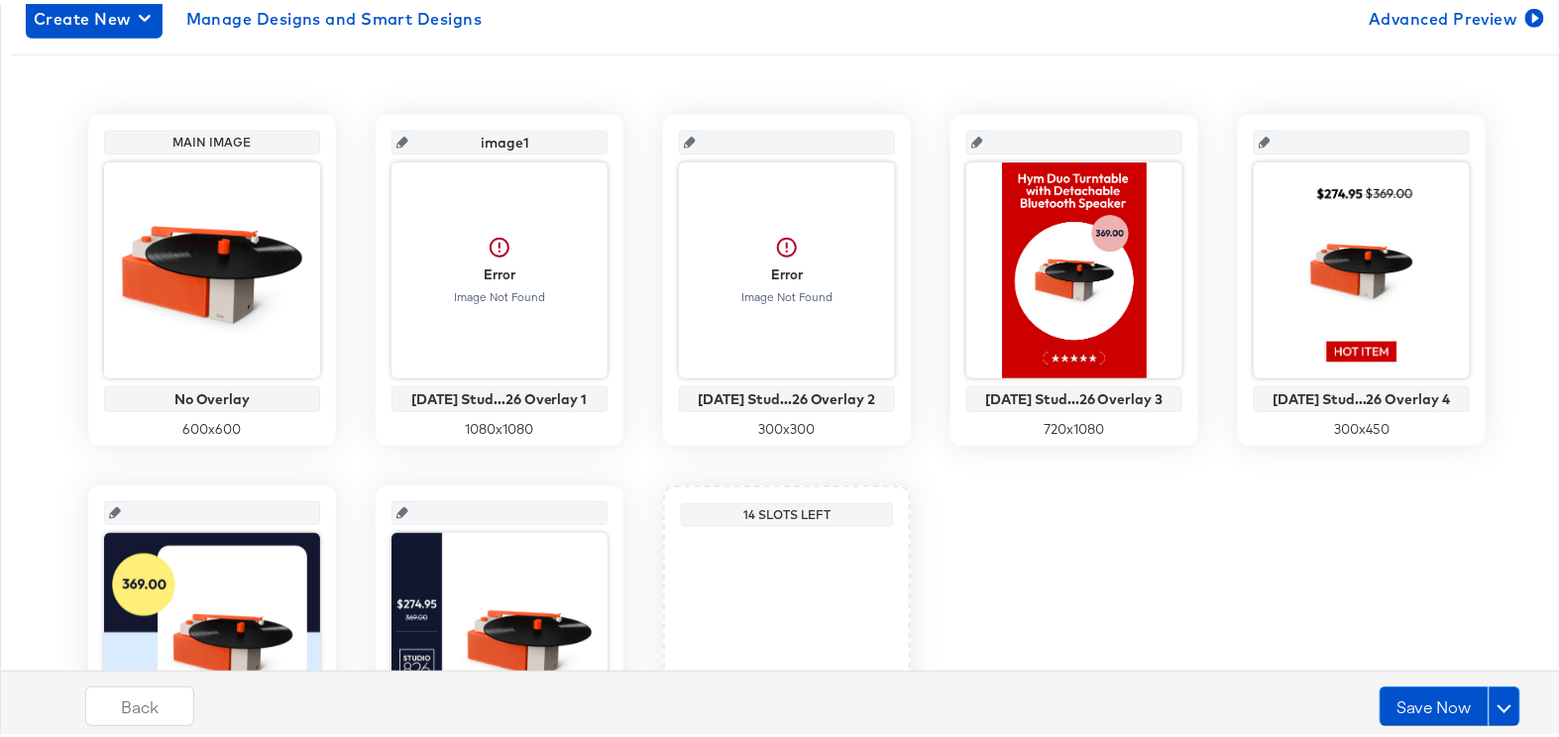
click at [778, 142] on input "text" at bounding box center [793, 131] width 194 height 54
type input "image2"
click at [1052, 133] on input "text" at bounding box center [1080, 131] width 194 height 54
type input "image3"
click at [1345, 138] on input "text" at bounding box center [1368, 131] width 194 height 54
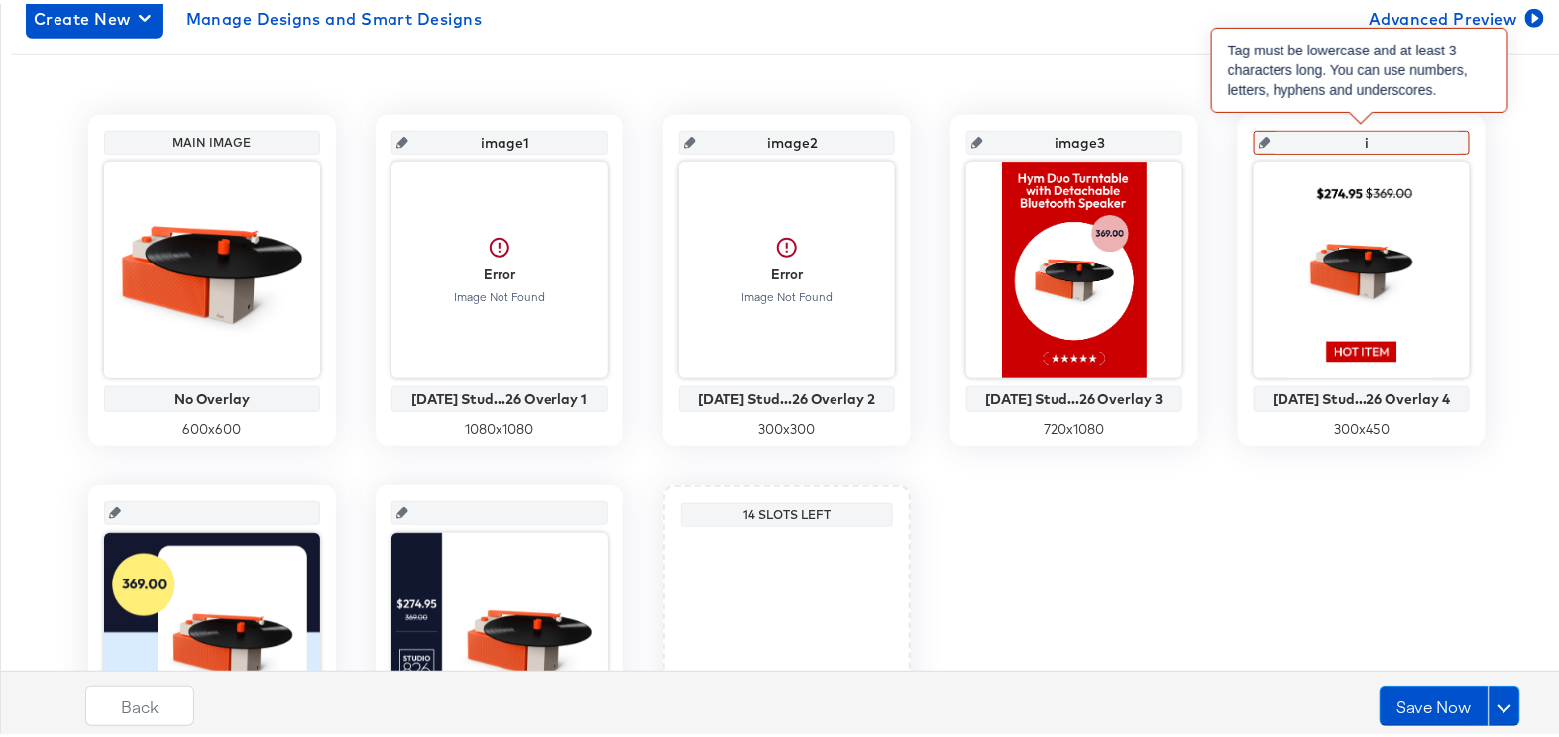
type input "im"
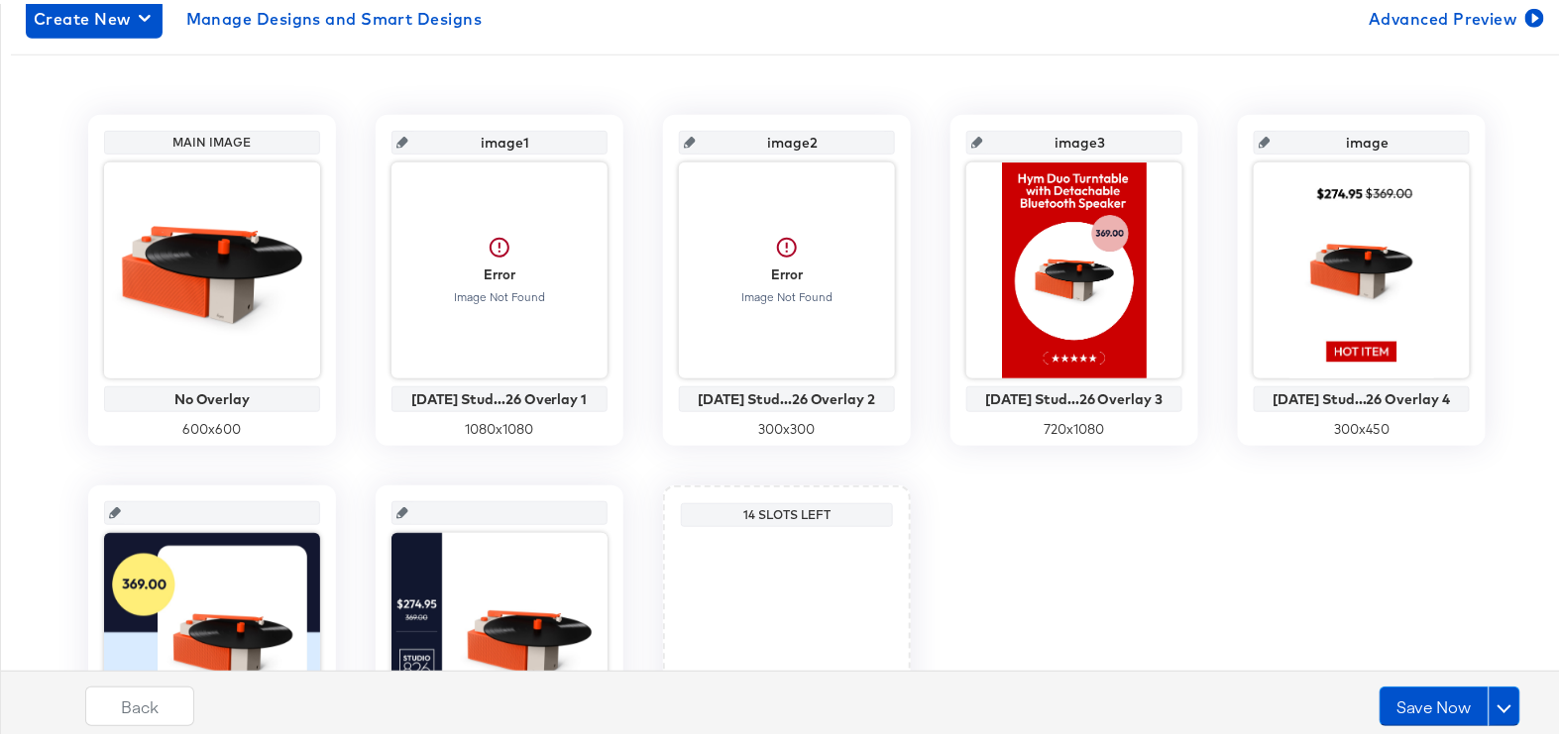
type input "image4"
click at [183, 508] on input "text" at bounding box center [218, 502] width 194 height 54
type input "image5"
click at [519, 506] on input "text" at bounding box center [505, 502] width 194 height 54
type input "image"
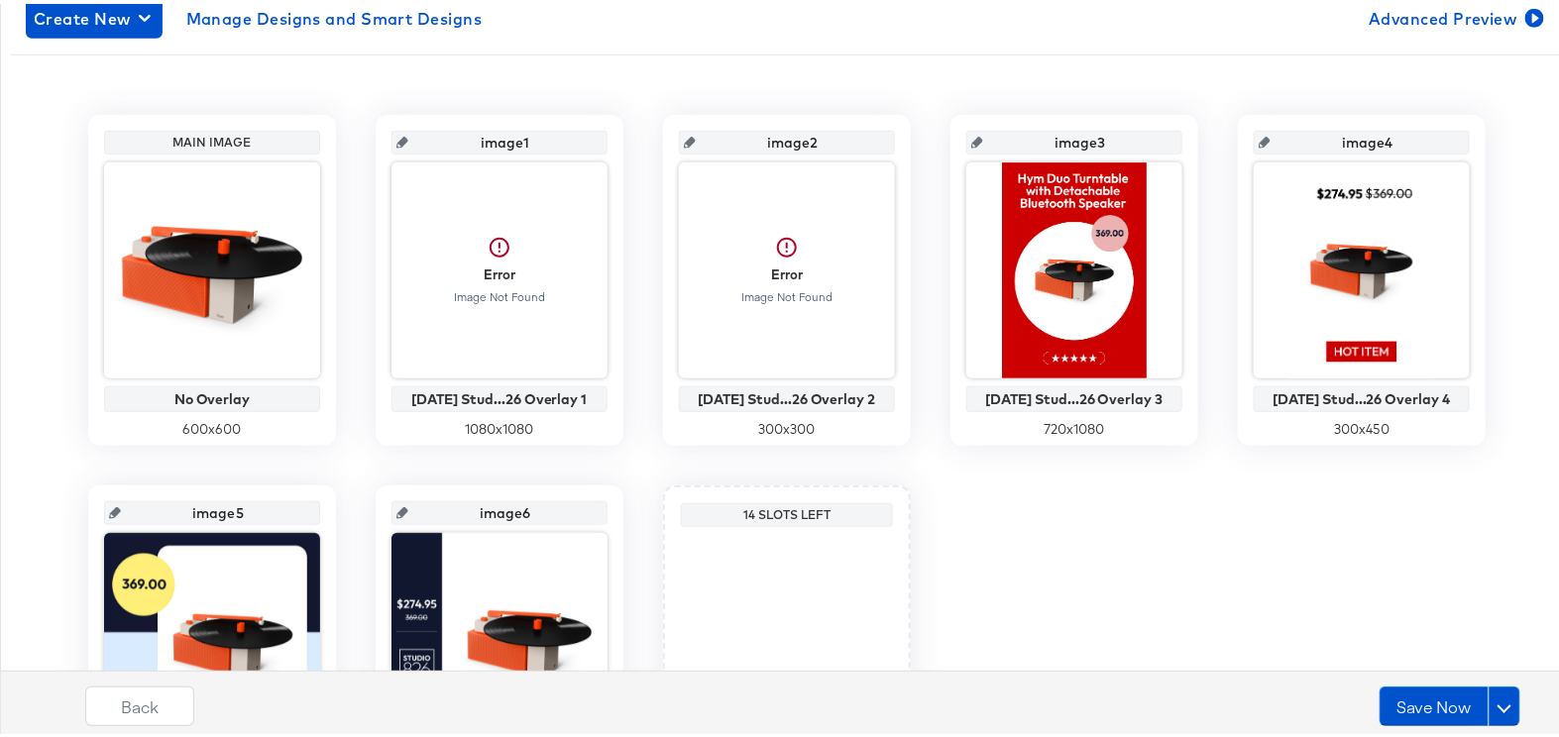
click at [1123, 529] on div "Main Image No Overlay 600 x 600 image1 Error Image Not Found 7/31/24 Stud...26 …" at bounding box center [787, 462] width 1552 height 702
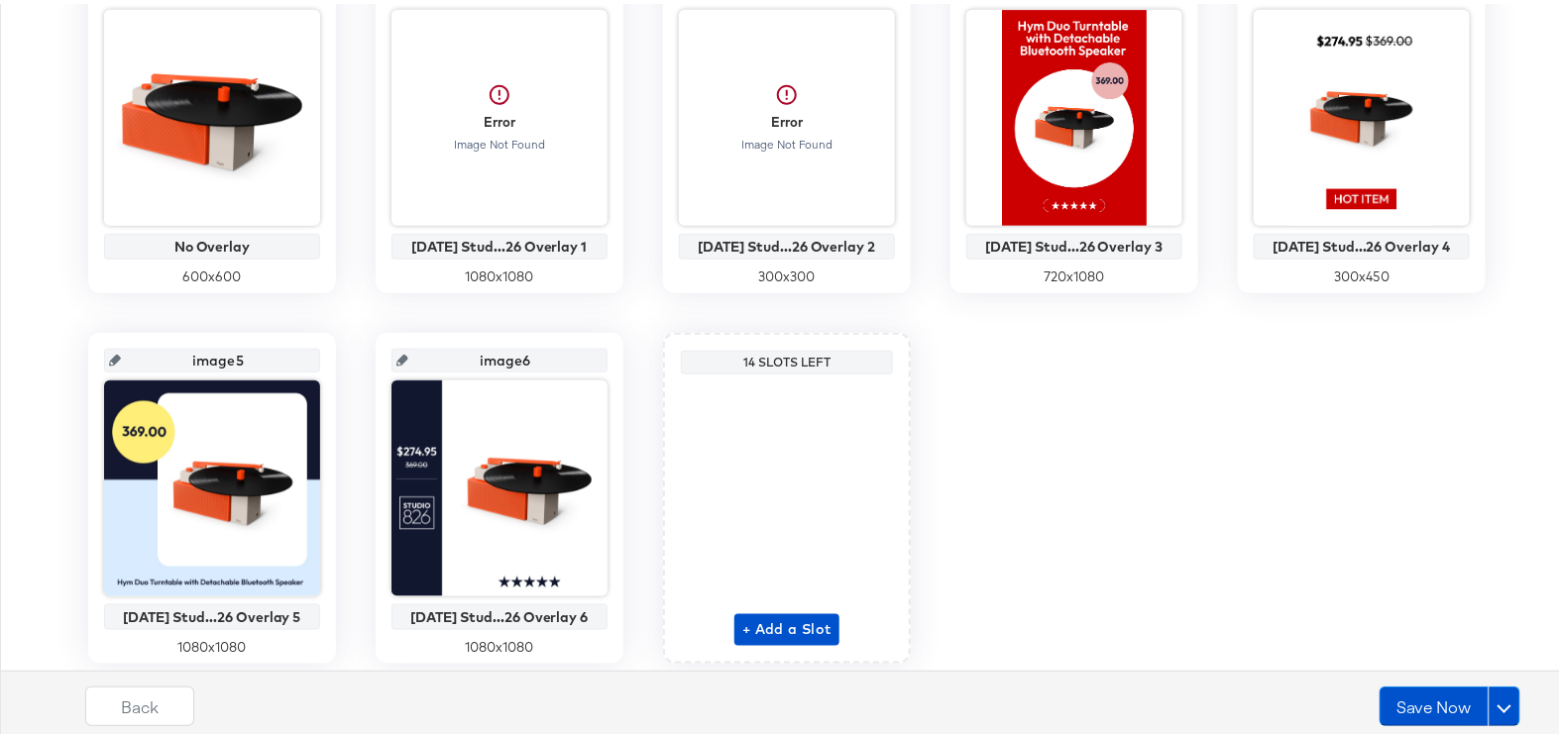
scroll to position [578, 0]
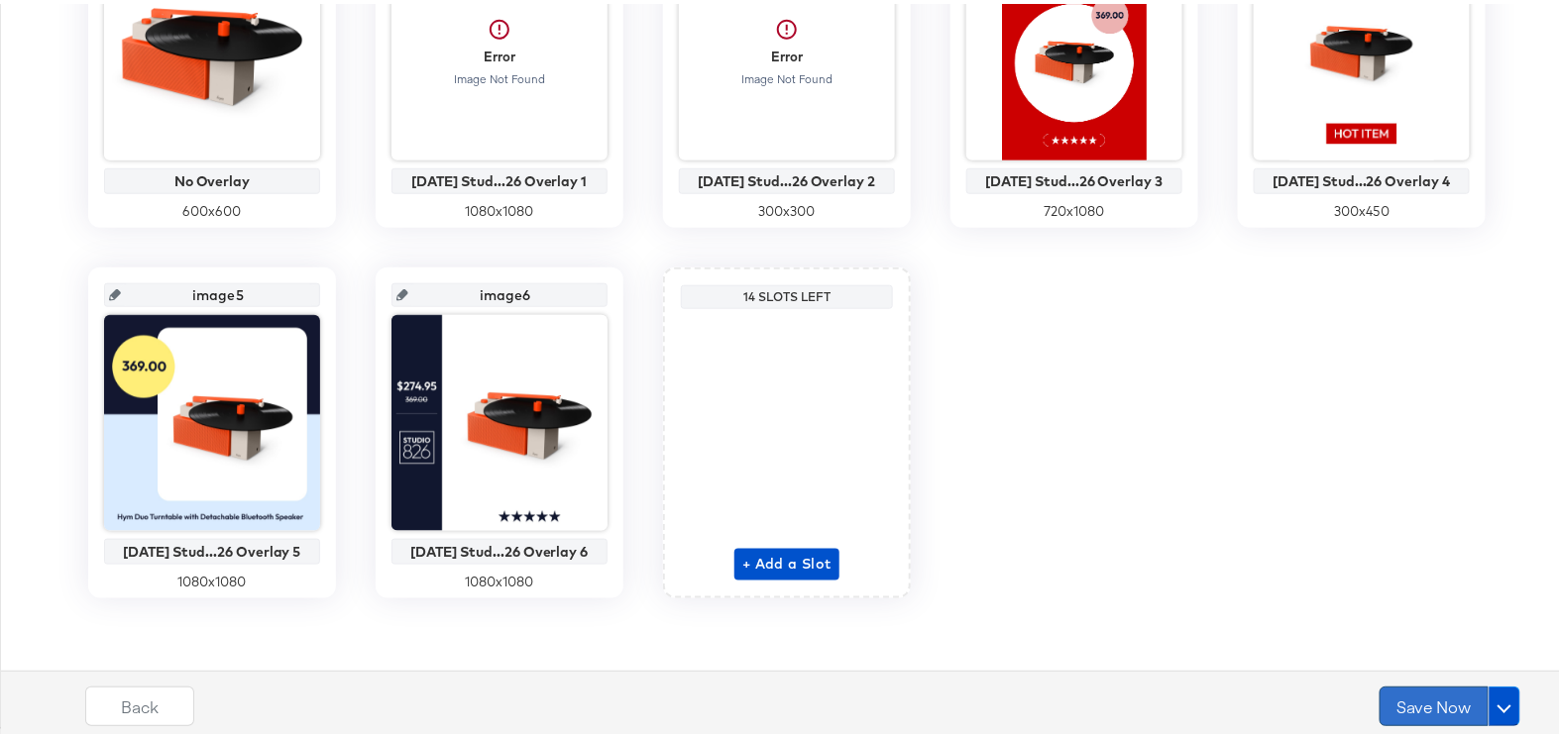
click at [1397, 709] on button "Save Now" at bounding box center [1434, 703] width 109 height 40
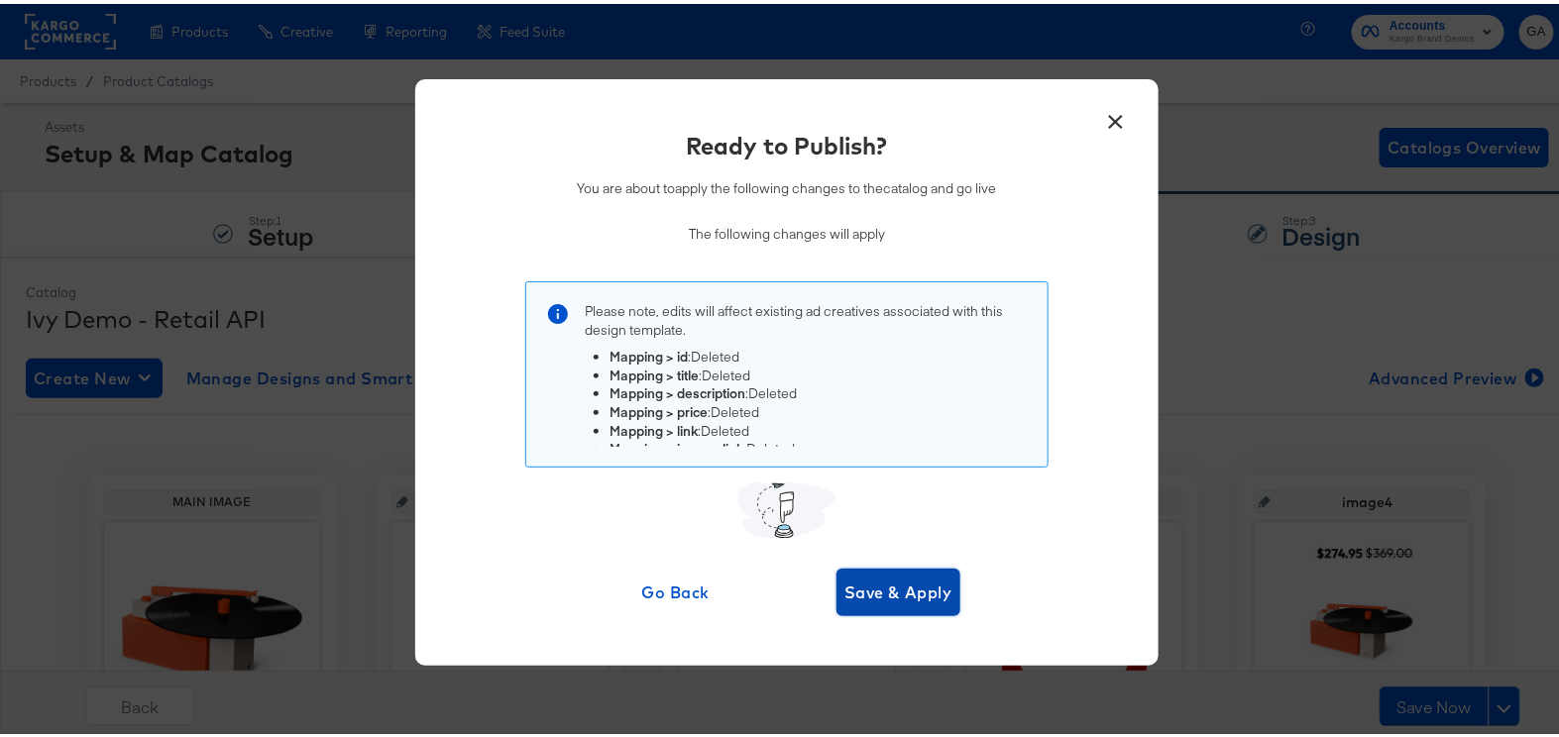
click at [891, 585] on span "Save & Apply" at bounding box center [899, 589] width 108 height 28
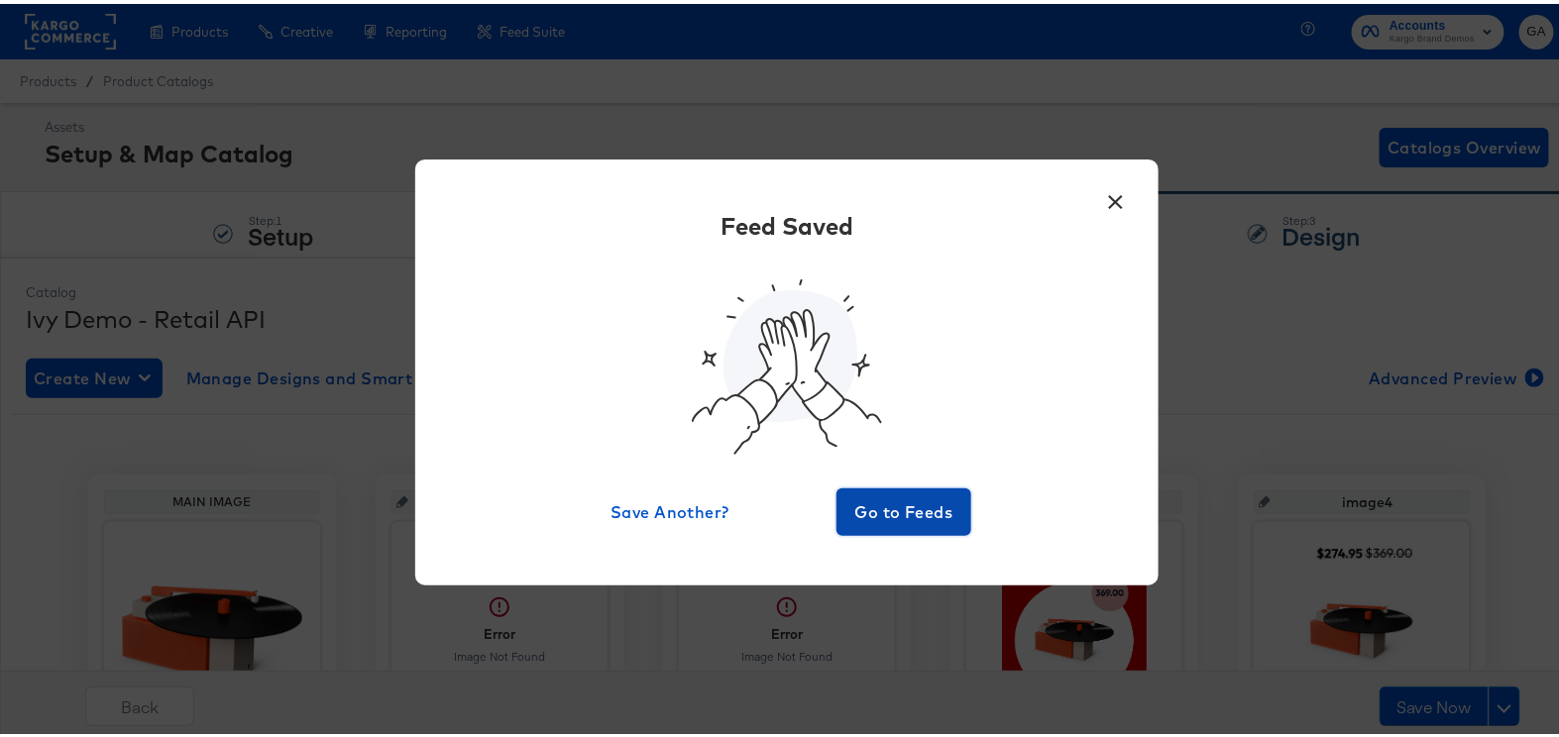
click at [880, 517] on span "Go to Feeds" at bounding box center [904, 509] width 119 height 28
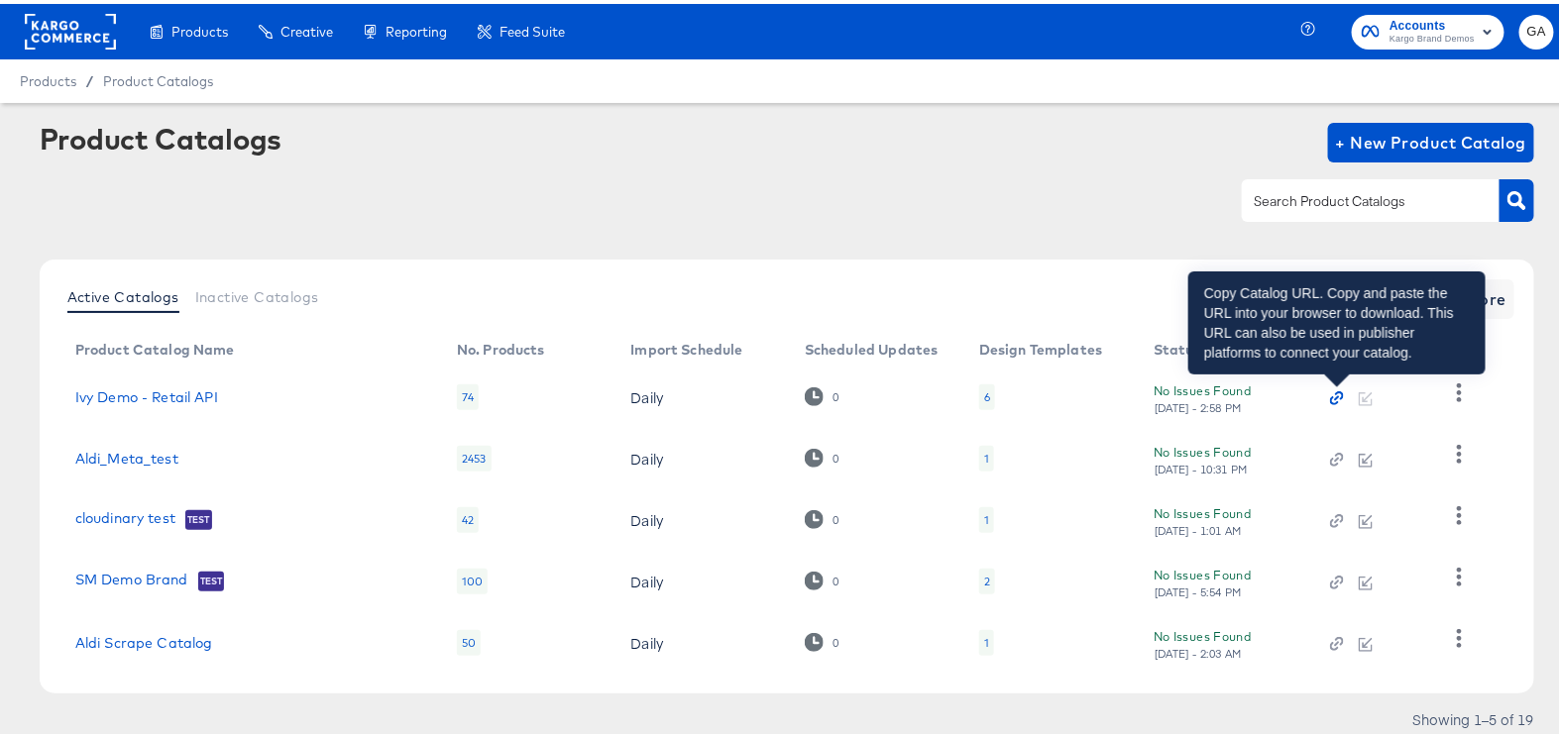
click at [1333, 392] on icon "button" at bounding box center [1337, 395] width 14 height 14
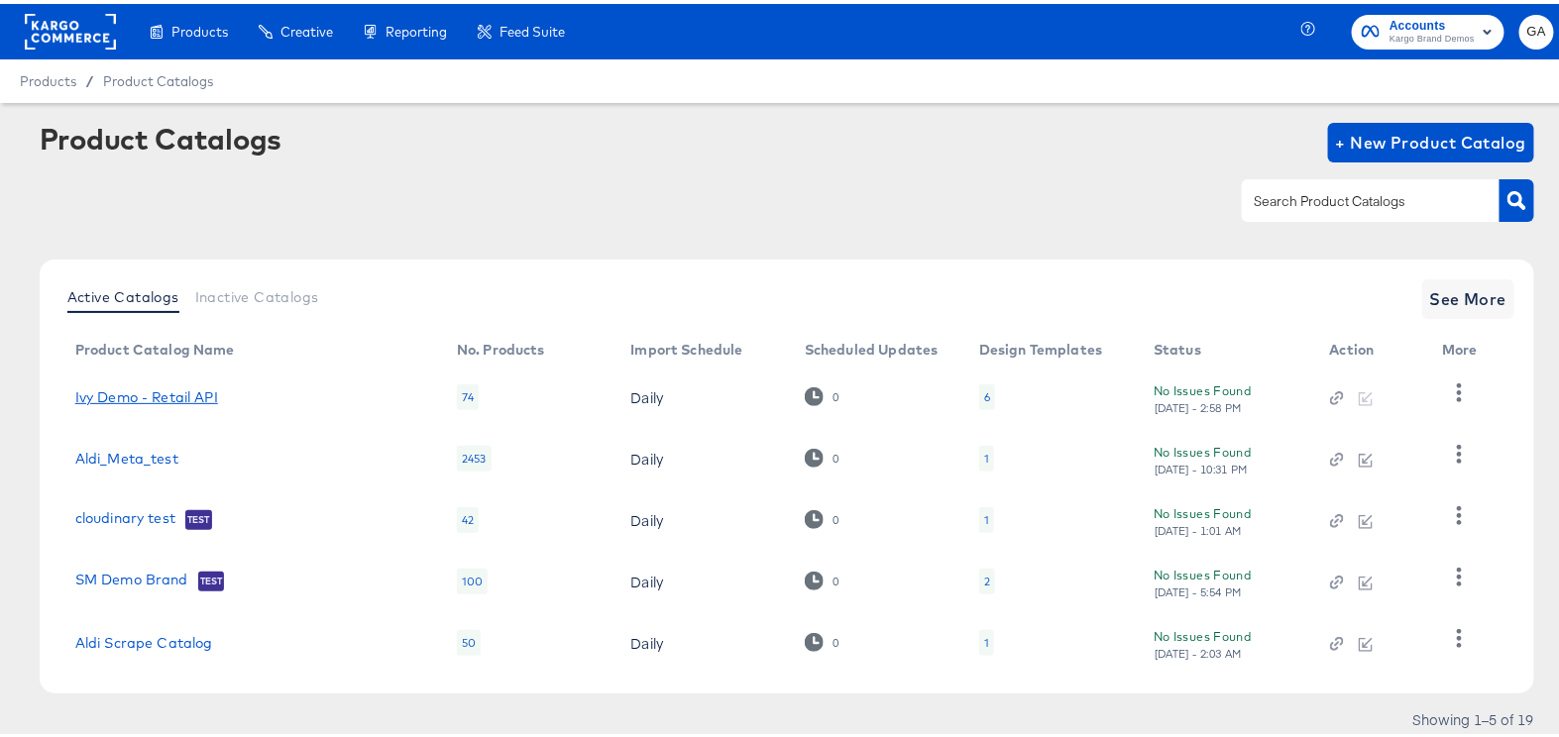
click at [143, 390] on link "Ivy Demo - Retail API" at bounding box center [146, 394] width 143 height 16
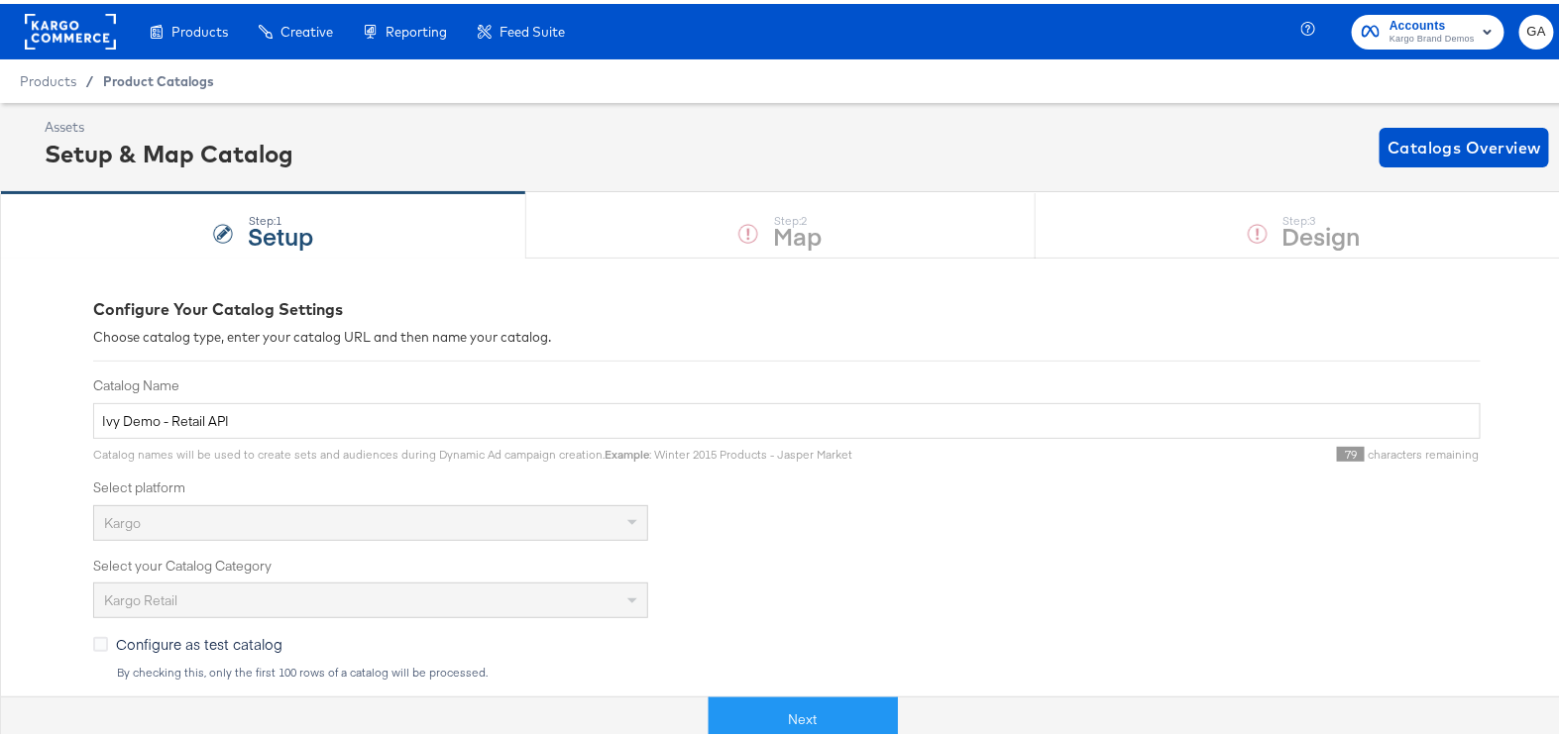
click at [188, 80] on span "Product Catalogs" at bounding box center [158, 77] width 111 height 16
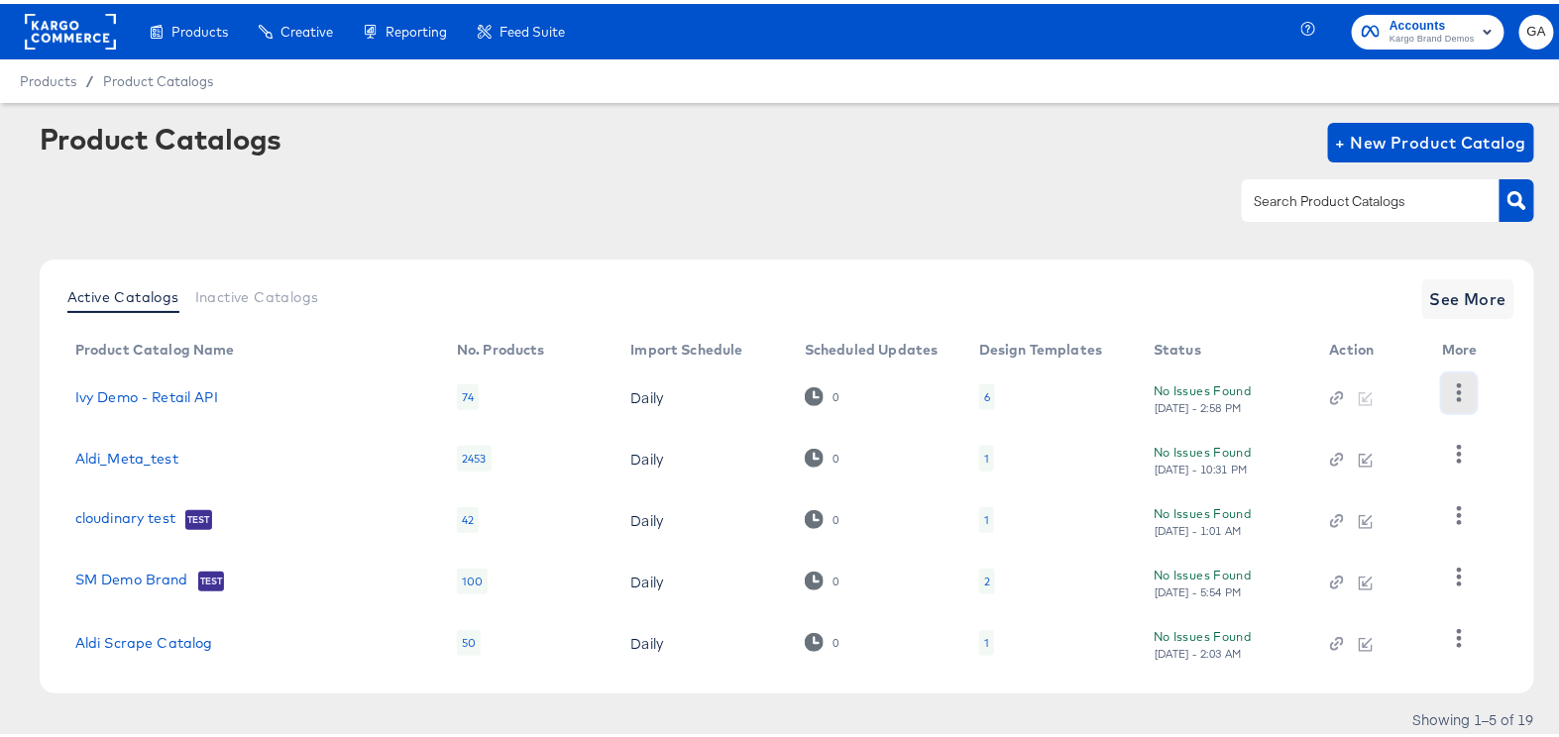
click at [1450, 378] on button "button" at bounding box center [1459, 390] width 35 height 40
click at [1371, 451] on div "HUD Checks (Internal)" at bounding box center [1378, 462] width 198 height 32
click at [203, 390] on link "Ivy Demo - Retail API" at bounding box center [146, 394] width 143 height 16
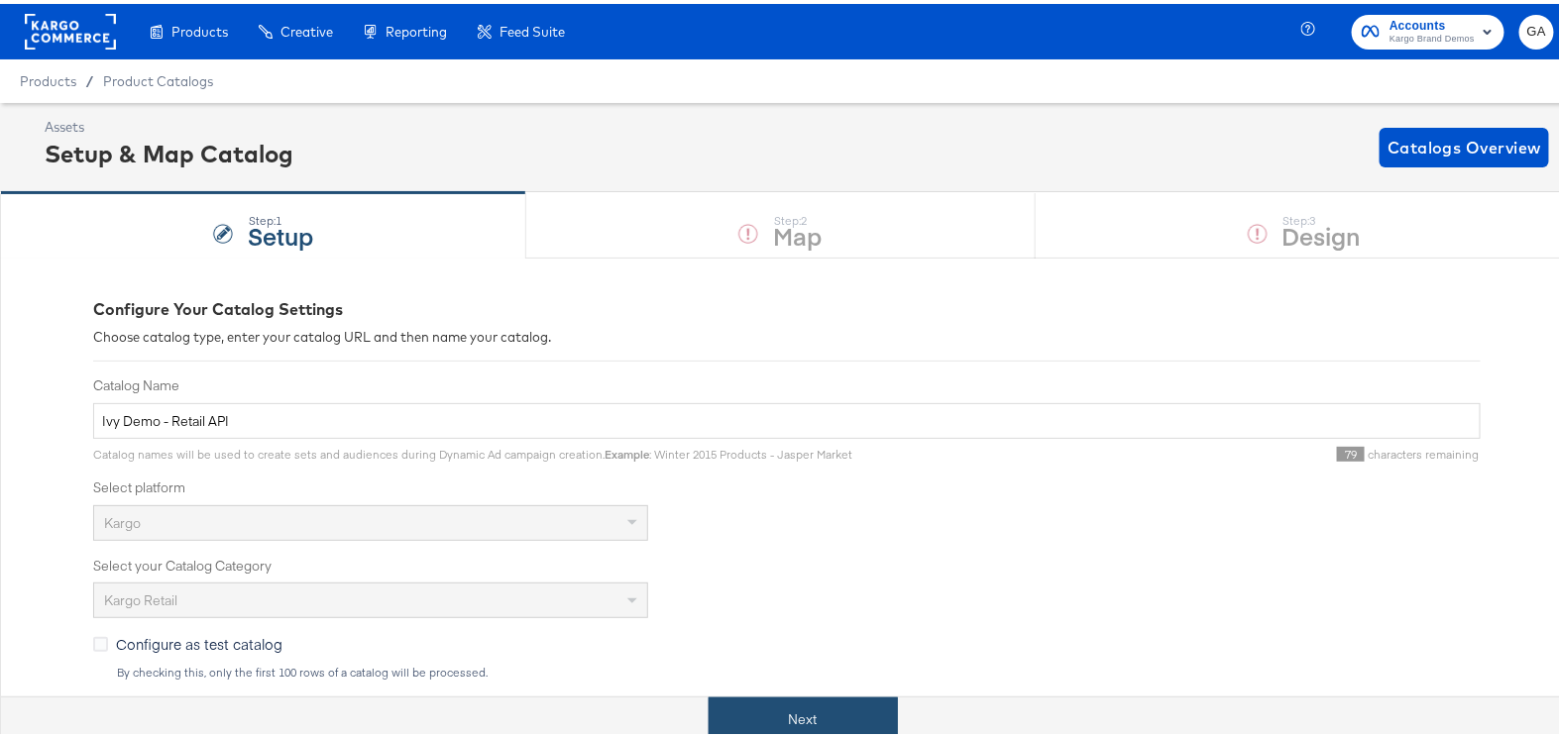
click at [812, 713] on button "Next" at bounding box center [803, 716] width 189 height 45
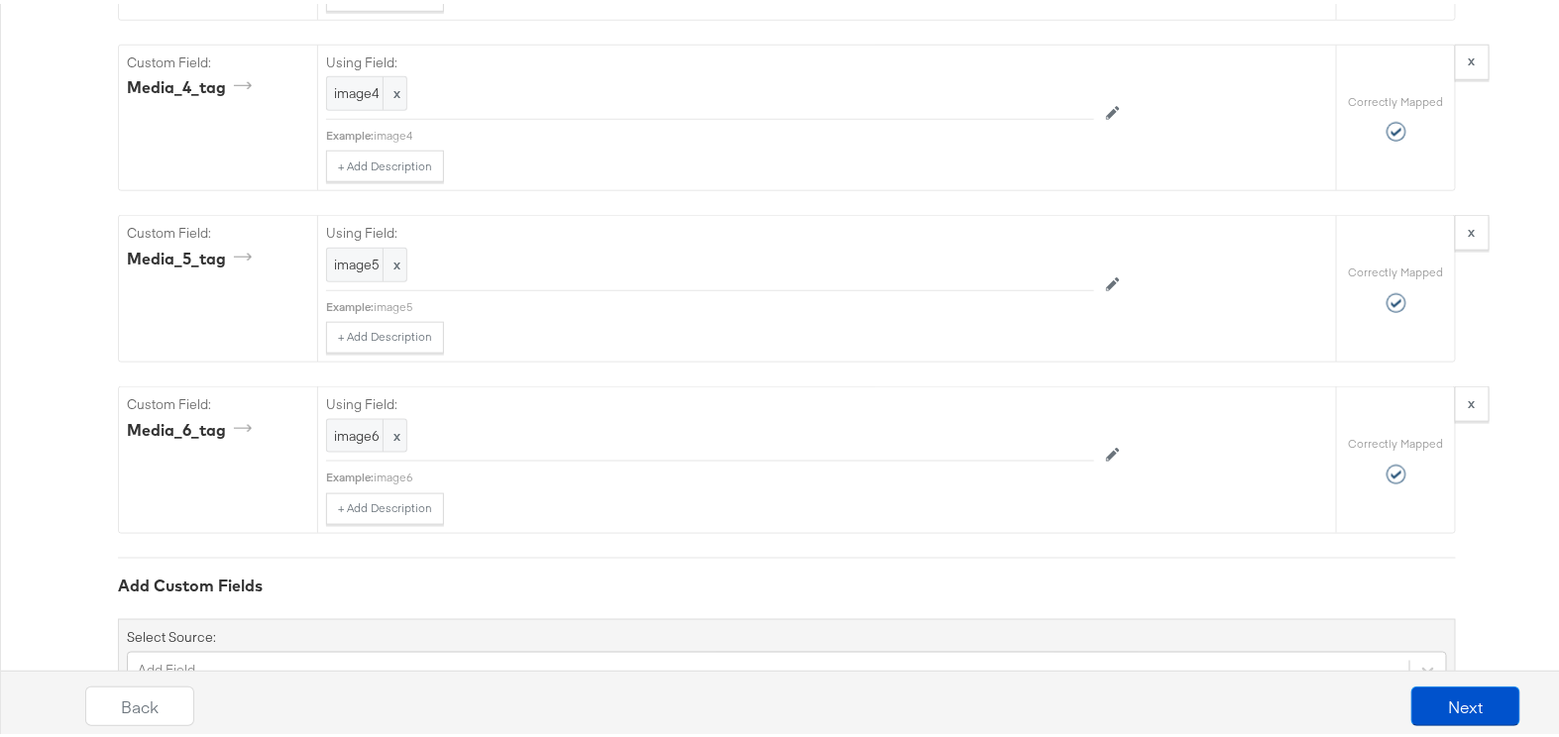
scroll to position [3584, 0]
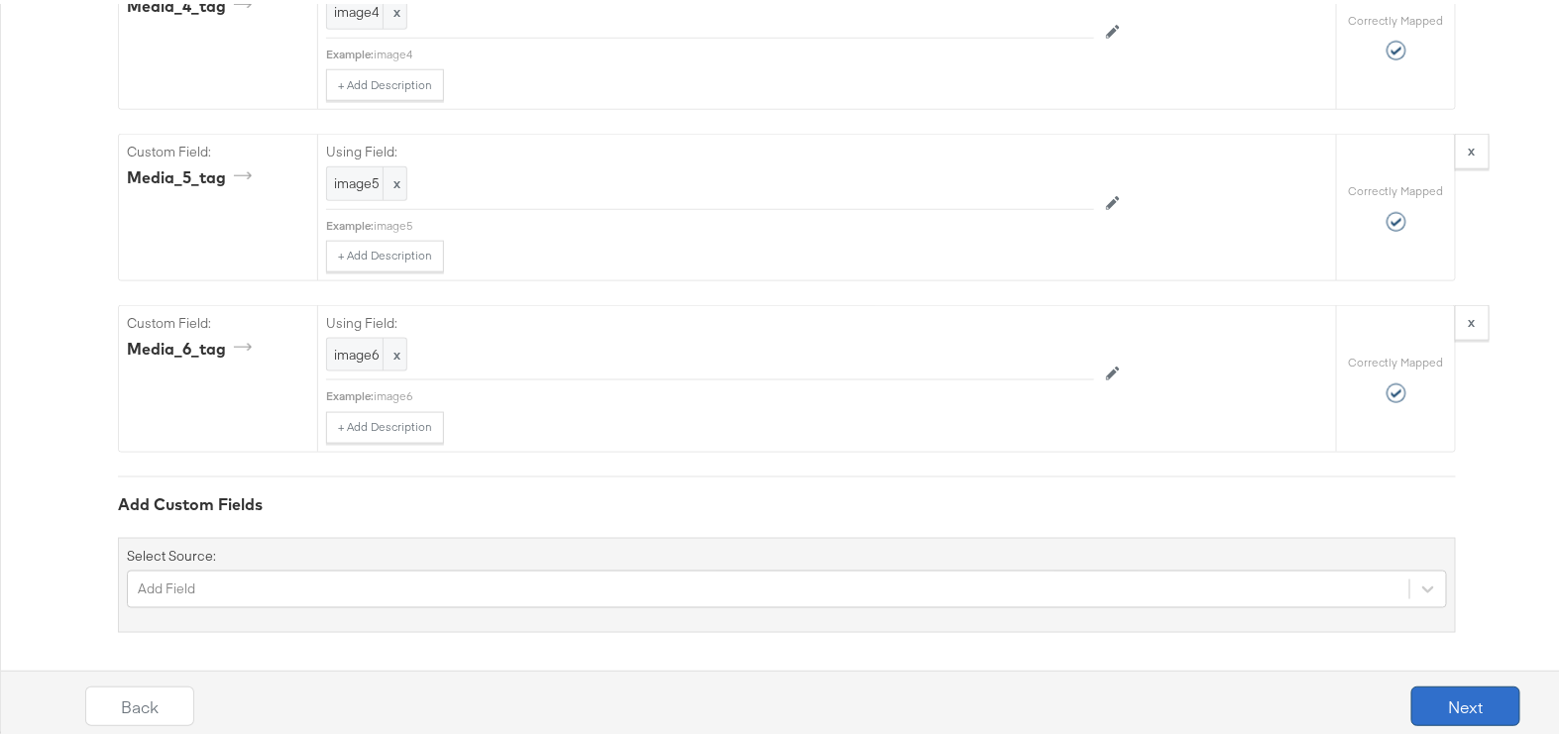
click at [1459, 699] on button "Next" at bounding box center [1465, 703] width 109 height 40
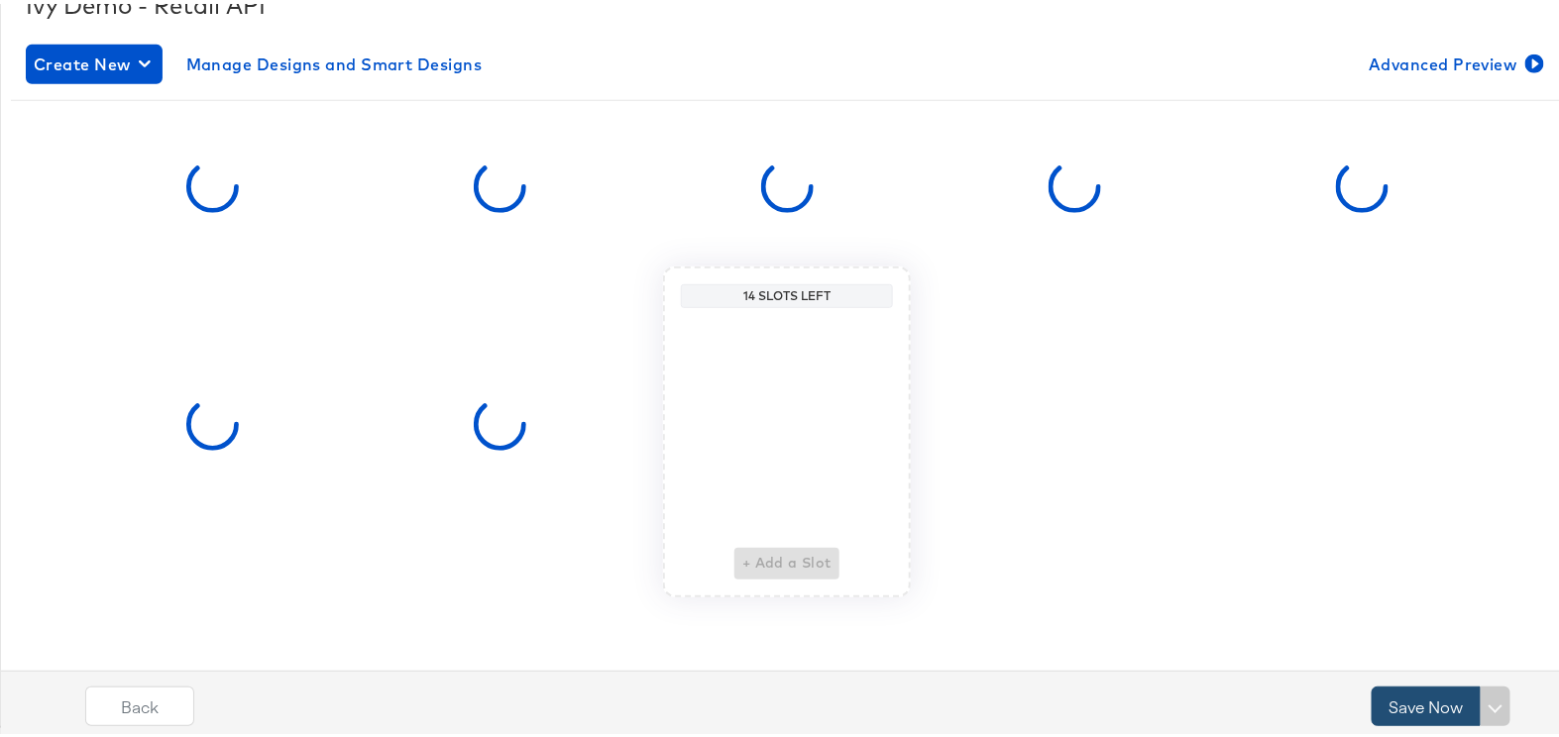
scroll to position [0, 0]
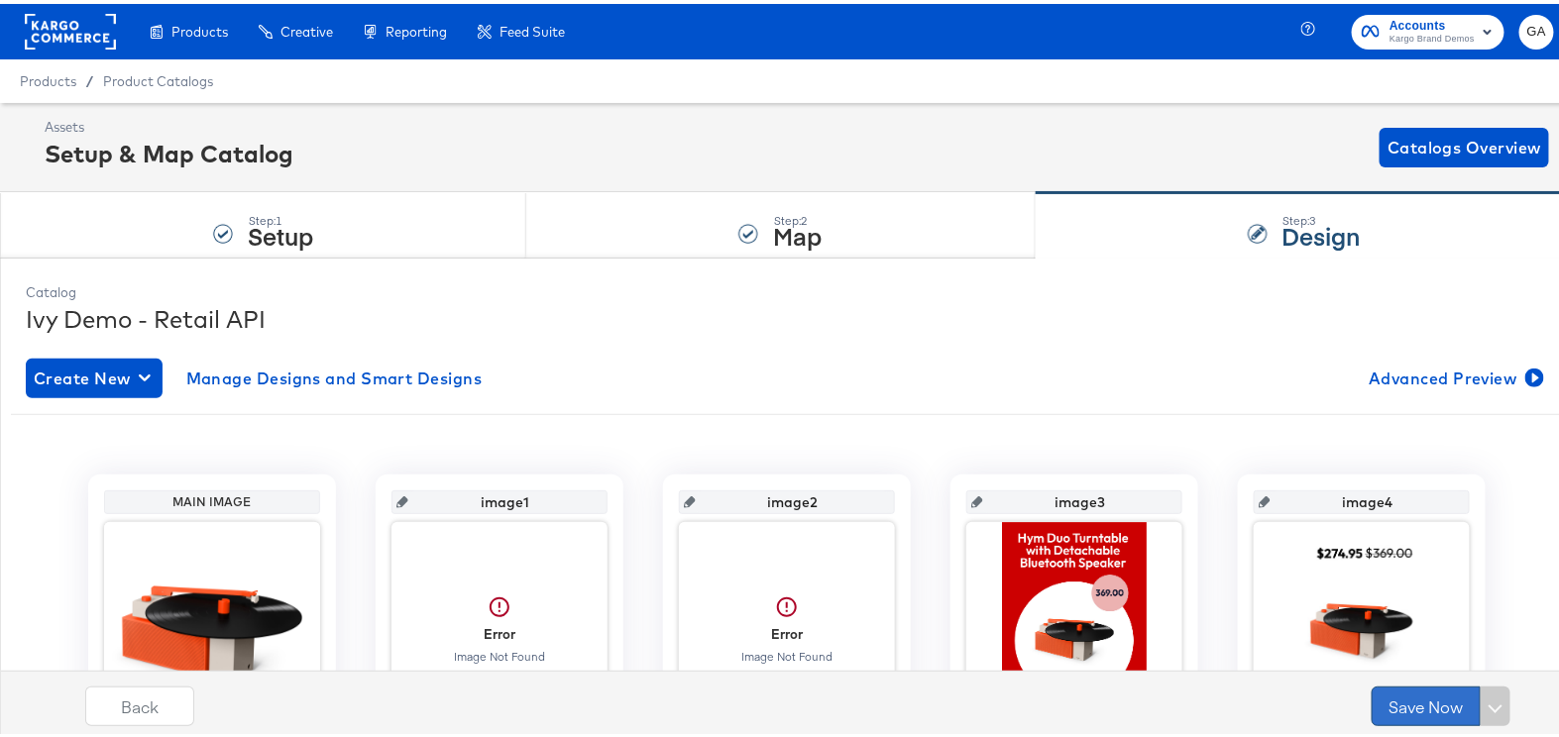
click at [1410, 698] on button "Save Now" at bounding box center [1426, 703] width 109 height 40
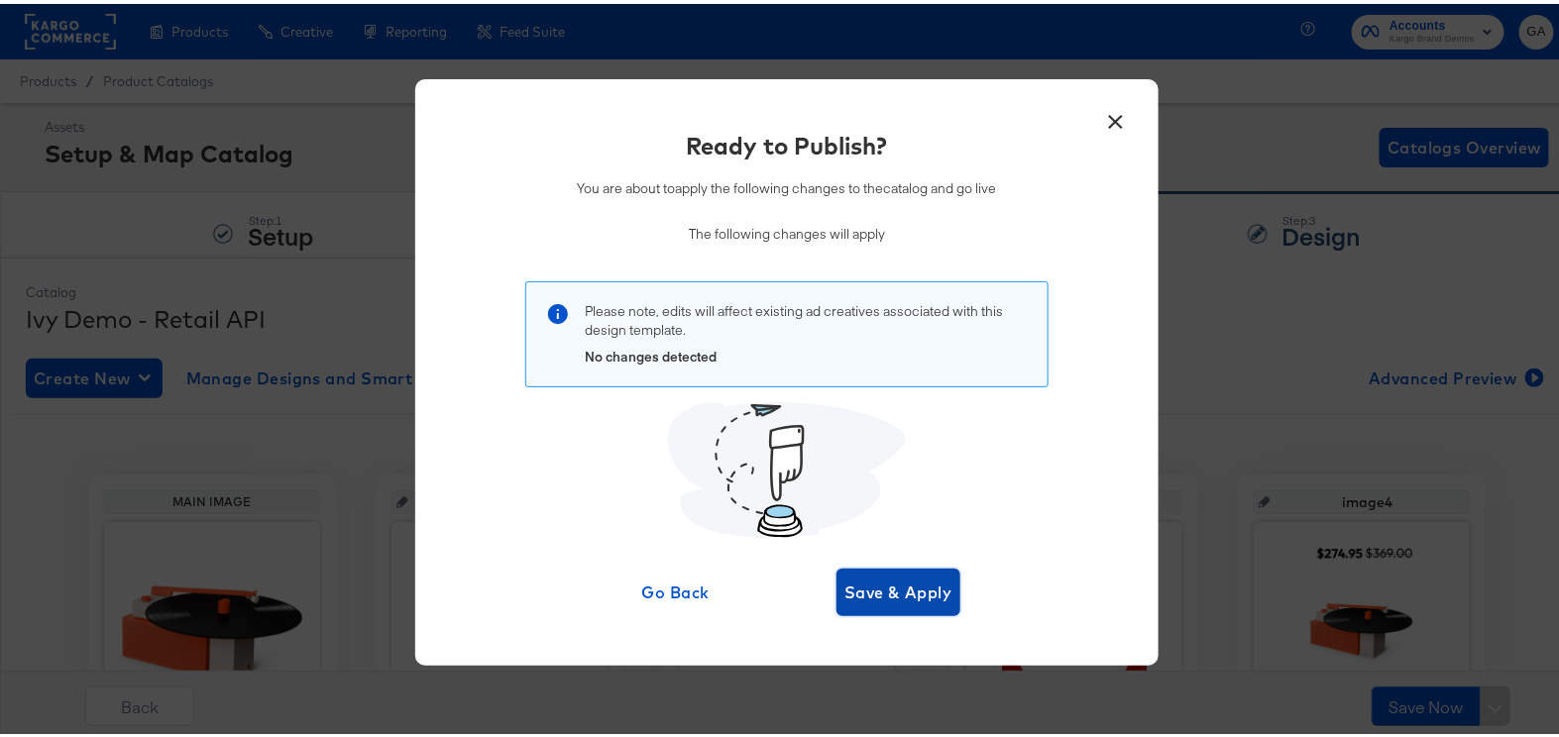
click at [899, 583] on span "Save & Apply" at bounding box center [899, 589] width 108 height 28
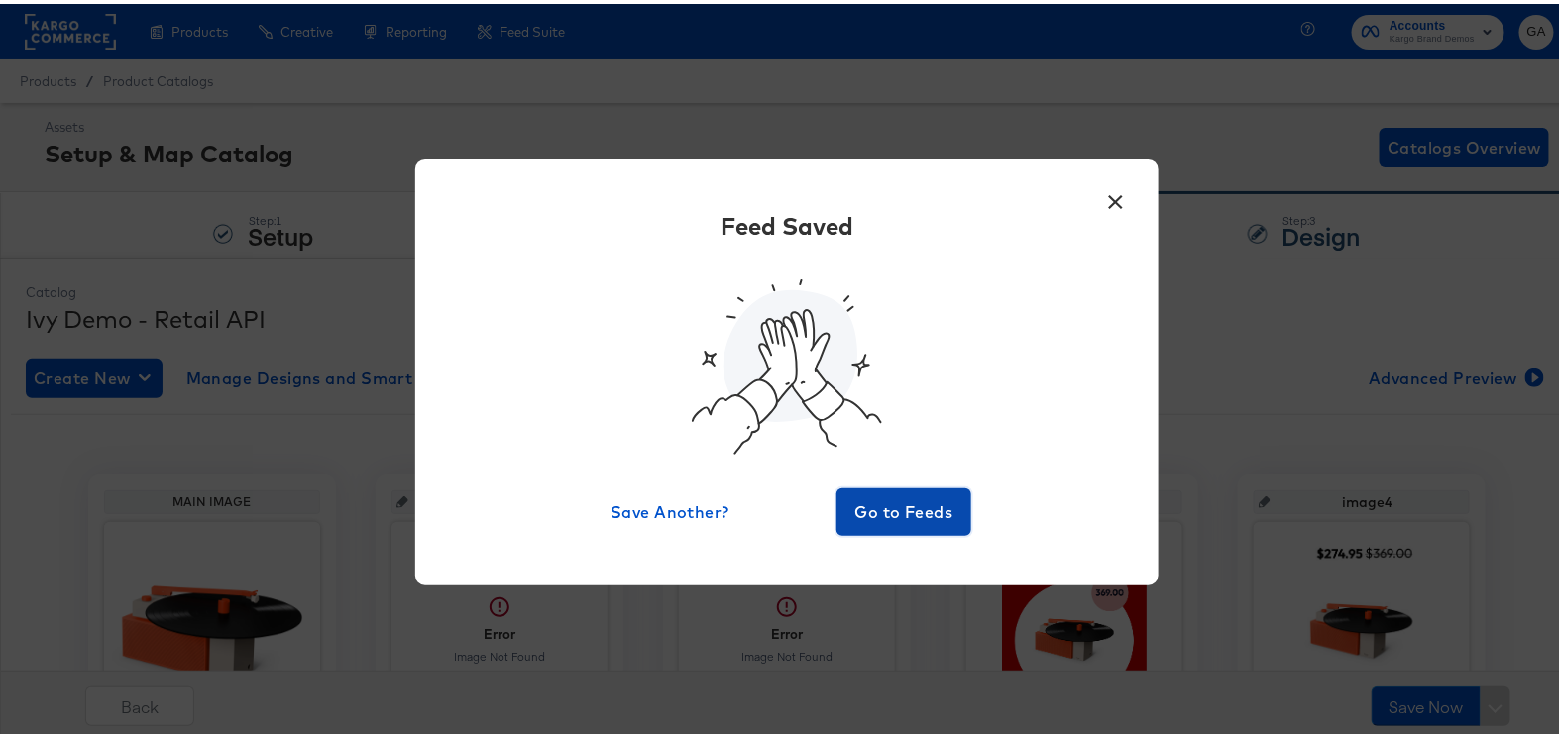
click at [919, 500] on span "Go to Feeds" at bounding box center [904, 509] width 119 height 28
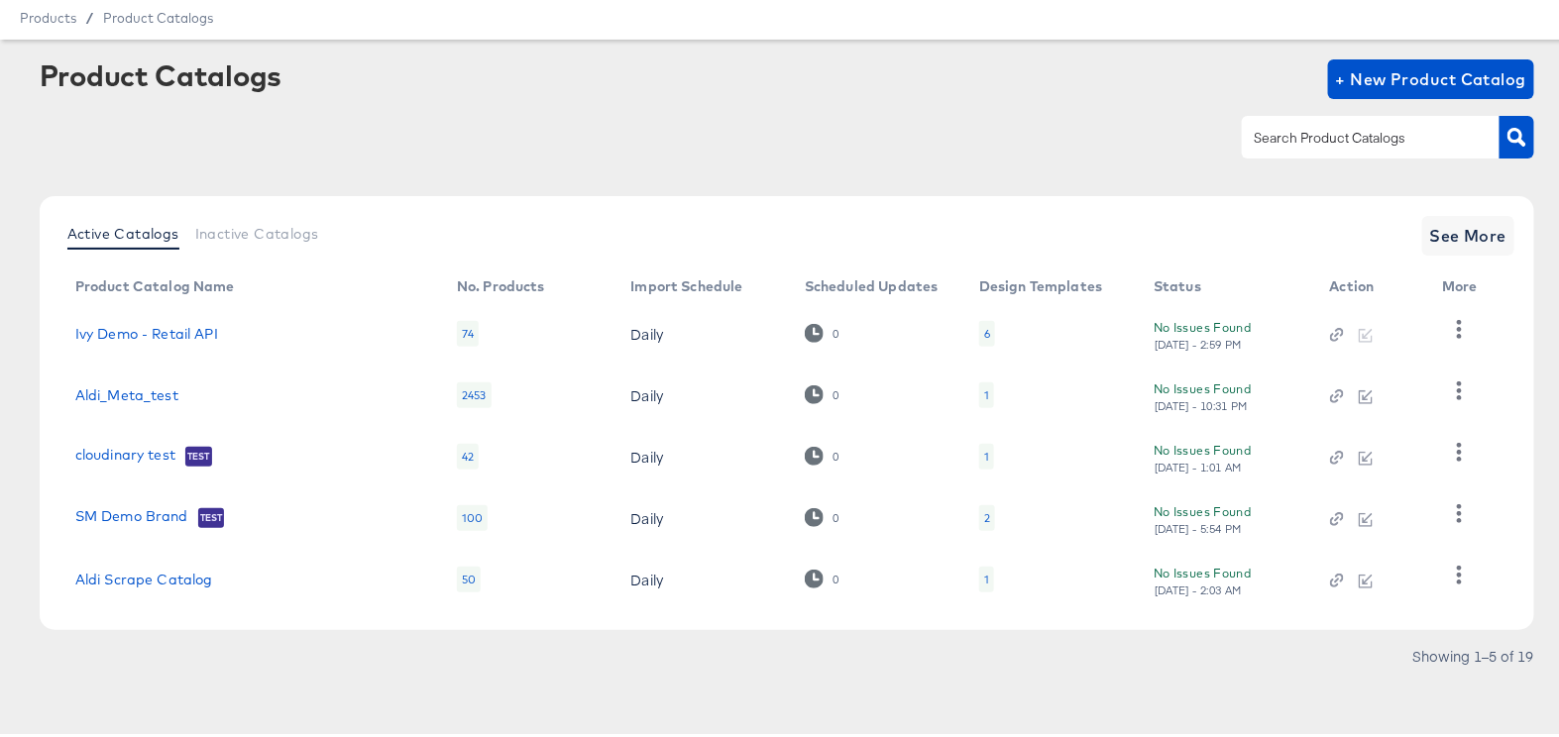
scroll to position [76, 0]
click at [1313, 123] on input "text" at bounding box center [1355, 134] width 211 height 23
type input "ivy"
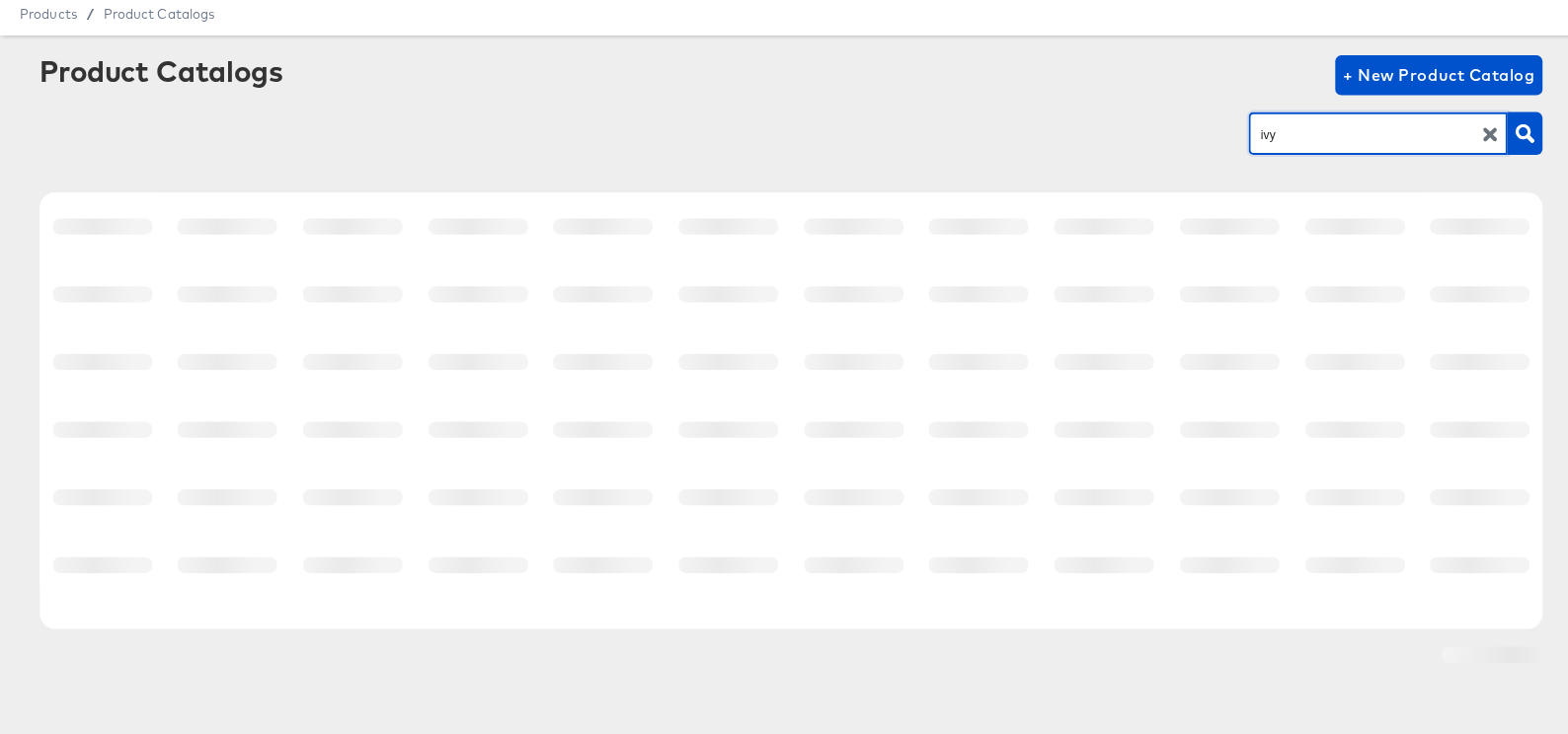
scroll to position [0, 0]
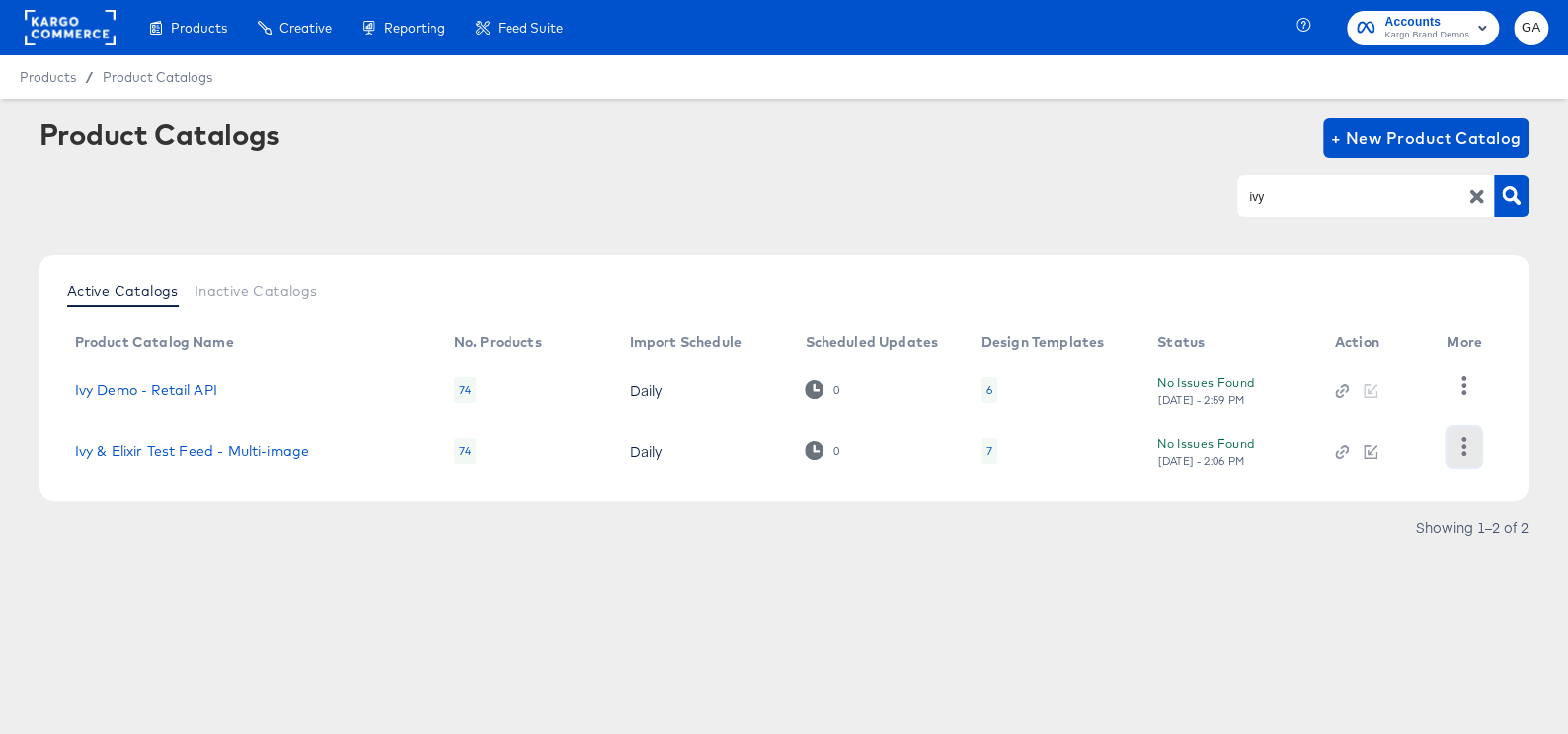
click at [1461, 449] on icon "button" at bounding box center [1463, 446] width 19 height 19
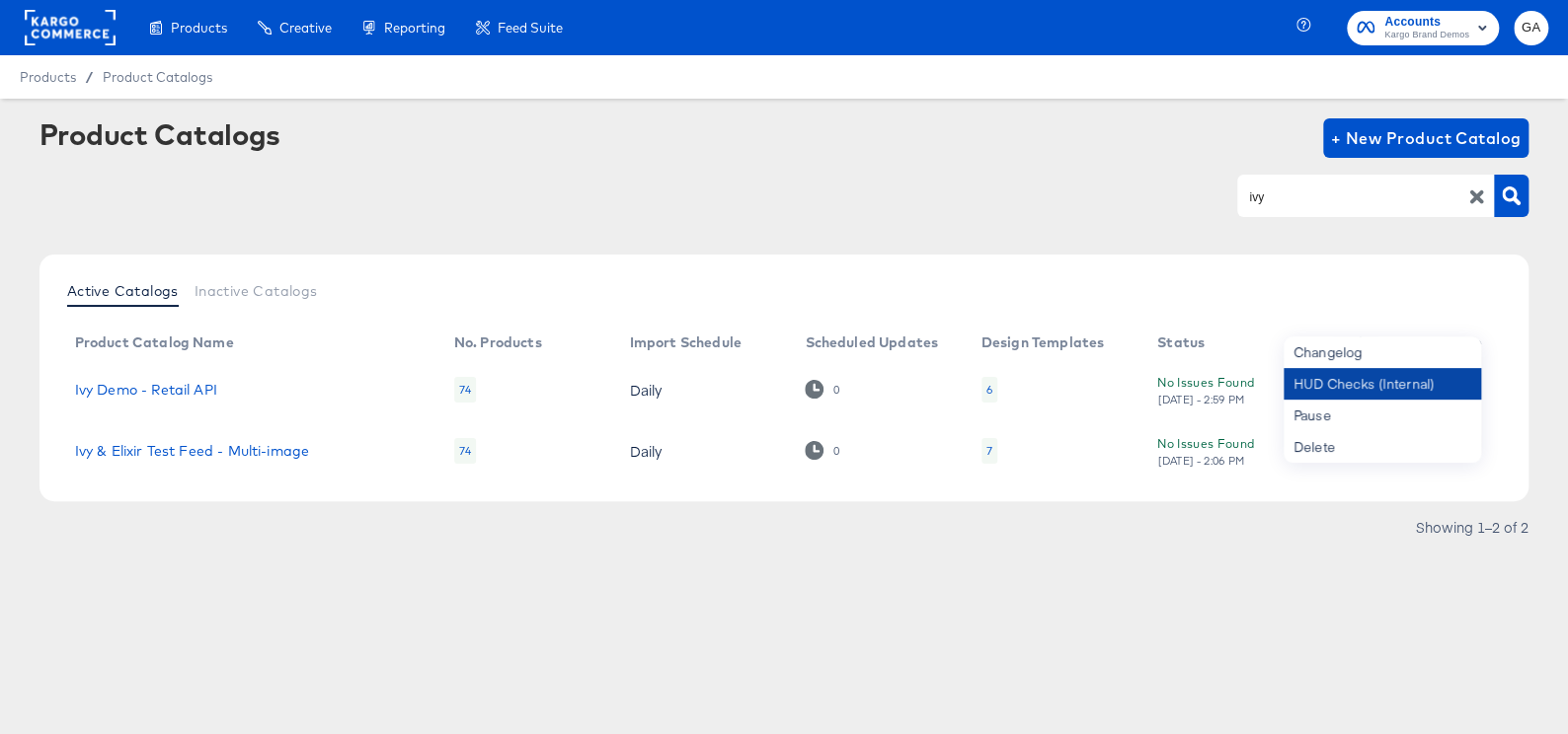
click at [1403, 387] on div "HUD Checks (Internal)" at bounding box center [1383, 384] width 197 height 32
click at [383, 607] on article "Product Catalogs + New Product Catalog ivy Active Catalogs Inactive Catalogs Pr…" at bounding box center [784, 355] width 1568 height 513
click at [1461, 391] on icon "button" at bounding box center [1463, 385] width 19 height 19
click at [1392, 382] on div "HUD Checks (Internal)" at bounding box center [1383, 384] width 197 height 32
click at [225, 454] on link "Ivy & Elixir Test Feed - Multi-image" at bounding box center [191, 451] width 234 height 16
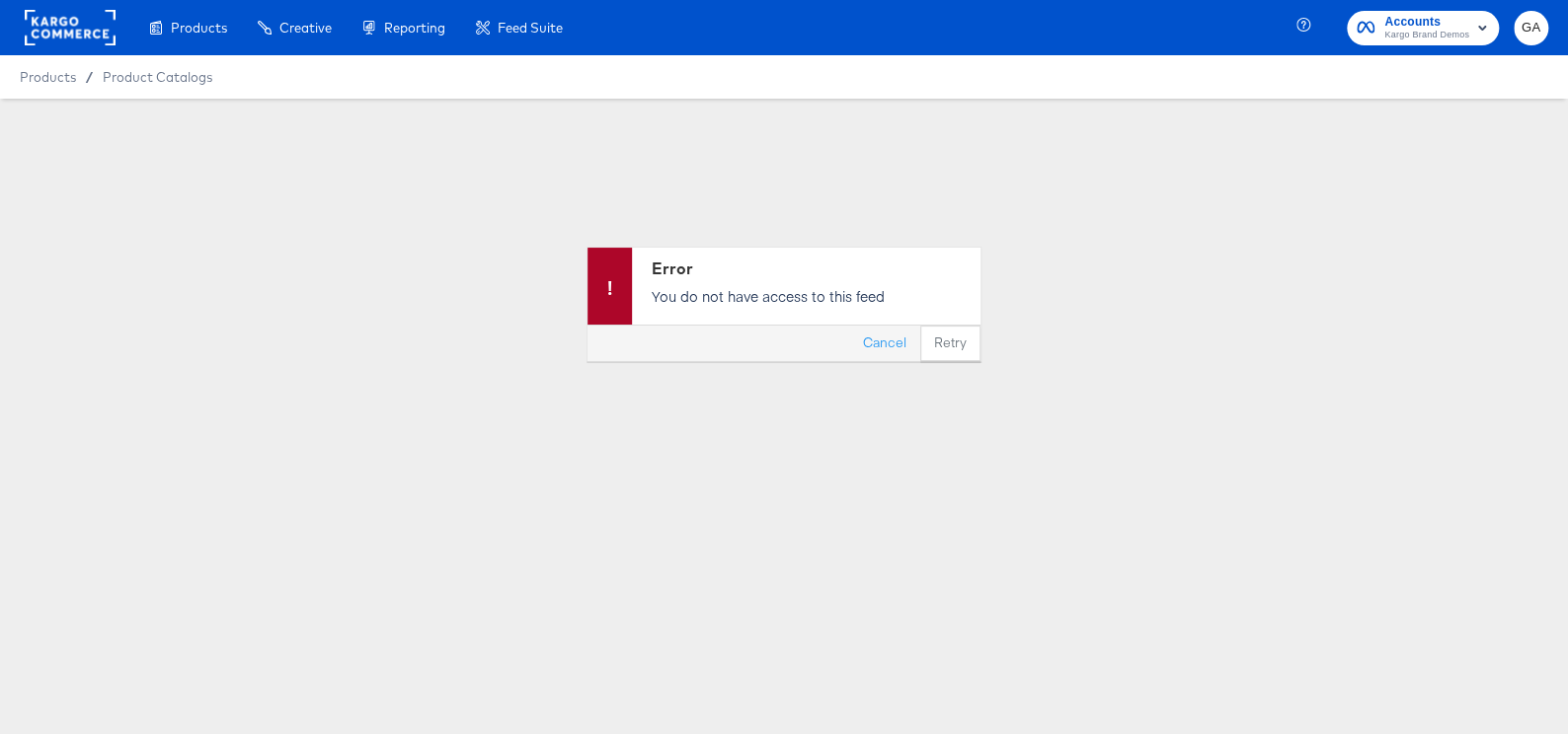
click at [108, 19] on rect at bounding box center [70, 28] width 91 height 36
click at [97, 18] on rect at bounding box center [70, 28] width 91 height 36
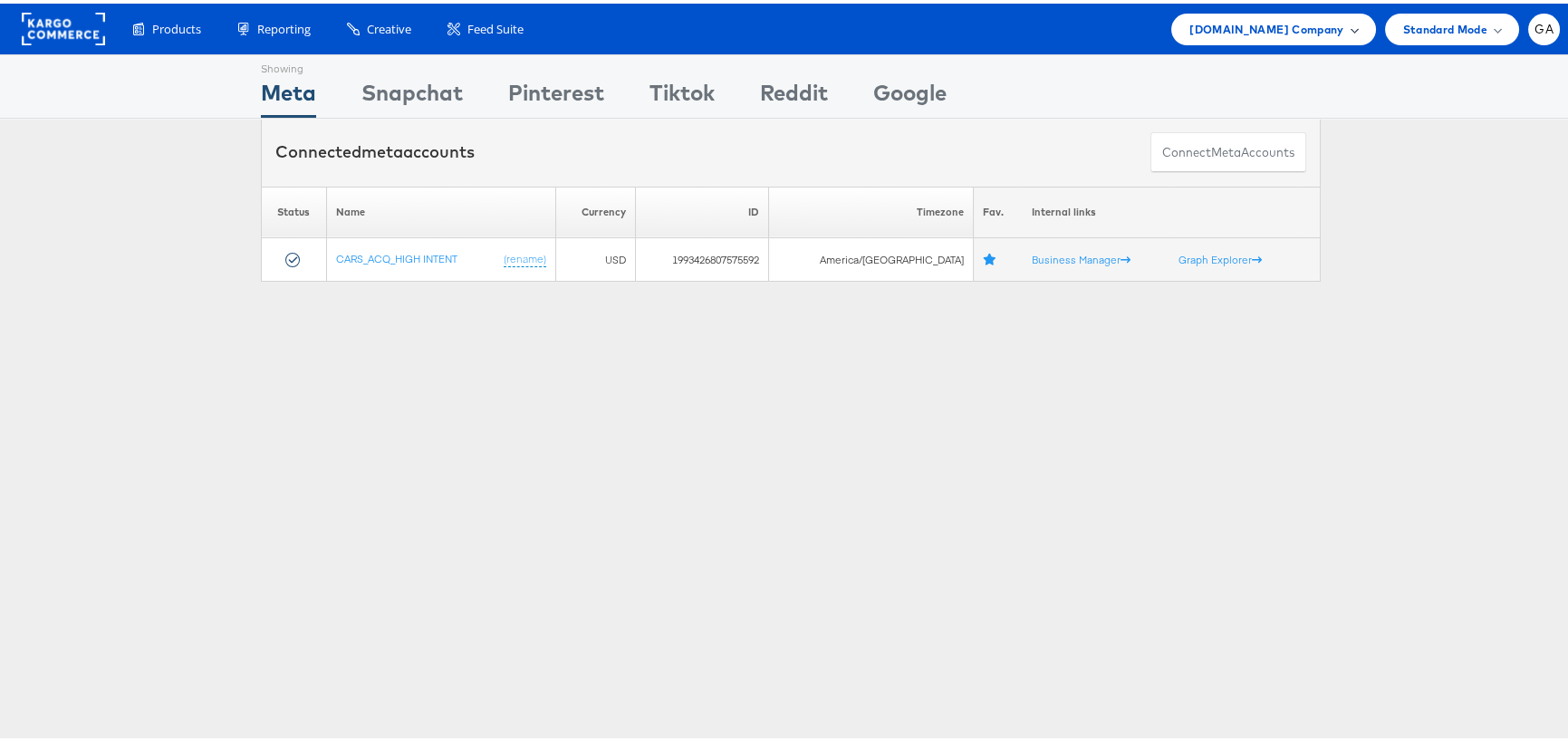
click at [1301, 13] on div "Cars.com Company" at bounding box center [1273, 26] width 204 height 32
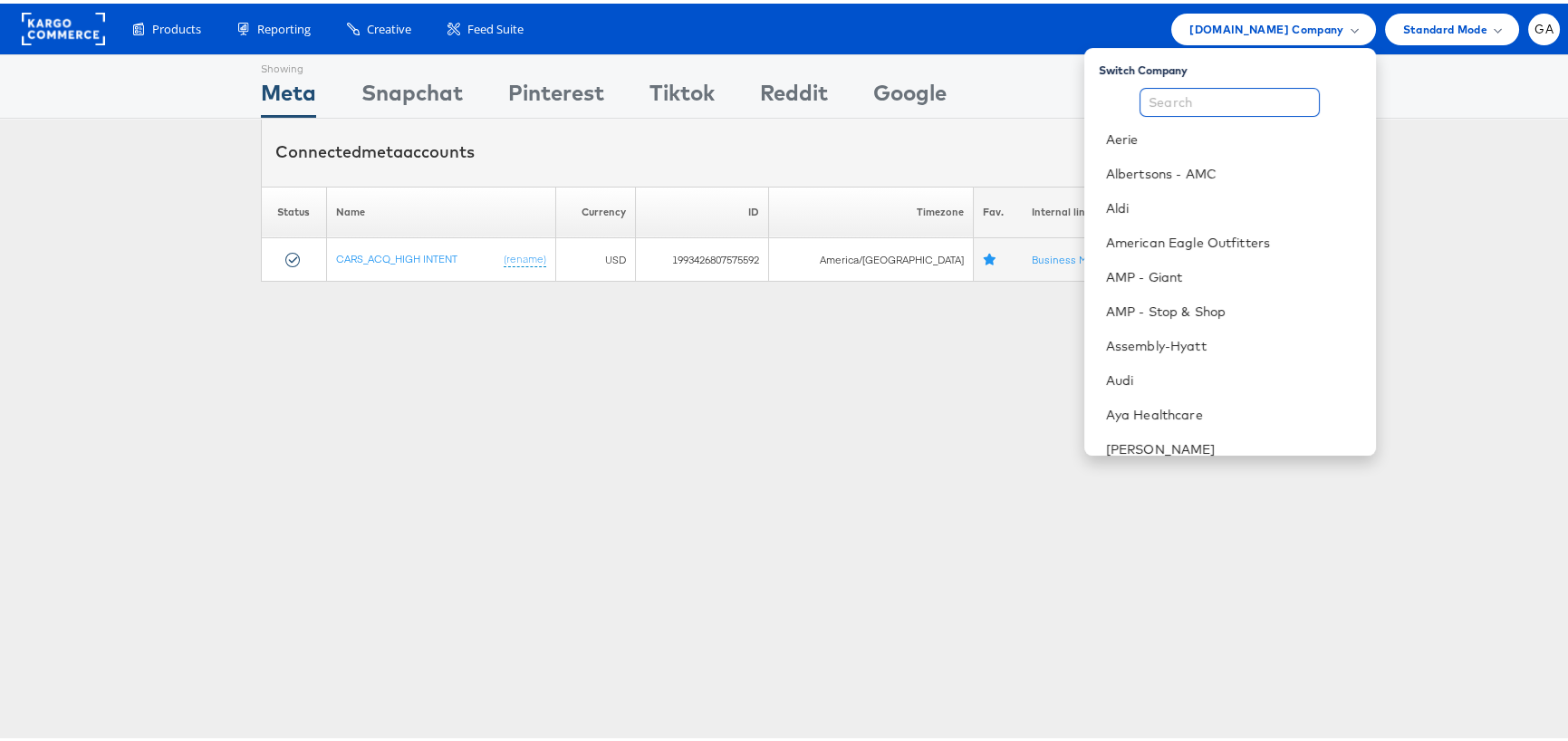
click at [1194, 101] on input "text" at bounding box center [1229, 99] width 180 height 29
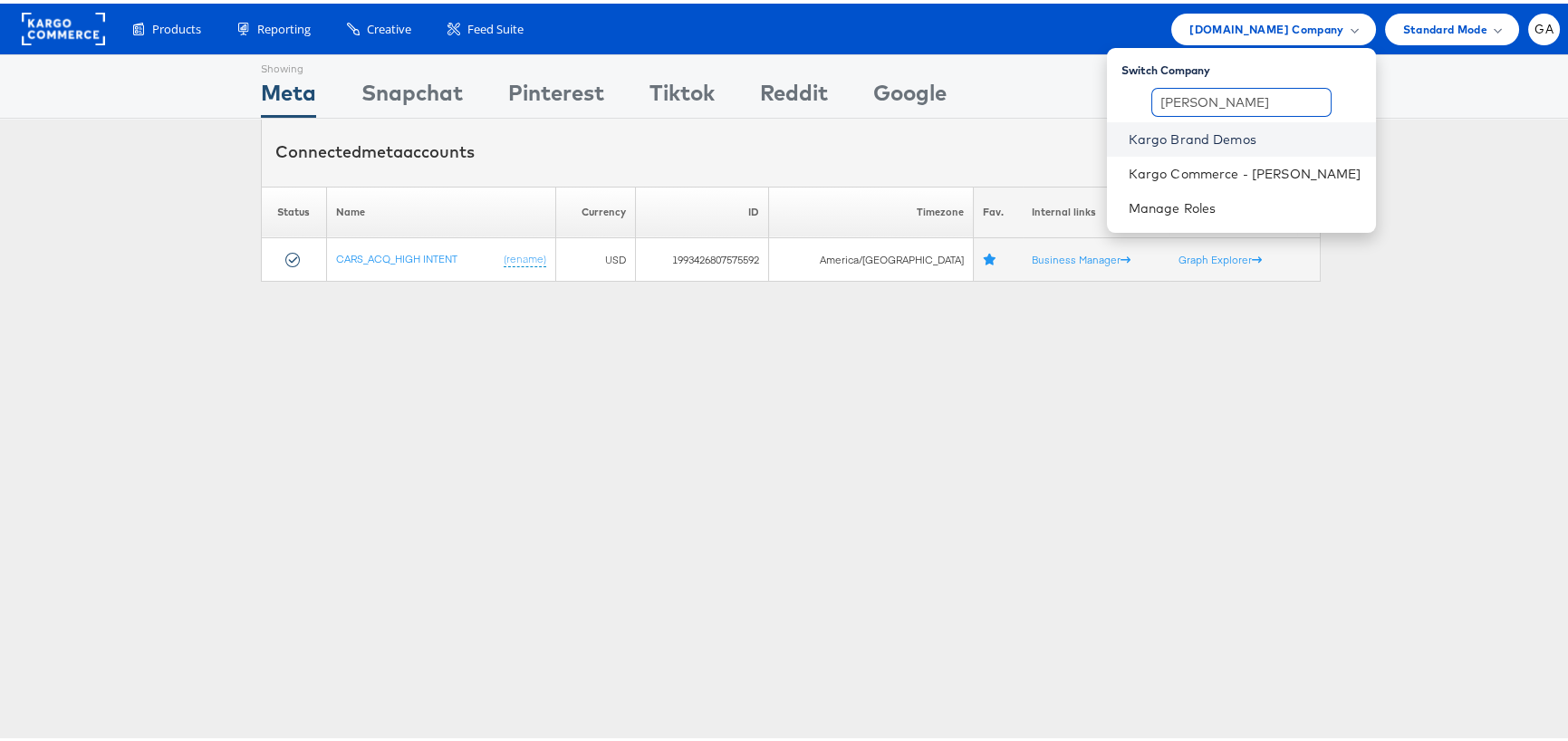
type input "karg"
click at [1178, 139] on link "Kargo Brand Demos" at bounding box center [1245, 136] width 233 height 18
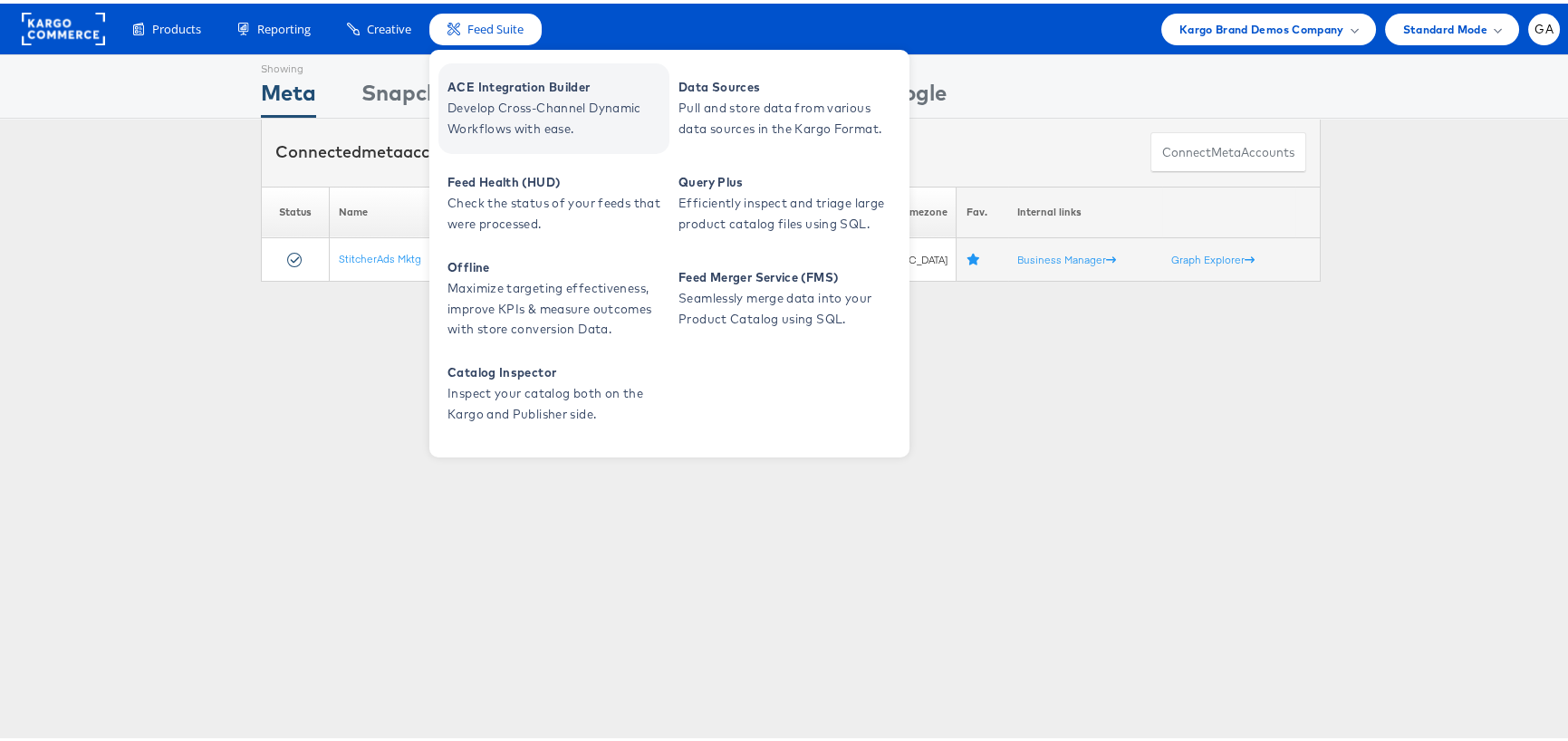
click at [471, 73] on span "ACE Integration Builder" at bounding box center [556, 83] width 217 height 21
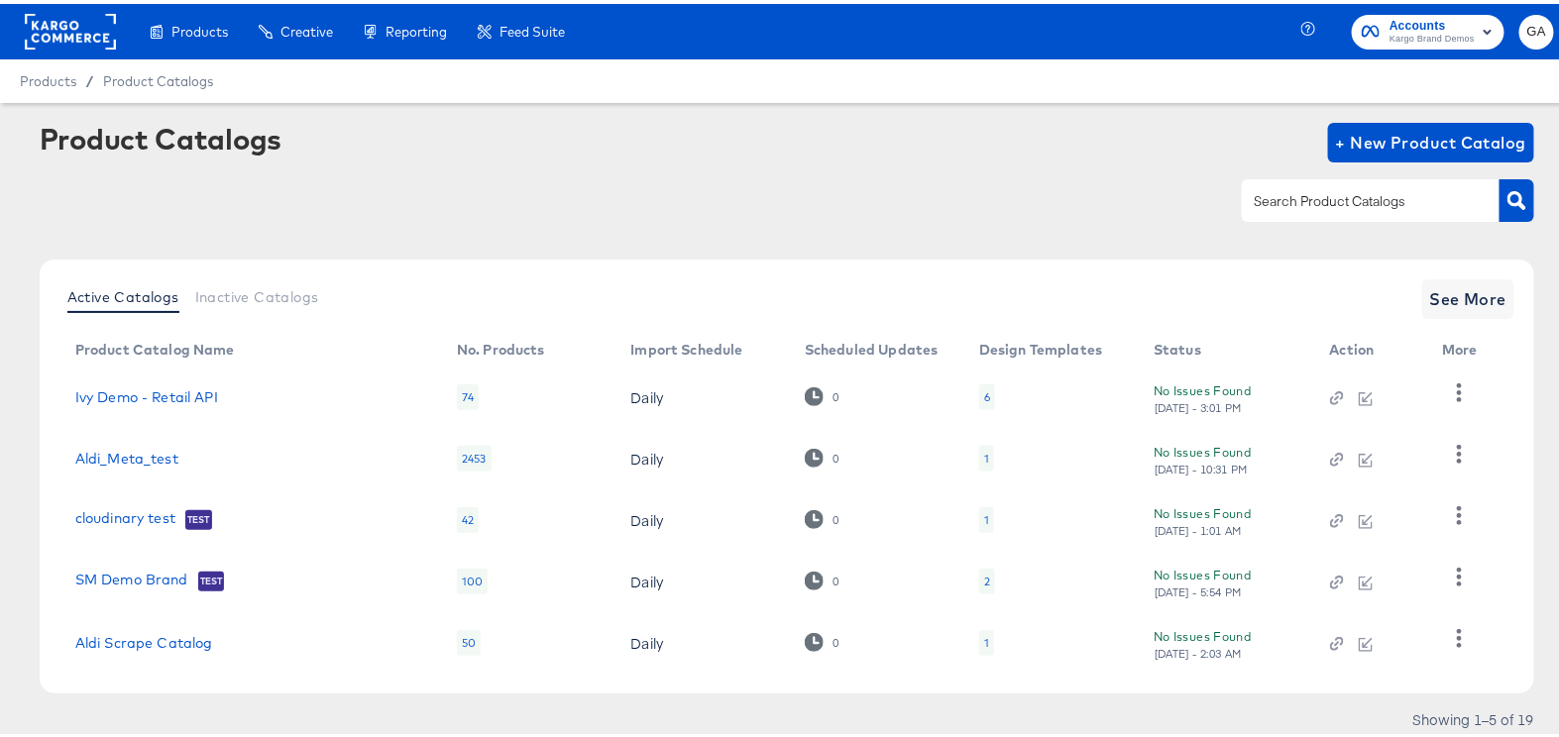
click at [1321, 184] on div at bounding box center [1371, 196] width 258 height 42
click at [1331, 201] on input "ivy" at bounding box center [1355, 197] width 211 height 23
type input "ivy"
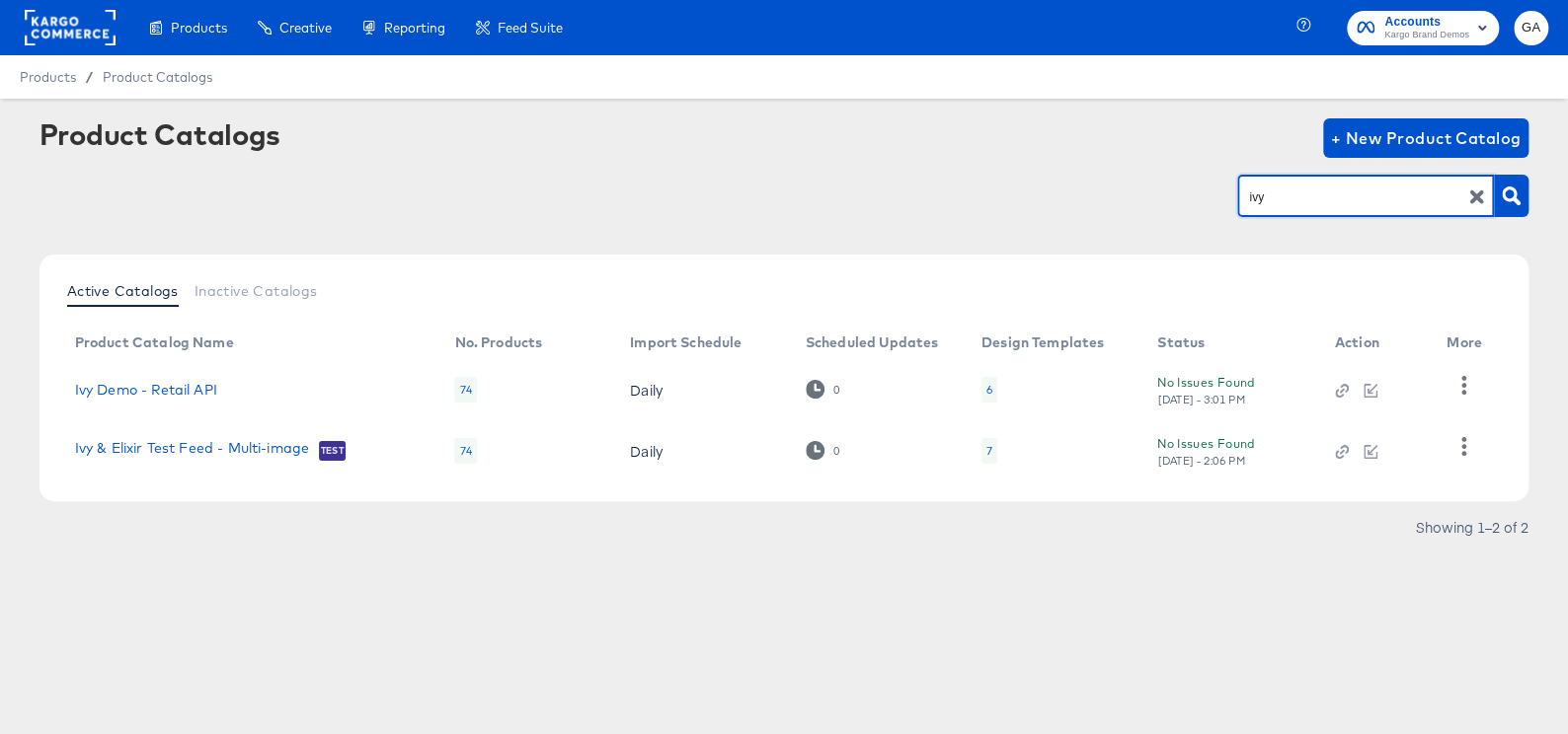
click at [991, 451] on div "7" at bounding box center [989, 451] width 16 height 26
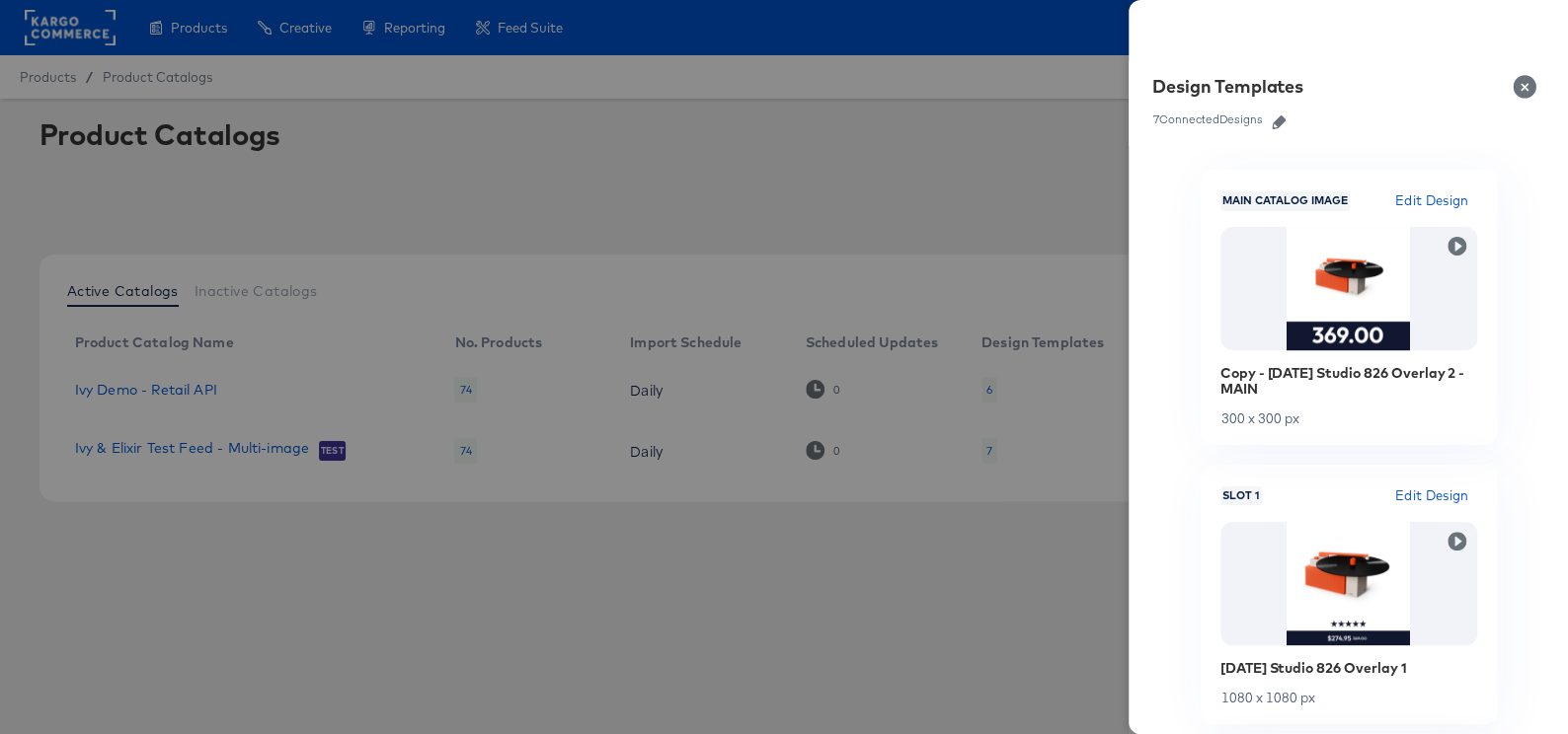
click at [1518, 80] on button "Close" at bounding box center [1529, 87] width 56 height 56
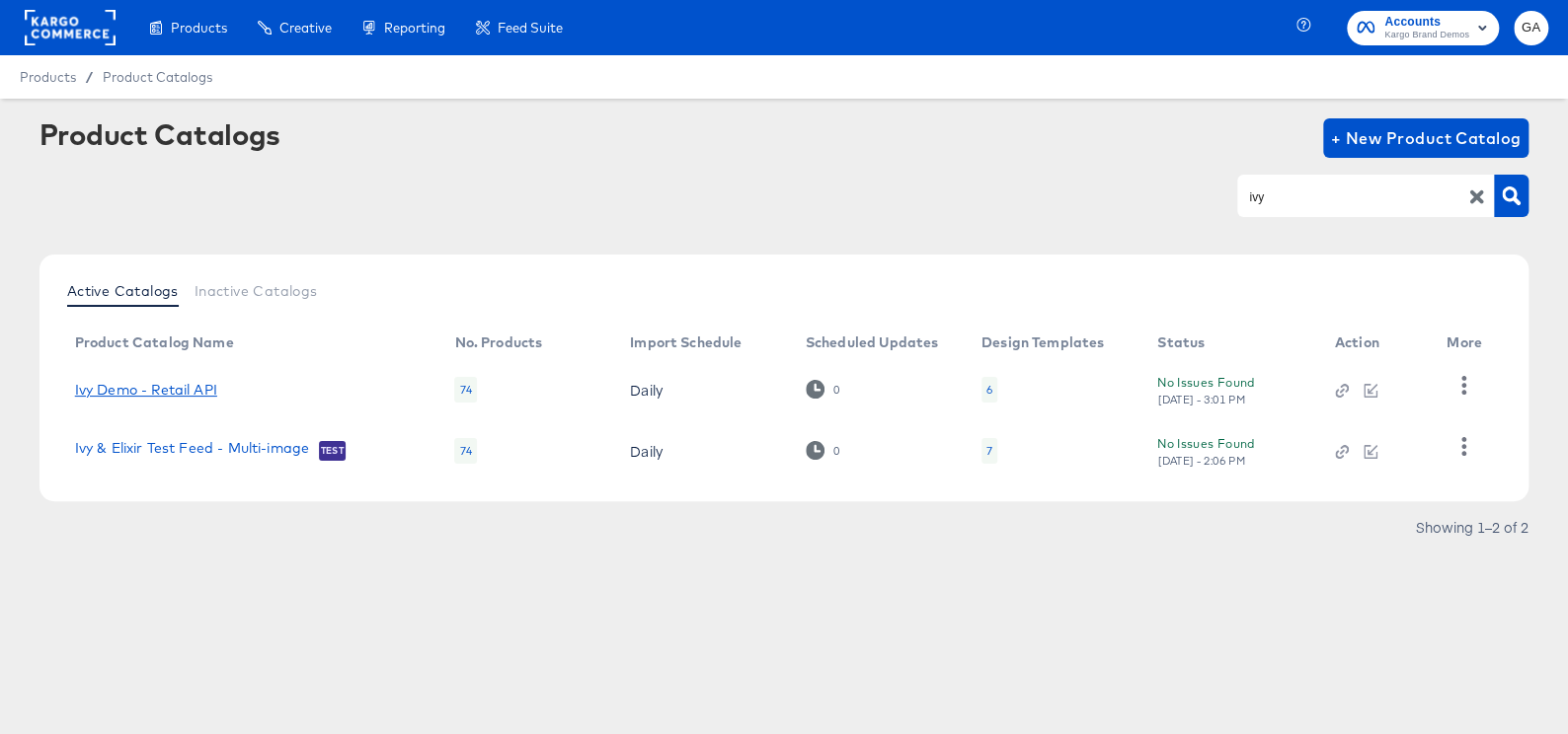
click at [181, 396] on link "Ivy Demo - Retail API" at bounding box center [145, 390] width 142 height 16
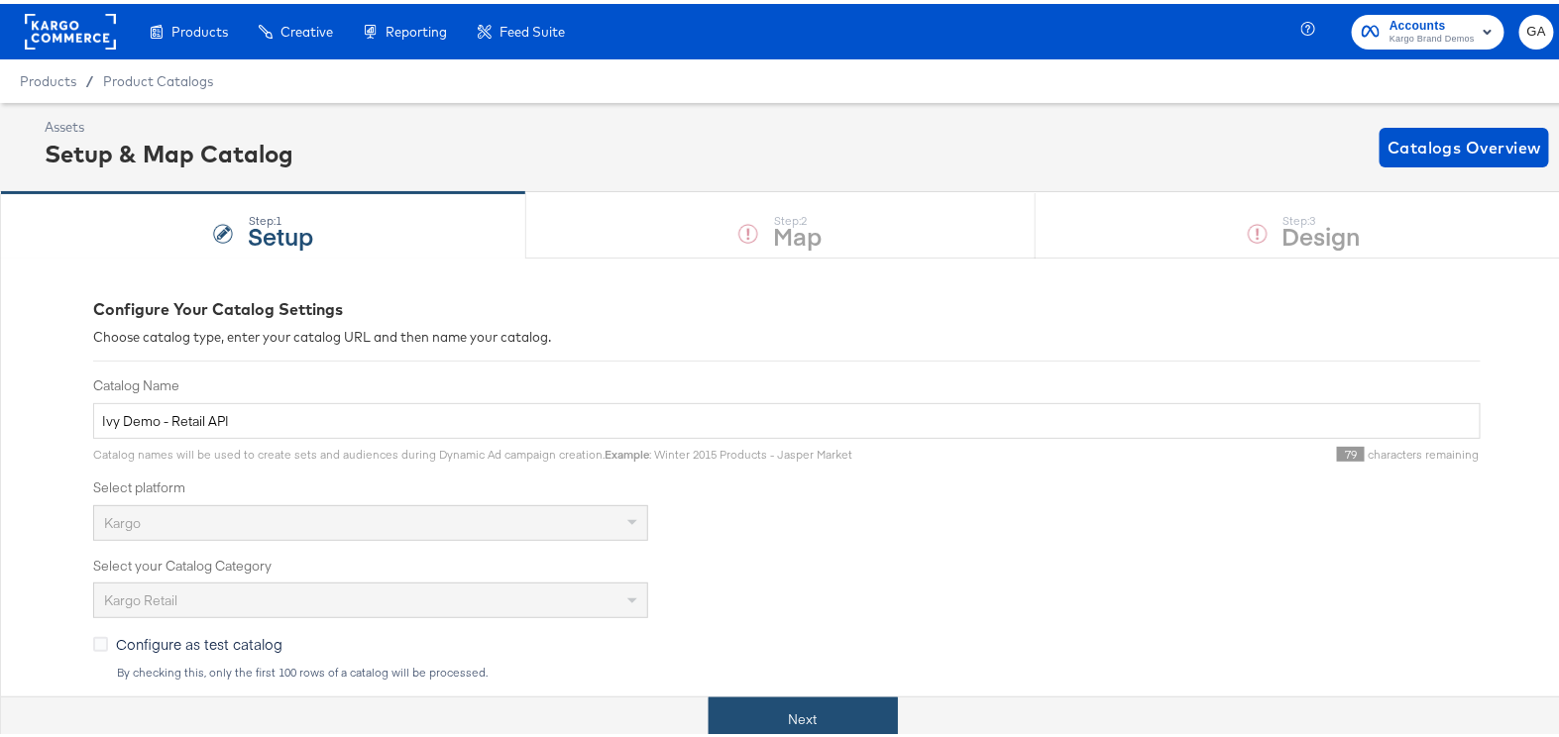
click at [793, 717] on button "Next" at bounding box center [803, 716] width 189 height 45
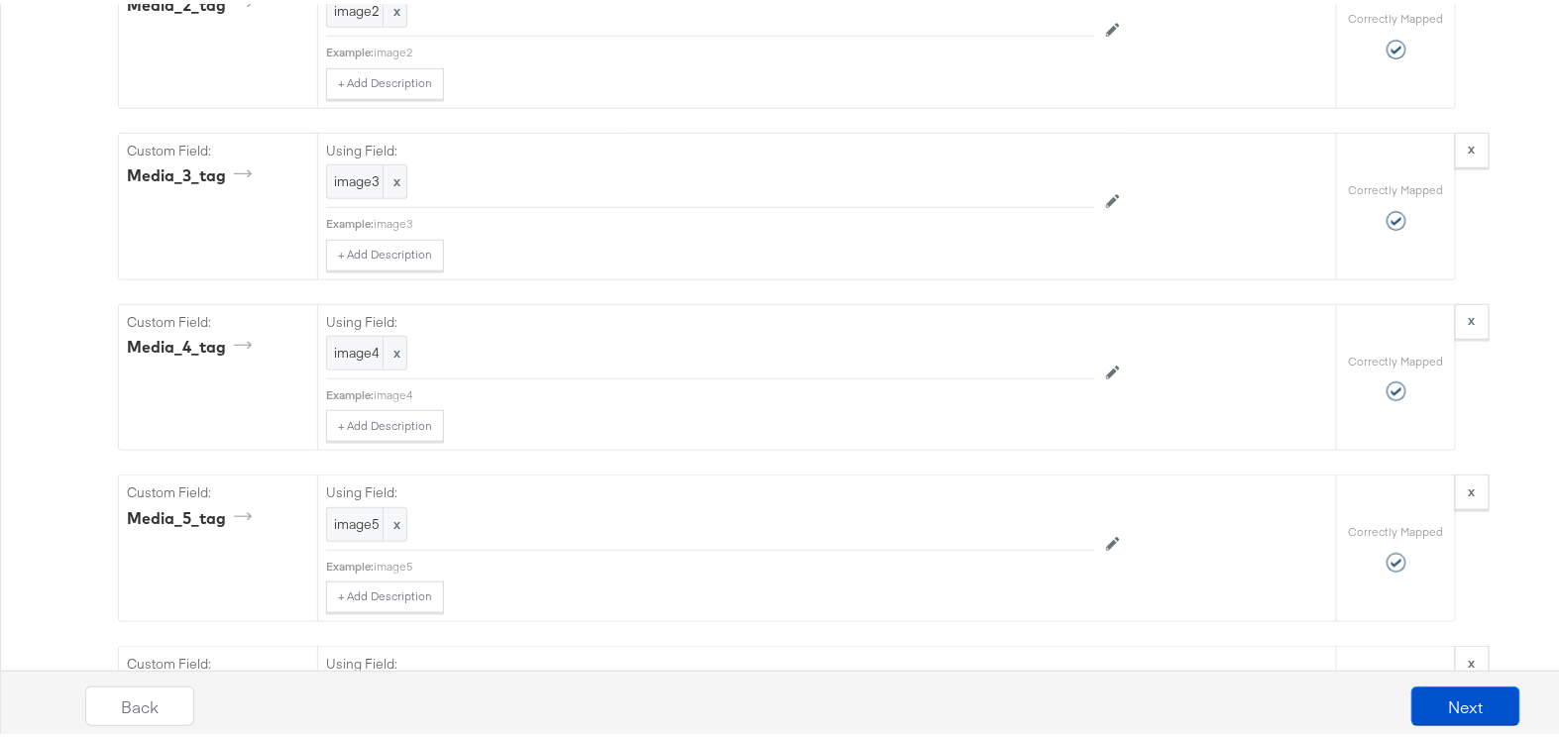
scroll to position [3584, 0]
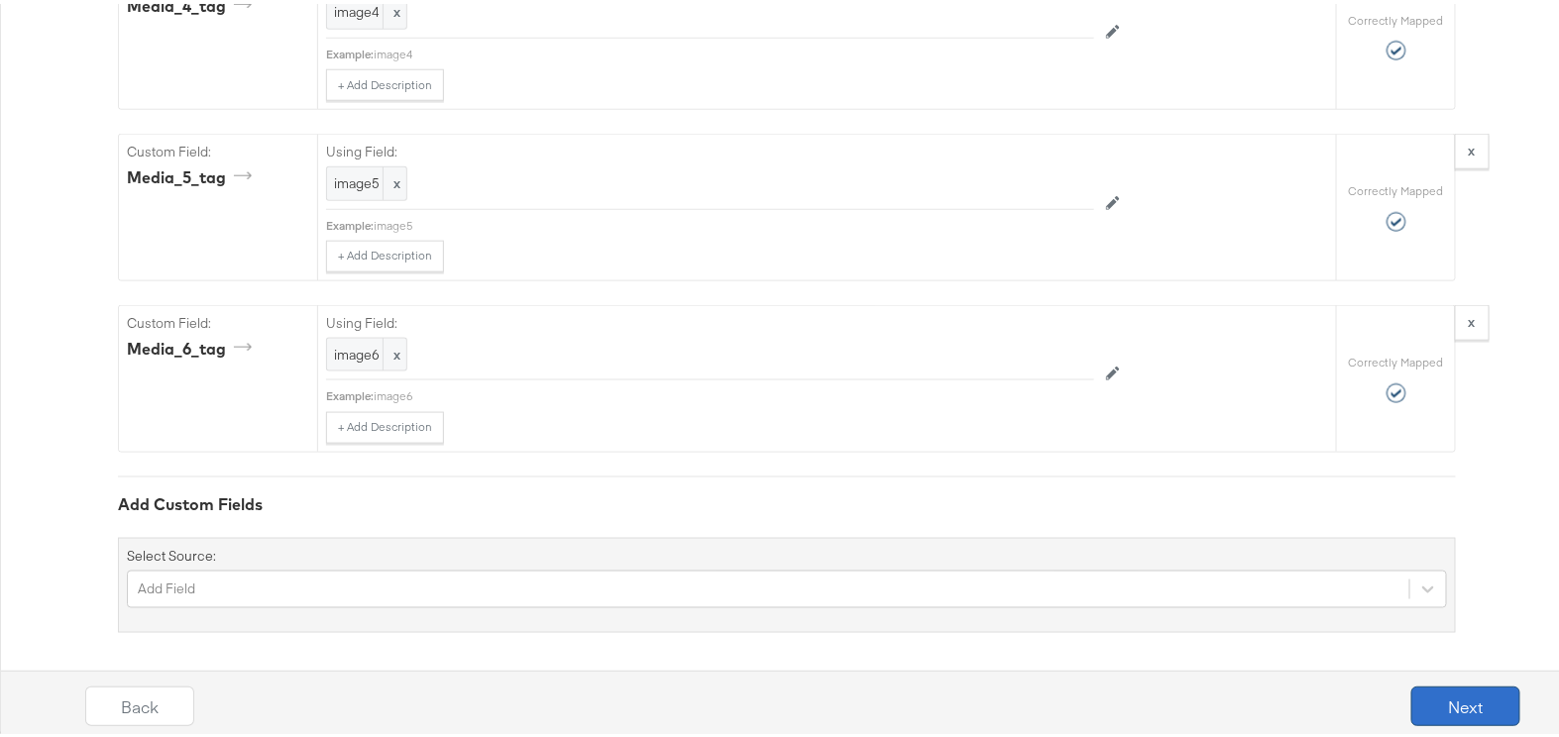
click at [1446, 703] on button "Next" at bounding box center [1465, 703] width 109 height 40
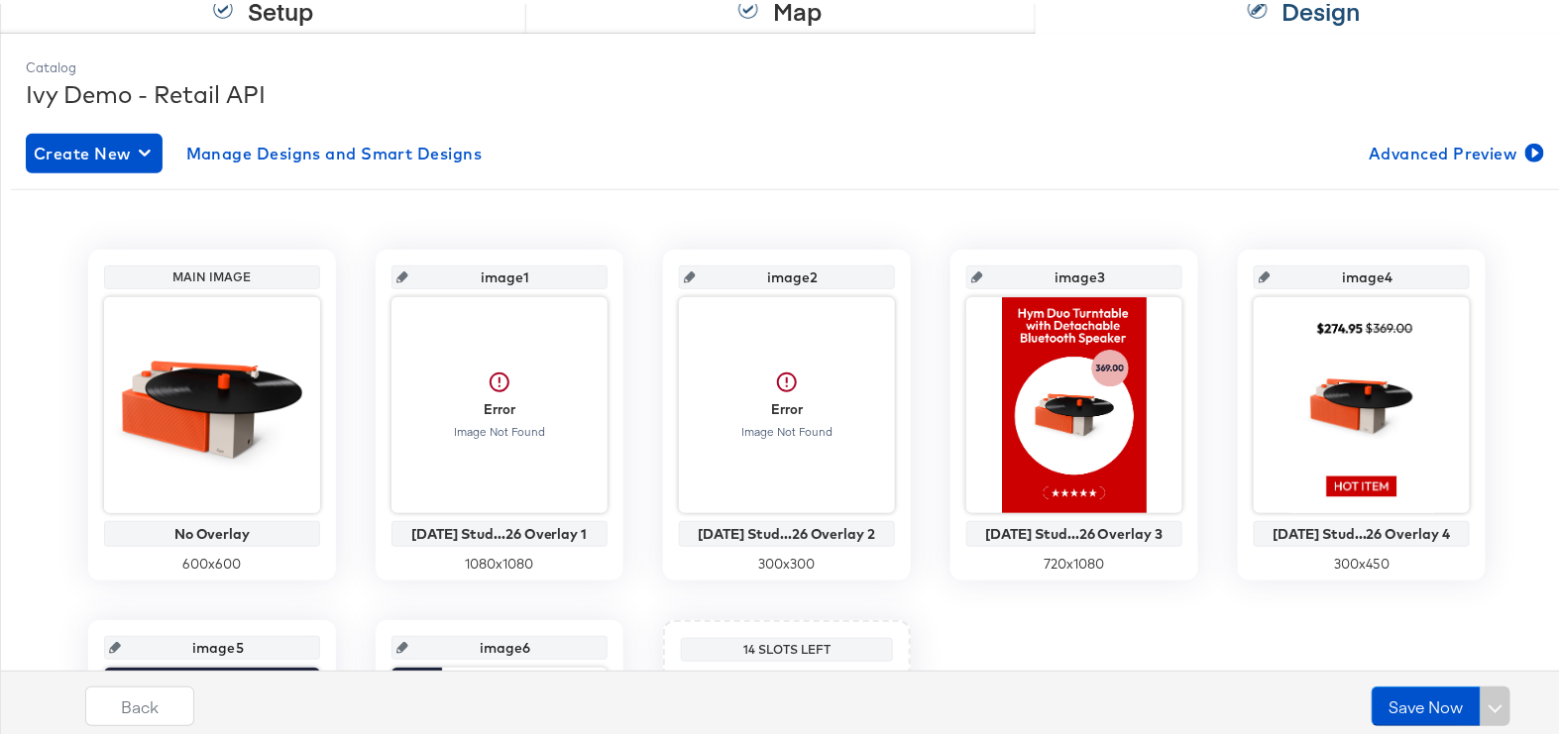
scroll to position [450, 0]
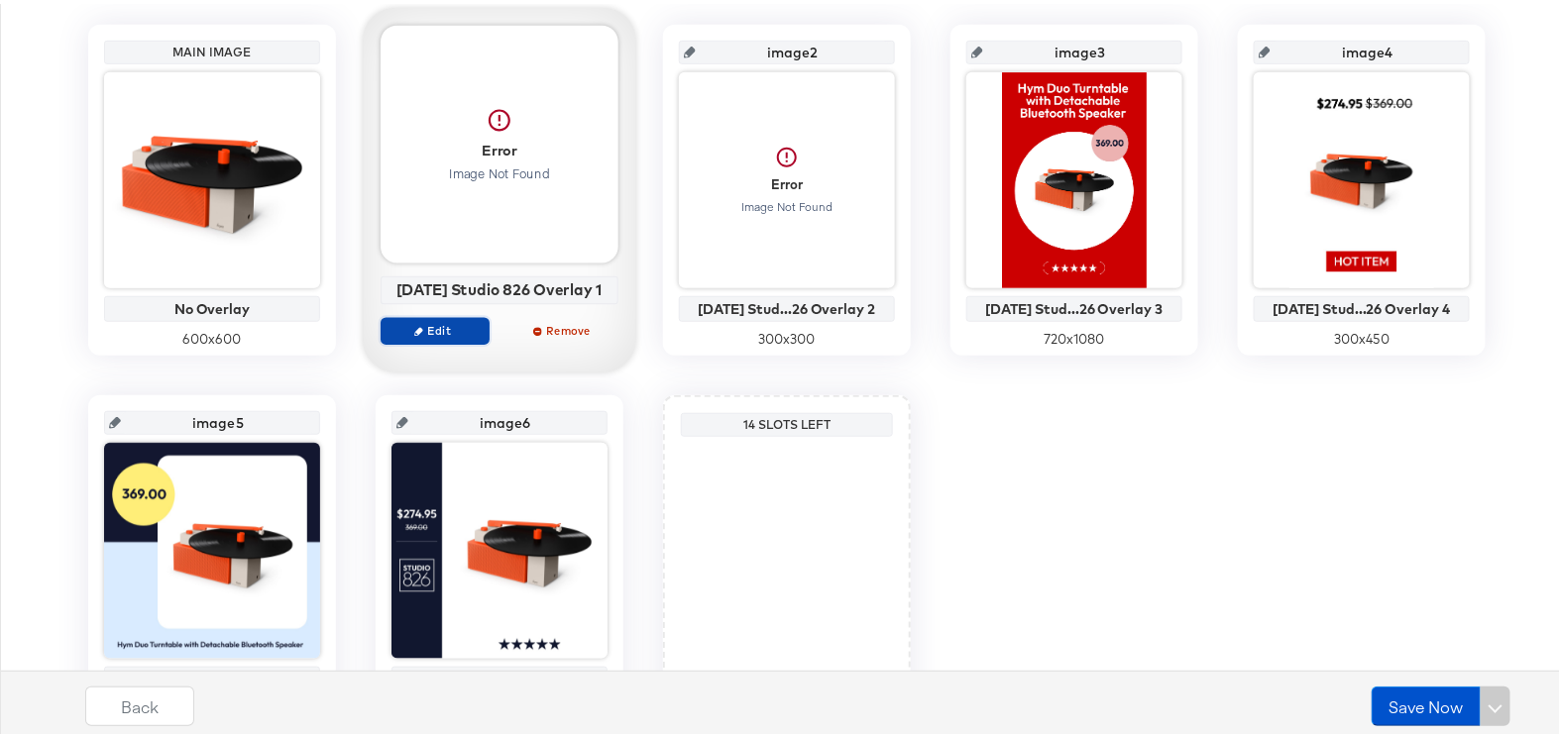
click at [441, 322] on span "Edit" at bounding box center [435, 326] width 91 height 15
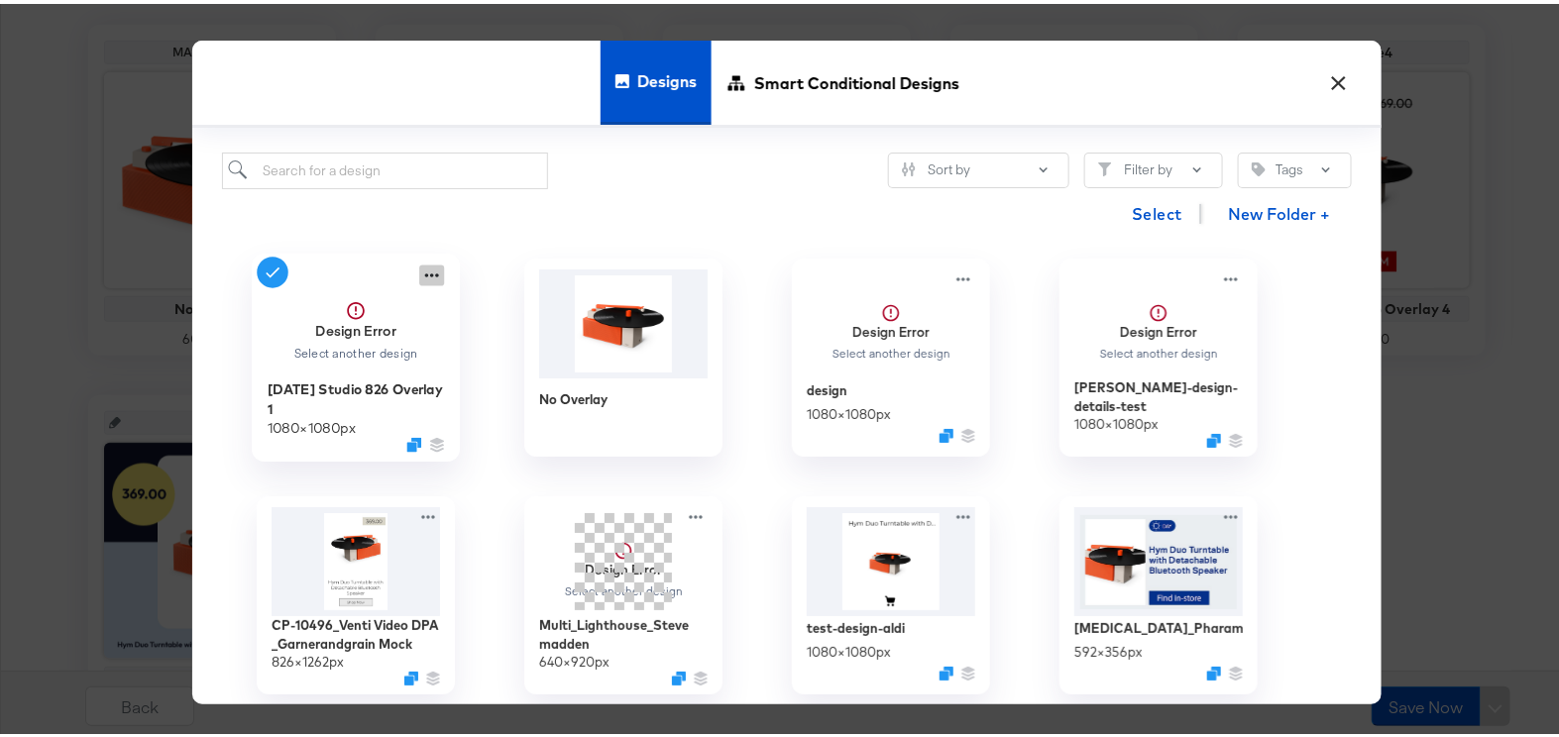
click at [429, 268] on icon at bounding box center [431, 272] width 25 height 21
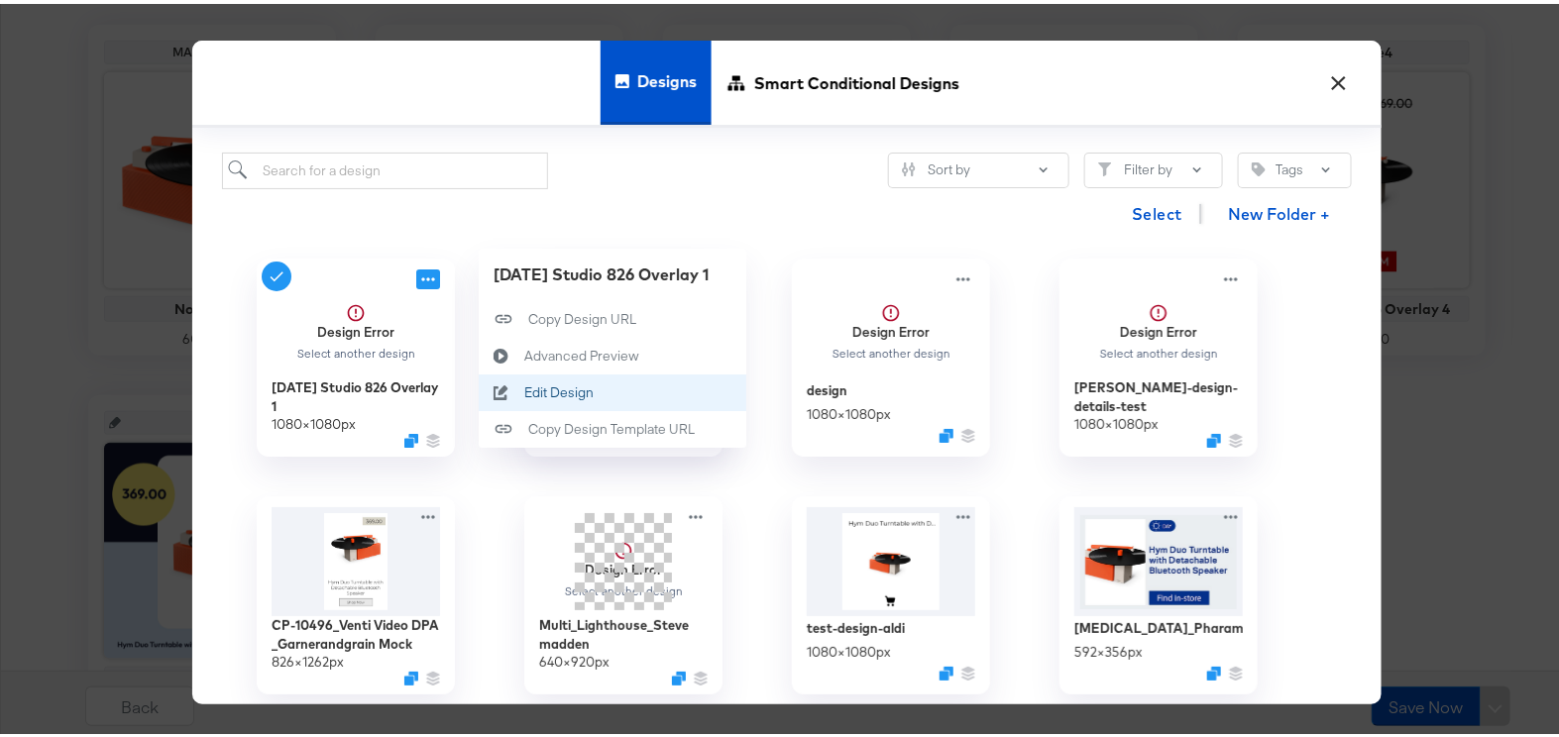
click at [524, 390] on div "Edit Design Edit Design" at bounding box center [524, 390] width 0 height 0
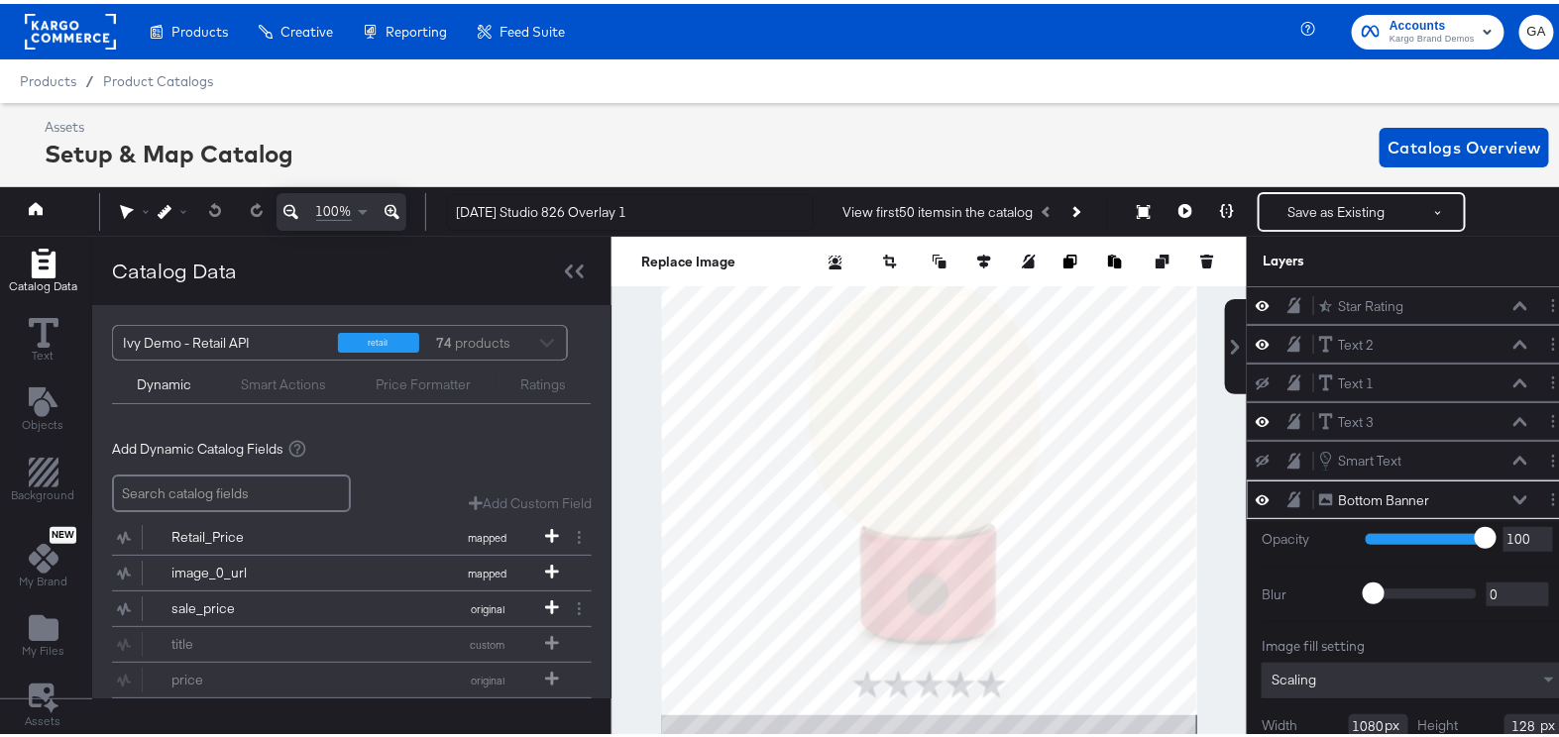
scroll to position [155, 0]
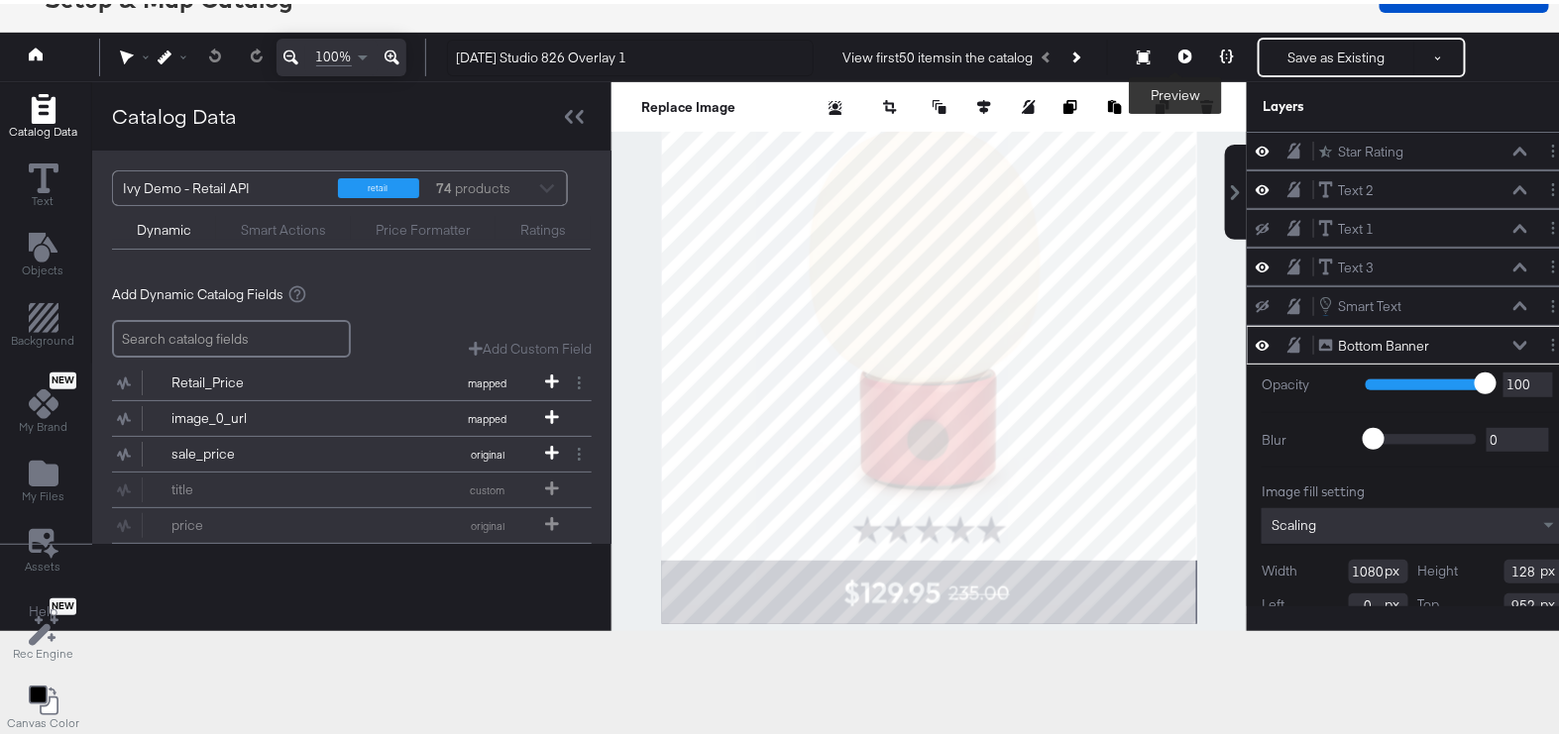
click at [1179, 48] on icon at bounding box center [1186, 53] width 14 height 14
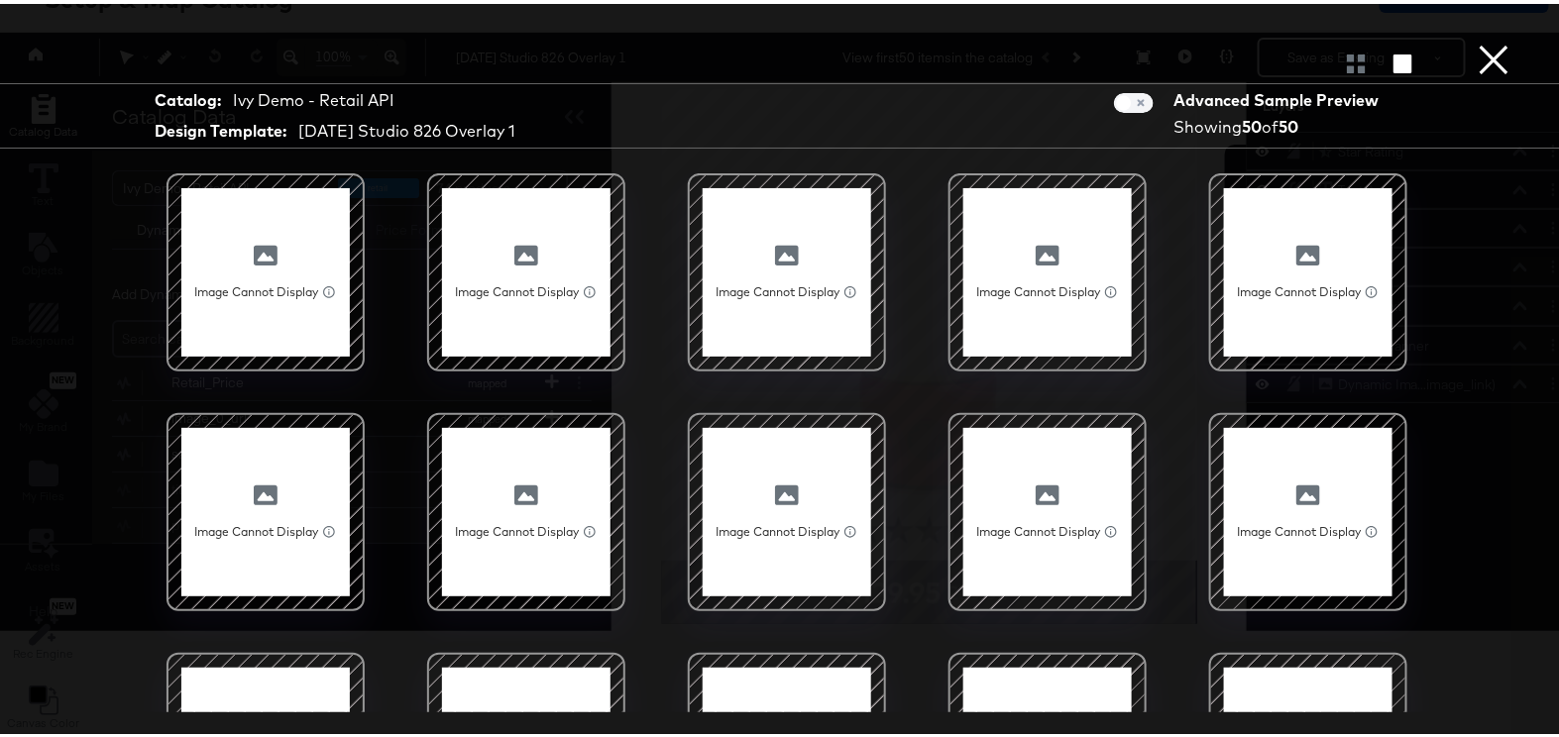
click at [1481, 40] on button "×" at bounding box center [1495, 20] width 40 height 40
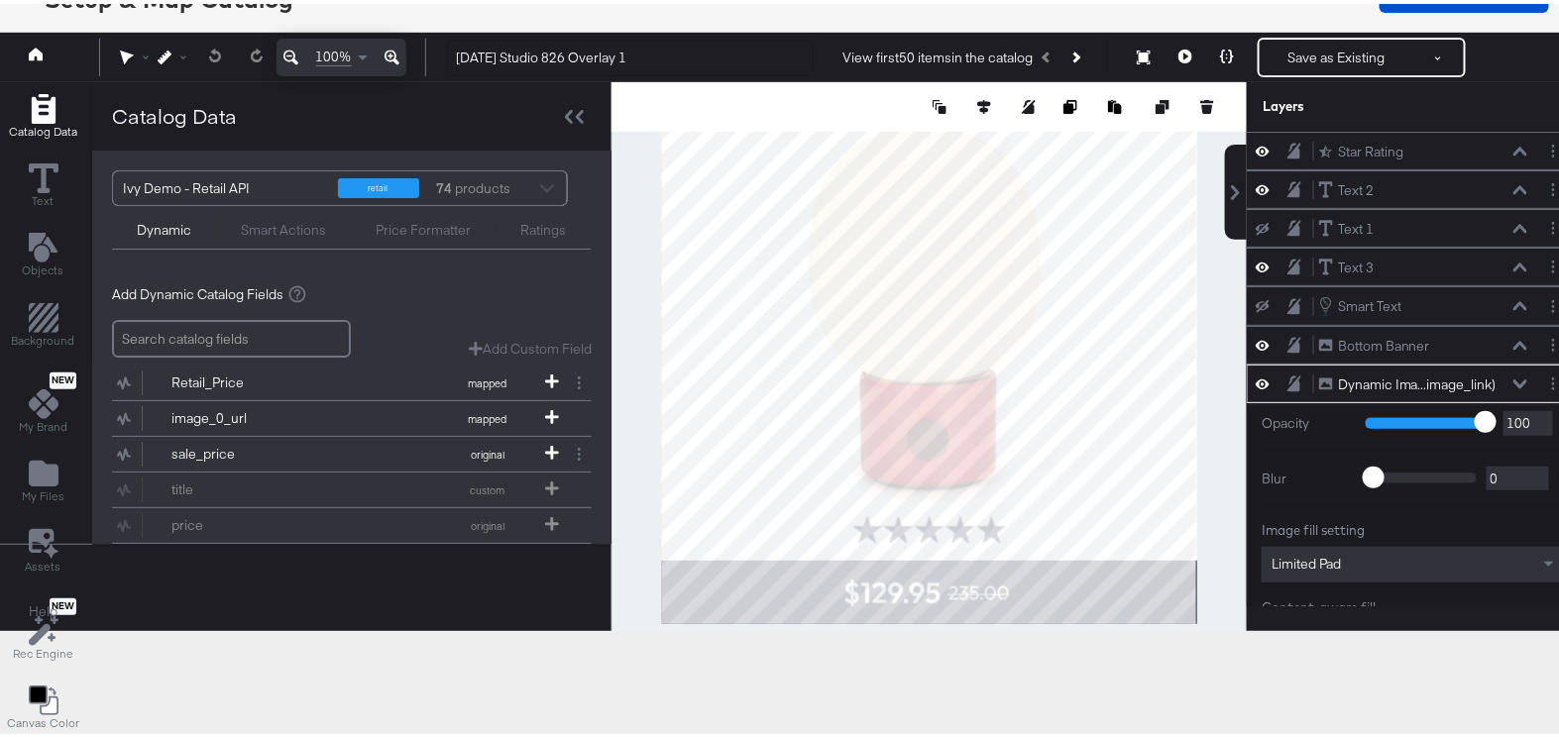
scroll to position [170, 0]
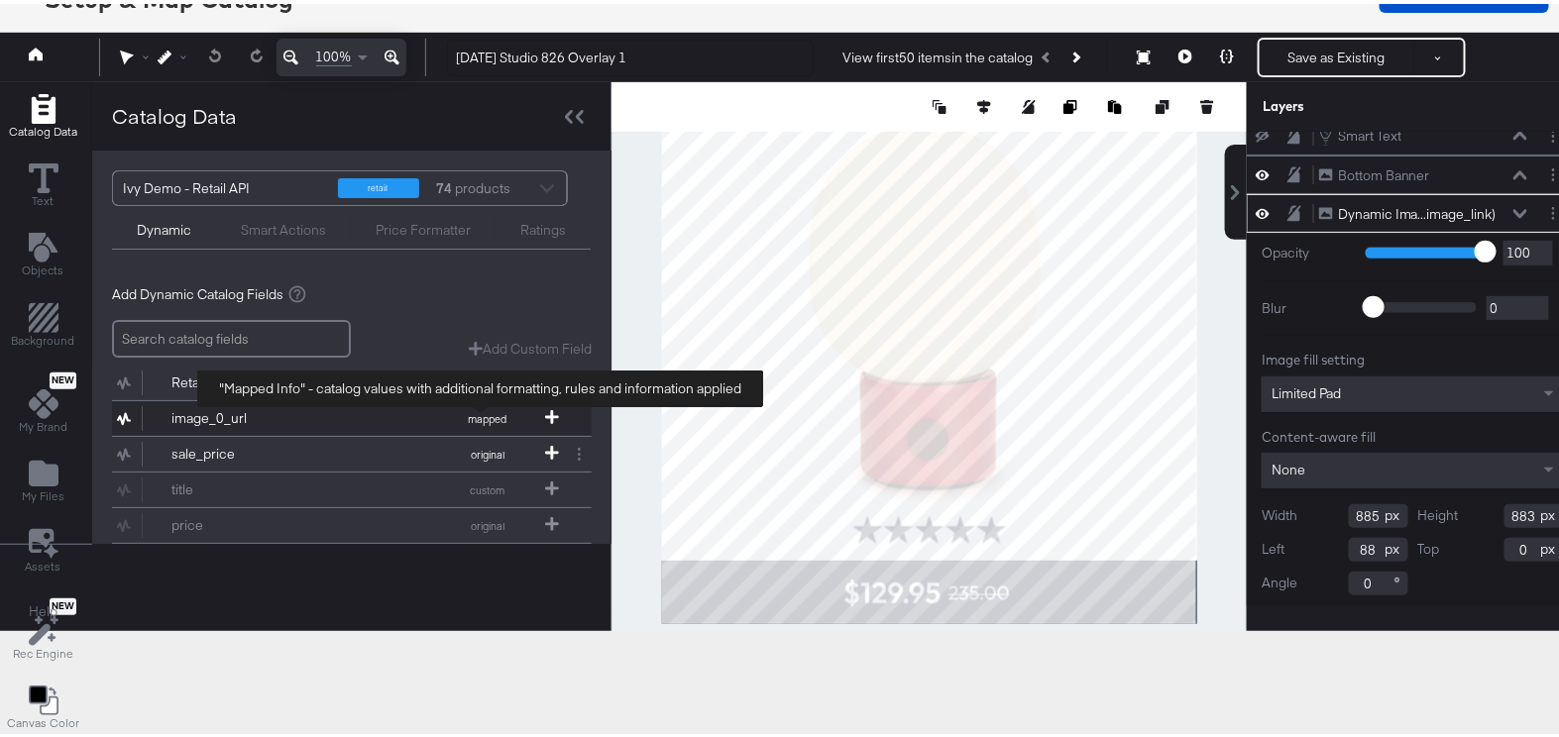
click at [473, 408] on span "mapped" at bounding box center [487, 415] width 109 height 14
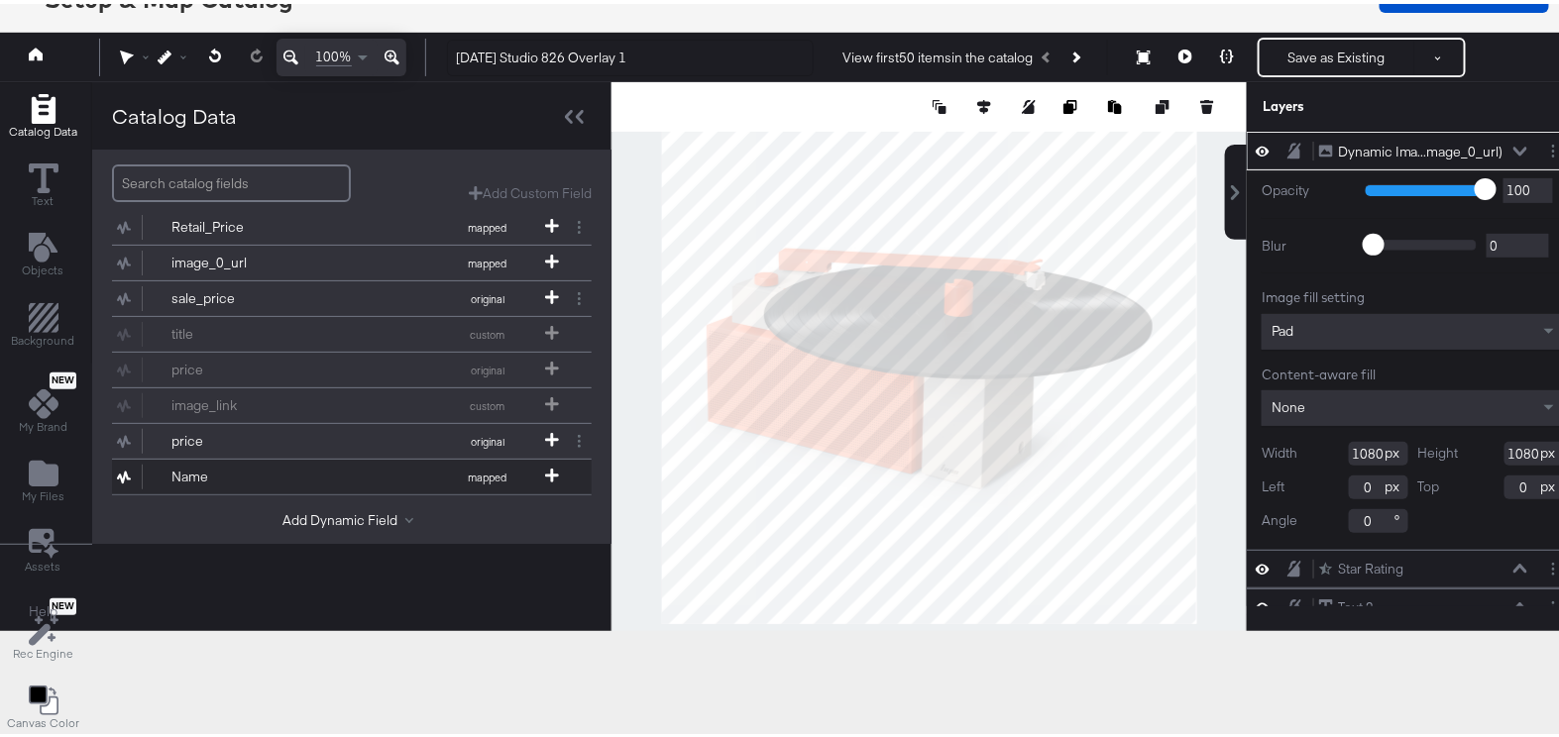
scroll to position [193, 0]
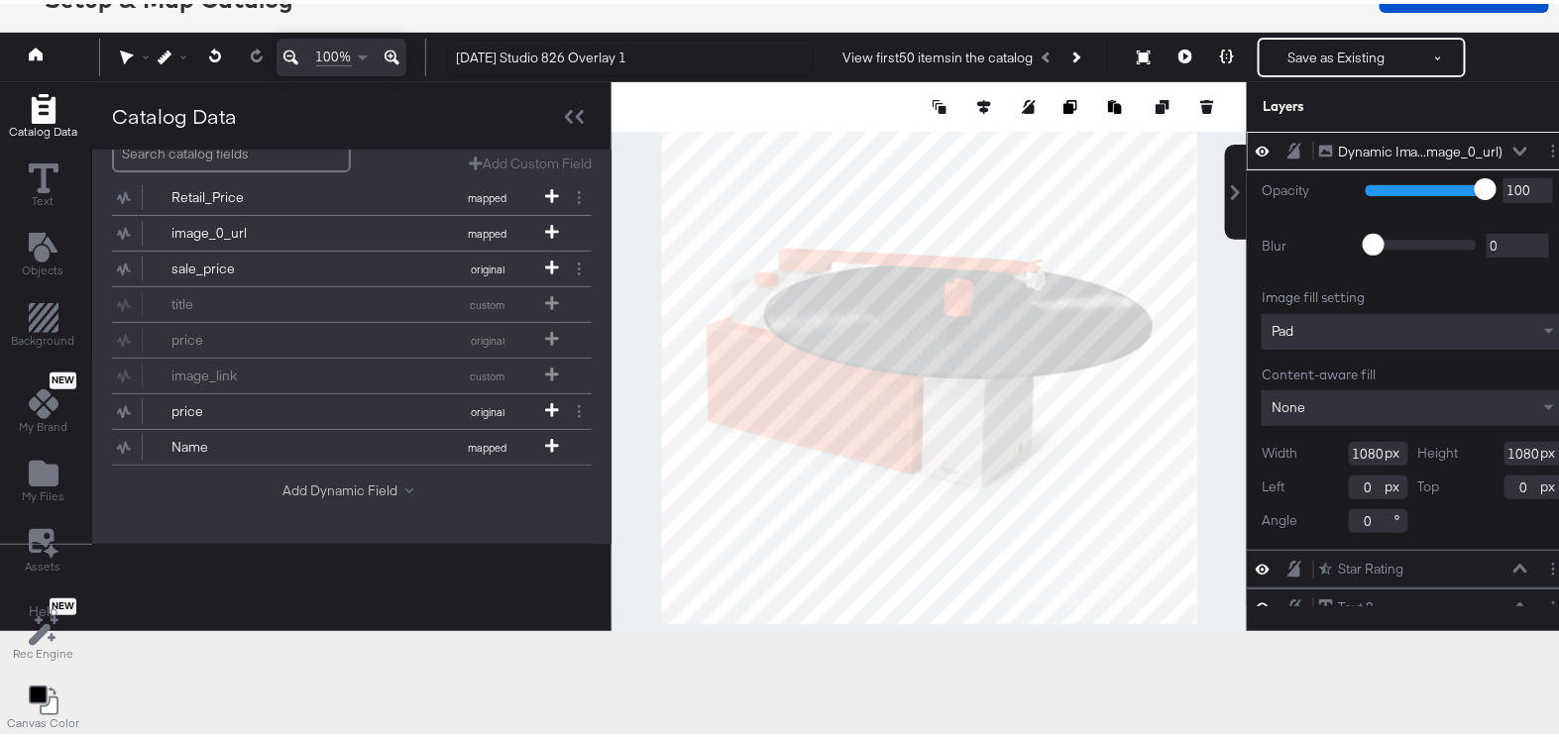
click at [329, 478] on button "Add Dynamic Field" at bounding box center [351, 487] width 139 height 19
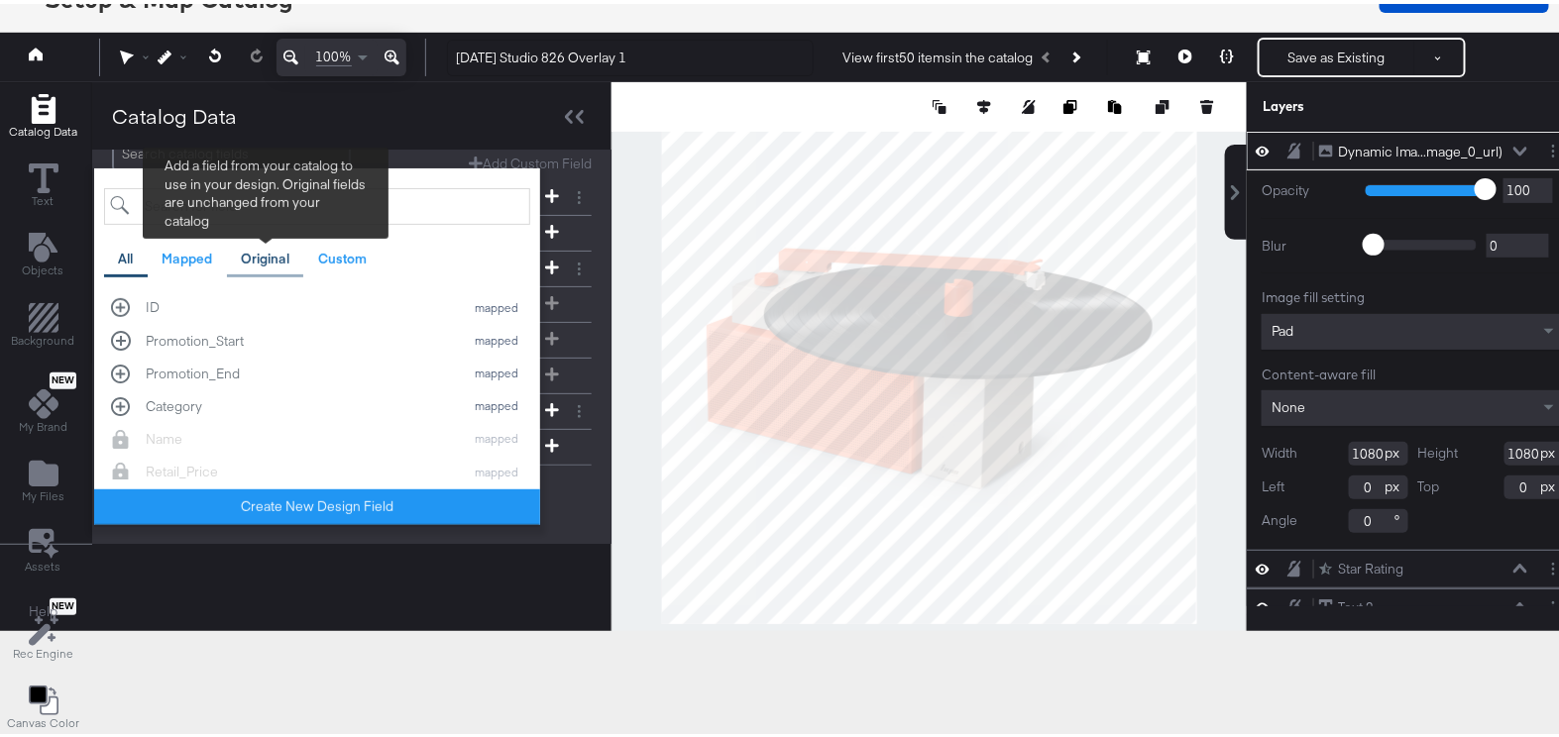
click at [251, 255] on div "Original" at bounding box center [265, 255] width 49 height 19
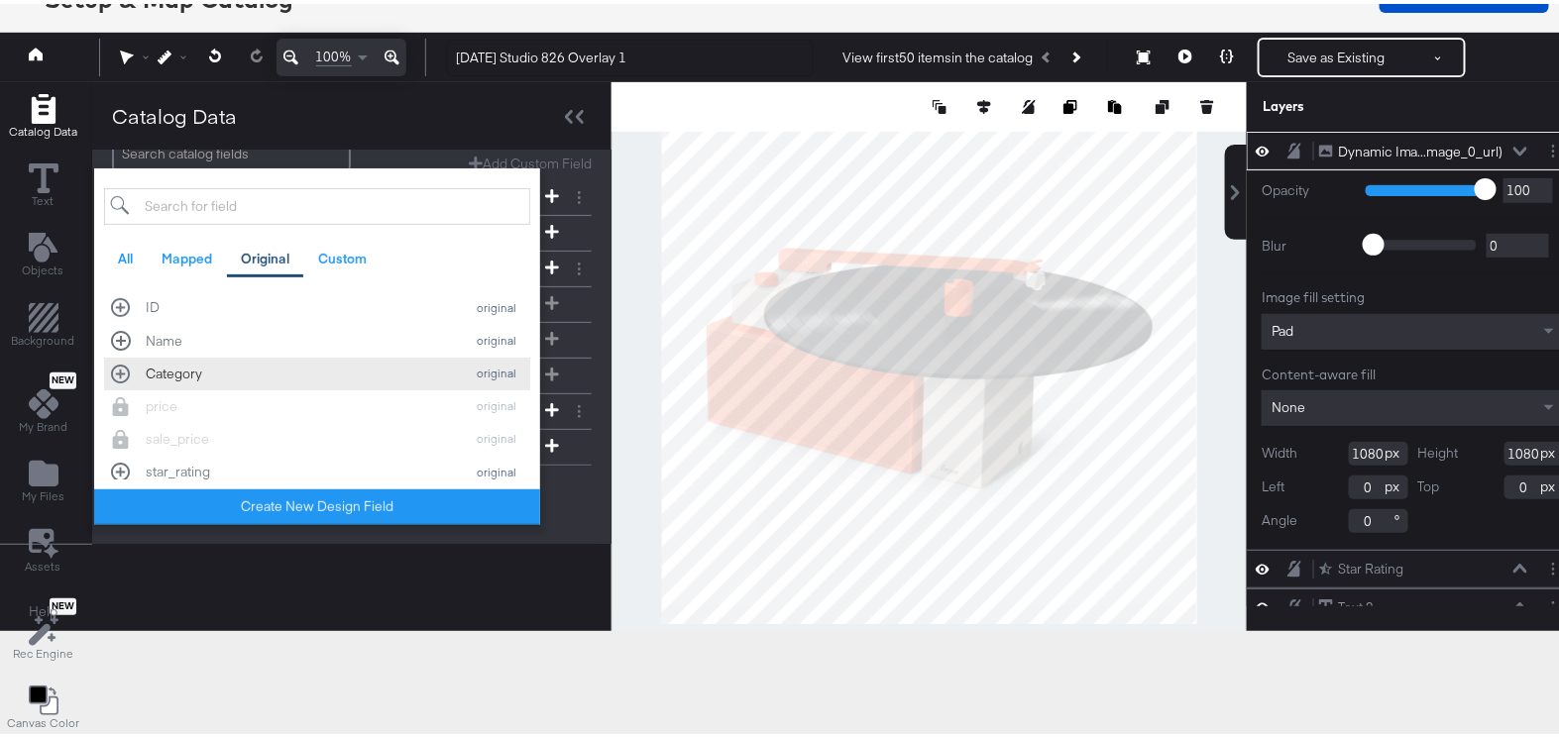
scroll to position [179, 0]
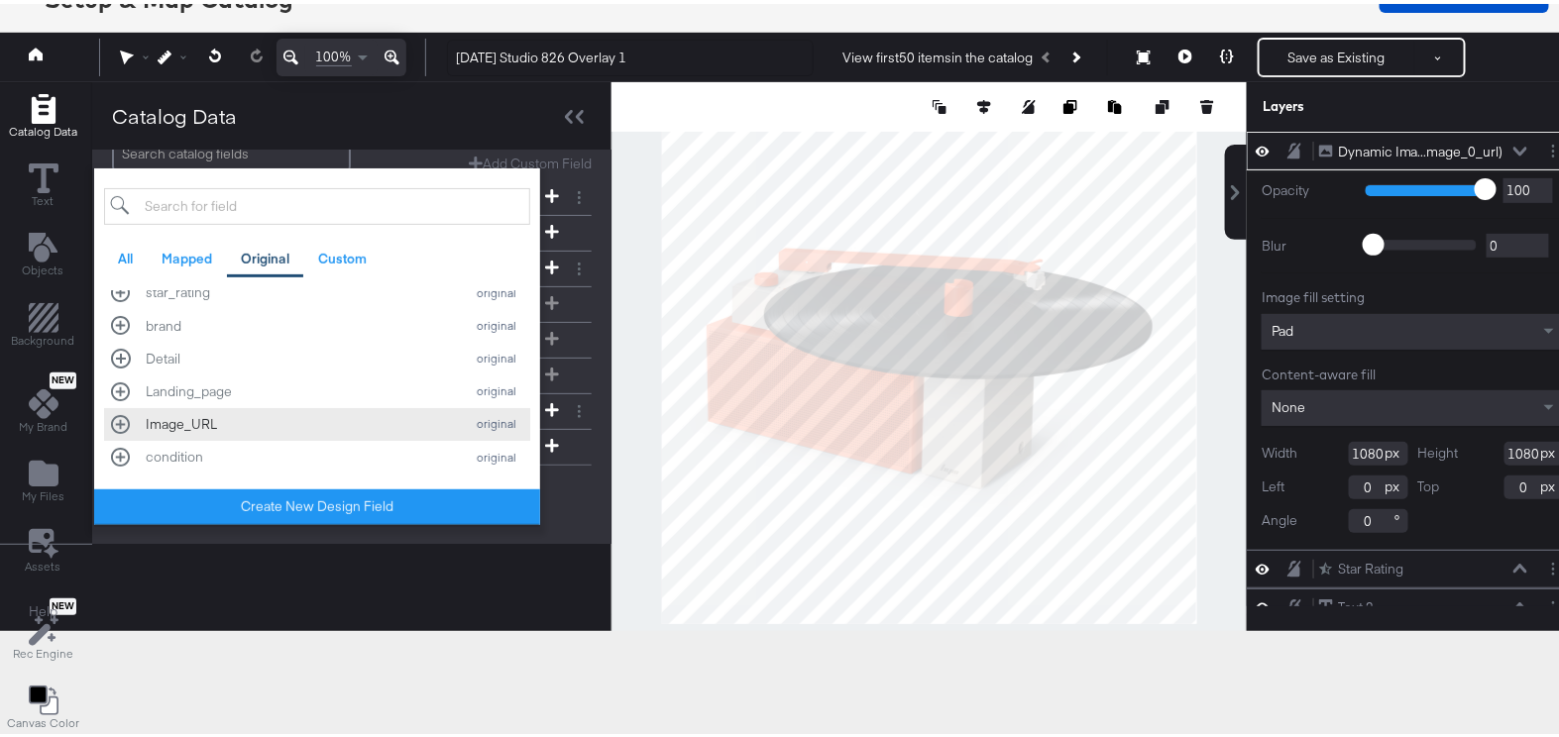
click at [168, 414] on div "Image_URL" at bounding box center [300, 420] width 308 height 19
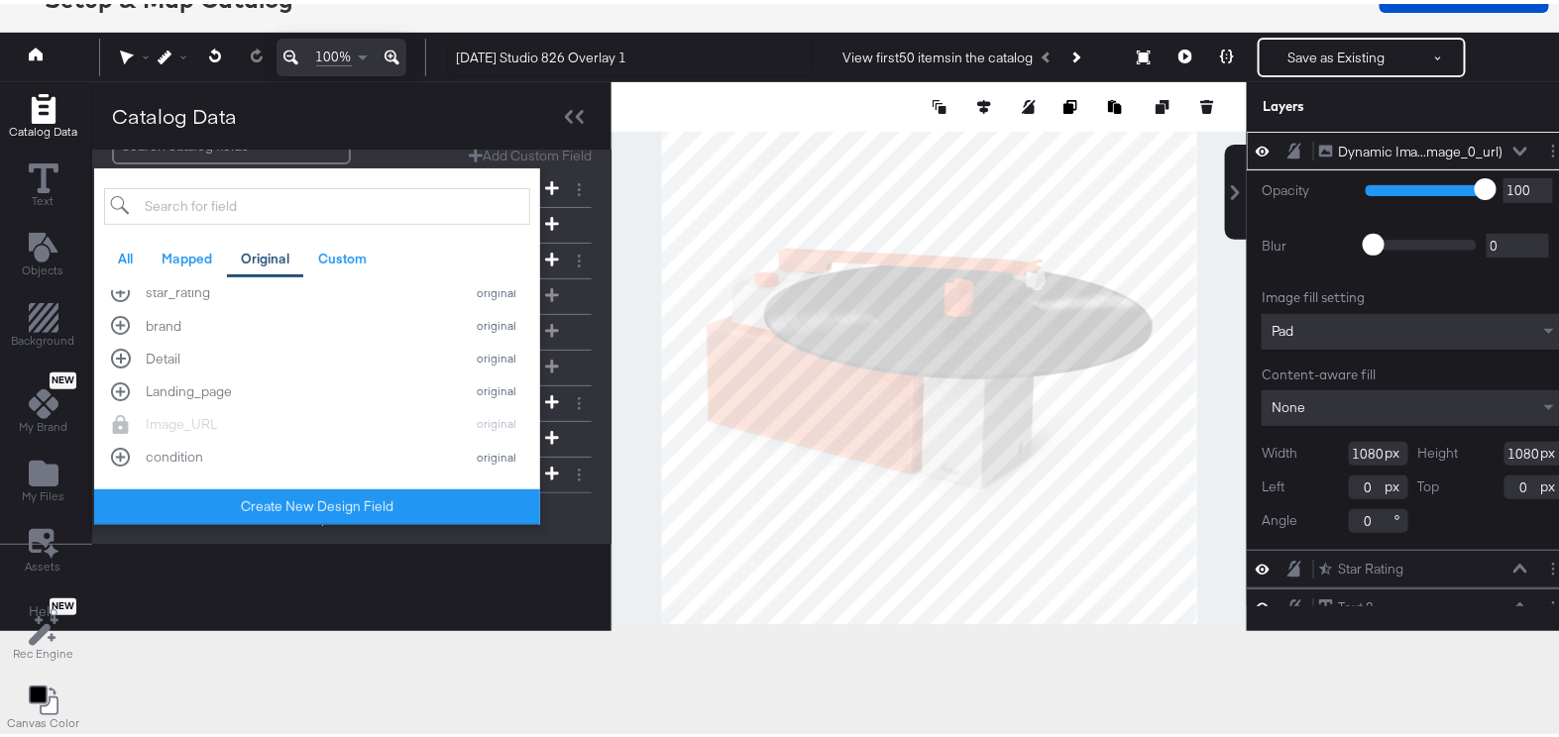
click at [452, 563] on div "Catalog Data Ivy Demo - Retail API retail 74 products Dynamic Smart Actions Pri…" at bounding box center [351, 352] width 519 height 548
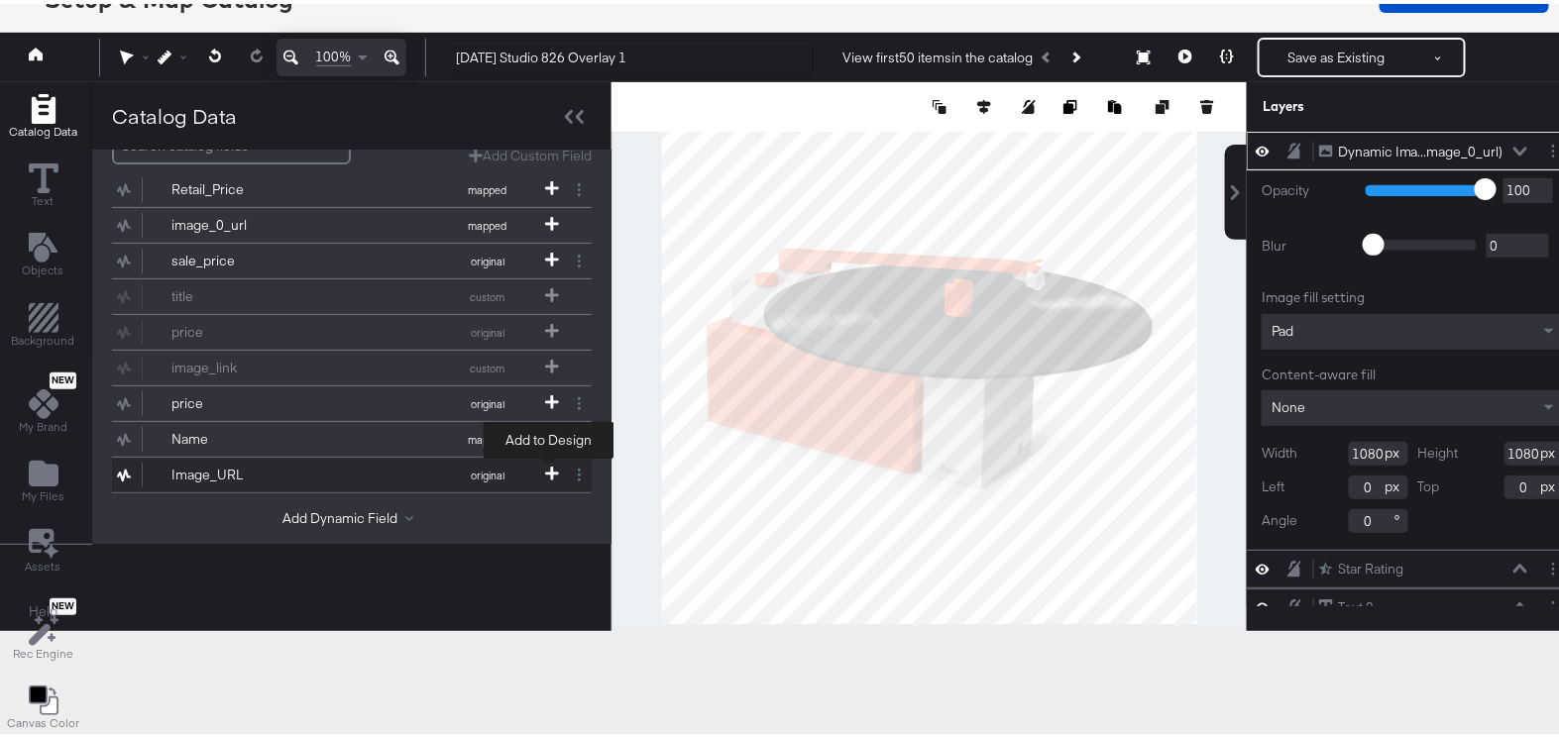
click at [549, 463] on icon at bounding box center [552, 470] width 14 height 14
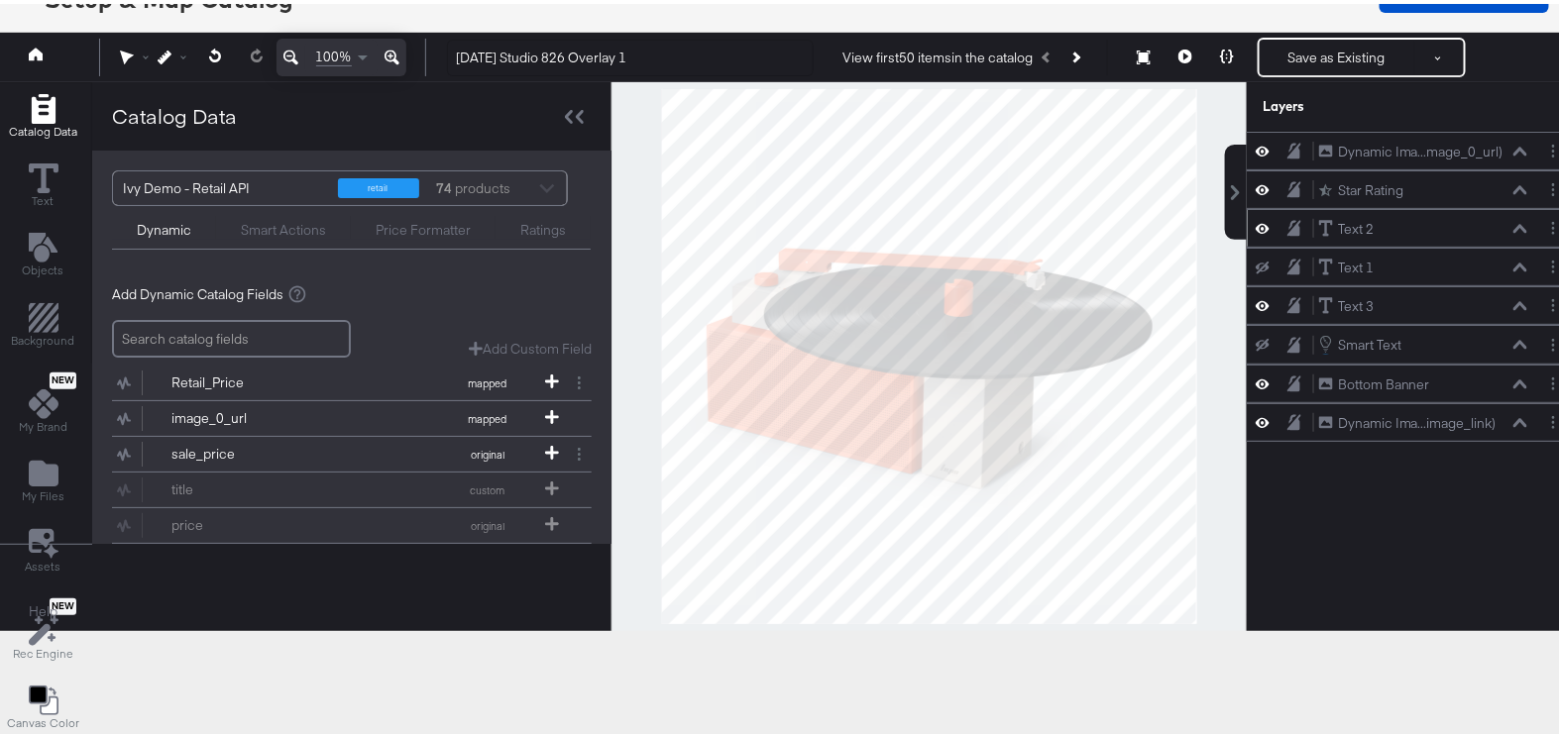
scroll to position [0, 0]
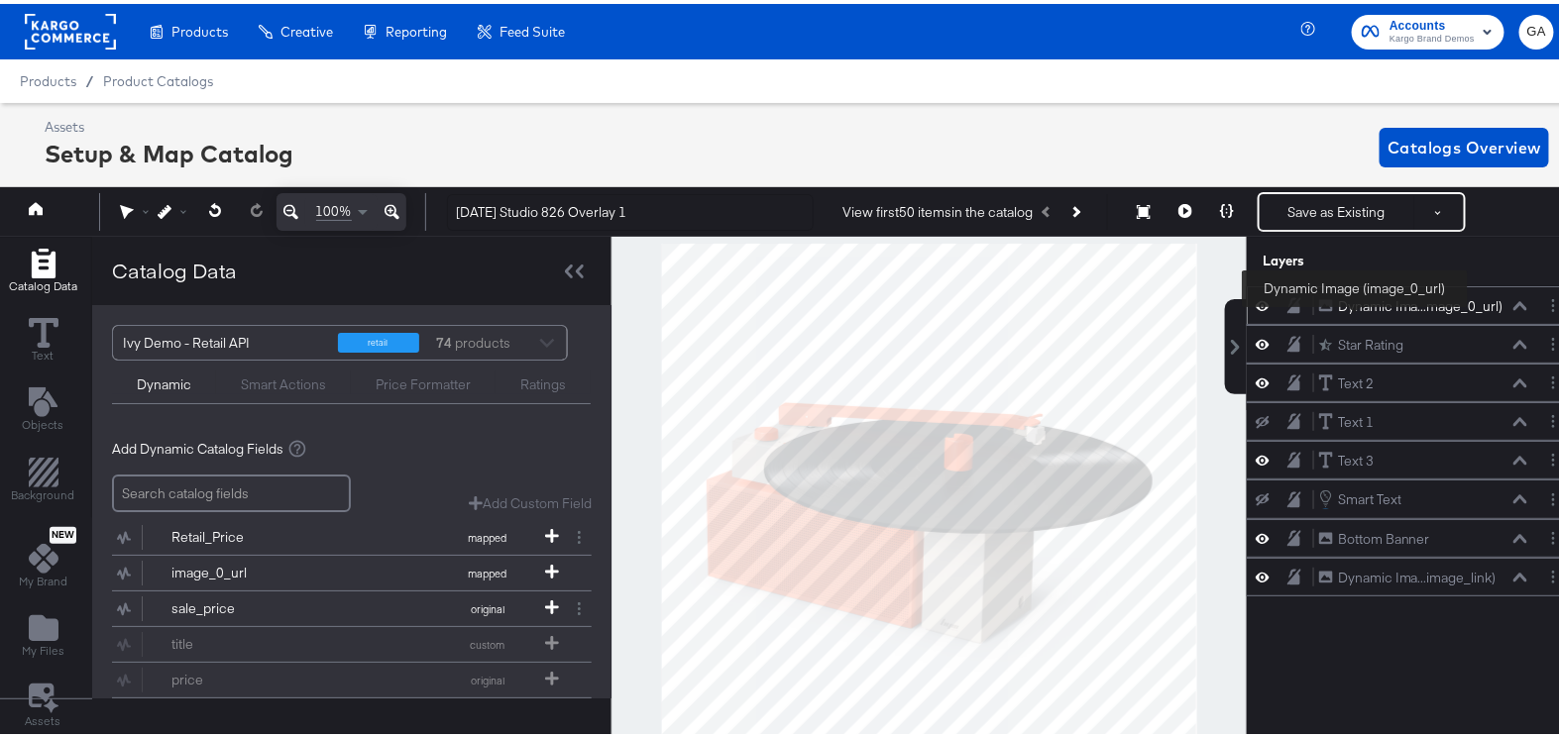
click at [1355, 307] on div "Dynamic Ima...mage_0_url)" at bounding box center [1421, 302] width 166 height 19
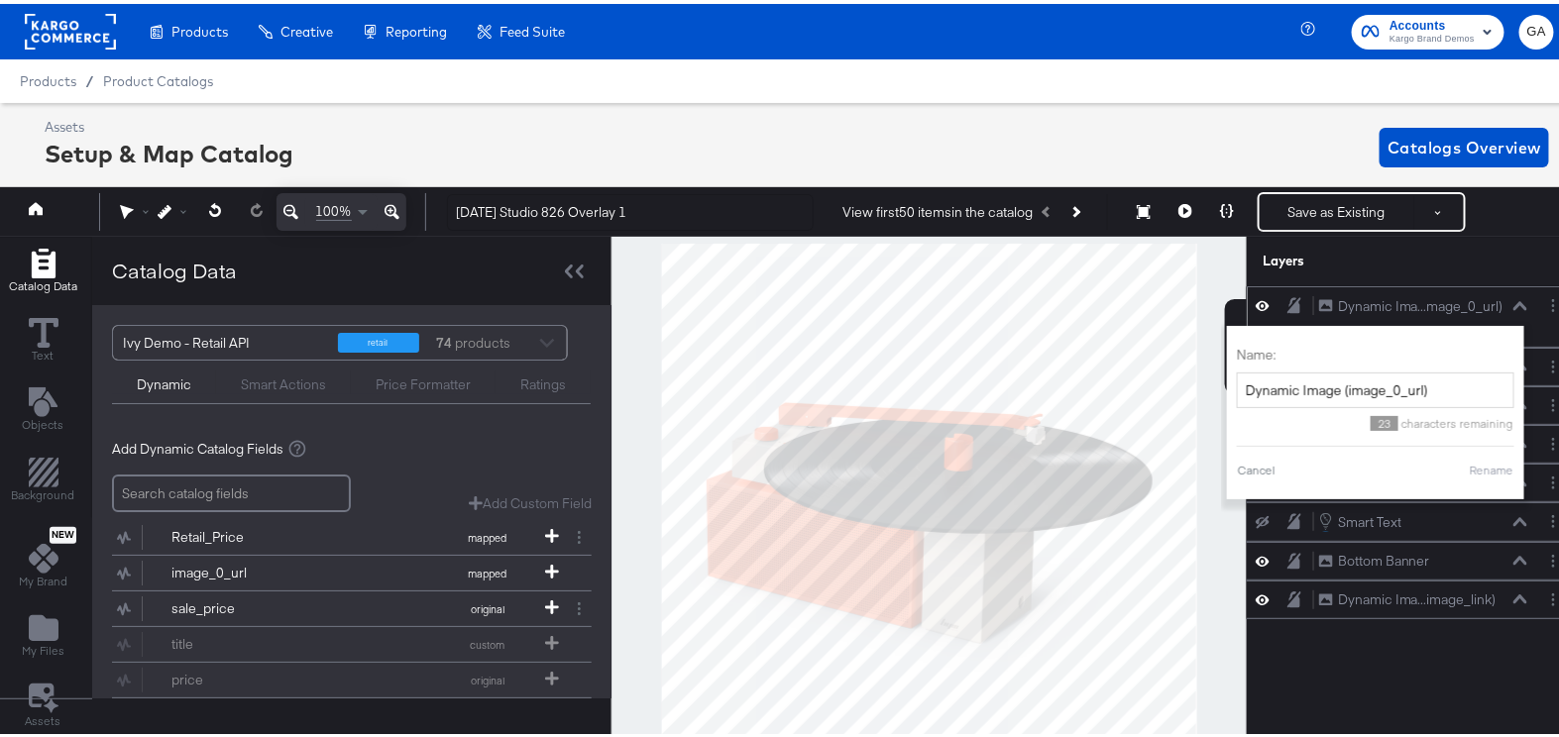
click at [1256, 301] on icon at bounding box center [1263, 301] width 14 height 17
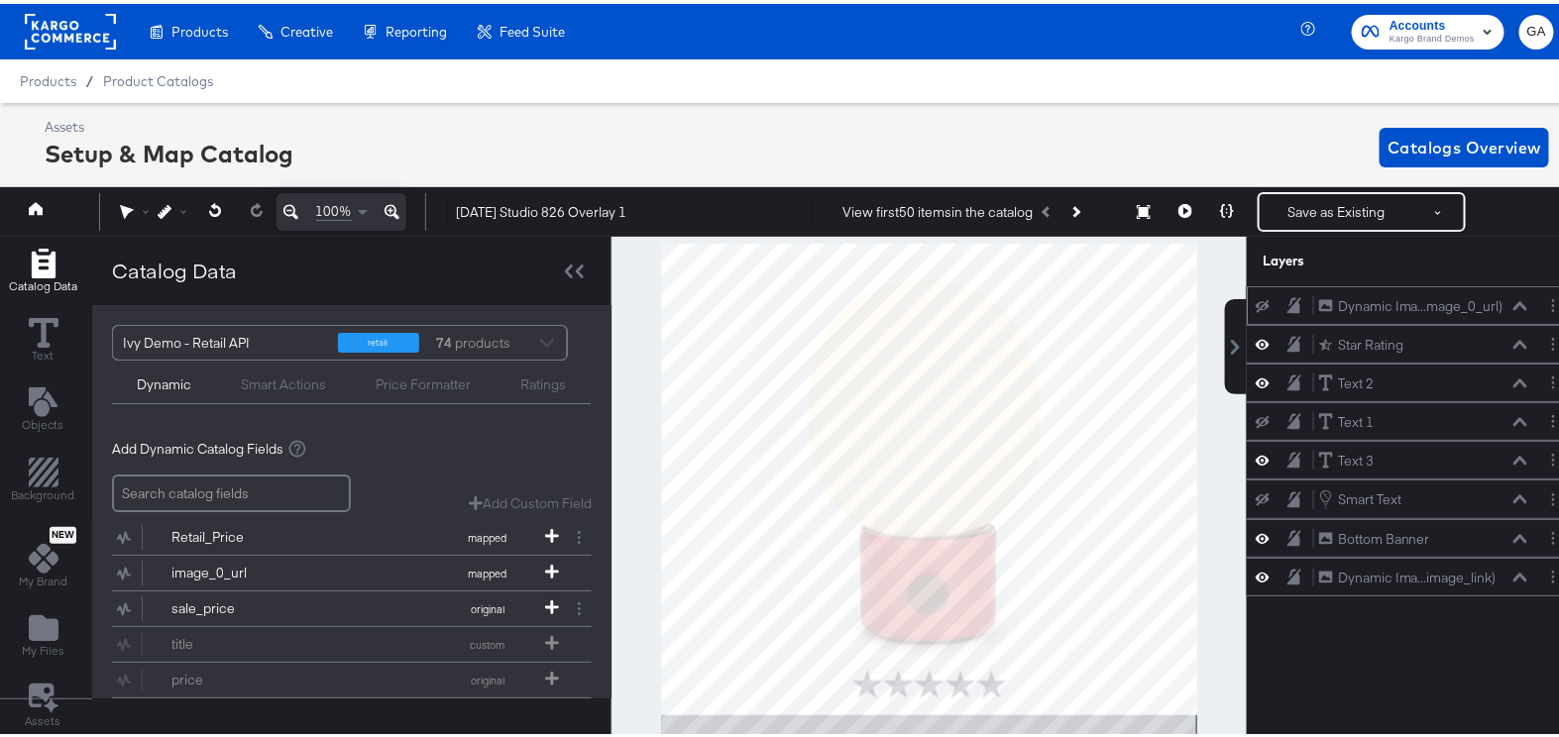
click at [1256, 300] on icon at bounding box center [1263, 302] width 14 height 13
click at [1288, 491] on icon at bounding box center [1295, 496] width 14 height 17
click at [1288, 462] on icon at bounding box center [1295, 457] width 14 height 16
click at [1284, 427] on div "Text 3 Text 3" at bounding box center [1413, 417] width 332 height 39
click at [1288, 410] on icon at bounding box center [1295, 417] width 14 height 17
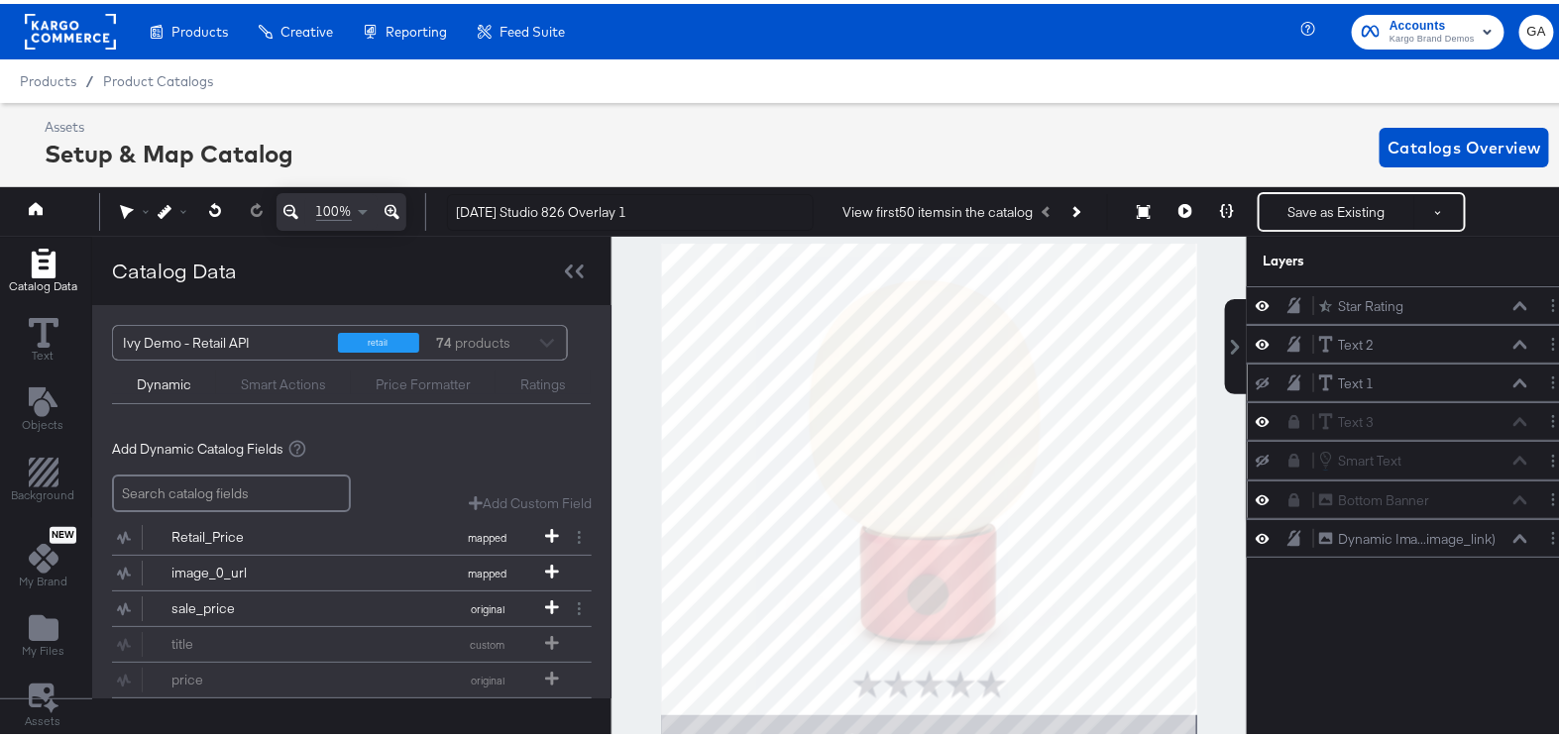
click at [1288, 382] on icon at bounding box center [1295, 380] width 14 height 16
click at [1288, 342] on icon at bounding box center [1295, 341] width 14 height 16
click at [1288, 302] on icon at bounding box center [1295, 302] width 14 height 16
click at [1375, 537] on div "Dynamic Ima...image_link)" at bounding box center [1417, 535] width 159 height 19
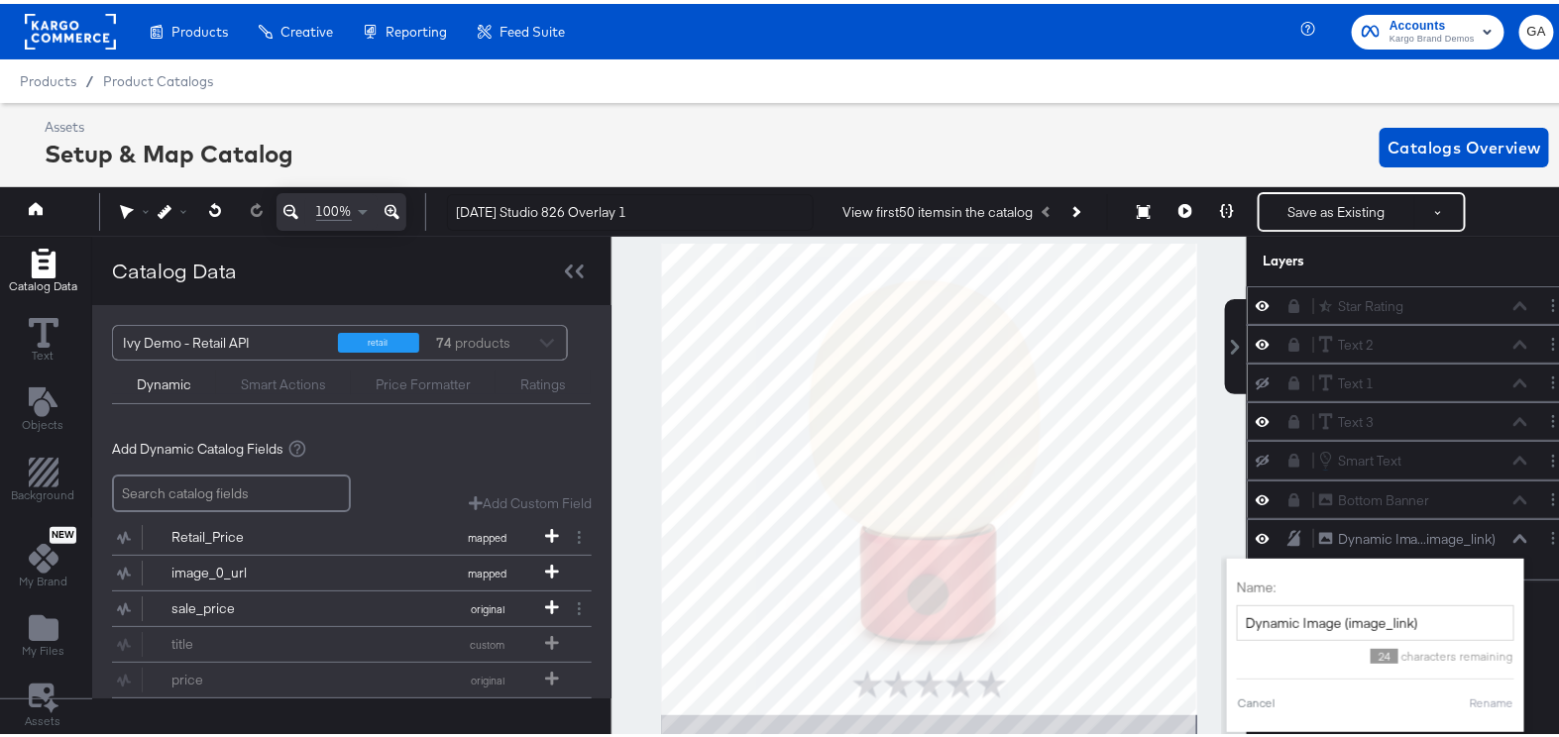
click at [1514, 535] on icon at bounding box center [1521, 535] width 14 height 10
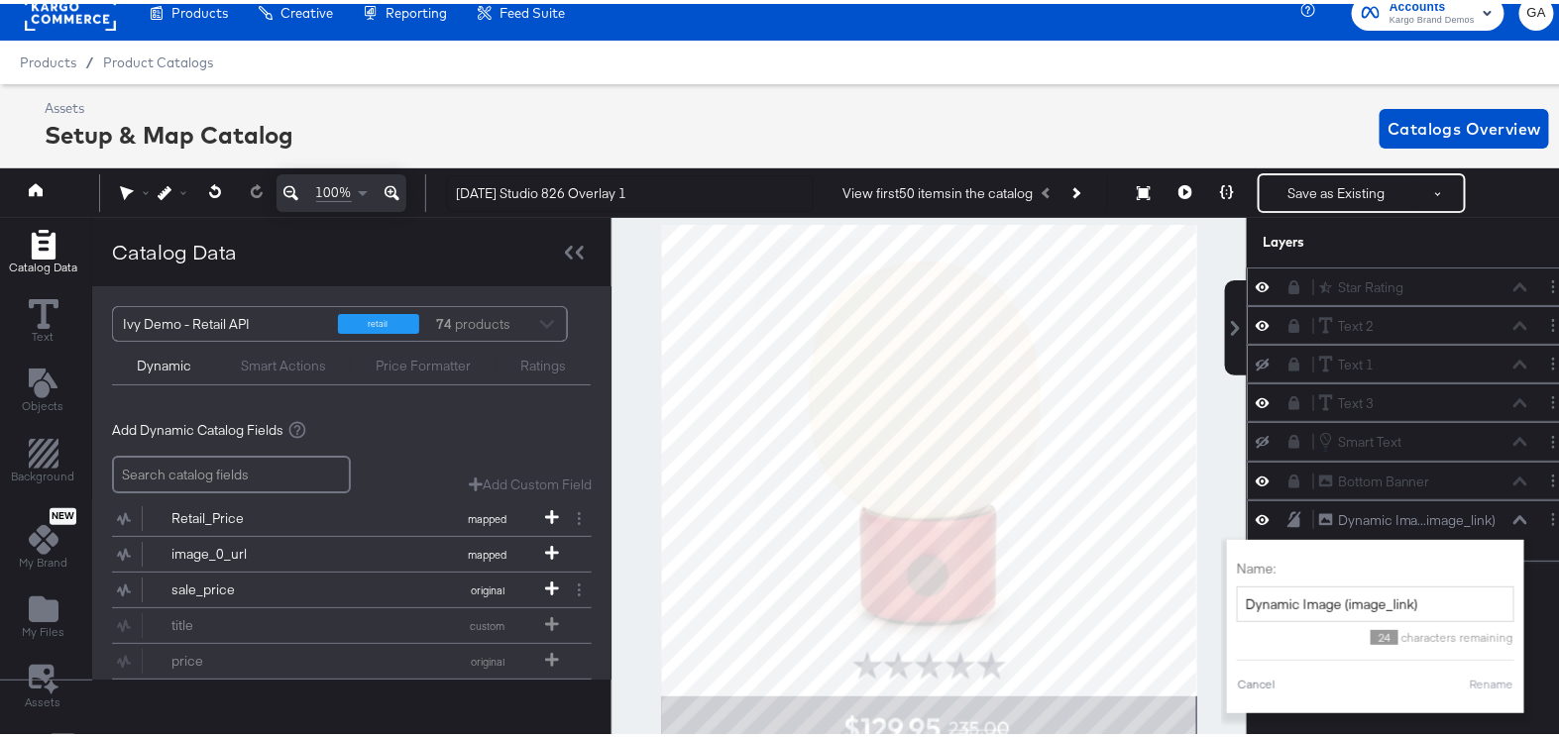
scroll to position [170, 0]
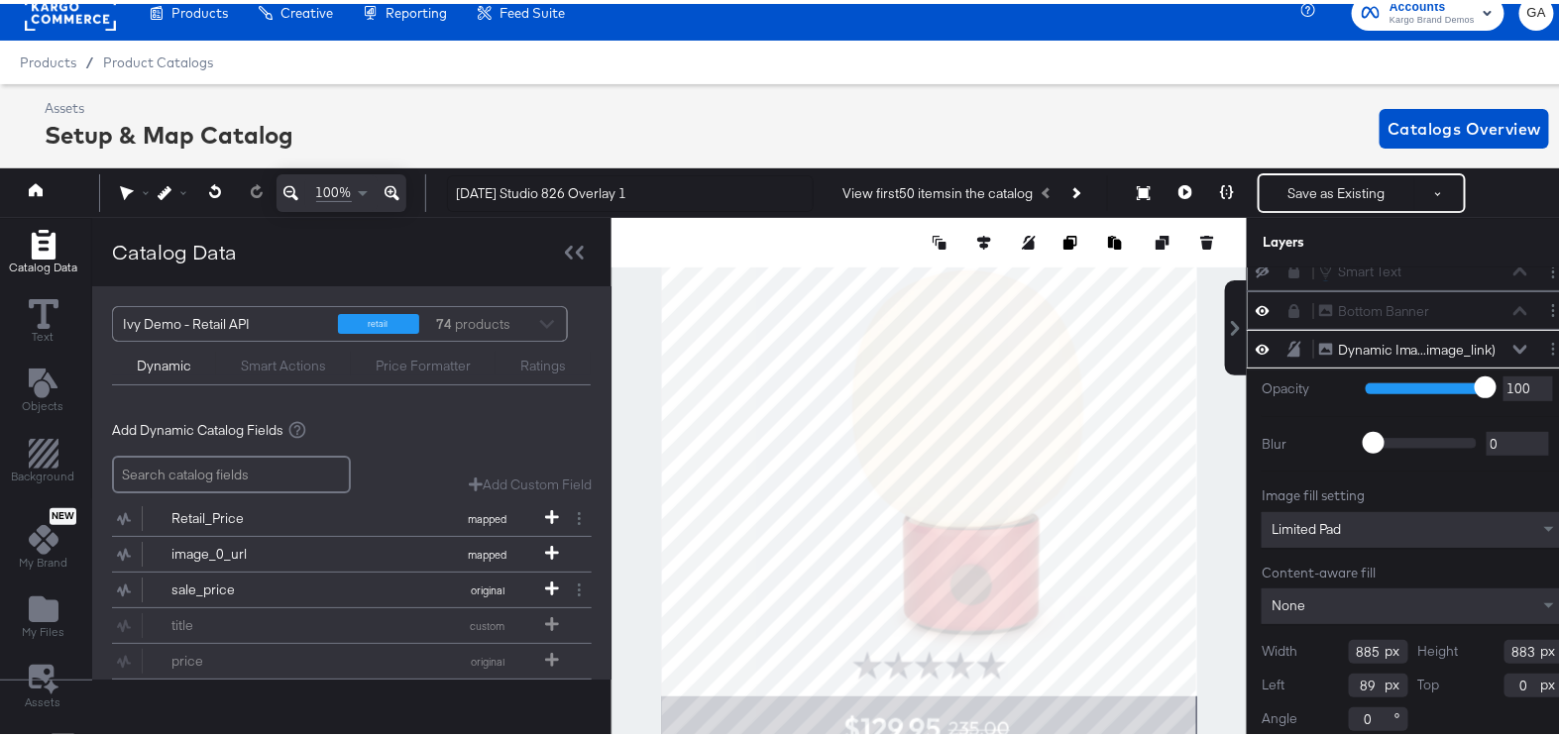
type input "175"
type input "18"
type input "90"
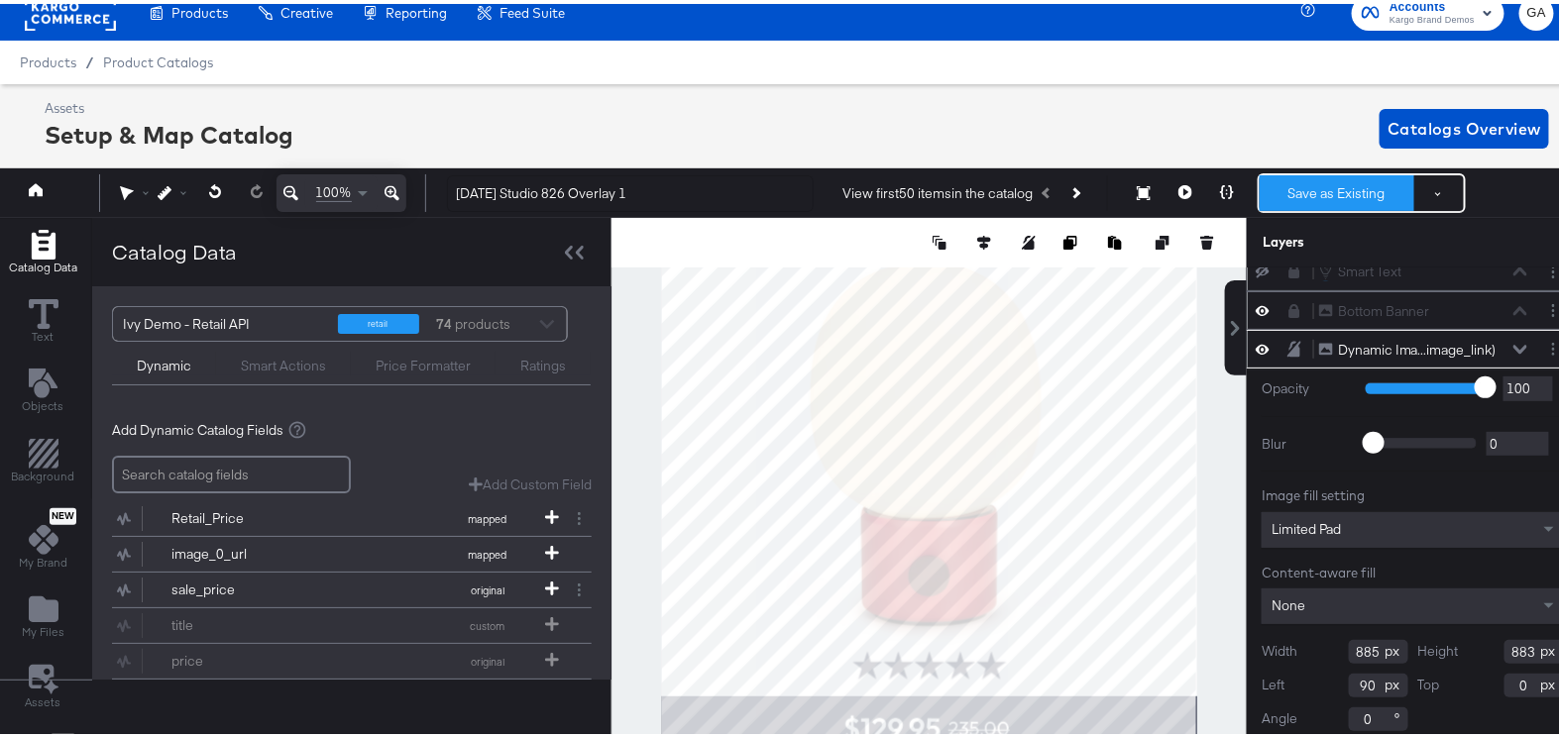
click at [1311, 199] on button "Save as Existing" at bounding box center [1337, 189] width 155 height 36
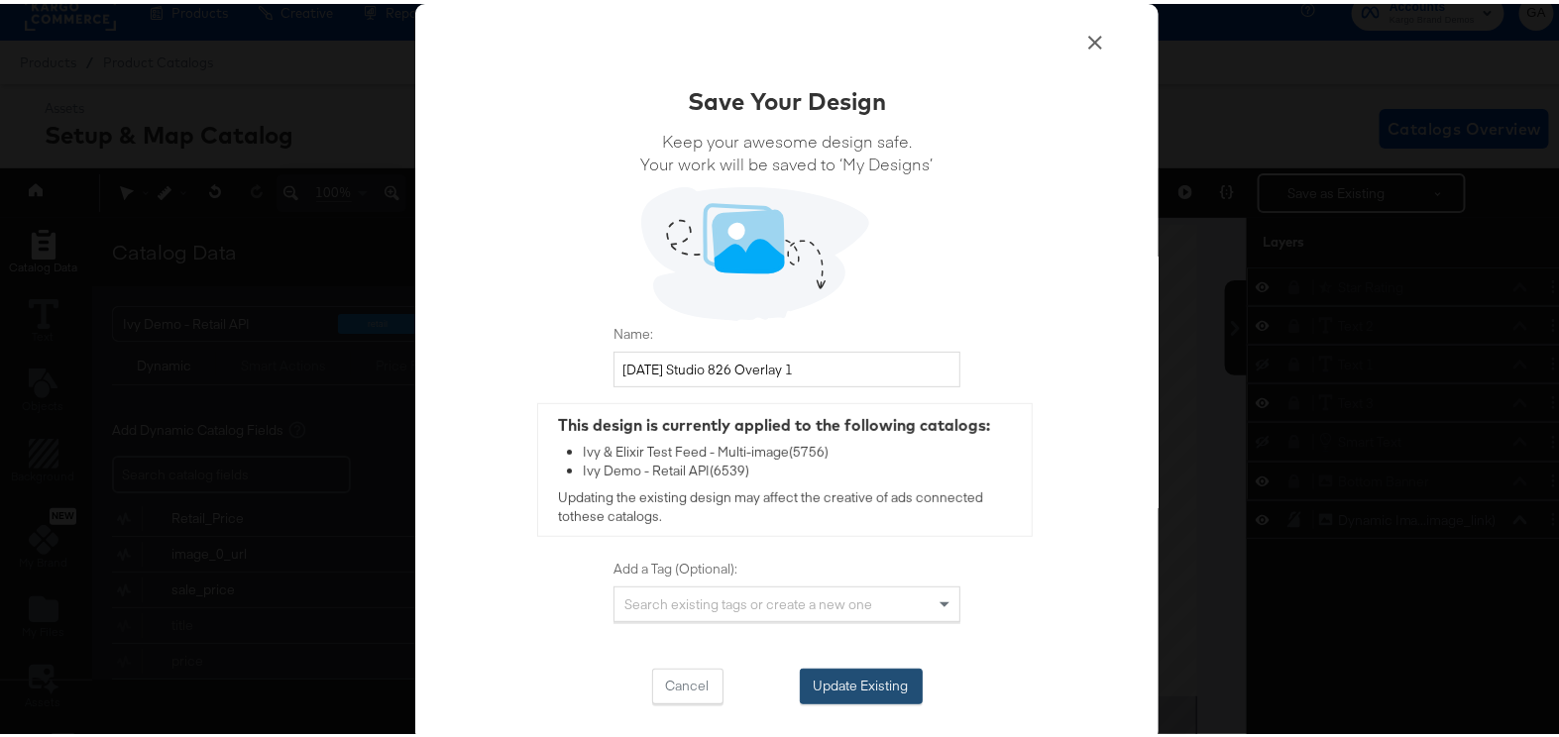
click at [831, 667] on button "Update Existing" at bounding box center [861, 683] width 123 height 36
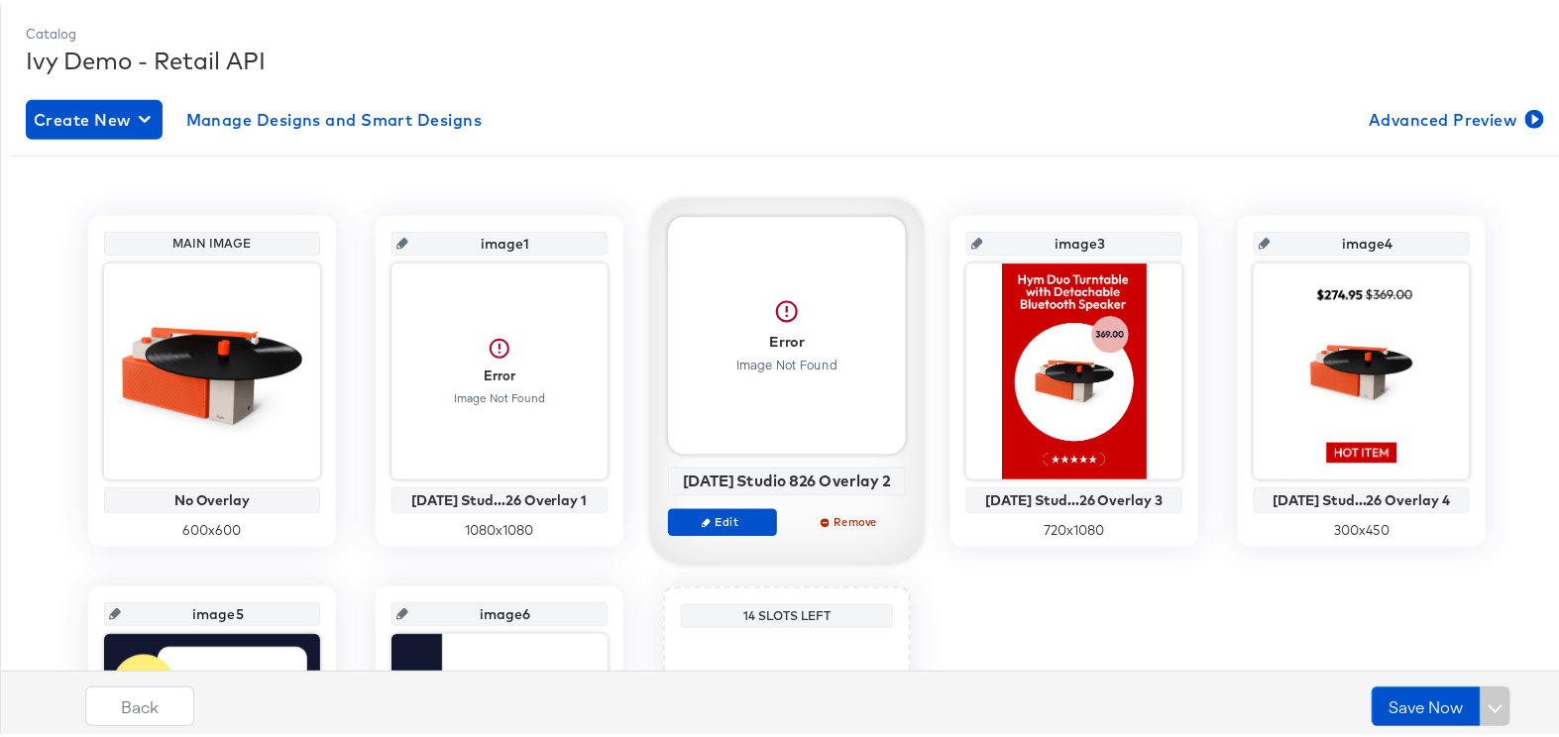
scroll to position [289, 0]
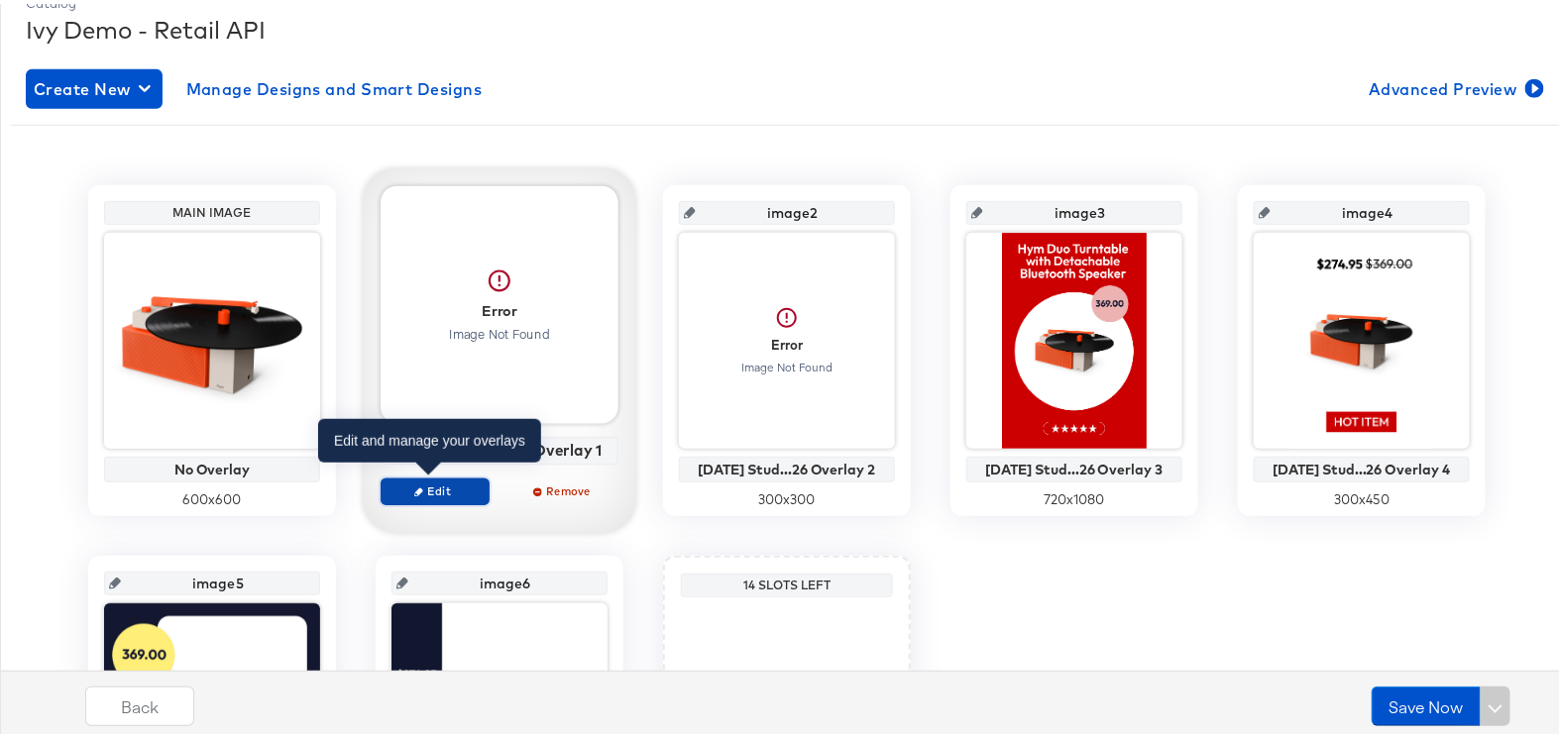
click at [430, 483] on span "Edit" at bounding box center [435, 487] width 91 height 15
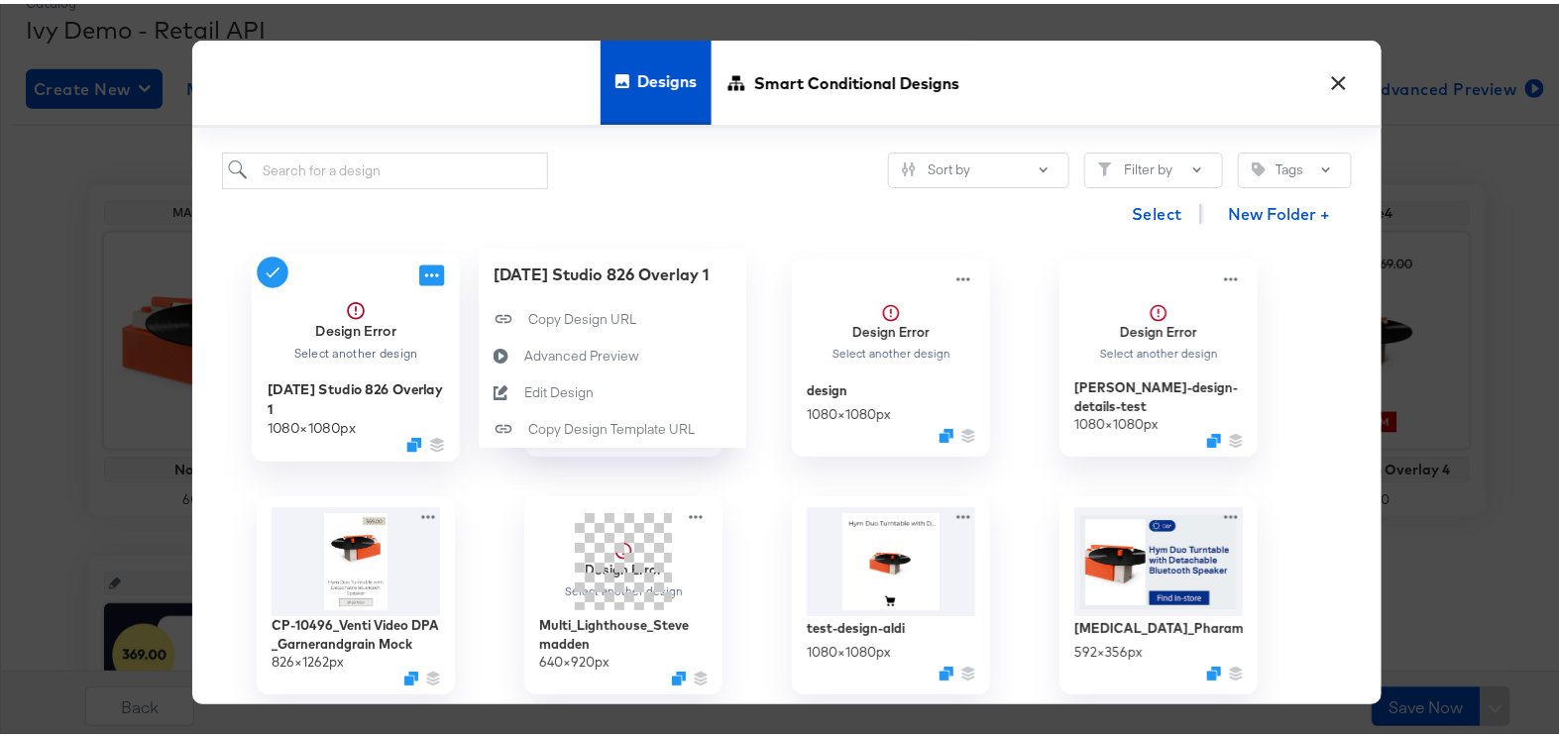
click at [421, 268] on icon at bounding box center [431, 272] width 25 height 21
click at [524, 390] on div "Edit Design Edit Design" at bounding box center [524, 390] width 0 height 0
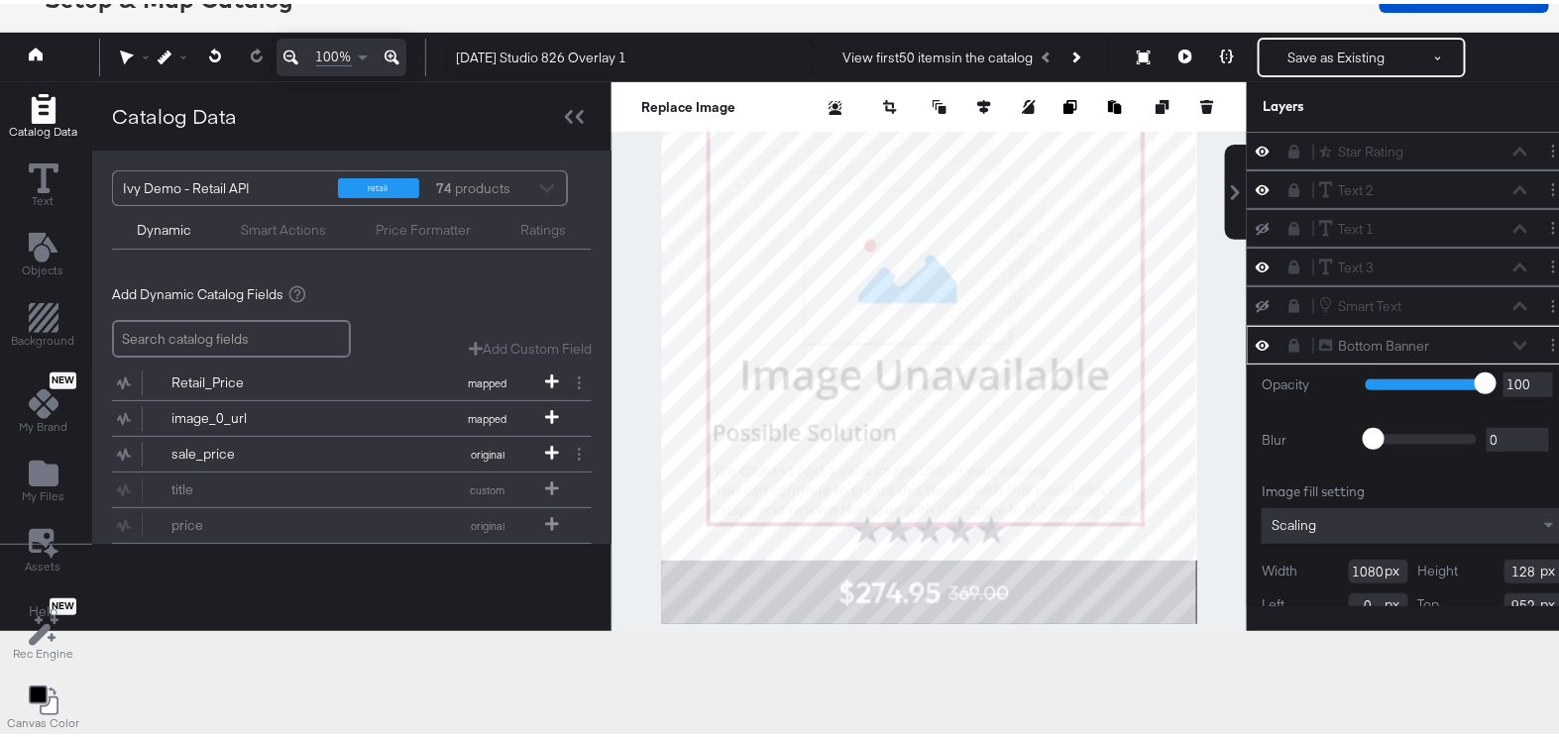
scroll to position [94, 0]
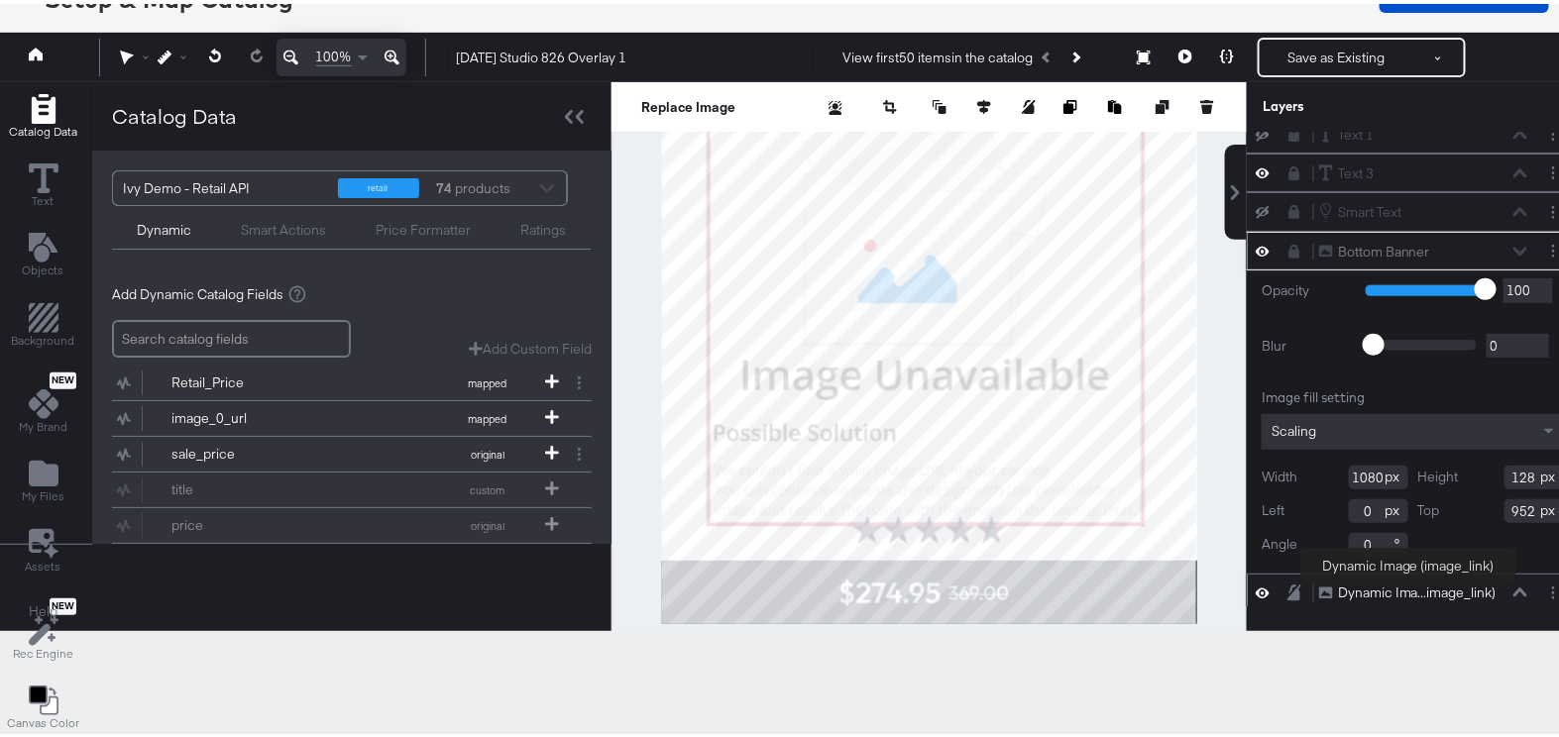
click at [1410, 585] on div "Dynamic Ima...image_link)" at bounding box center [1417, 589] width 159 height 19
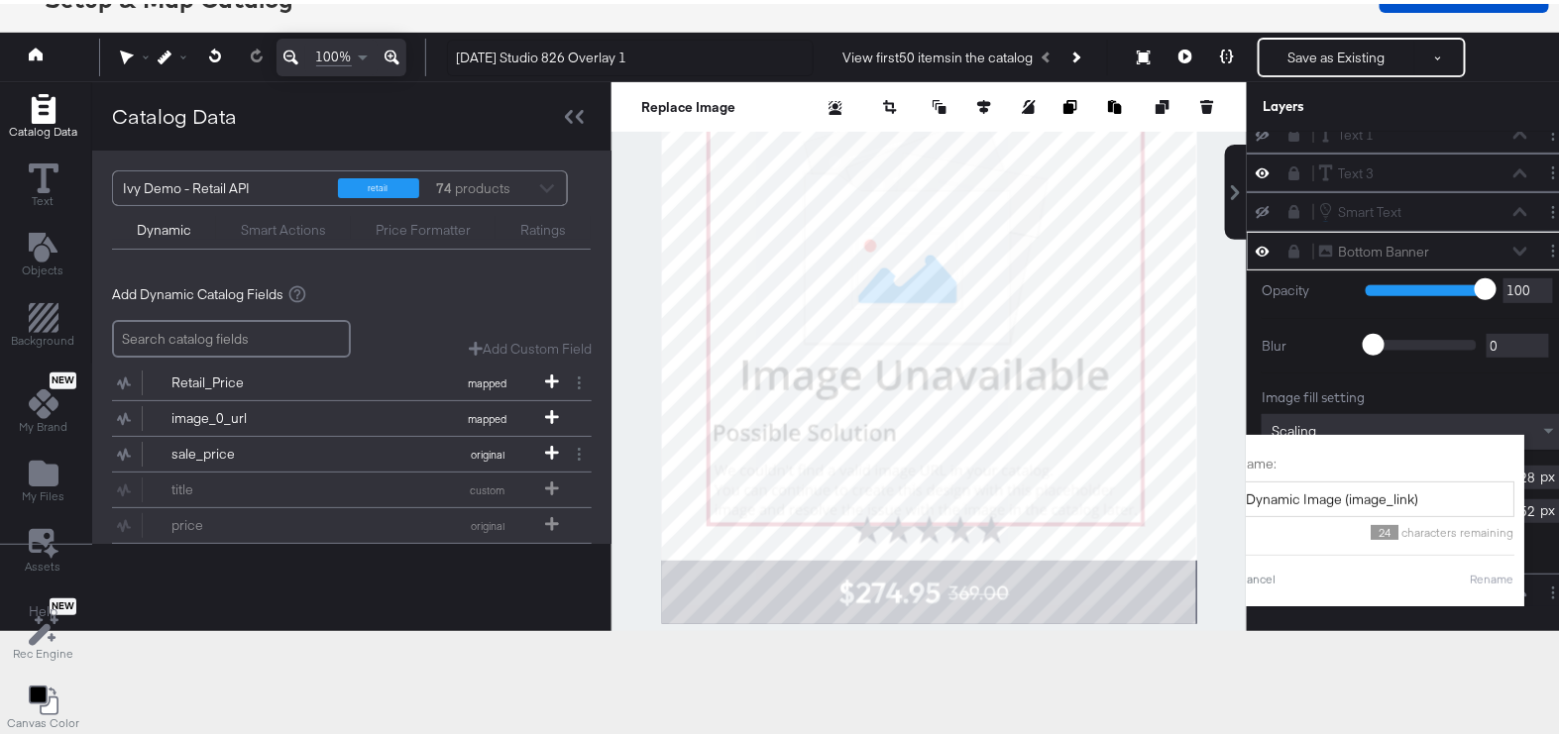
click at [1398, 617] on div "Layers Star Rating Star Rating Text 2 Text 2 Text 1 Text 1 Text 3 Text 3 Smart …" at bounding box center [1413, 352] width 332 height 549
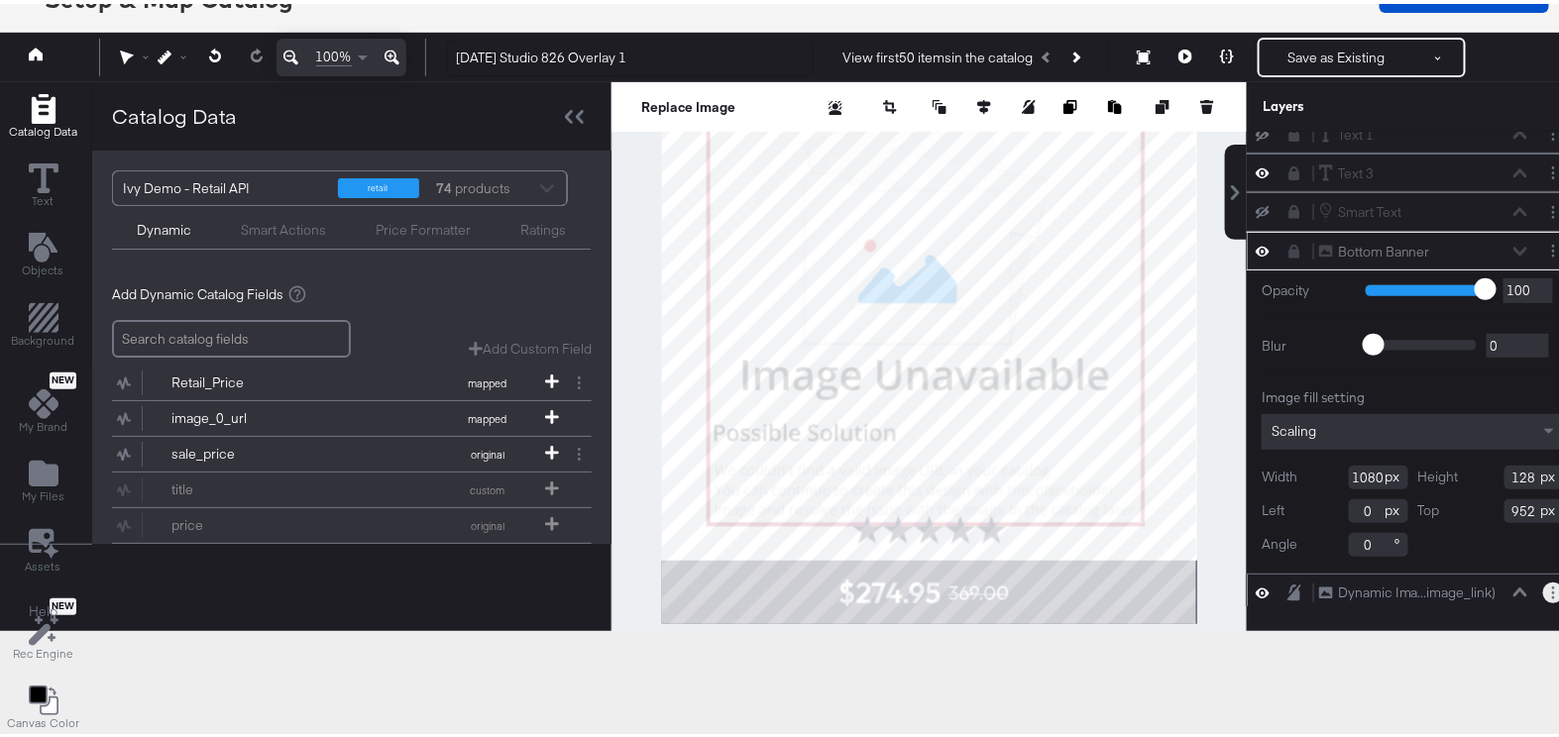
click at [1552, 583] on circle "Layer Options" at bounding box center [1553, 584] width 3 height 3
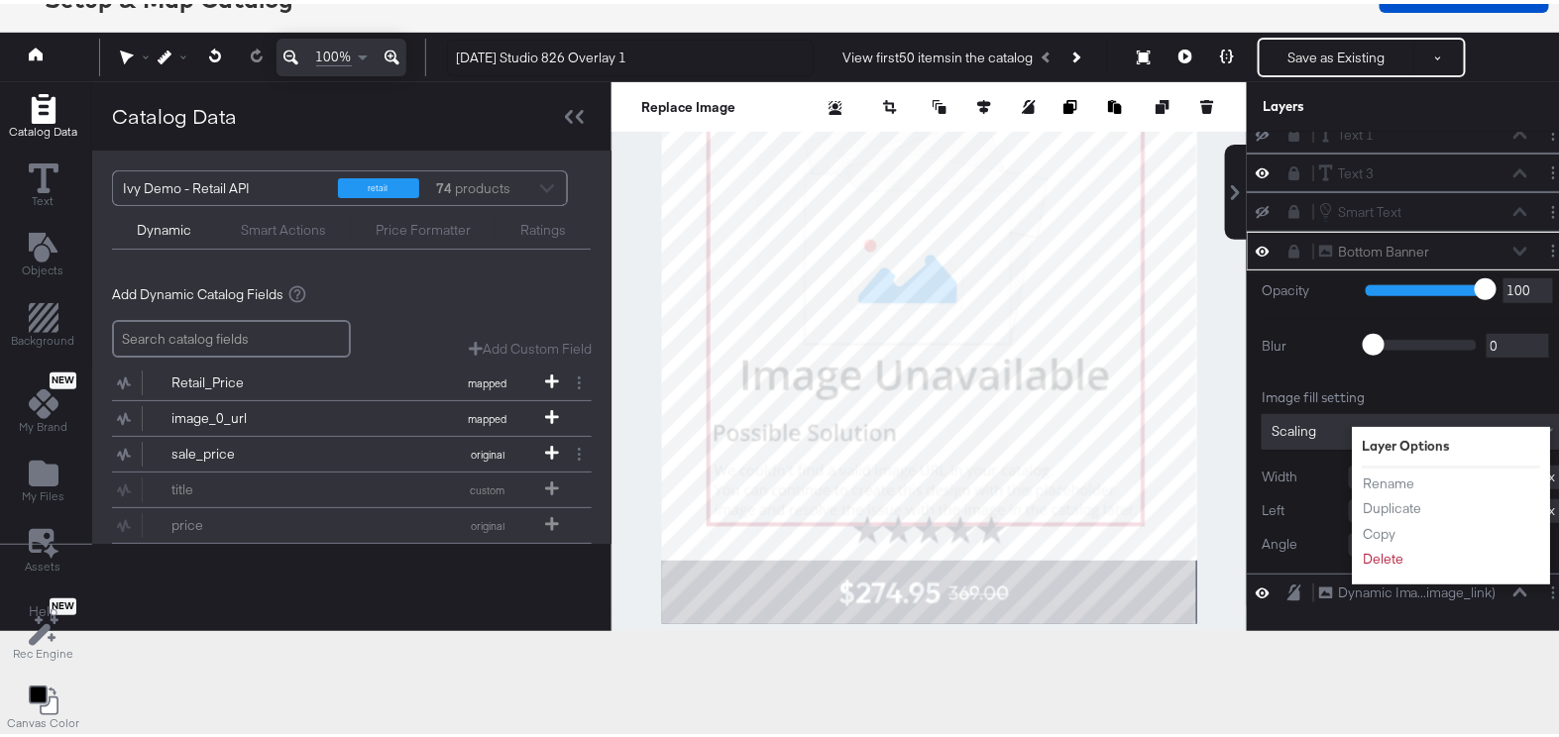
click at [1284, 606] on div "Layers Star Rating Star Rating Text 2 Text 2 Text 1 Text 1 Text 3 Text 3 Smart …" at bounding box center [1413, 352] width 332 height 549
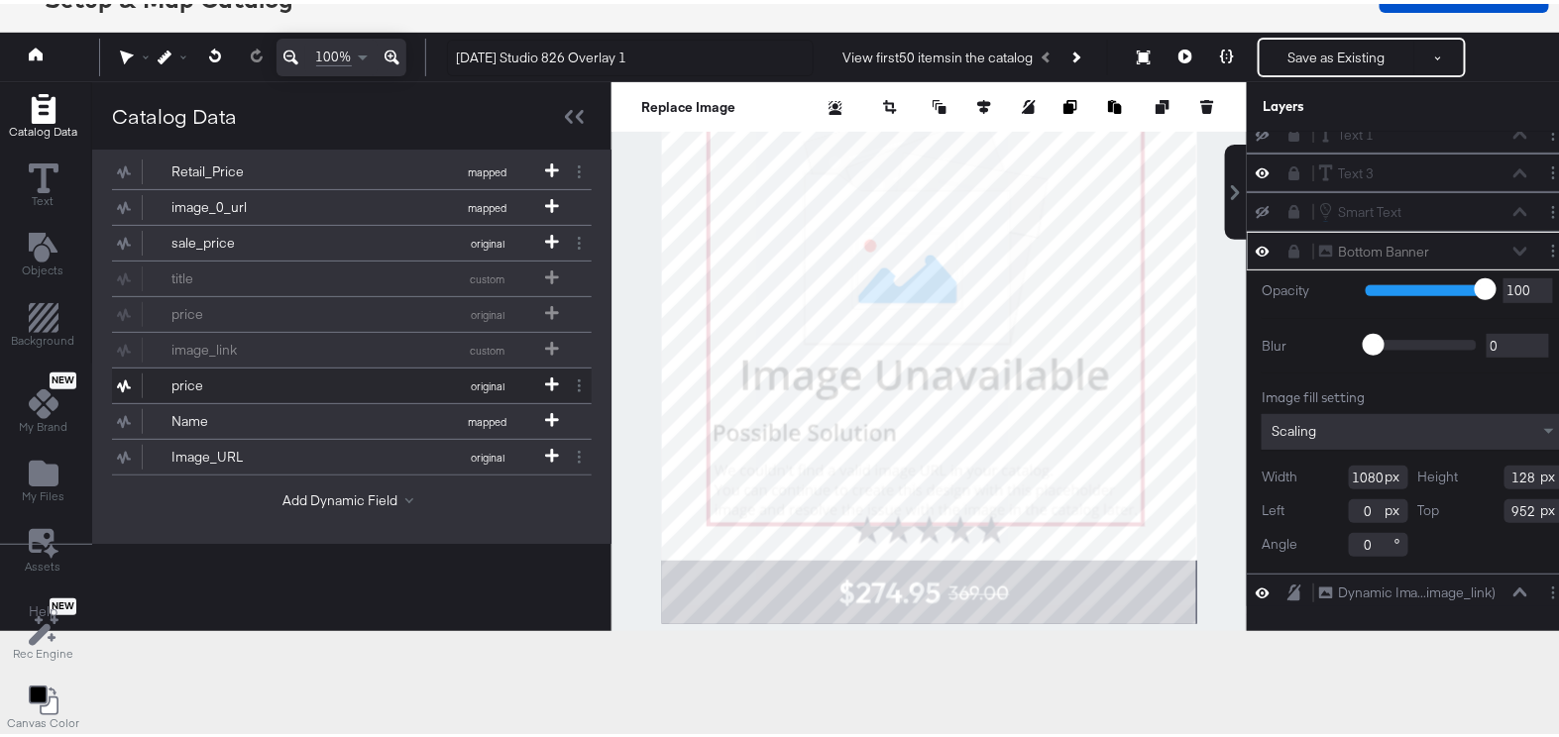
scroll to position [227, 0]
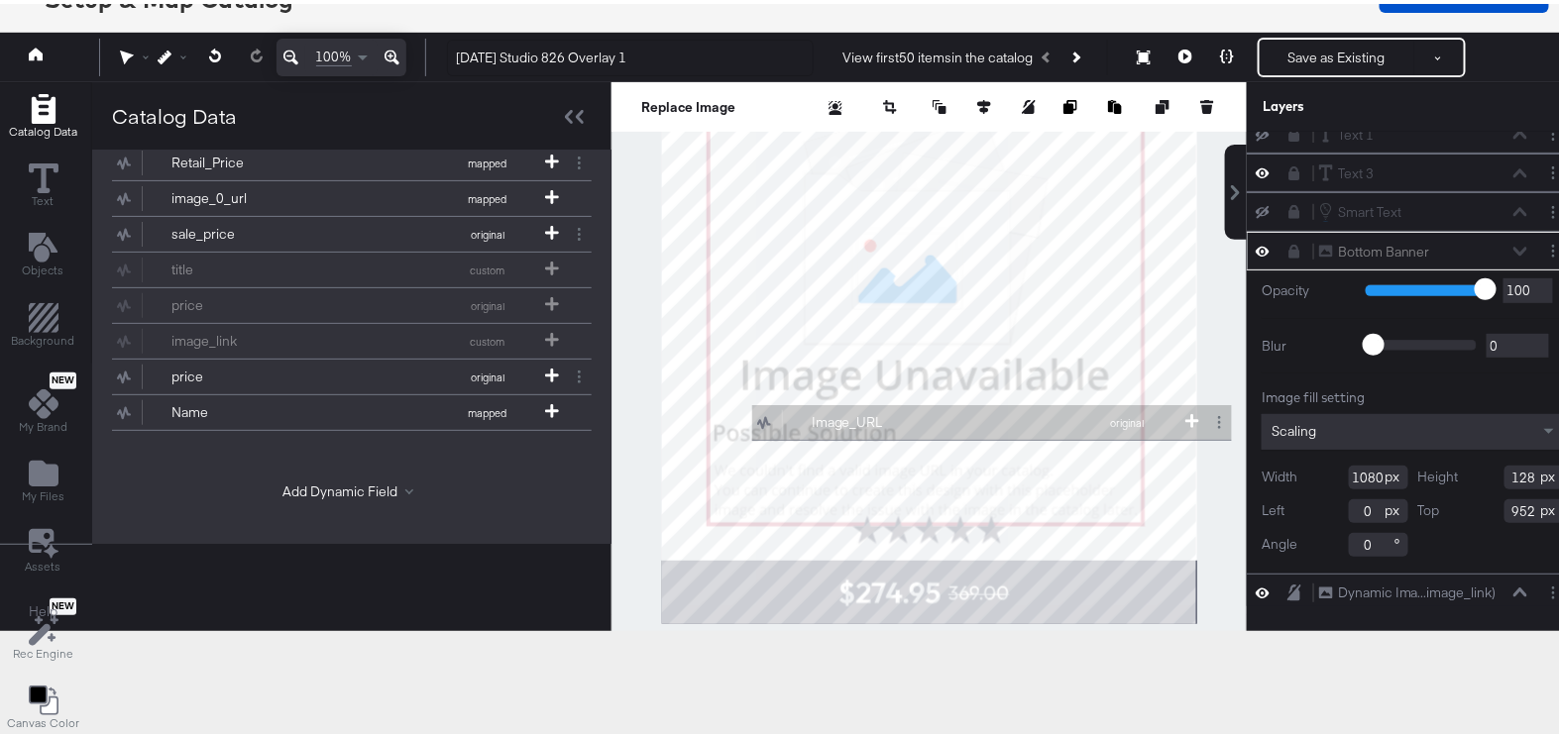
click at [858, 128] on div "Catalog Data Text Objects Background New My Brand My Files Assets New Rec Engin…" at bounding box center [787, 103] width 1584 height 50
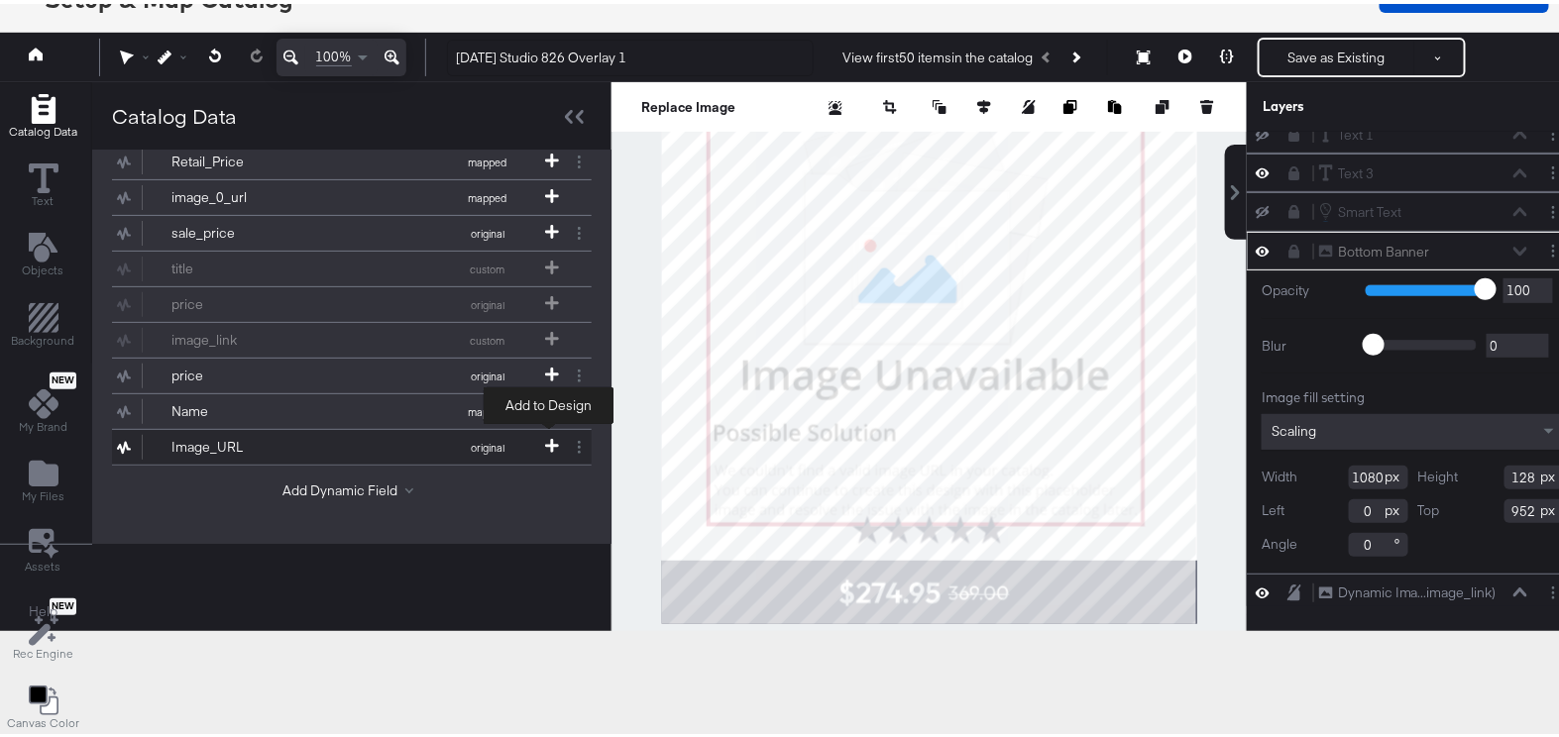
click at [546, 435] on icon at bounding box center [552, 442] width 14 height 14
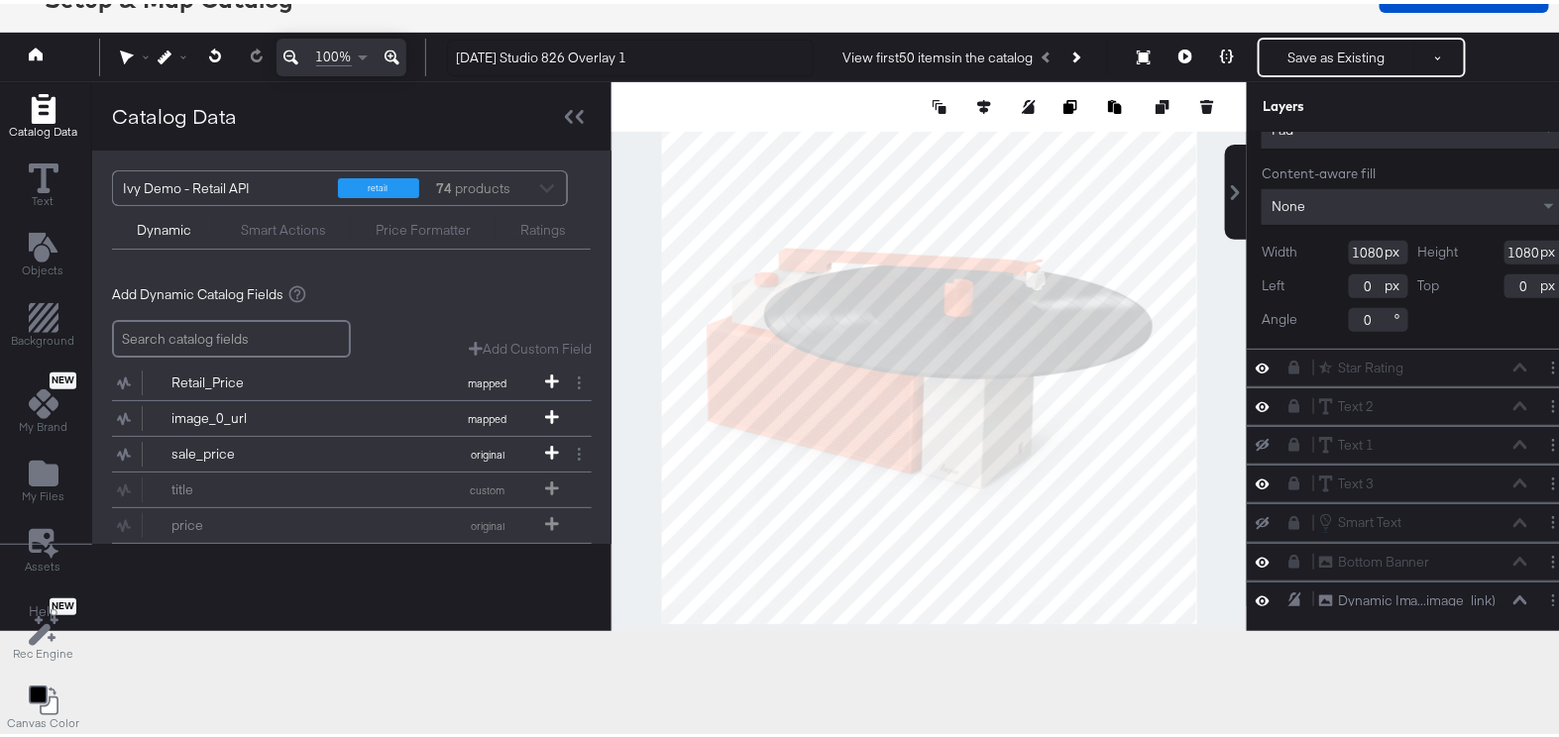
scroll to position [209, 0]
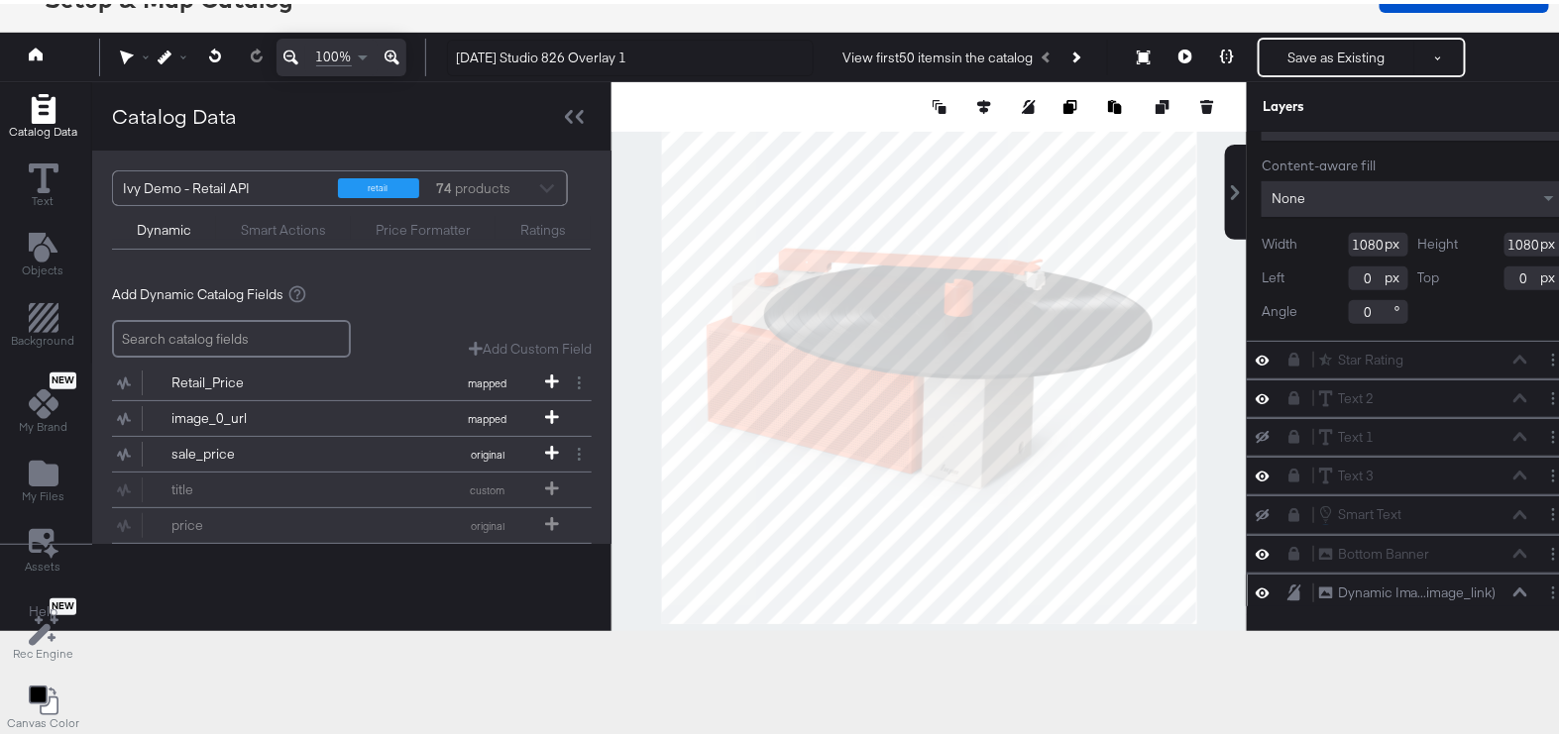
click at [1514, 584] on icon at bounding box center [1521, 589] width 14 height 10
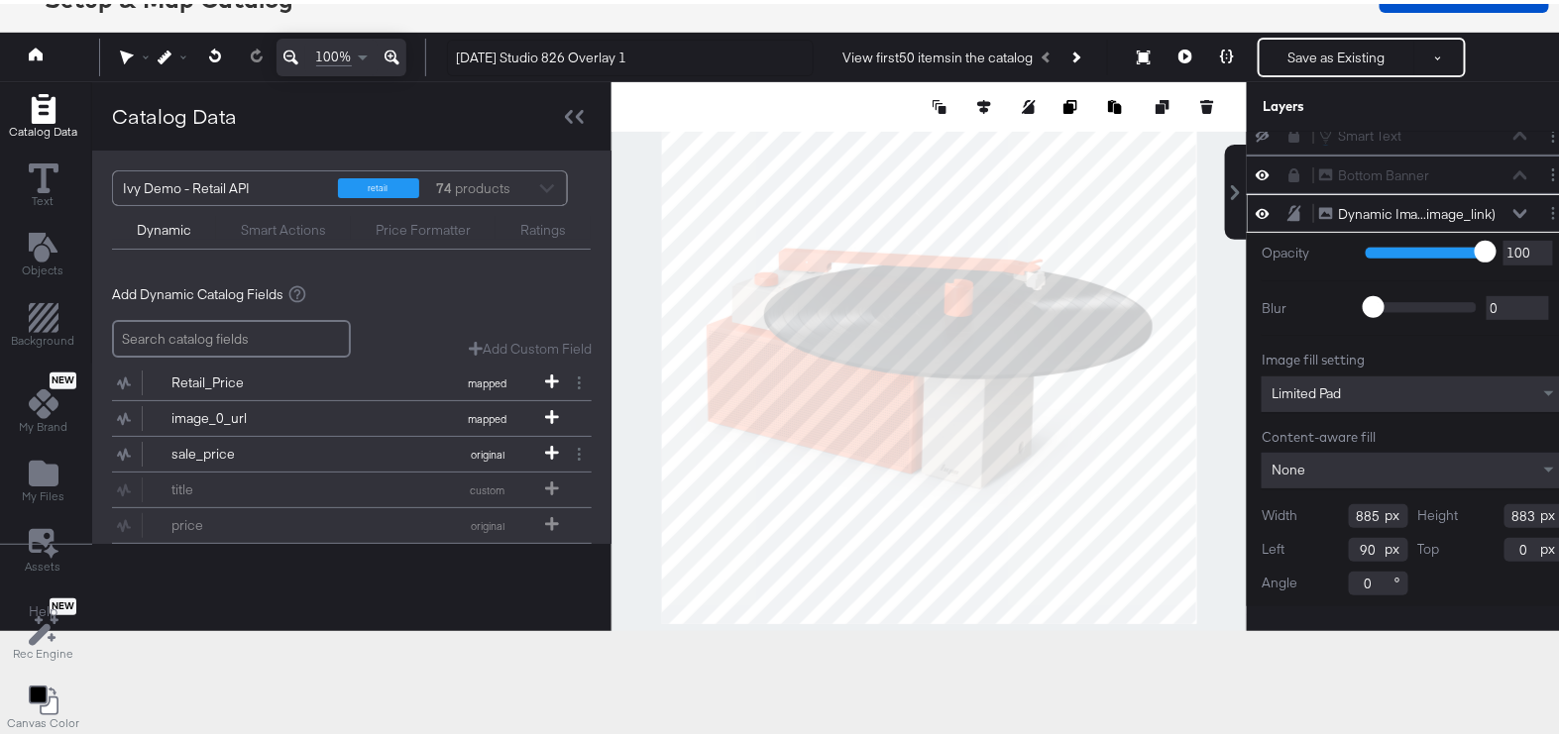
drag, startPoint x: 1335, startPoint y: 508, endPoint x: 1379, endPoint y: 512, distance: 43.9
click at [1379, 512] on div "Width 885" at bounding box center [1335, 513] width 147 height 24
click at [1256, 211] on icon at bounding box center [1263, 209] width 14 height 17
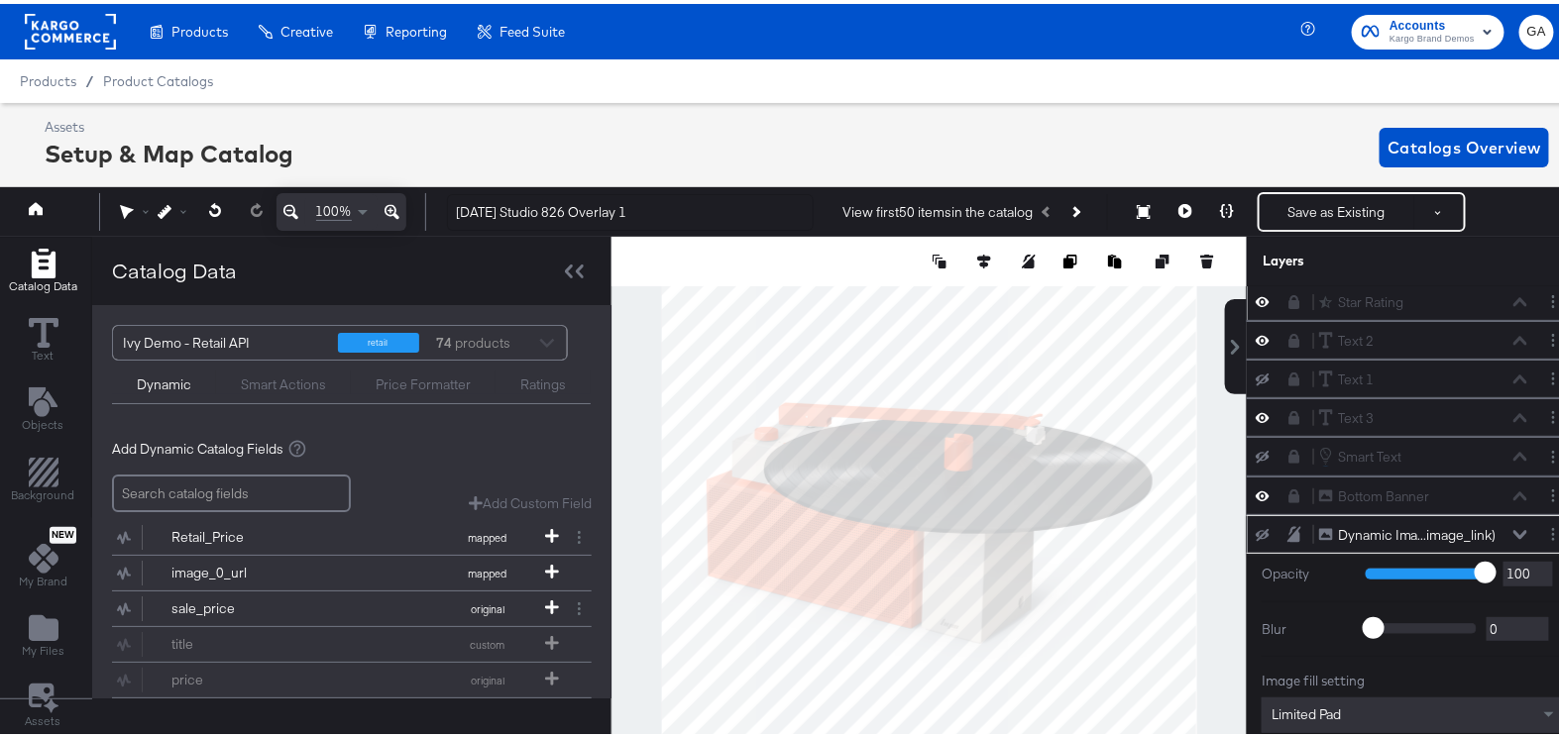
scroll to position [0, 0]
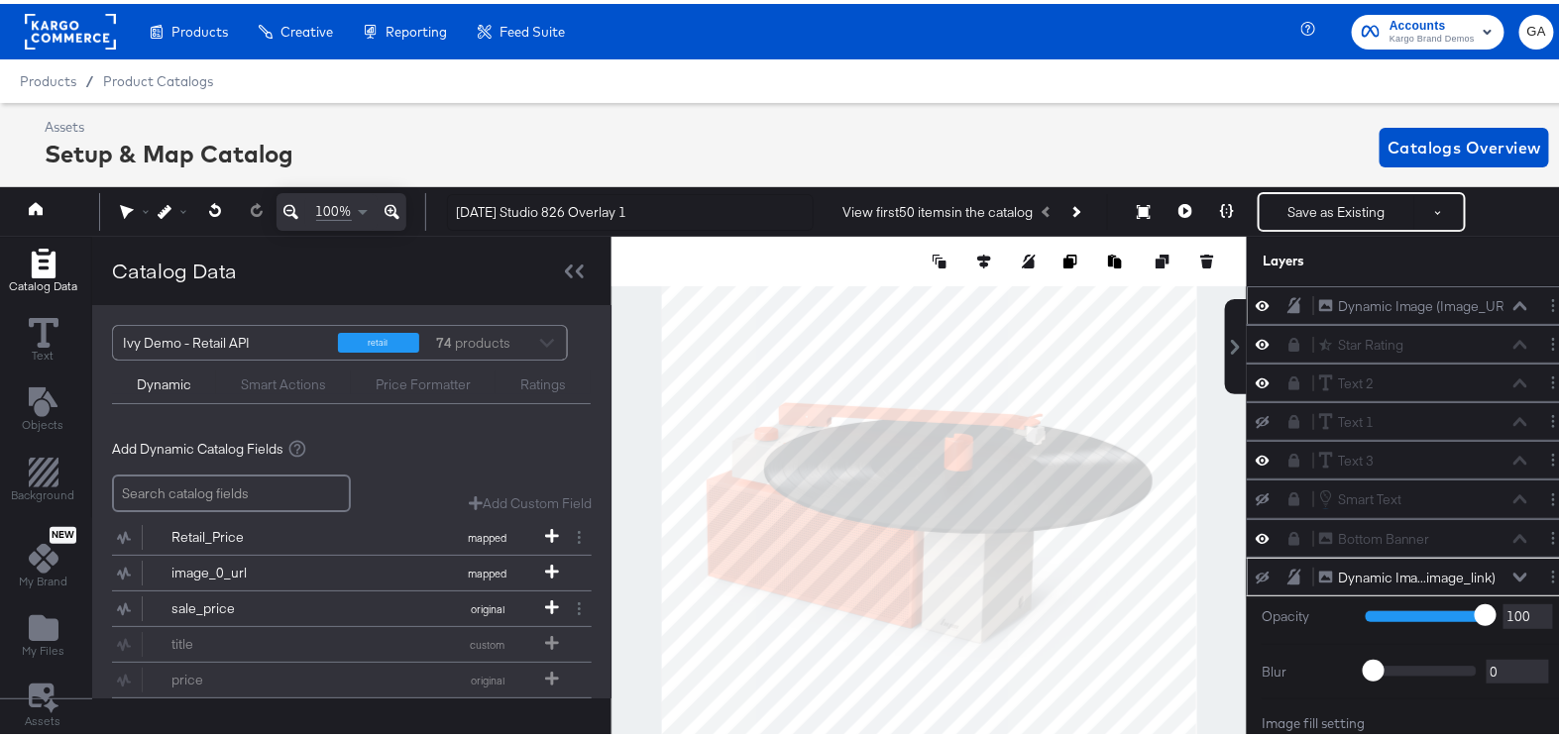
click at [1256, 298] on icon at bounding box center [1263, 301] width 14 height 17
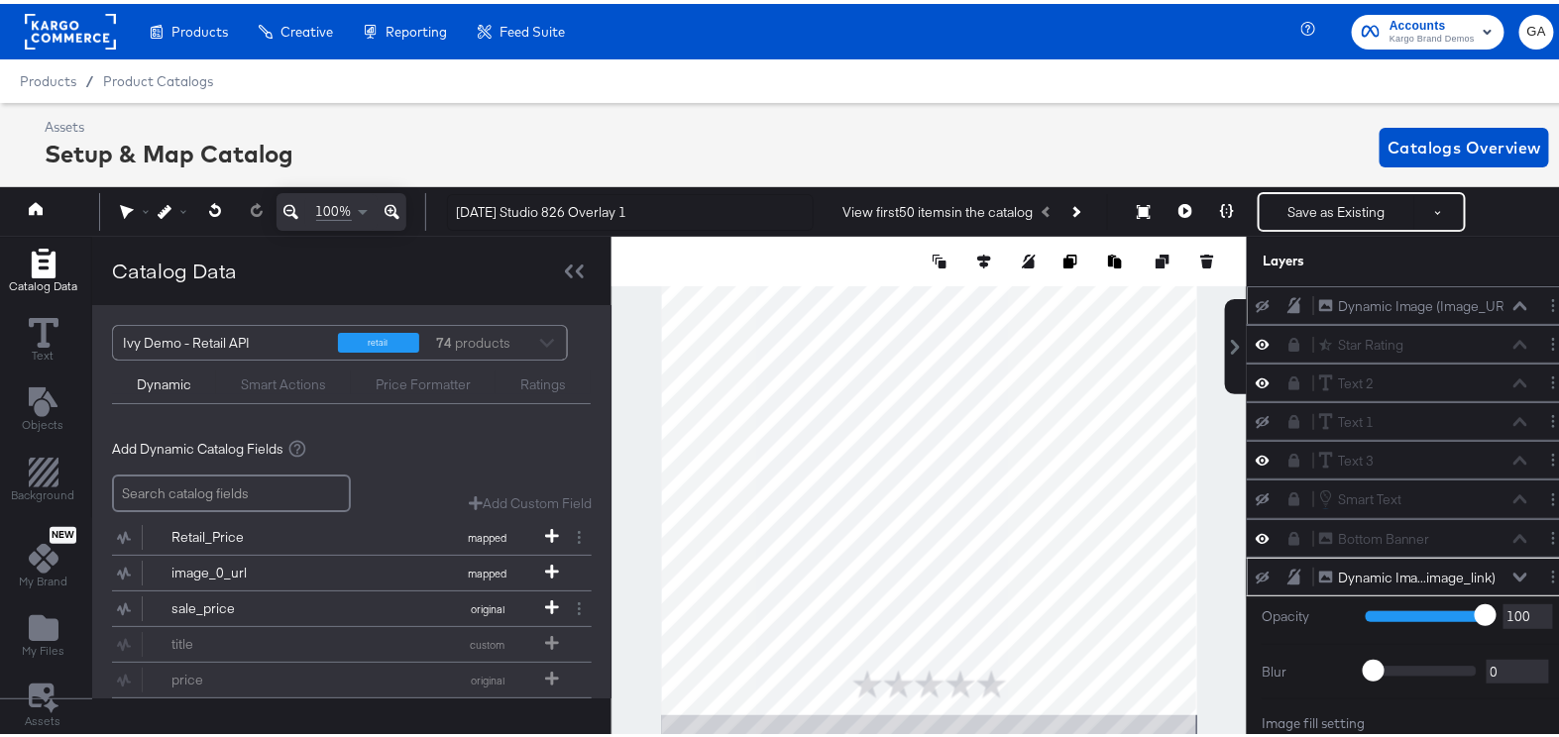
click at [1256, 298] on icon at bounding box center [1263, 302] width 14 height 13
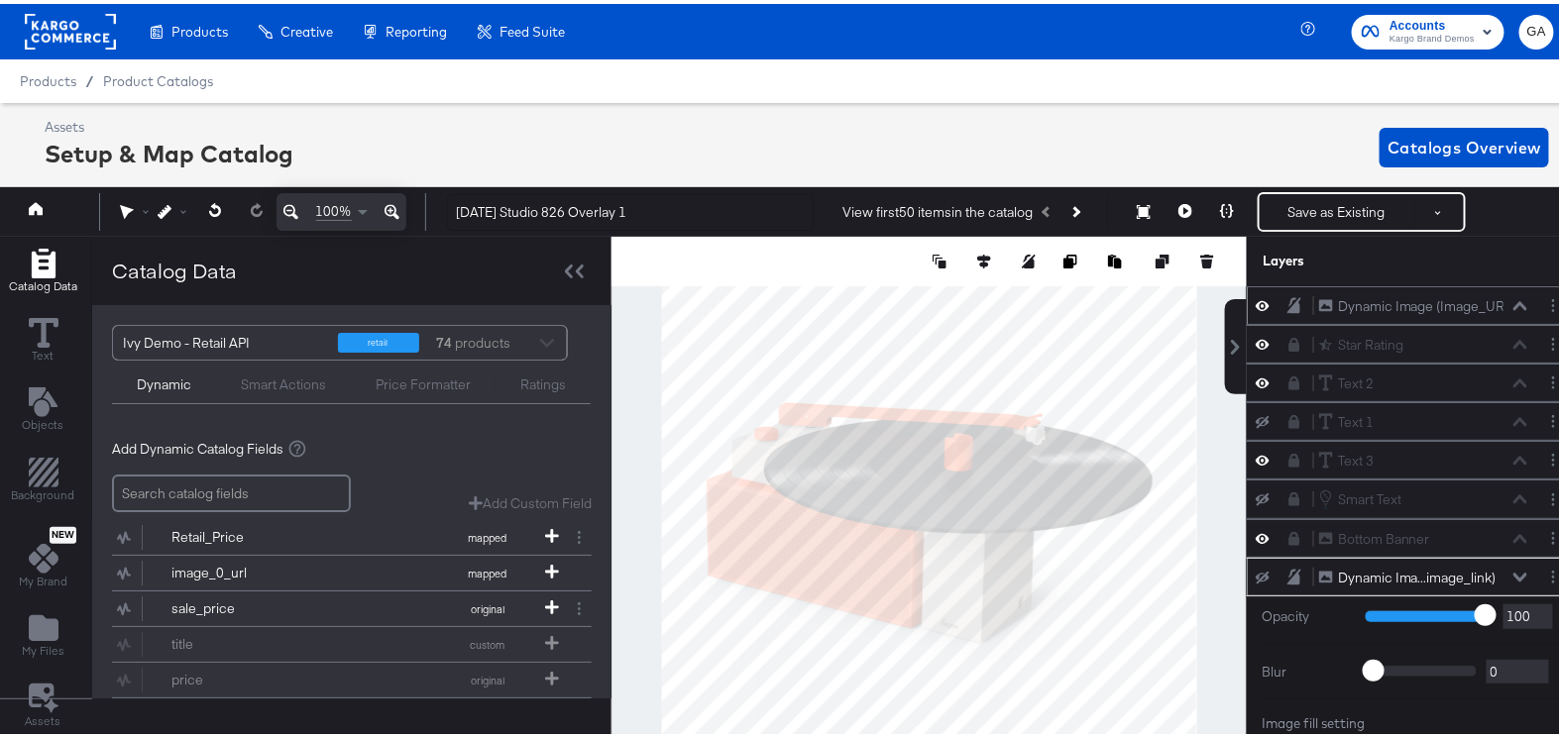
click at [1514, 299] on icon at bounding box center [1521, 301] width 14 height 9
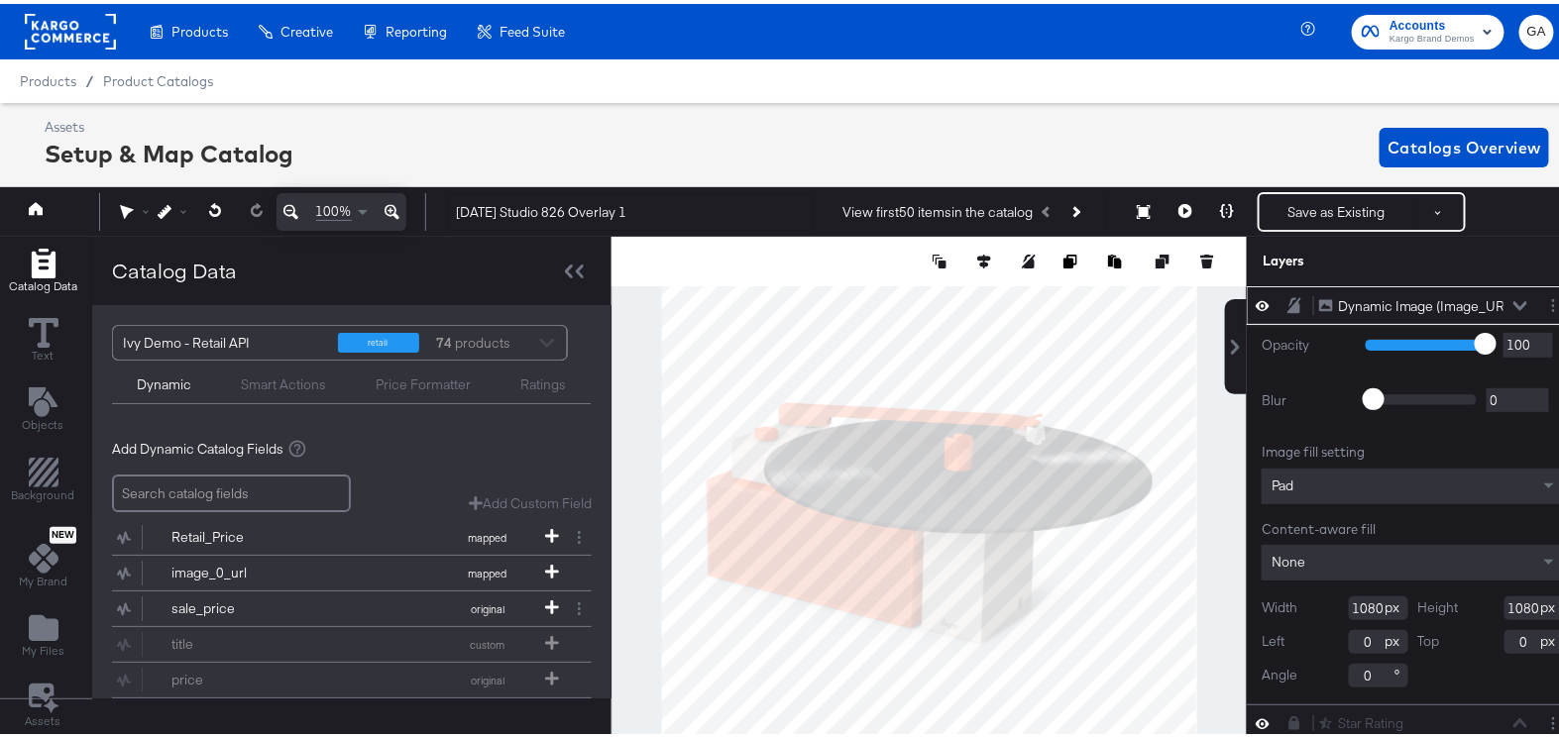
click at [1352, 598] on input "1080" at bounding box center [1378, 605] width 59 height 24
type input "885"
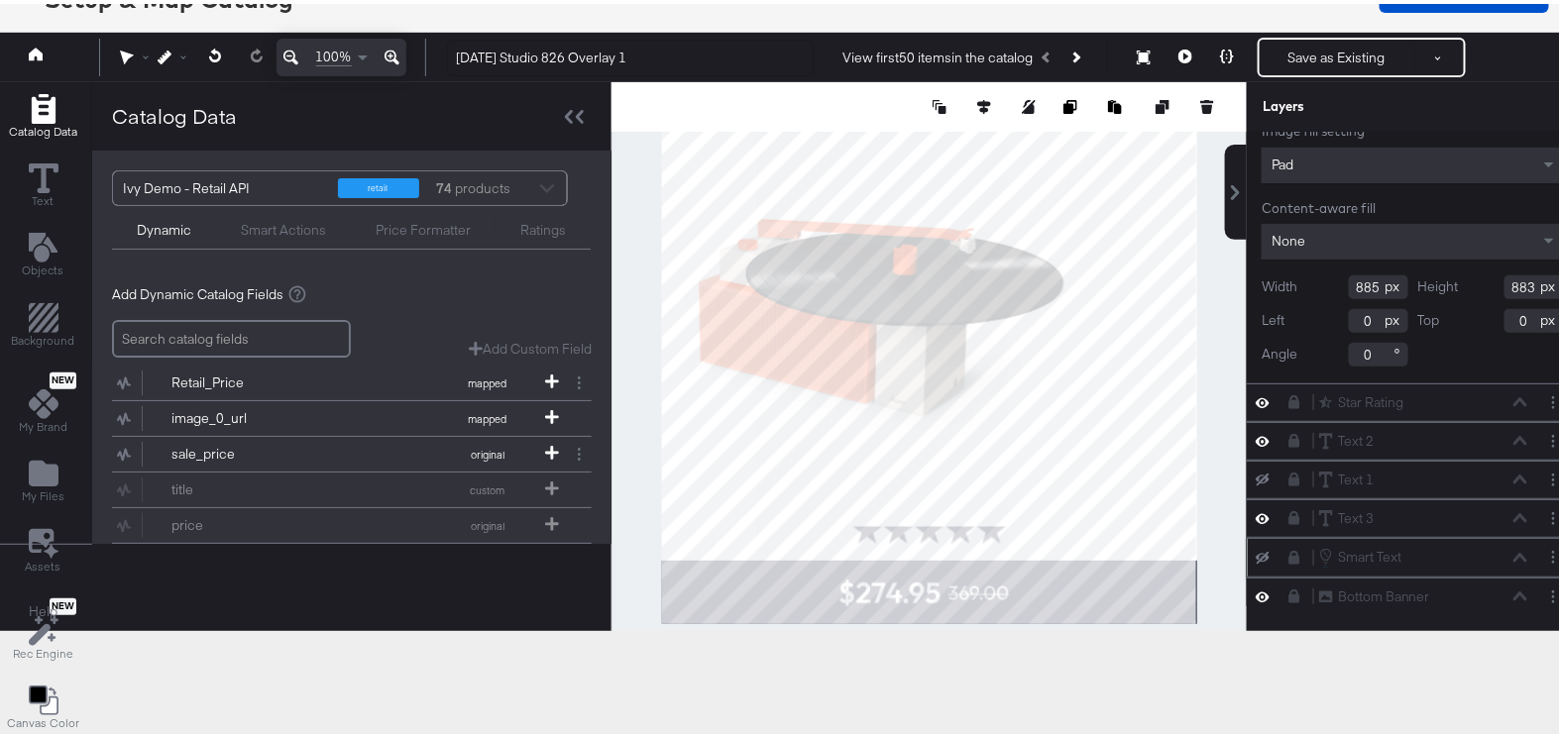
scroll to position [209, 0]
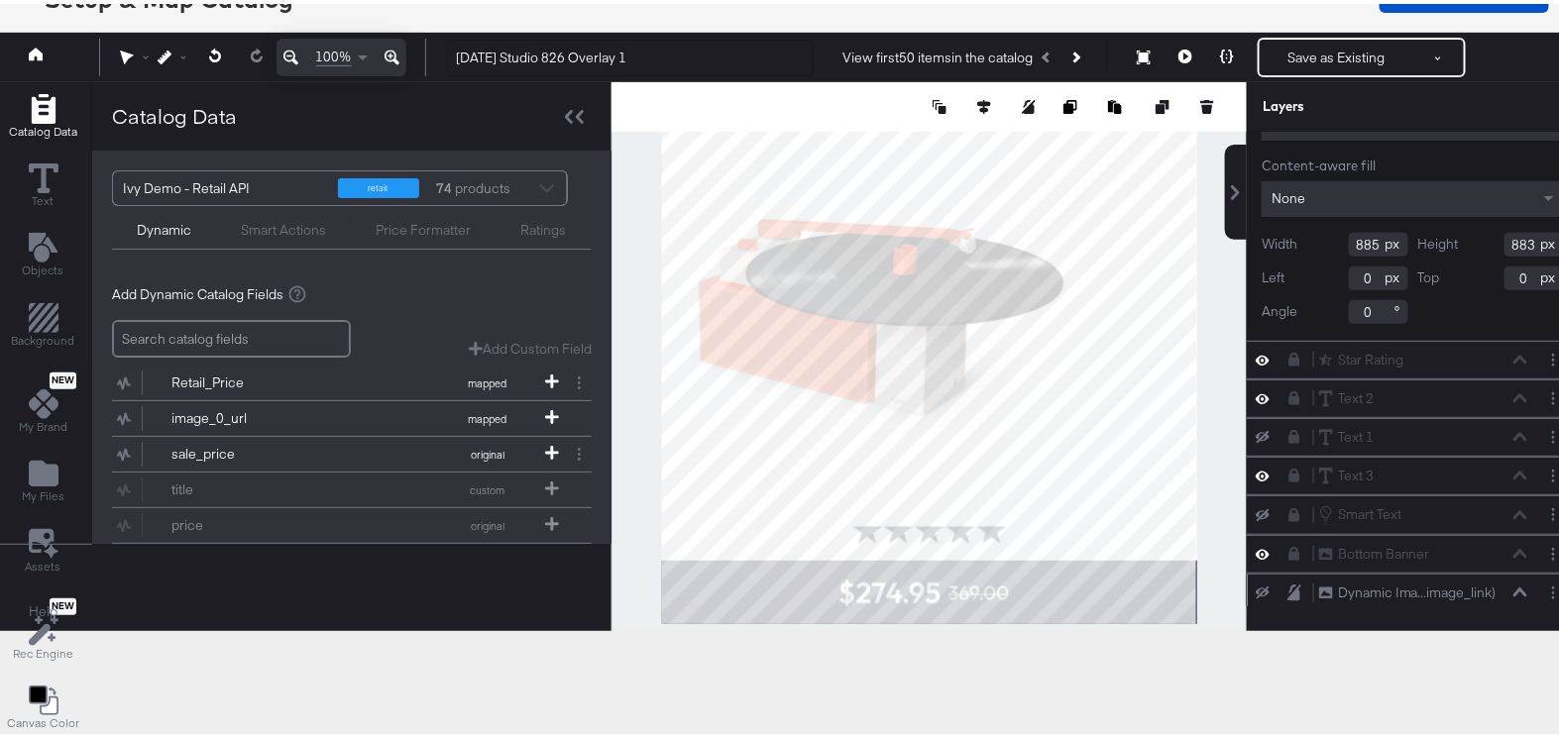
type input "883"
click at [1494, 579] on div "Dynamic Ima...image_link) Dynamic Image (image_link)" at bounding box center [1423, 589] width 210 height 21
click at [1514, 584] on icon at bounding box center [1521, 589] width 14 height 10
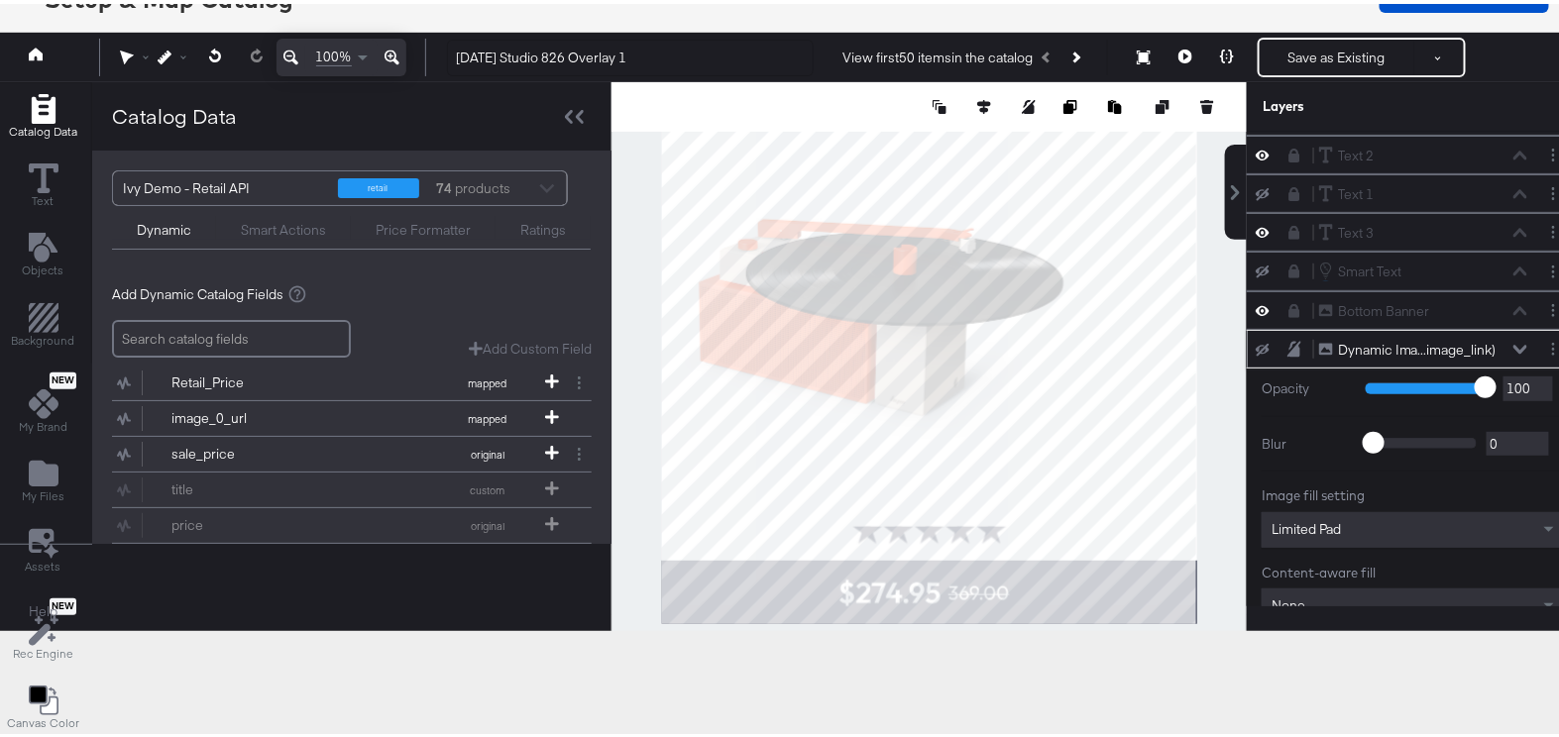
scroll to position [0, 0]
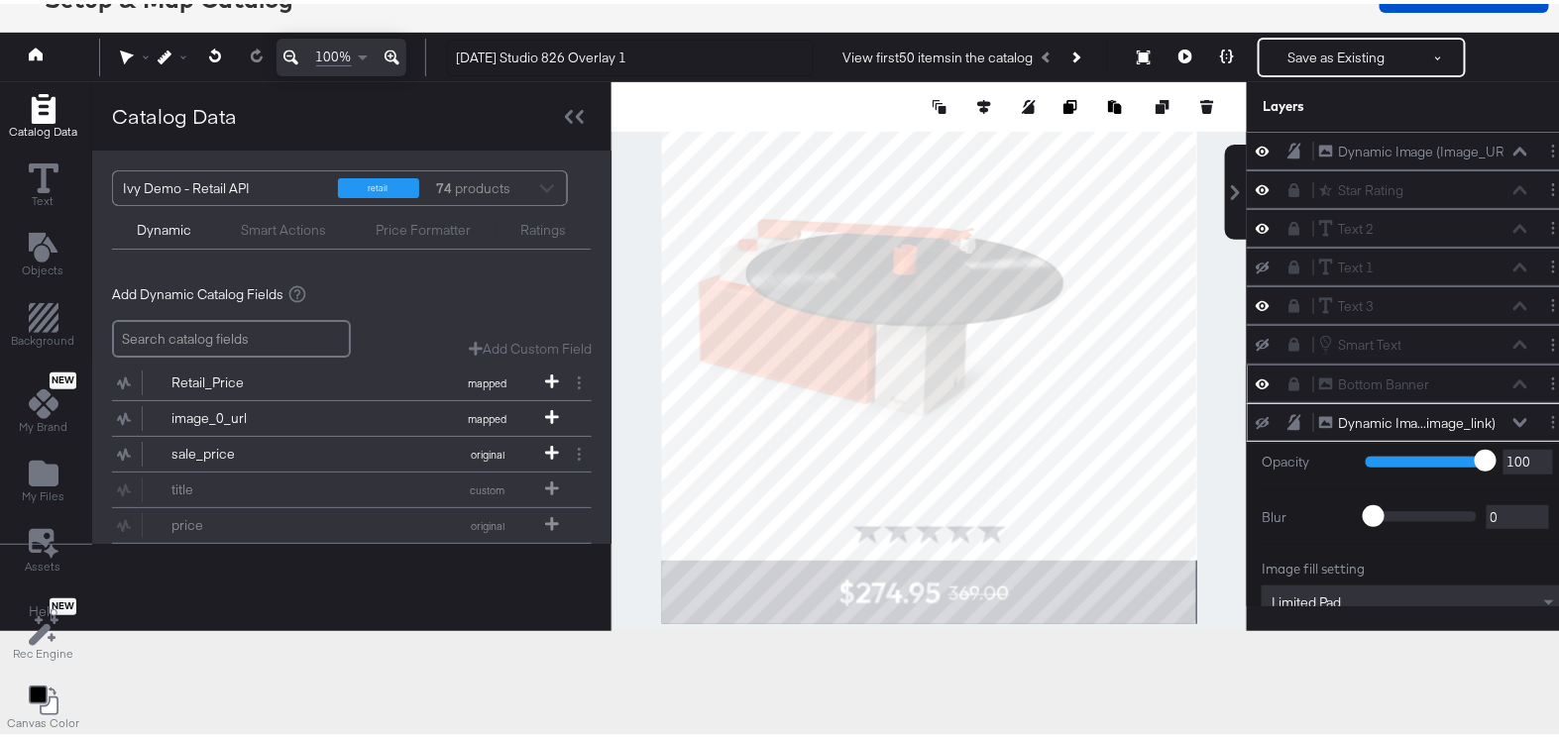
drag, startPoint x: 1371, startPoint y: 143, endPoint x: 1355, endPoint y: 390, distance: 247.3
click at [1355, 390] on div "Dynamic Image (Image_URL) Dynamic Image (Image_URL) Star Rating Star Rating Tex…" at bounding box center [1413, 472] width 332 height 689
drag, startPoint x: 1470, startPoint y: 138, endPoint x: 1447, endPoint y: 393, distance: 255.8
click at [1447, 393] on div "Dynamic Image (Image_URL) Dynamic Image (Image_URL) Star Rating Star Rating Tex…" at bounding box center [1413, 472] width 332 height 689
drag, startPoint x: 1524, startPoint y: 147, endPoint x: 1510, endPoint y: 150, distance: 15.2
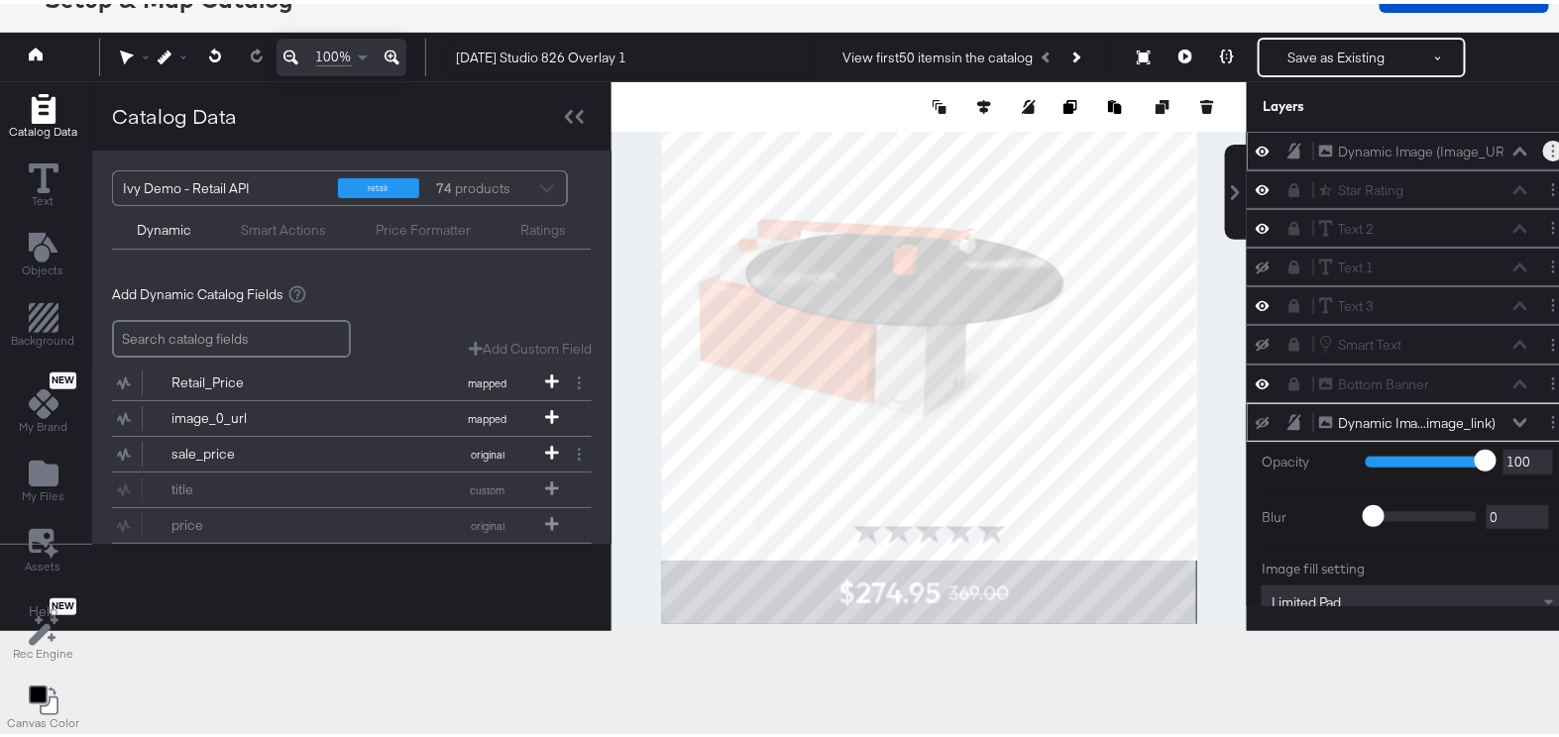
click at [1510, 150] on div "Dynamic Image (Image_URL) Dynamic Image (Image_URL)" at bounding box center [1413, 147] width 316 height 21
click at [1491, 141] on div "Dynamic Image (Image_URL) Dynamic Image (Image_URL)" at bounding box center [1423, 148] width 210 height 21
click at [1514, 144] on icon at bounding box center [1521, 148] width 14 height 10
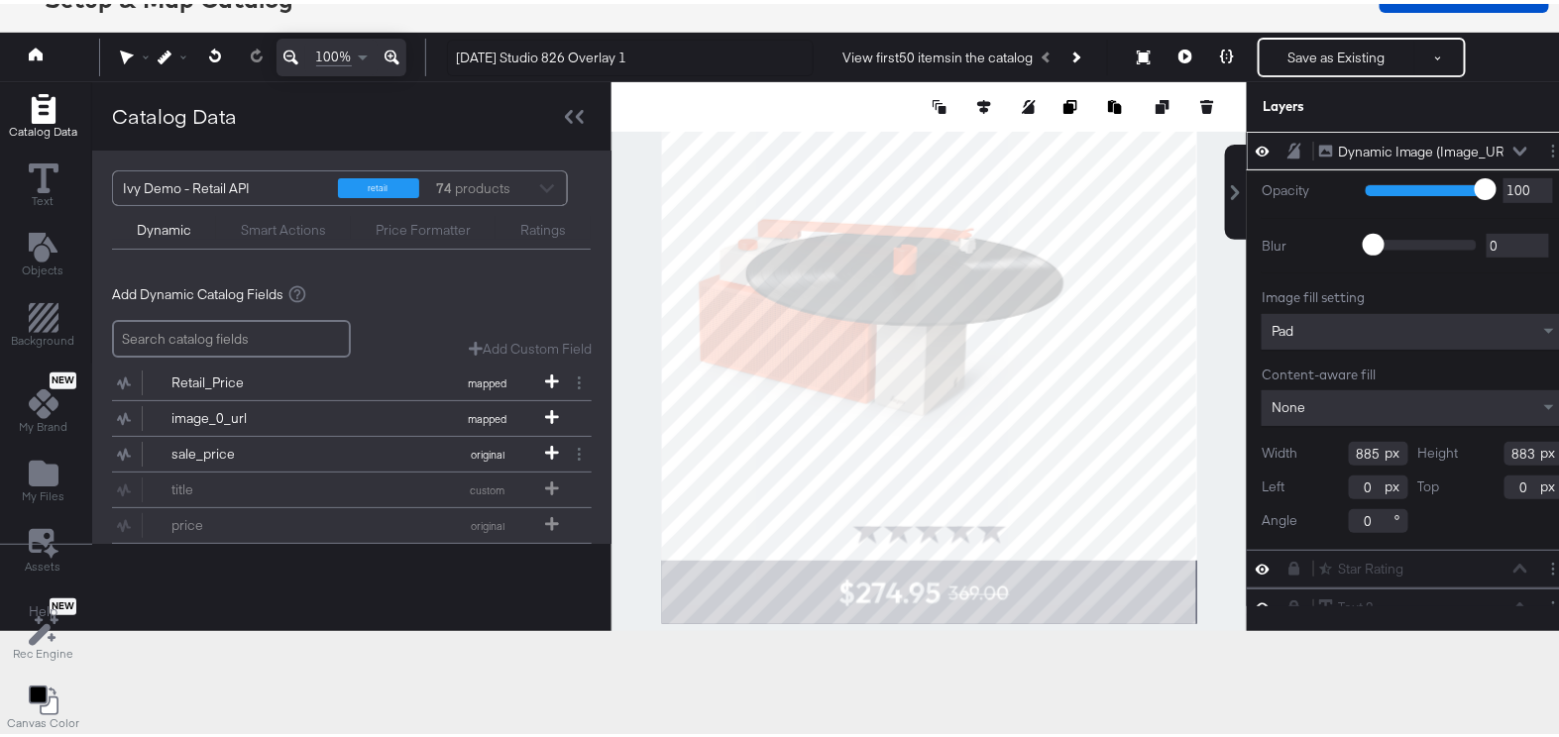
drag, startPoint x: 1351, startPoint y: 481, endPoint x: 1321, endPoint y: 481, distance: 29.7
click at [1321, 481] on div "Left 0" at bounding box center [1335, 484] width 147 height 24
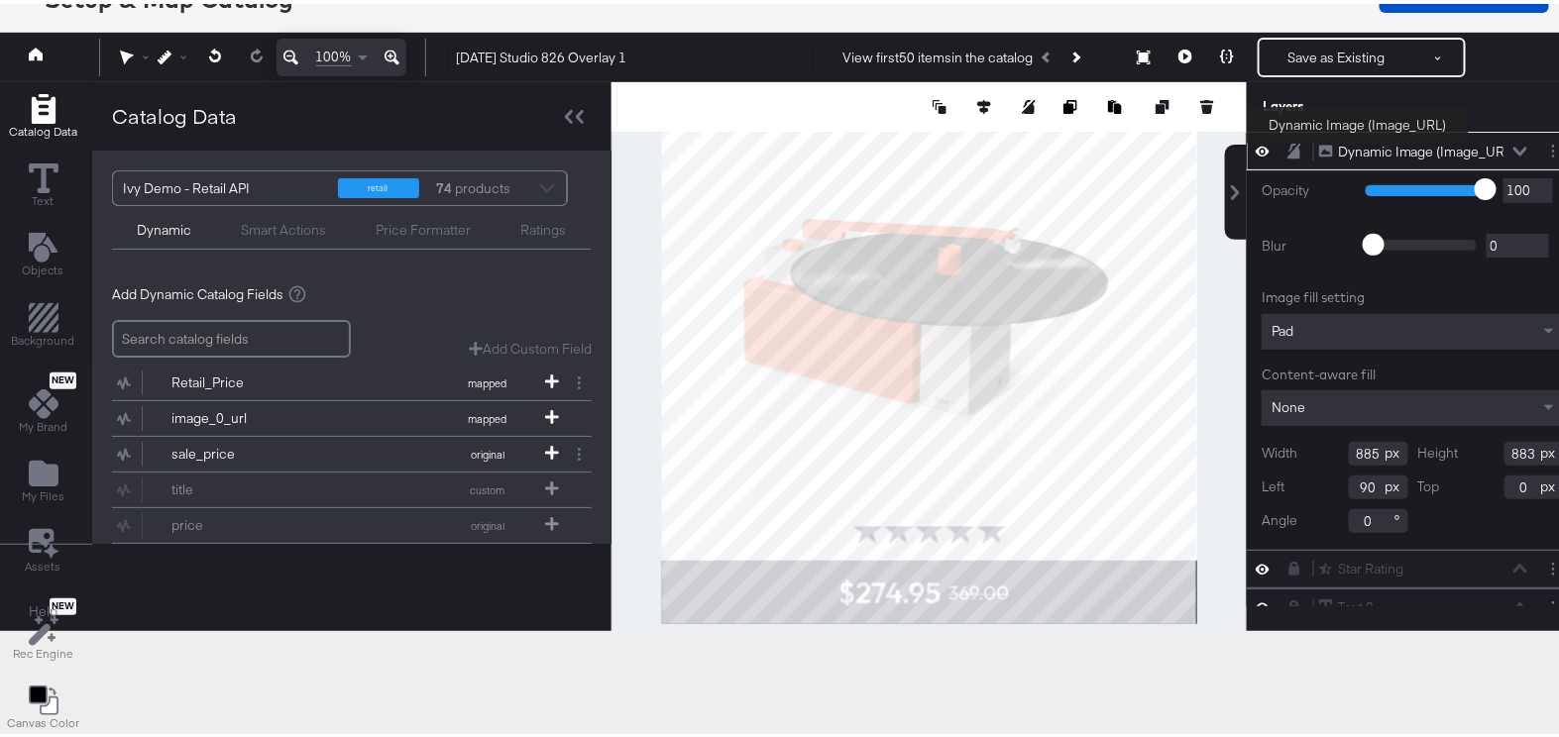
type input "90"
drag, startPoint x: 1358, startPoint y: 144, endPoint x: 1335, endPoint y: 378, distance: 235.0
click at [1335, 378] on div "Dynamic Image (Image_URL) Dynamic Image (Image_URL) Opacity 1 100 100 Blur 0 20…" at bounding box center [1413, 336] width 332 height 417
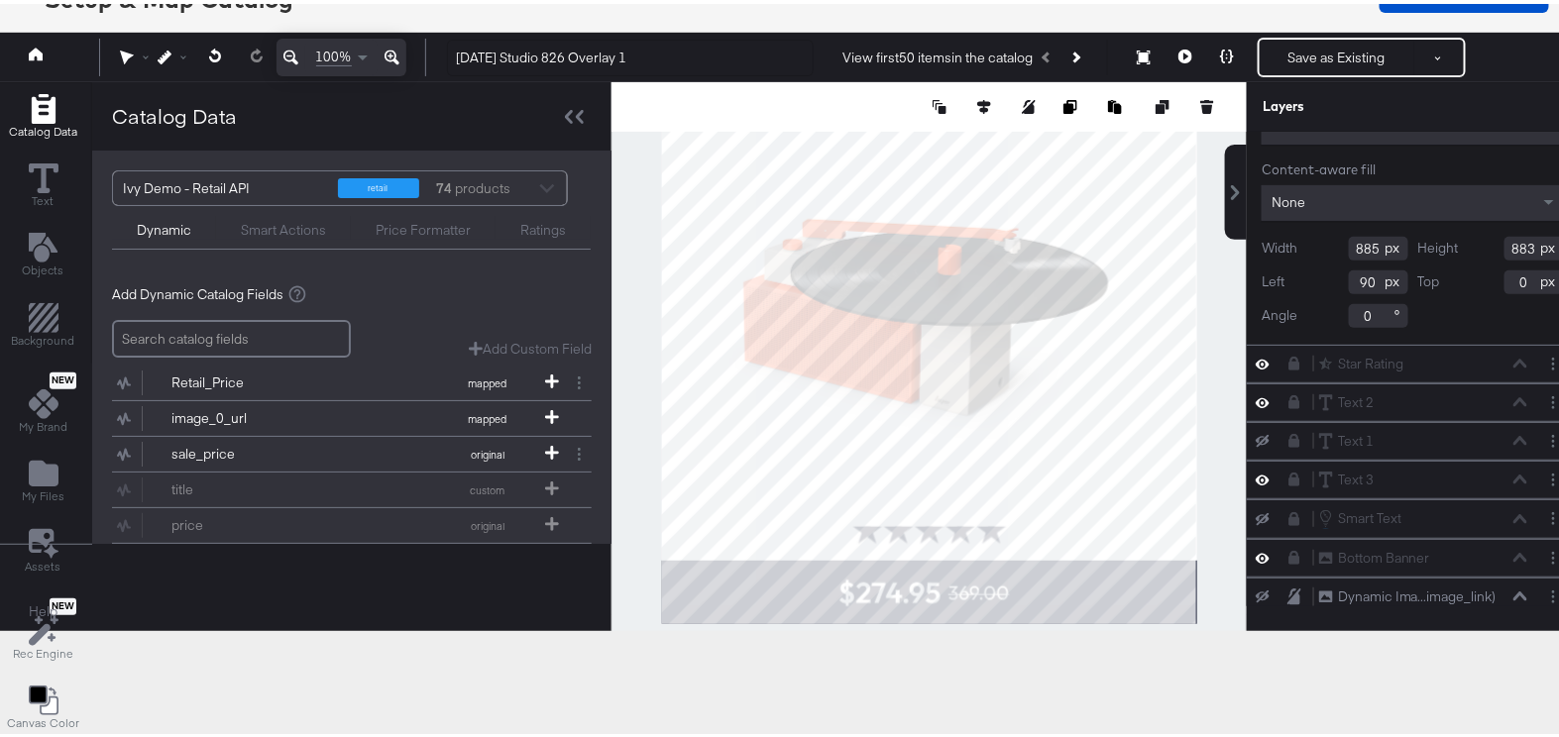
scroll to position [209, 0]
click at [1288, 584] on icon at bounding box center [1295, 589] width 14 height 16
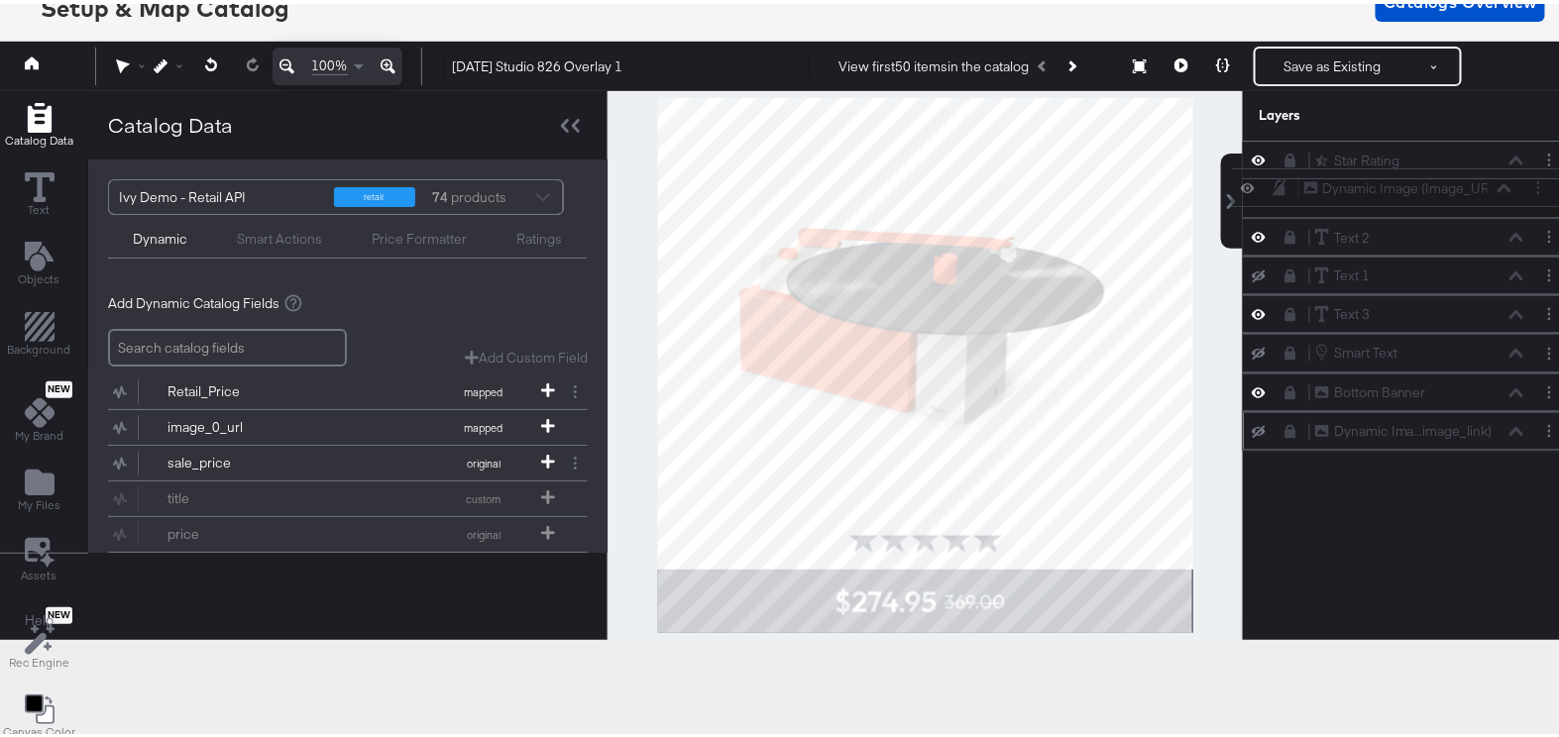
scroll to position [144, 4]
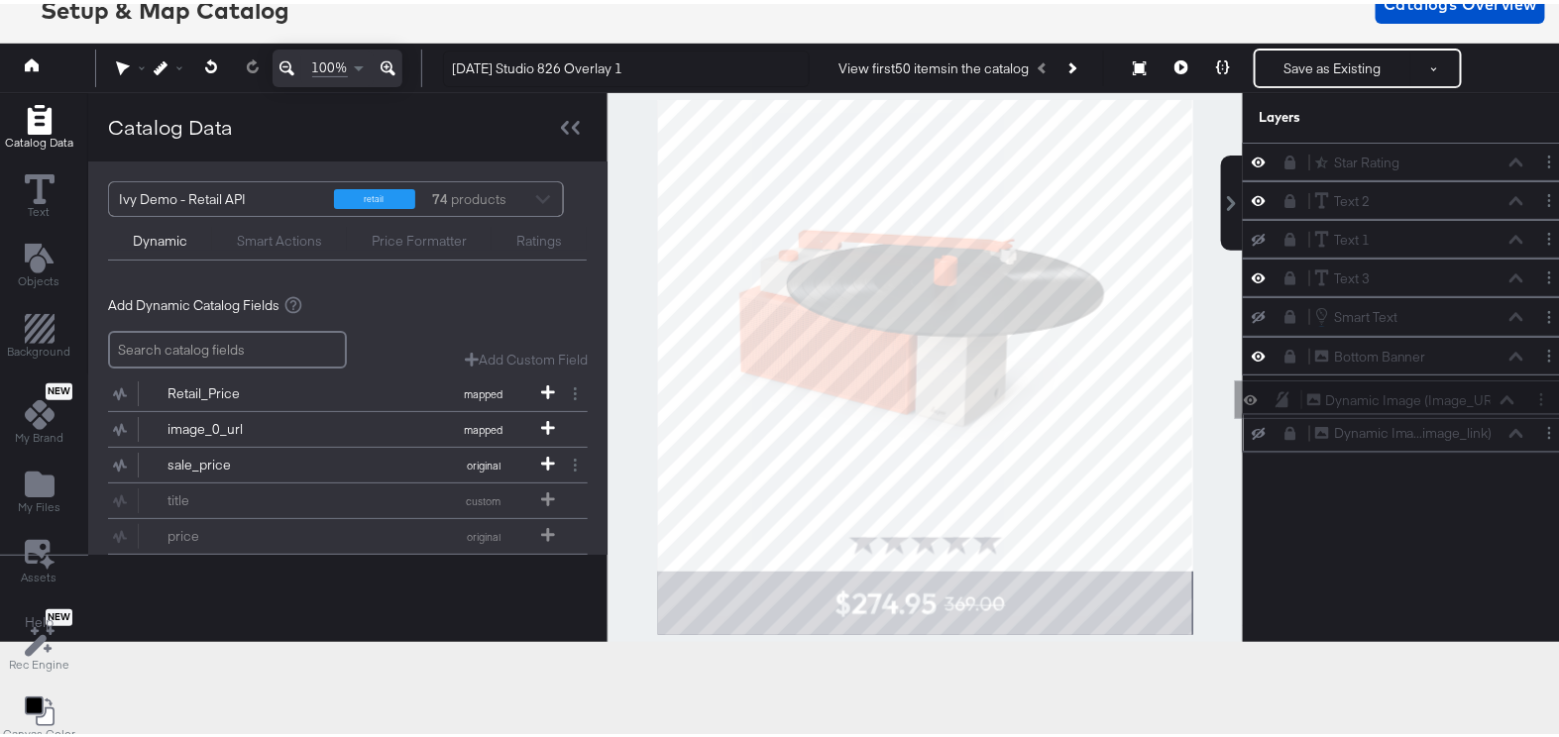
drag, startPoint x: 1270, startPoint y: 136, endPoint x: 1271, endPoint y: 391, distance: 254.7
click at [1271, 391] on div "Dynamic Image (Image_URL) Dynamic Image (Image_URL) Star Rating Star Rating Tex…" at bounding box center [1409, 294] width 332 height 310
click at [1343, 430] on div "Dynamic Ima...image_link) Dynamic Image (image_link)" at bounding box center [1419, 430] width 210 height 21
click at [1539, 432] on button "Layer Options" at bounding box center [1549, 429] width 21 height 21
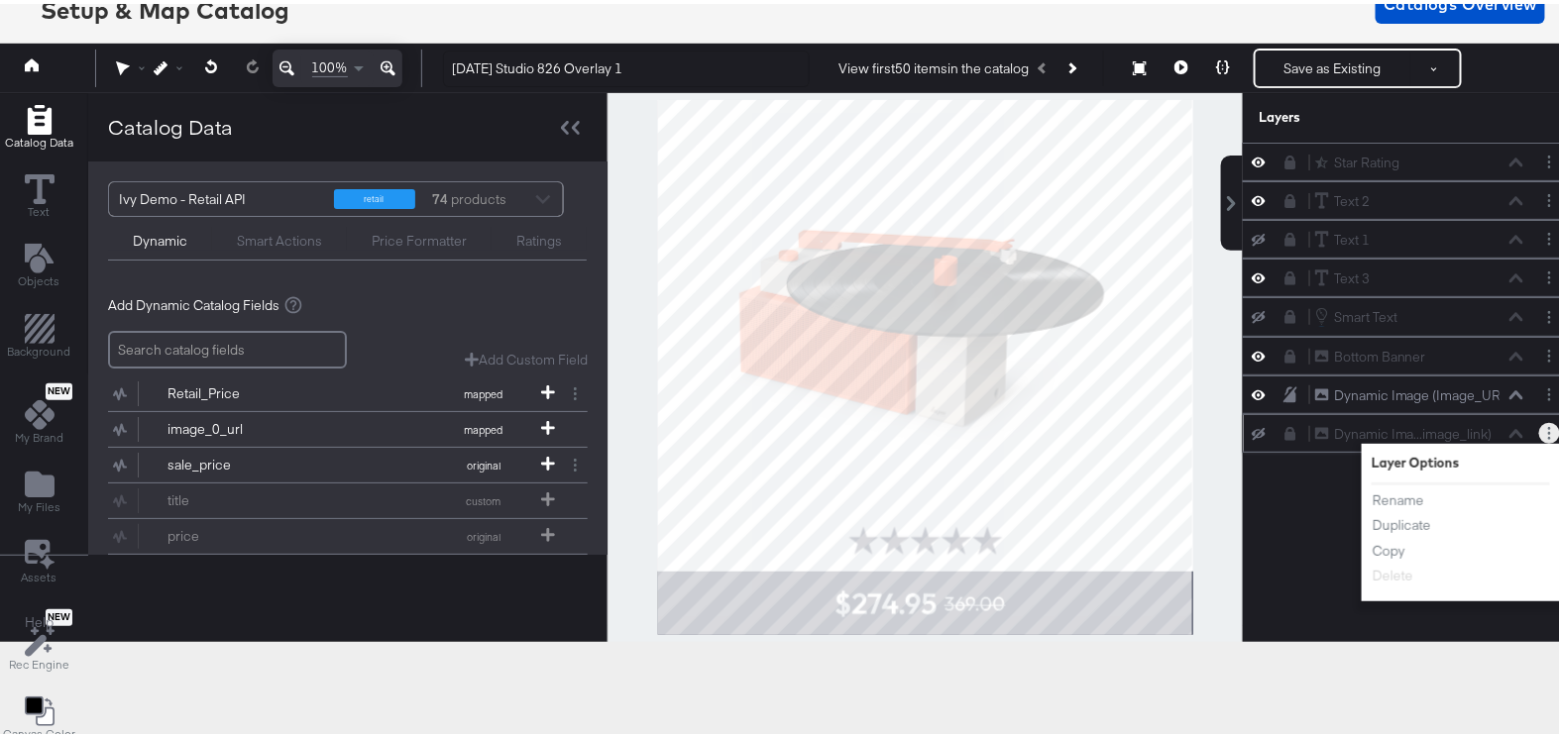
click at [1367, 426] on div "Dynamic Ima...image_link) Dynamic Image (image_link)" at bounding box center [1419, 430] width 210 height 21
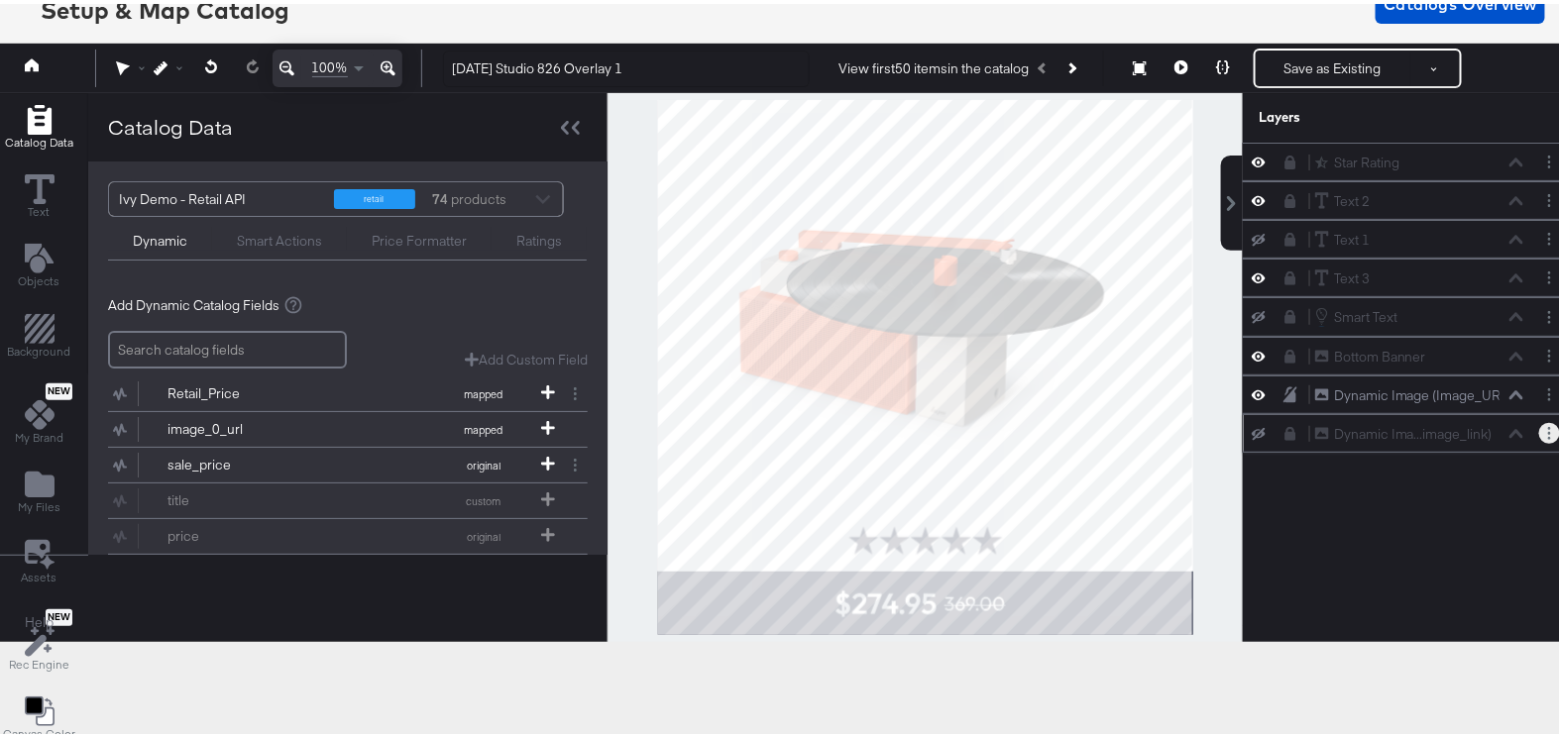
click at [1539, 424] on button "Layer Options" at bounding box center [1549, 429] width 21 height 21
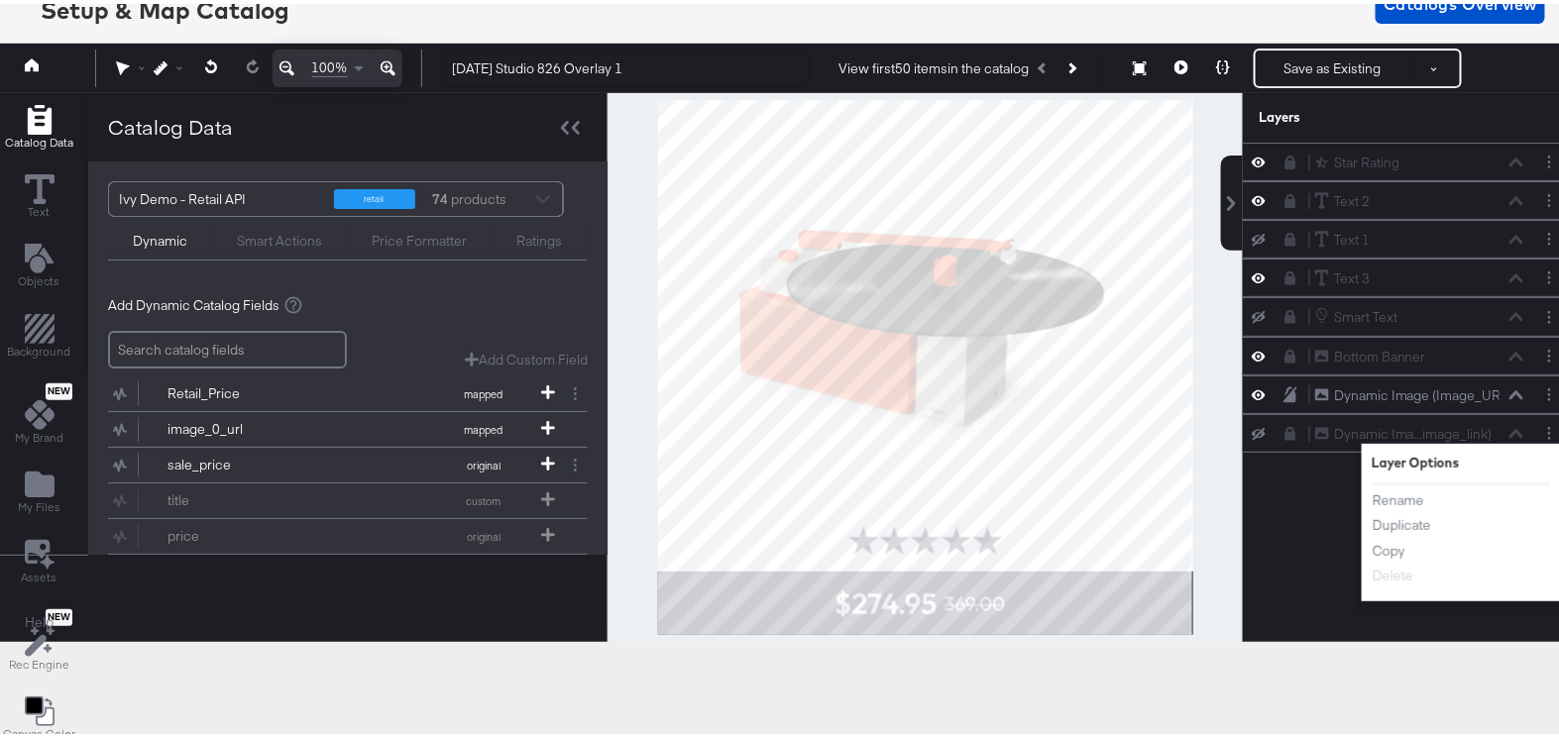
click at [1290, 499] on div "Star Rating Star Rating Text 2 Text 2 Text 1 Text 1 Text 3 Text 3 Smart Text Sm…" at bounding box center [1409, 376] width 332 height 475
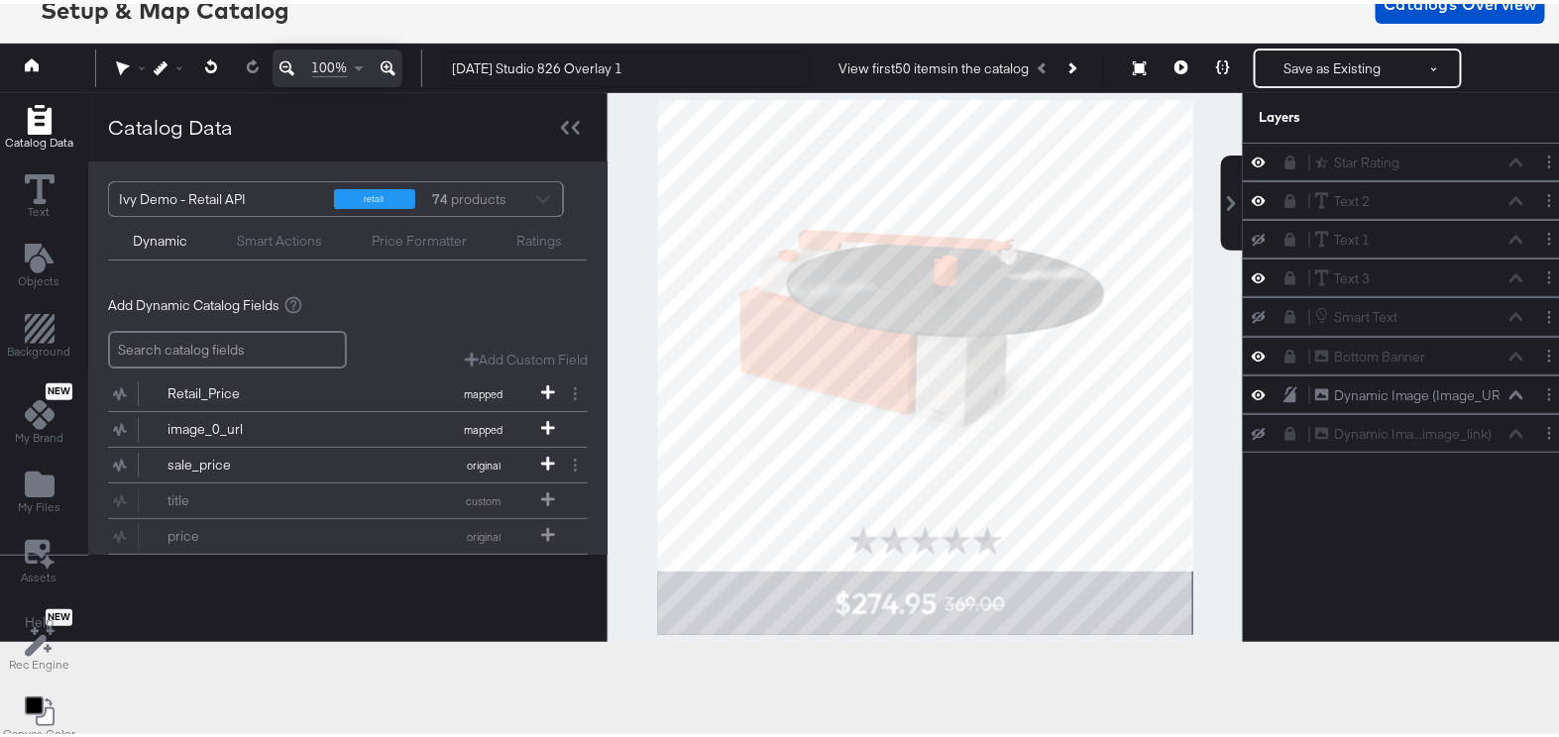
click at [1252, 424] on icon at bounding box center [1259, 430] width 14 height 13
click at [1286, 429] on icon at bounding box center [1291, 430] width 11 height 14
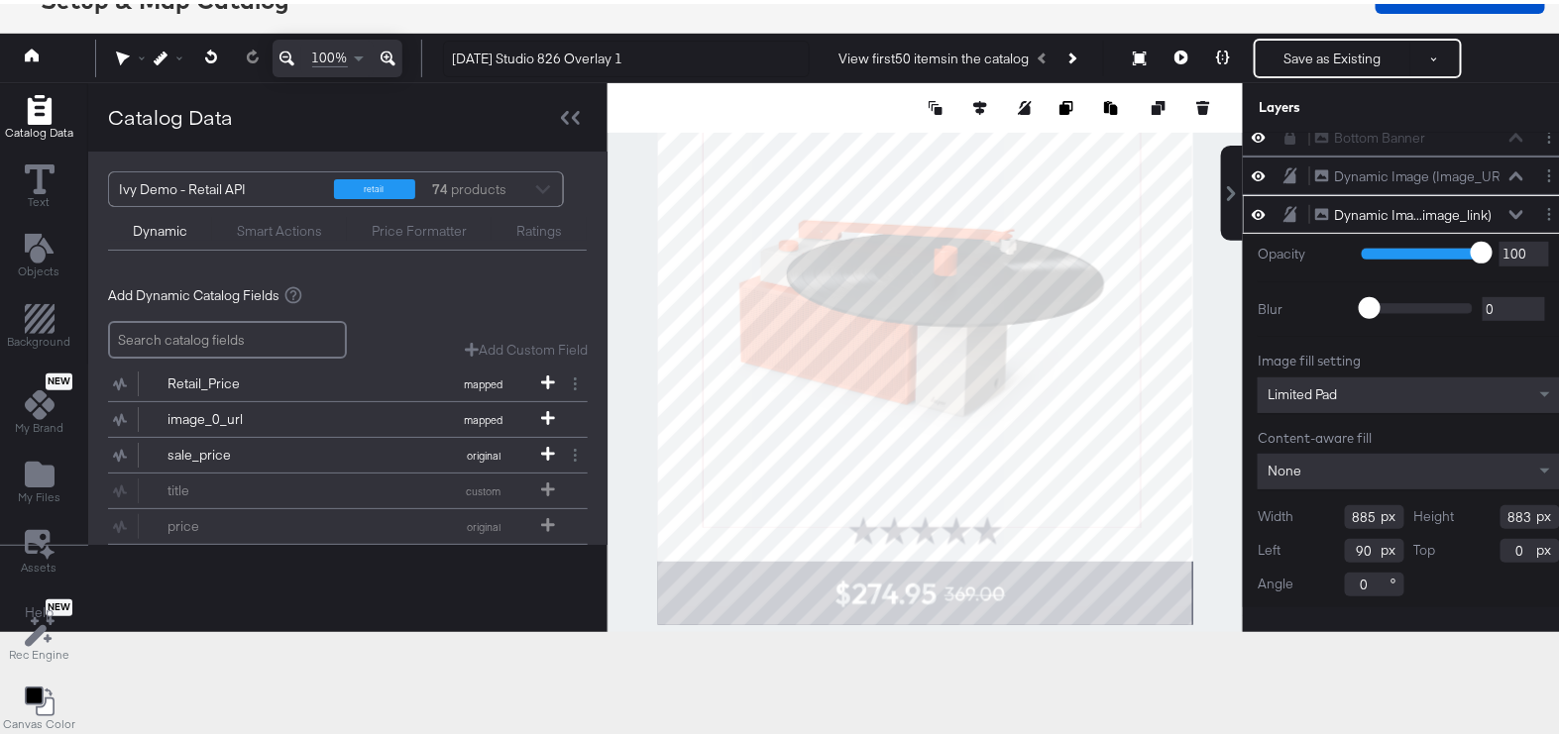
scroll to position [155, 4]
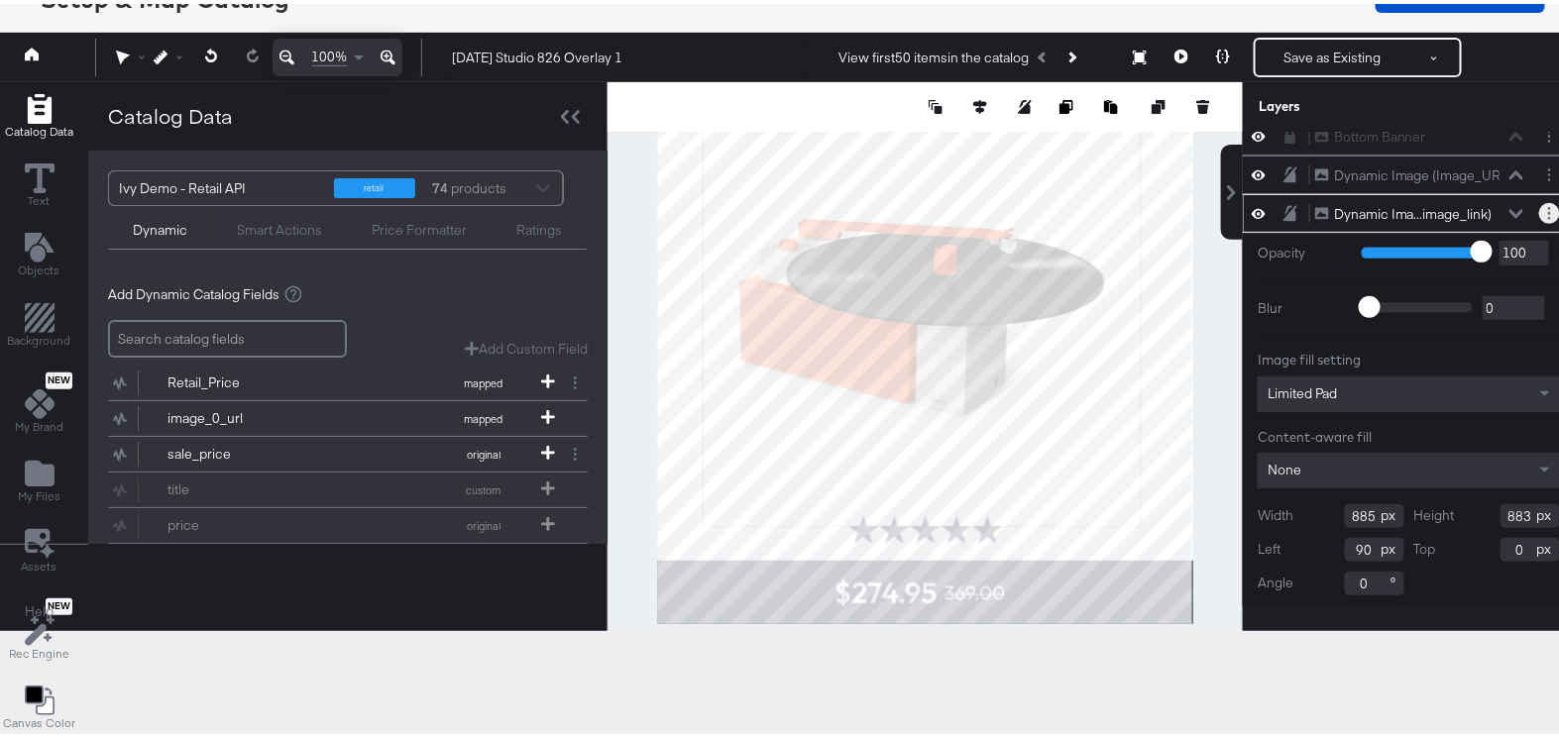
click at [1539, 202] on button "Layer Options" at bounding box center [1549, 209] width 21 height 21
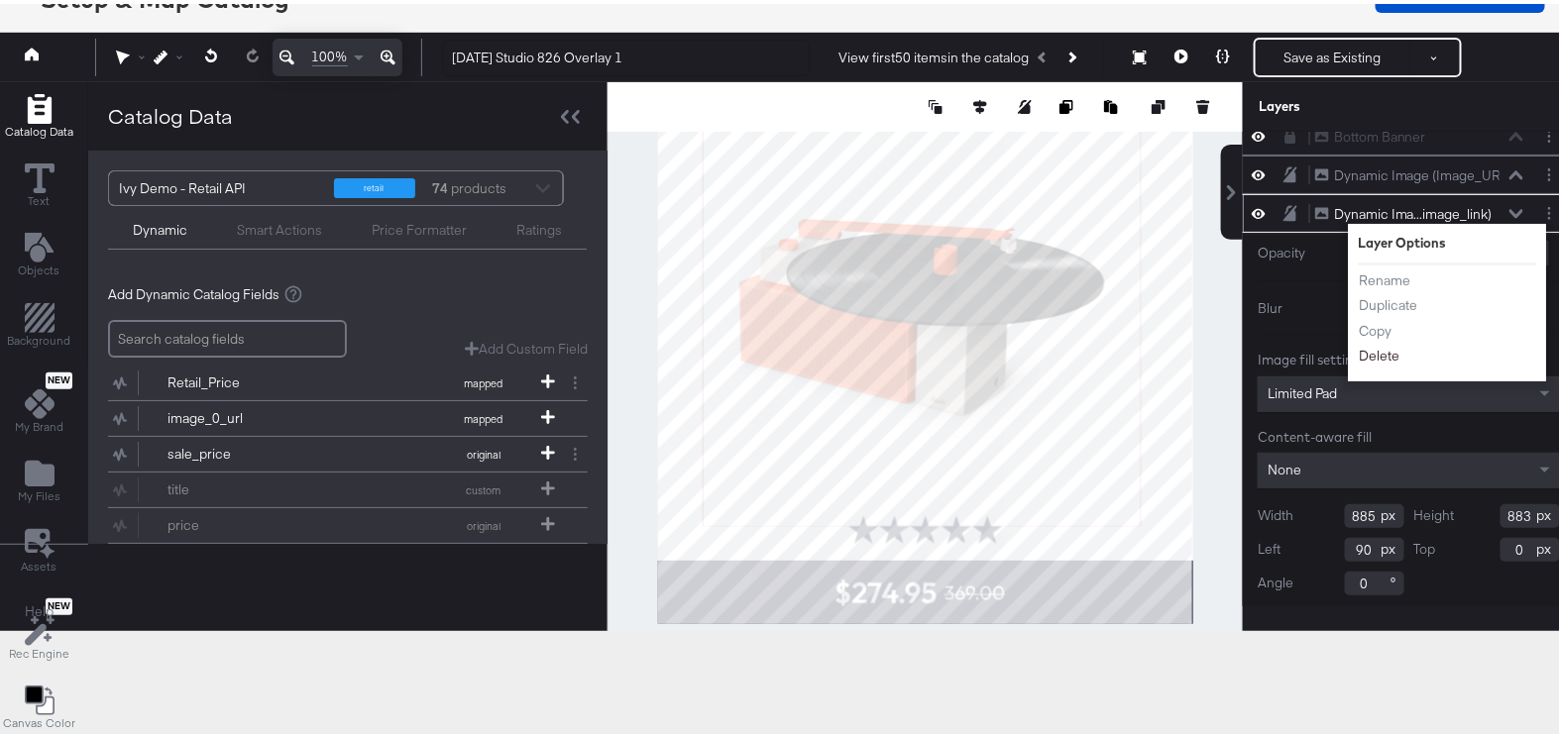
click at [1358, 343] on button "Delete" at bounding box center [1379, 353] width 43 height 21
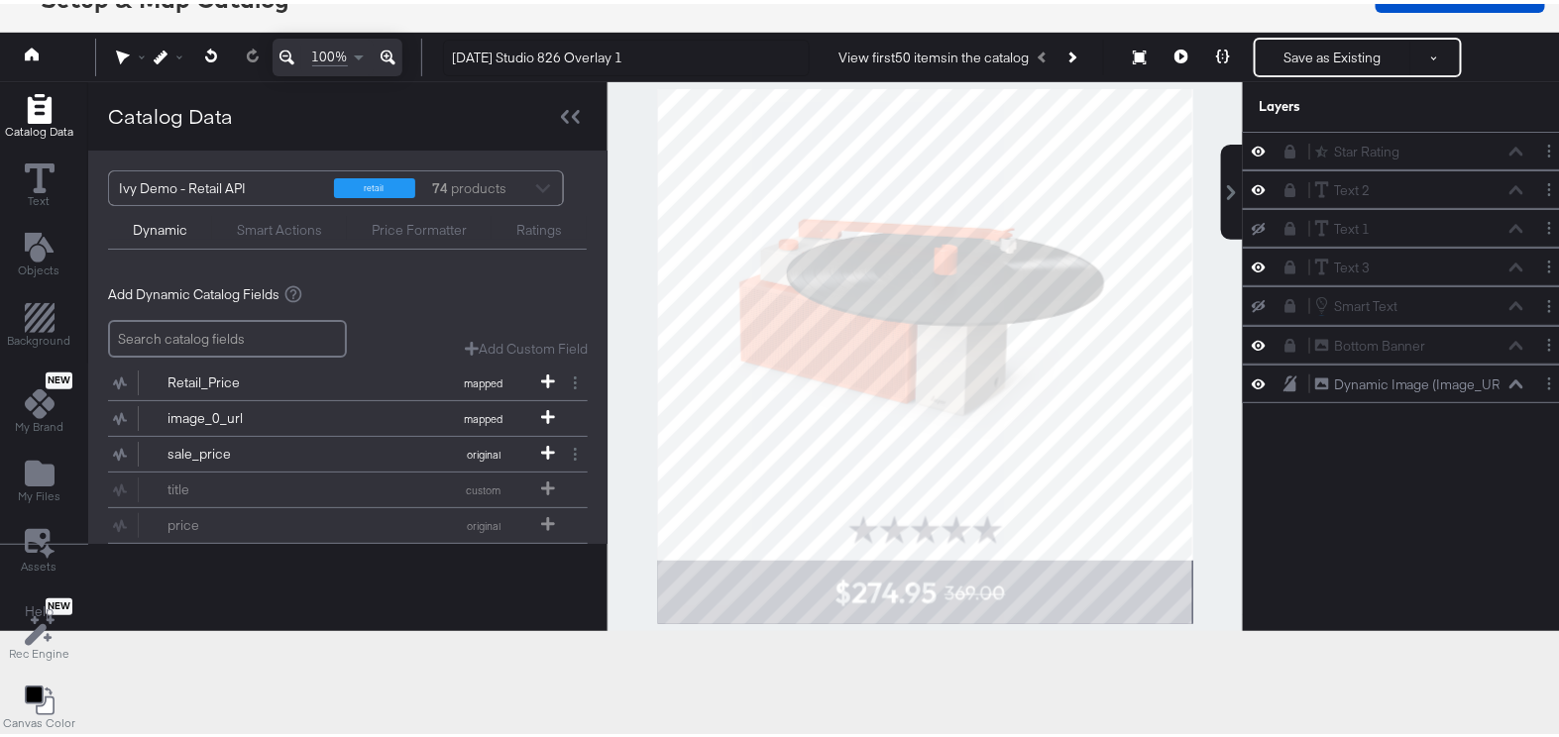
scroll to position [0, 0]
click at [1271, 51] on button "Save as Existing" at bounding box center [1333, 54] width 155 height 36
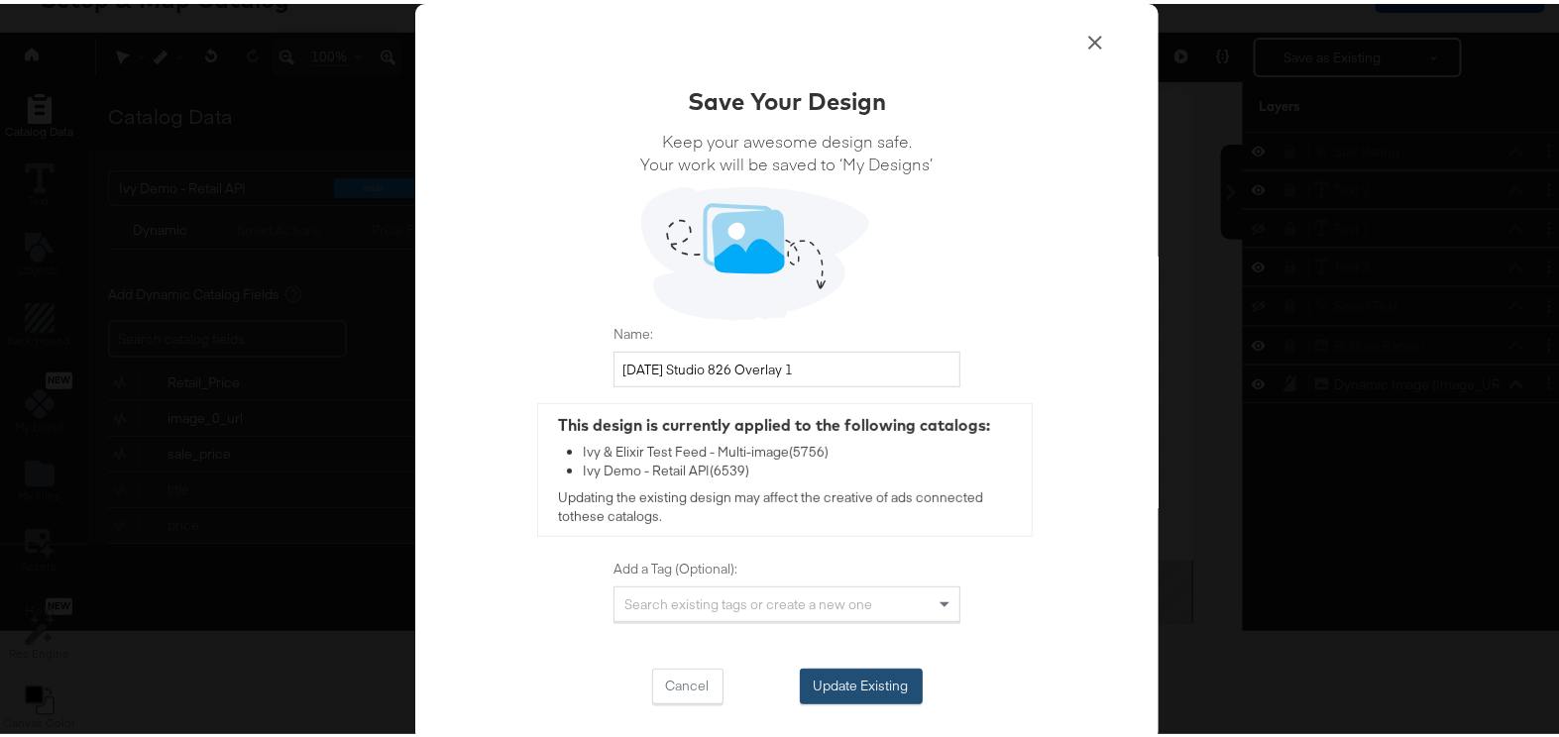
click at [852, 685] on button "Update Existing" at bounding box center [861, 683] width 123 height 36
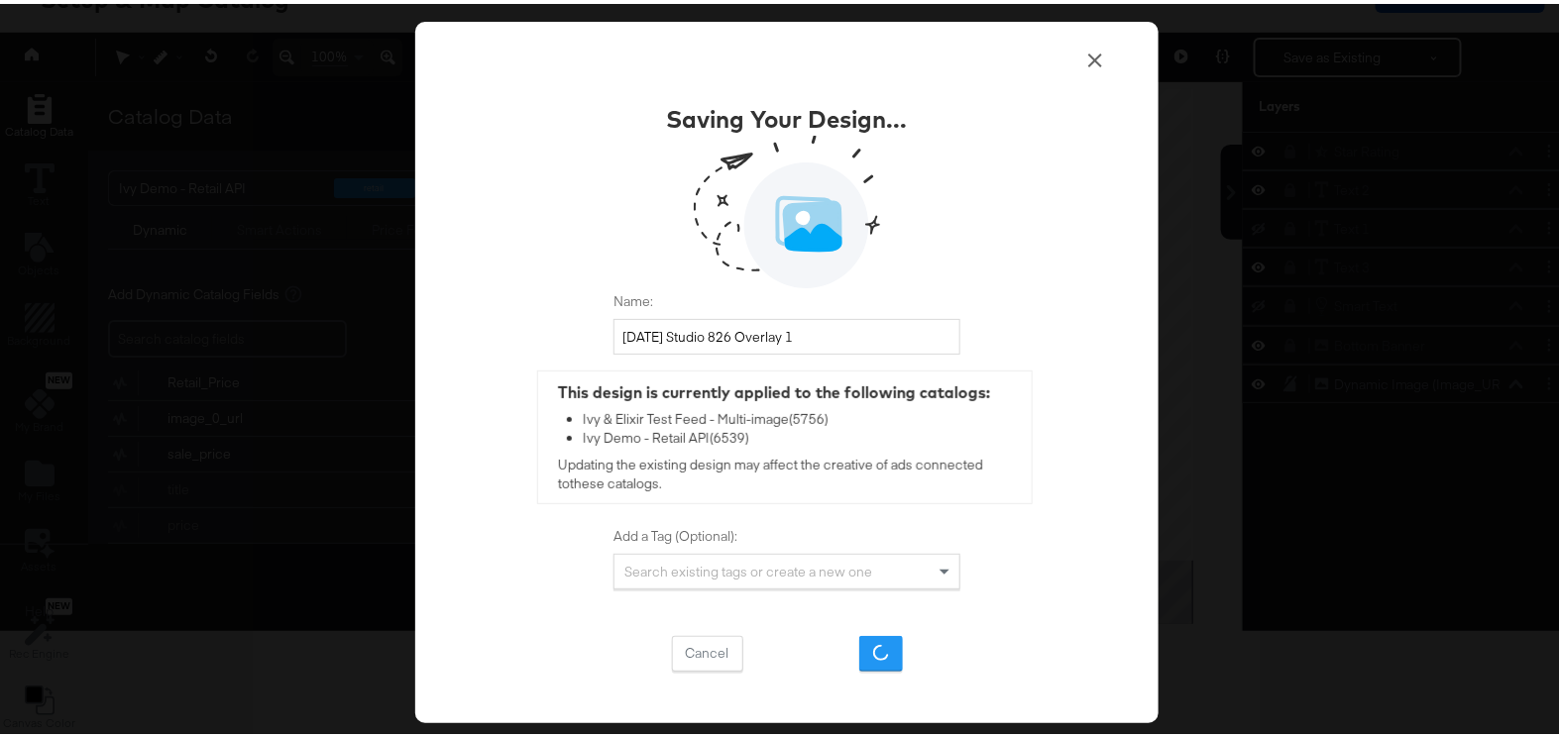
scroll to position [155, 0]
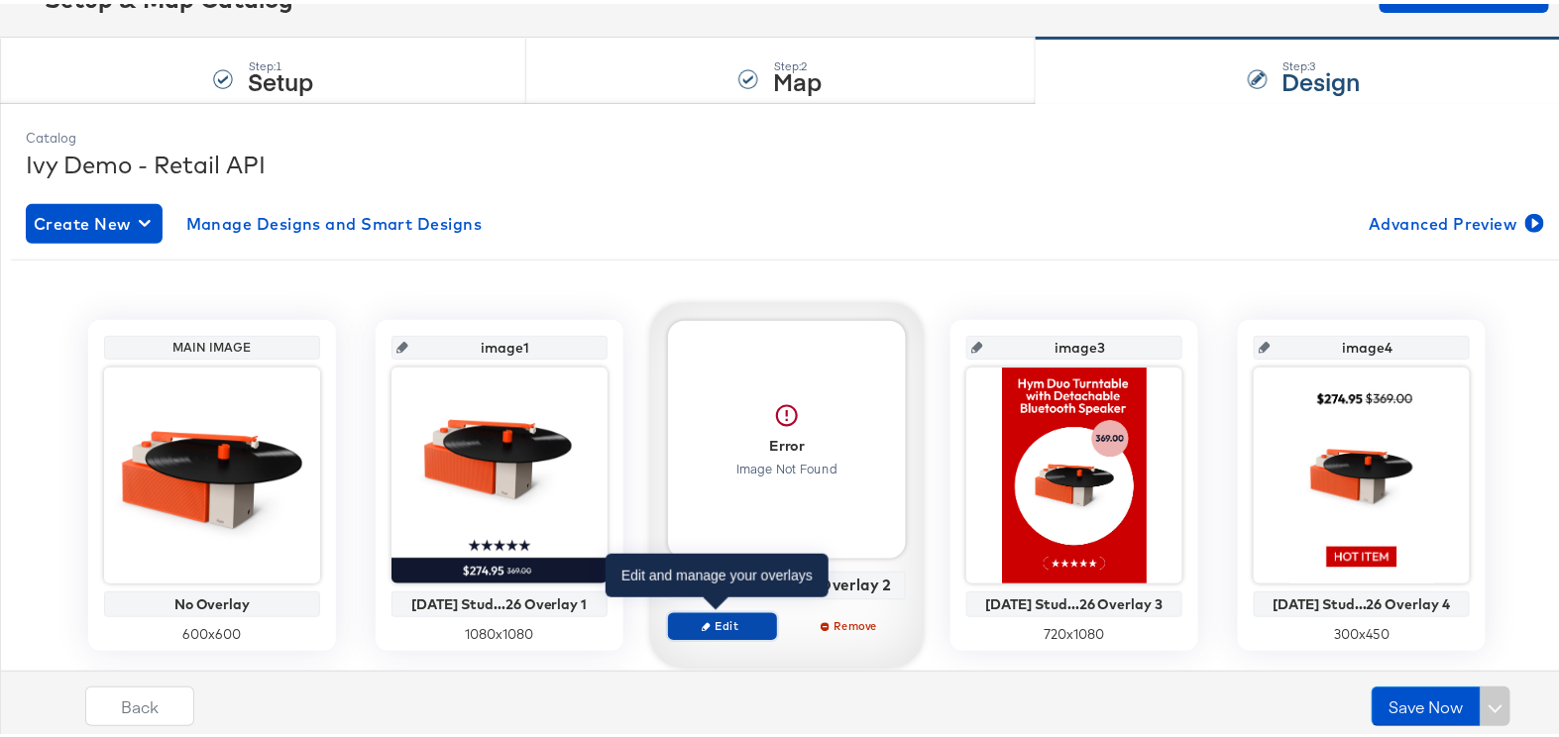
click at [732, 620] on span "Edit" at bounding box center [722, 622] width 91 height 15
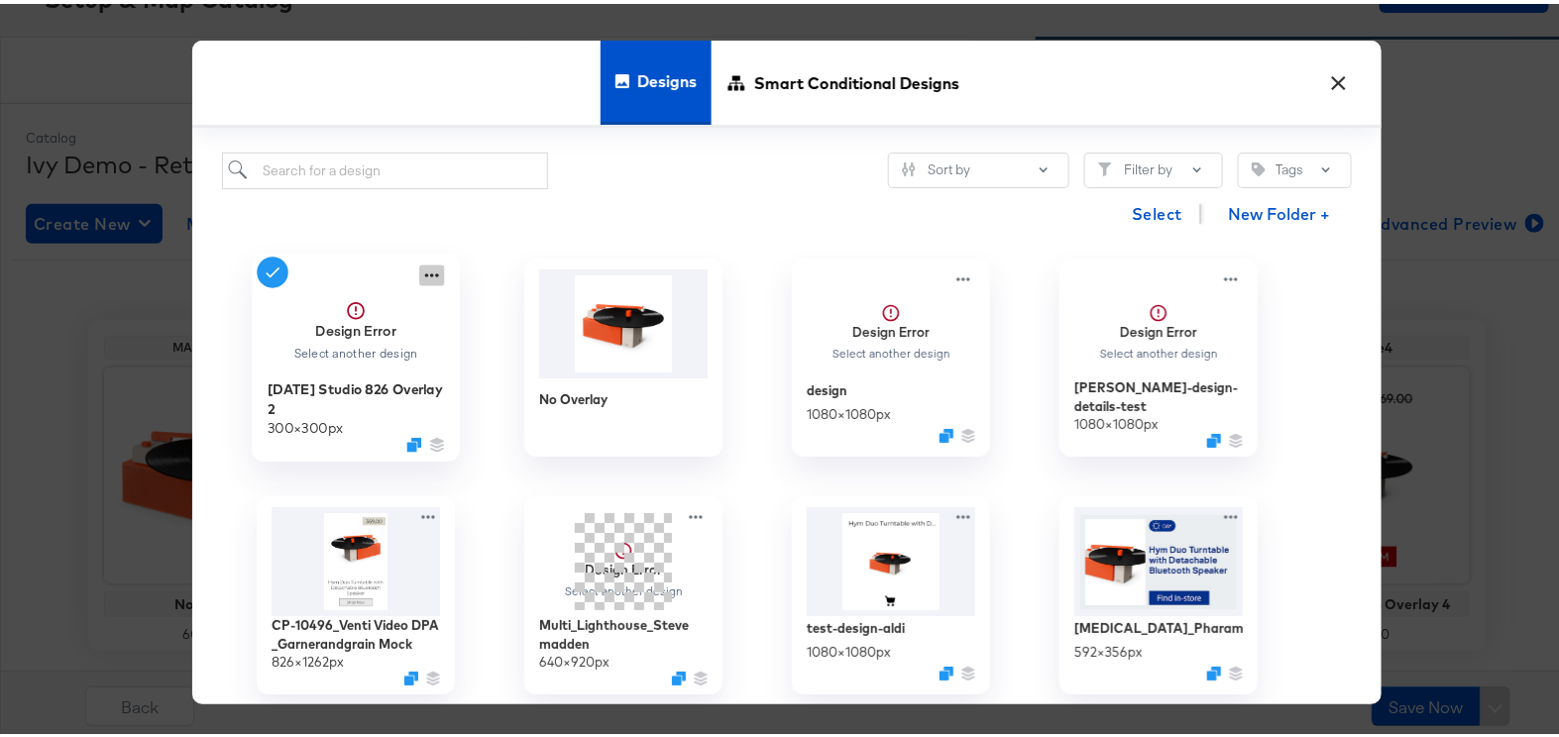
click at [419, 271] on icon at bounding box center [431, 272] width 25 height 21
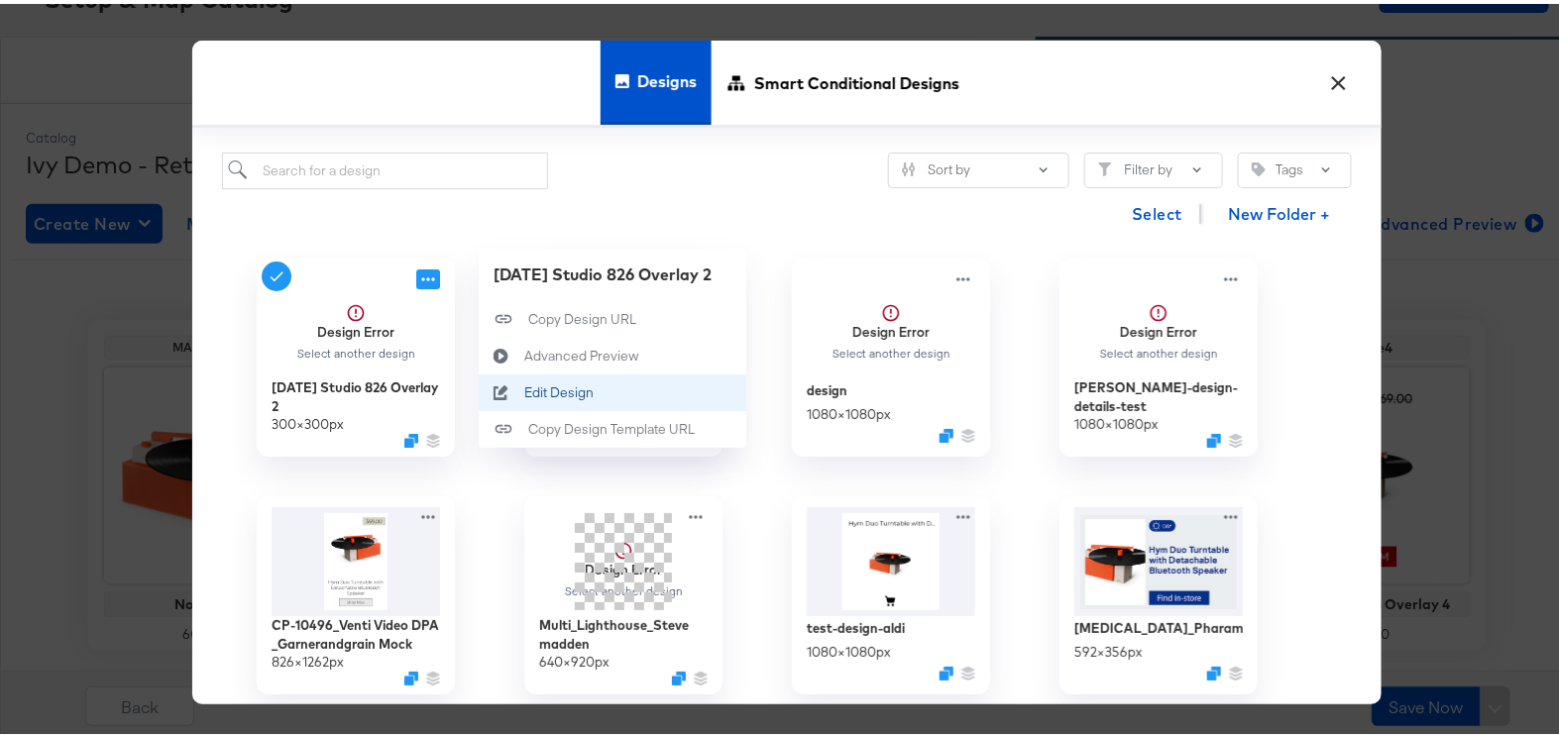
click at [524, 390] on div "Edit Design Edit Design" at bounding box center [524, 390] width 0 height 0
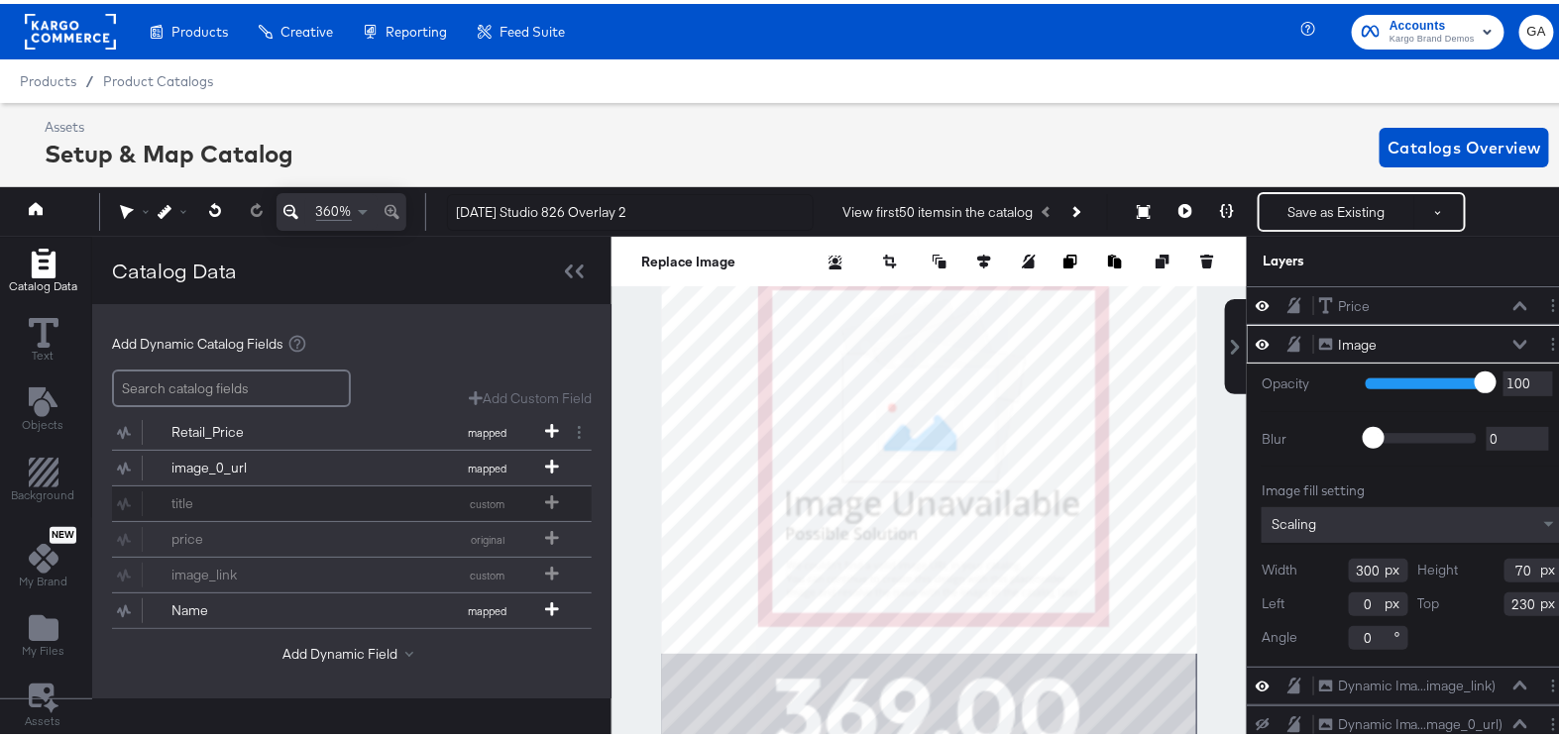
scroll to position [122, 0]
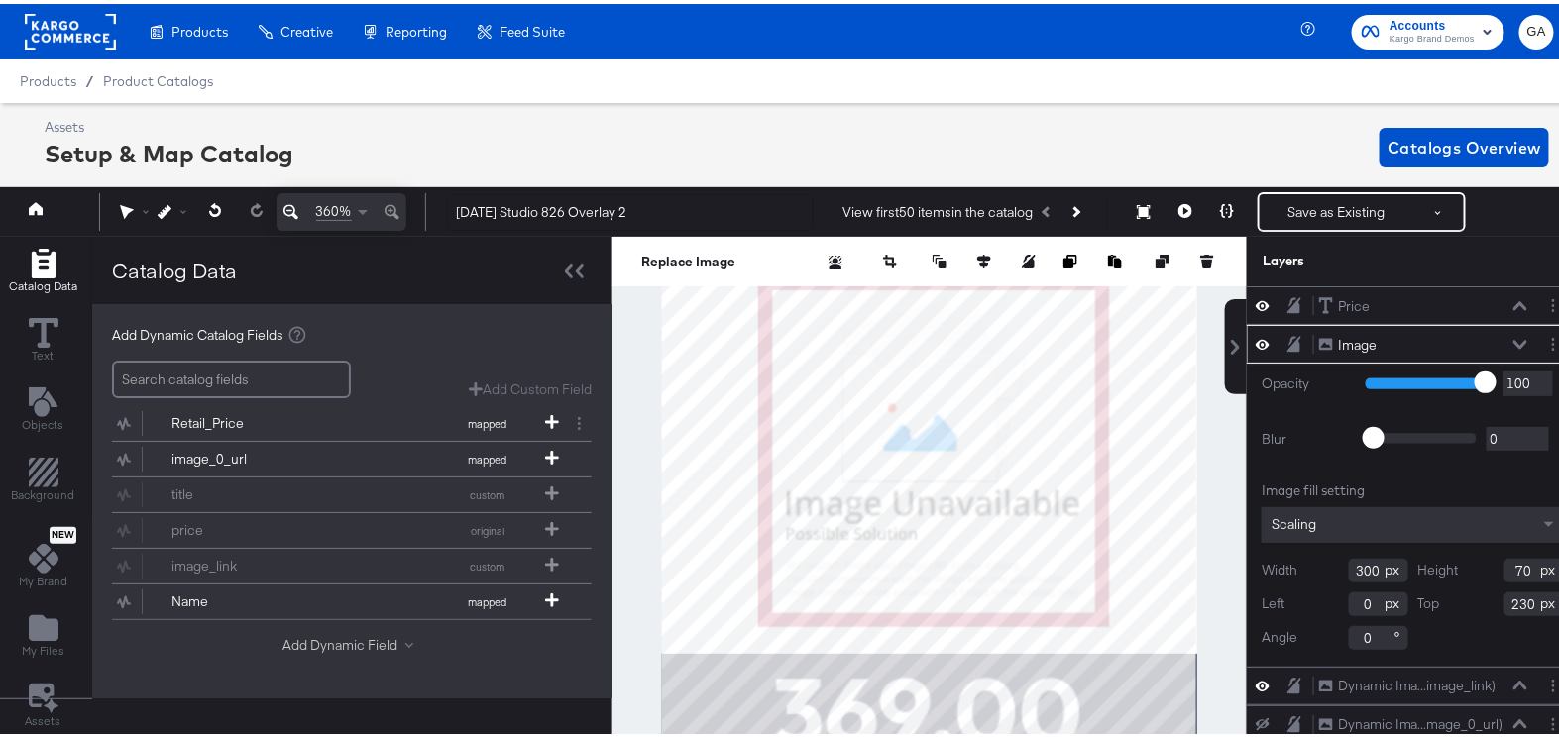
click at [354, 632] on button "Add Dynamic Field" at bounding box center [351, 641] width 139 height 19
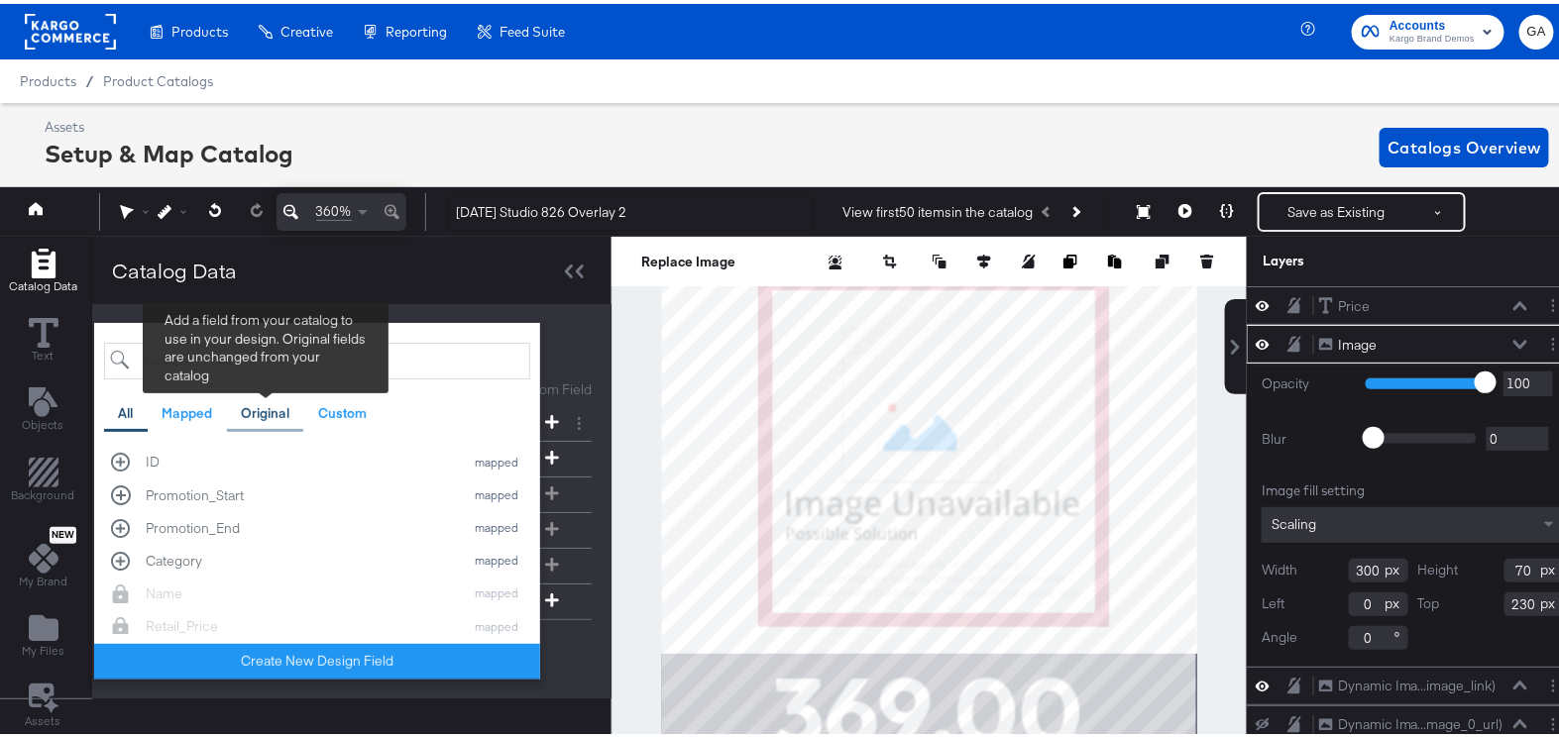
click at [273, 411] on div "Original" at bounding box center [265, 409] width 49 height 19
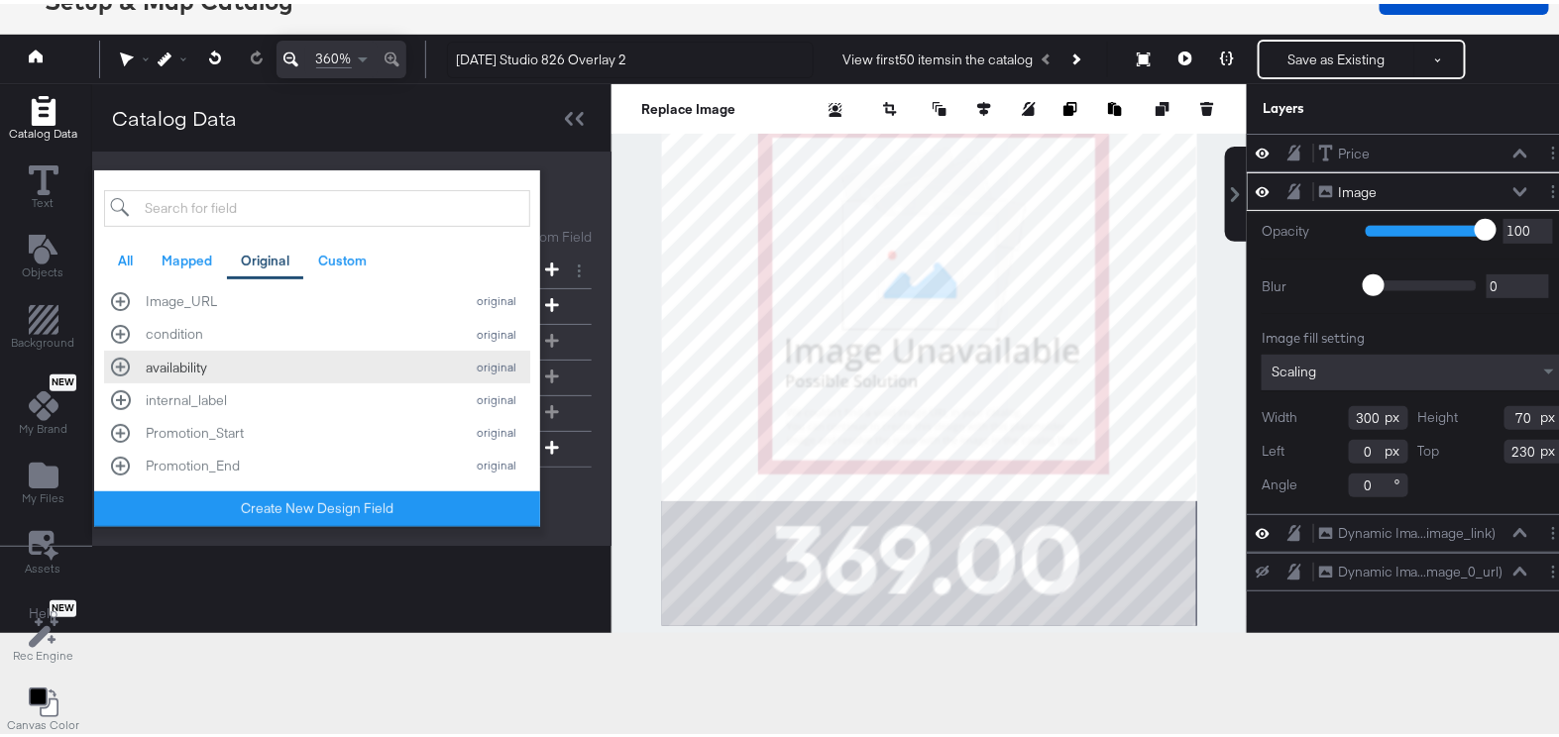
scroll to position [155, 0]
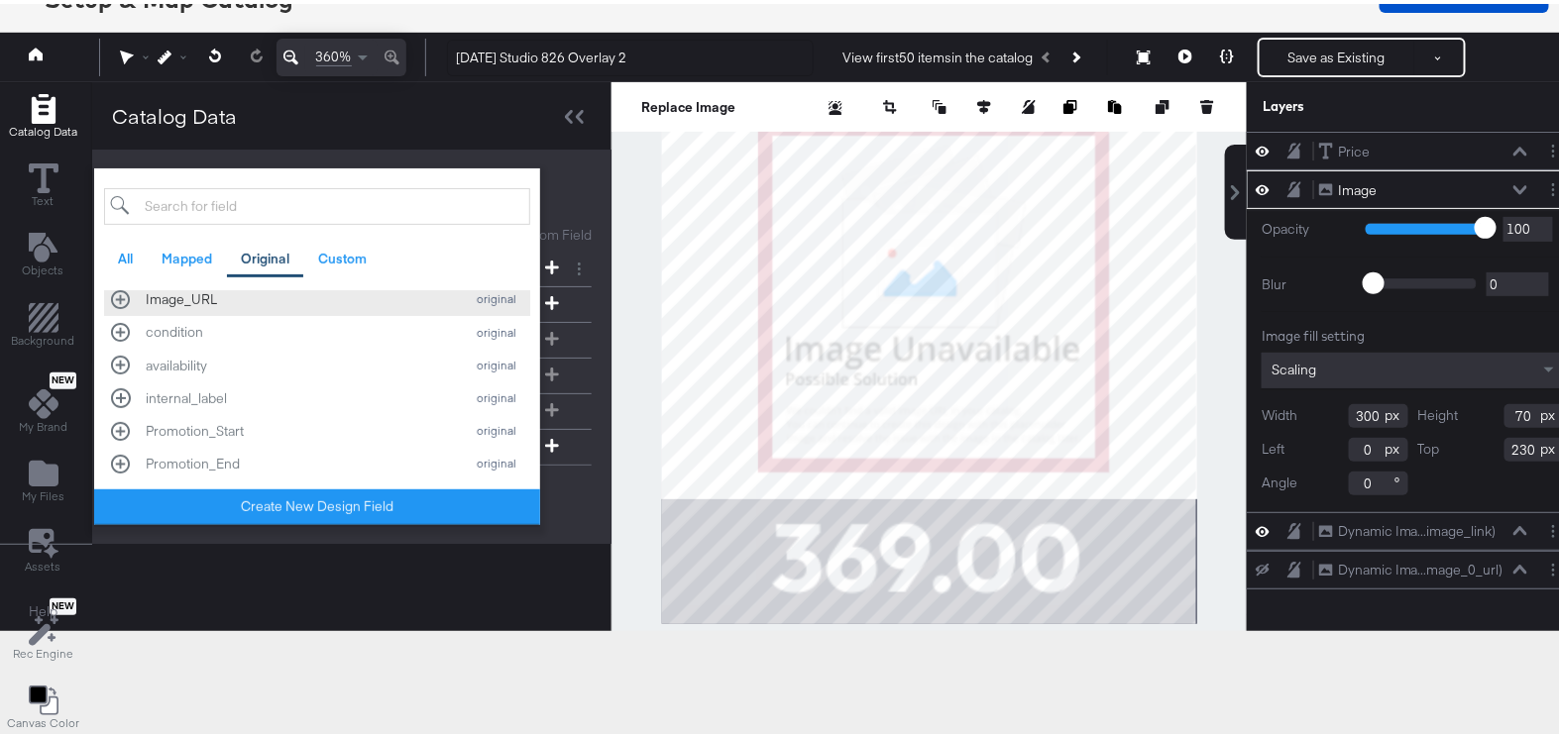
click at [121, 291] on div "Image_URL original" at bounding box center [317, 295] width 412 height 19
click at [481, 583] on html "Products Creative Reporting Feed Suite Accounts Kargo Brand Demos GA Products /…" at bounding box center [787, 213] width 1574 height 737
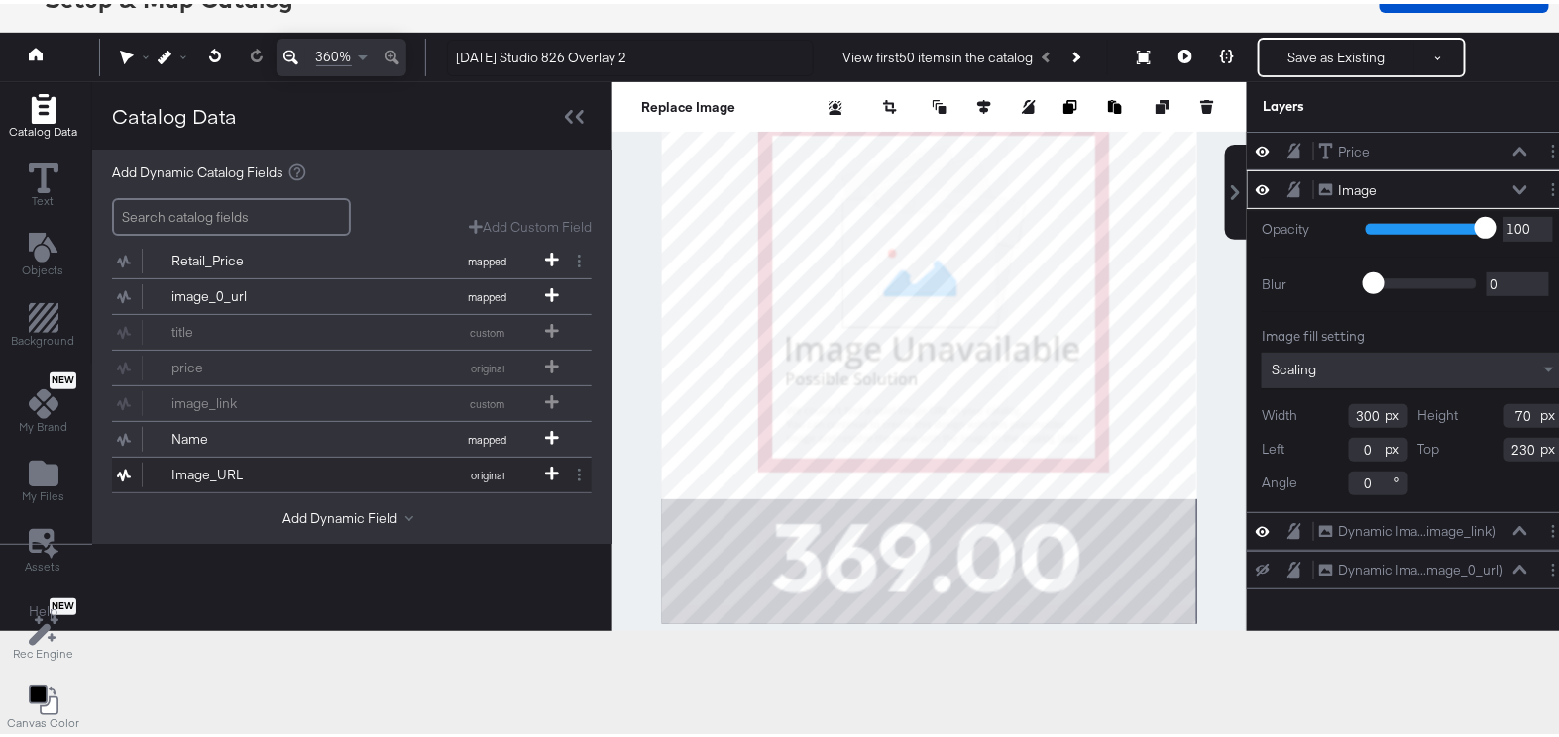
click at [285, 463] on div "Image_URL" at bounding box center [243, 471] width 144 height 19
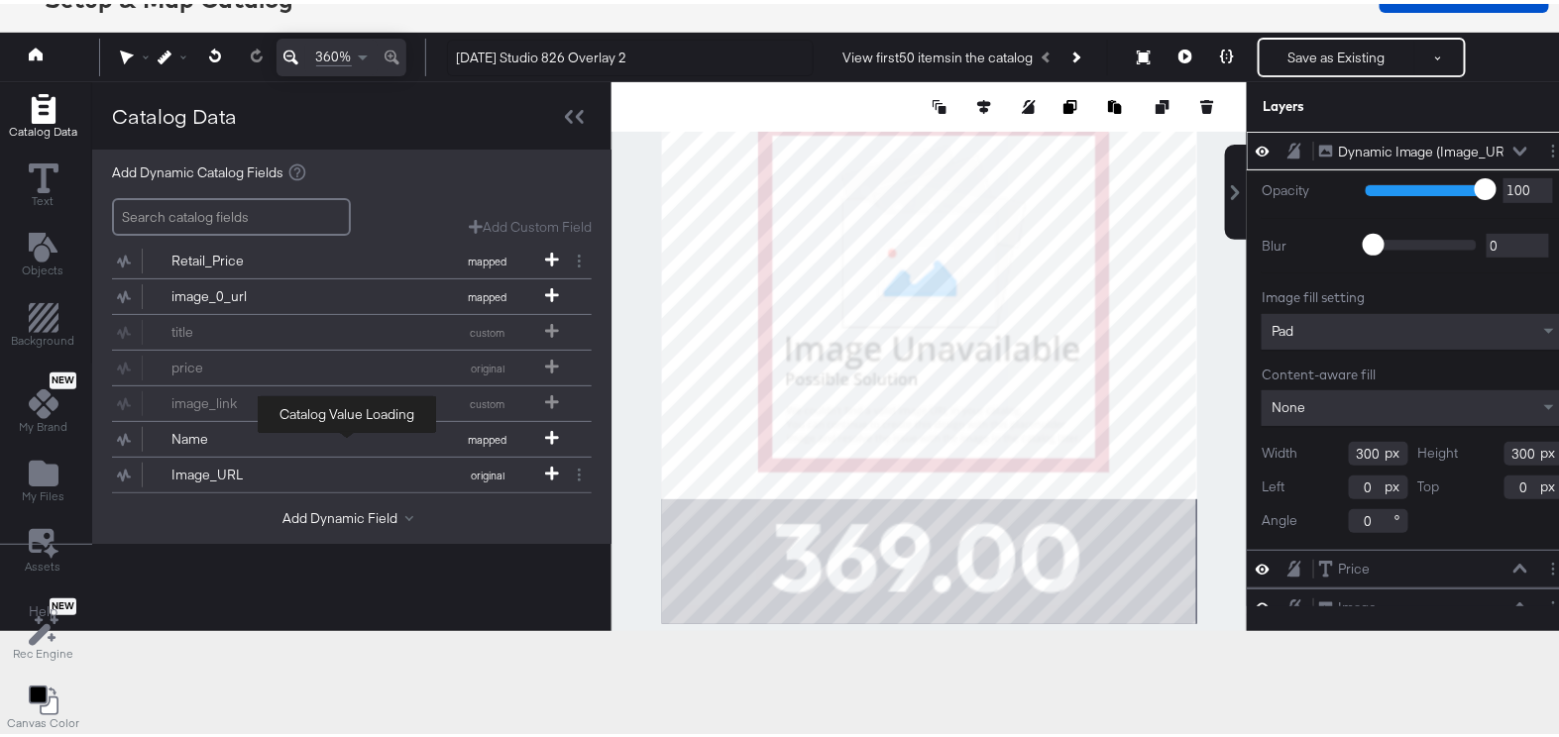
scroll to position [0, 0]
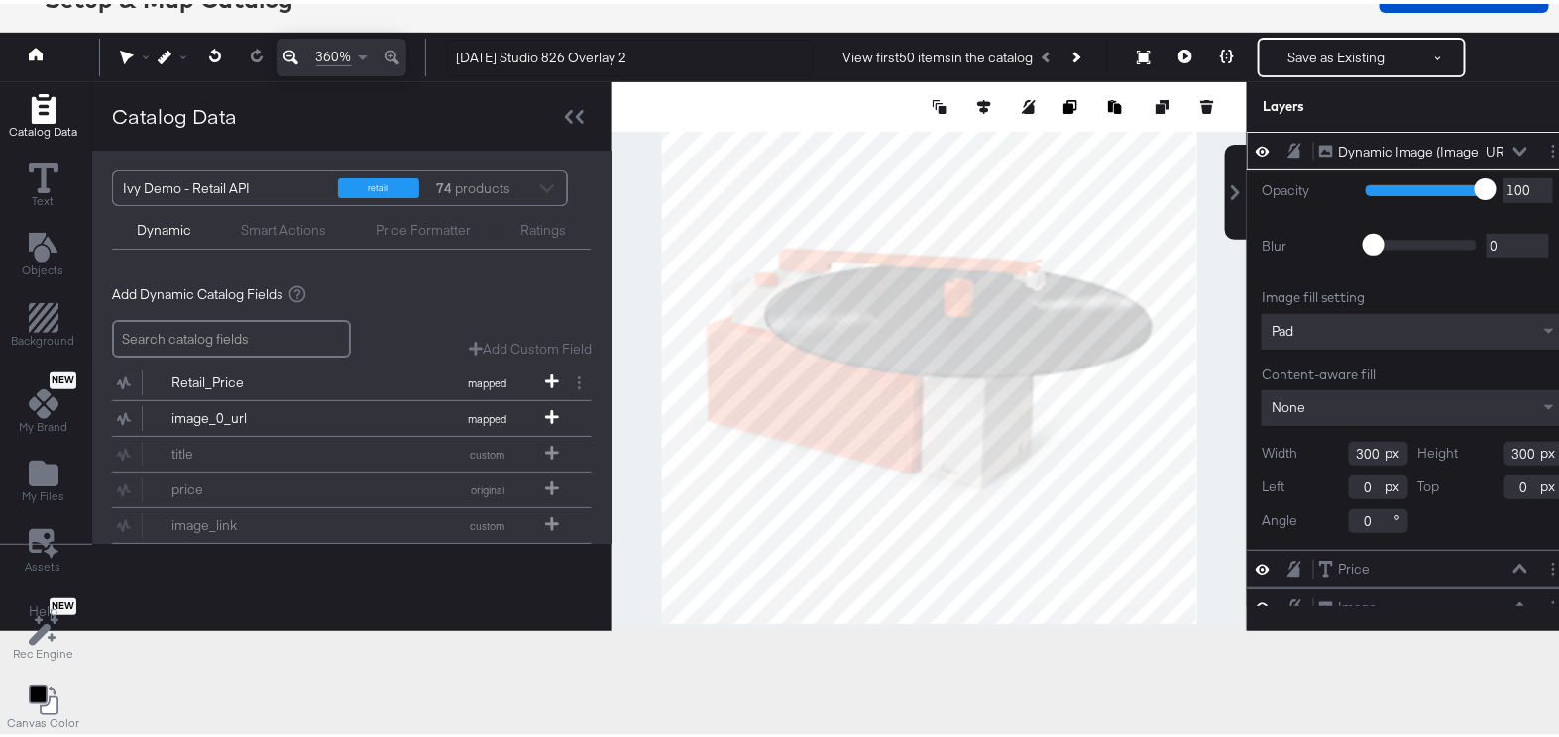
type input "106"
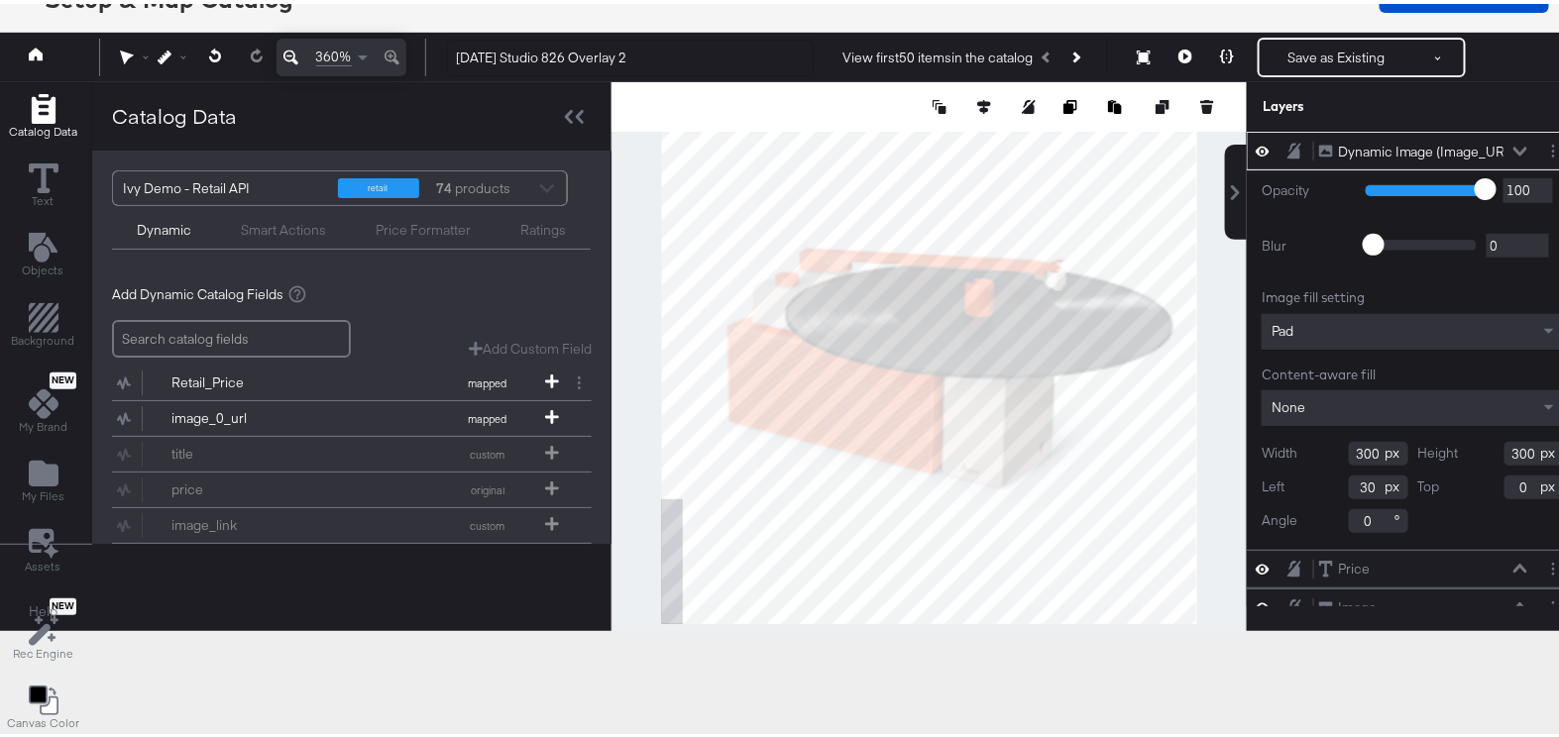
type input "12"
drag, startPoint x: 1333, startPoint y: 443, endPoint x: 1370, endPoint y: 447, distance: 36.9
click at [1370, 447] on div "Width 300" at bounding box center [1335, 450] width 147 height 24
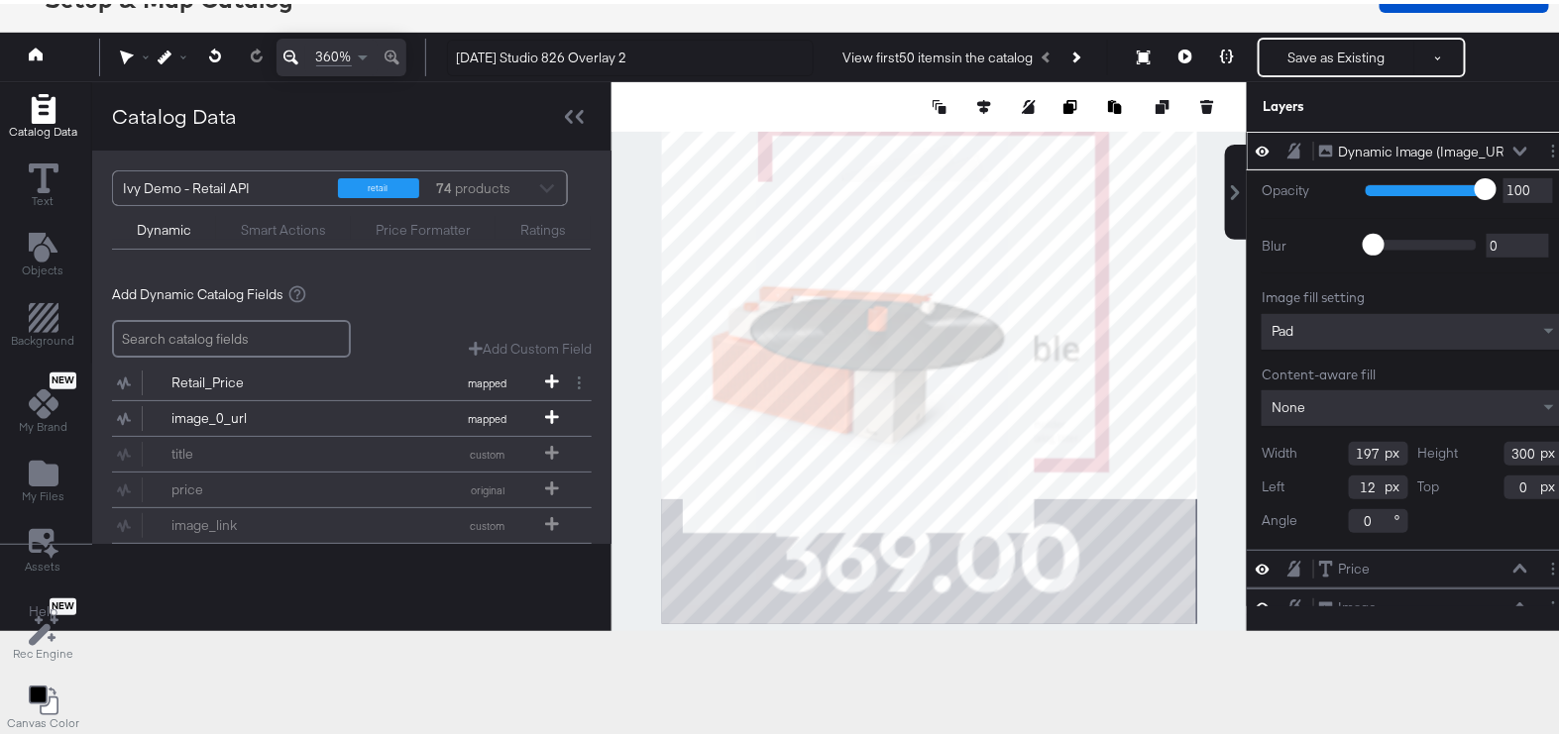
type input "197"
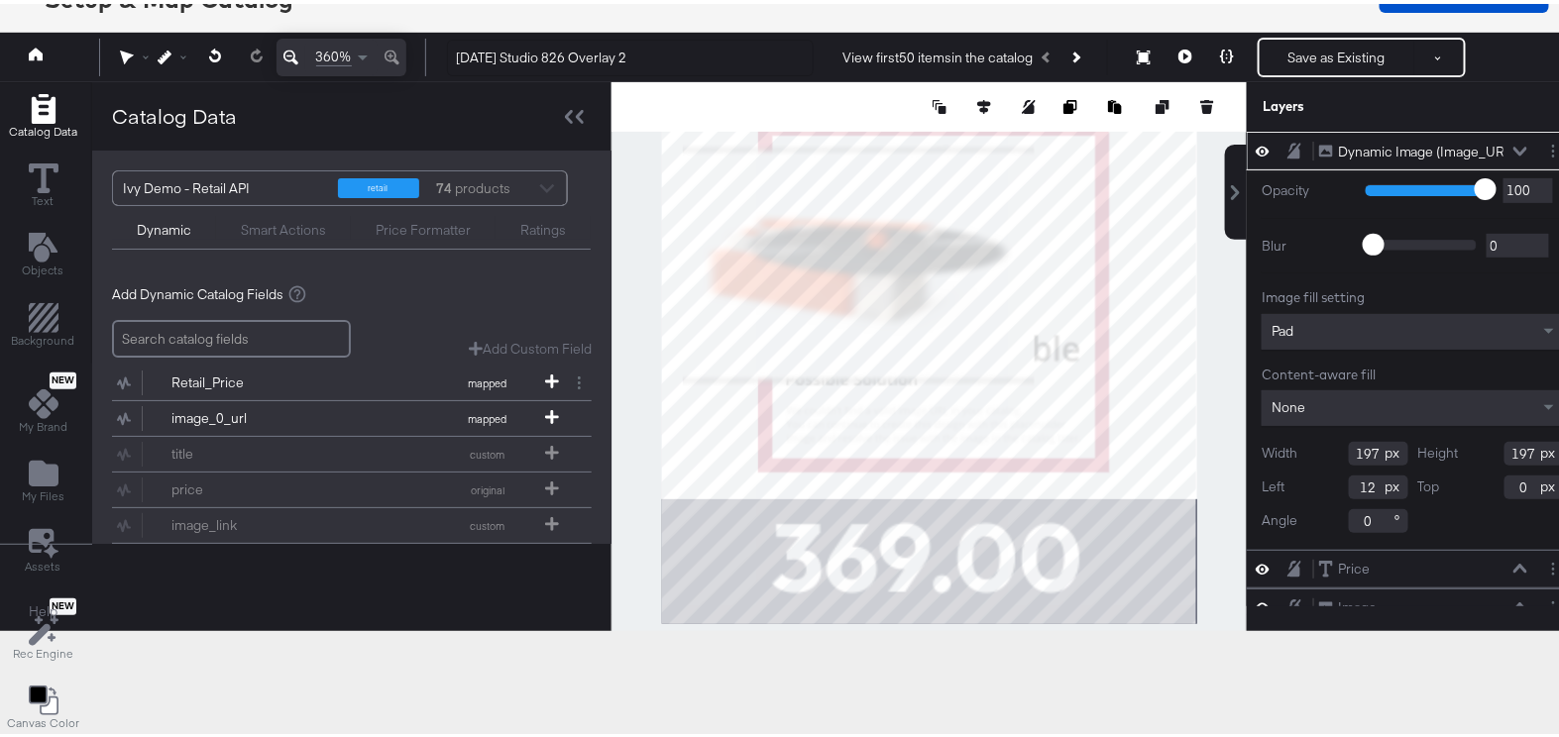
type input "197"
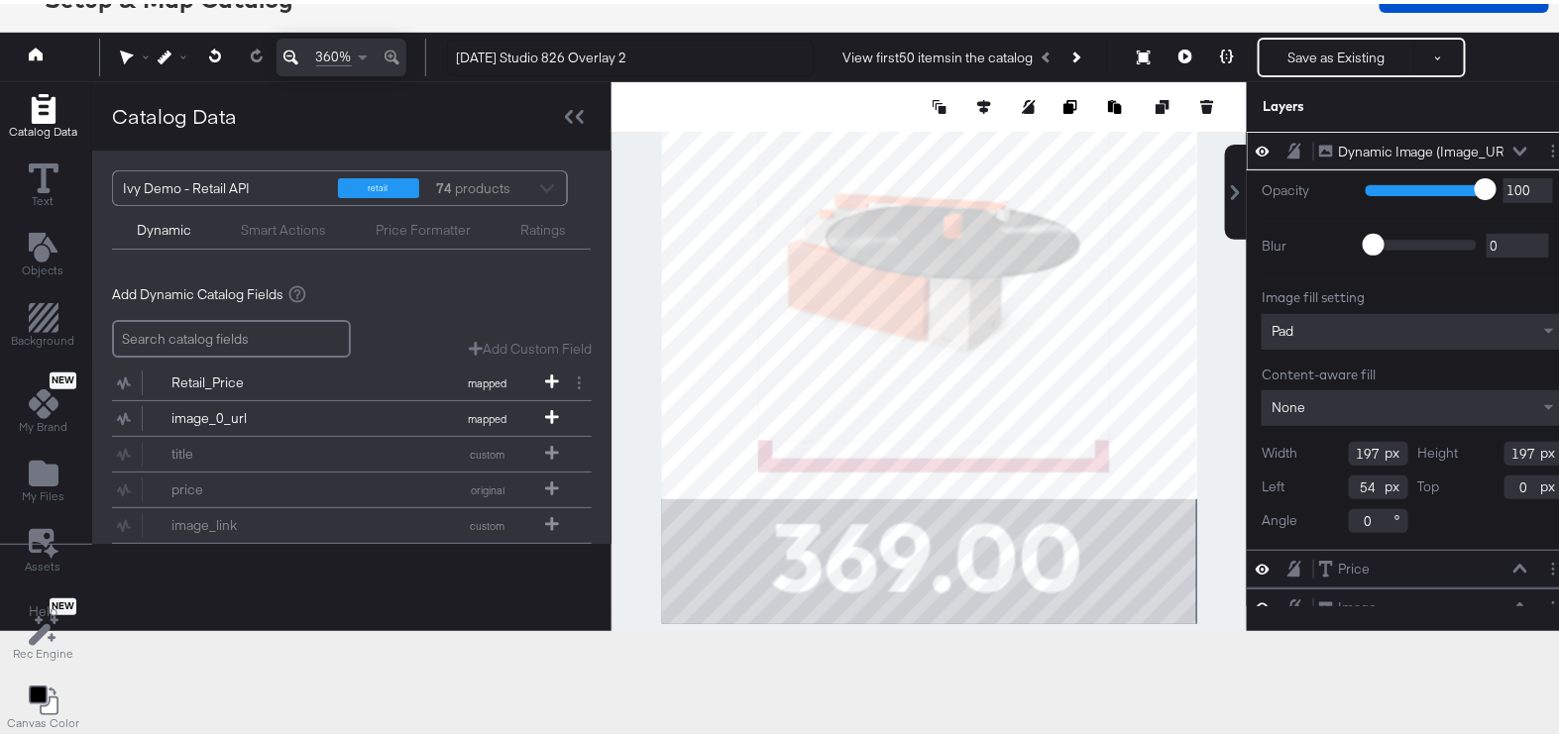
type input "54"
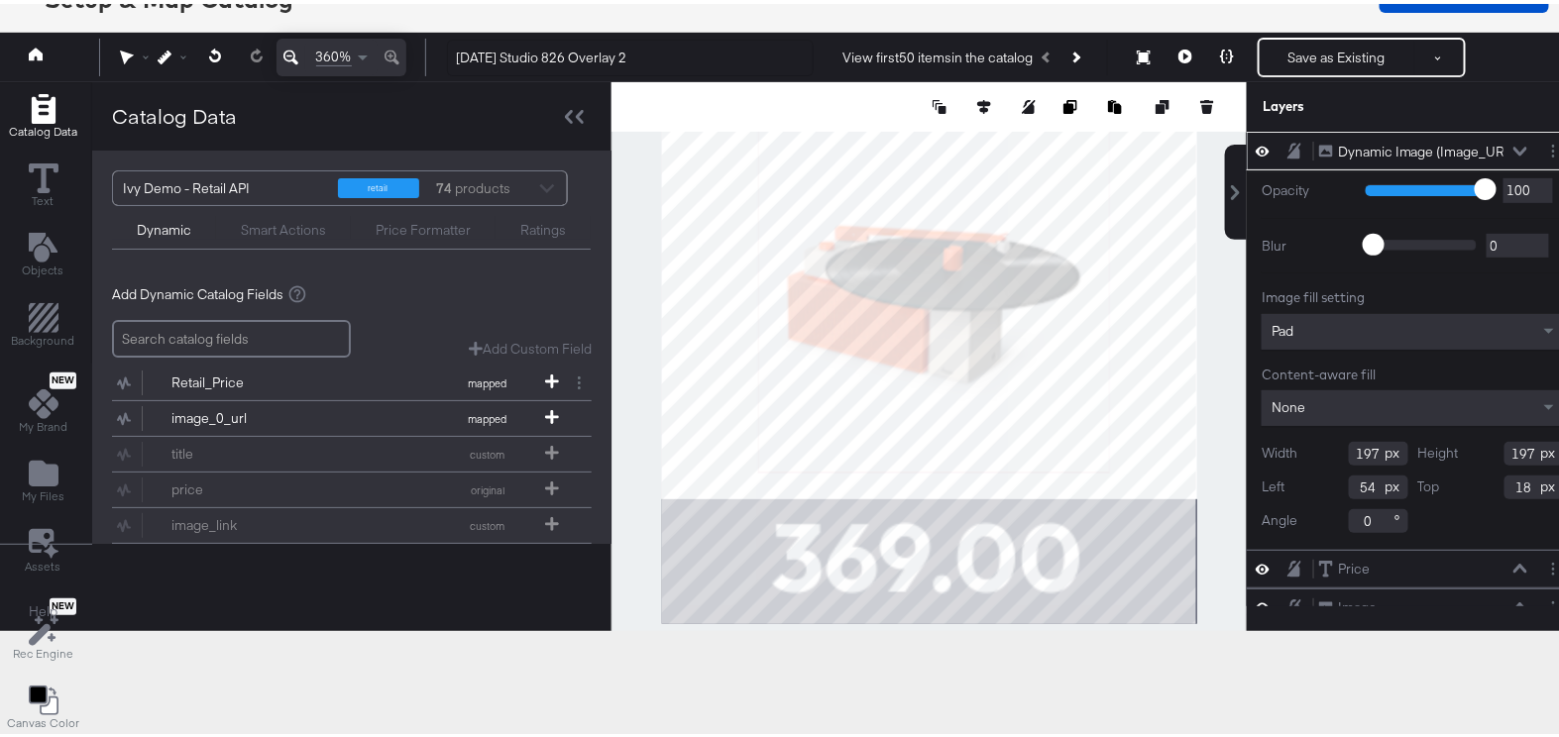
type input "18"
drag, startPoint x: 1297, startPoint y: 140, endPoint x: 1302, endPoint y: 178, distance: 39.1
click at [1302, 178] on div "Dynamic Image (Image_URL) Dynamic Image (Image_URL) Opacity 1 100 100 Blur 0 20…" at bounding box center [1413, 336] width 332 height 417
click at [1514, 146] on icon at bounding box center [1521, 148] width 14 height 10
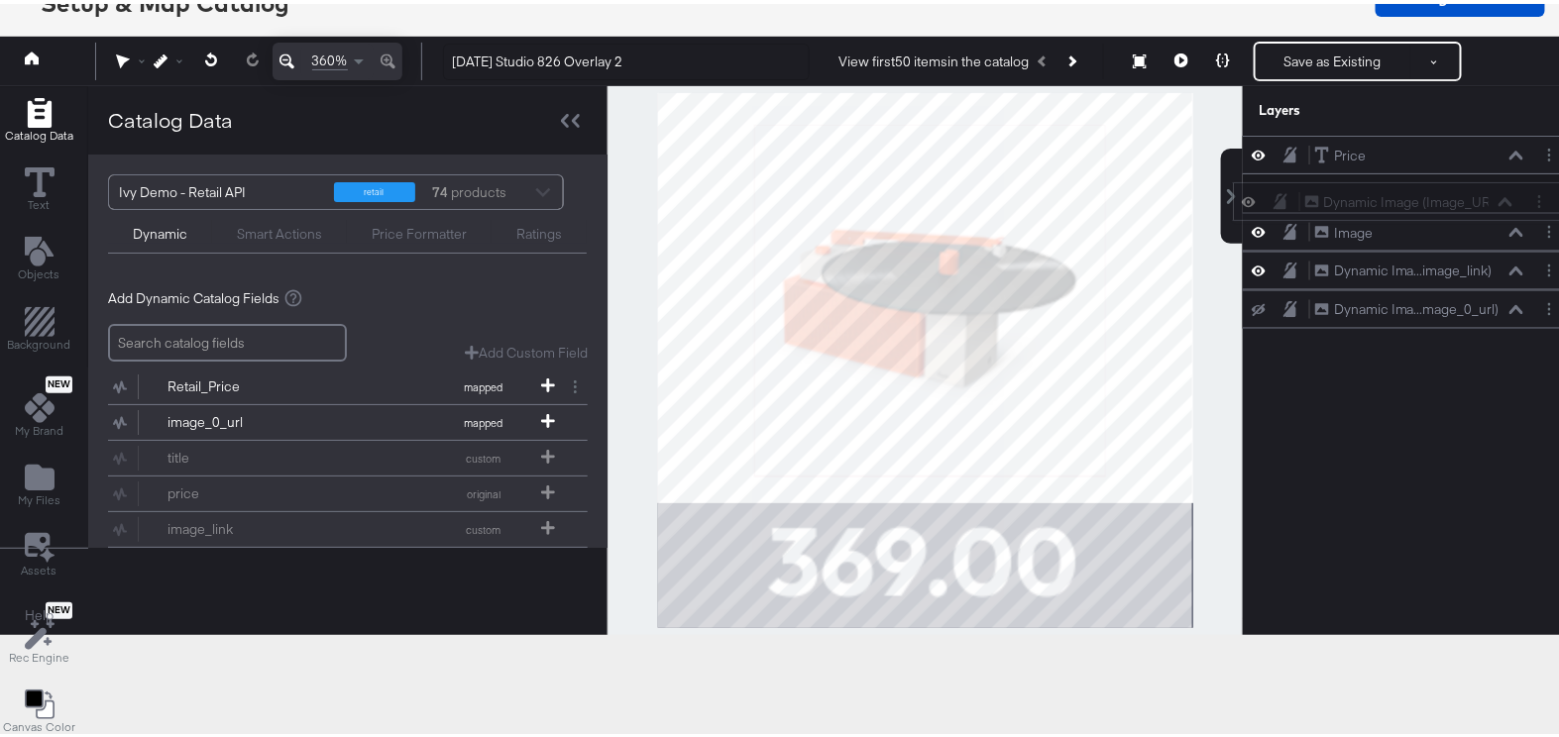
scroll to position [151, 4]
drag, startPoint x: 1512, startPoint y: 137, endPoint x: 1508, endPoint y: 265, distance: 127.9
click at [1508, 265] on div "Dynamic Image (Image_URL) Dynamic Image (Image_URL)" at bounding box center [1405, 266] width 210 height 21
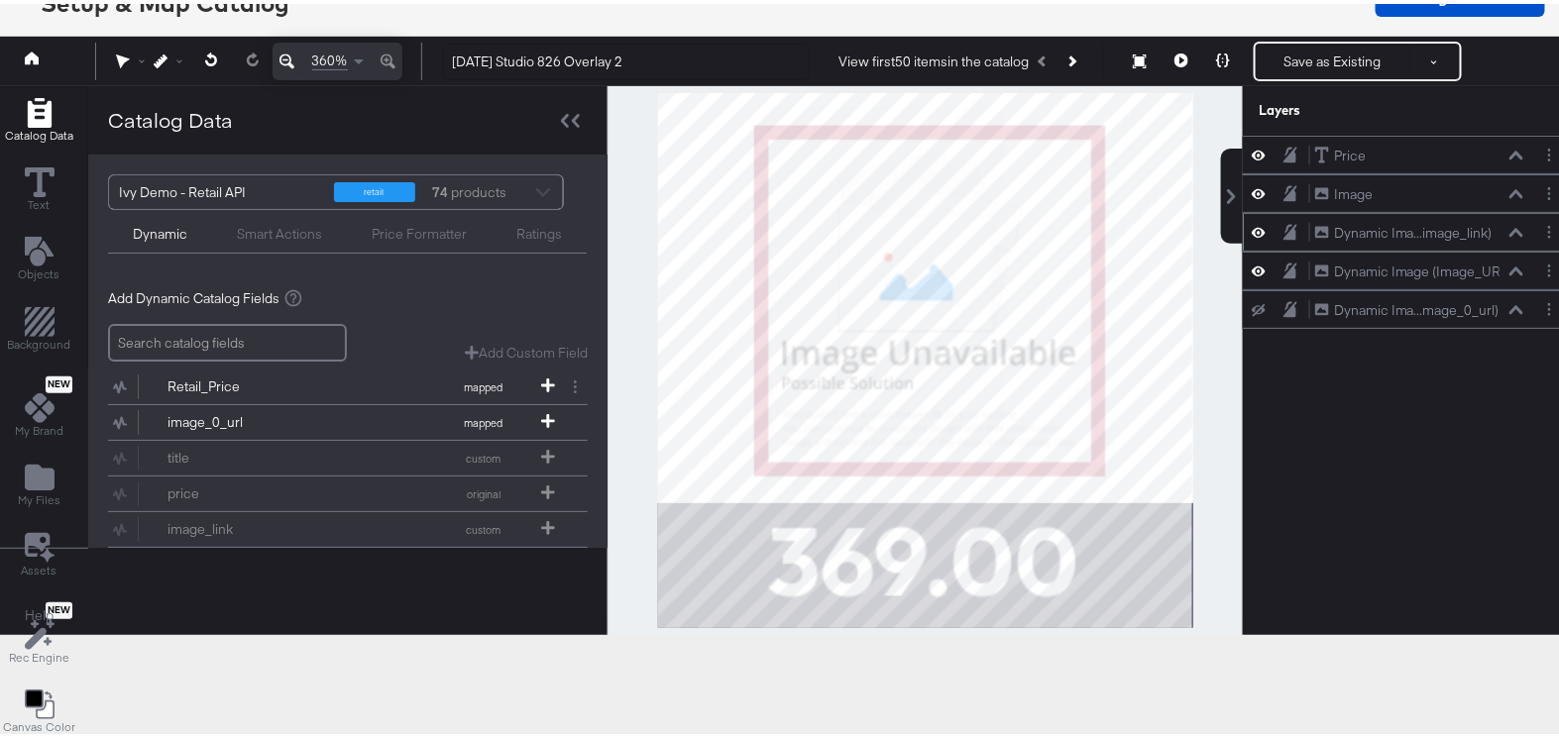
click at [1252, 226] on icon at bounding box center [1259, 228] width 14 height 17
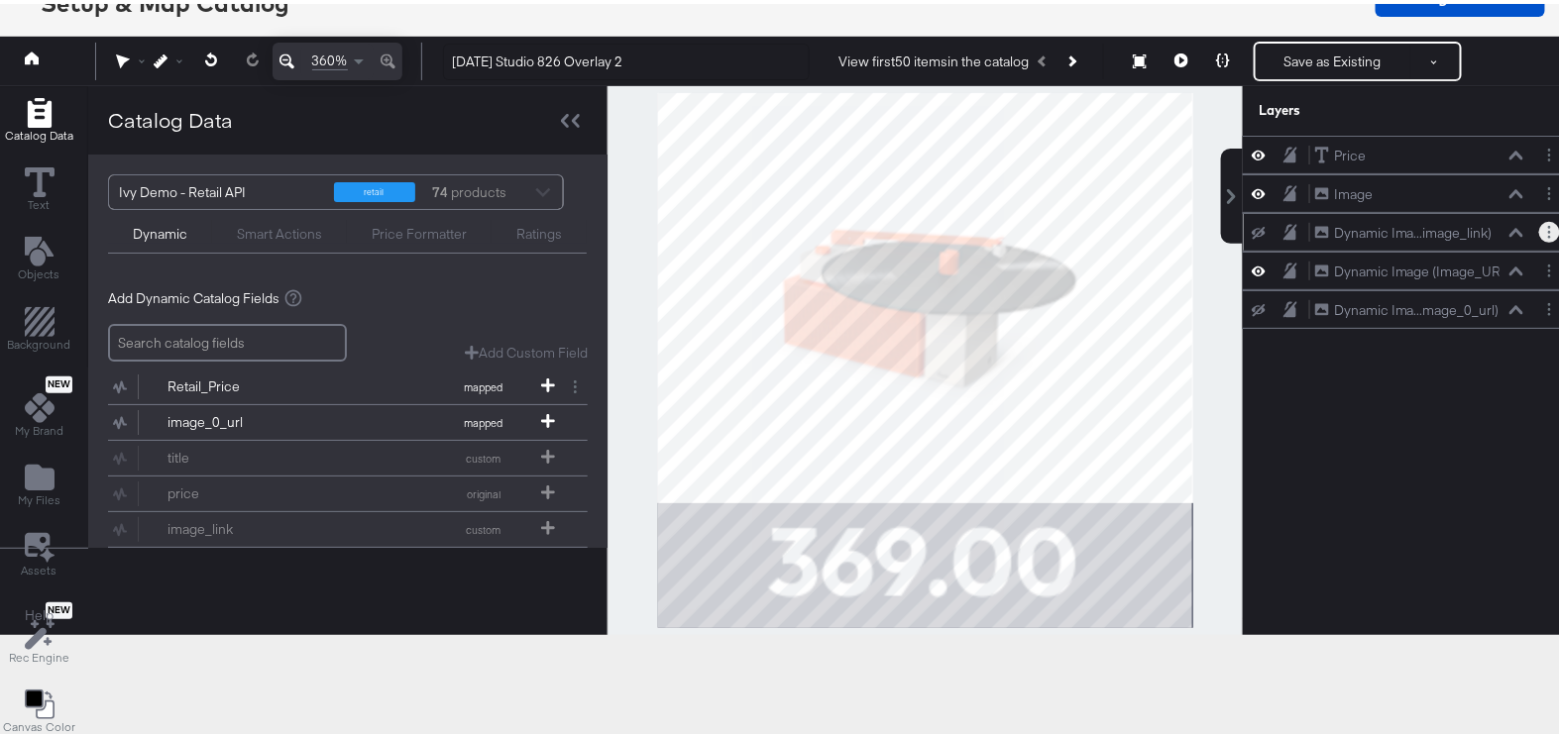
click at [1539, 225] on button "Layer Options" at bounding box center [1549, 228] width 21 height 21
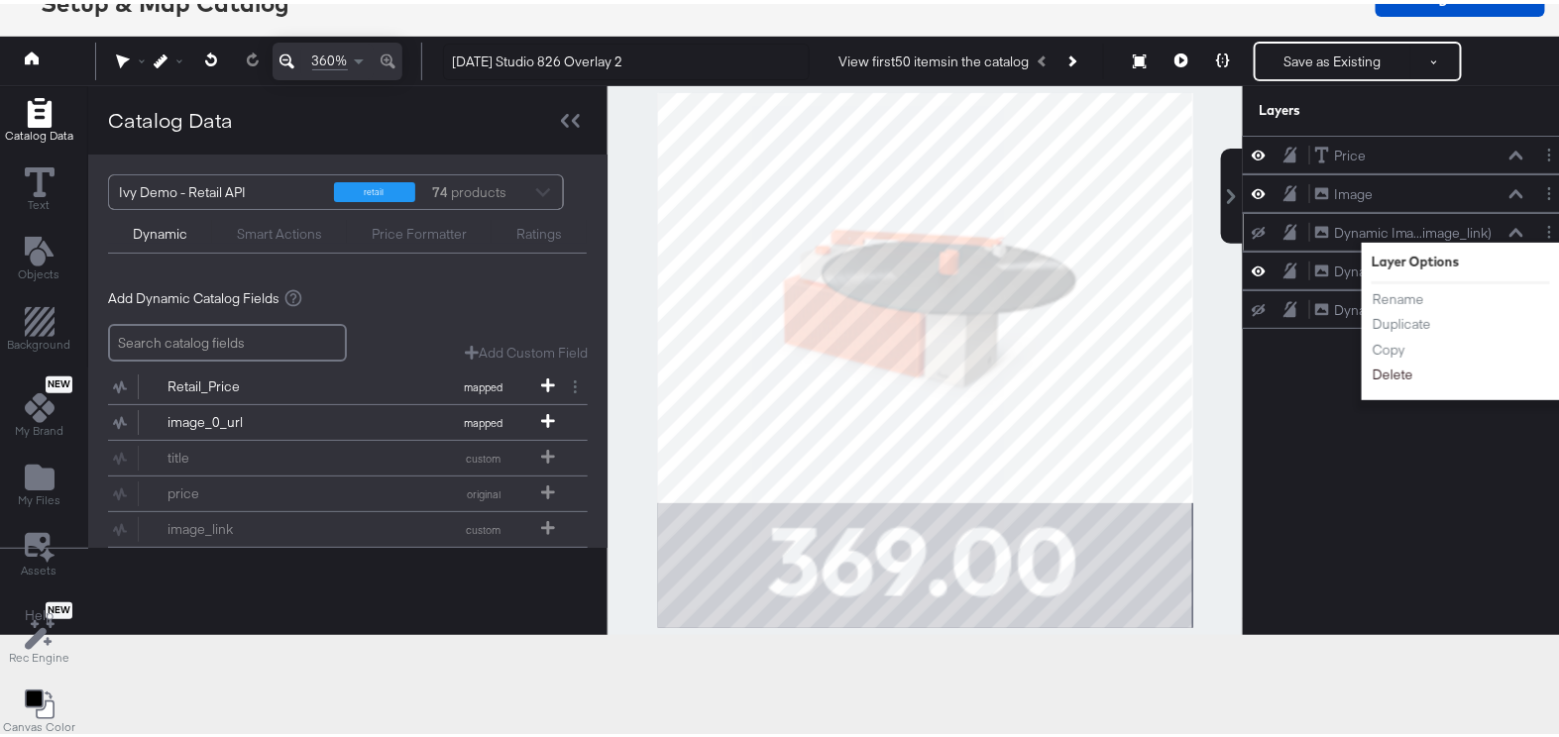
click at [1389, 368] on button "Delete" at bounding box center [1393, 372] width 43 height 21
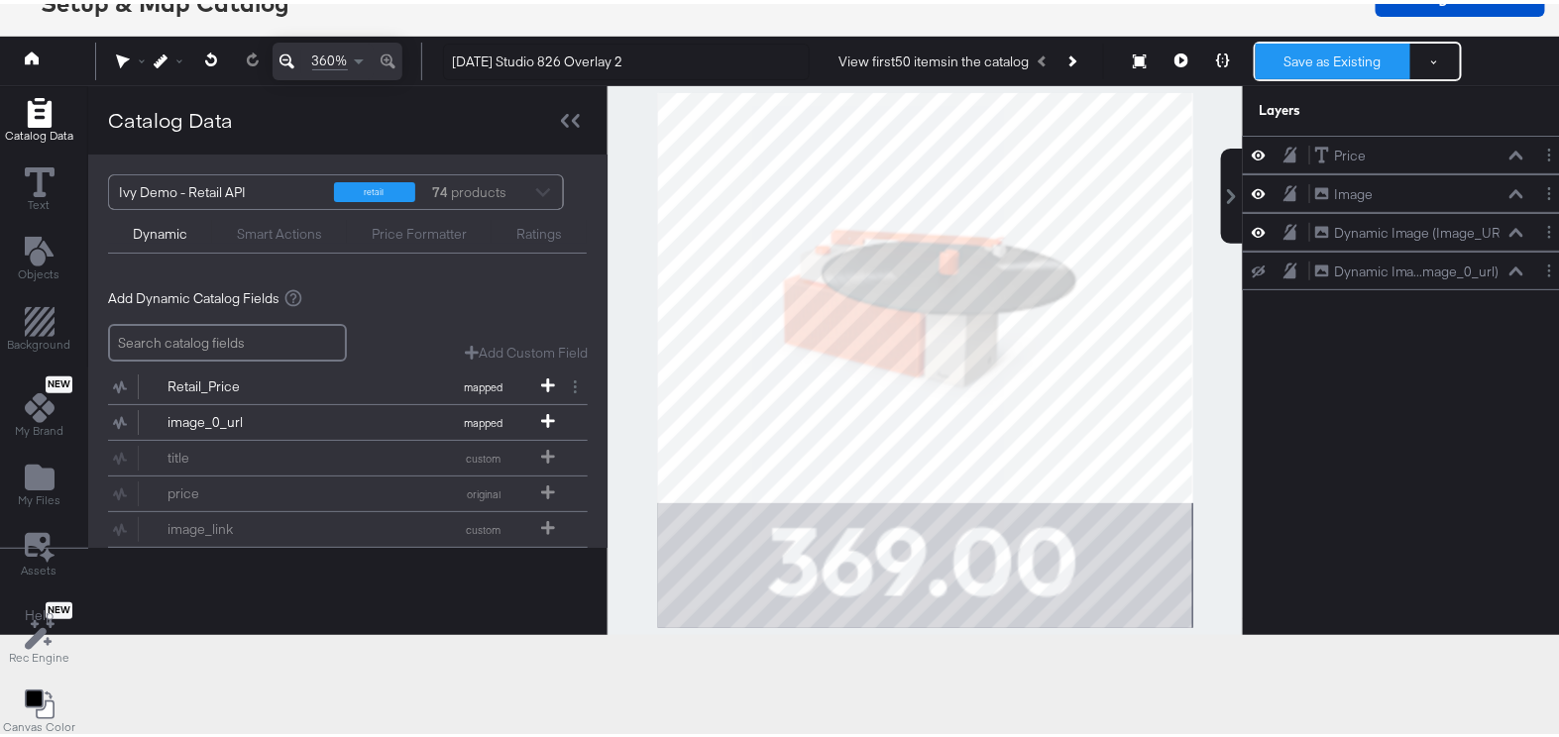
click at [1278, 57] on button "Save as Existing" at bounding box center [1333, 58] width 155 height 36
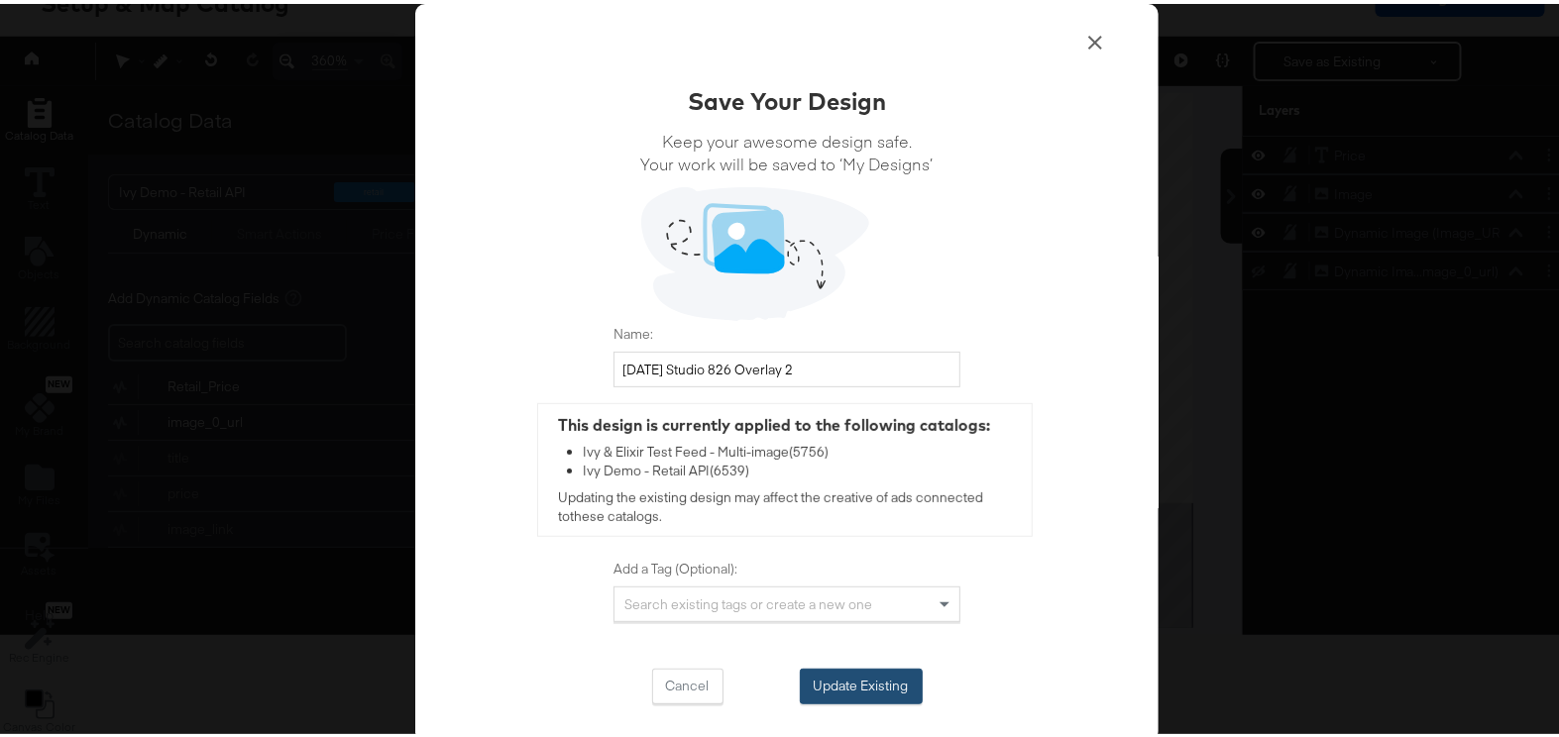
click at [805, 674] on button "Update Existing" at bounding box center [861, 683] width 123 height 36
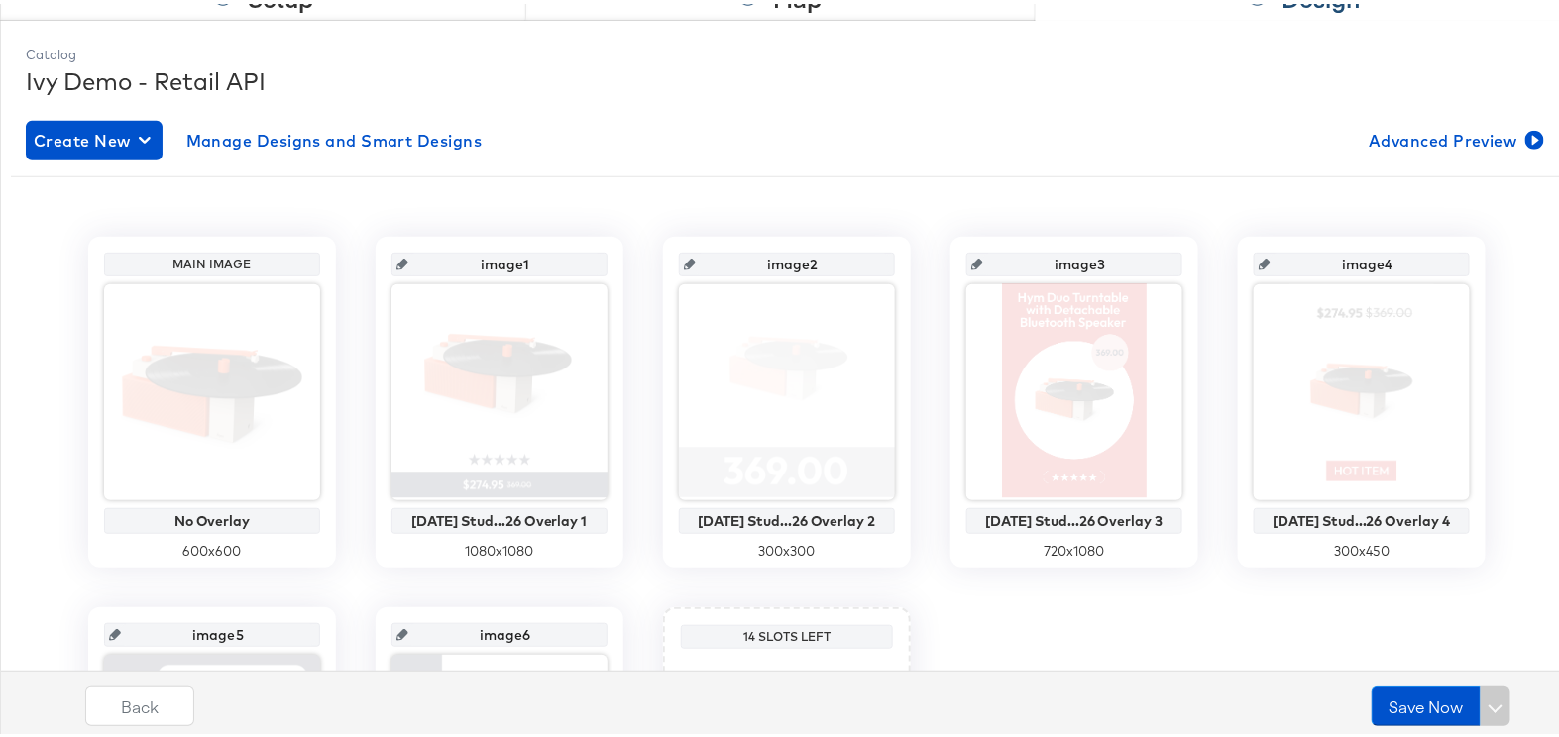
scroll to position [578, 0]
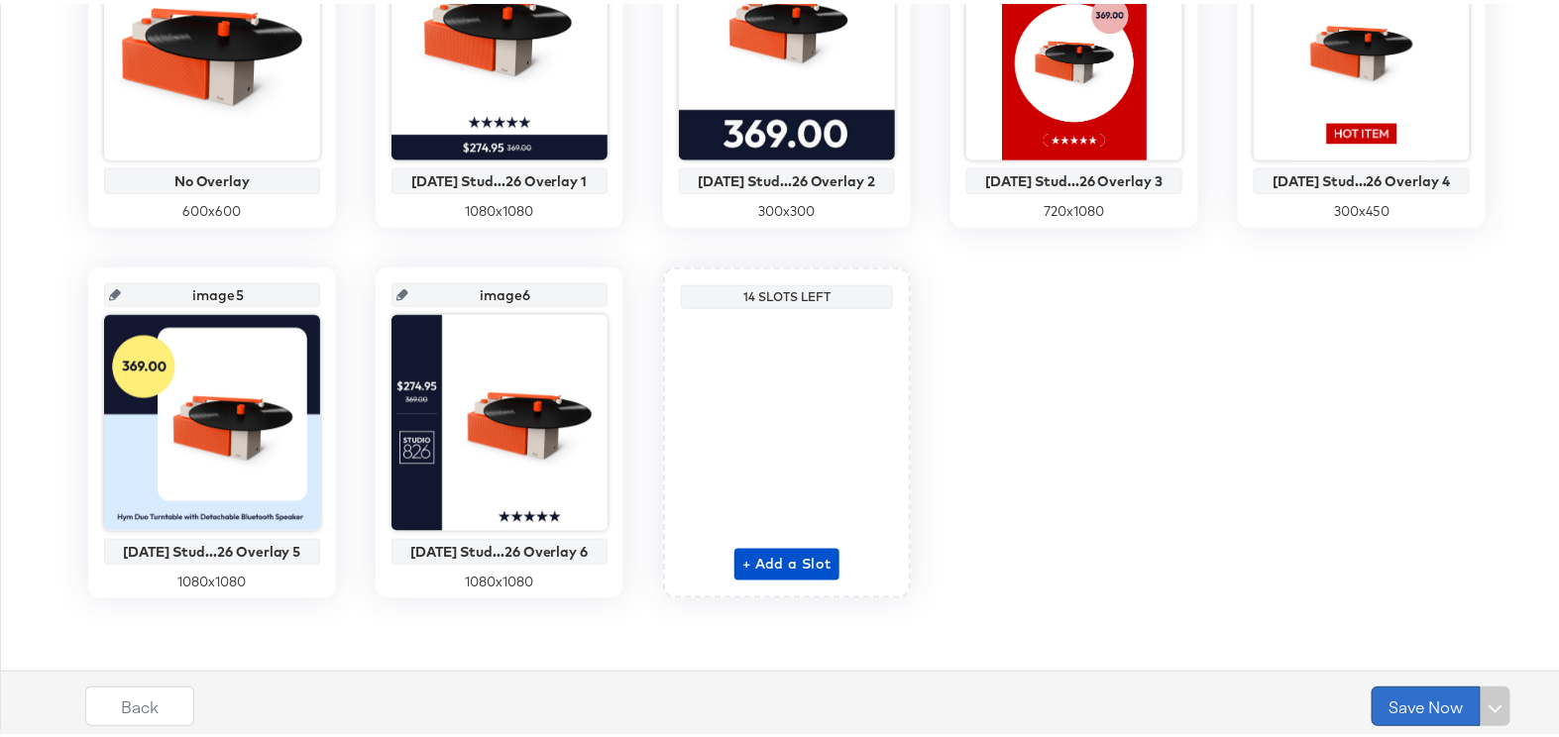
click at [1409, 710] on button "Save Now" at bounding box center [1426, 703] width 109 height 40
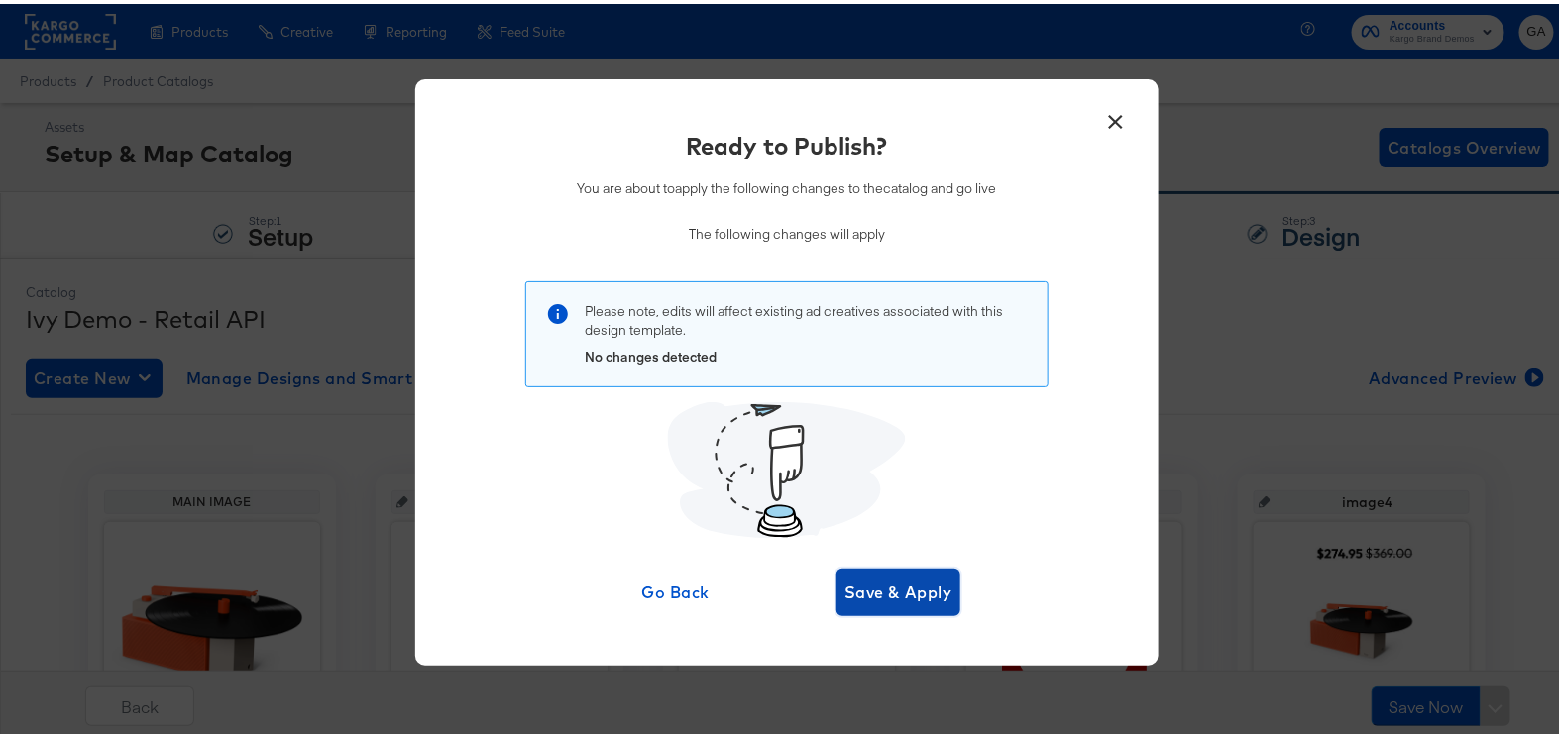
click at [910, 585] on span "Save & Apply" at bounding box center [899, 589] width 108 height 28
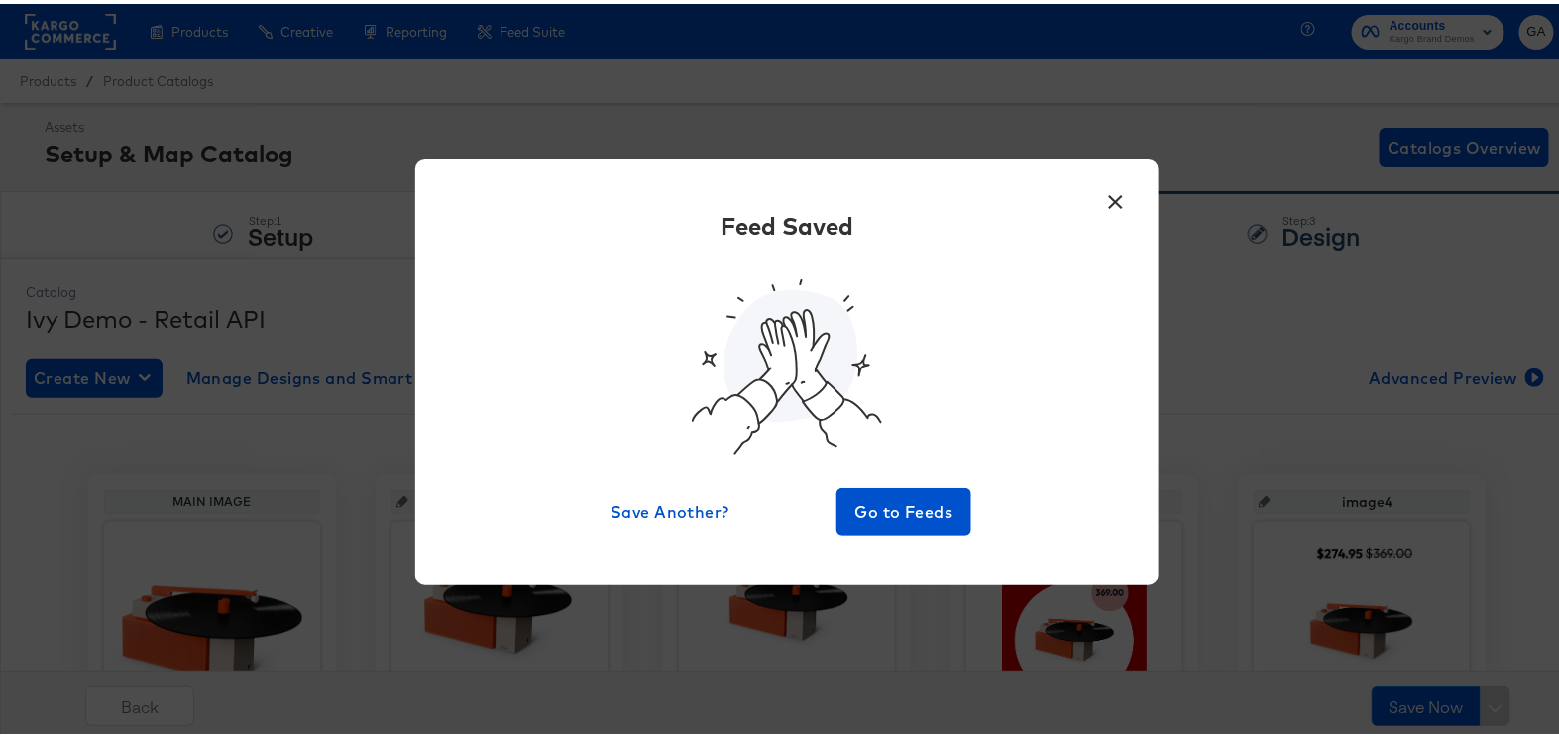
click at [1109, 191] on button "×" at bounding box center [1116, 193] width 36 height 36
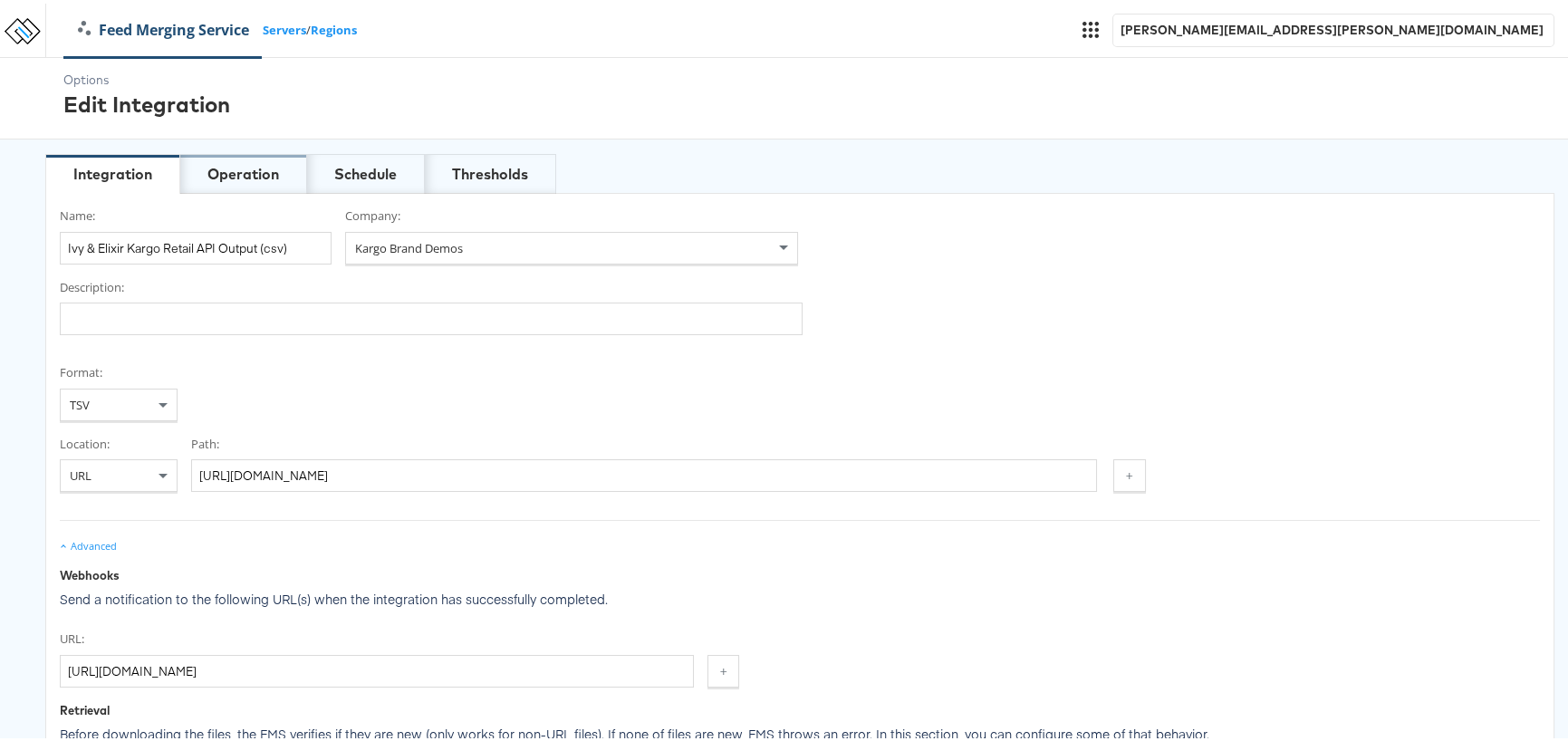
click at [270, 158] on div "Operation" at bounding box center [243, 171] width 127 height 40
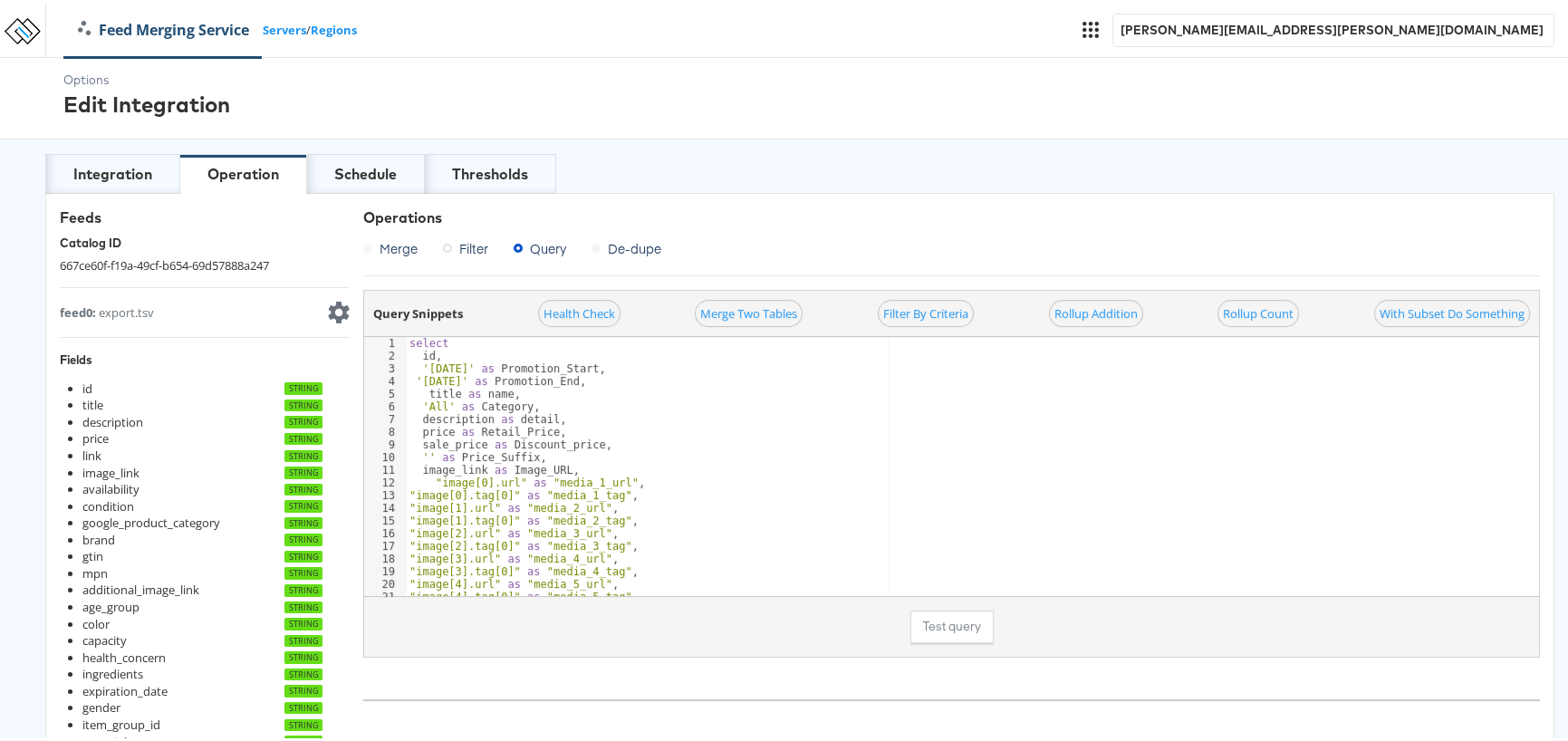
click at [142, 17] on link "Feed Merging Service" at bounding box center [163, 26] width 198 height 21
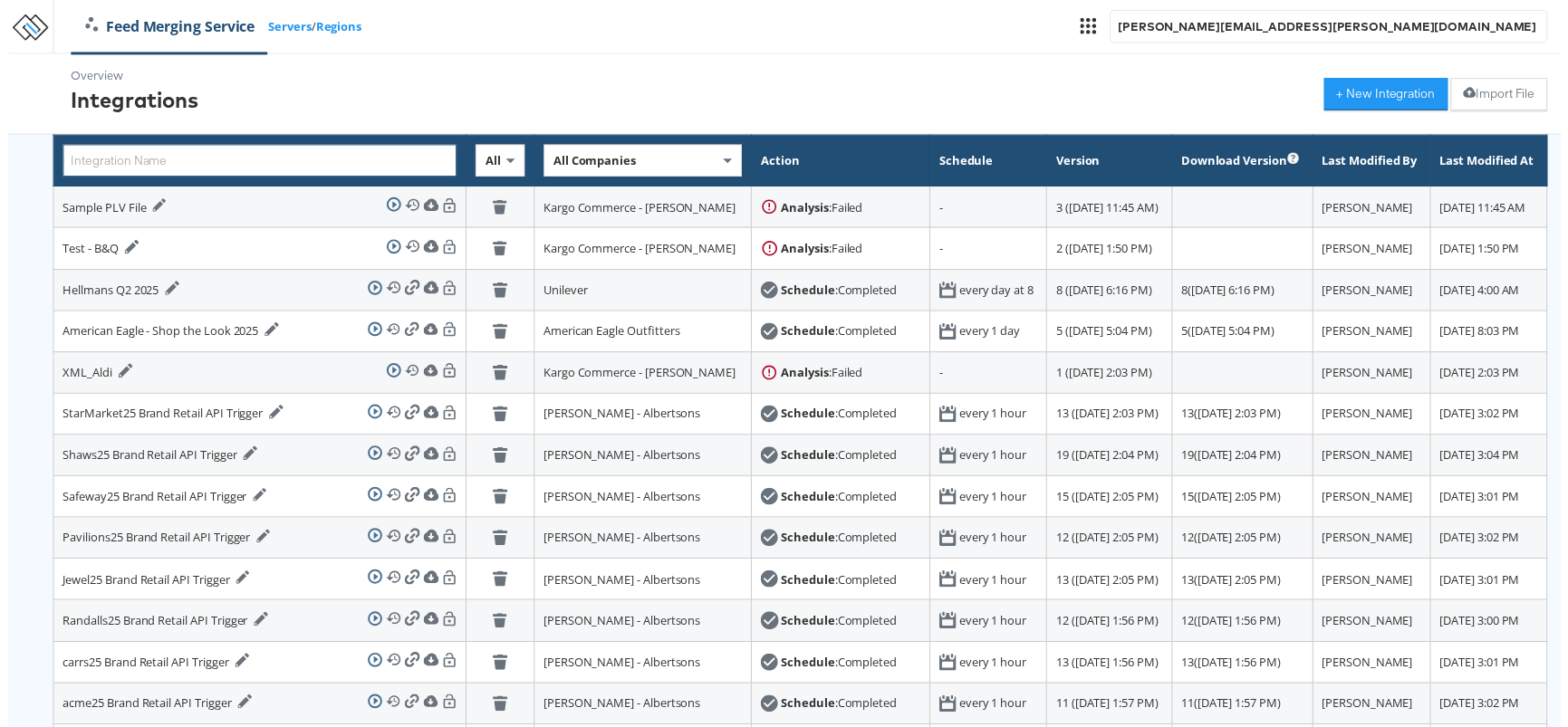
click at [138, 162] on input "text" at bounding box center [253, 163] width 397 height 33
type input "Ivy"
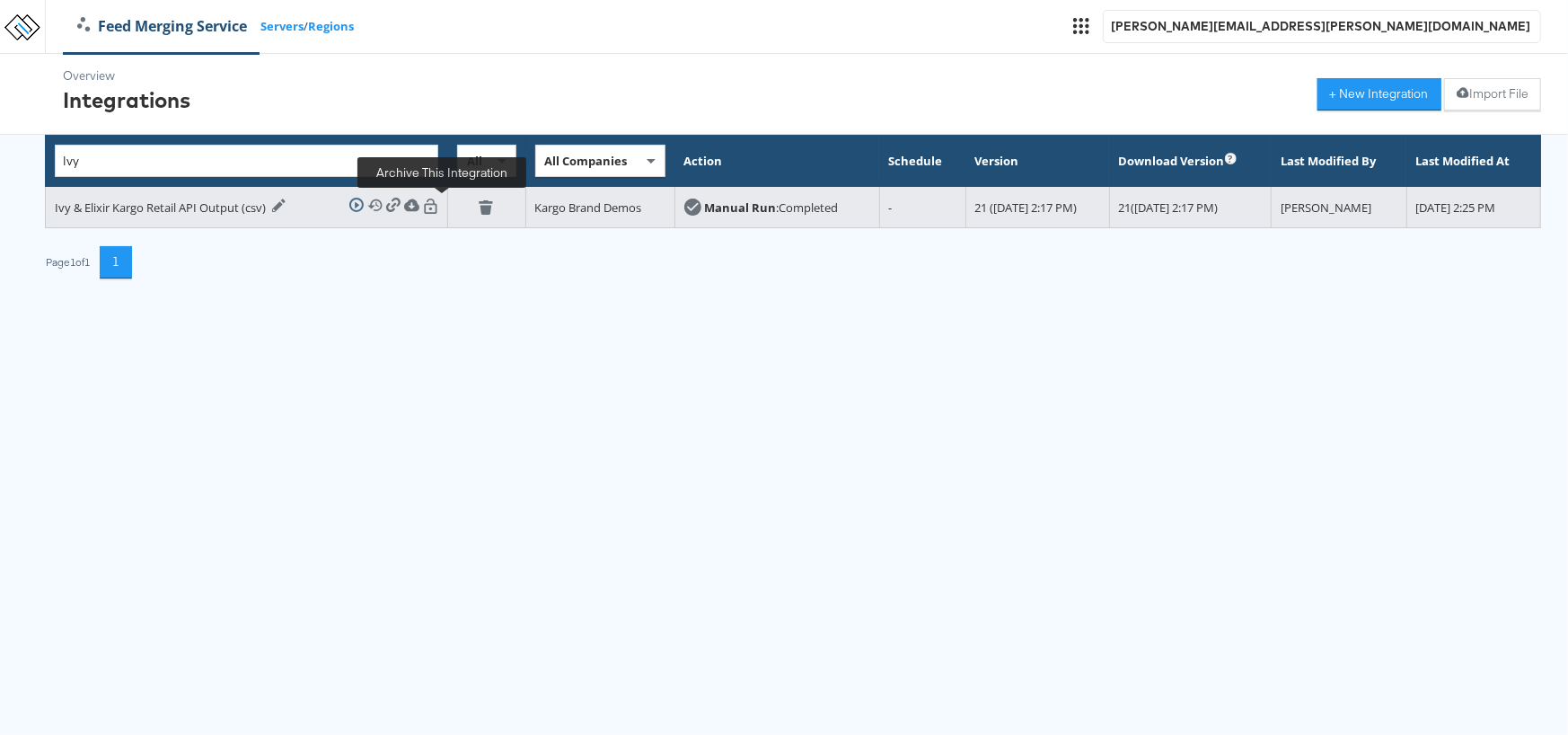
click at [478, 205] on icon at bounding box center [486, 208] width 15 height 15
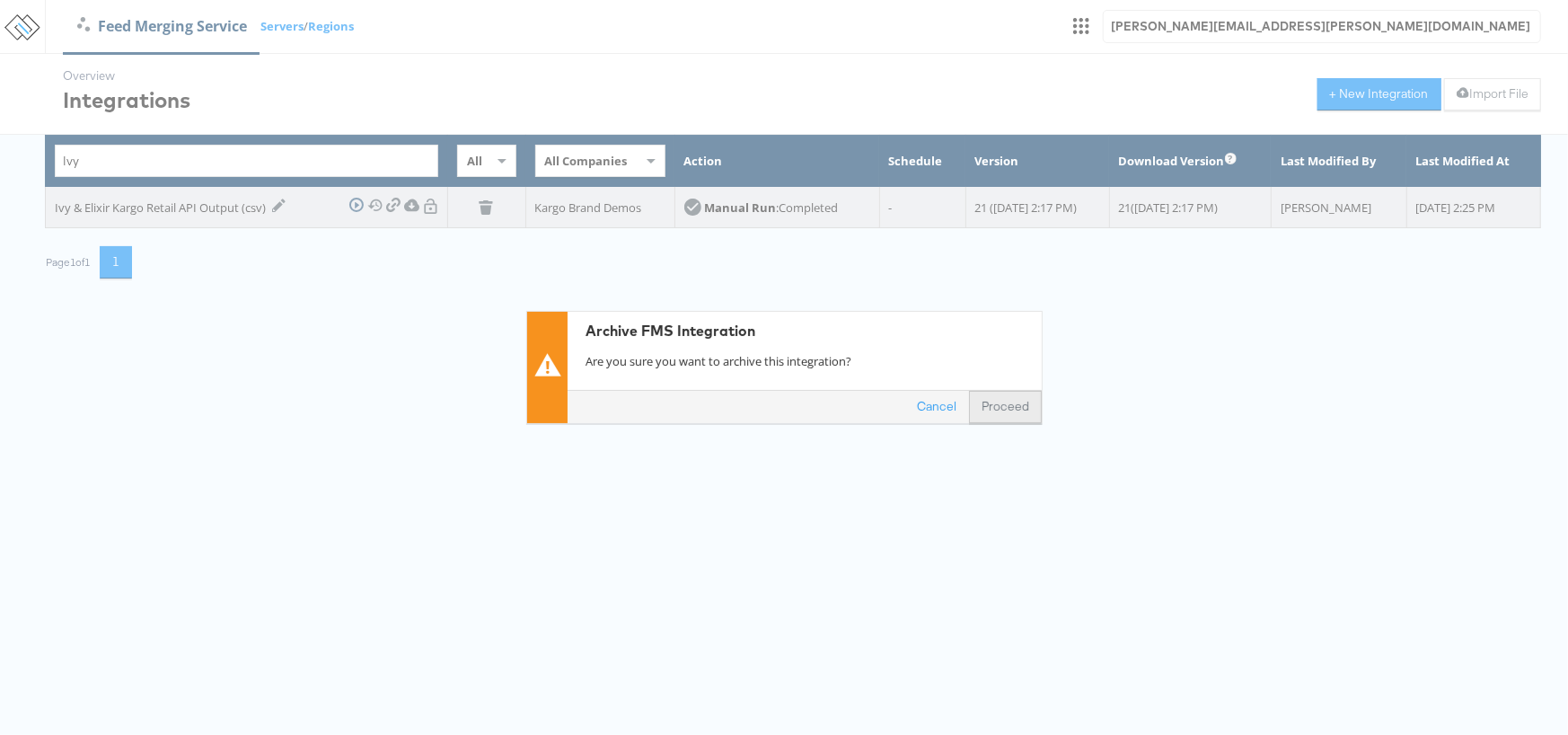
click at [1000, 408] on button "Proceed" at bounding box center [1005, 408] width 72 height 33
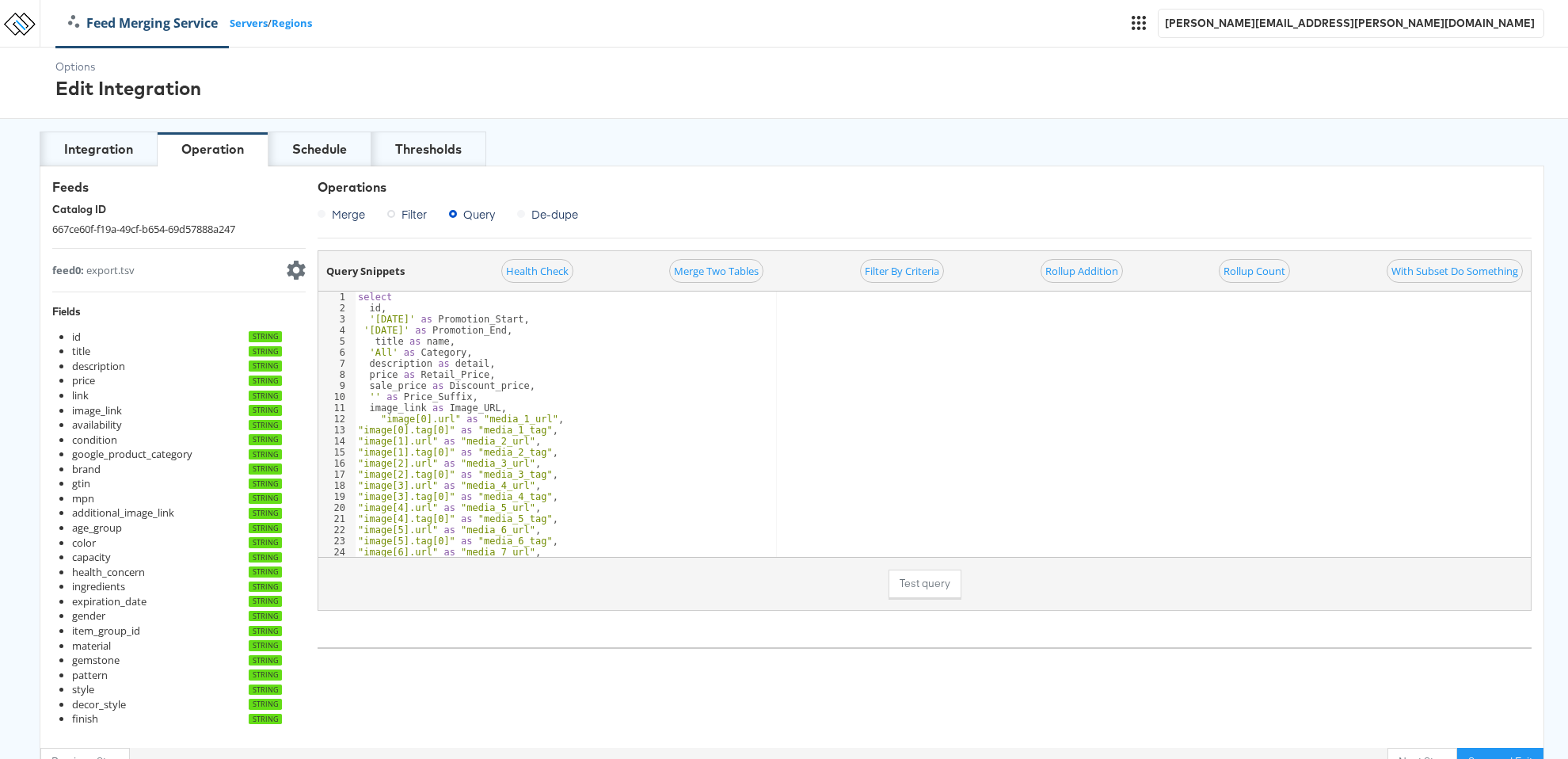
scroll to position [39, 0]
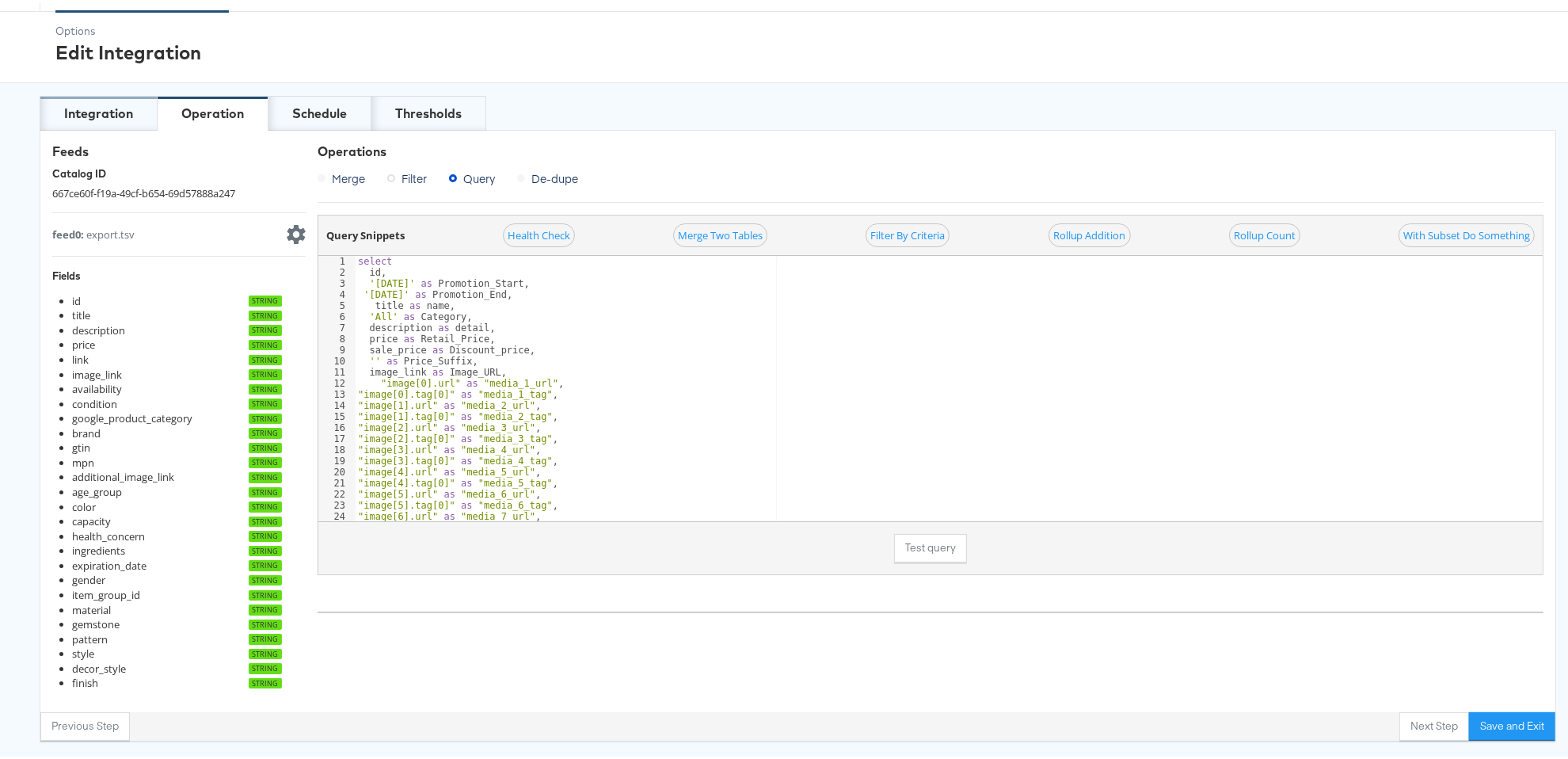
click at [137, 109] on div "Integration" at bounding box center [99, 110] width 118 height 35
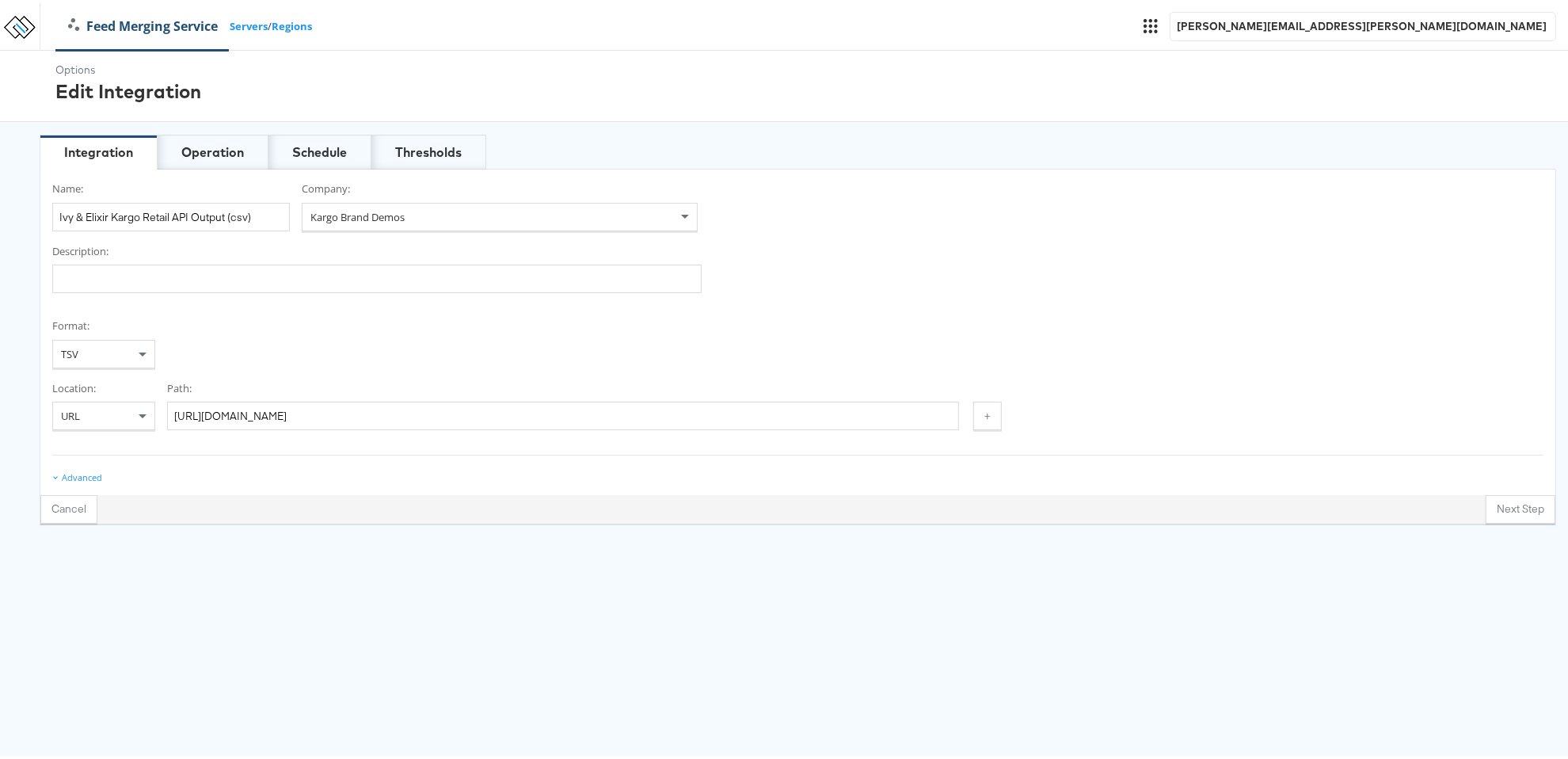
scroll to position [0, 0]
click at [215, 143] on div "Operation" at bounding box center [212, 149] width 62 height 18
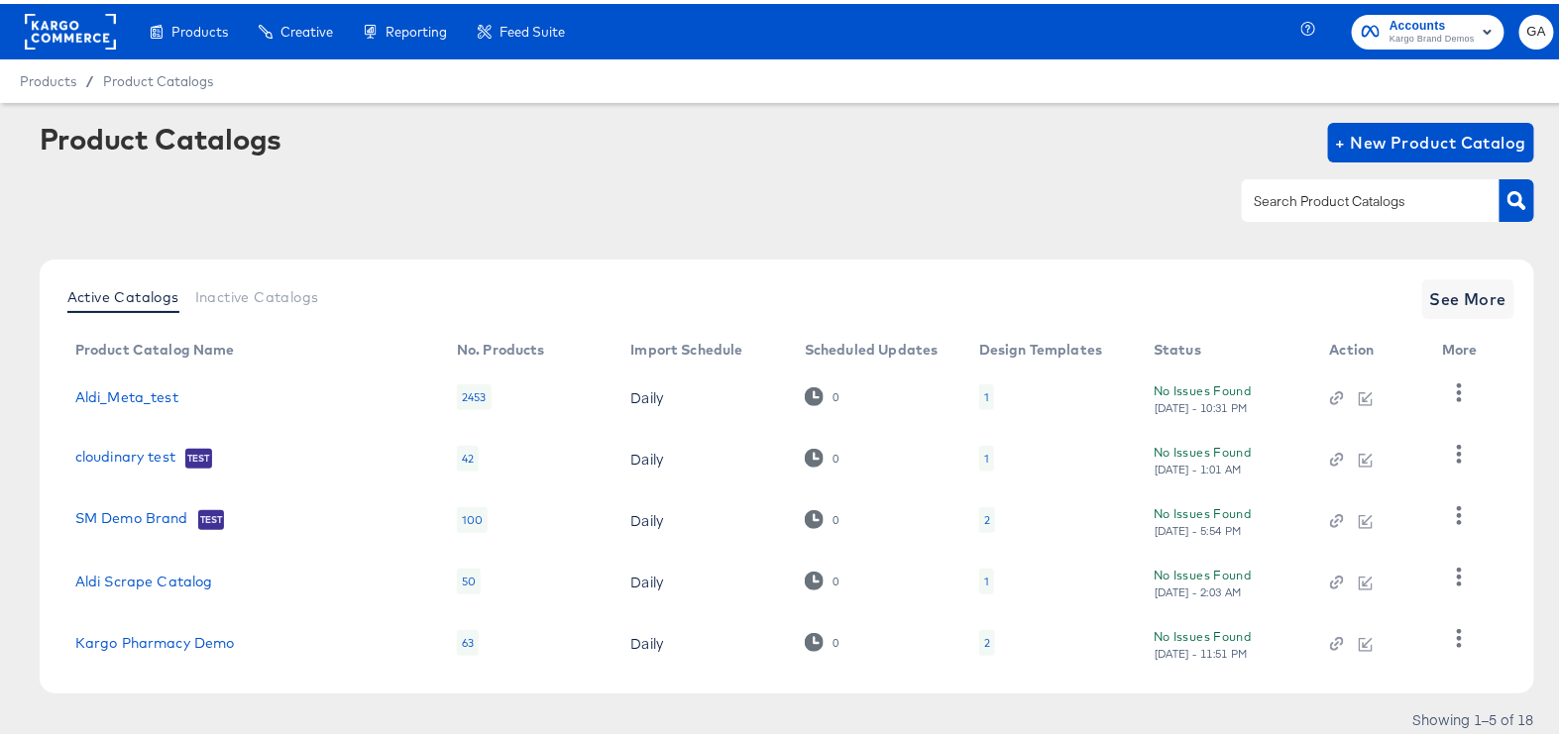
click at [79, 31] on rect at bounding box center [70, 28] width 91 height 36
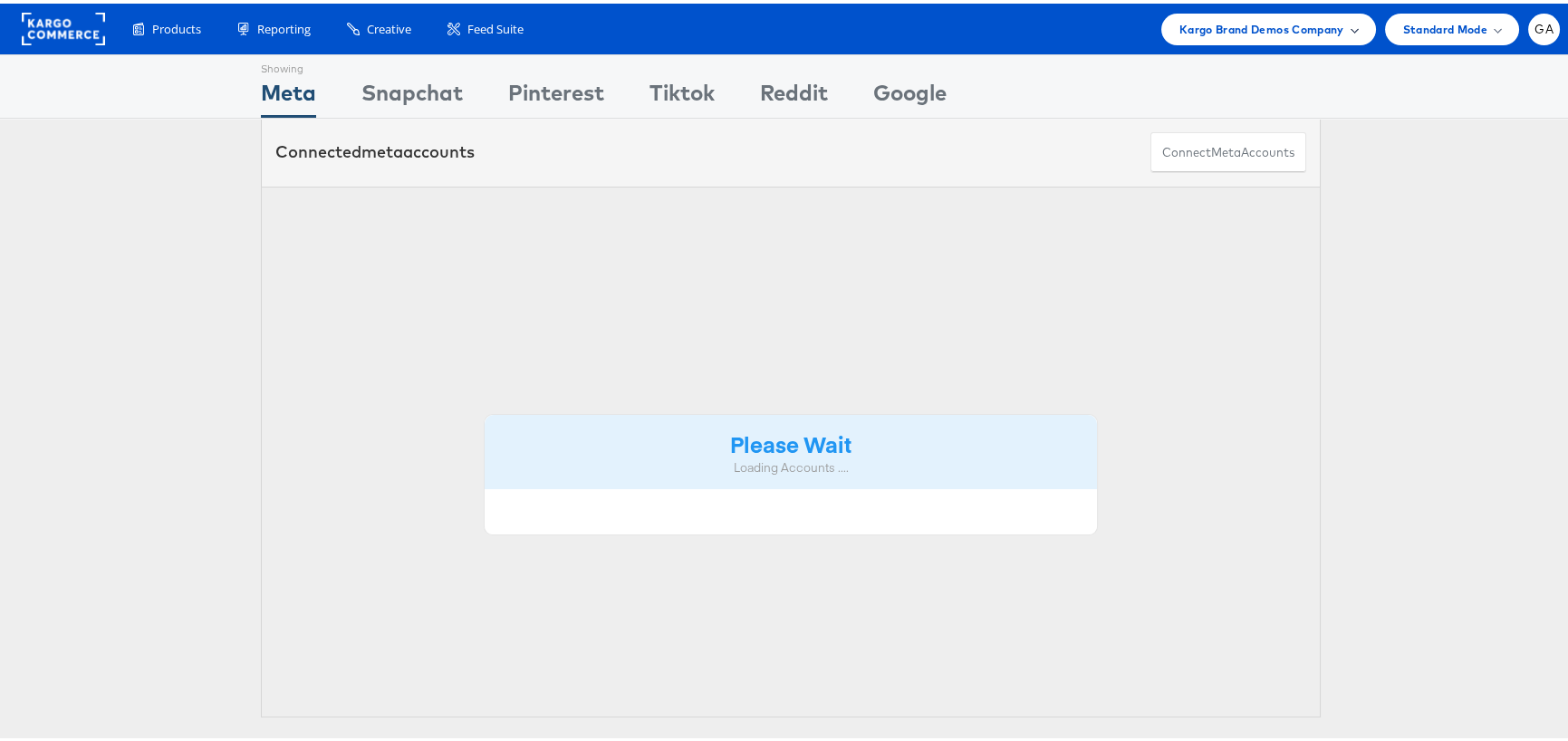
click at [1288, 26] on span "Kargo Brand Demos Company" at bounding box center [1262, 26] width 164 height 19
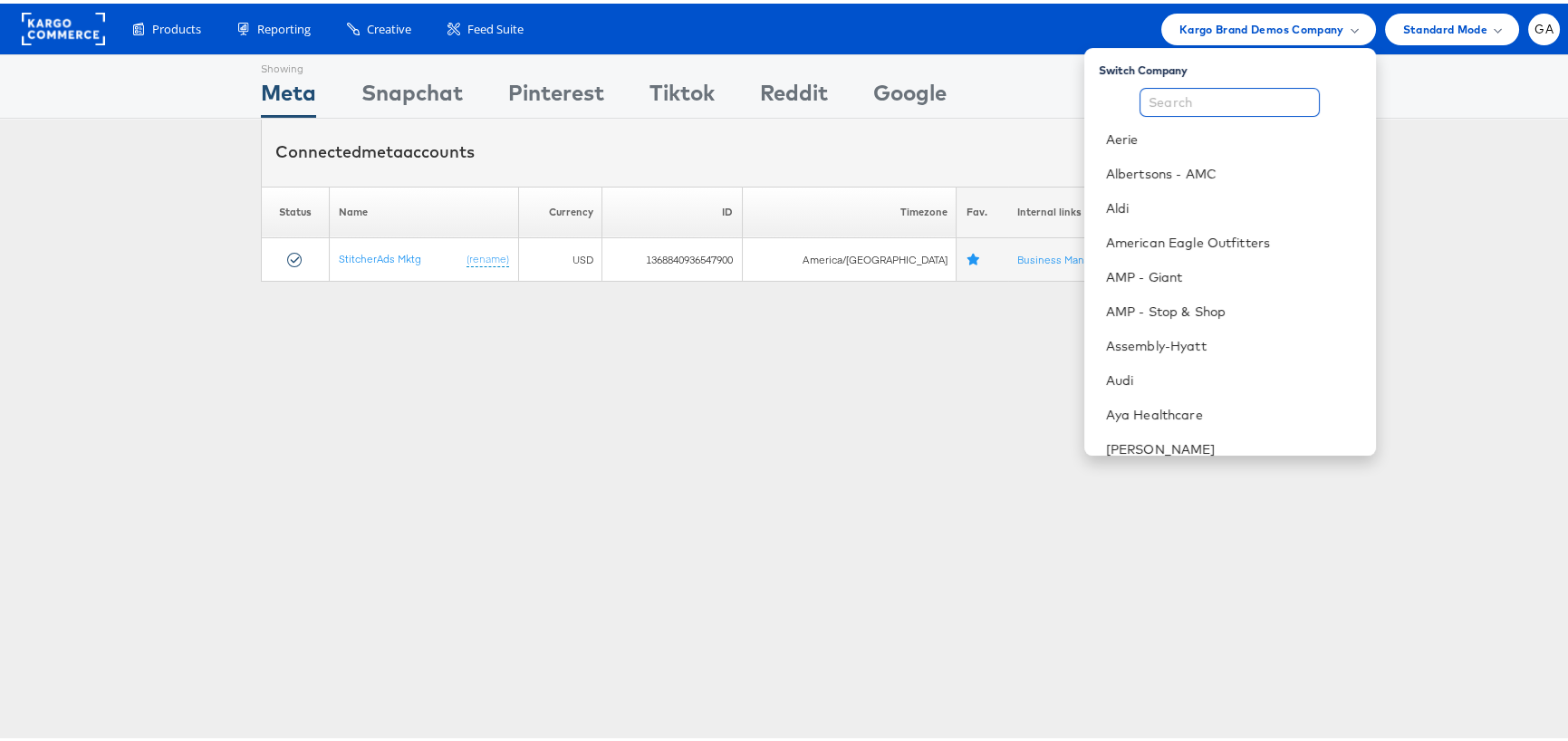
click at [1218, 89] on input "text" at bounding box center [1229, 99] width 180 height 29
type input "a"
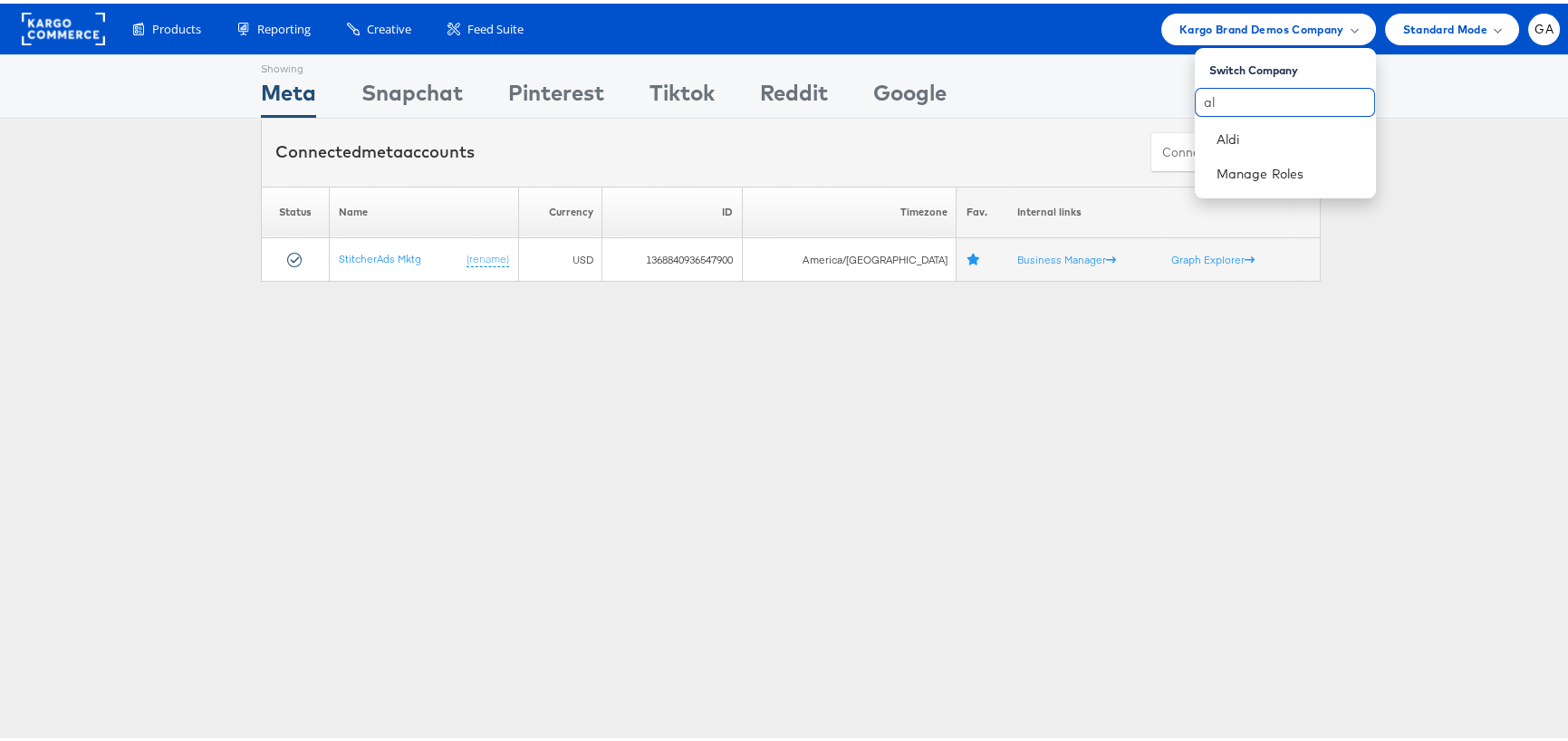
type input "a"
type input "cars"
click at [1225, 135] on link "[DOMAIN_NAME]" at bounding box center [1288, 136] width 145 height 18
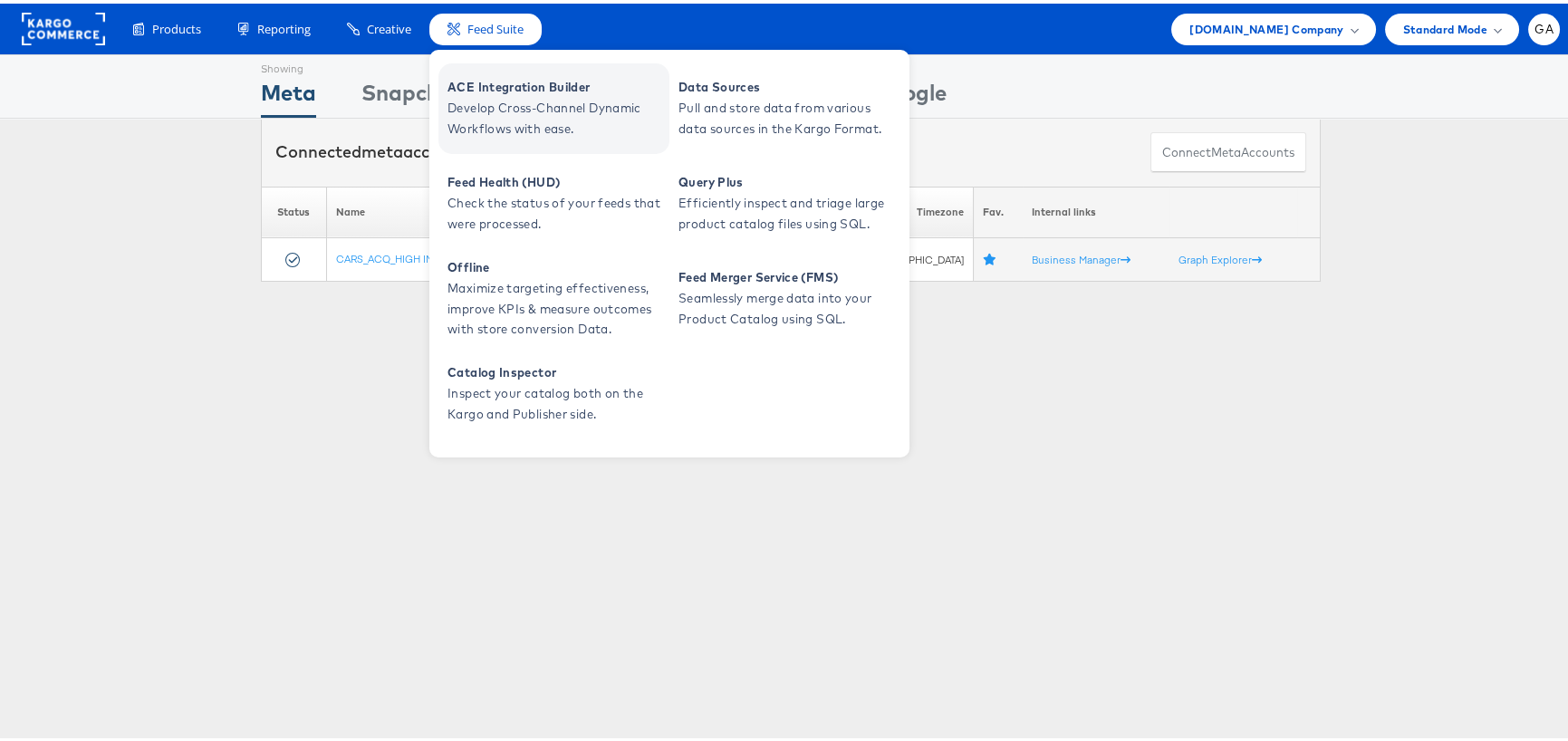
click at [518, 85] on span "ACE Integration Builder" at bounding box center [556, 83] width 217 height 21
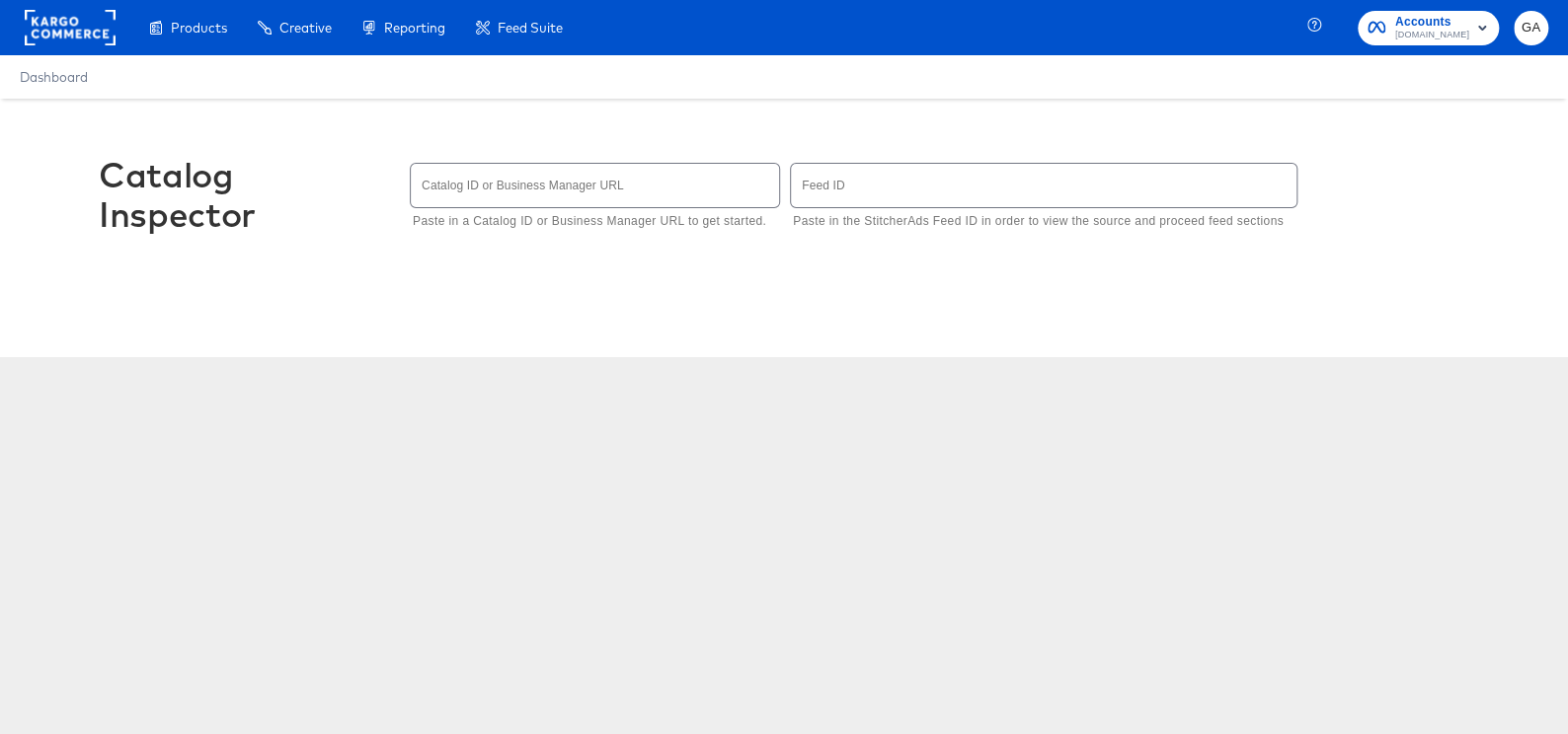
click at [580, 185] on input "text" at bounding box center [595, 185] width 369 height 43
click at [857, 181] on input "text" at bounding box center [1044, 185] width 506 height 43
type input "1341082394199487"
click at [696, 199] on input "text" at bounding box center [595, 185] width 369 height 43
type input "1341082394199487"
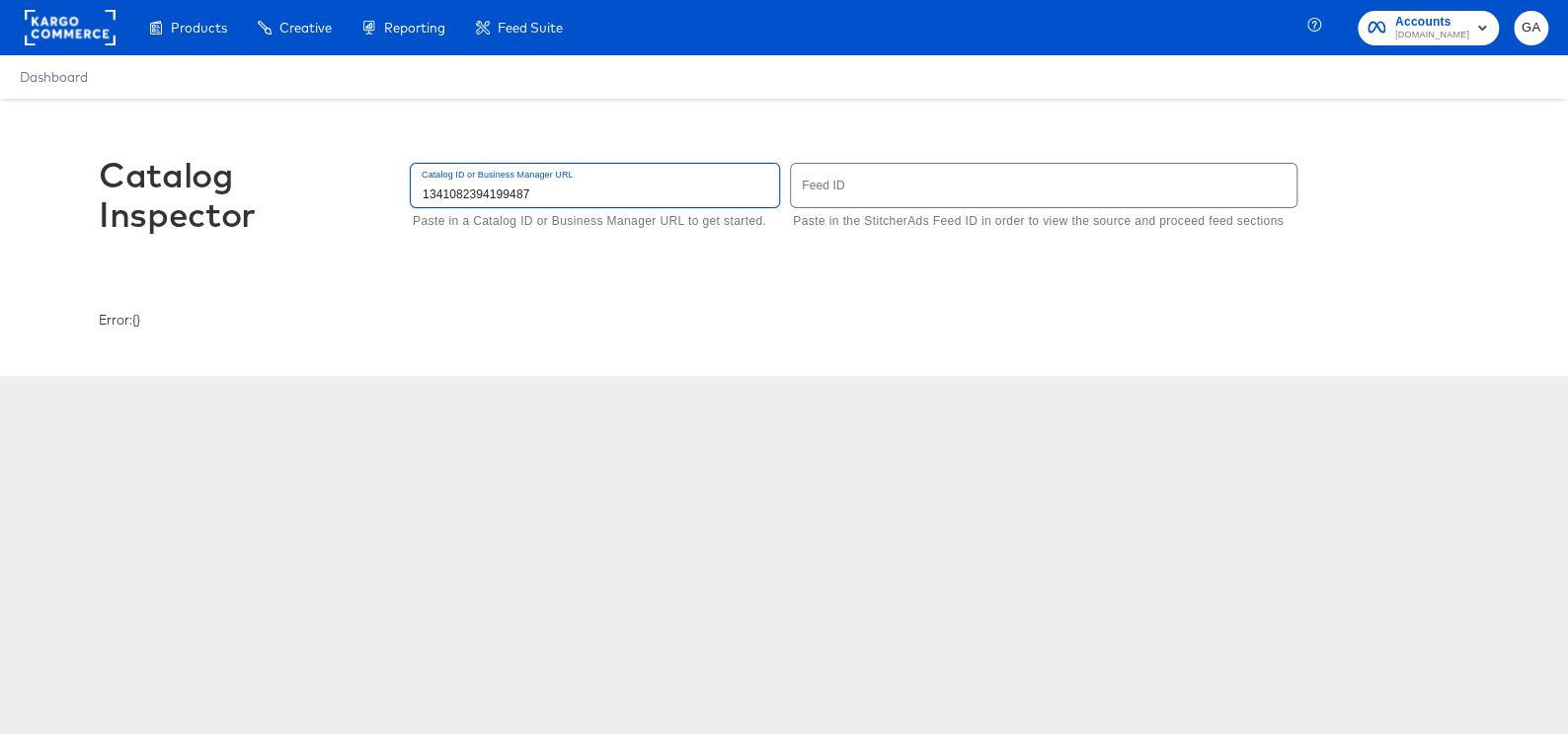
click at [573, 195] on input "1341082394199487" at bounding box center [595, 185] width 369 height 43
type input "1341082394199487"
click at [898, 196] on input "text" at bounding box center [1044, 185] width 506 height 43
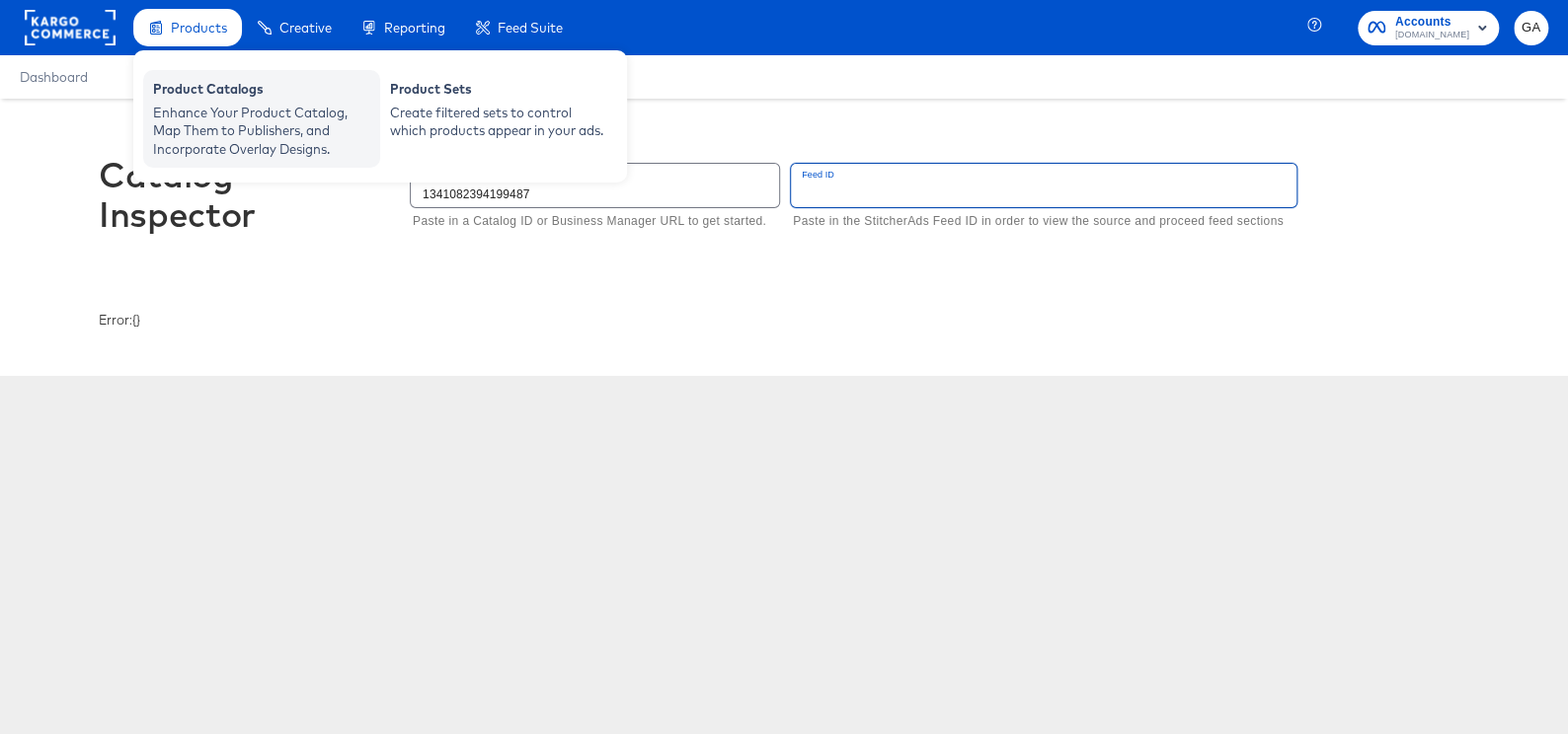
click at [200, 82] on div "Product Catalogs" at bounding box center [262, 92] width 217 height 24
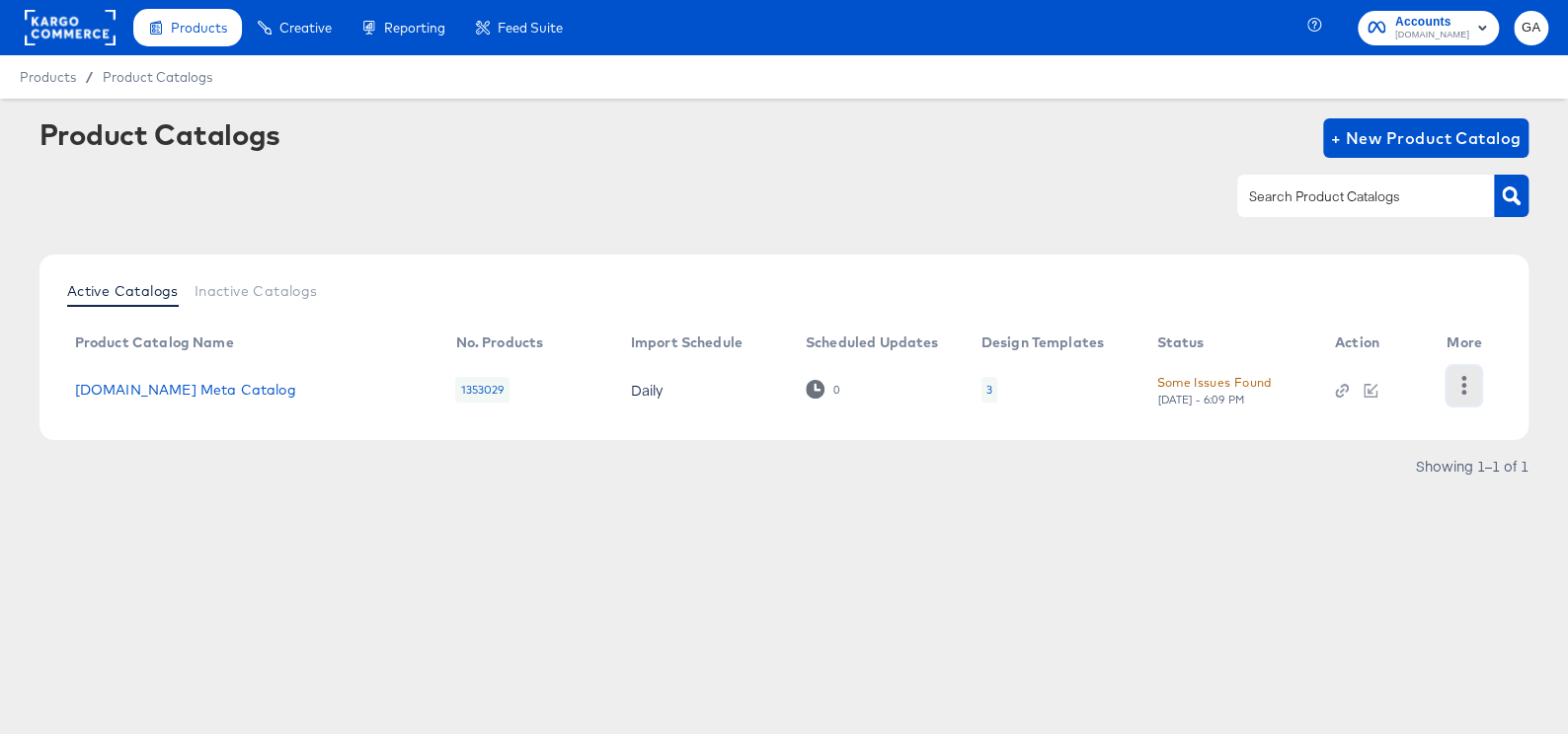
click at [1471, 382] on icon "button" at bounding box center [1463, 385] width 19 height 19
click at [1399, 382] on div "HUD Checks (Internal)" at bounding box center [1383, 384] width 197 height 32
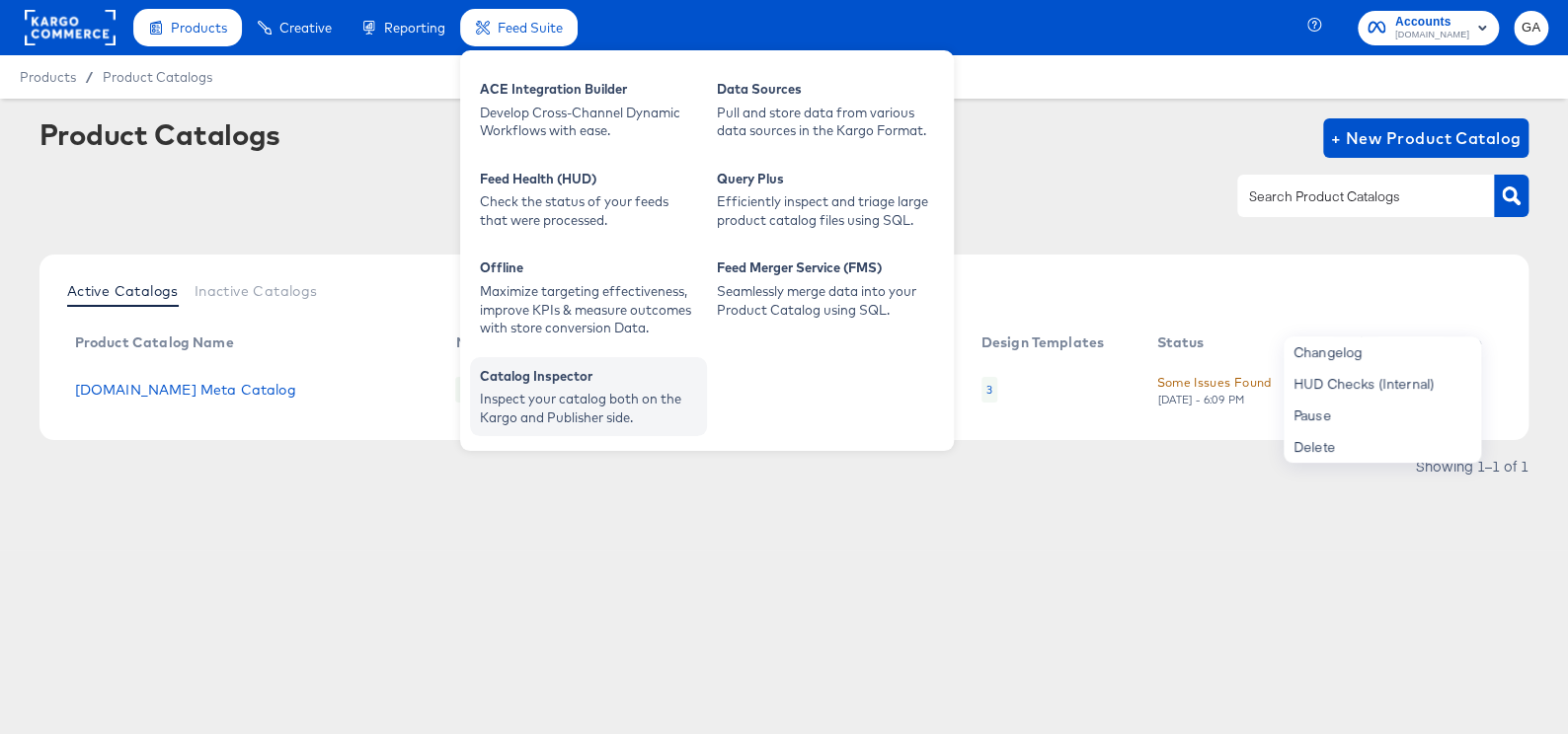
click at [587, 387] on div "Catalog Inspector" at bounding box center [589, 379] width 217 height 24
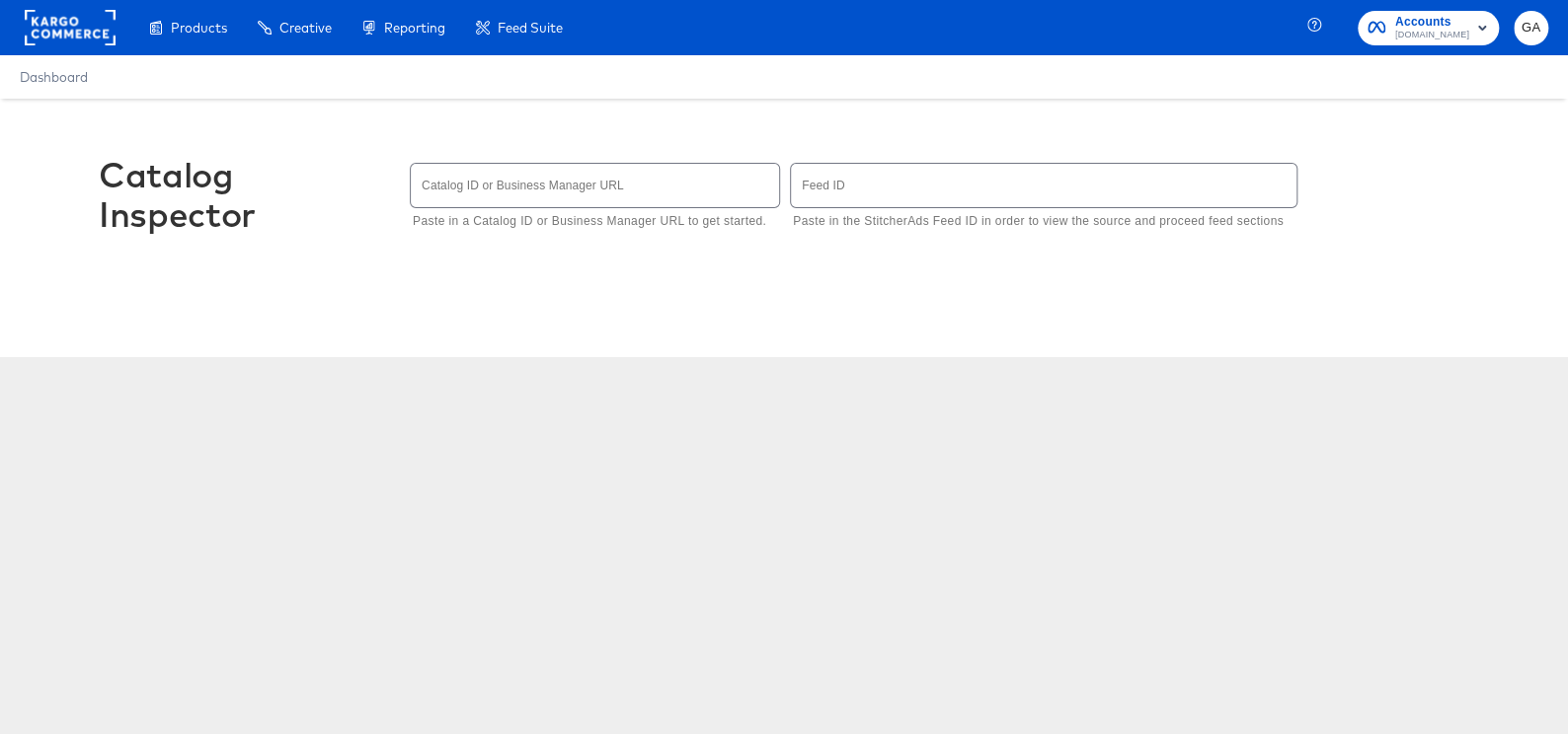
click at [907, 191] on input "text" at bounding box center [1044, 185] width 506 height 43
type input "6502"
click at [896, 279] on div "Catalog Inspector Catalog ID or Business Manager URL Paste in a Catalog ID or B…" at bounding box center [784, 204] width 1371 height 212
click at [551, 191] on input "text" at bounding box center [595, 185] width 369 height 43
type input "1341082394199487"
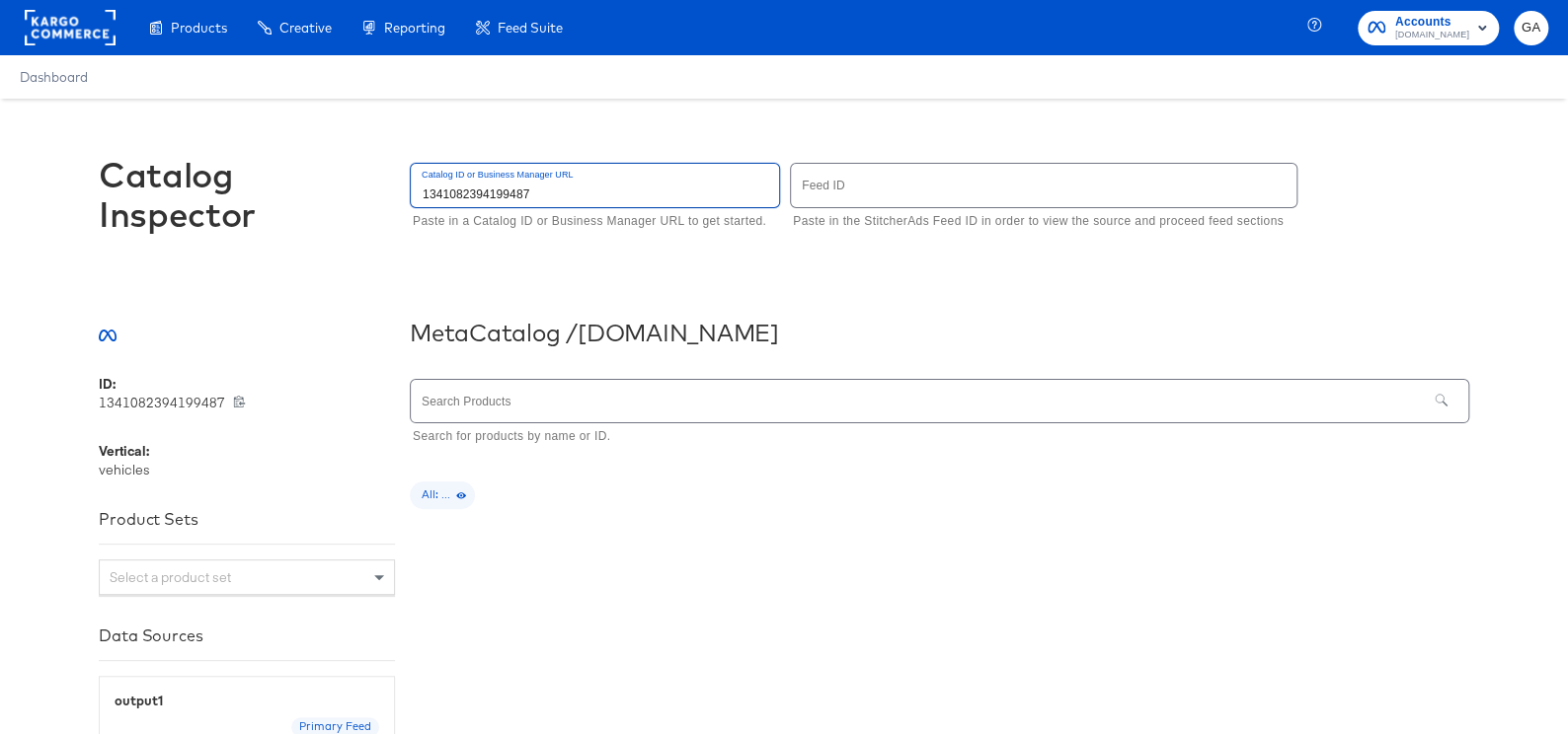
type input "1341082394199487"
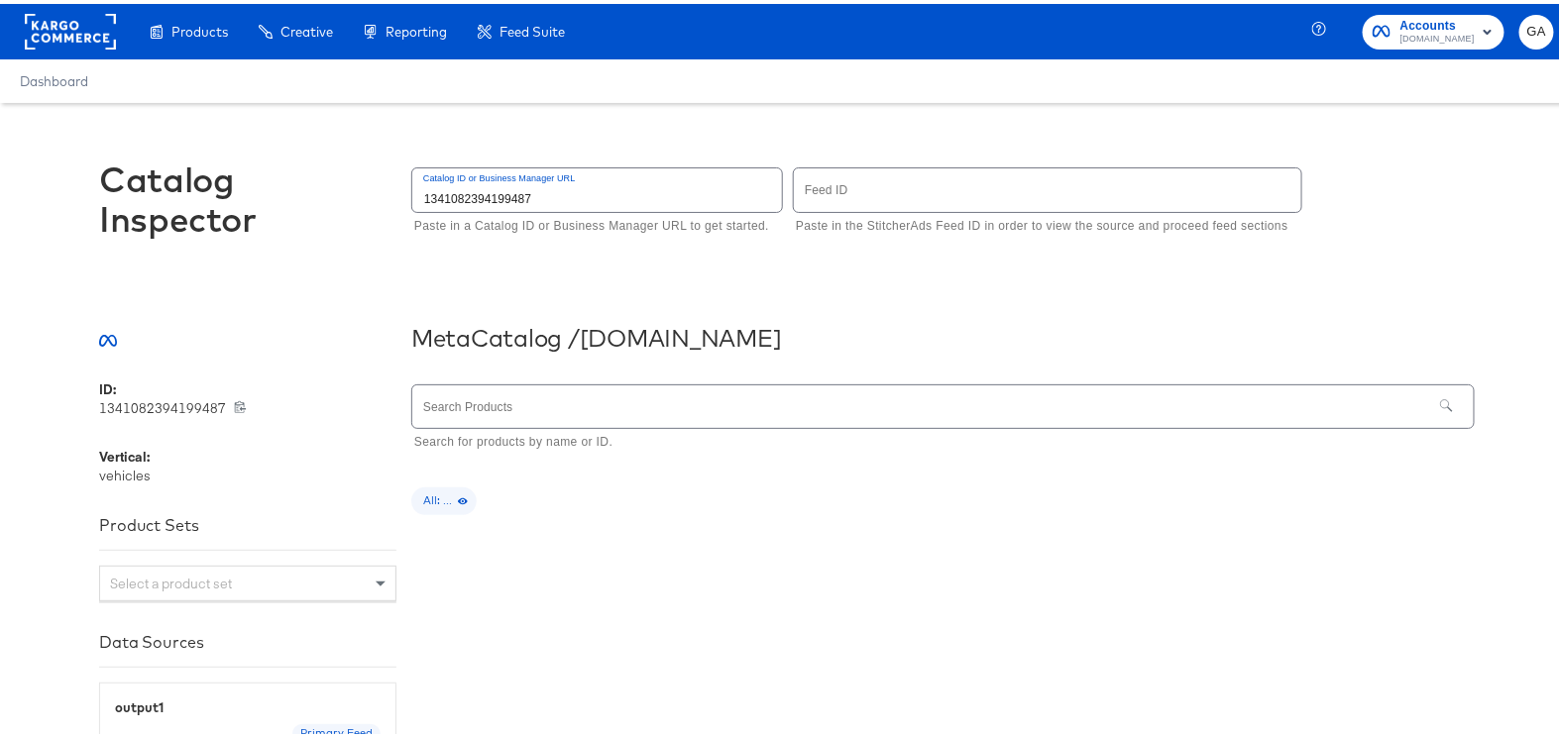
click at [891, 178] on input "text" at bounding box center [1048, 186] width 508 height 43
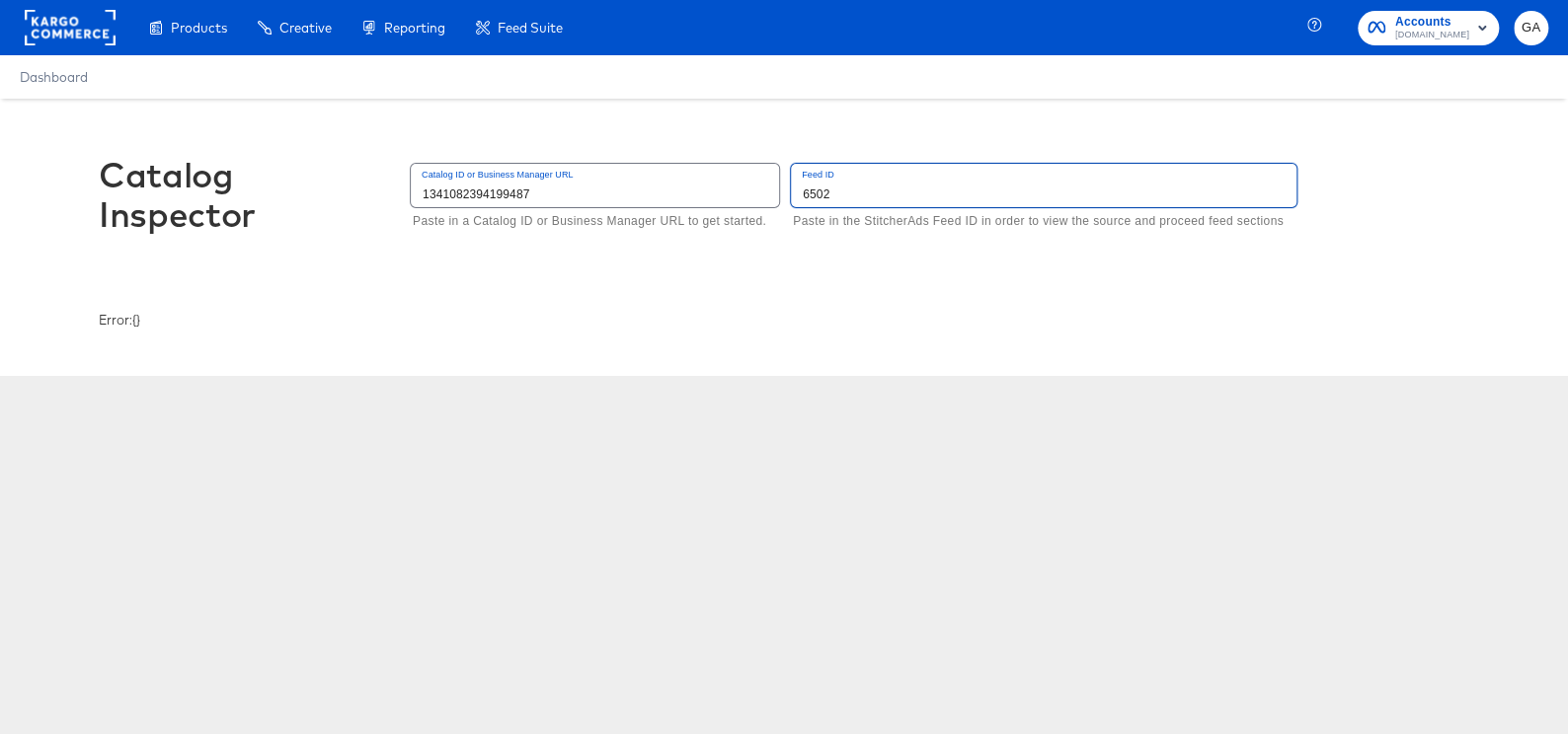
type input "6502"
click at [860, 274] on div "Catalog Inspector Catalog ID or Business Manager URL 1341082394199487 Paste in …" at bounding box center [784, 204] width 1371 height 212
click at [675, 319] on div "Error: {}" at bounding box center [784, 320] width 1371 height 19
drag, startPoint x: 861, startPoint y: 191, endPoint x: 775, endPoint y: 185, distance: 86.2
click at [775, 185] on div "Catalog ID or Business Manager URL 1341082394199487 Paste in a Catalog ID or Bu…" at bounding box center [939, 197] width 1060 height 76
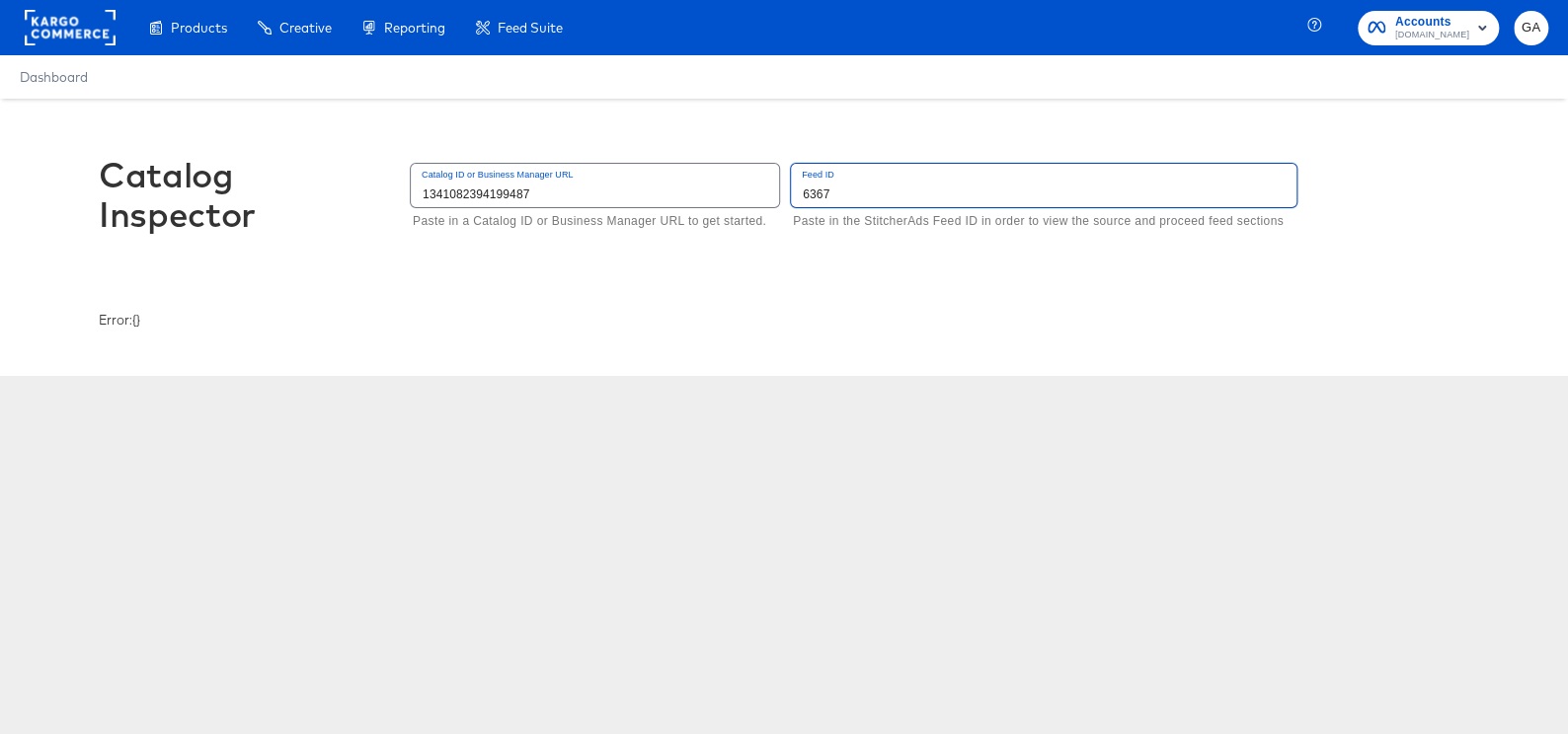
type input "6367"
click at [804, 276] on div "Catalog Inspector Catalog ID or Business Manager URL 1341082394199487 Paste in …" at bounding box center [784, 204] width 1371 height 212
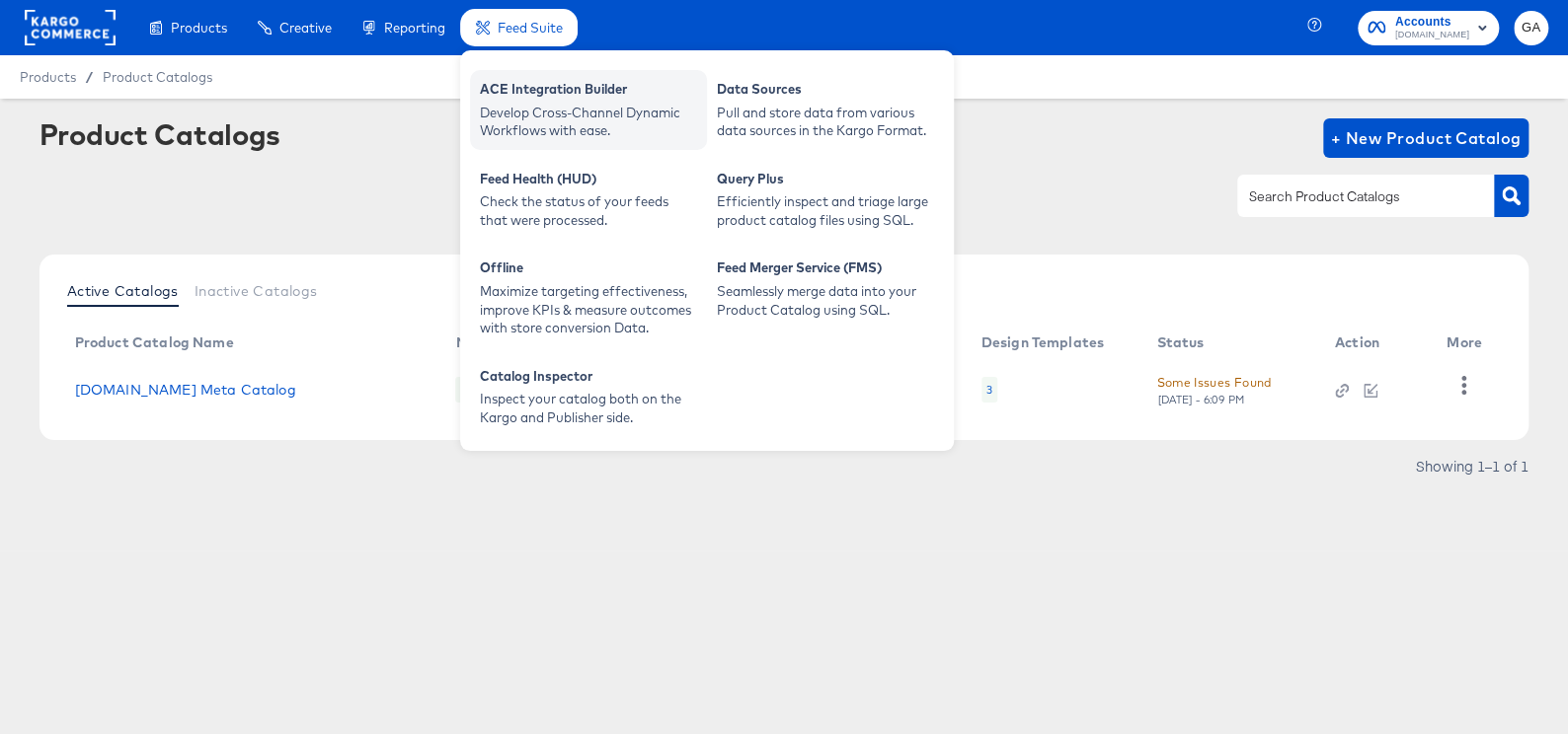
click at [554, 98] on div "ACE Integration Builder" at bounding box center [589, 92] width 217 height 24
